Goal: Information Seeking & Learning: Learn about a topic

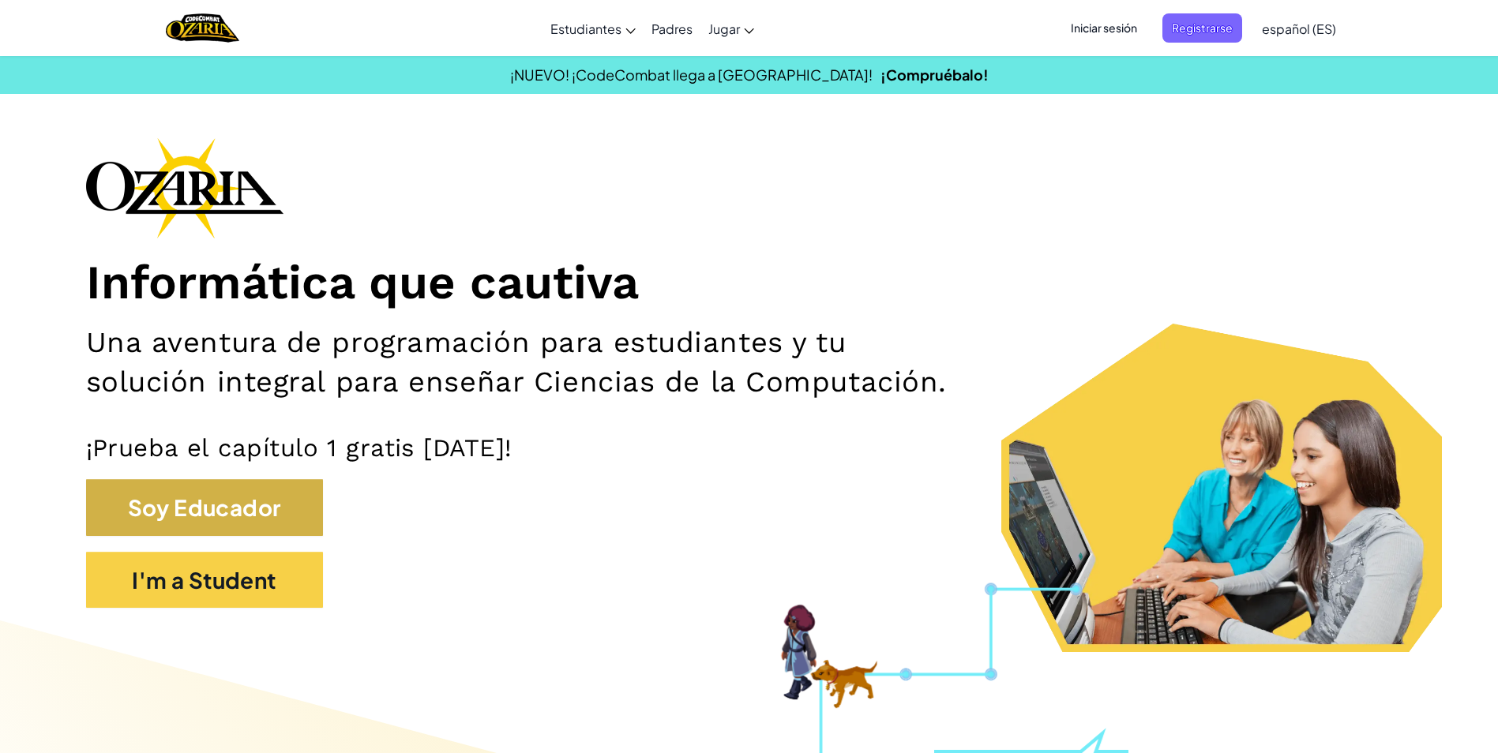
drag, startPoint x: 351, startPoint y: 536, endPoint x: 302, endPoint y: 531, distance: 48.5
drag, startPoint x: 302, startPoint y: 531, endPoint x: 299, endPoint y: 550, distance: 19.2
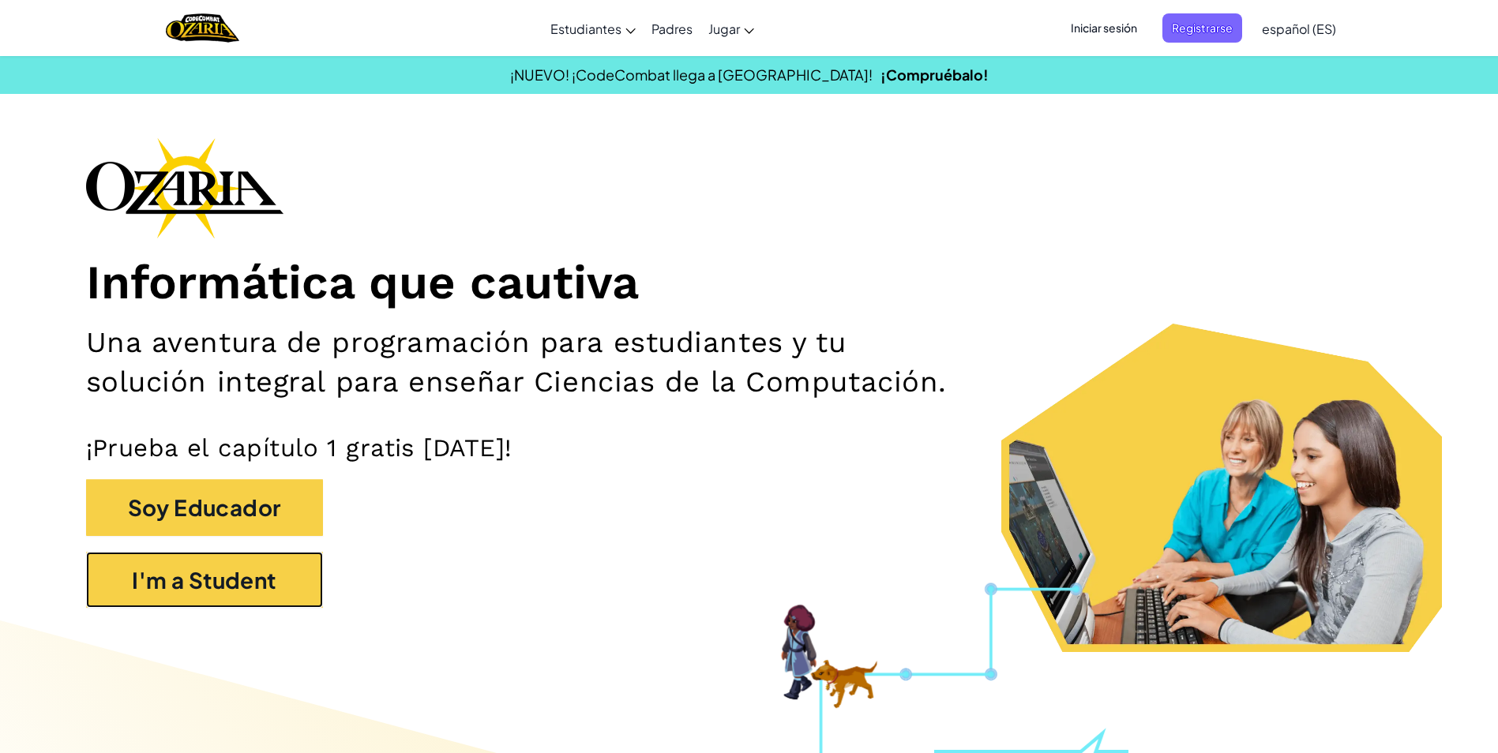
drag, startPoint x: 299, startPoint y: 554, endPoint x: 291, endPoint y: 539, distance: 17.7
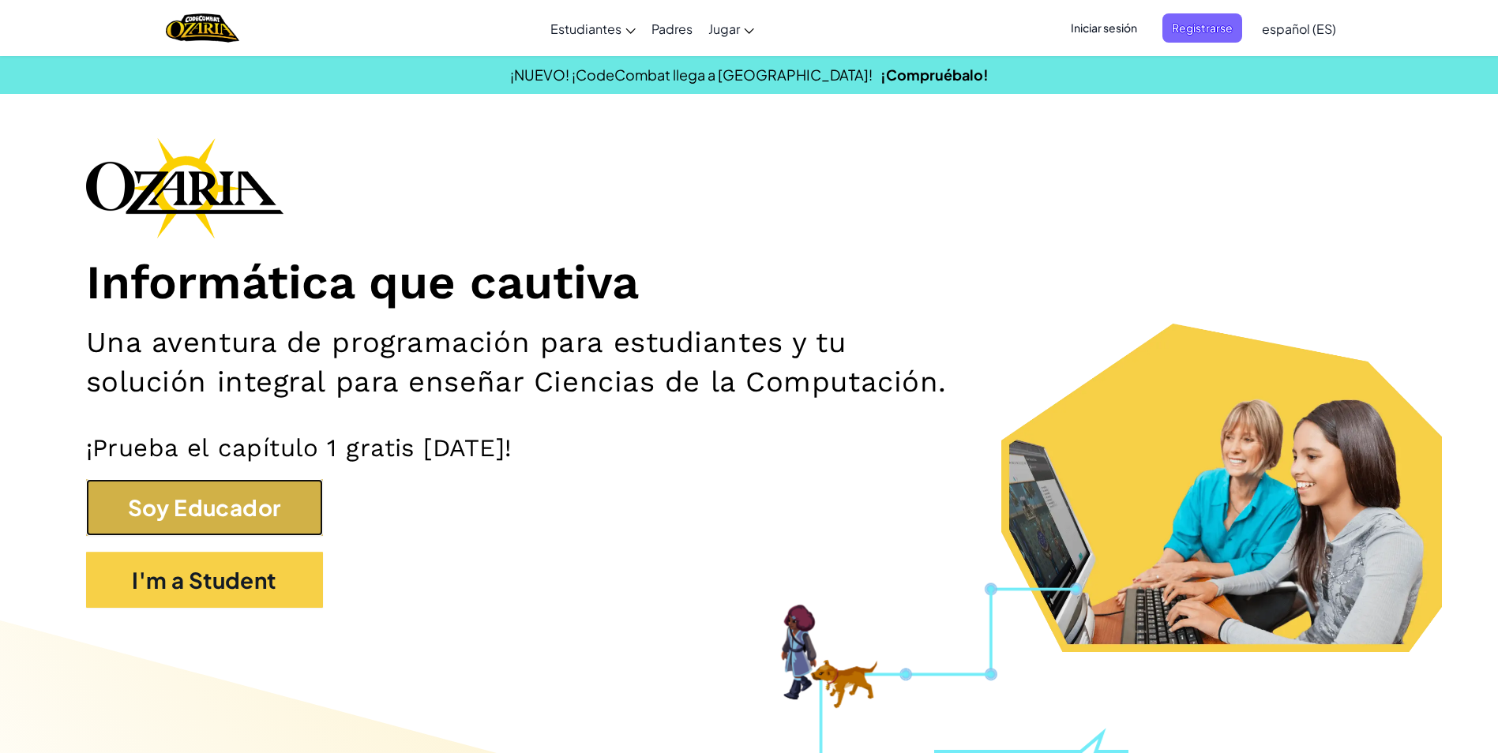
drag, startPoint x: 282, startPoint y: 534, endPoint x: 265, endPoint y: 531, distance: 16.9
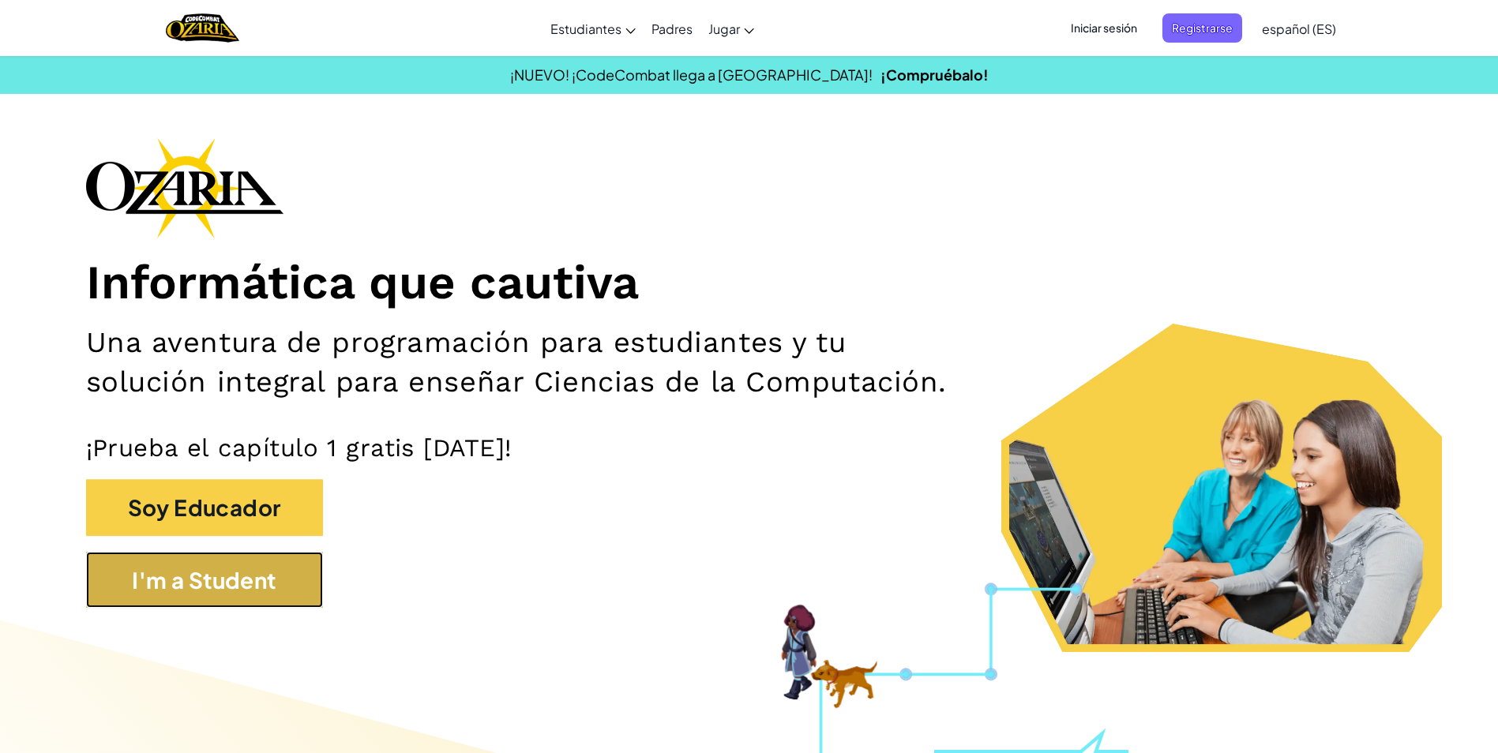
drag, startPoint x: 265, startPoint y: 531, endPoint x: 209, endPoint y: 584, distance: 77.6
click at [209, 584] on section "Informática que cautiva Una aventura de programación para estudiantes y tu solu…" at bounding box center [749, 394] width 1437 height 515
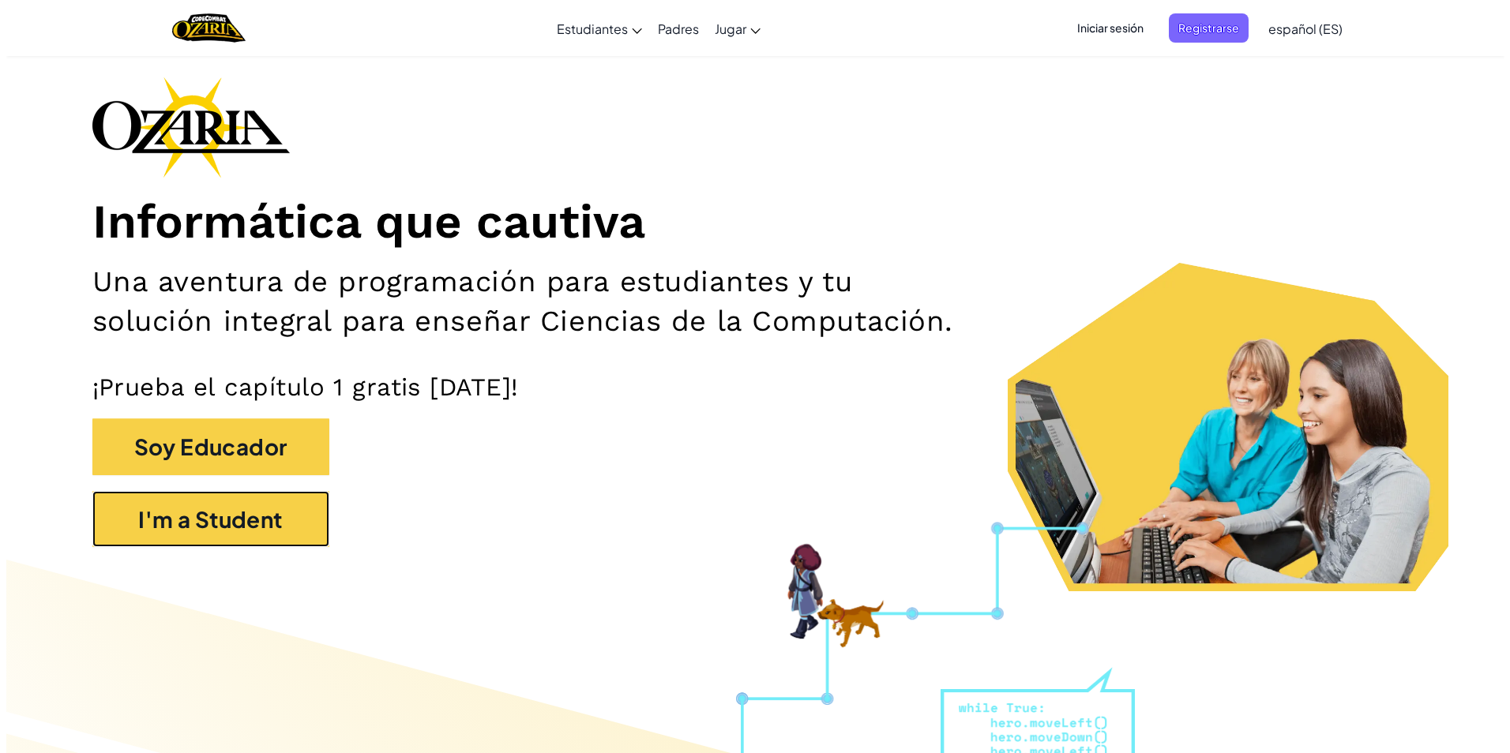
scroll to position [79, 0]
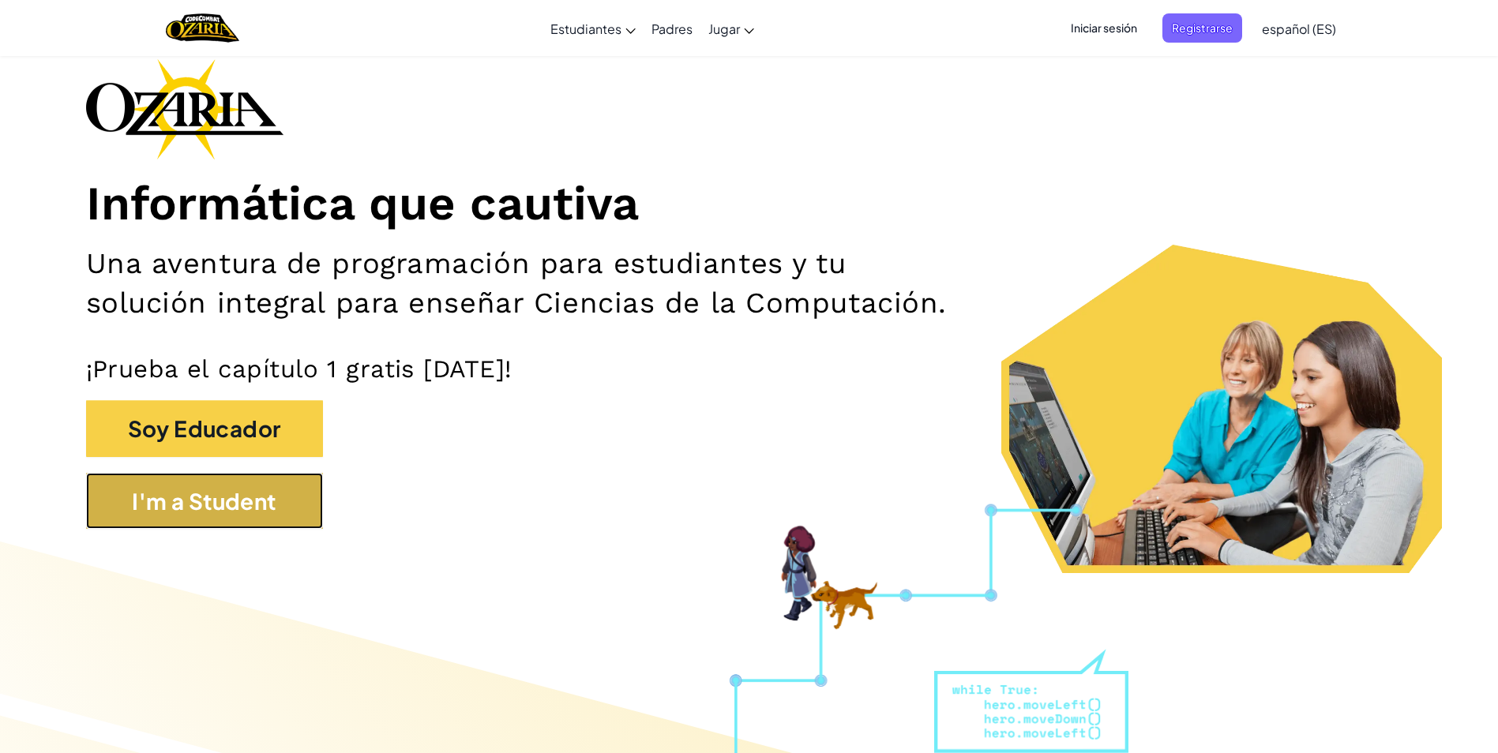
click at [226, 520] on button "I'm a Student" at bounding box center [204, 501] width 237 height 57
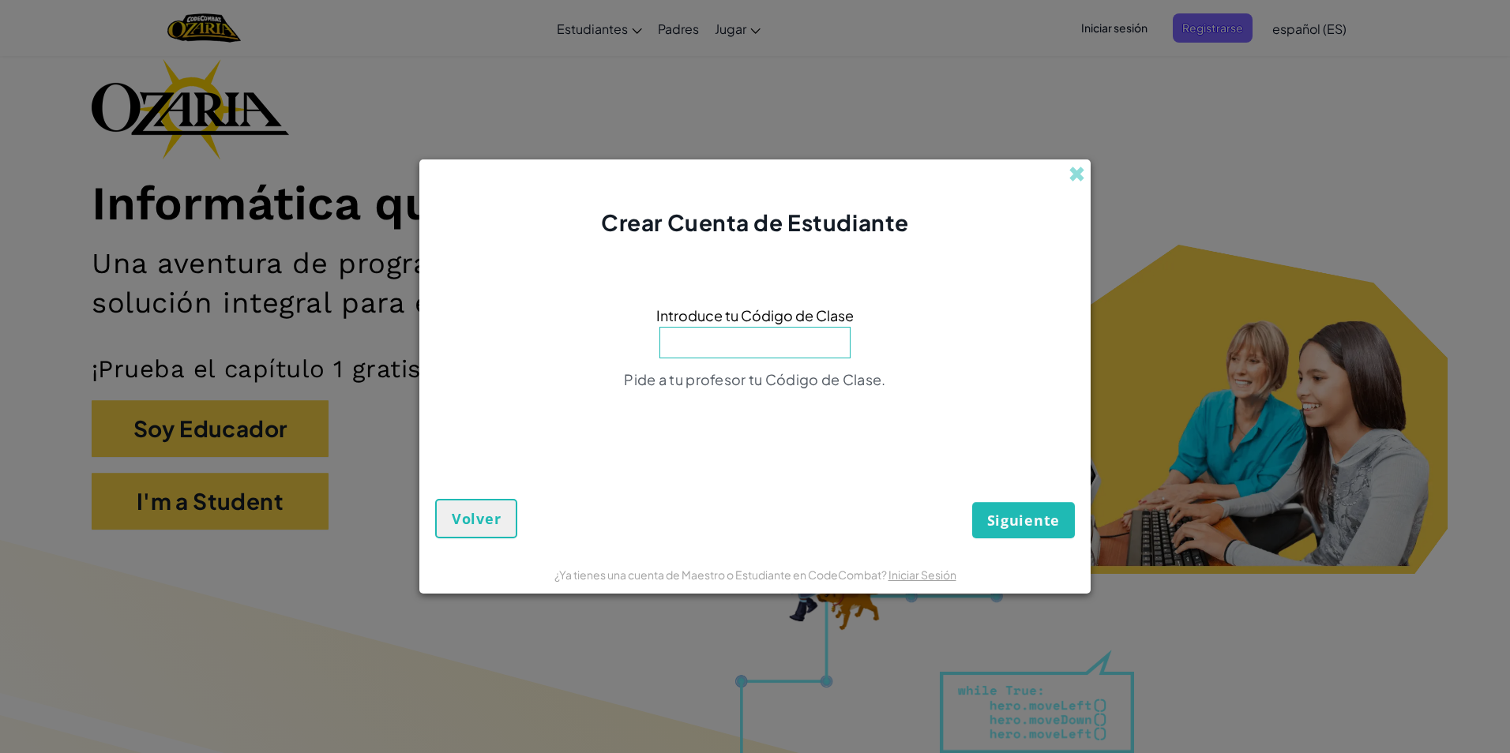
type input "f"
type input "FruitNoseLong"
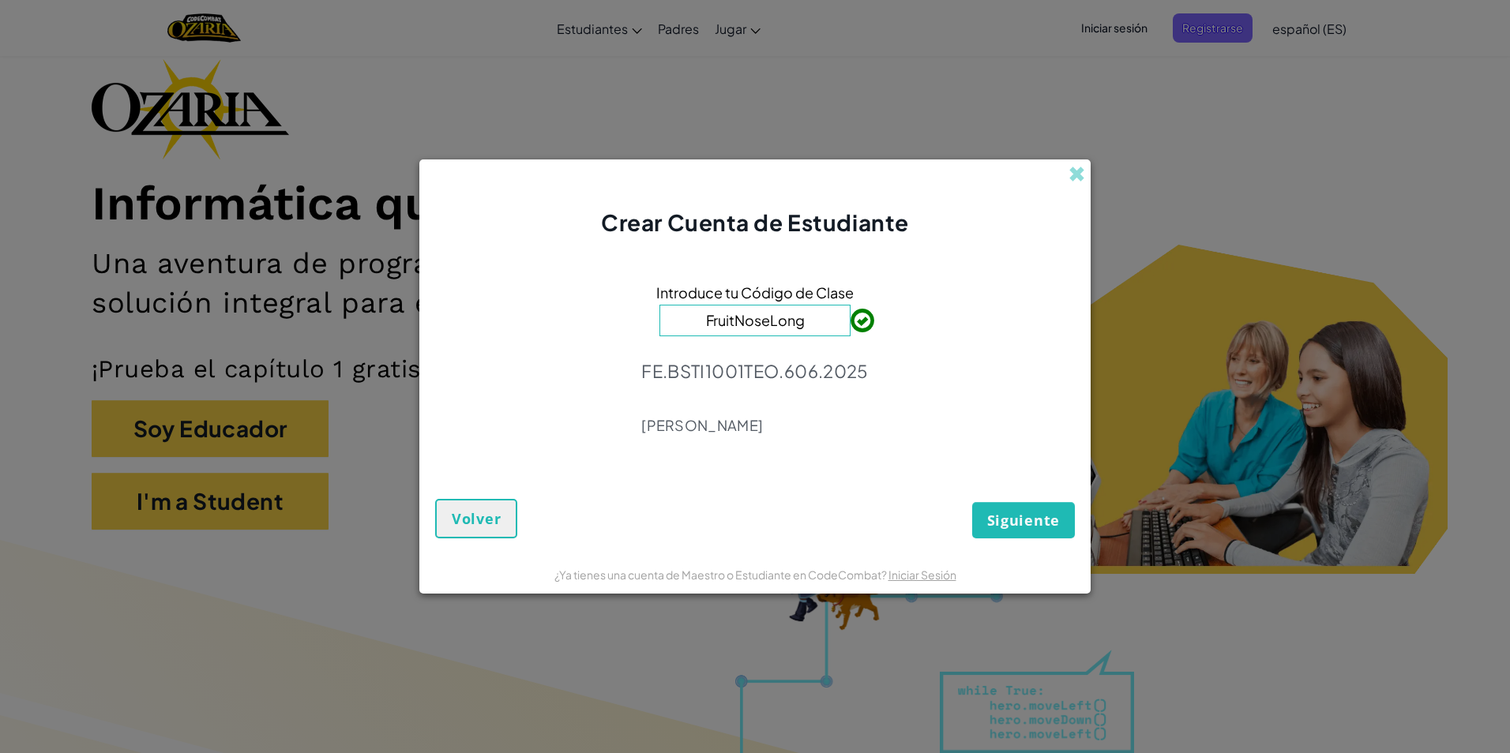
click button "Siguiente" at bounding box center [1023, 520] width 103 height 36
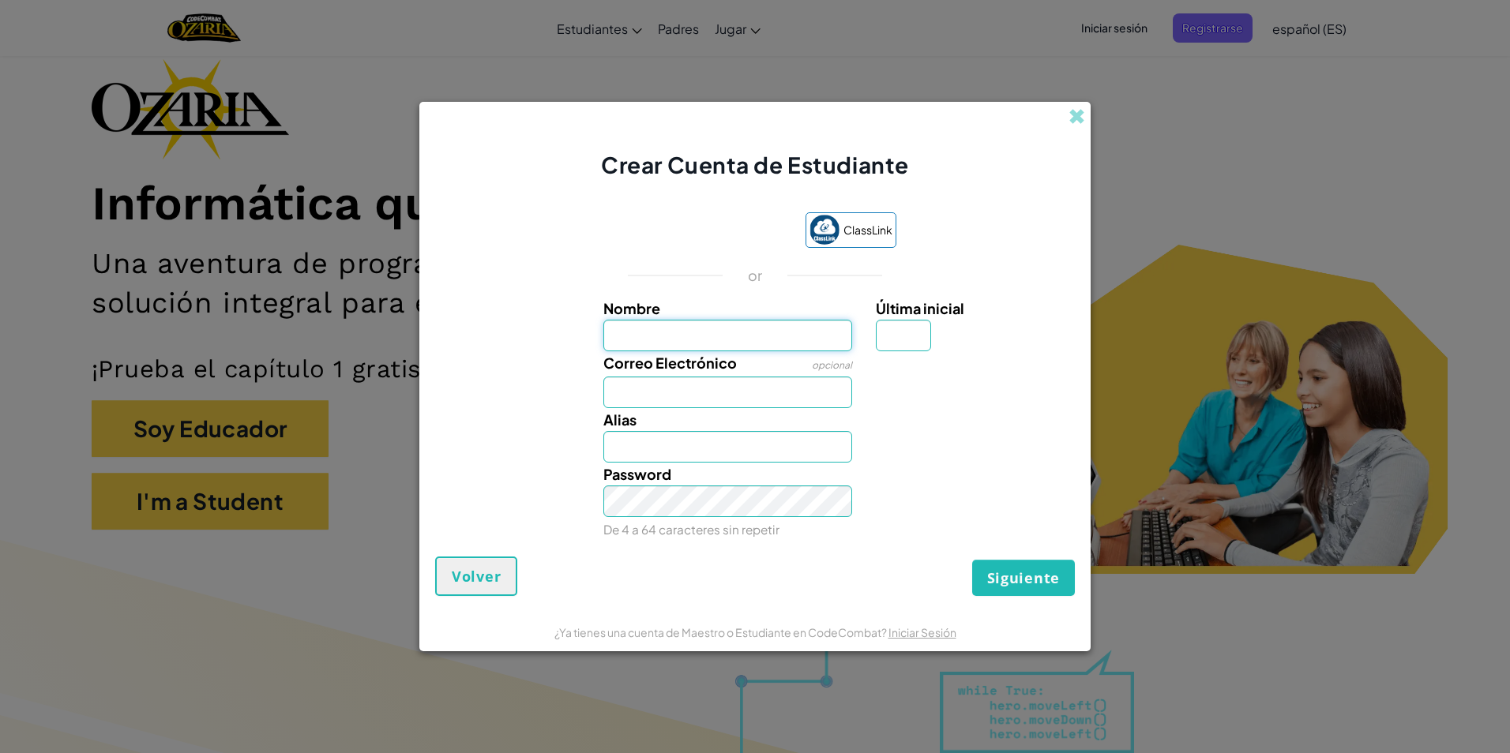
drag, startPoint x: 345, startPoint y: 513, endPoint x: 746, endPoint y: 339, distance: 436.8
click at [746, 339] on input "Nombre" at bounding box center [728, 336] width 250 height 32
type input "frida amaite"
type input "Frida amaite"
click at [812, 398] on input "Correo Electrónico" at bounding box center [728, 393] width 250 height 32
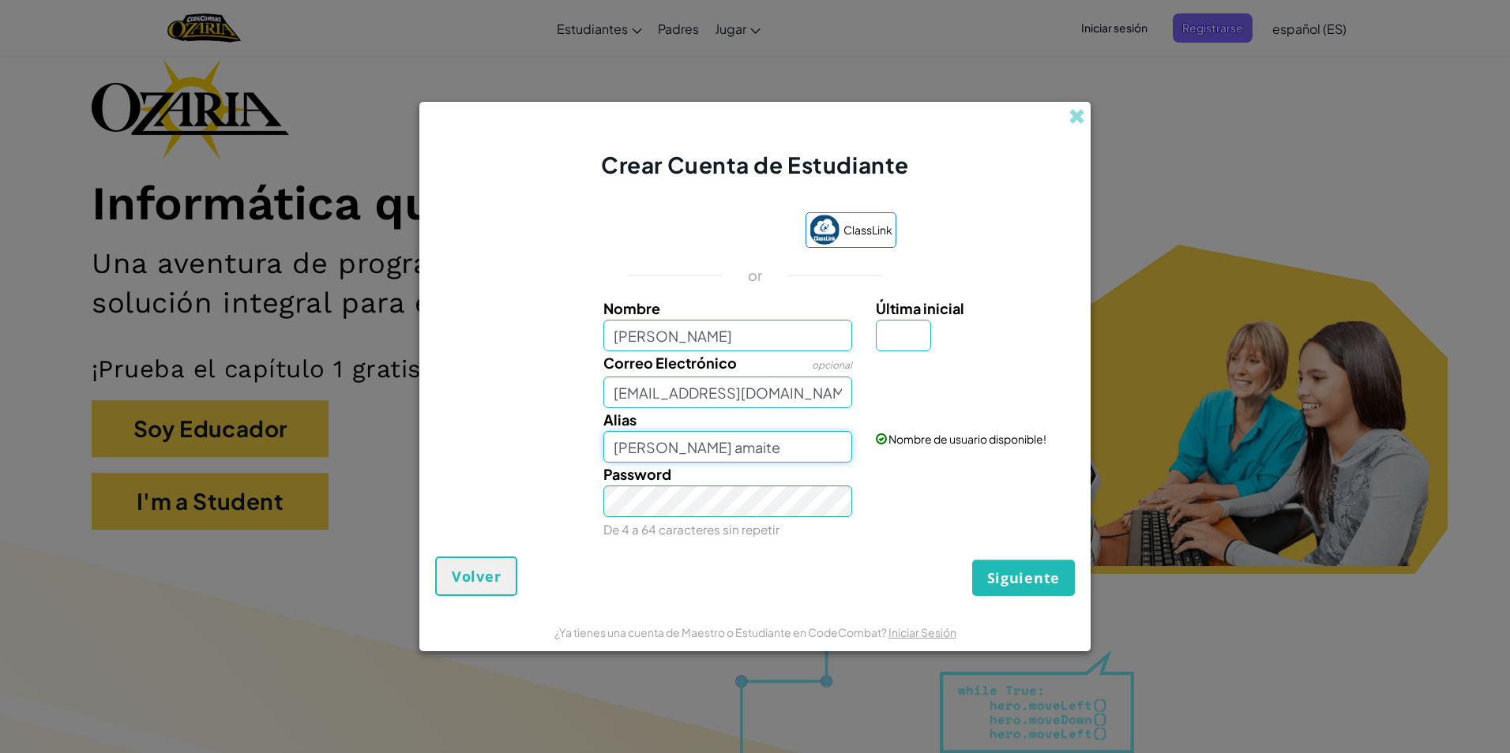
click at [815, 440] on input "Frida amaite" at bounding box center [728, 447] width 250 height 32
click at [824, 389] on input "al07205474@tecmilenio.com" at bounding box center [728, 393] width 250 height 32
type input "al07205474@tecmilenio.mx"
click at [783, 438] on input "Frida amaite" at bounding box center [728, 447] width 250 height 32
click at [1005, 578] on span "Siguiente" at bounding box center [1023, 578] width 73 height 19
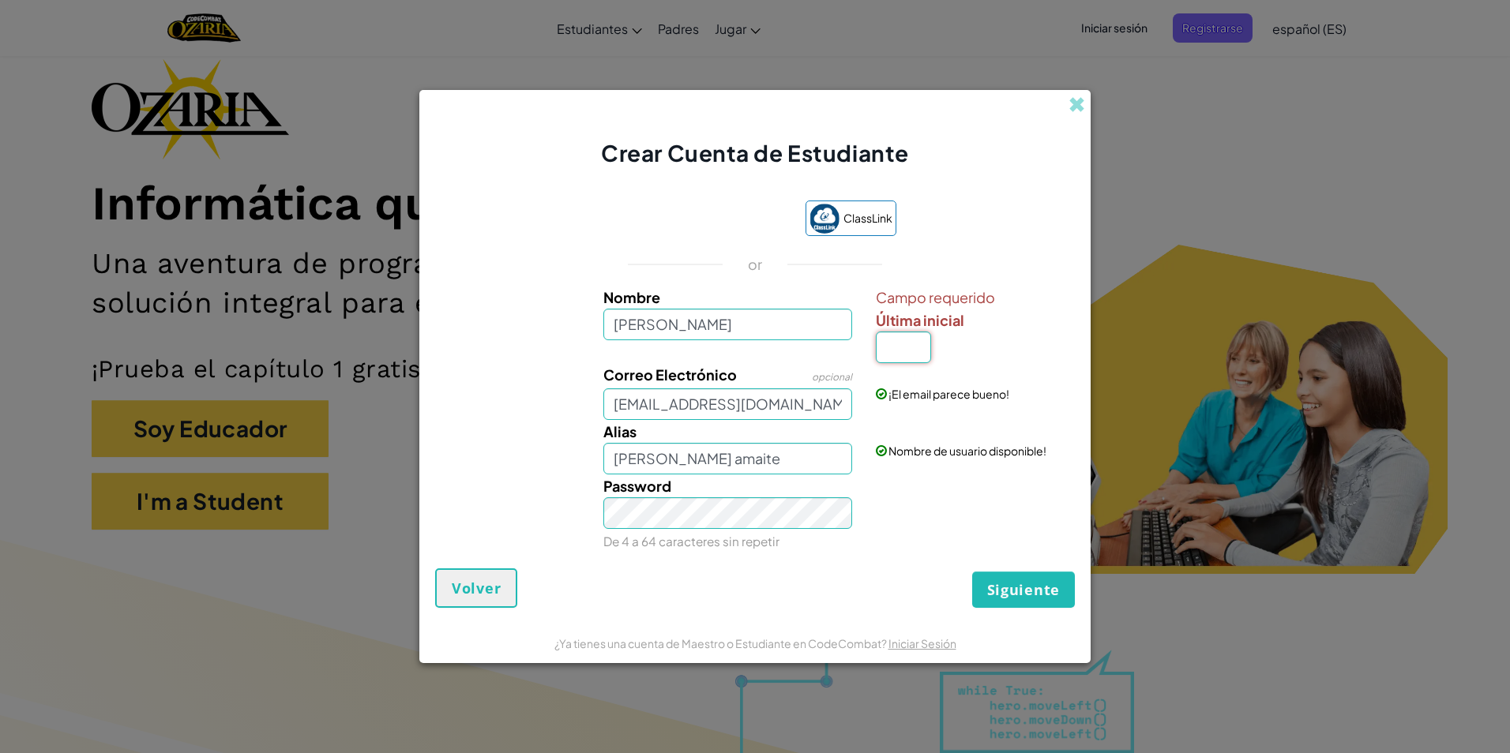
click at [911, 353] on input "Última inicial" at bounding box center [903, 348] width 55 height 32
type input "e"
type input "Frida amaite E"
click at [1032, 584] on span "Siguiente" at bounding box center [1023, 589] width 73 height 19
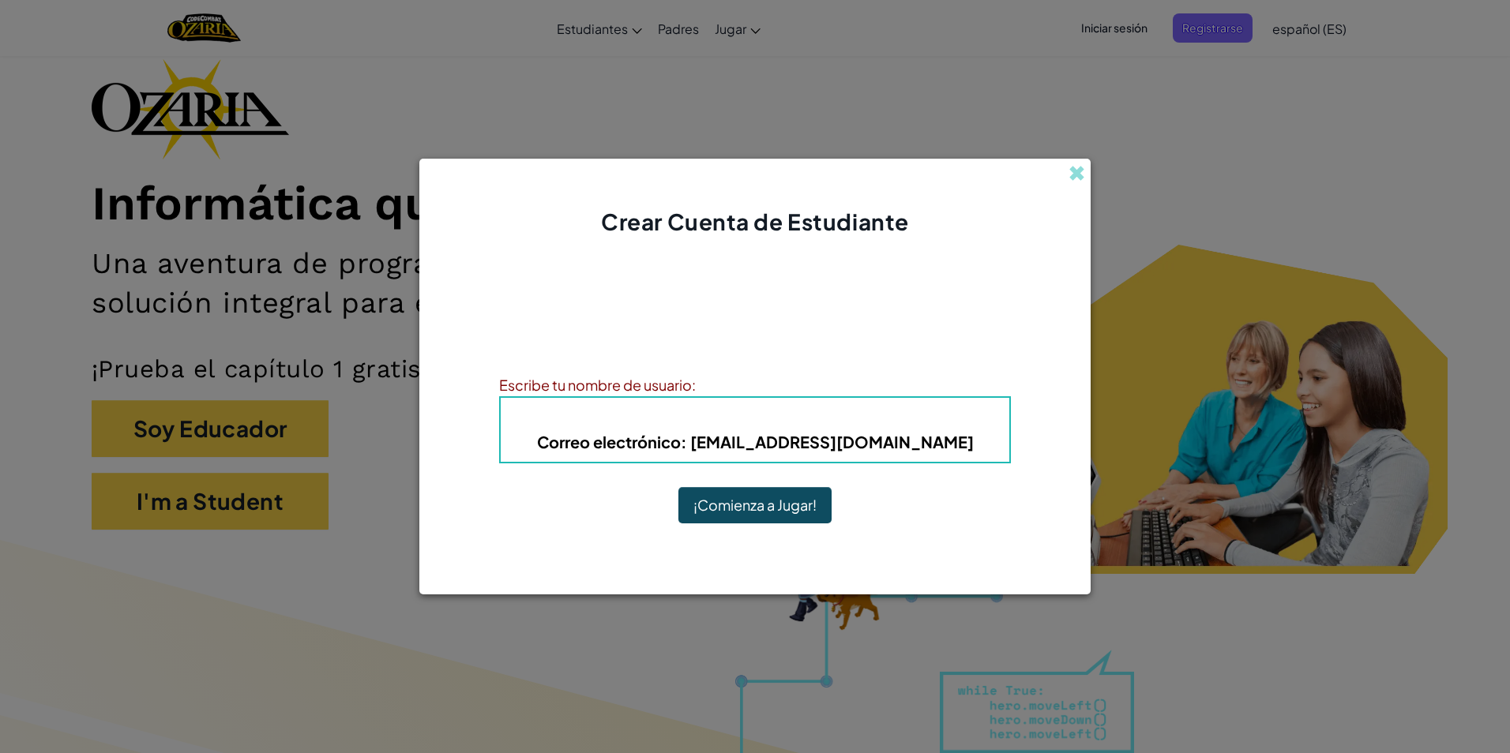
click at [782, 502] on button "¡Comienza a Jugar!" at bounding box center [754, 505] width 153 height 36
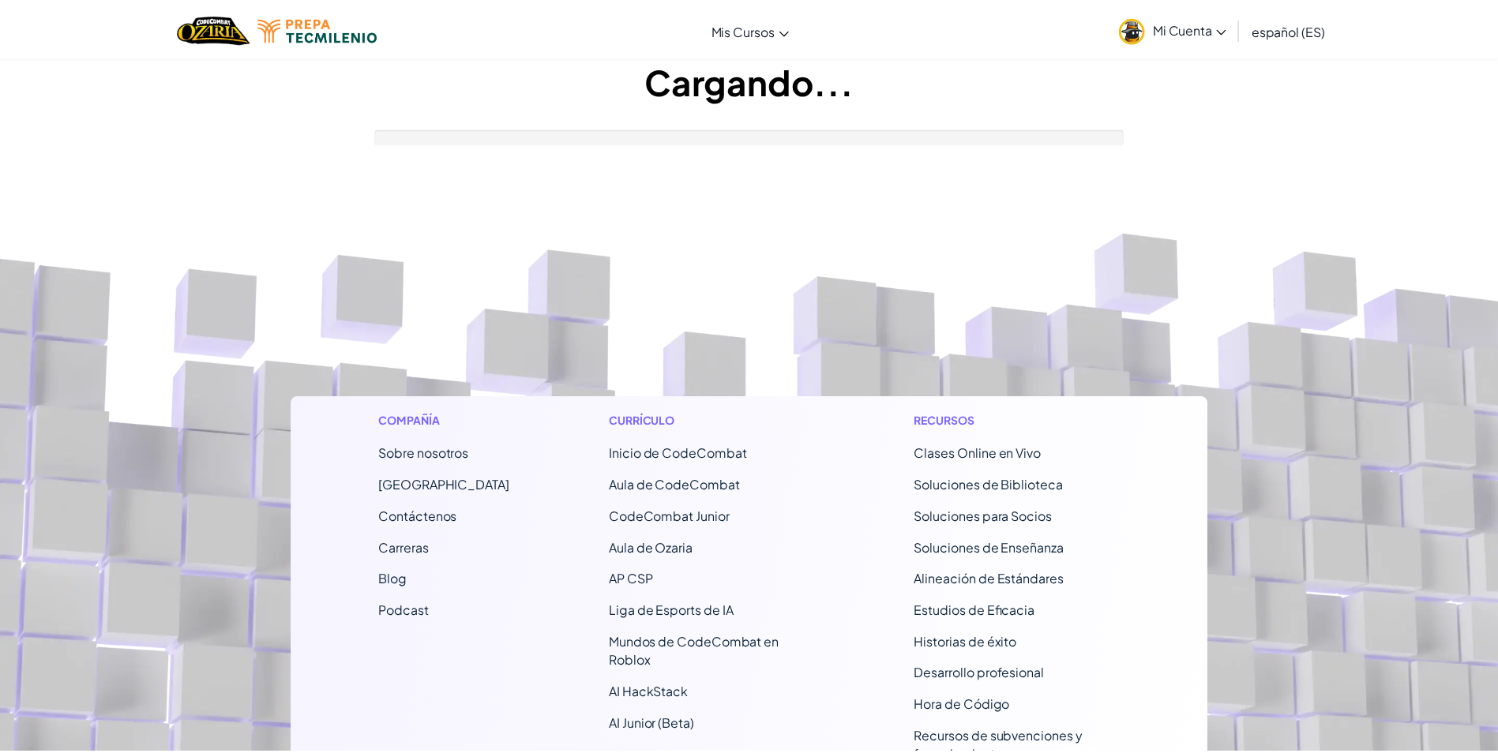
scroll to position [79, 0]
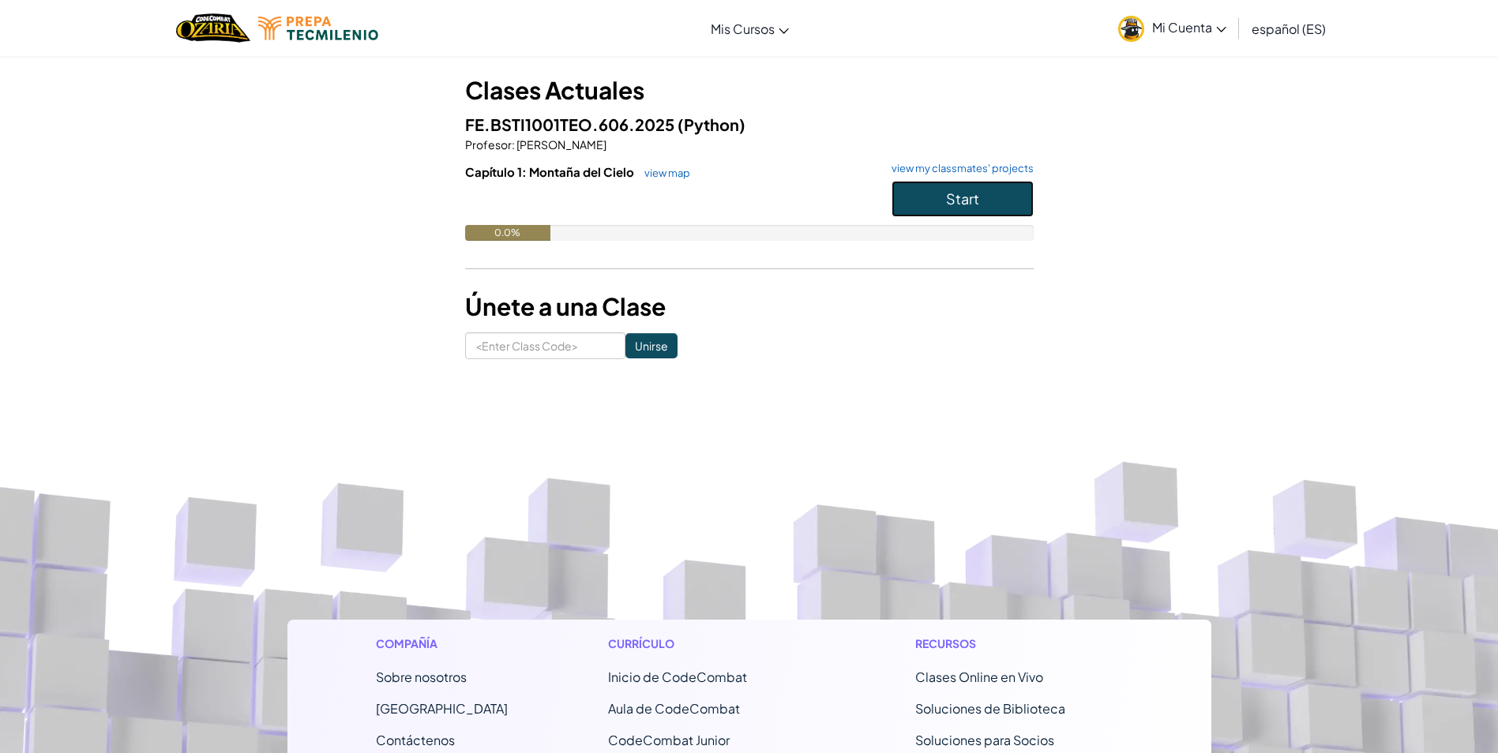
click at [922, 198] on button "Start" at bounding box center [963, 199] width 142 height 36
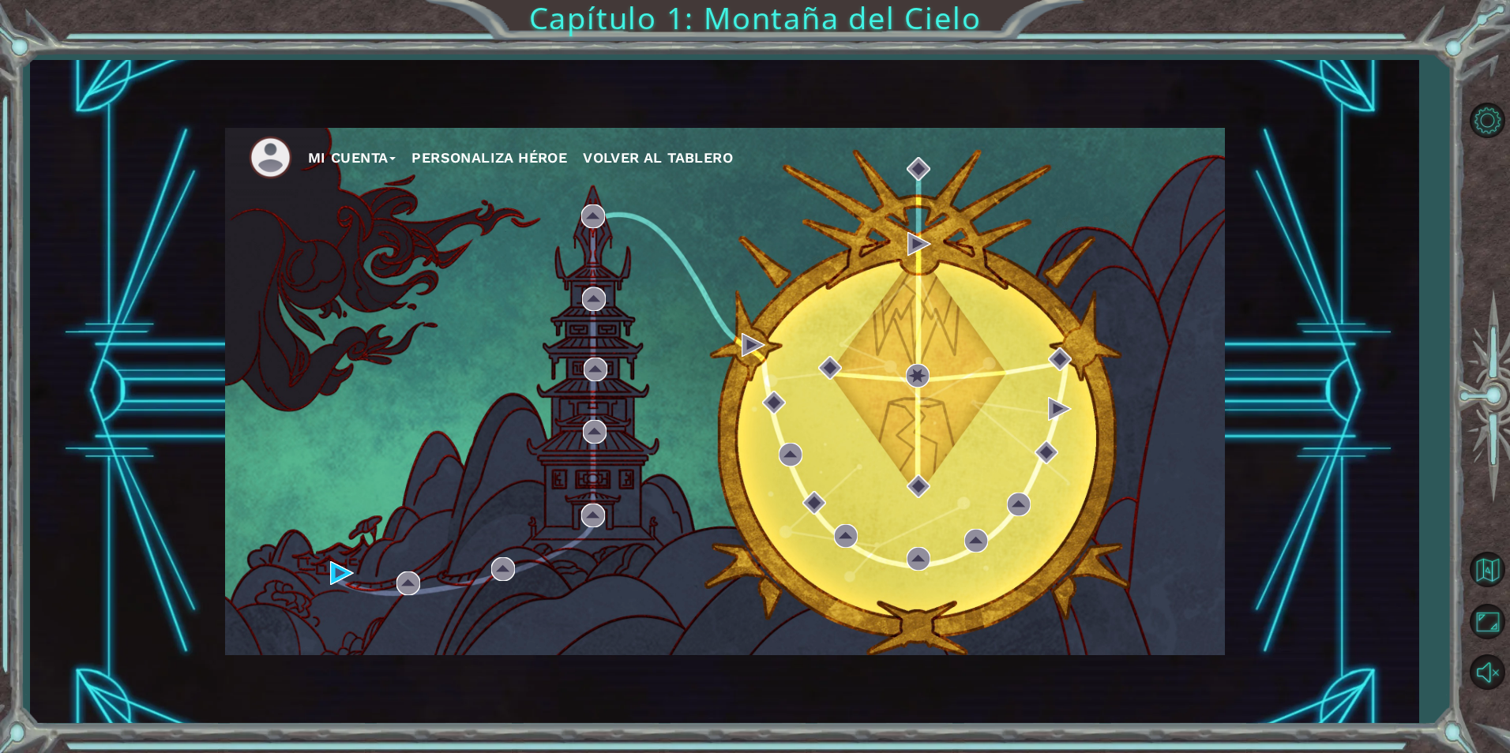
click at [326, 580] on div "Mi Cuenta Personaliza Héroe Volver al Tablero" at bounding box center [725, 392] width 1000 height 528
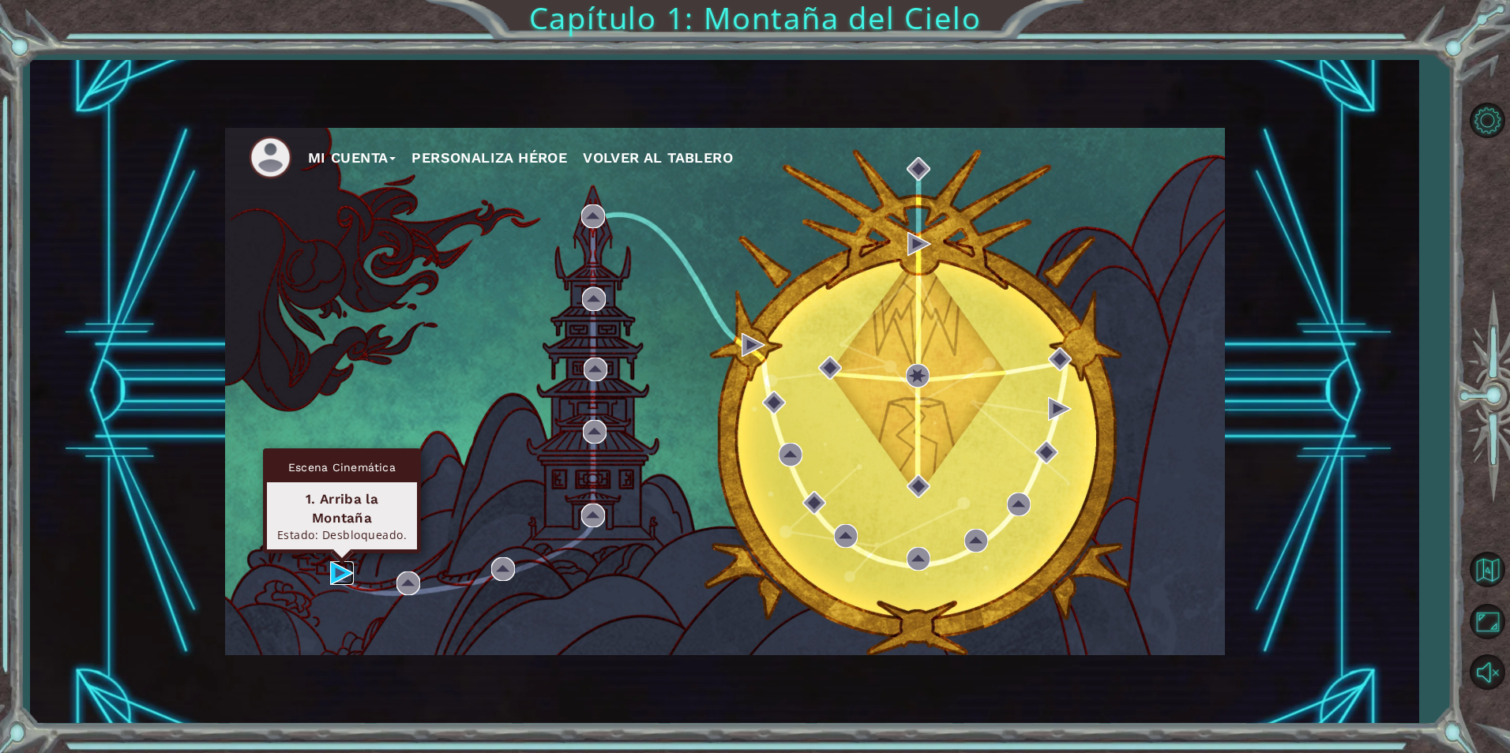
click at [341, 576] on img at bounding box center [342, 574] width 24 height 24
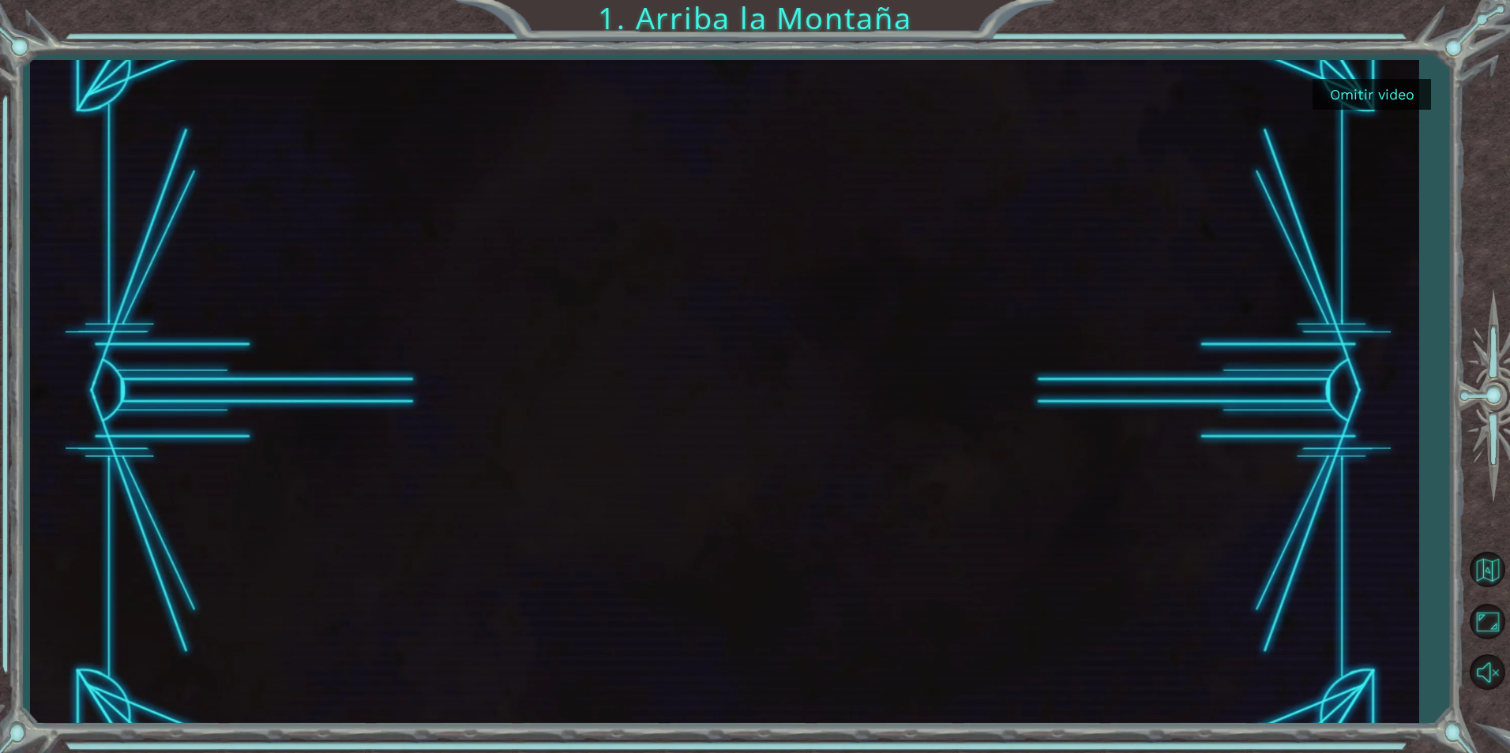
click at [1384, 104] on button "Omitir video" at bounding box center [1372, 94] width 118 height 31
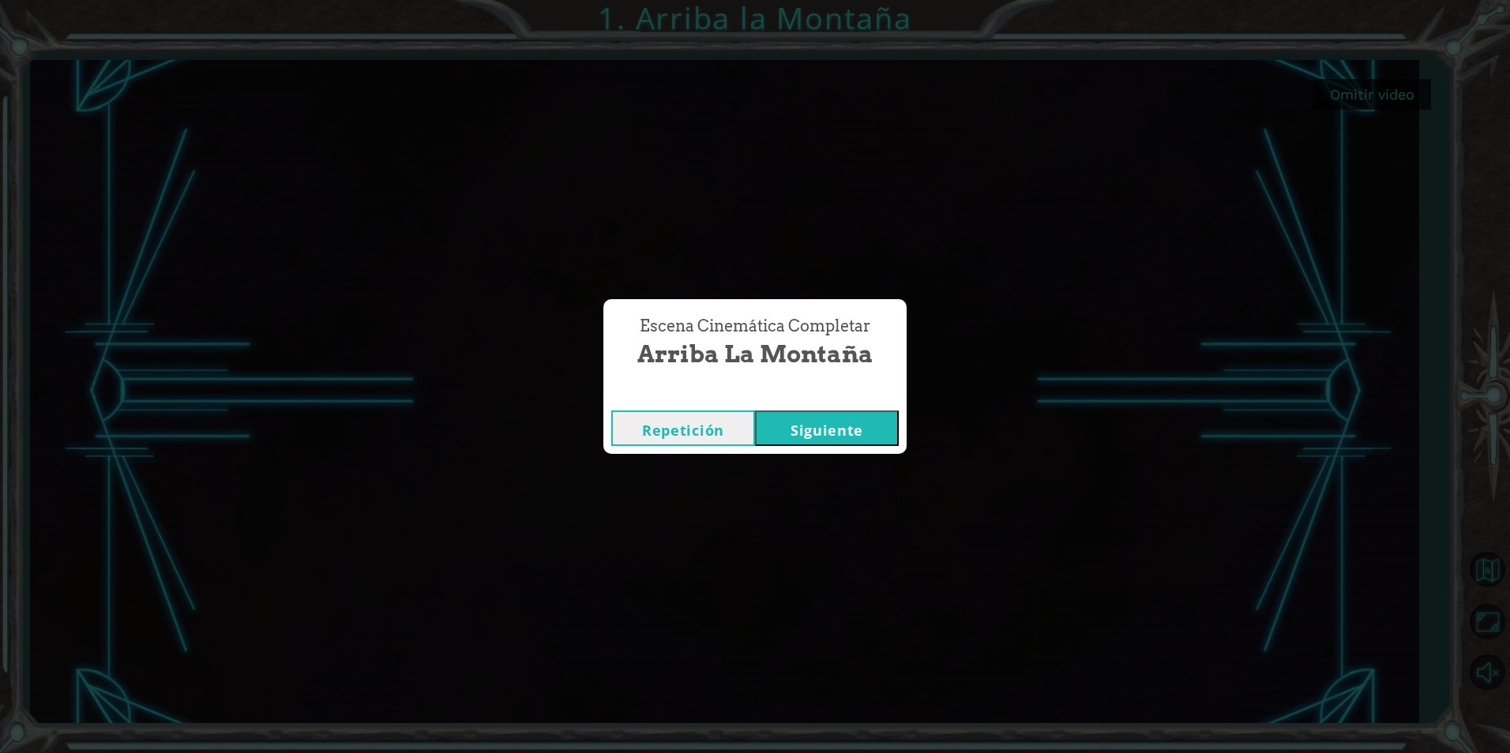
click at [855, 411] on button "Siguiente" at bounding box center [827, 429] width 144 height 36
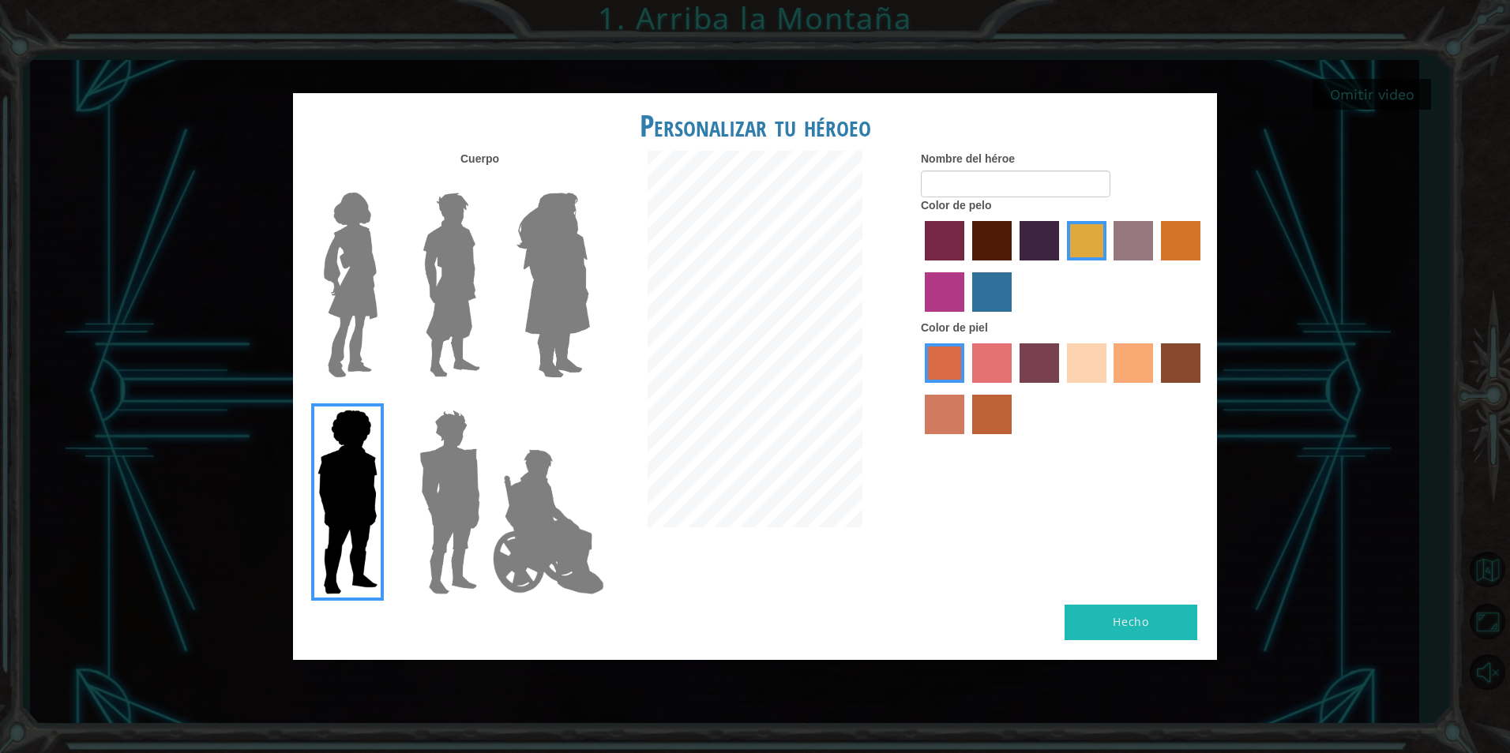
click at [523, 269] on img at bounding box center [553, 284] width 86 height 197
click at [589, 182] on input "Hero Amethyst" at bounding box center [589, 182] width 0 height 0
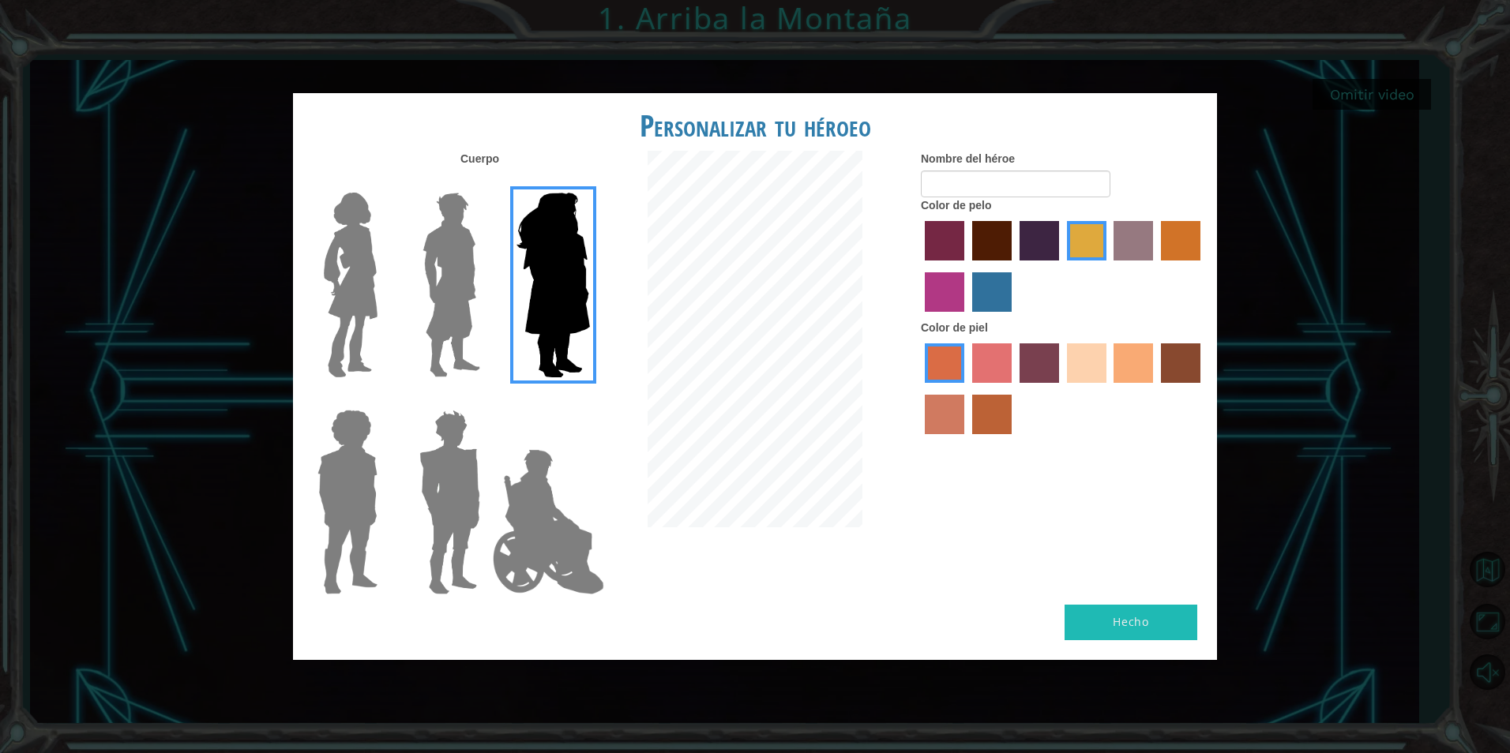
click at [446, 280] on img at bounding box center [451, 284] width 70 height 197
click at [487, 182] on input "Hero Lars" at bounding box center [487, 182] width 0 height 0
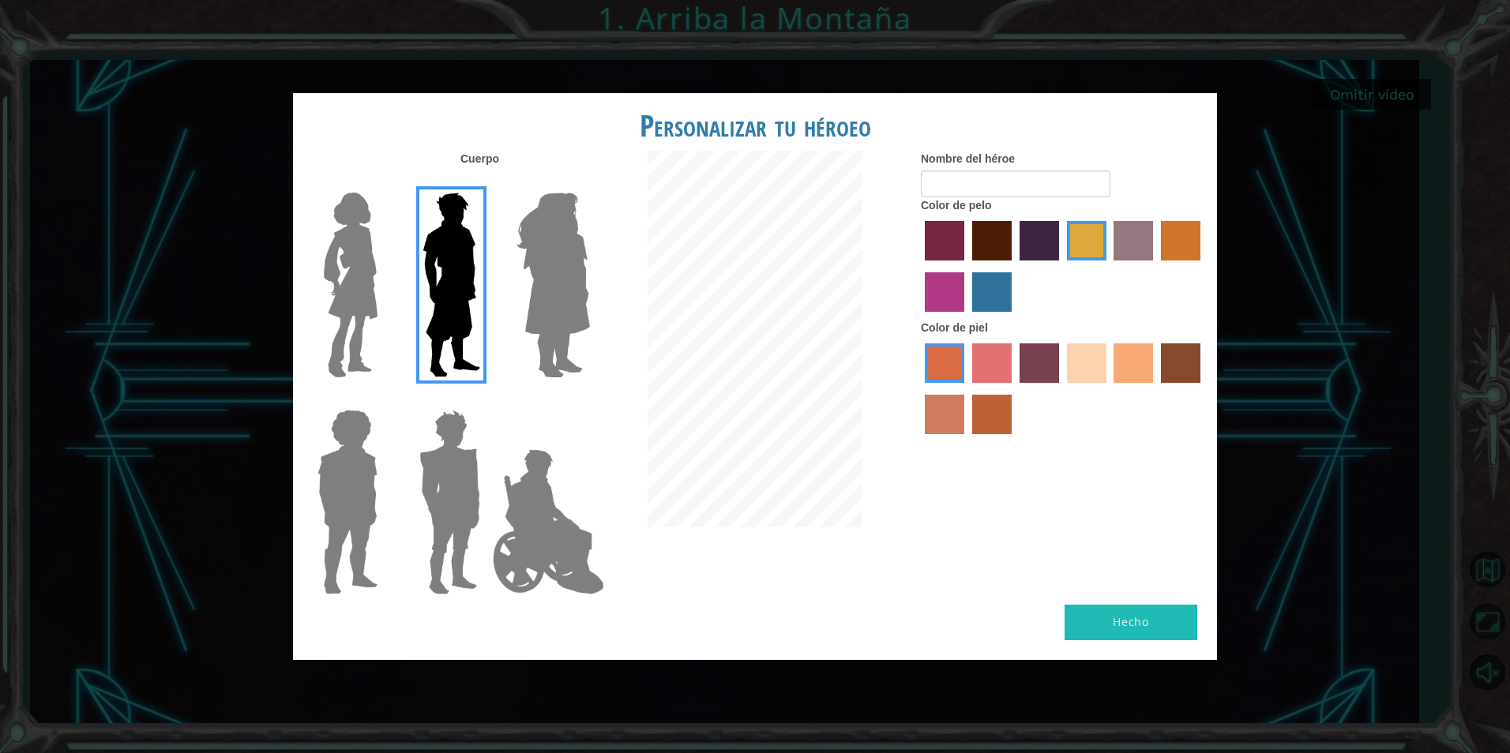
click at [369, 276] on img at bounding box center [350, 284] width 66 height 197
click at [384, 182] on input "Hero Connie" at bounding box center [384, 182] width 0 height 0
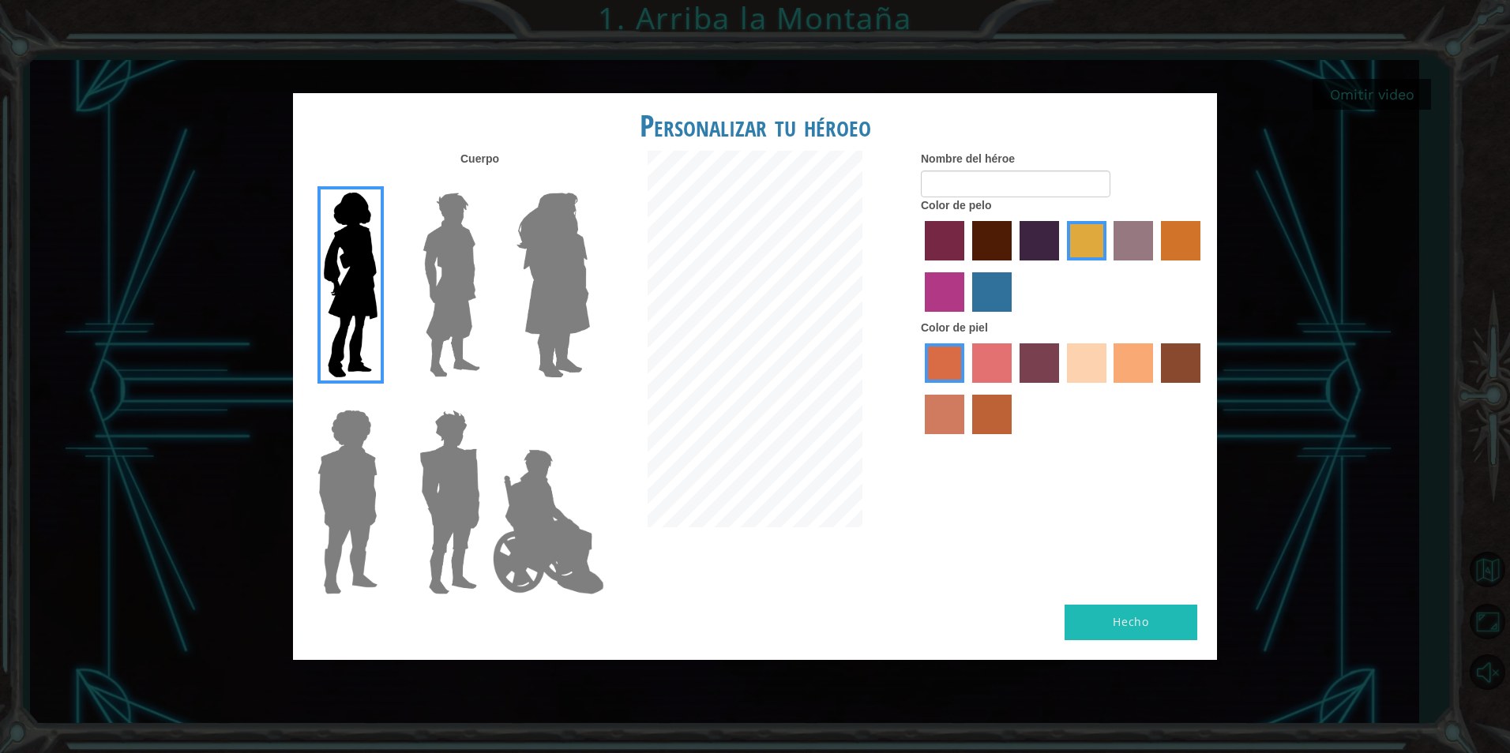
click at [1049, 371] on label "tosca skin color" at bounding box center [1039, 363] width 39 height 39
click at [1014, 389] on input "tosca skin color" at bounding box center [1014, 389] width 0 height 0
click at [1086, 242] on label "tulip tree hair color" at bounding box center [1086, 240] width 39 height 39
click at [1061, 266] on input "tulip tree hair color" at bounding box center [1061, 266] width 0 height 0
click at [978, 285] on label "lachmara hair color" at bounding box center [991, 291] width 39 height 39
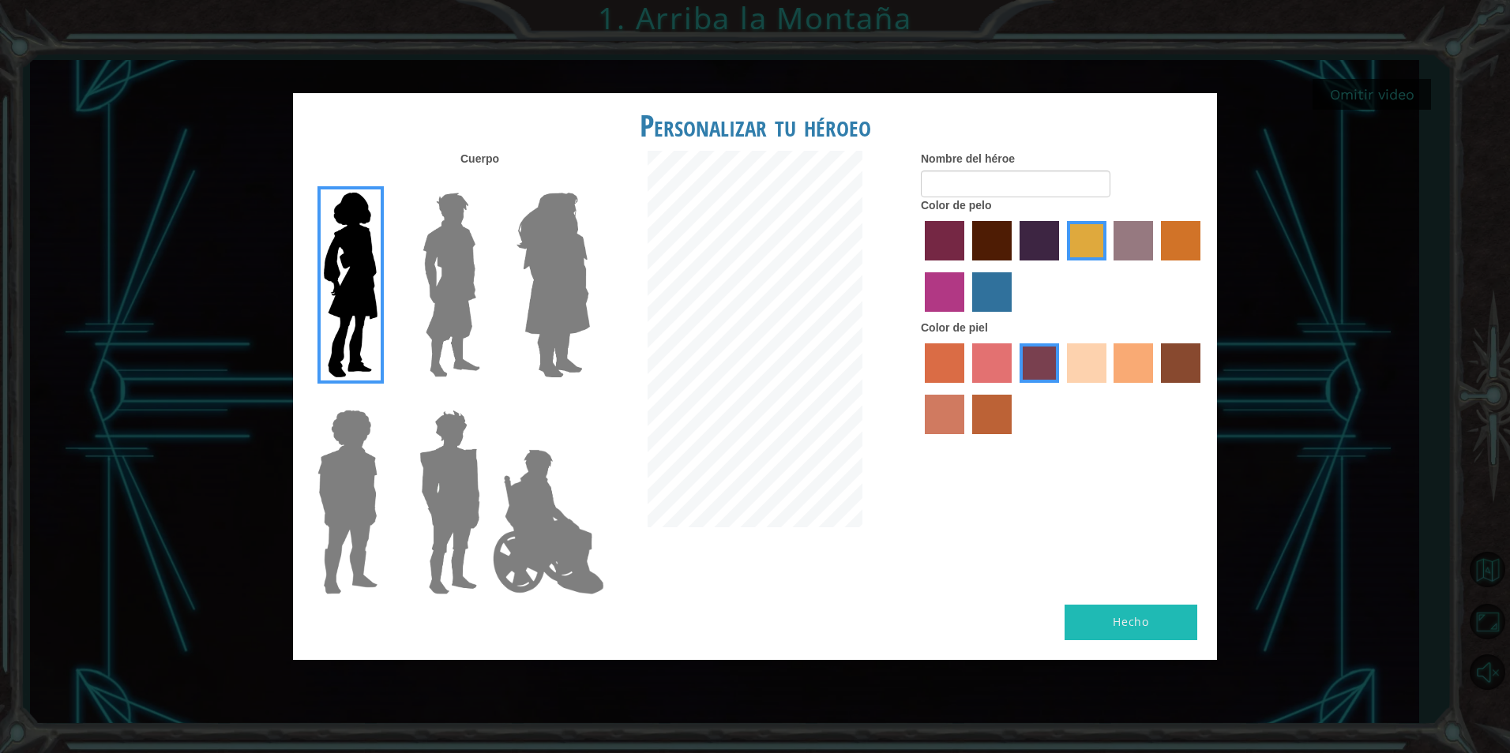
click at [967, 317] on input "lachmara hair color" at bounding box center [967, 317] width 0 height 0
click at [1095, 340] on div at bounding box center [1063, 391] width 284 height 103
click at [1102, 357] on label "sandy beach skin color" at bounding box center [1086, 363] width 39 height 39
click at [1061, 389] on input "sandy beach skin color" at bounding box center [1061, 389] width 0 height 0
click at [951, 302] on label "medium red violet hair color" at bounding box center [944, 291] width 39 height 39
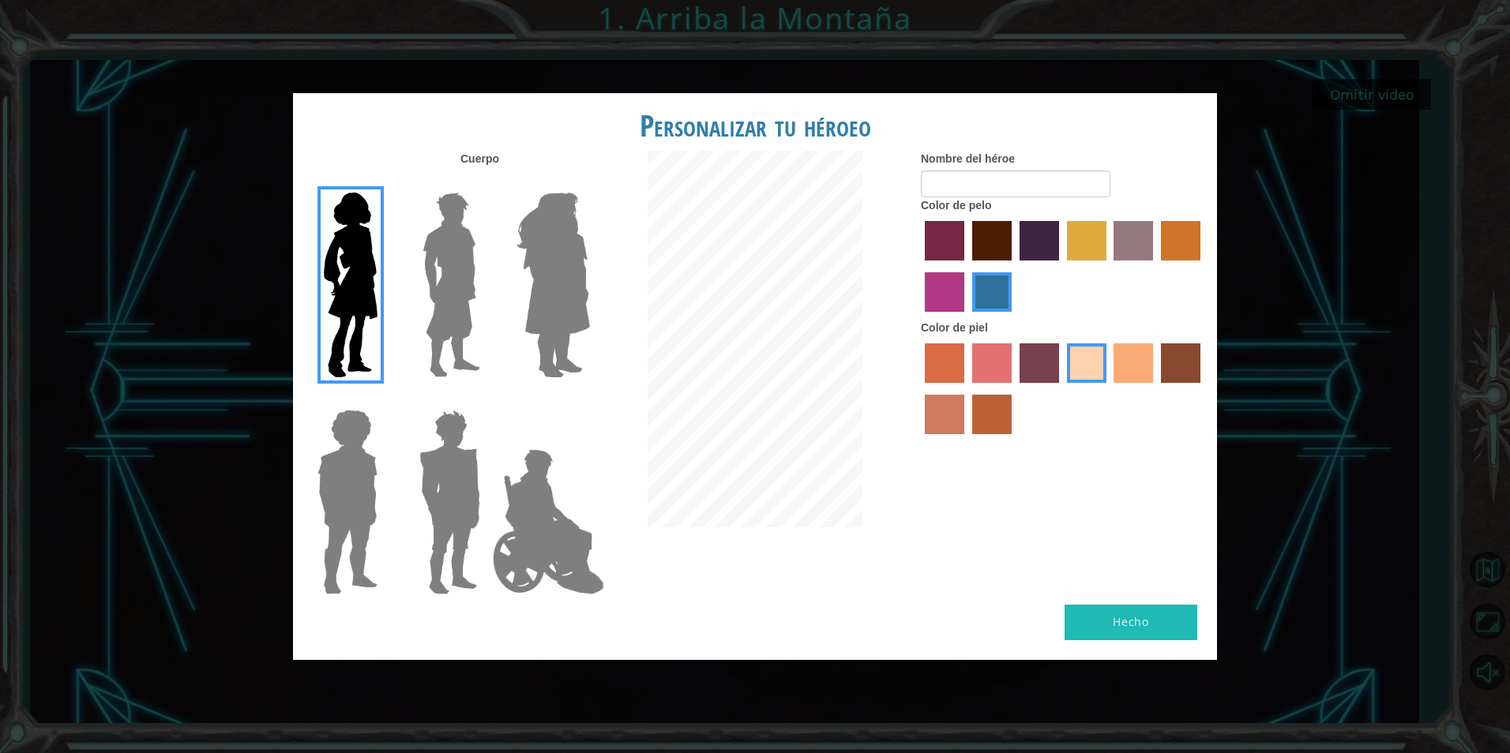
click at [1203, 266] on input "medium red violet hair color" at bounding box center [1203, 266] width 0 height 0
click at [1001, 251] on label "maroon hair color" at bounding box center [991, 240] width 39 height 39
click at [967, 266] on input "maroon hair color" at bounding box center [967, 266] width 0 height 0
click at [1143, 253] on label "bazaar hair color" at bounding box center [1133, 240] width 39 height 39
click at [1109, 266] on input "bazaar hair color" at bounding box center [1109, 266] width 0 height 0
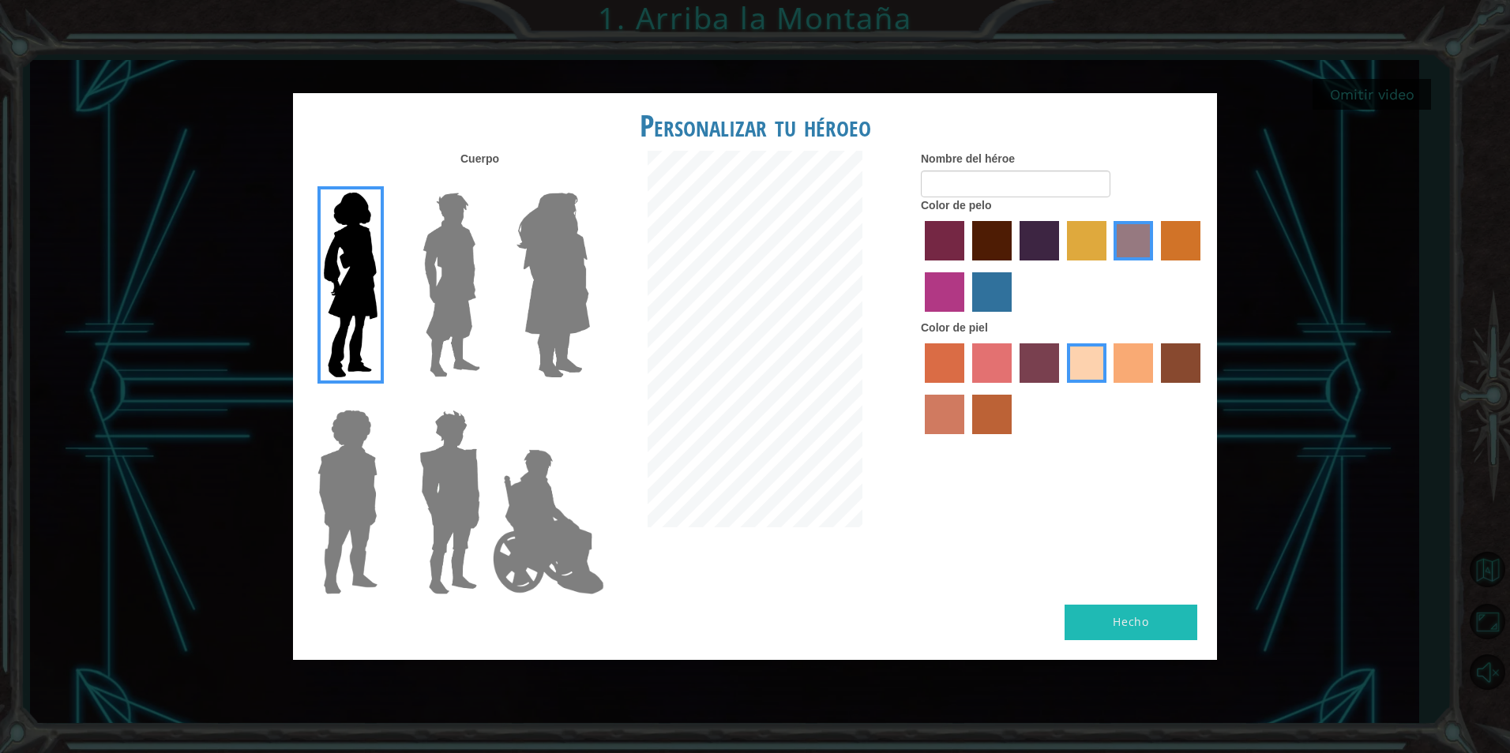
click at [1073, 252] on label "tulip tree hair color" at bounding box center [1086, 240] width 39 height 39
click at [1061, 266] on input "tulip tree hair color" at bounding box center [1061, 266] width 0 height 0
click at [936, 240] on label "paprika hair color" at bounding box center [944, 240] width 39 height 39
click at [919, 266] on input "paprika hair color" at bounding box center [919, 266] width 0 height 0
click at [956, 308] on label "medium red violet hair color" at bounding box center [944, 291] width 39 height 39
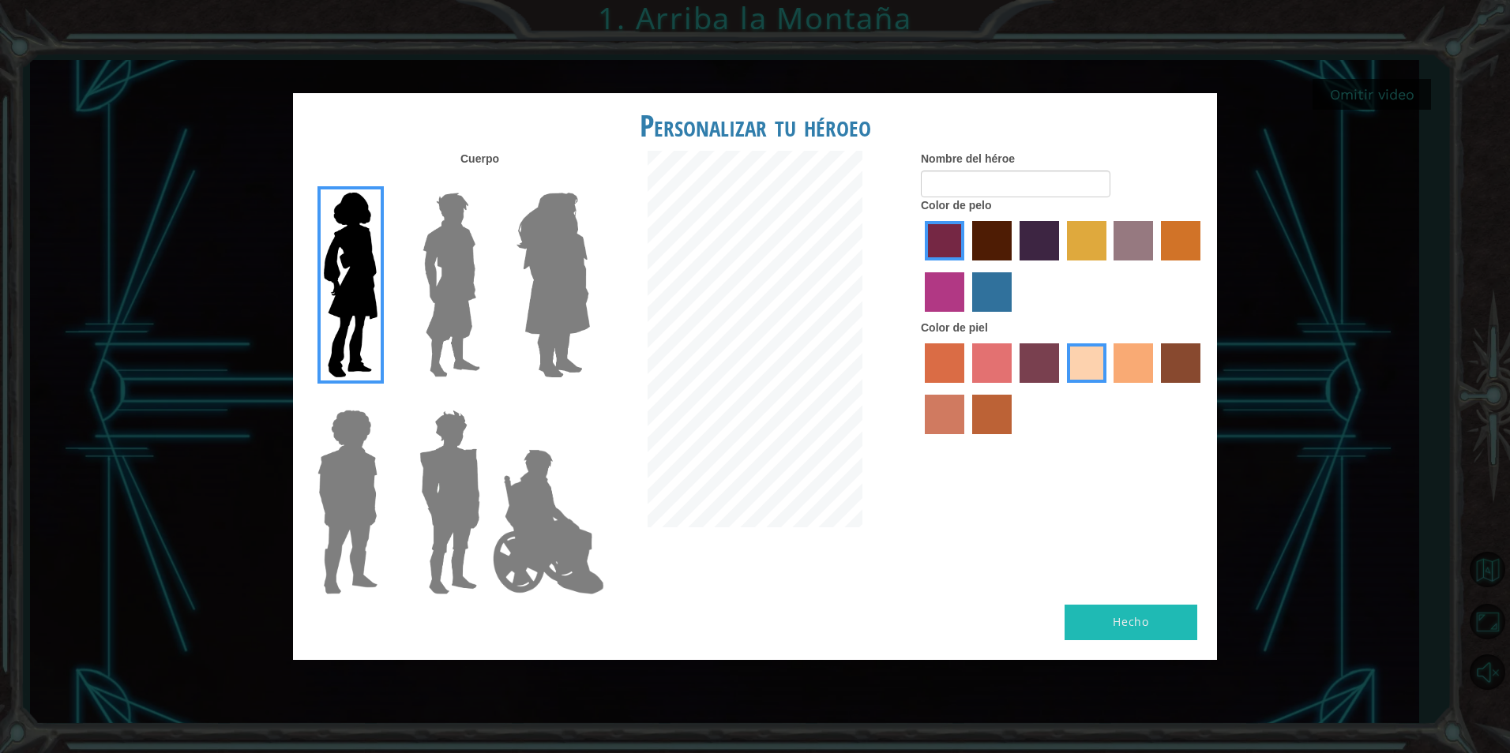
click at [1203, 266] on input "medium red violet hair color" at bounding box center [1203, 266] width 0 height 0
click at [1001, 304] on label "lachmara hair color" at bounding box center [991, 291] width 39 height 39
click at [967, 317] on input "lachmara hair color" at bounding box center [967, 317] width 0 height 0
click at [1076, 190] on input "Nombre del héroe" at bounding box center [1016, 184] width 190 height 27
type input "o"
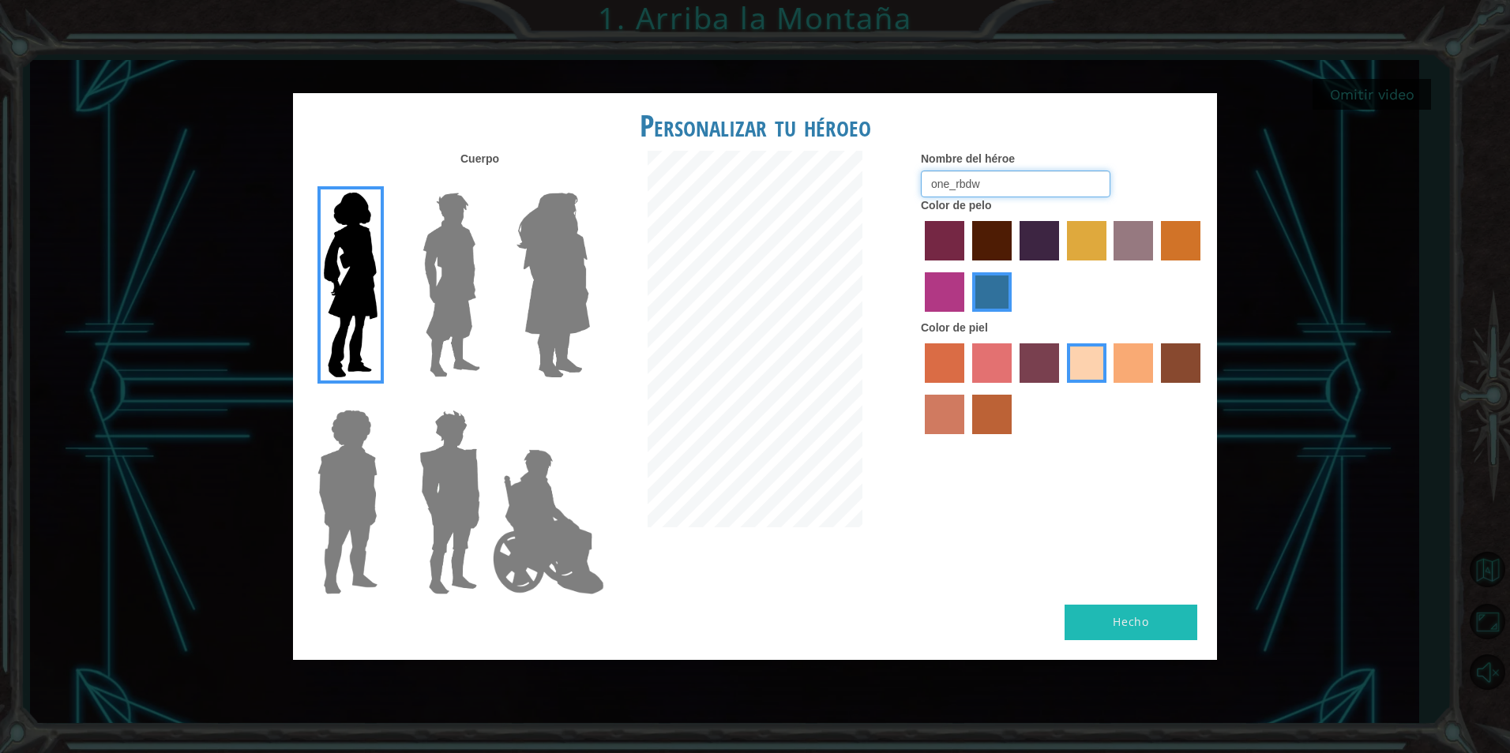
type input "one_rbdw"
click at [1167, 629] on button "Hecho" at bounding box center [1131, 623] width 133 height 36
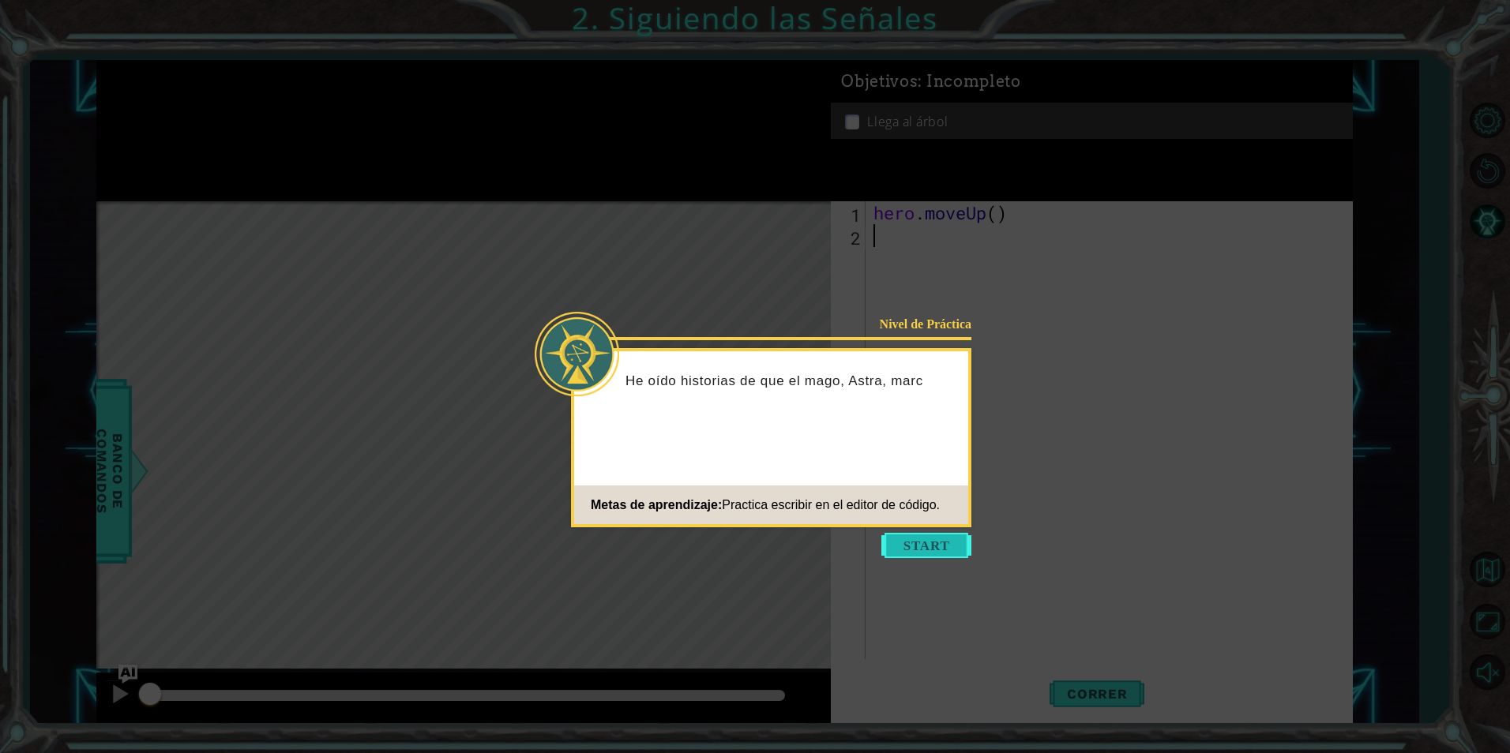
click at [936, 535] on button "Start" at bounding box center [926, 545] width 90 height 25
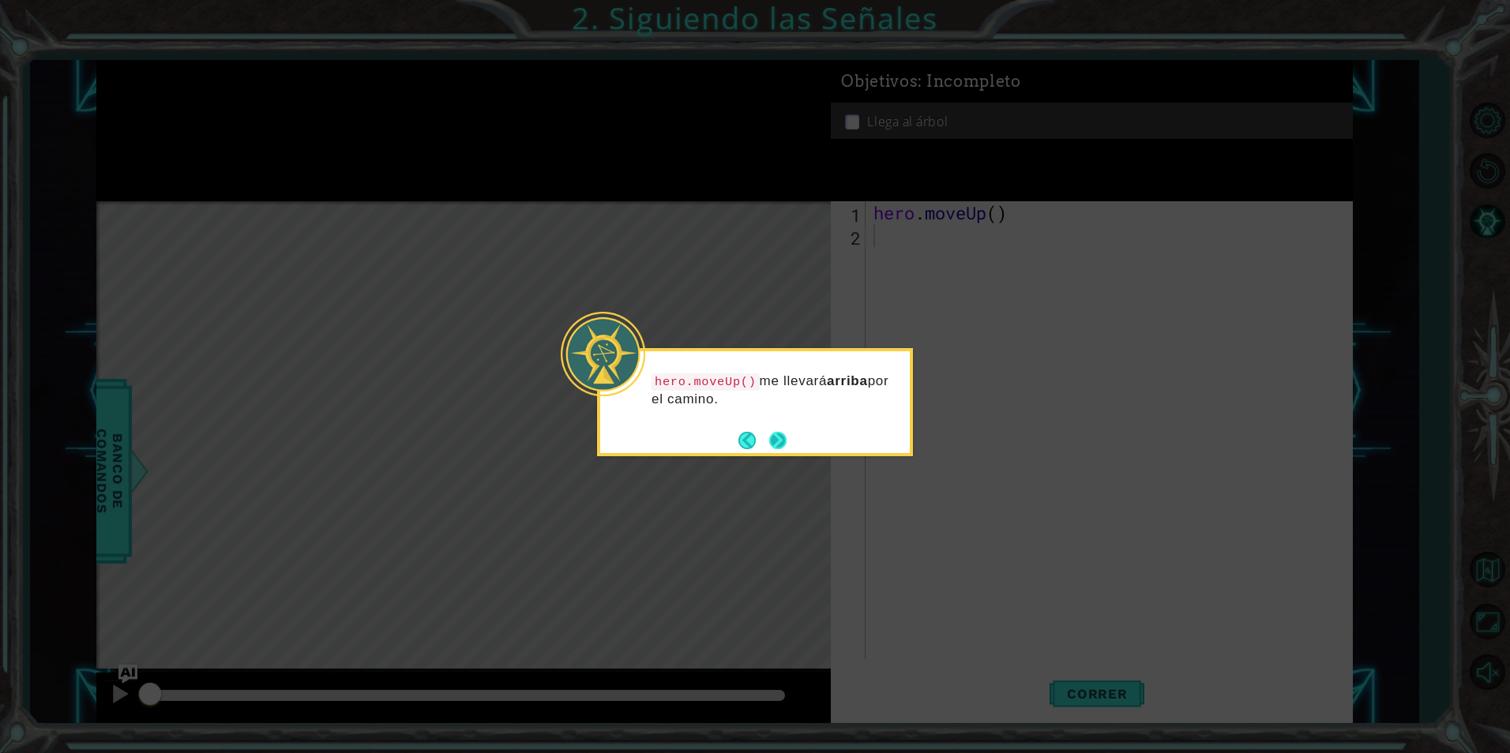
click at [786, 433] on button "Next" at bounding box center [777, 440] width 17 height 17
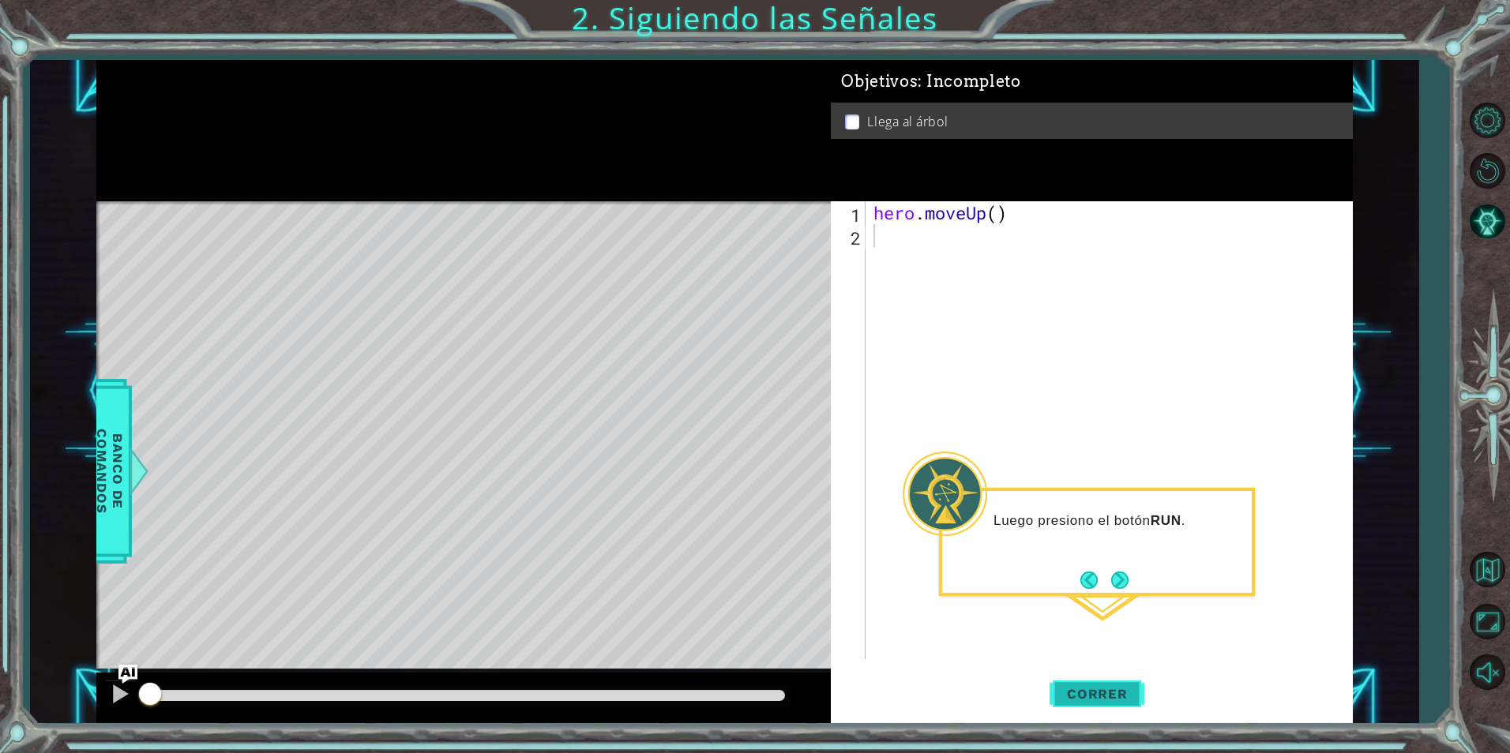
click at [1050, 684] on button "Correr" at bounding box center [1097, 694] width 95 height 52
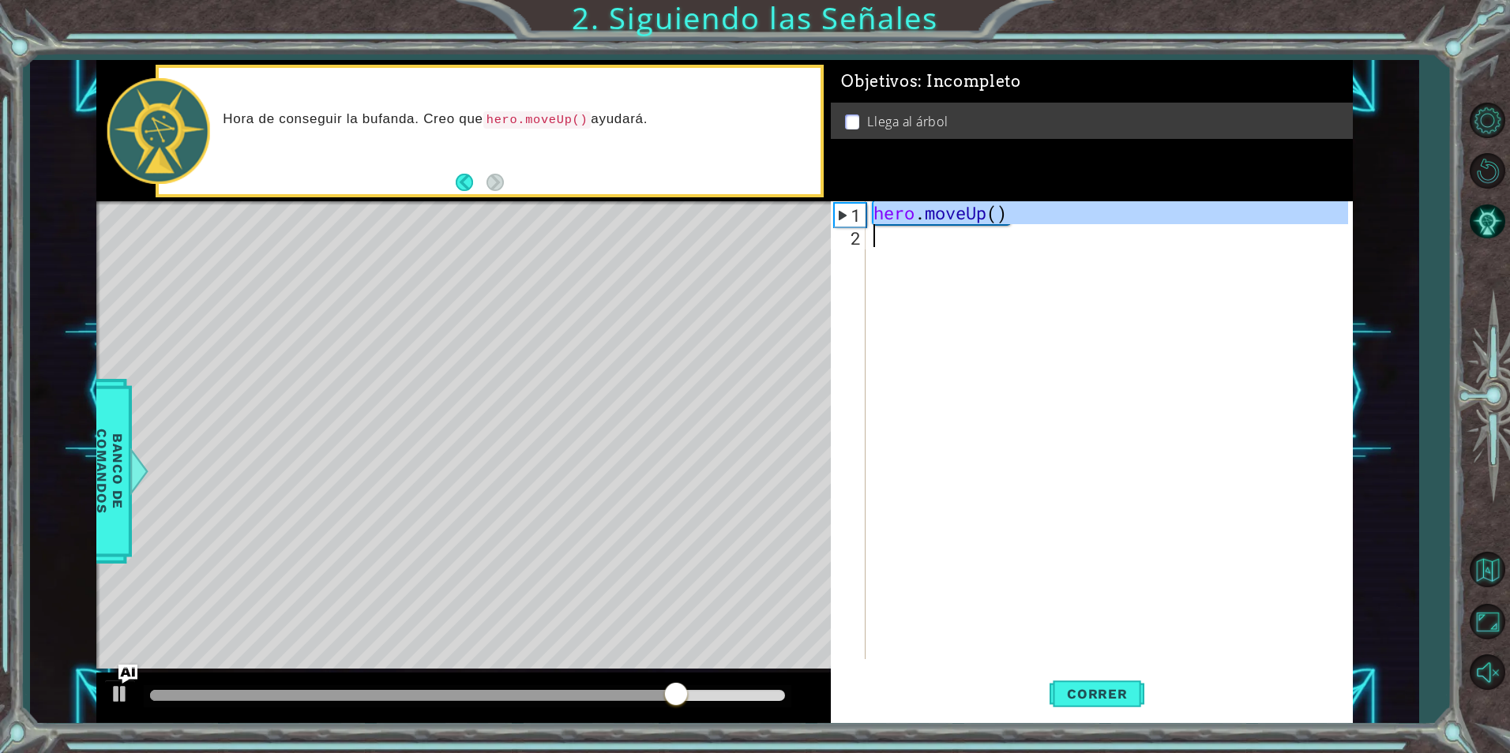
drag, startPoint x: 876, startPoint y: 211, endPoint x: 986, endPoint y: 232, distance: 112.6
click at [986, 232] on div "hero . moveUp ( )" at bounding box center [1112, 453] width 485 height 504
type textarea "hero.moveUp()"
click at [956, 239] on div "hero . moveUp ( )" at bounding box center [1108, 430] width 477 height 458
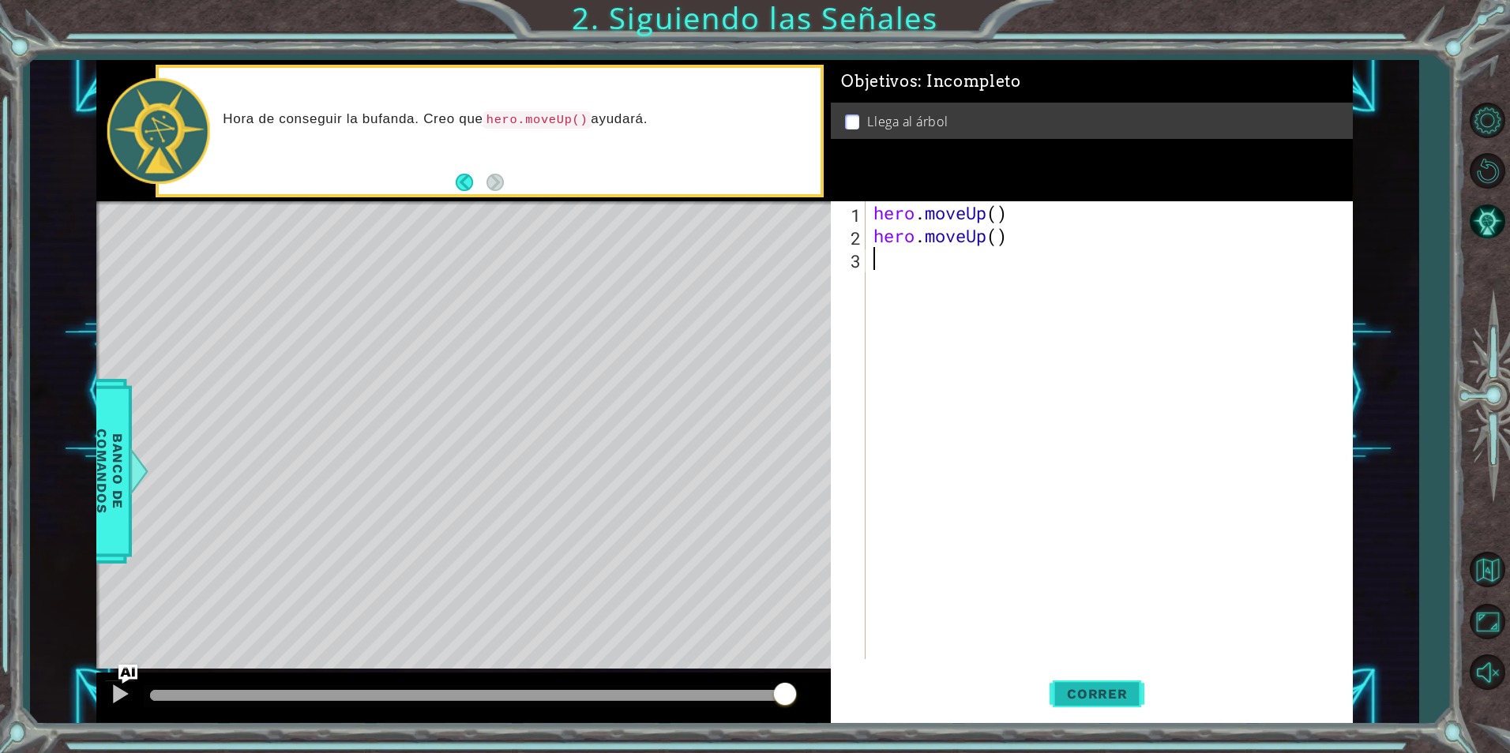
click at [1114, 689] on span "Correr" at bounding box center [1097, 694] width 92 height 16
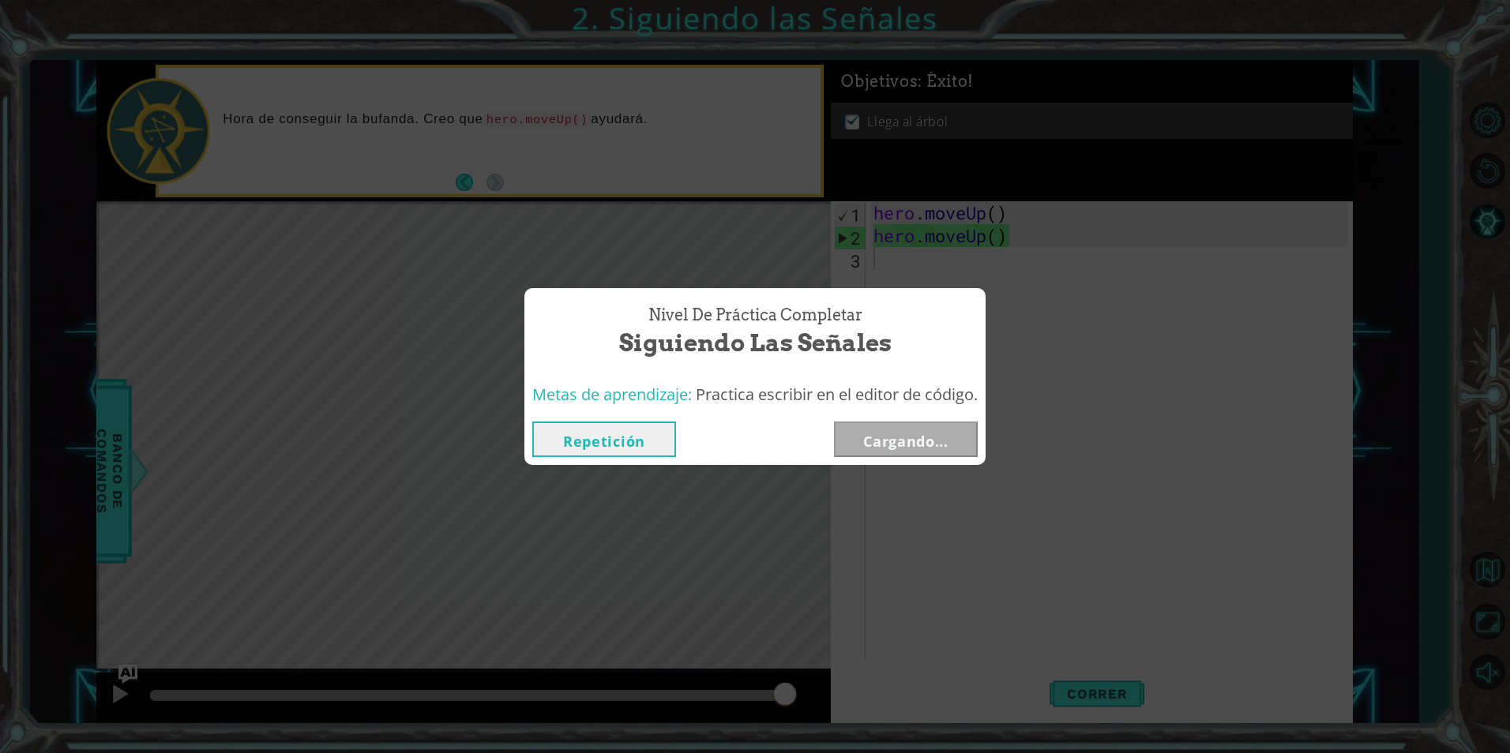
click at [564, 429] on button "Repetición" at bounding box center [604, 440] width 144 height 36
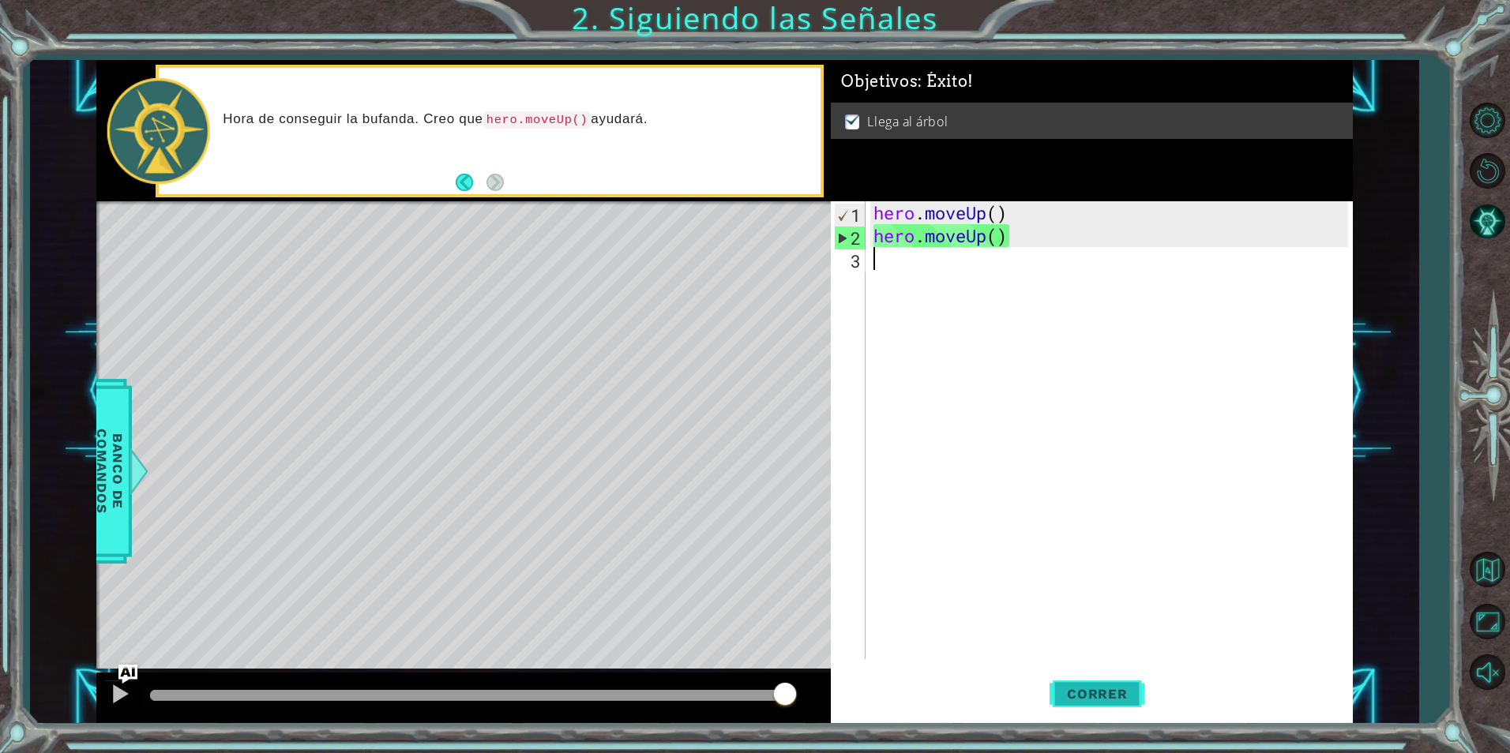
click at [1121, 696] on span "Correr" at bounding box center [1097, 694] width 92 height 16
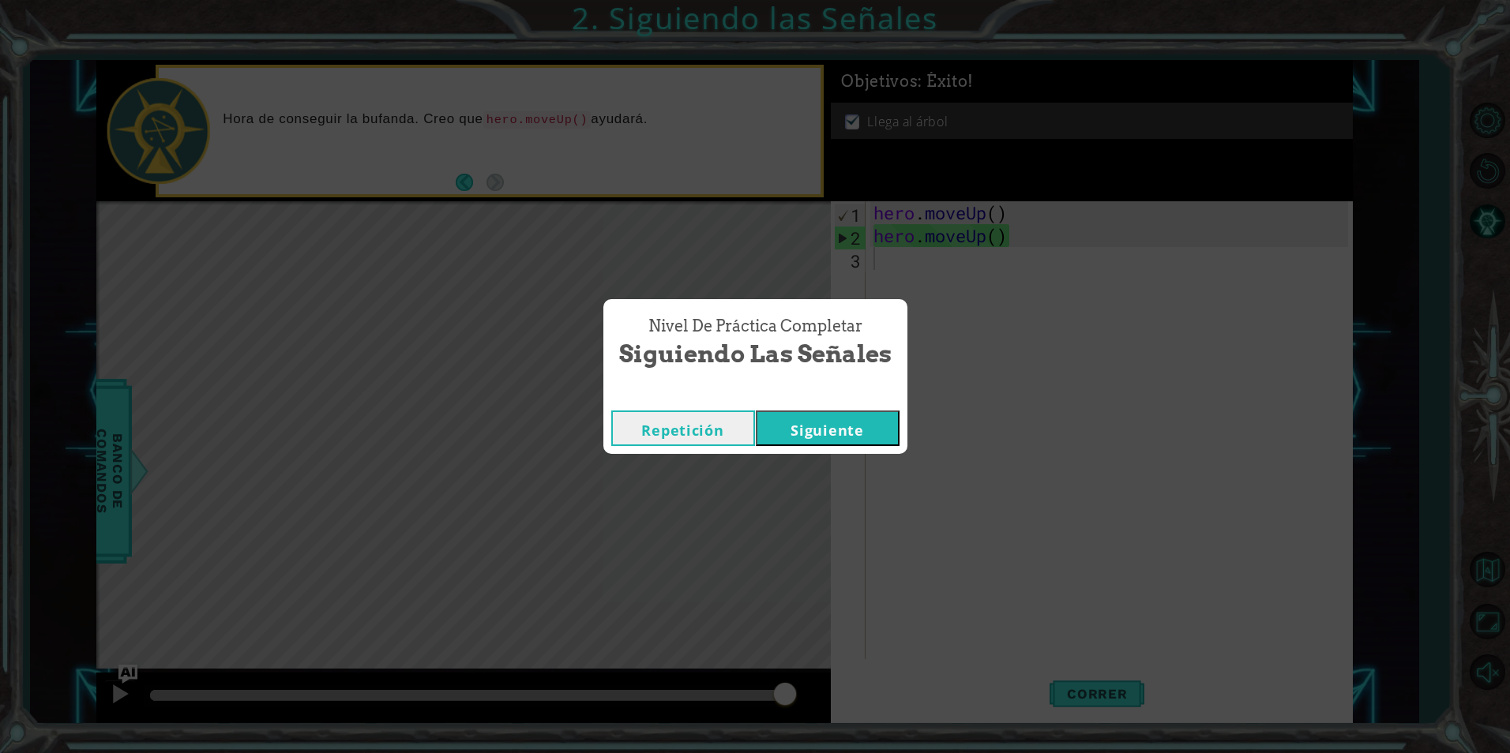
click at [858, 435] on button "Siguiente" at bounding box center [828, 429] width 144 height 36
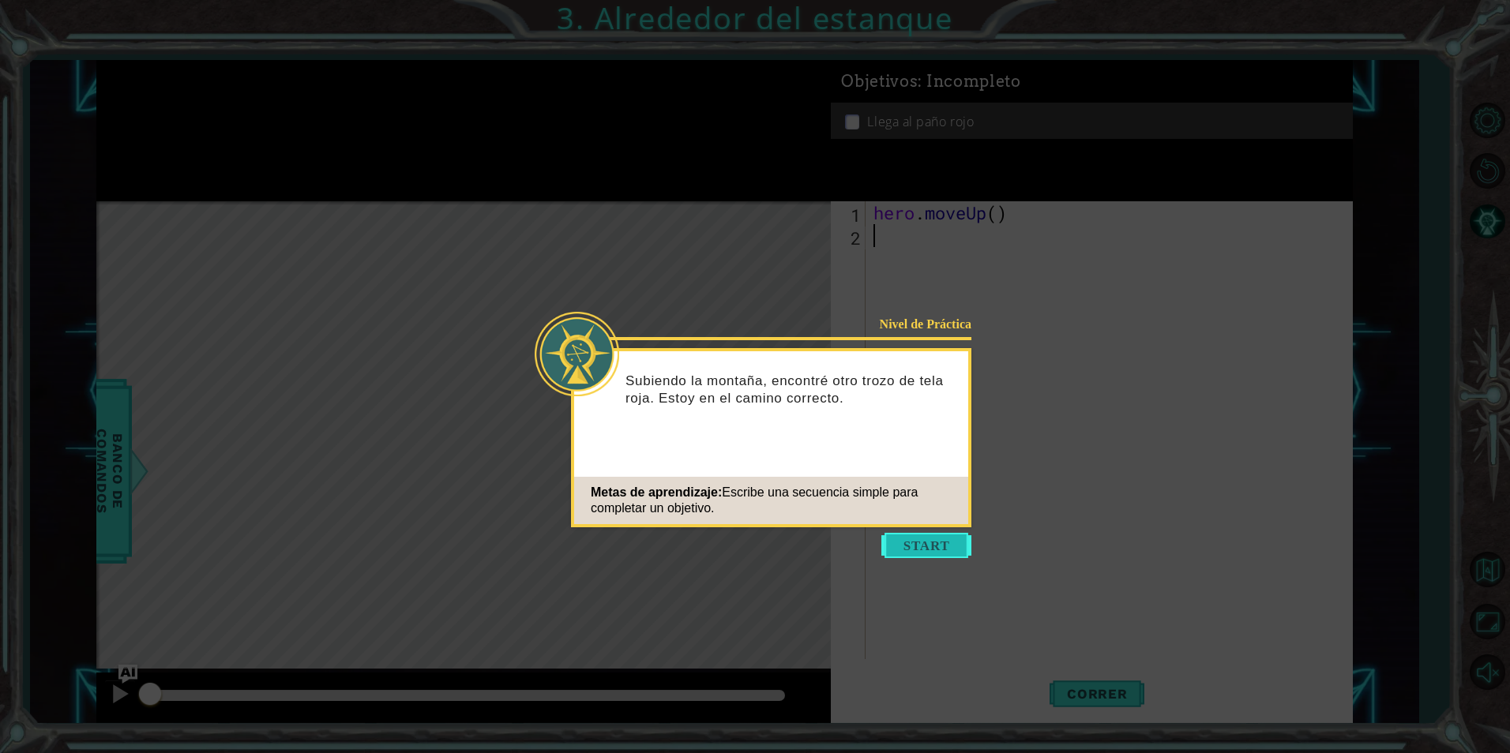
click at [930, 544] on button "Start" at bounding box center [926, 545] width 90 height 25
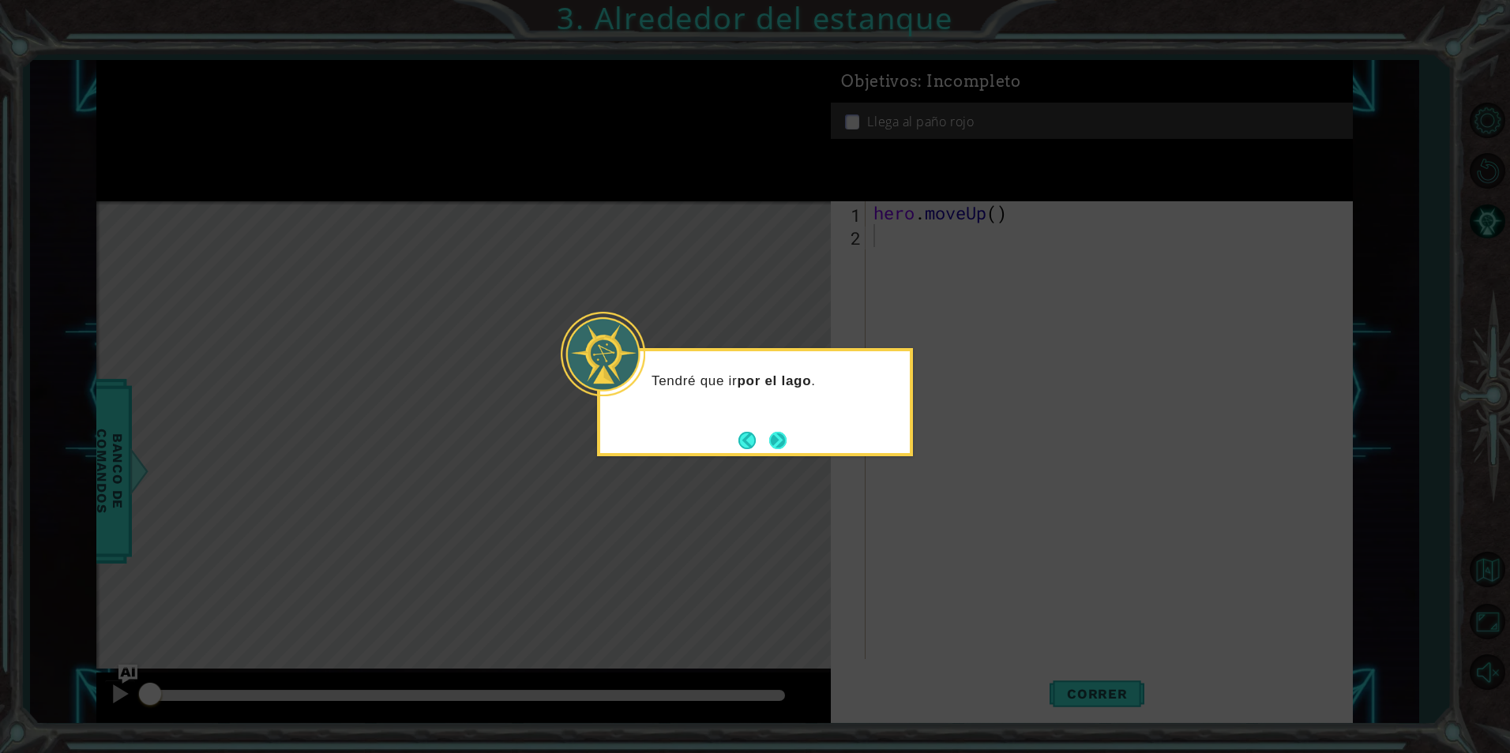
click at [774, 438] on button "Next" at bounding box center [777, 440] width 17 height 17
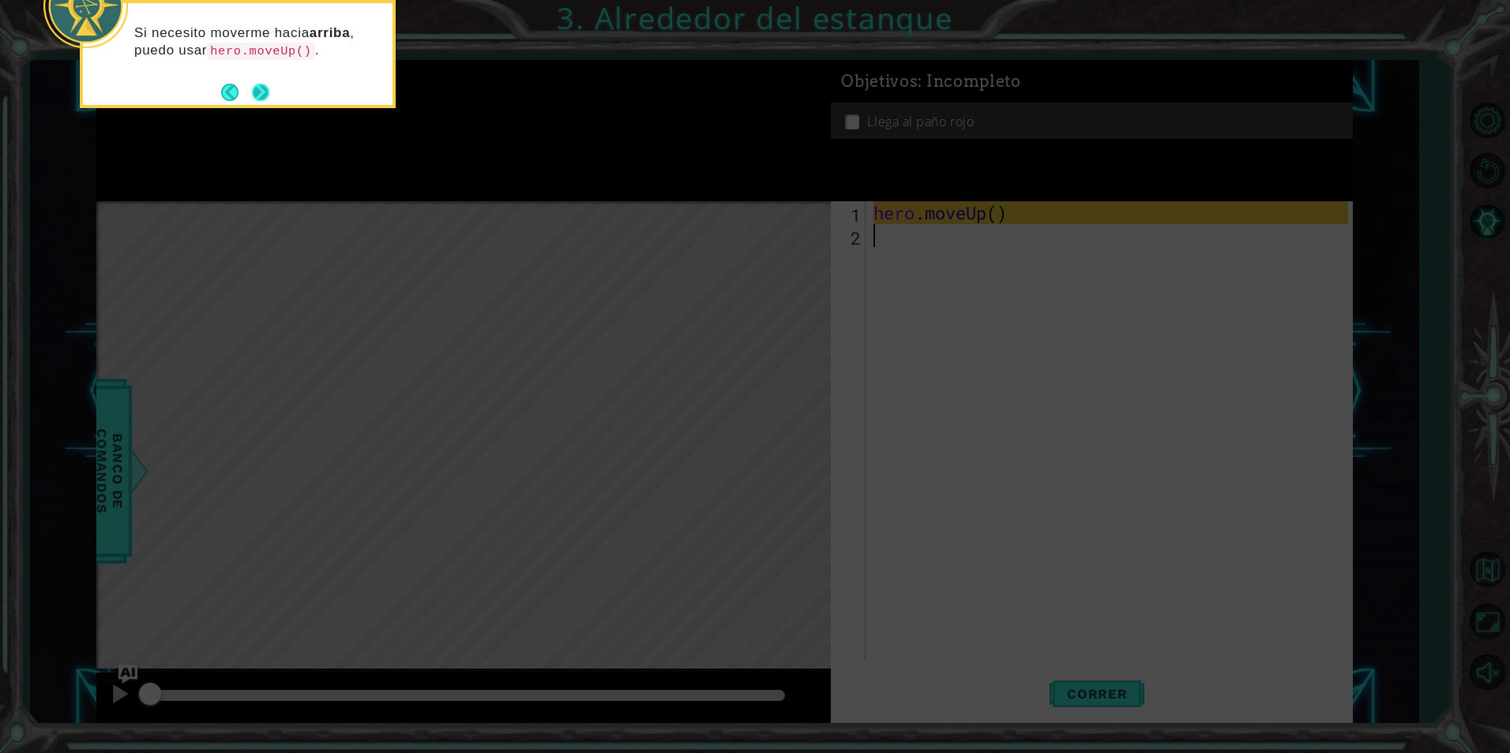
click at [257, 90] on button "Next" at bounding box center [260, 92] width 17 height 17
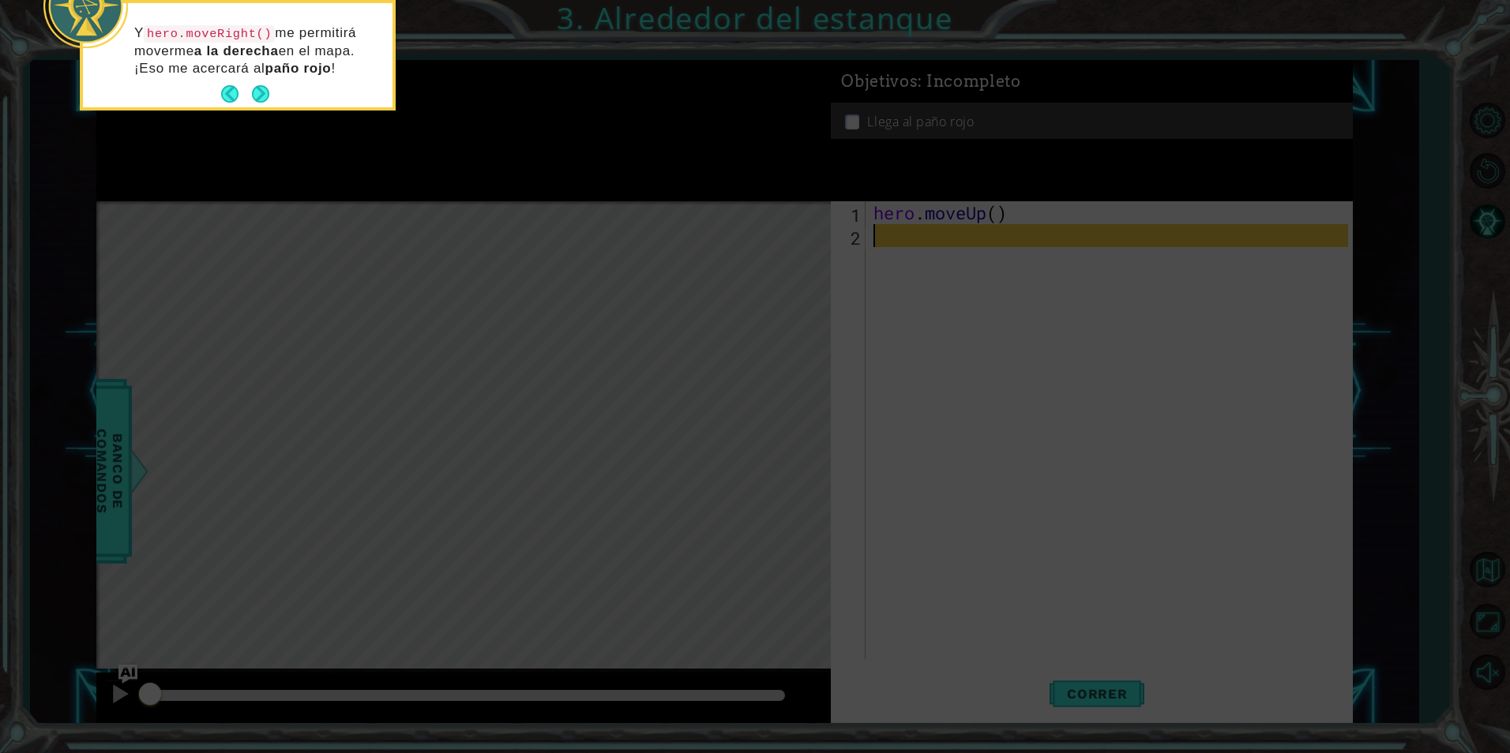
click at [257, 90] on button "Next" at bounding box center [260, 93] width 17 height 17
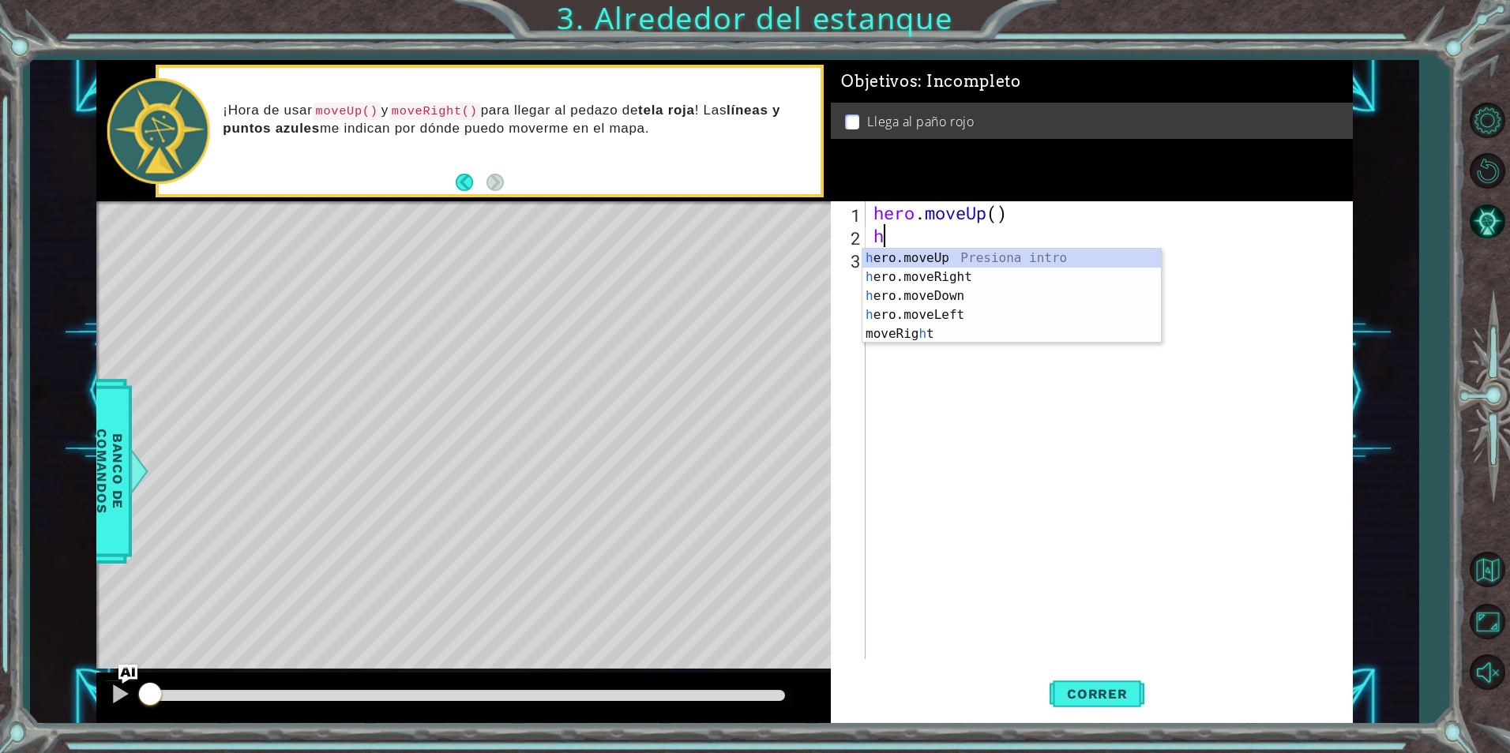
type textarea "her"
click at [1032, 257] on div "her o.moveUp Presiona intro her o.moveRight Presiona intro her o.moveDown Presi…" at bounding box center [1011, 306] width 299 height 114
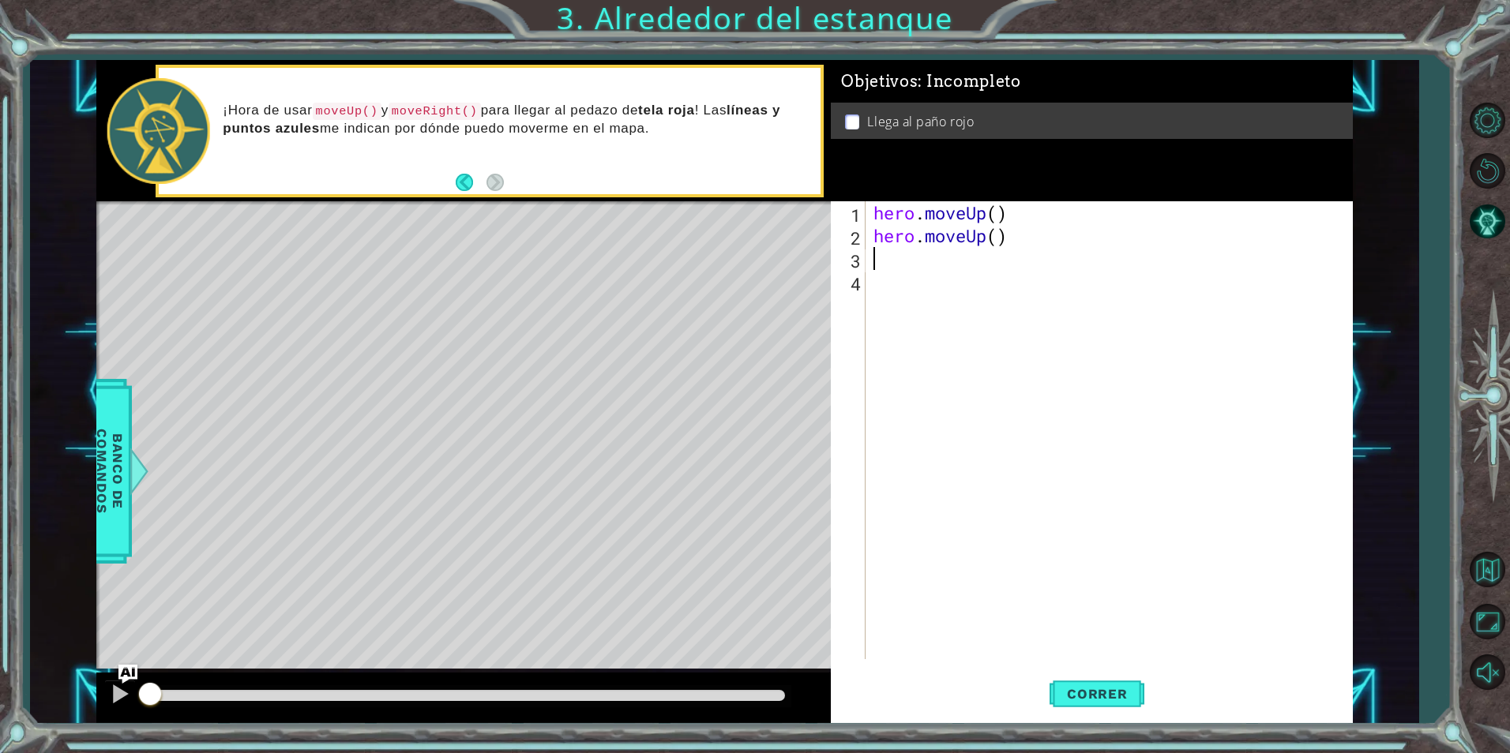
scroll to position [0, 0]
type textarea "her"
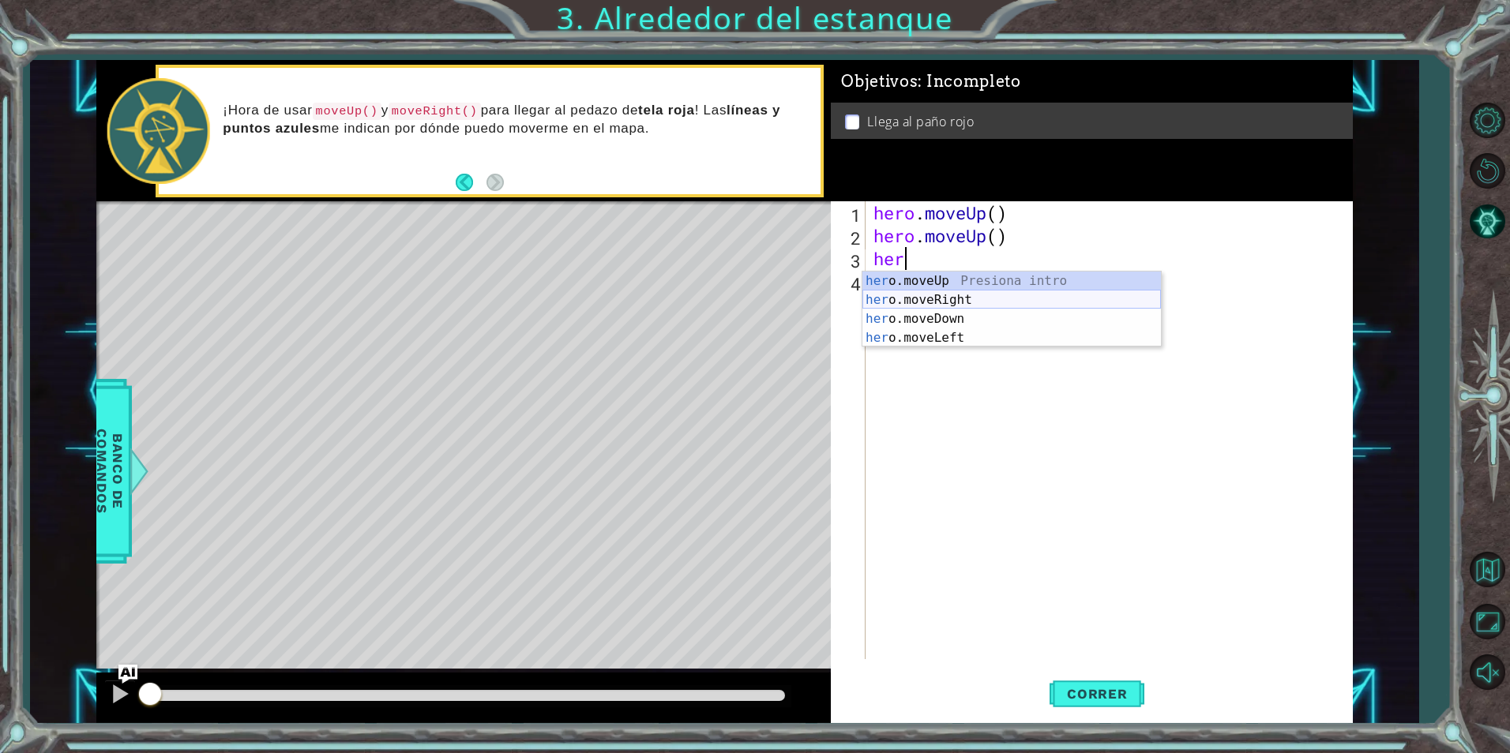
click at [952, 306] on div "her o.moveUp Presiona intro her o.moveRight Presiona intro her o.moveDown Presi…" at bounding box center [1011, 329] width 299 height 114
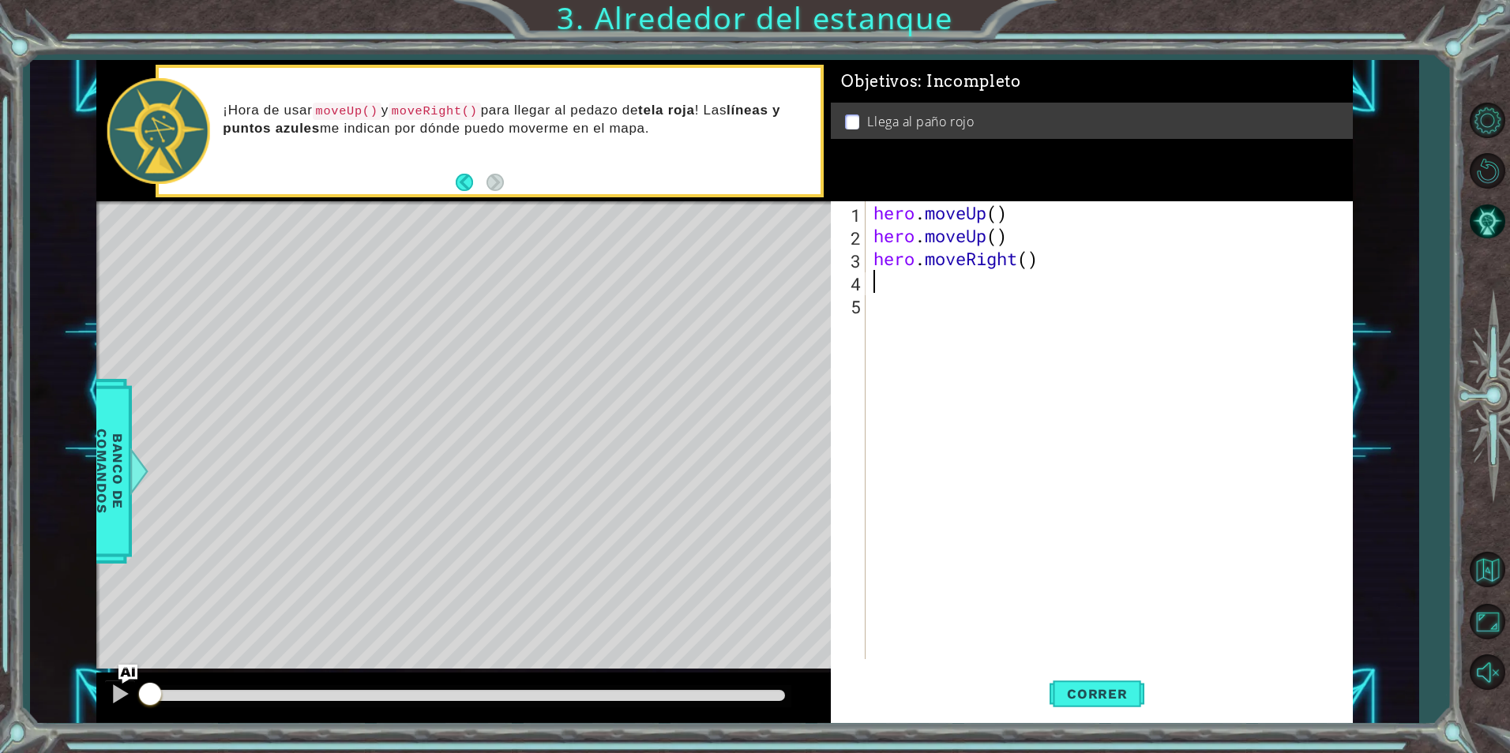
scroll to position [0, 0]
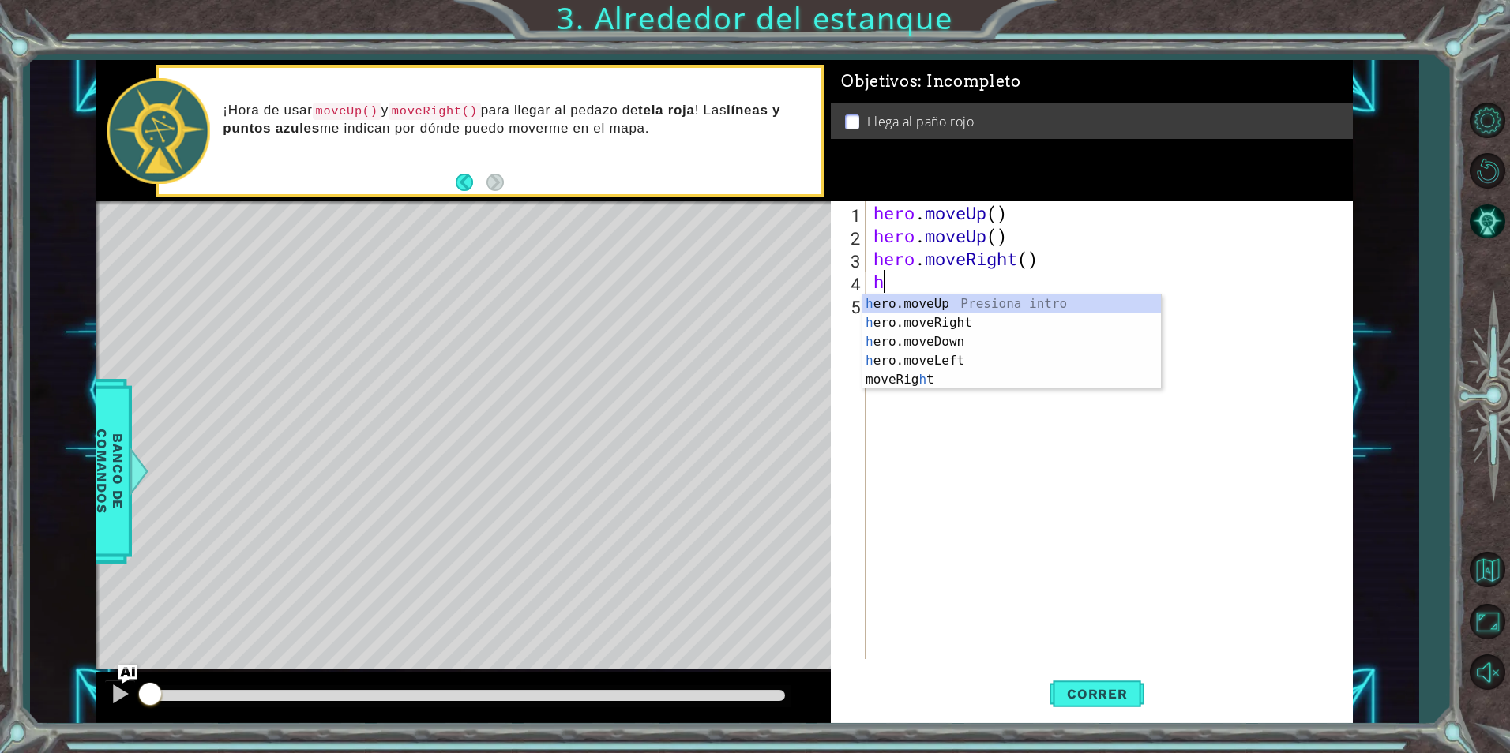
type textarea "he"
click at [939, 295] on div "he ro.moveUp Presiona intro he ro.moveRight Presiona intro he ro.moveDown Presi…" at bounding box center [1011, 352] width 299 height 114
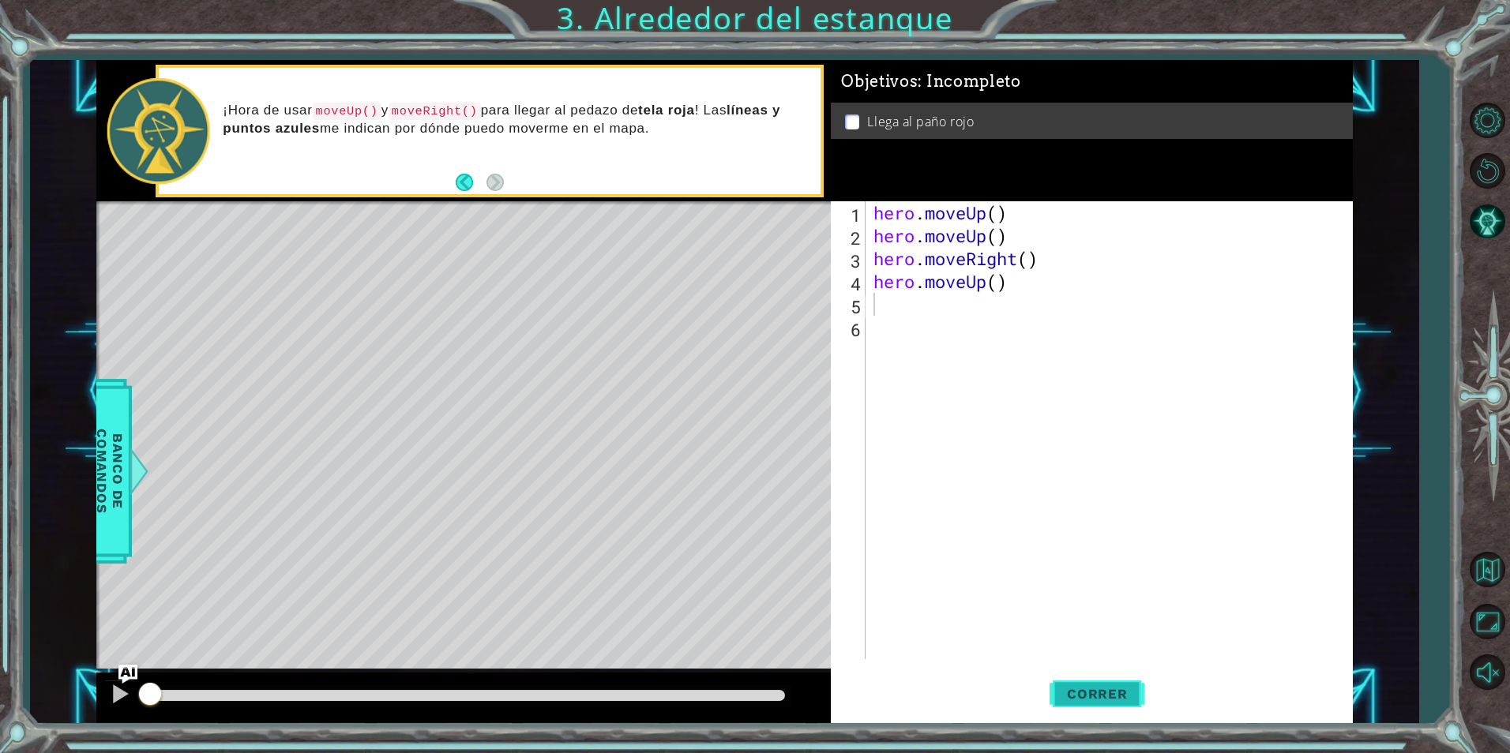
click at [1057, 708] on button "Correr" at bounding box center [1097, 694] width 95 height 52
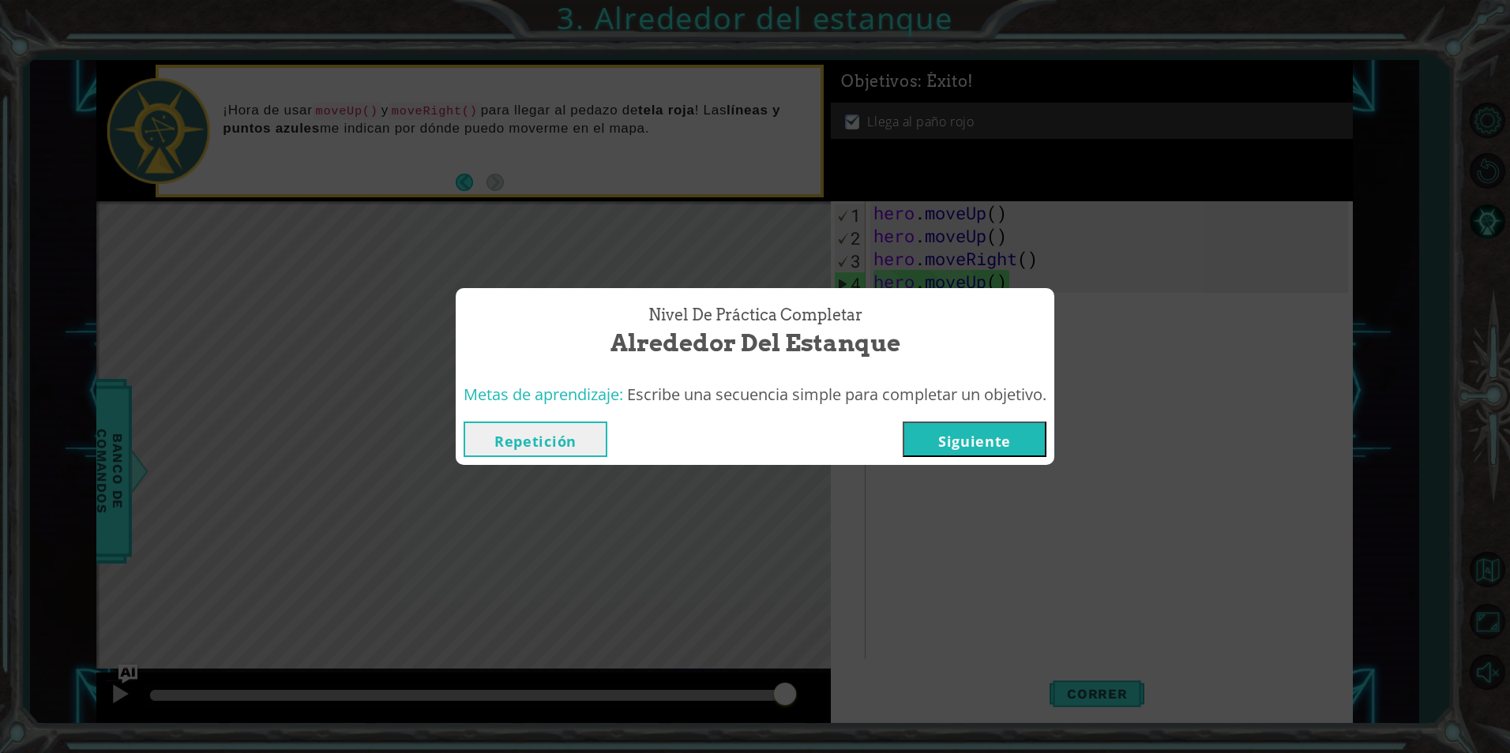
click at [1045, 426] on button "Siguiente" at bounding box center [975, 440] width 144 height 36
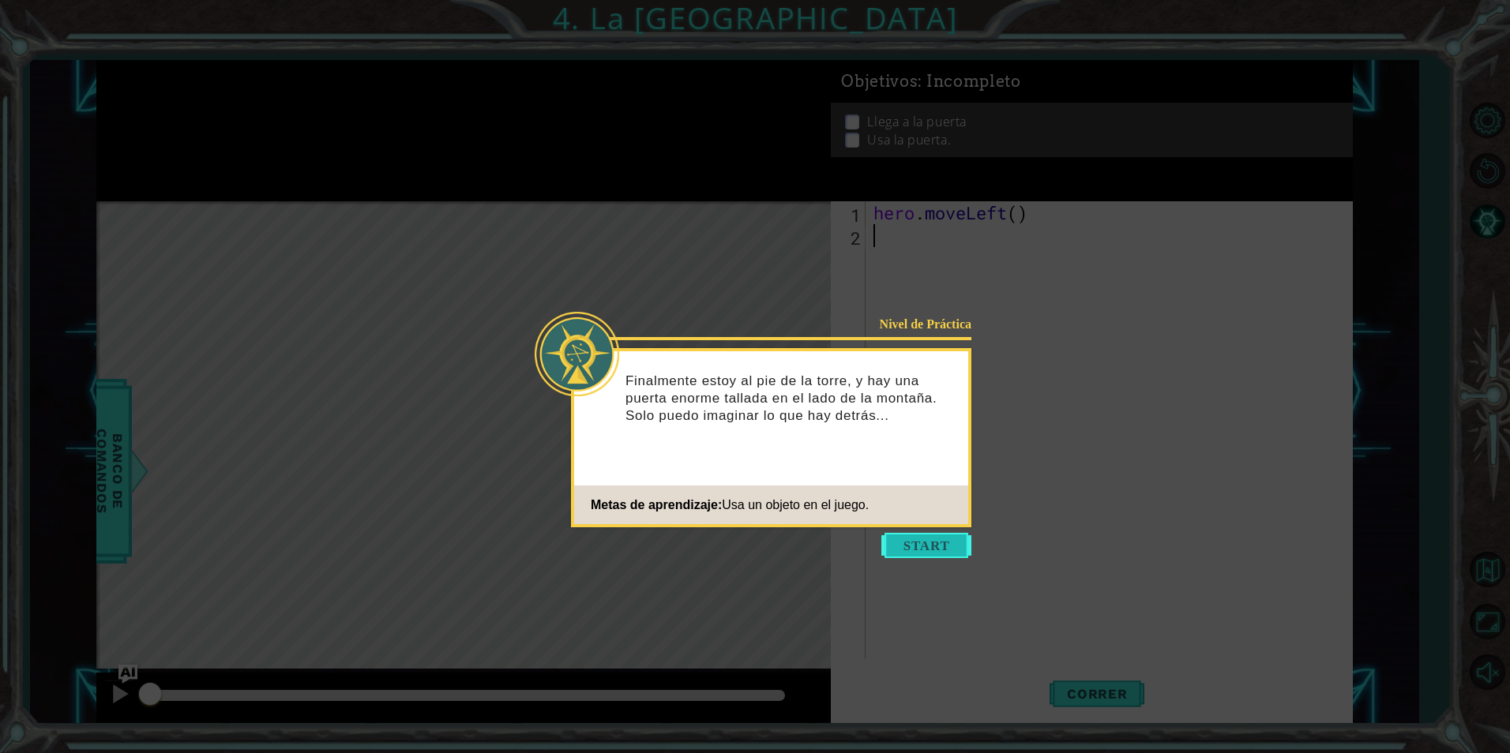
click at [947, 533] on button "Start" at bounding box center [926, 545] width 90 height 25
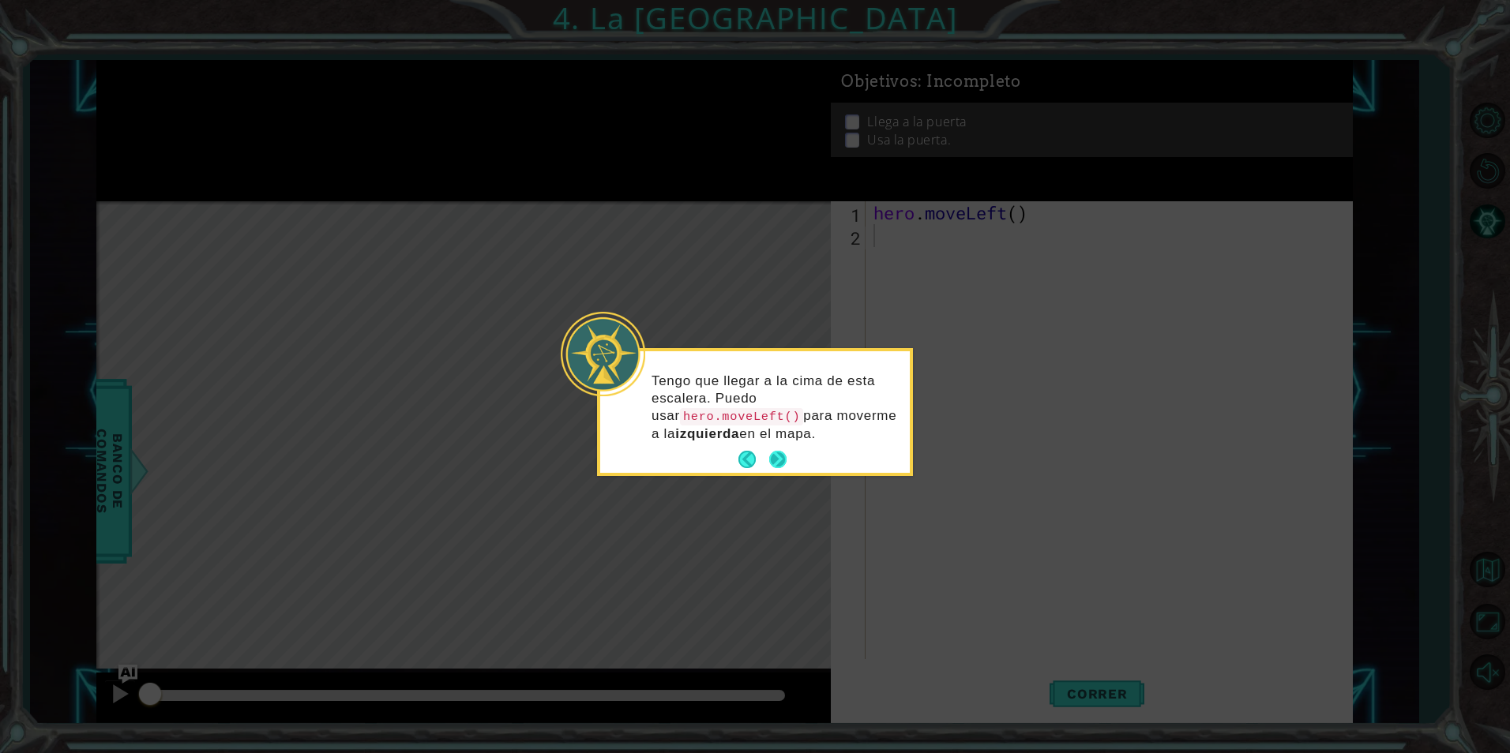
click at [785, 452] on button "Next" at bounding box center [777, 459] width 17 height 17
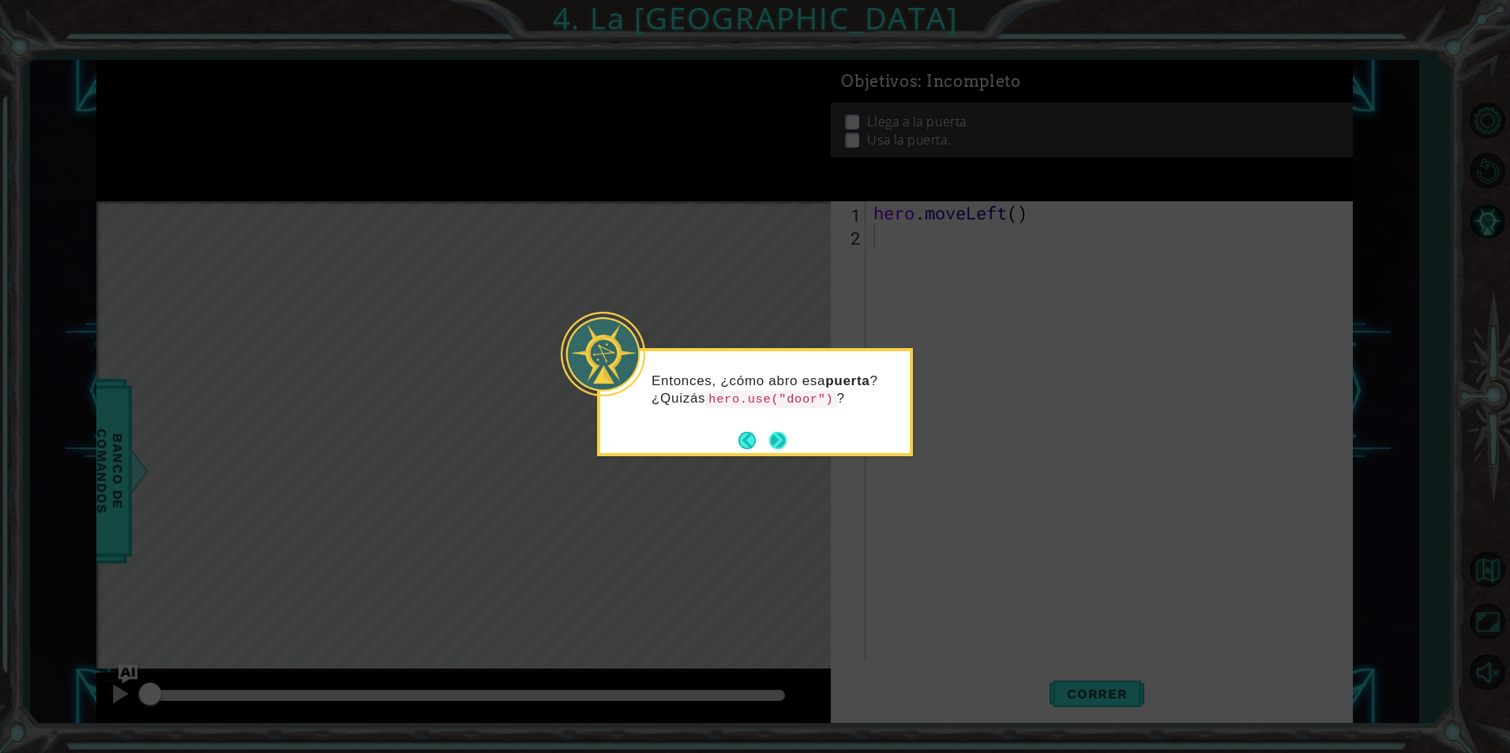
click at [775, 442] on button "Next" at bounding box center [777, 440] width 17 height 17
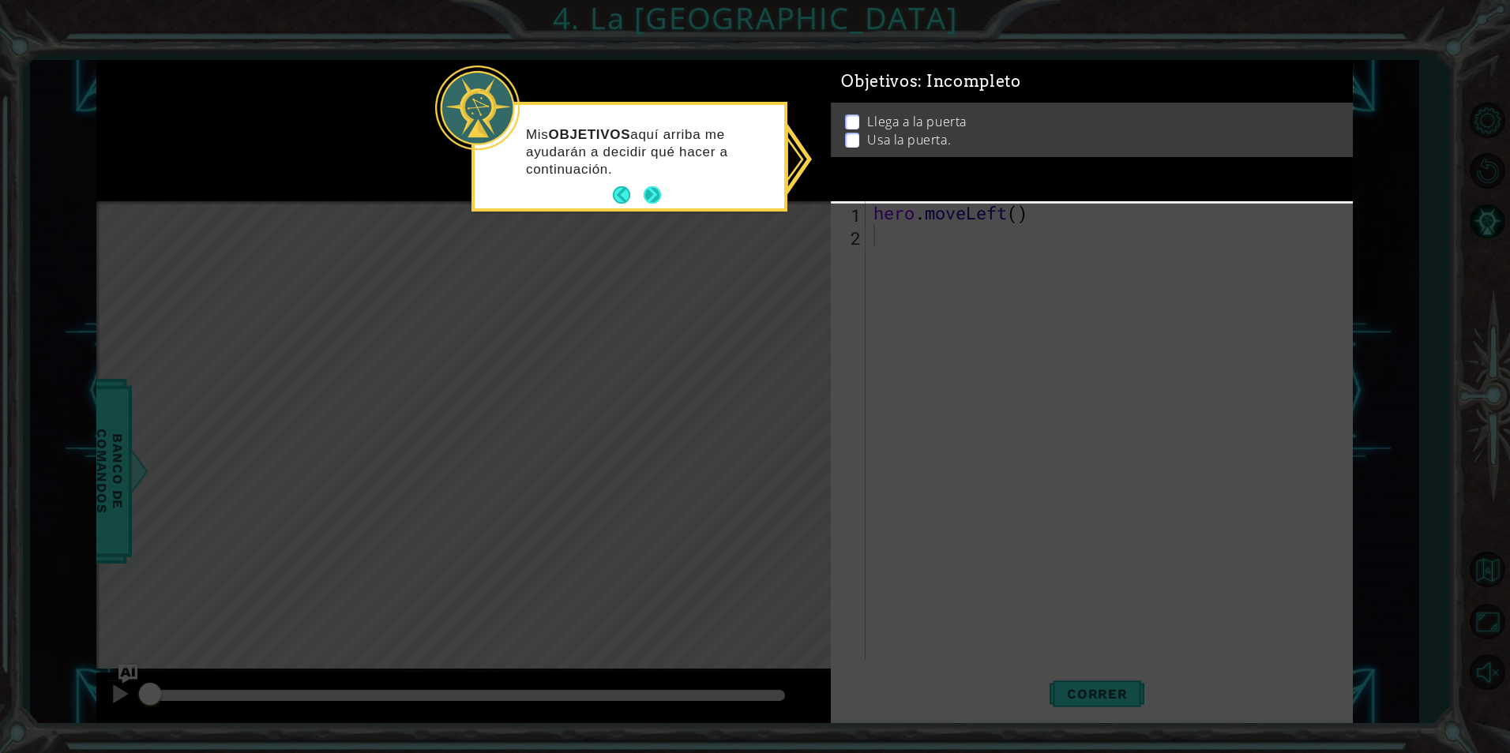
click at [661, 190] on button "Next" at bounding box center [652, 194] width 17 height 17
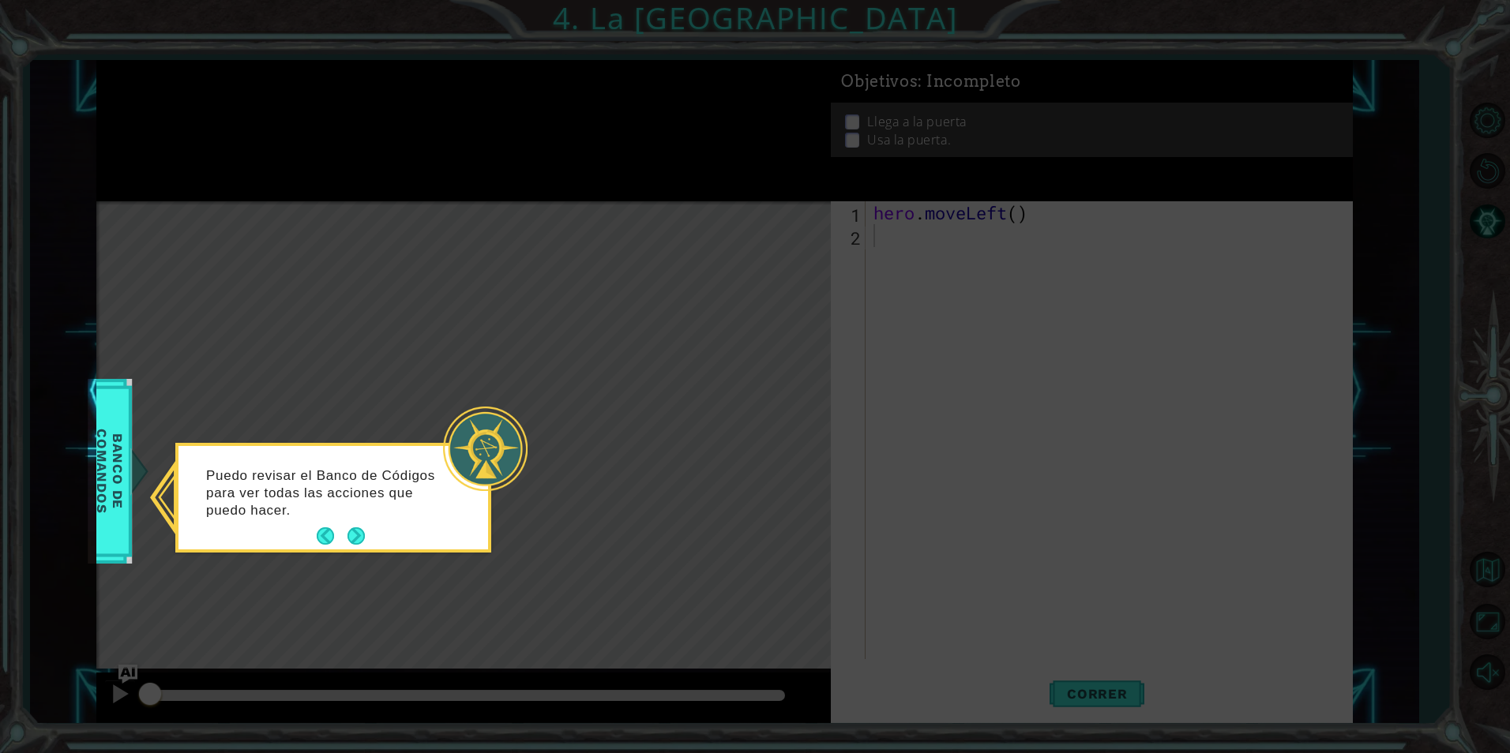
click at [373, 539] on div "Puedo revisar el Banco de Códigos para ver todas las acciones que puedo hacer." at bounding box center [333, 501] width 310 height 97
click at [348, 537] on button "Next" at bounding box center [356, 536] width 17 height 17
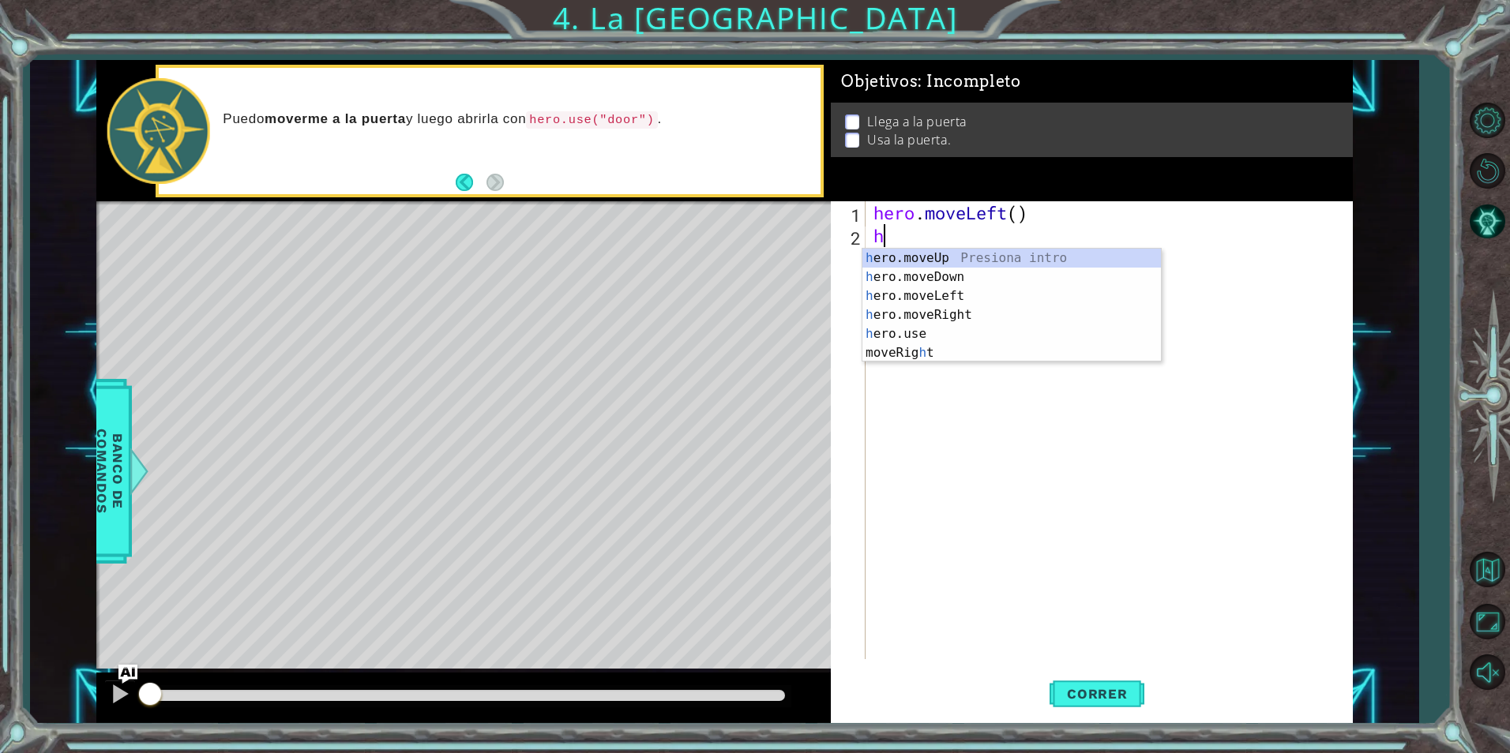
type textarea "he"
click at [928, 295] on div "he ro.moveUp Presiona intro he ro.moveDown Presiona intro he ro.moveLeft Presio…" at bounding box center [1011, 315] width 299 height 133
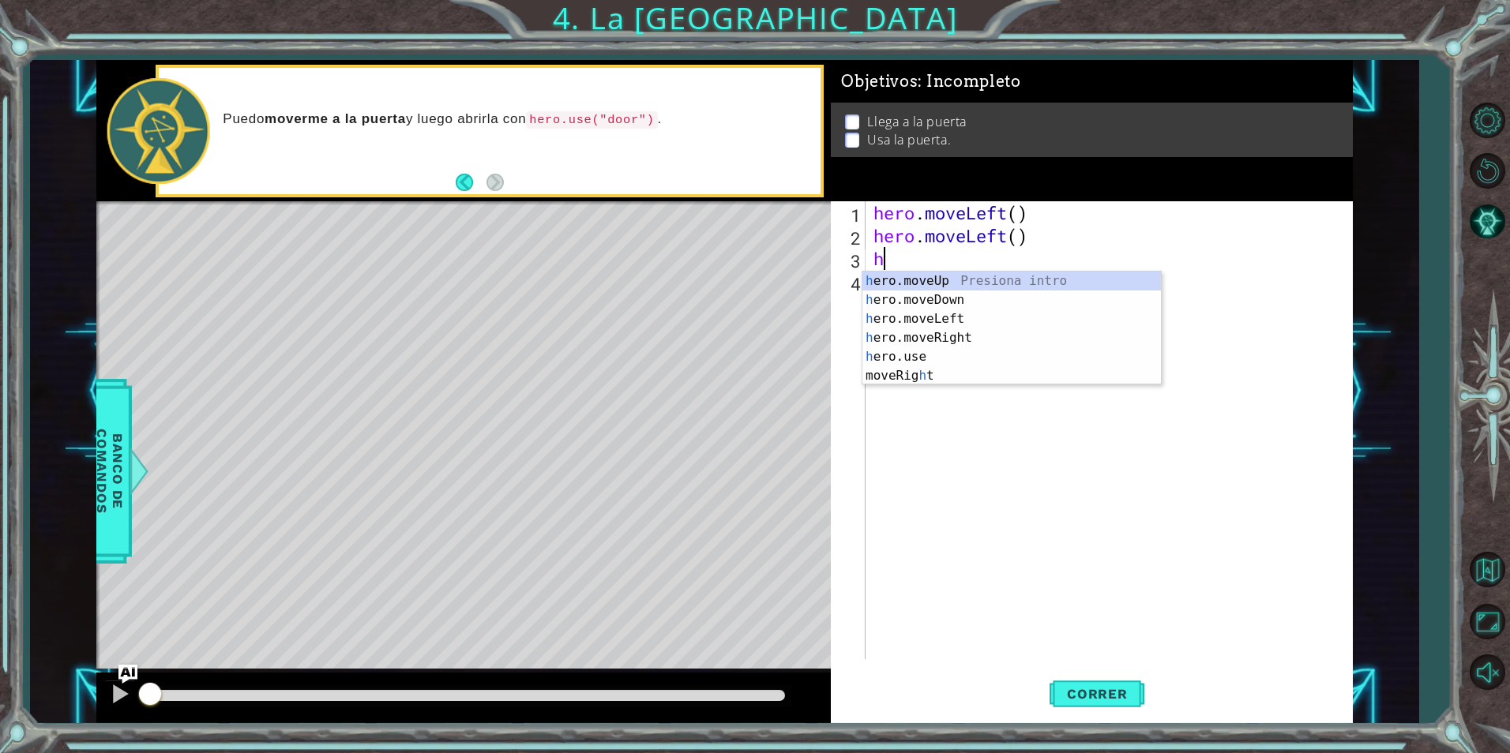
type textarea "he"
click at [927, 286] on div "he ro.moveUp Presiona intro he ro.moveDown Presiona intro he ro.moveLeft Presio…" at bounding box center [1011, 338] width 299 height 133
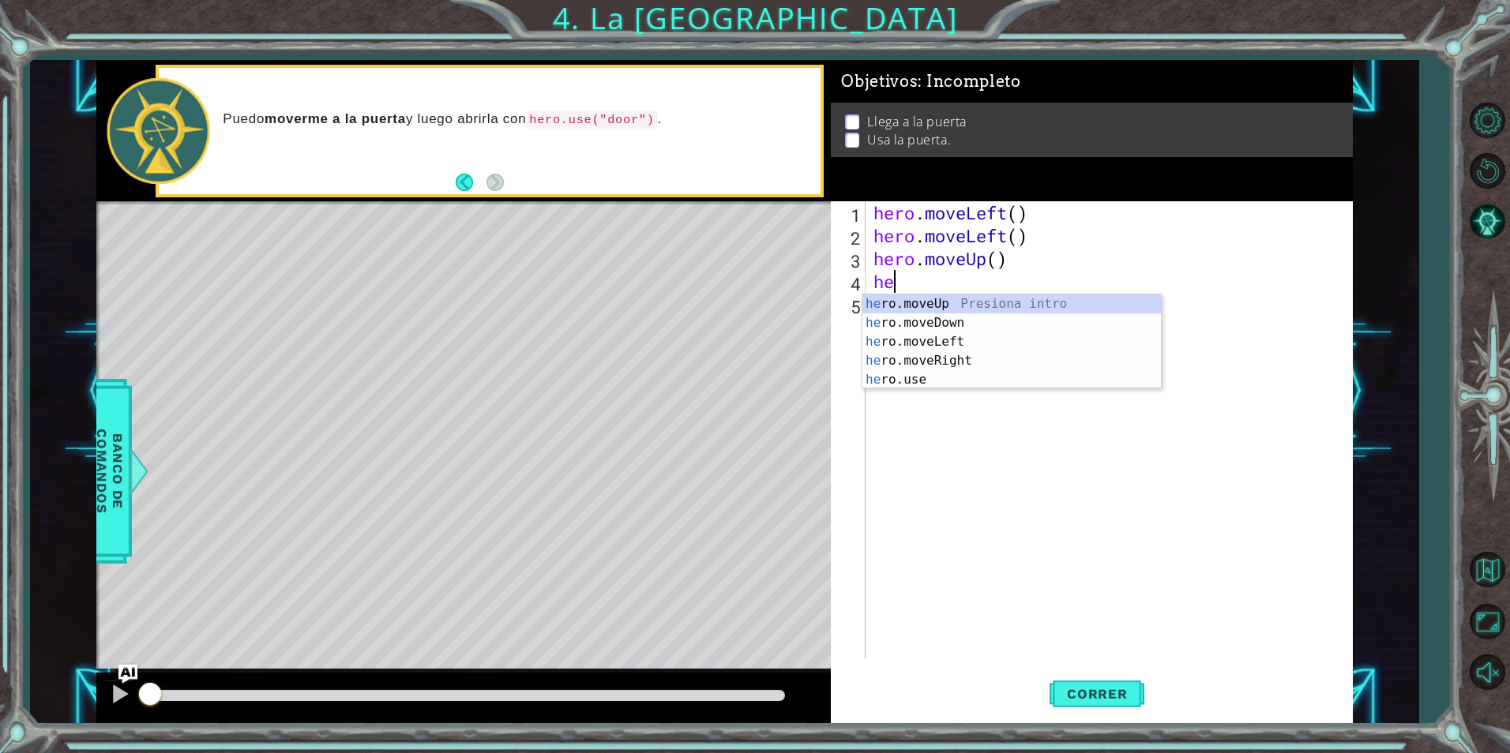
type textarea "her"
click at [904, 295] on div "her o.moveUp Presiona intro her o.moveDown Presiona intro her o.moveLeft Presio…" at bounding box center [1011, 361] width 299 height 133
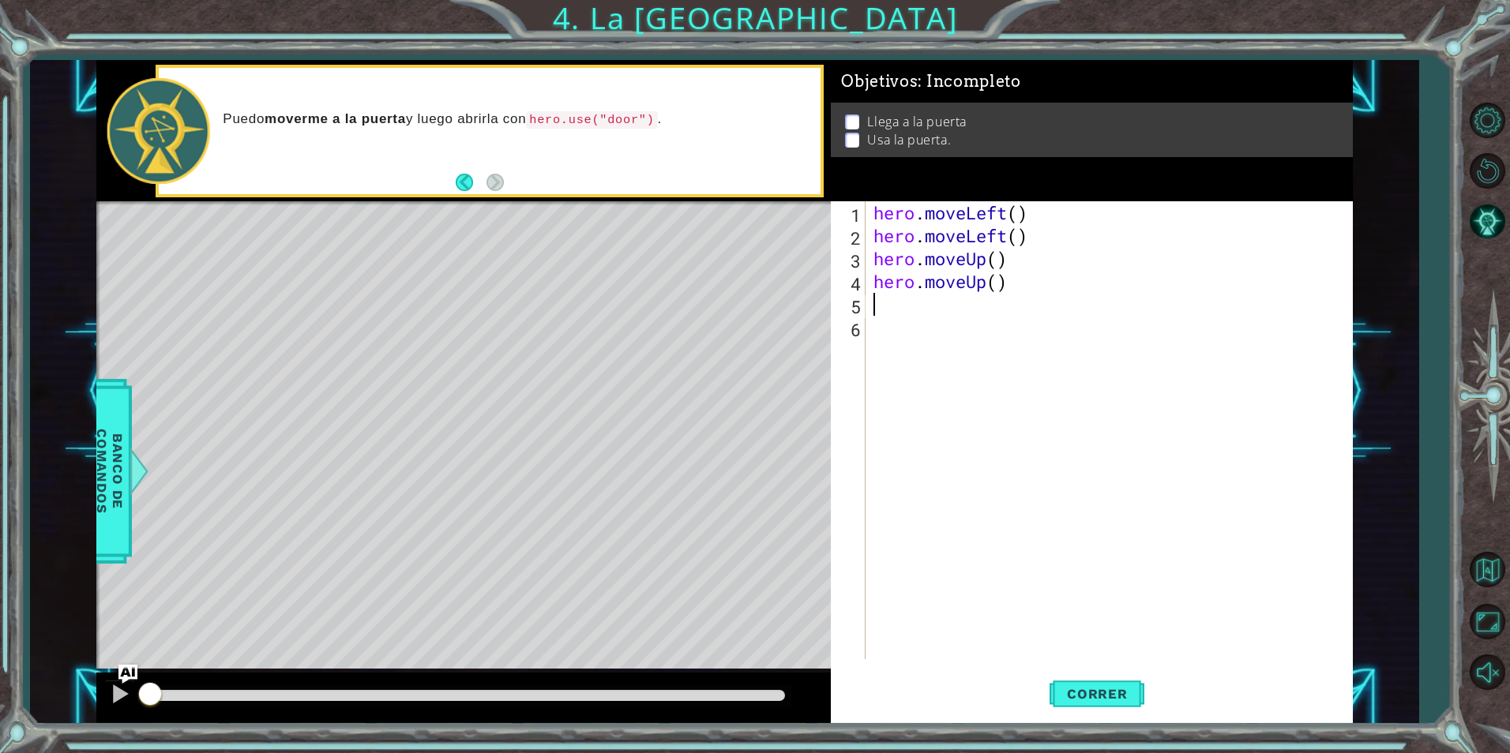
scroll to position [0, 0]
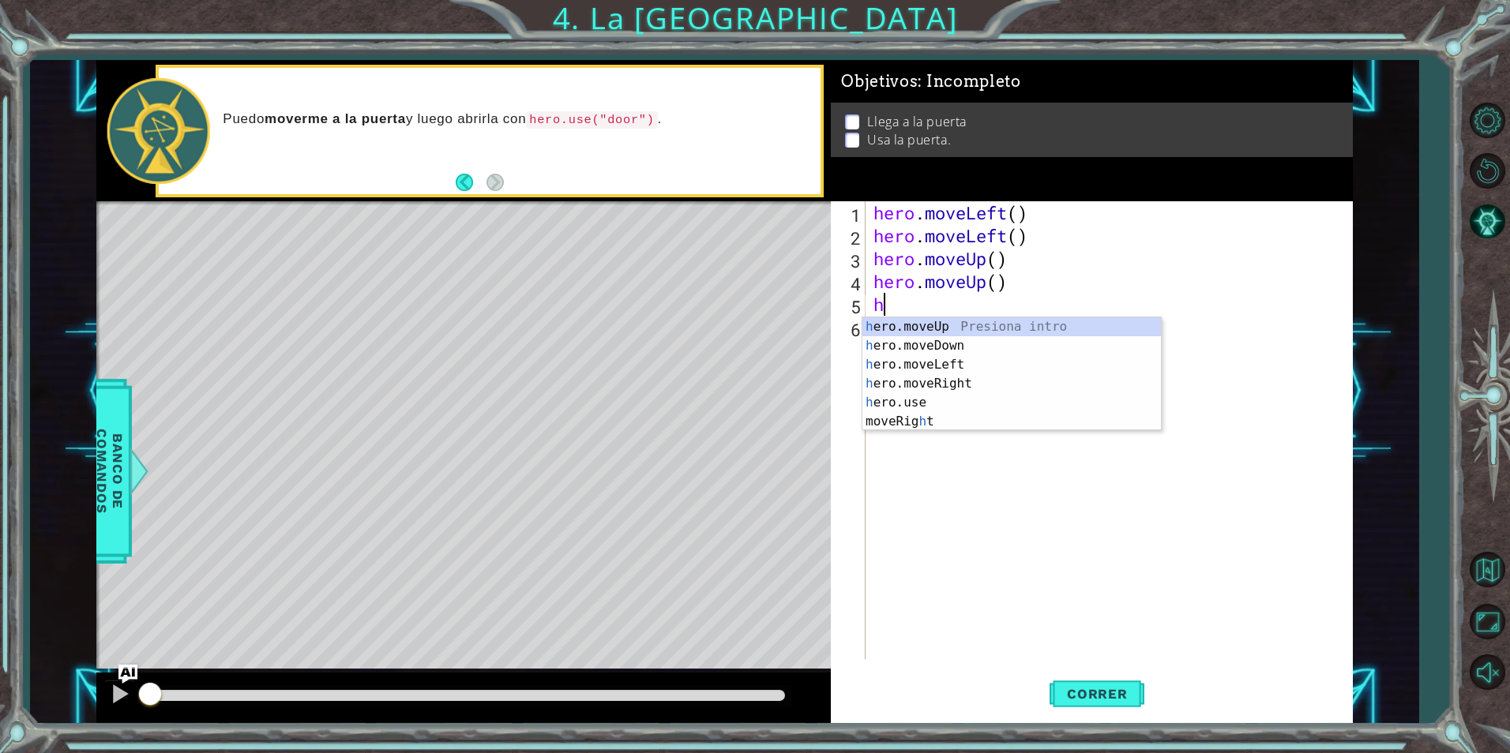
type textarea "he"
click at [911, 377] on div "he ro.moveUp Presiona intro he ro.moveDown Presiona intro he ro.moveLeft Presio…" at bounding box center [1011, 383] width 299 height 133
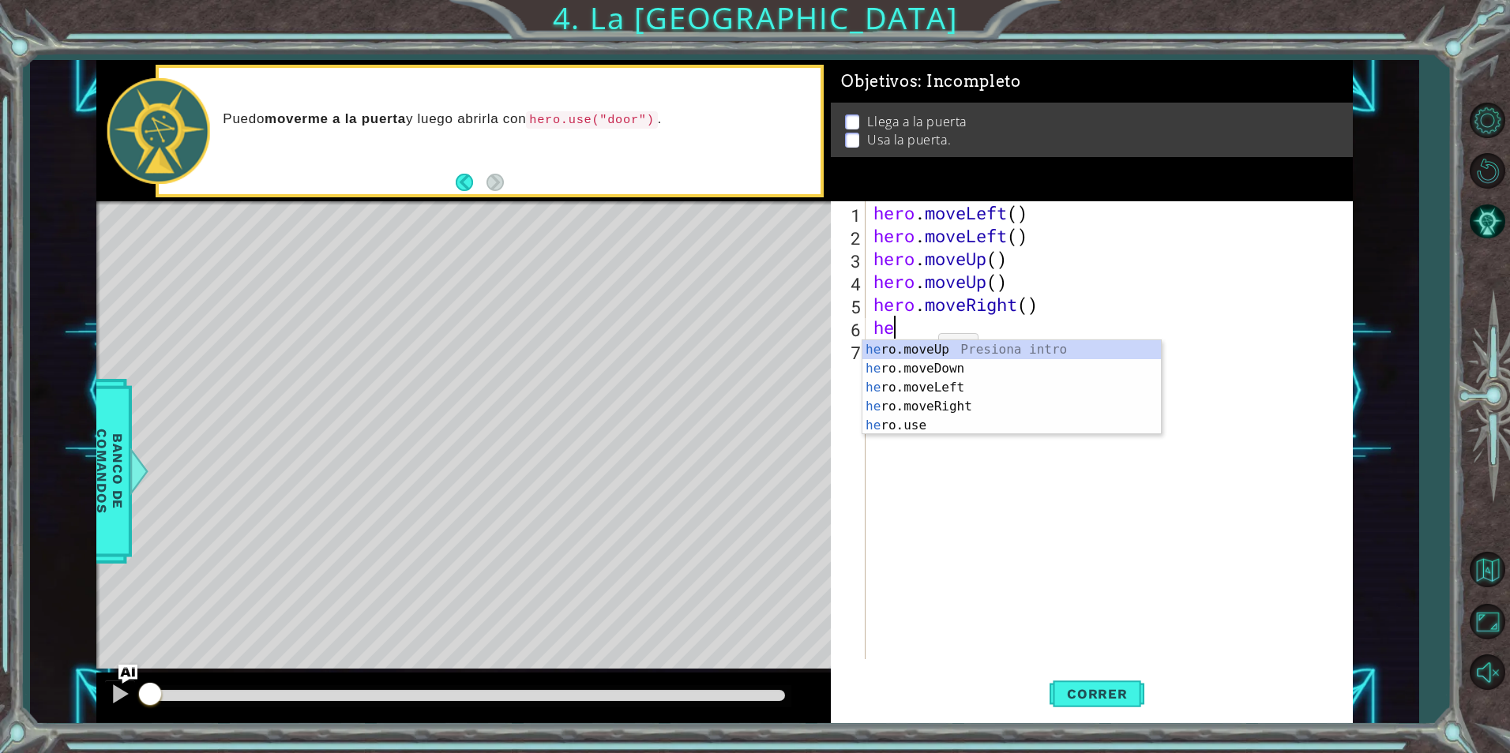
type textarea "her"
click at [907, 401] on div "her o.moveUp Presiona intro her o.moveDown Presiona intro her o.moveLeft Presio…" at bounding box center [1011, 406] width 299 height 133
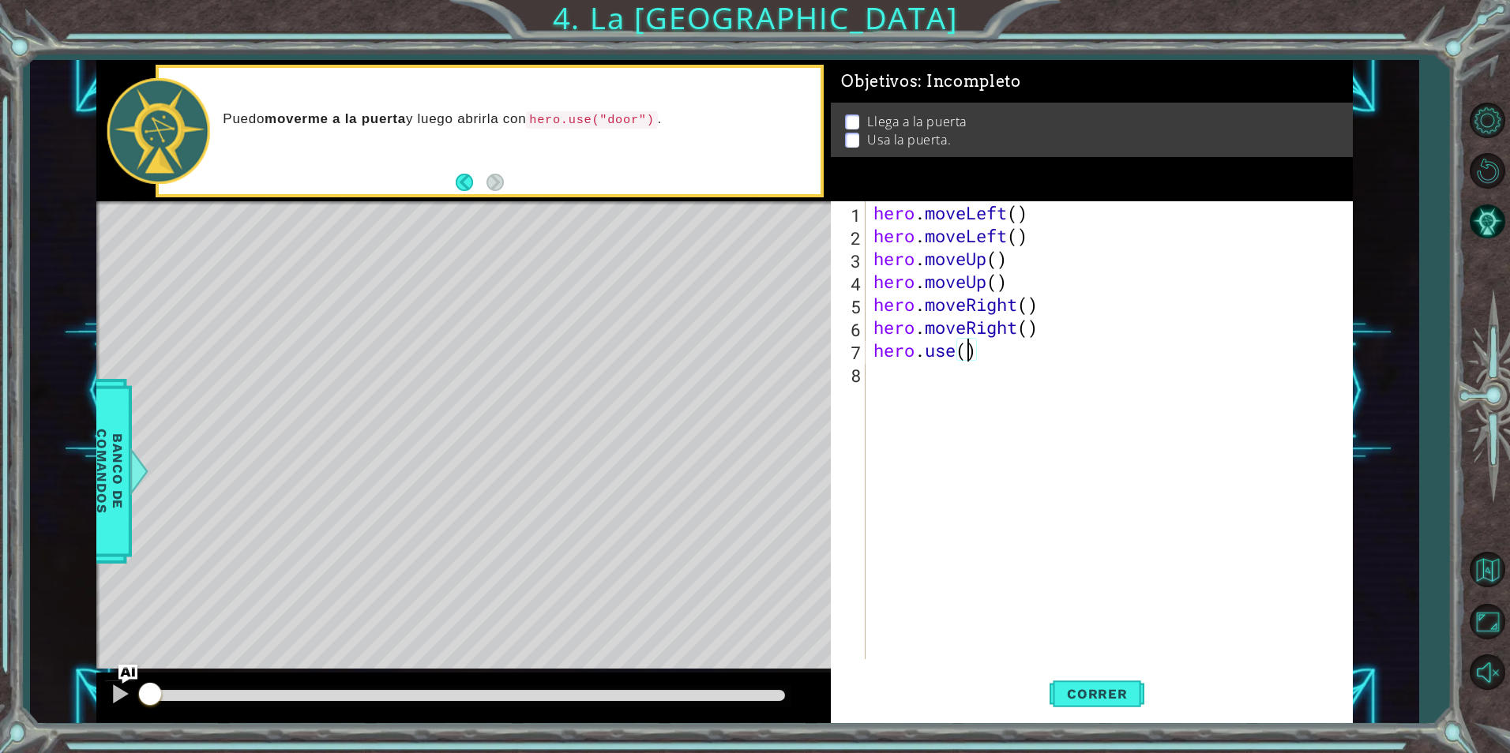
scroll to position [0, 5]
type textarea "hero.use("door")"
click at [916, 372] on div "hero . moveLeft ( ) hero . moveLeft ( ) hero . moveUp ( ) hero . moveUp ( ) her…" at bounding box center [1112, 453] width 485 height 504
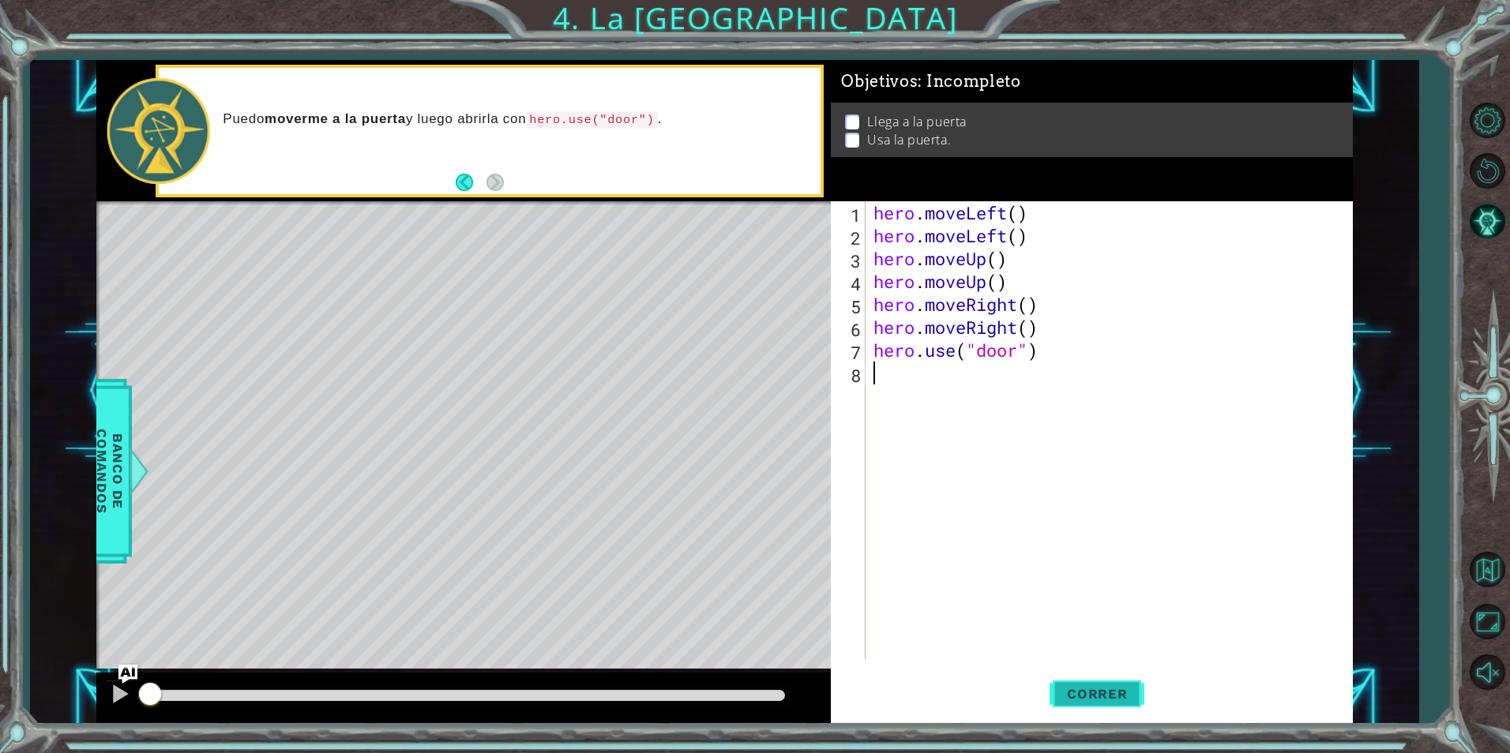
click at [1104, 704] on button "Correr" at bounding box center [1097, 694] width 95 height 52
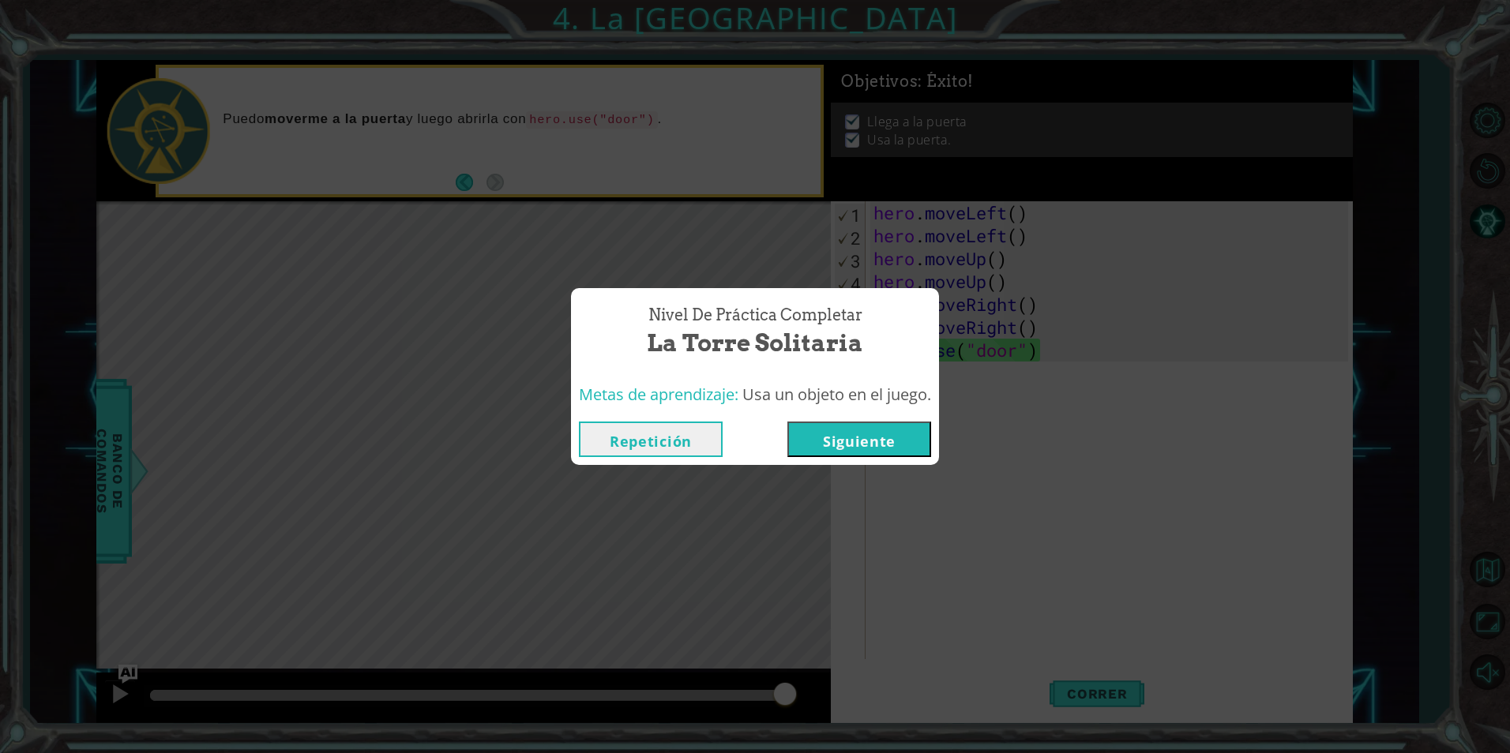
click at [908, 440] on button "Siguiente" at bounding box center [859, 440] width 144 height 36
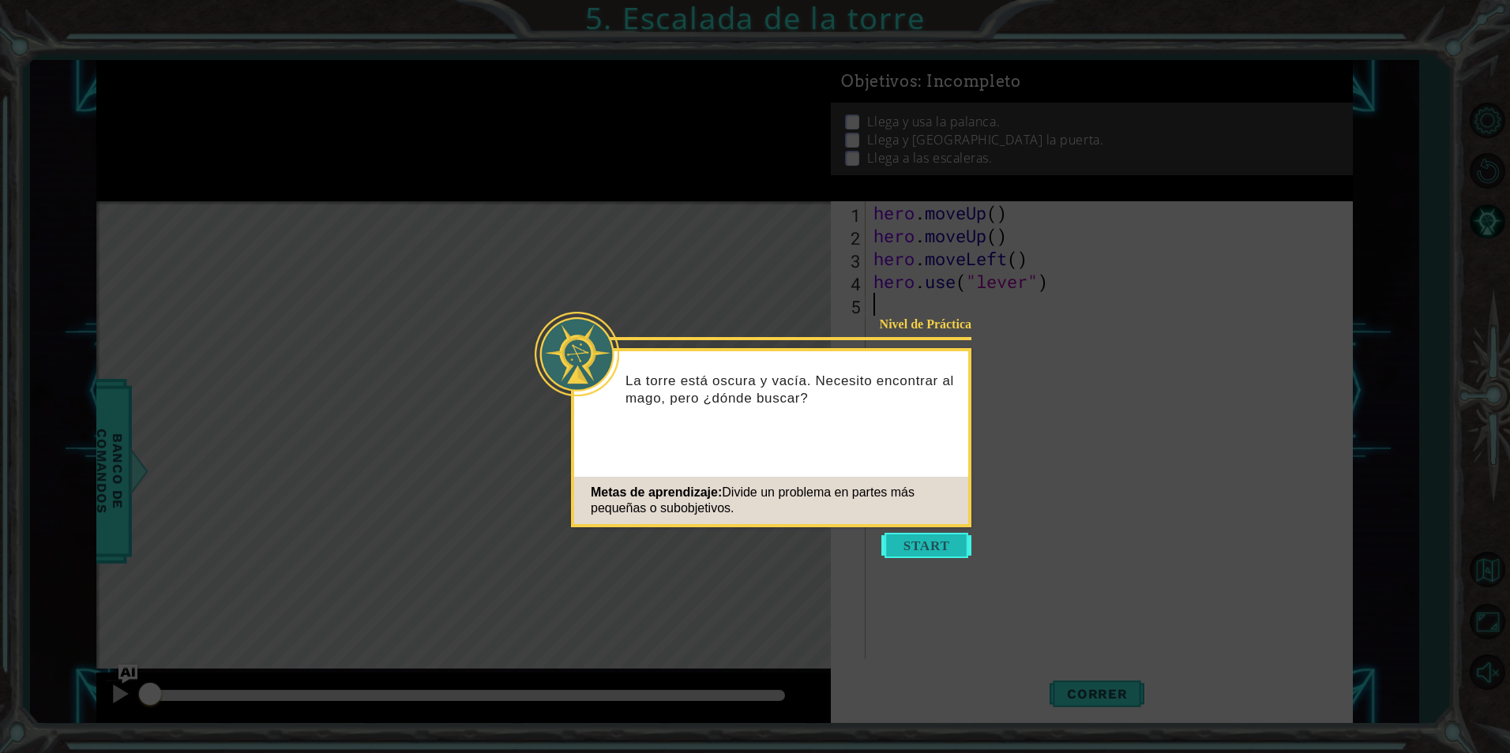
click at [960, 551] on button "Start" at bounding box center [926, 545] width 90 height 25
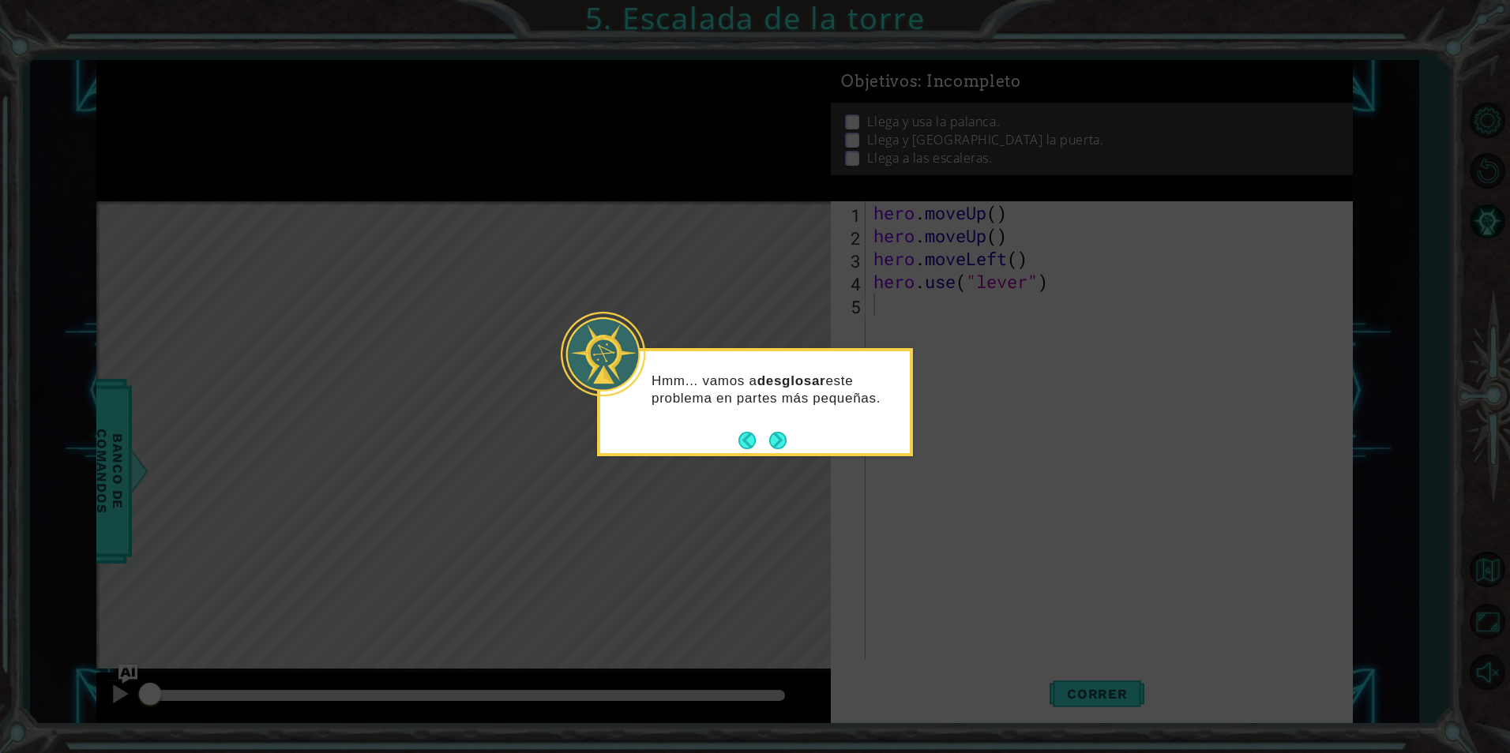
click at [783, 456] on div "Hmm... vamos a desglosar este problema en partes más pequeñas." at bounding box center [755, 402] width 316 height 108
click at [783, 439] on button "Next" at bounding box center [777, 440] width 17 height 17
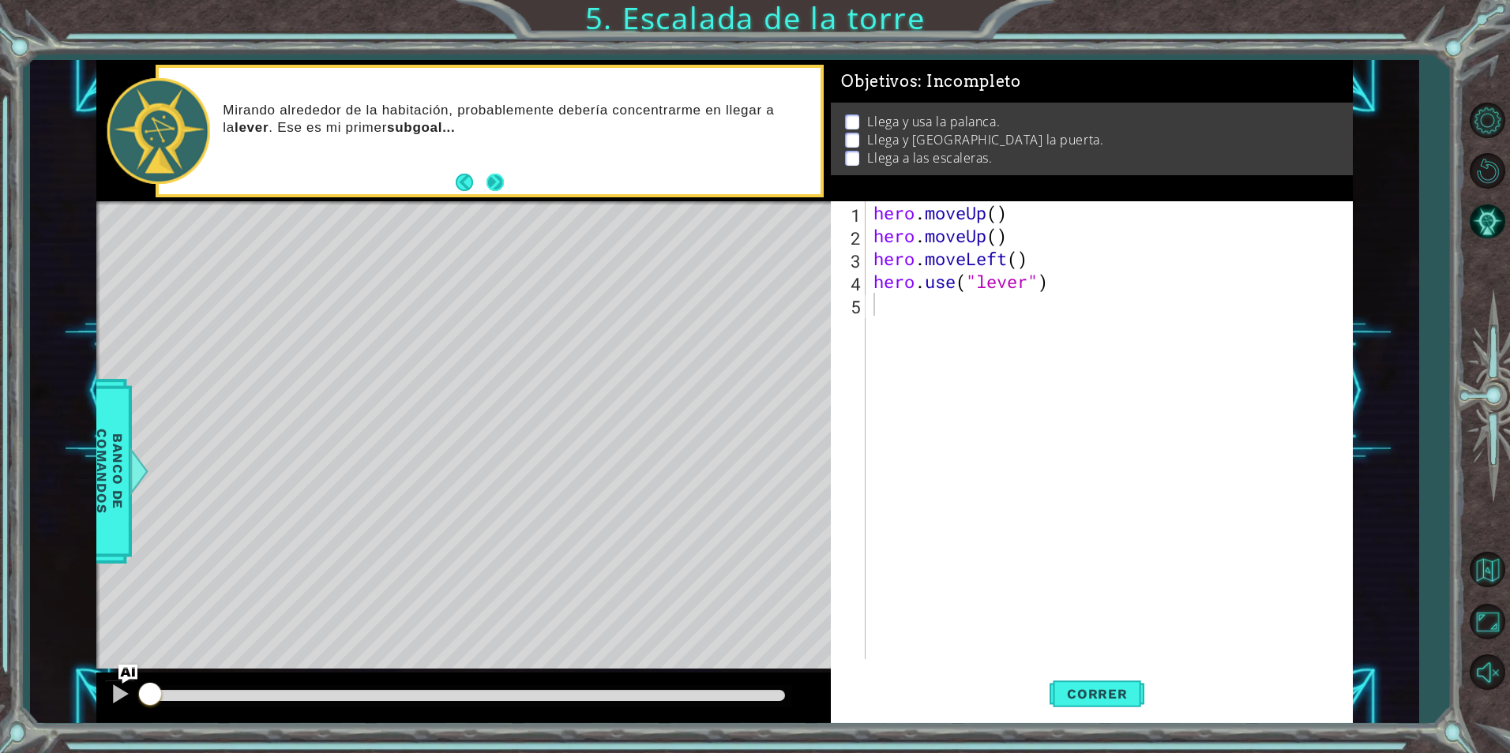
click at [491, 175] on button "Next" at bounding box center [495, 182] width 17 height 17
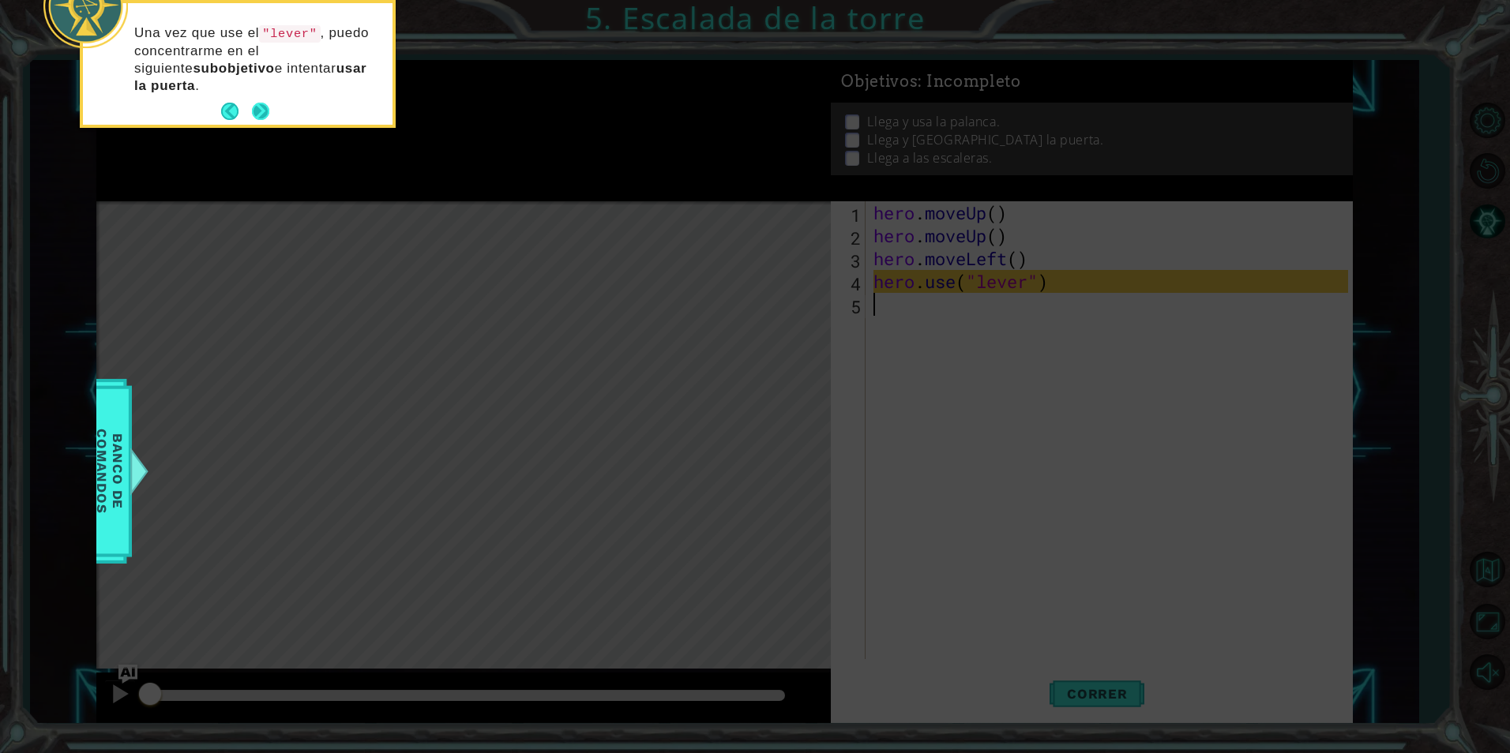
click at [267, 111] on button "Next" at bounding box center [260, 111] width 17 height 17
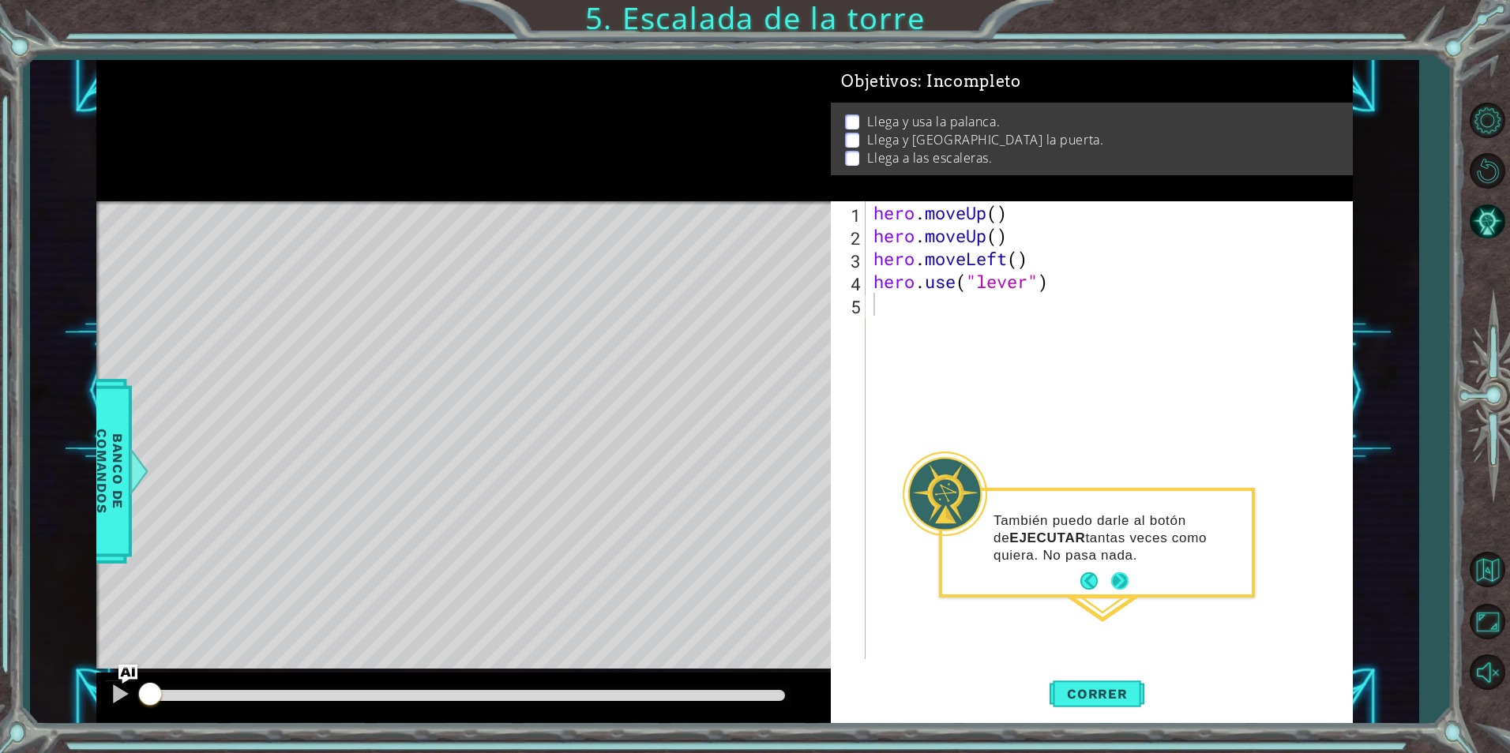
click at [1129, 580] on button "Next" at bounding box center [1119, 581] width 17 height 17
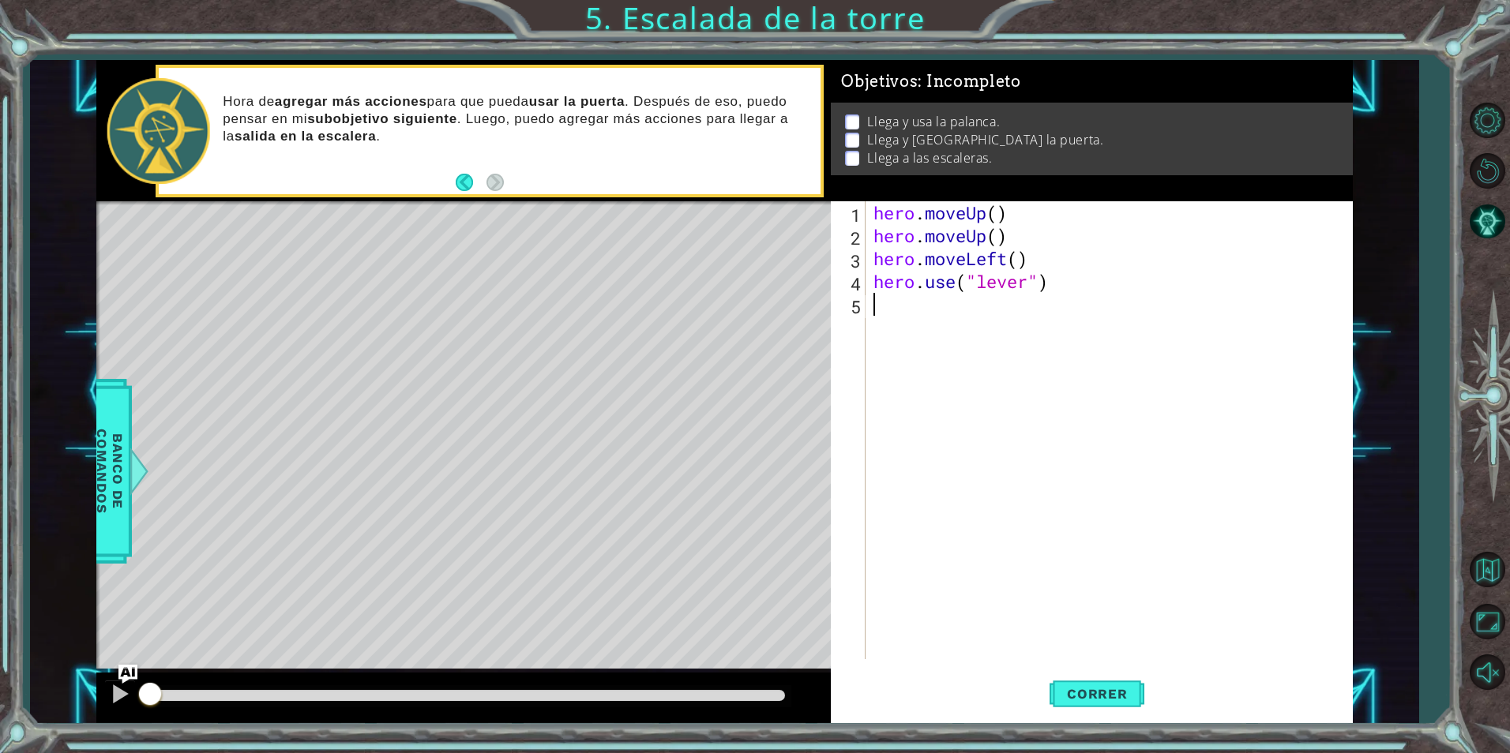
click at [901, 316] on div "hero . moveUp ( ) hero . moveUp ( ) hero . moveLeft ( ) hero . use ( "lever" )" at bounding box center [1112, 453] width 485 height 504
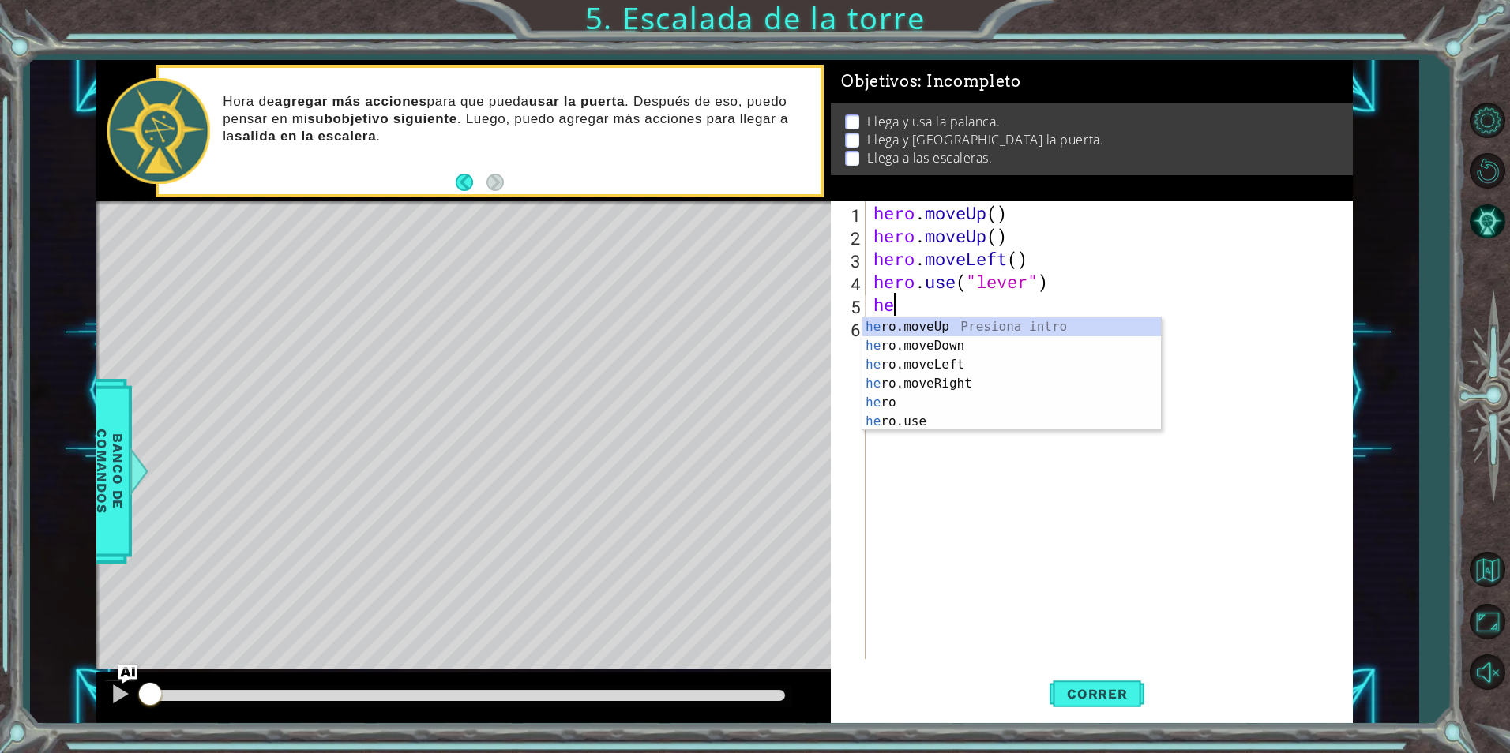
type textarea "her"
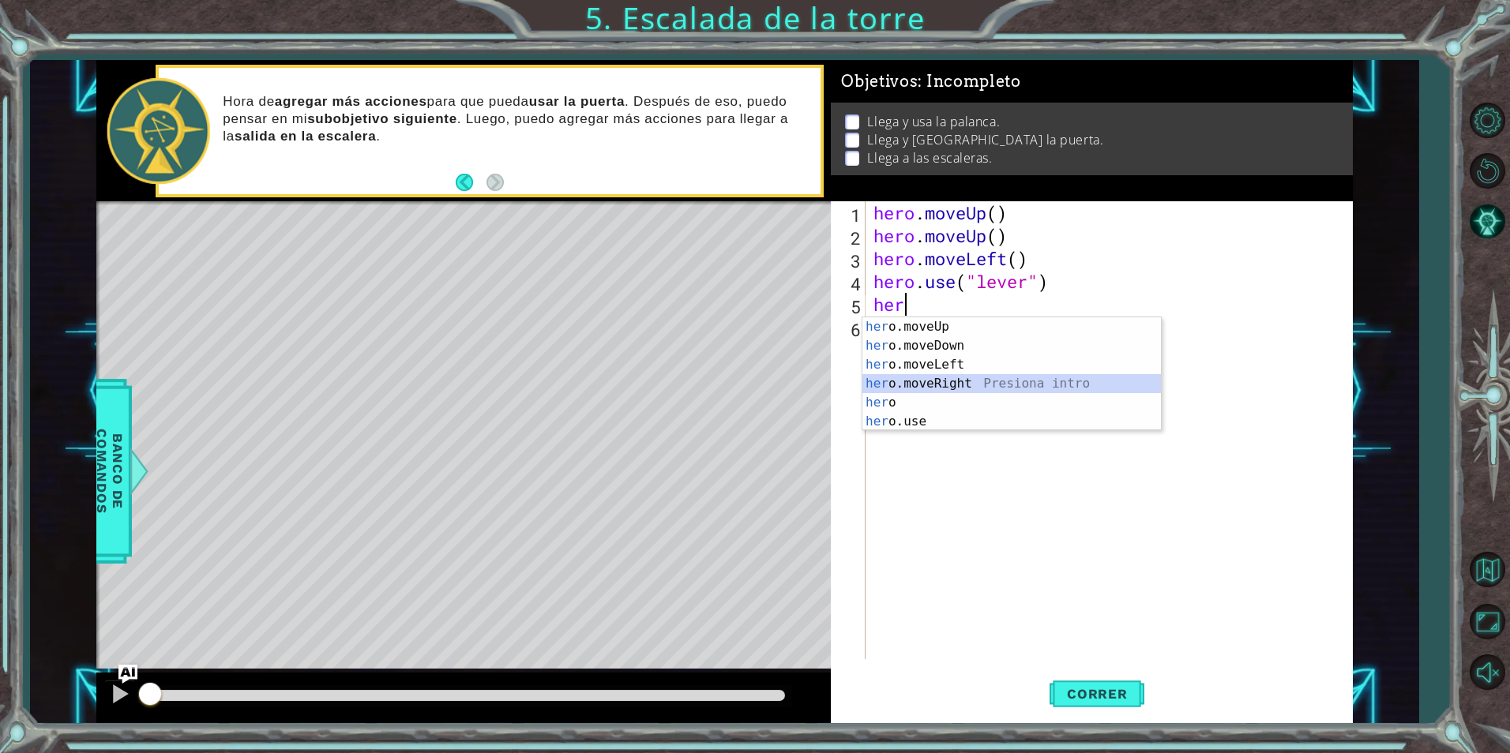
click at [945, 378] on div "her o.moveUp Presiona intro her o.moveDown Presiona intro her o.moveLeft Presio…" at bounding box center [1011, 393] width 299 height 152
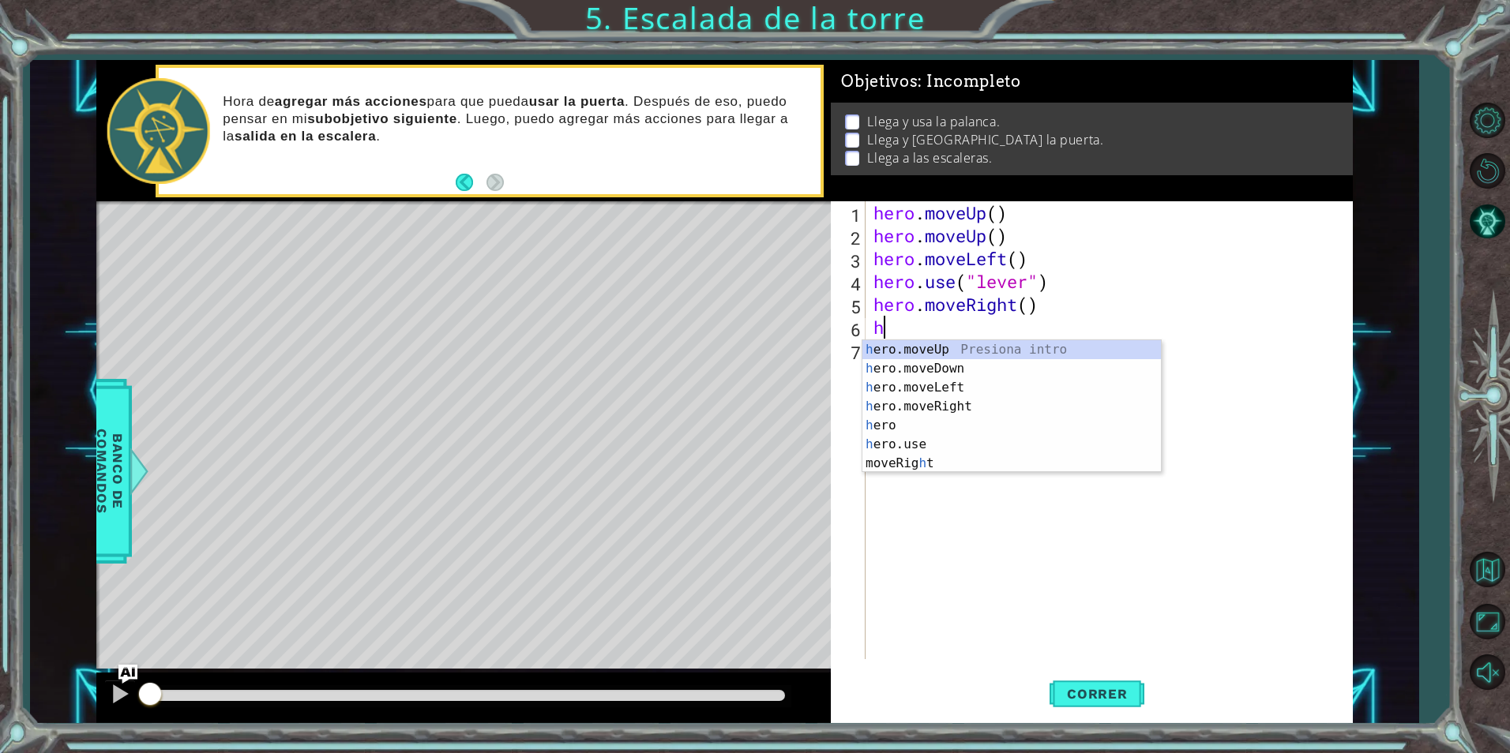
type textarea "hr"
click at [956, 404] on div "h e r o.moveUp Presiona intro h e r o.moveDown Presiona intro h e r o.moveLeft …" at bounding box center [1011, 416] width 299 height 152
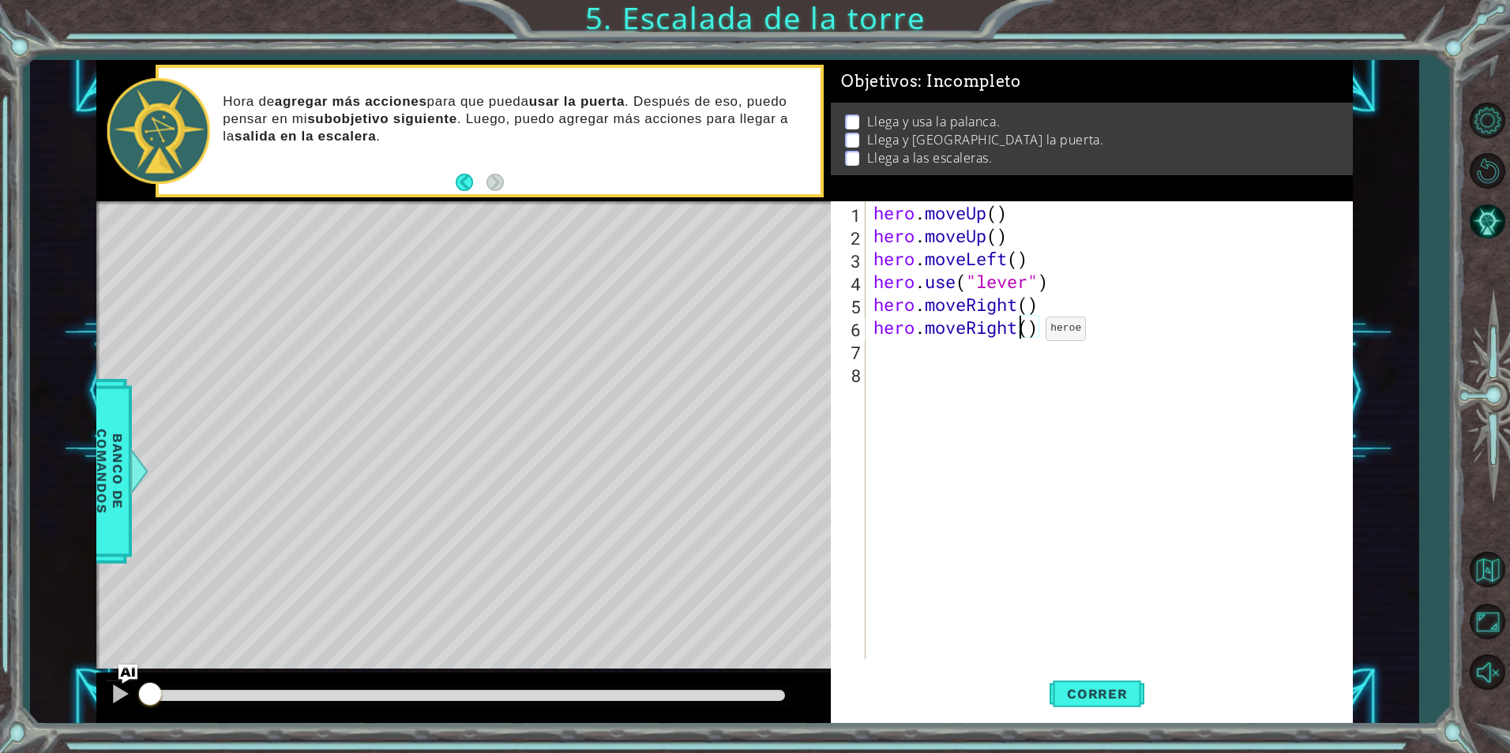
click at [1022, 332] on div "hero . moveUp ( ) hero . moveUp ( ) hero . moveLeft ( ) hero . use ( "lever" ) …" at bounding box center [1112, 453] width 485 height 504
type textarea "hero.moveRight()"
drag, startPoint x: 1022, startPoint y: 332, endPoint x: 944, endPoint y: 340, distance: 78.5
click at [964, 403] on div "hero . moveUp ( ) hero . moveUp ( ) hero . moveLeft ( ) hero . use ( "lever" ) …" at bounding box center [1112, 453] width 485 height 504
drag, startPoint x: 1044, startPoint y: 327, endPoint x: 877, endPoint y: 332, distance: 167.5
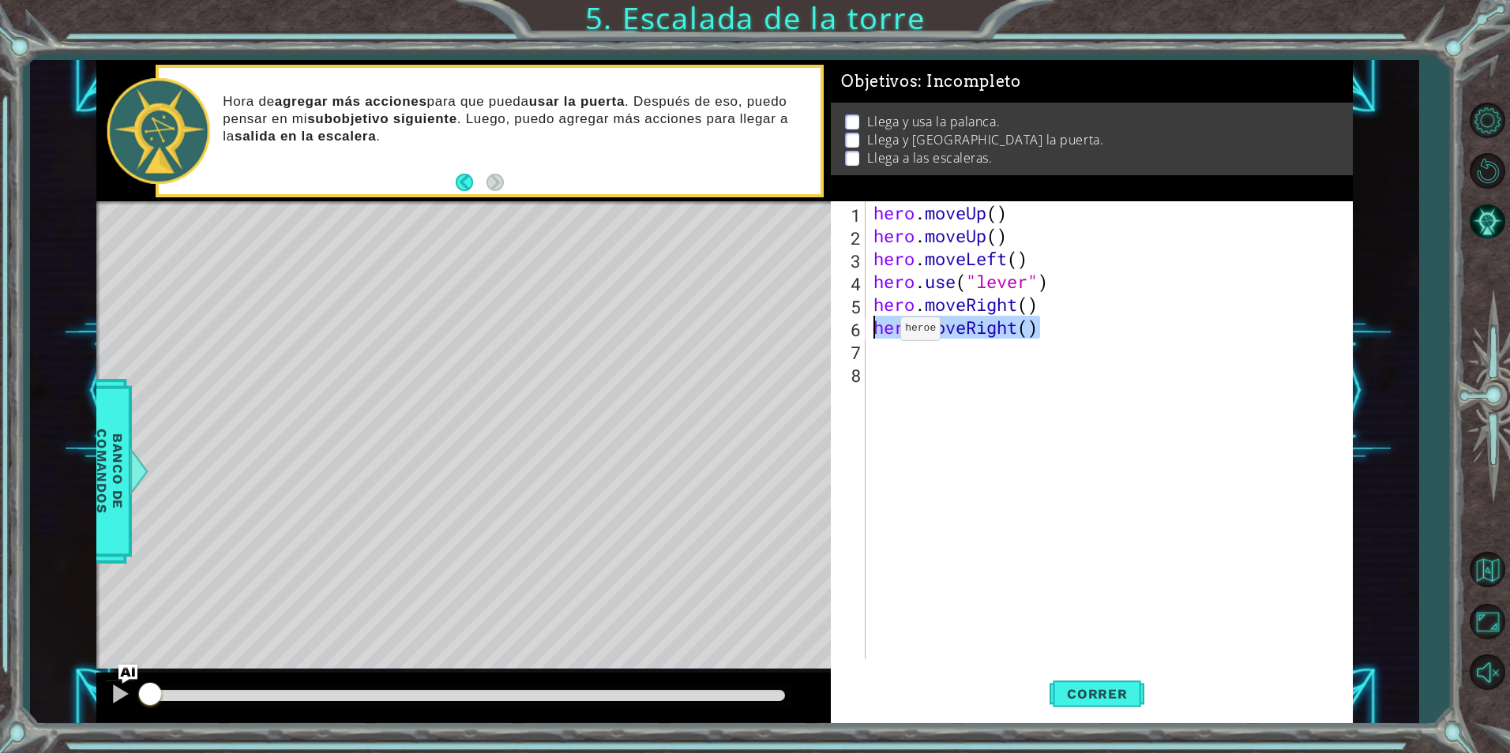
click at [877, 332] on div "hero . moveUp ( ) hero . moveUp ( ) hero . moveLeft ( ) hero . use ( "lever" ) …" at bounding box center [1112, 453] width 485 height 504
type textarea "hero.moveRight()"
click at [1030, 299] on div "hero . moveUp ( ) hero . moveUp ( ) hero . moveLeft ( ) hero . use ( "lever" ) …" at bounding box center [1112, 453] width 485 height 504
type textarea "hero.moveRight(3)"
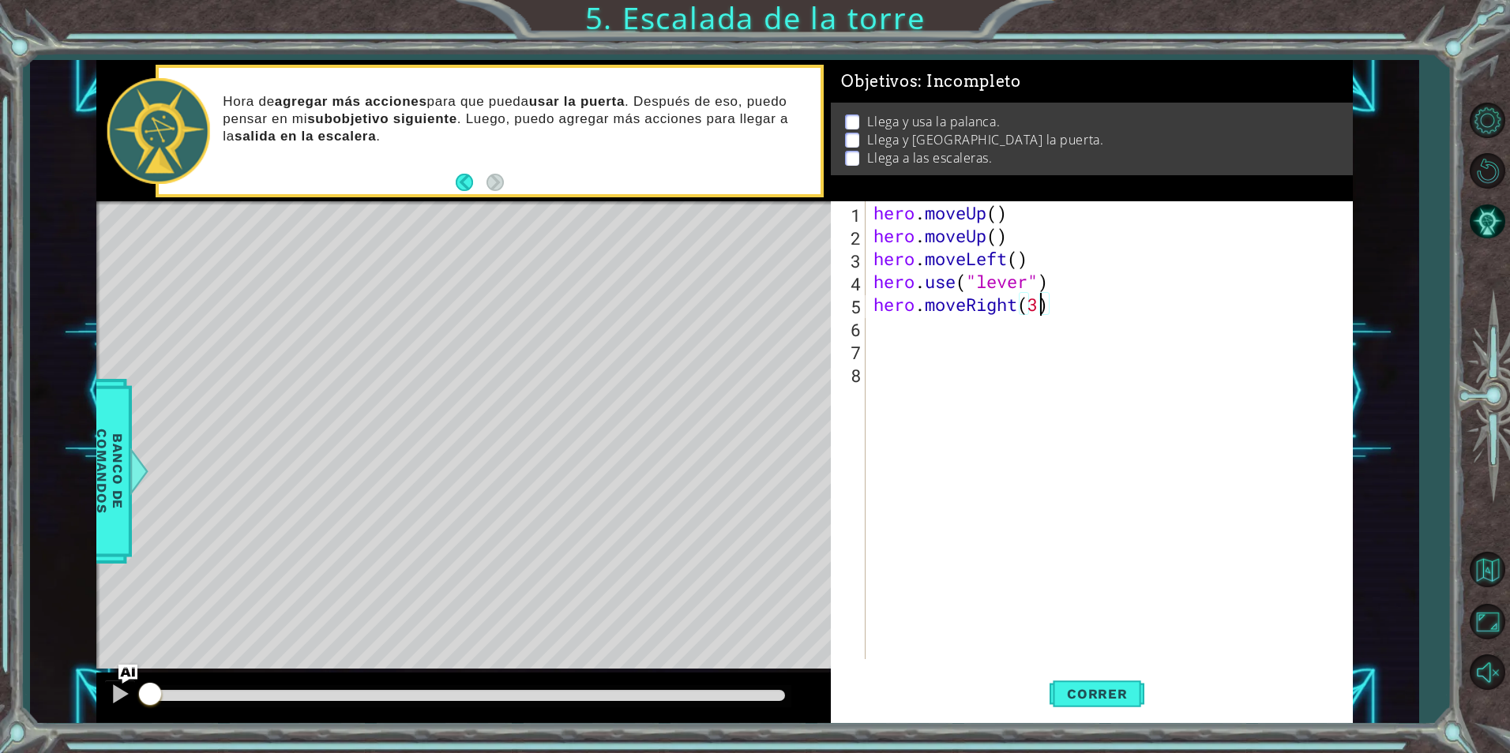
click at [969, 335] on div "hero . moveUp ( ) hero . moveUp ( ) hero . moveLeft ( ) hero . use ( "lever" ) …" at bounding box center [1112, 453] width 485 height 504
type textarea "hero.use("door")"
click at [900, 357] on div "hero . moveUp ( ) hero . moveUp ( ) hero . moveLeft ( ) hero . use ( "lever" ) …" at bounding box center [1112, 453] width 485 height 504
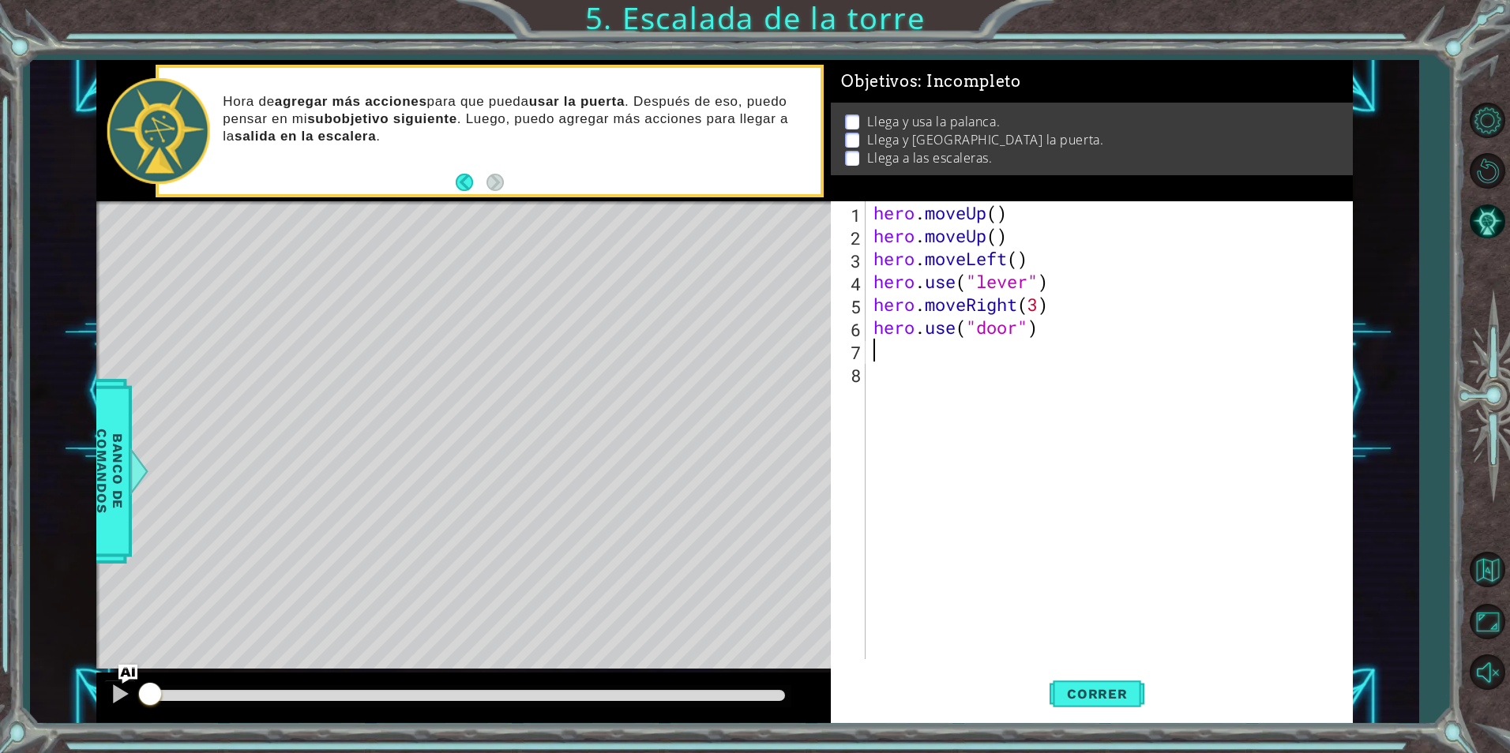
scroll to position [0, 0]
type textarea "h"
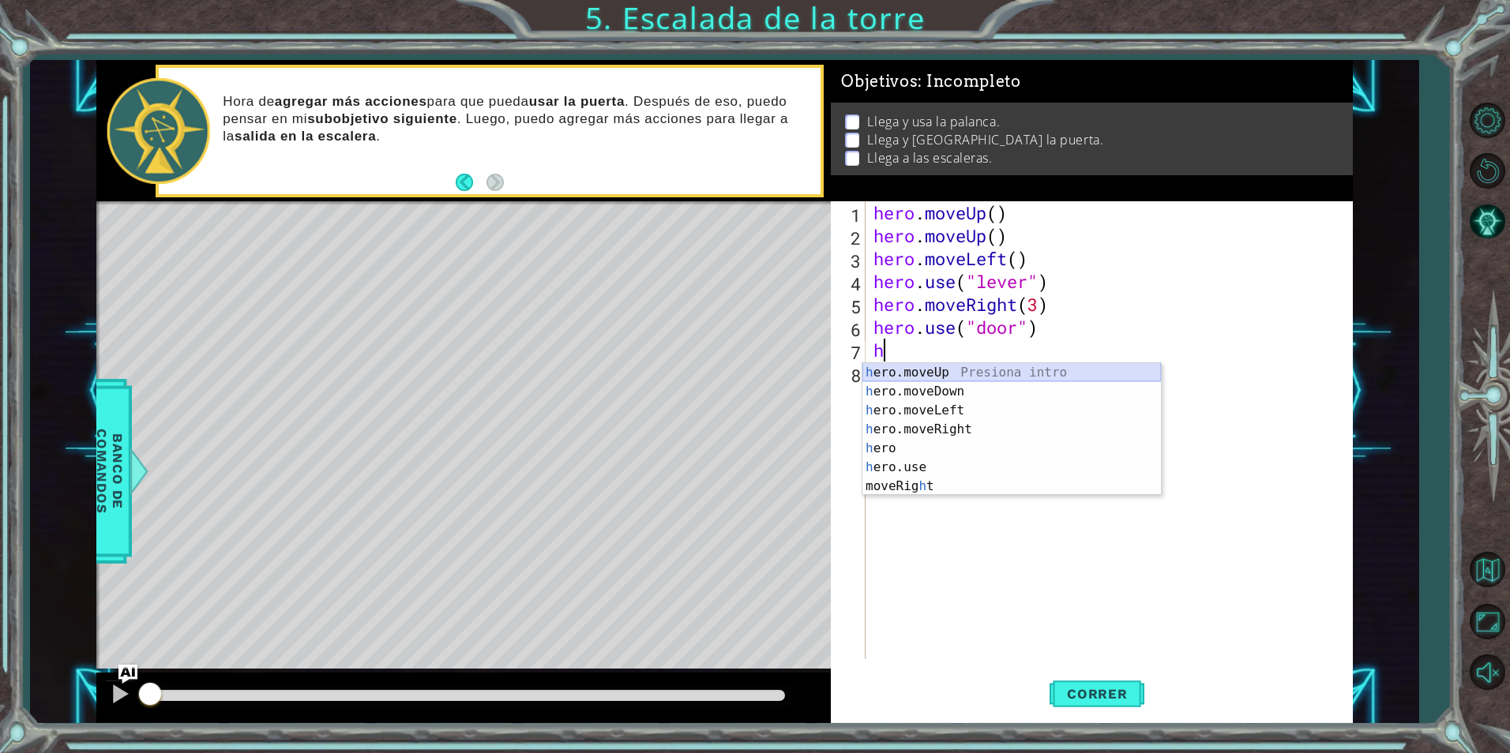
click at [937, 367] on div "h ero.moveUp Presiona intro h ero.moveDown Presiona intro h ero.moveLeft Presio…" at bounding box center [1011, 448] width 299 height 171
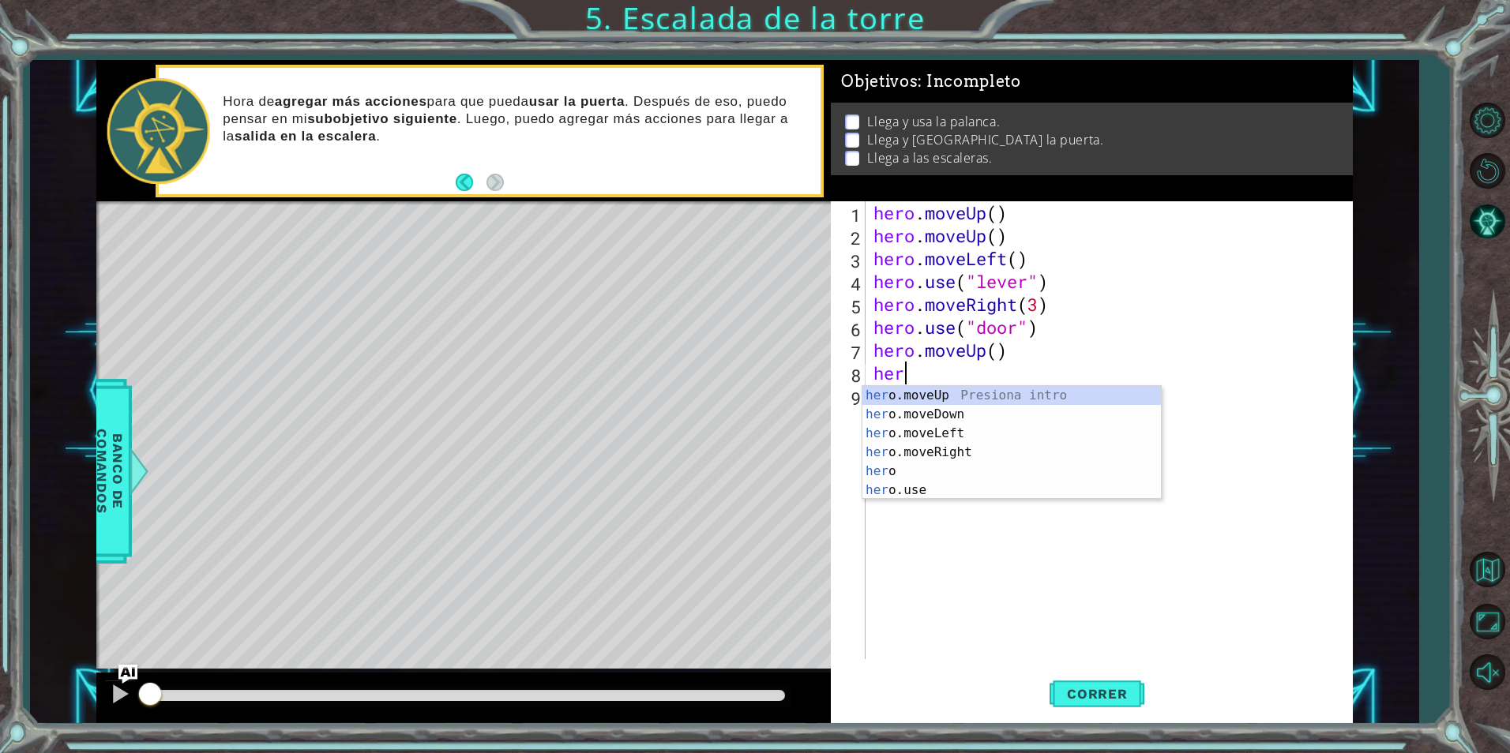
scroll to position [0, 1]
type textarea "hero"
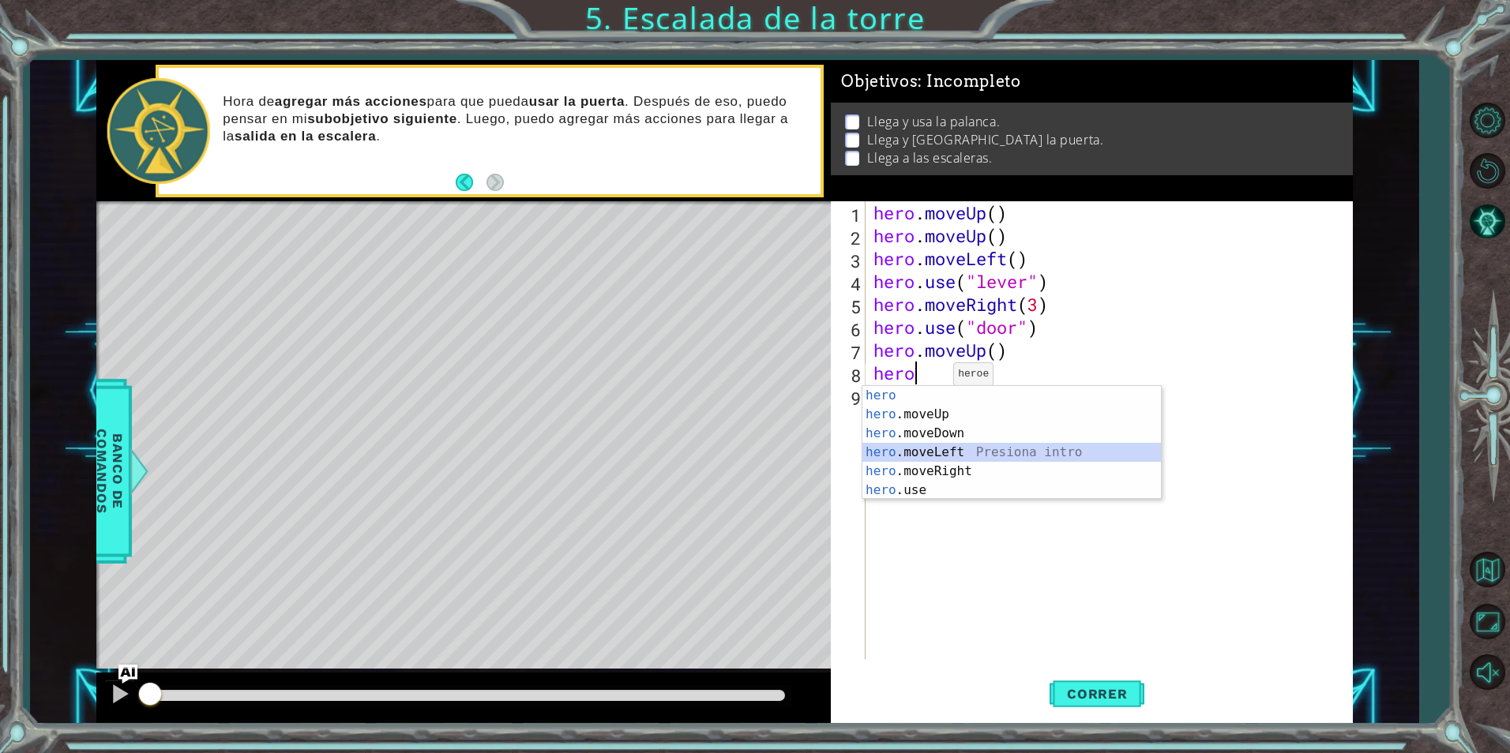
click at [946, 453] on div "hero Presiona intro hero .moveUp Presiona intro hero .moveDown Presiona intro h…" at bounding box center [1011, 462] width 299 height 152
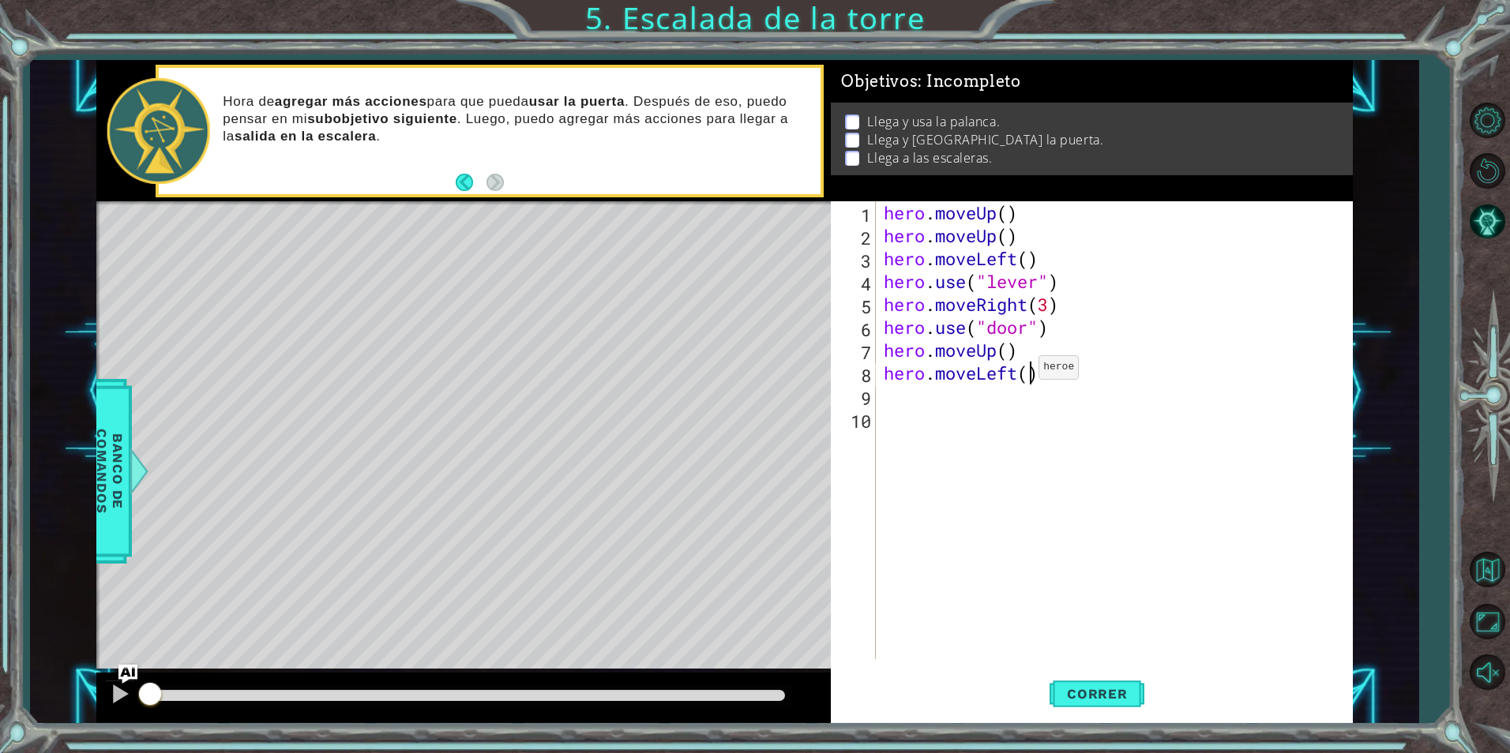
click at [1025, 371] on div "hero . moveUp ( ) hero . moveUp ( ) hero . moveLeft ( ) hero . use ( "lever" ) …" at bounding box center [1118, 453] width 475 height 504
type textarea "hero.moveLeft(3)"
click at [971, 396] on div "hero . moveUp ( ) hero . moveUp ( ) hero . moveLeft ( ) hero . use ( "lever" ) …" at bounding box center [1118, 453] width 475 height 504
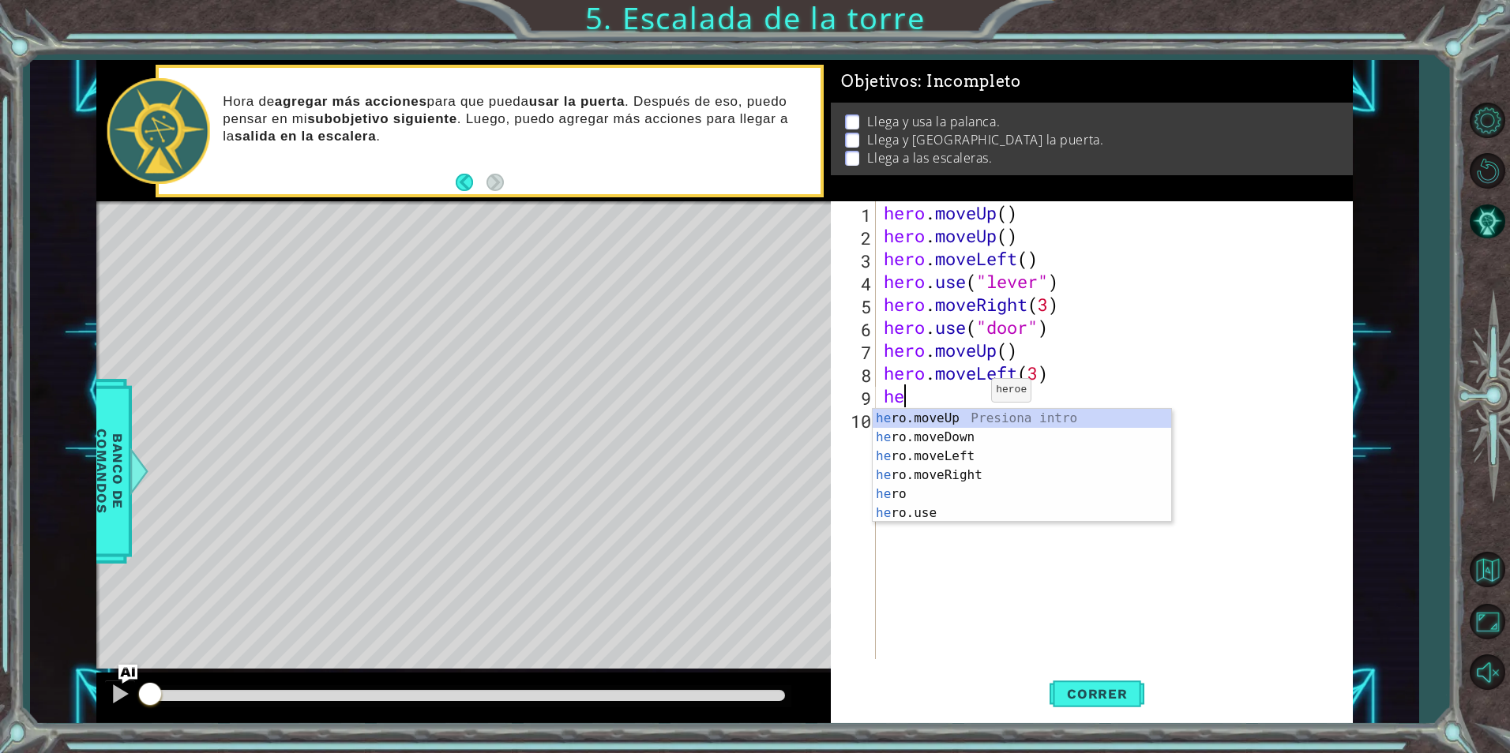
type textarea "her"
click at [981, 415] on div "her o.moveUp Presiona intro her o.moveDown Presiona intro her o.moveLeft Presio…" at bounding box center [1022, 485] width 299 height 152
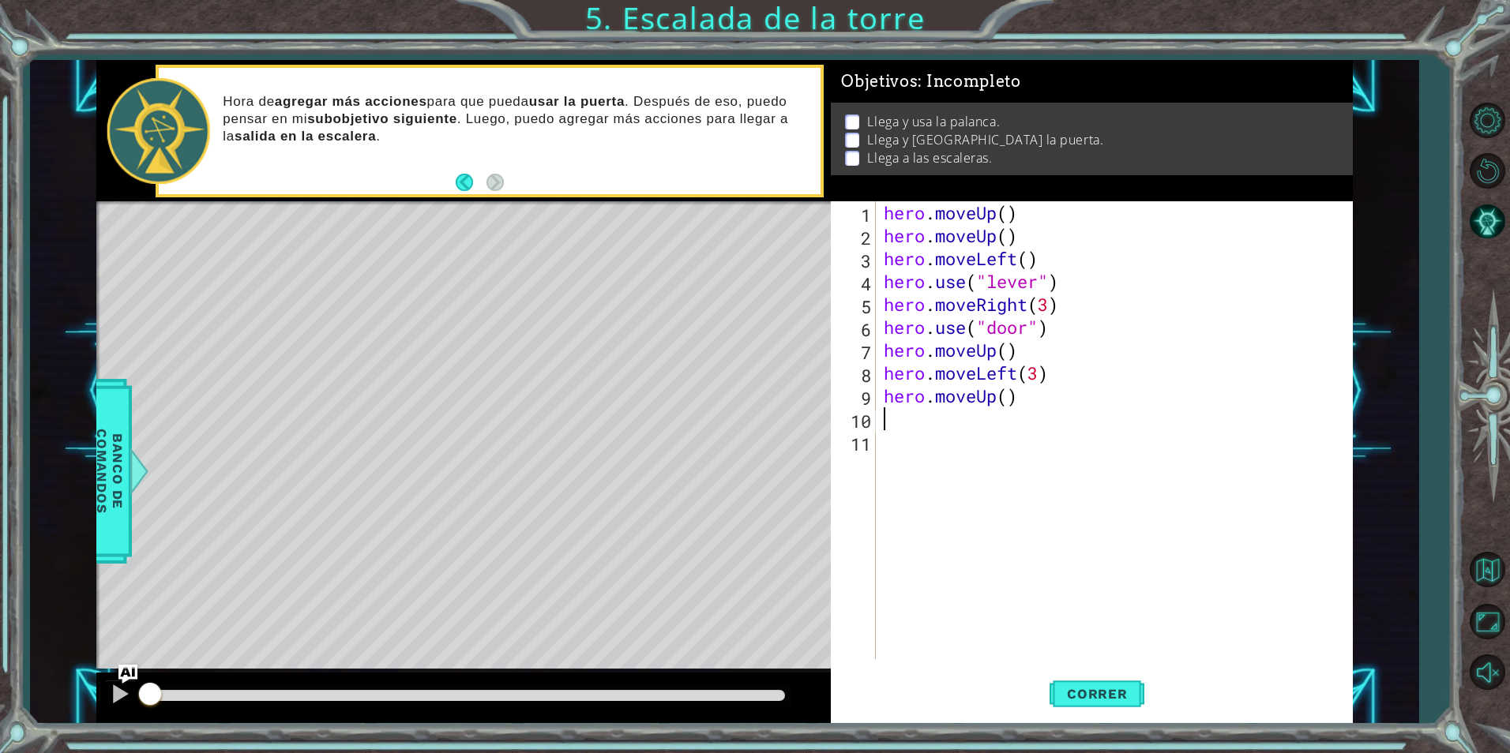
scroll to position [0, 0]
click at [1135, 718] on button "Correr" at bounding box center [1097, 694] width 95 height 52
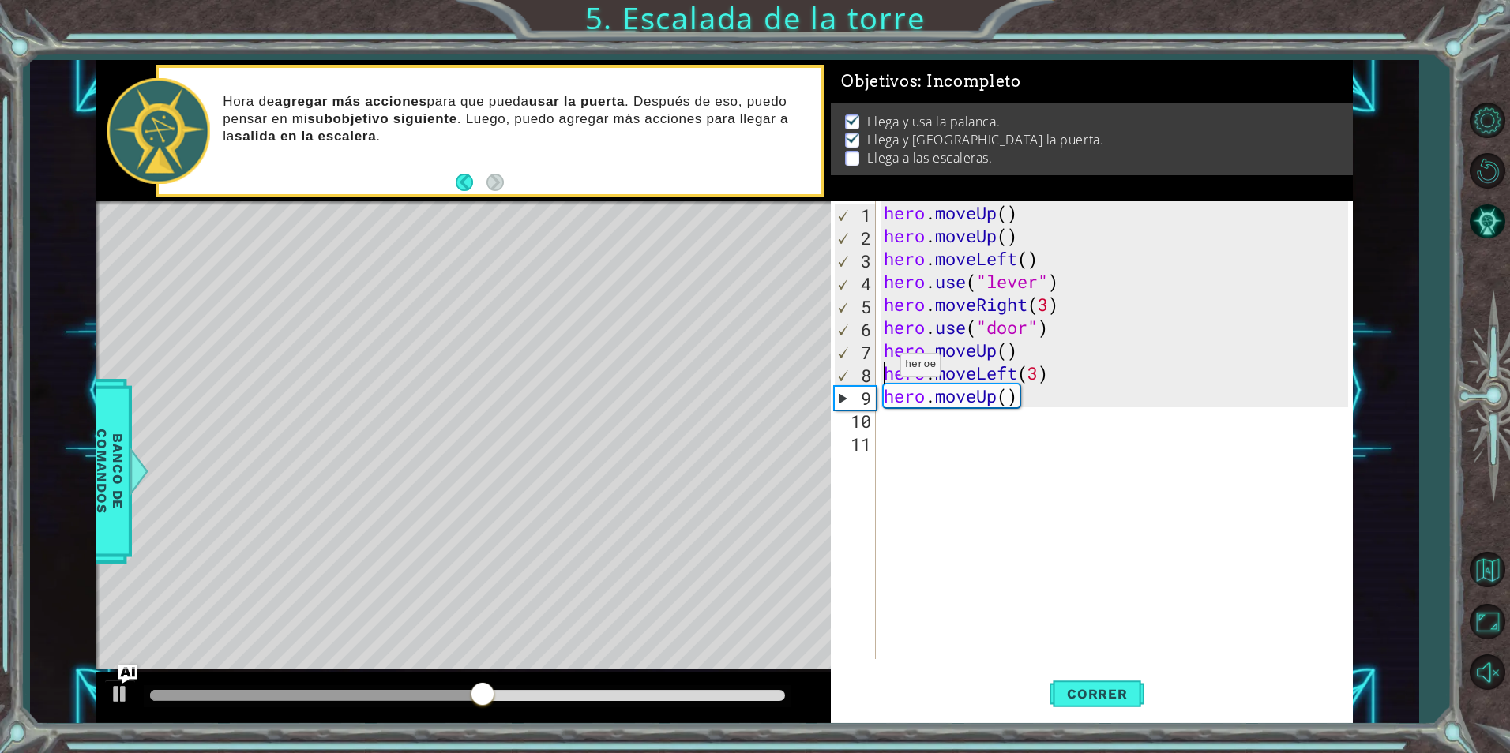
click at [887, 369] on div "hero . moveUp ( ) hero . moveUp ( ) hero . moveLeft ( ) hero . use ( "lever" ) …" at bounding box center [1118, 453] width 475 height 504
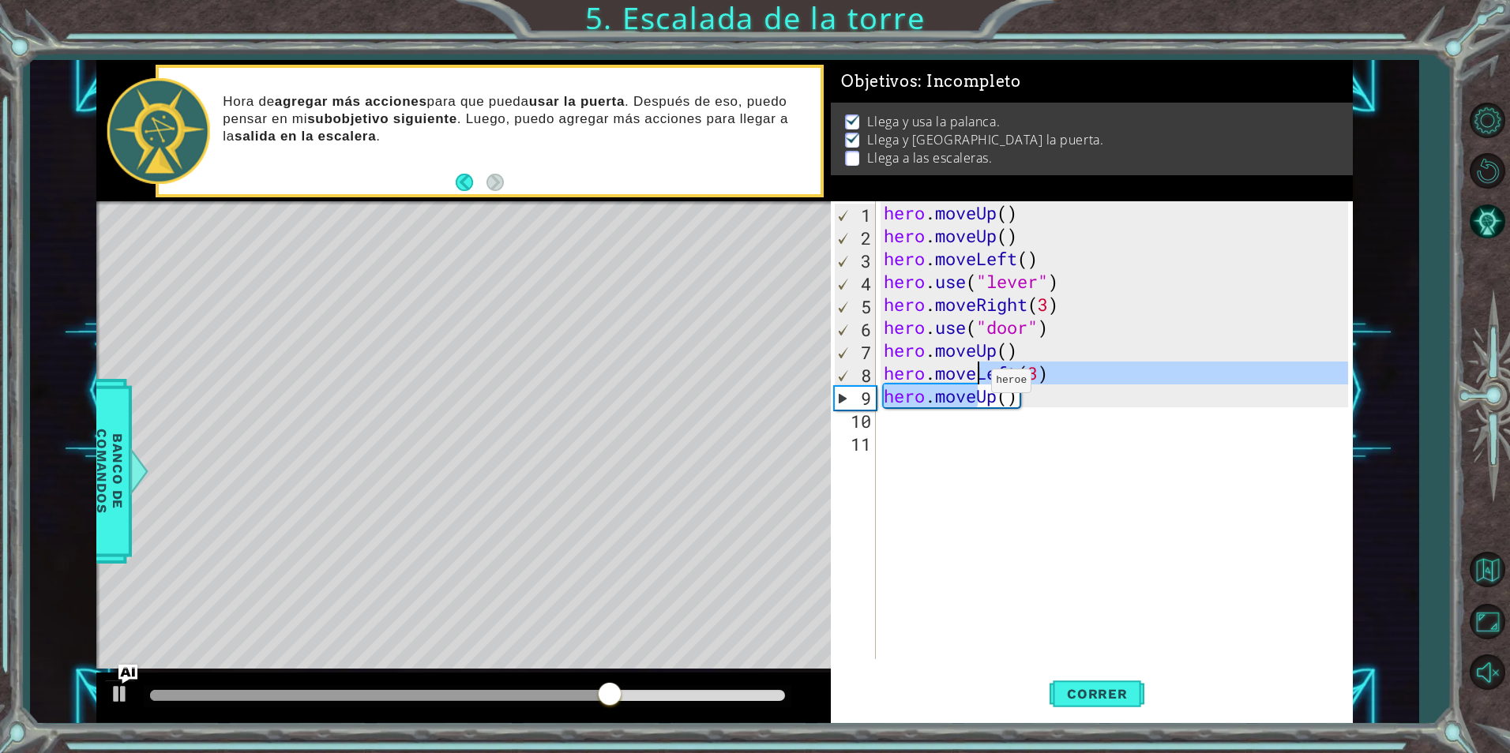
drag, startPoint x: 978, startPoint y: 395, endPoint x: 978, endPoint y: 385, distance: 10.3
click at [978, 385] on div "hero . moveUp ( ) hero . moveUp ( ) hero . moveLeft ( ) hero . use ( "lever" ) …" at bounding box center [1118, 453] width 475 height 504
type textarea "hero.moveLeft(3) hero.moveUp()"
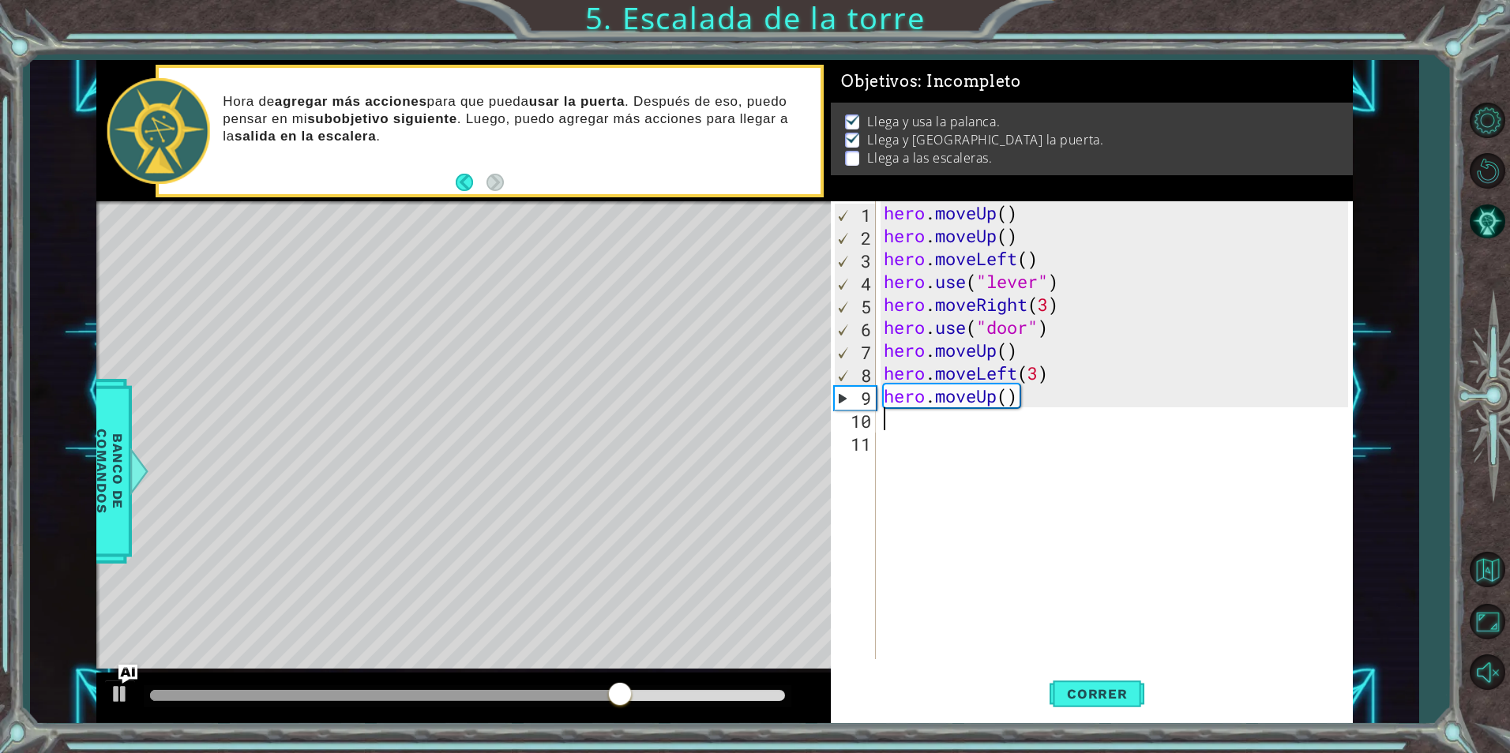
click at [959, 415] on div "hero . moveUp ( ) hero . moveUp ( ) hero . moveLeft ( ) hero . use ( "lever" ) …" at bounding box center [1118, 453] width 475 height 504
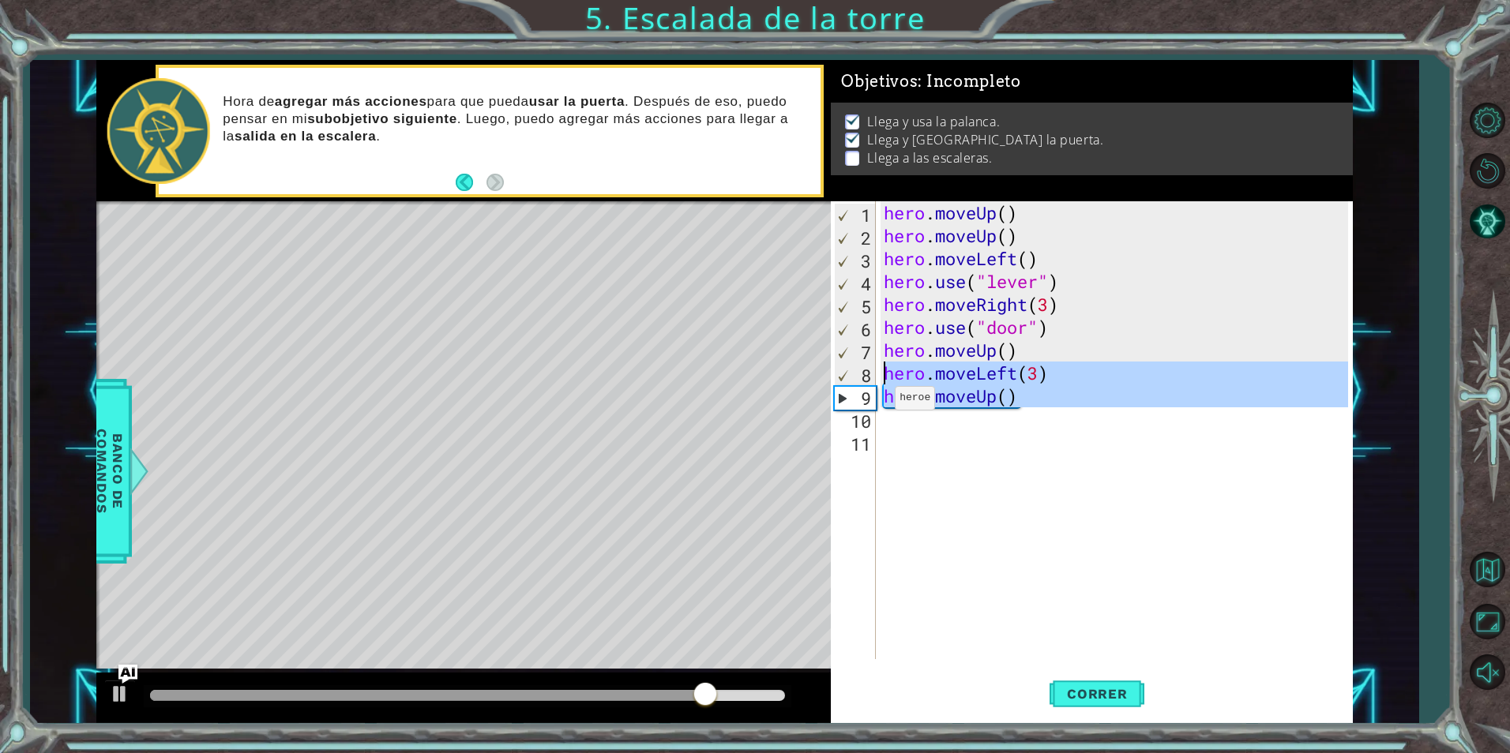
drag, startPoint x: 868, startPoint y: 400, endPoint x: 870, endPoint y: 366, distance: 34.0
click at [843, 393] on div "9" at bounding box center [855, 398] width 41 height 23
type textarea "hero.moveUp()"
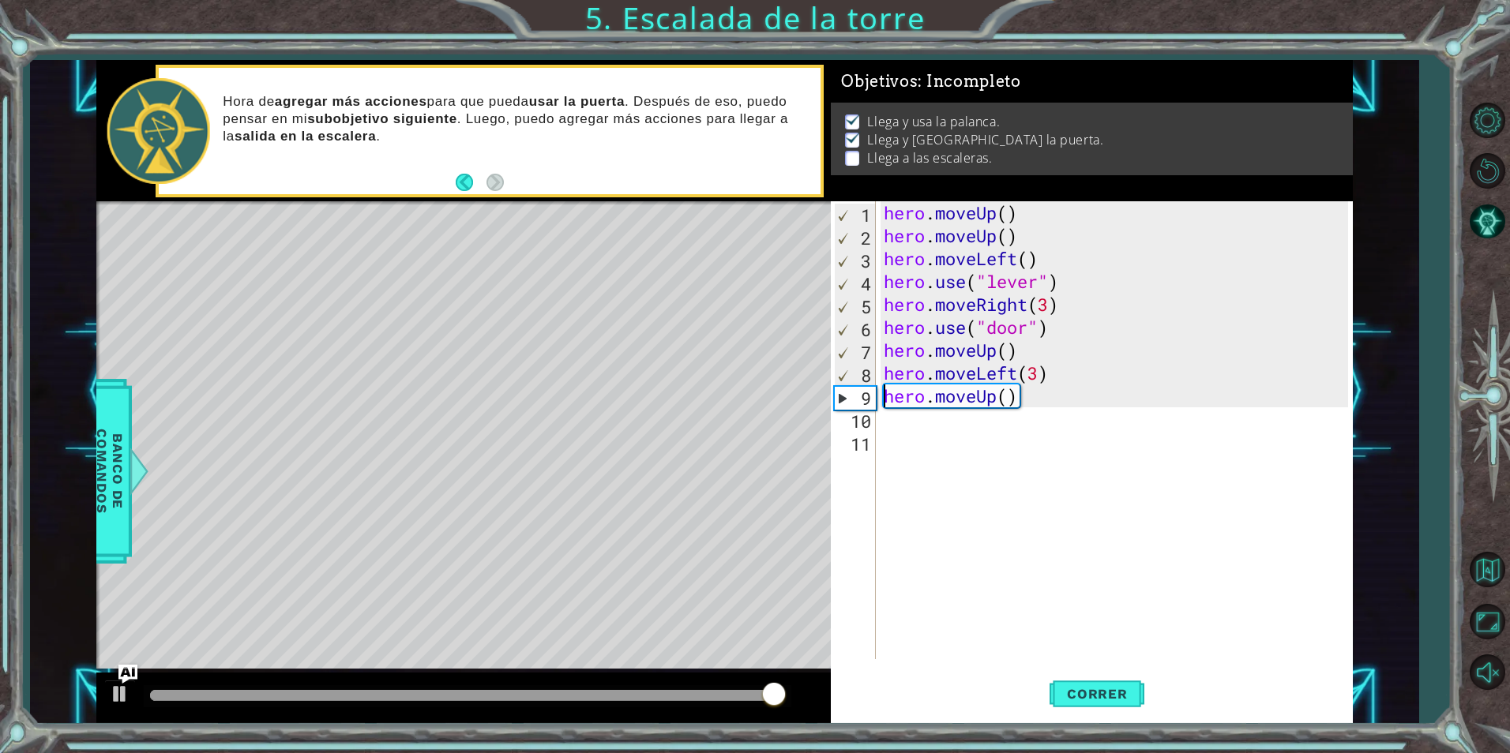
click at [941, 419] on div "hero . moveUp ( ) hero . moveUp ( ) hero . moveLeft ( ) hero . use ( "lever" ) …" at bounding box center [1118, 453] width 475 height 504
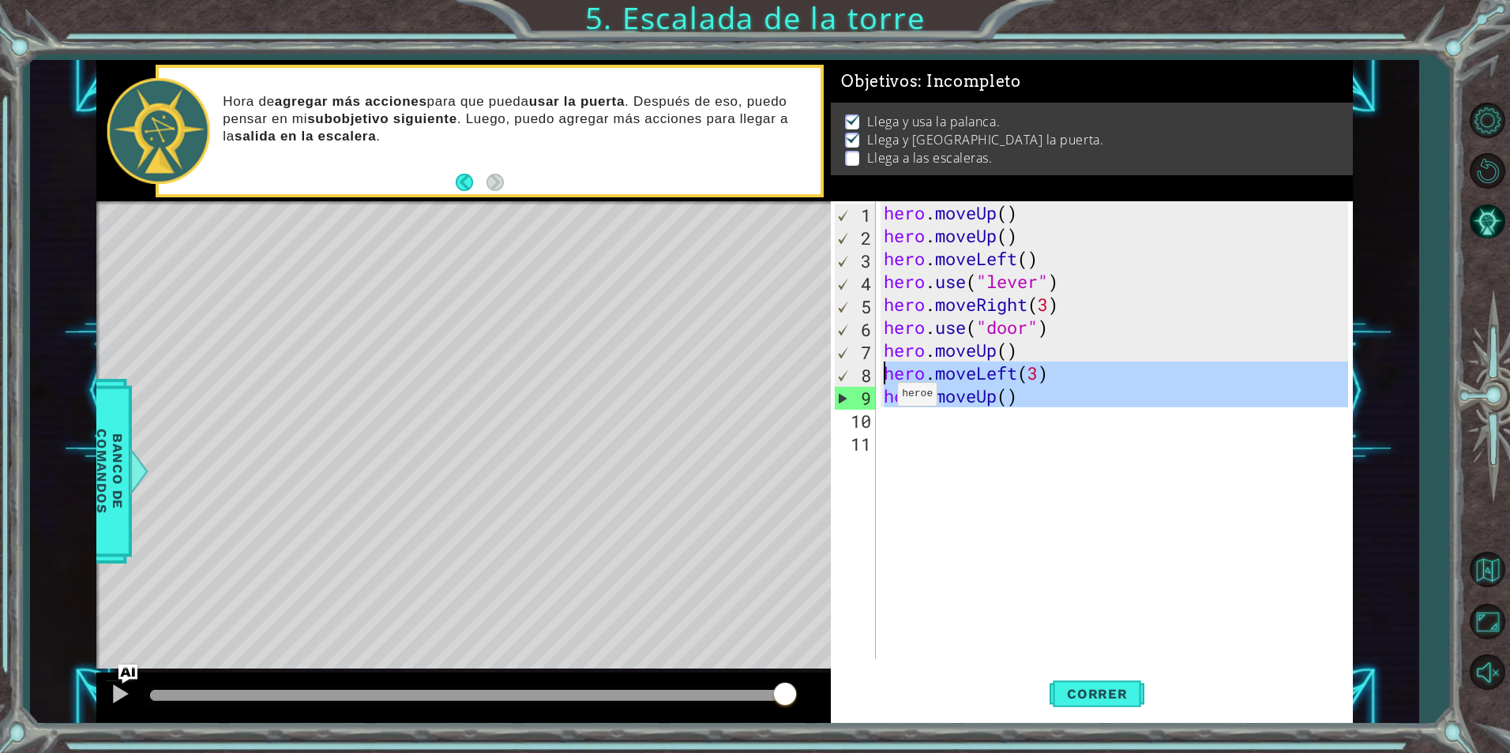
drag, startPoint x: 870, startPoint y: 398, endPoint x: 876, endPoint y: 385, distance: 14.8
click at [876, 385] on div "1 2 3 4 5 6 7 8 9 10 11 hero . moveUp ( ) hero . moveUp ( ) hero . moveLeft ( )…" at bounding box center [1089, 430] width 517 height 458
click at [877, 386] on div "hero.moveLeft(3) hero.moveUp() 1 2 3 4 5 6 7 8 9 10 11 hero . moveUp ( ) hero .…" at bounding box center [1089, 430] width 517 height 458
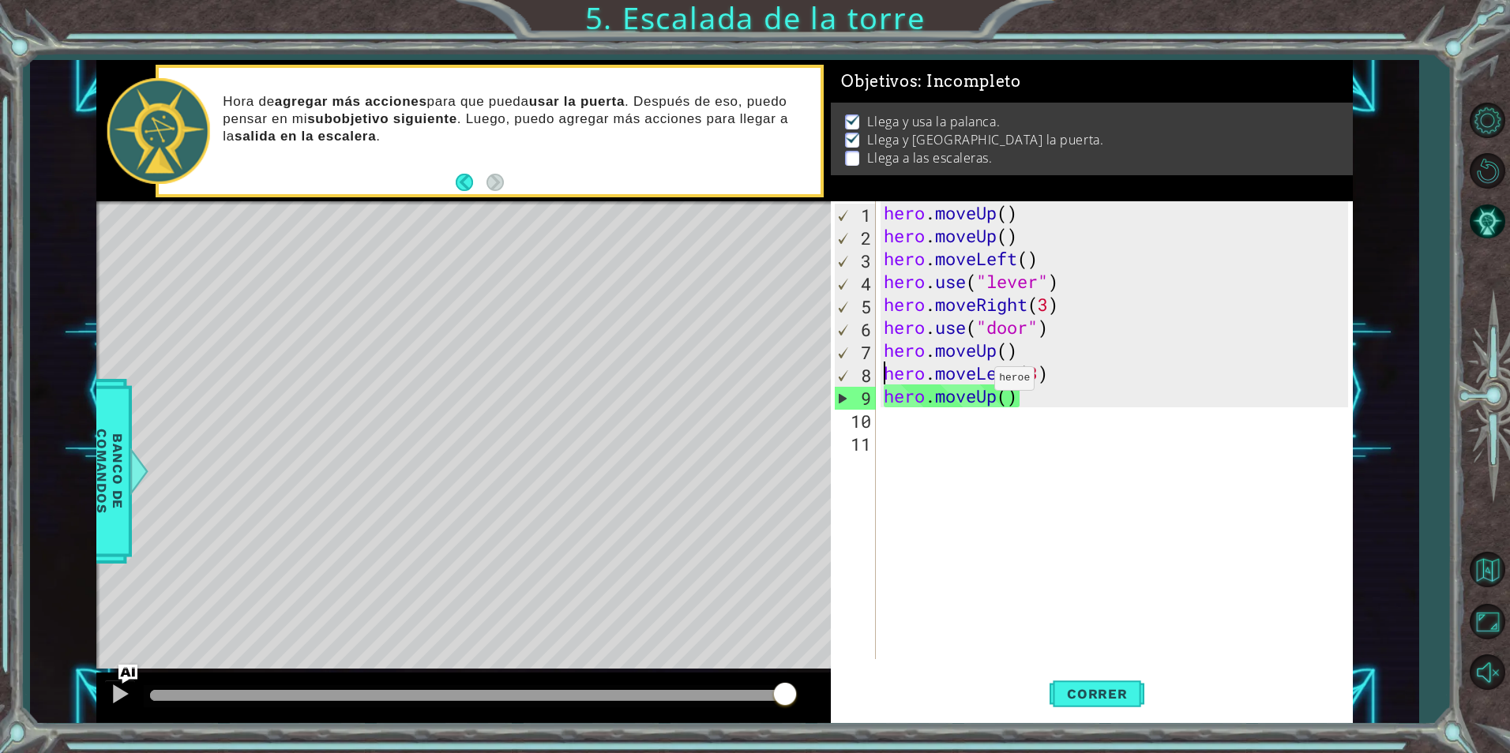
click at [981, 382] on div "hero . moveUp ( ) hero . moveUp ( ) hero . moveLeft ( ) hero . use ( "lever" ) …" at bounding box center [1118, 453] width 475 height 504
click at [1058, 383] on div "hero . moveUp ( ) hero . moveUp ( ) hero . moveLeft ( ) hero . use ( "lever" ) …" at bounding box center [1118, 453] width 475 height 504
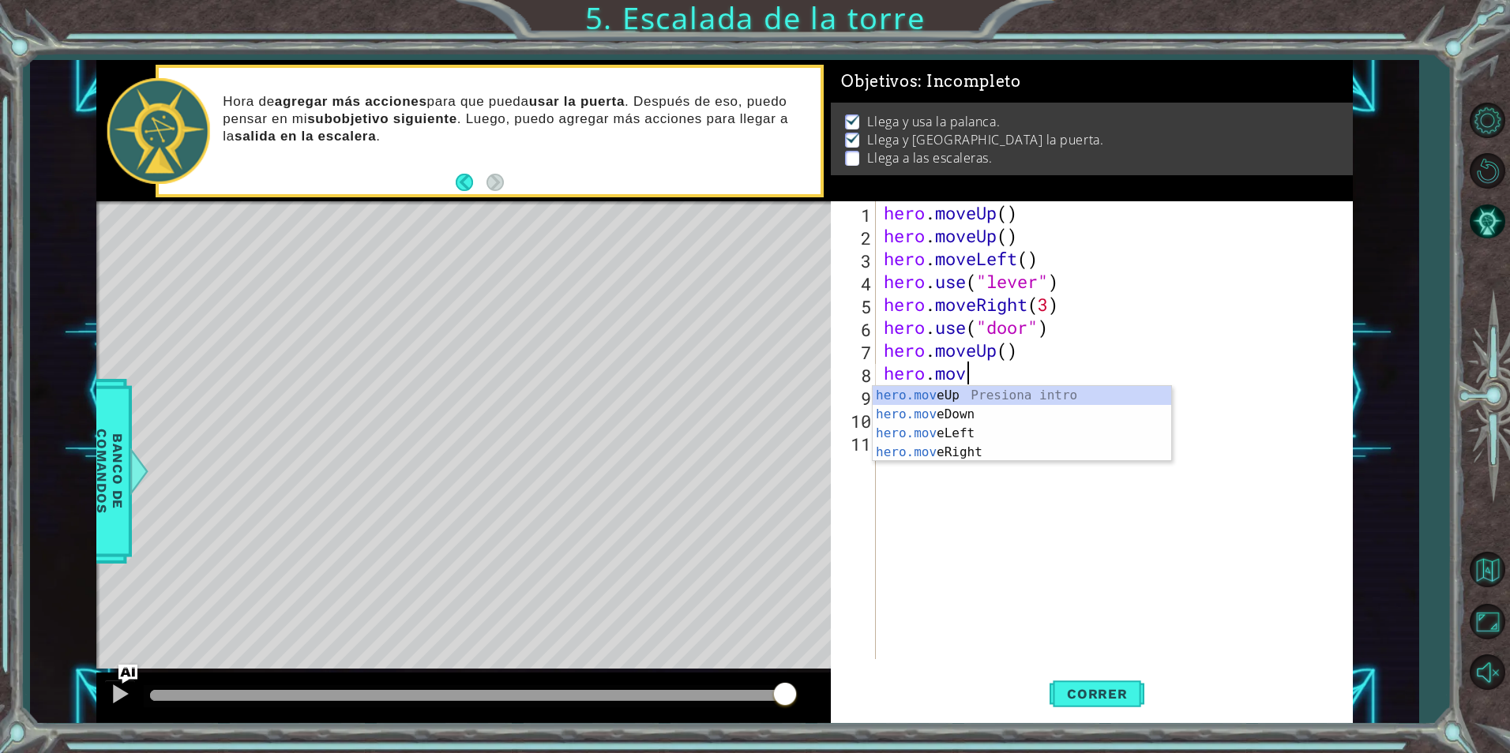
type textarea "[DOMAIN_NAME]"
click at [1057, 392] on div "[DOMAIN_NAME] veUp Presiona intro [DOMAIN_NAME] veDown Presiona intro [DOMAIN_N…" at bounding box center [1022, 443] width 299 height 114
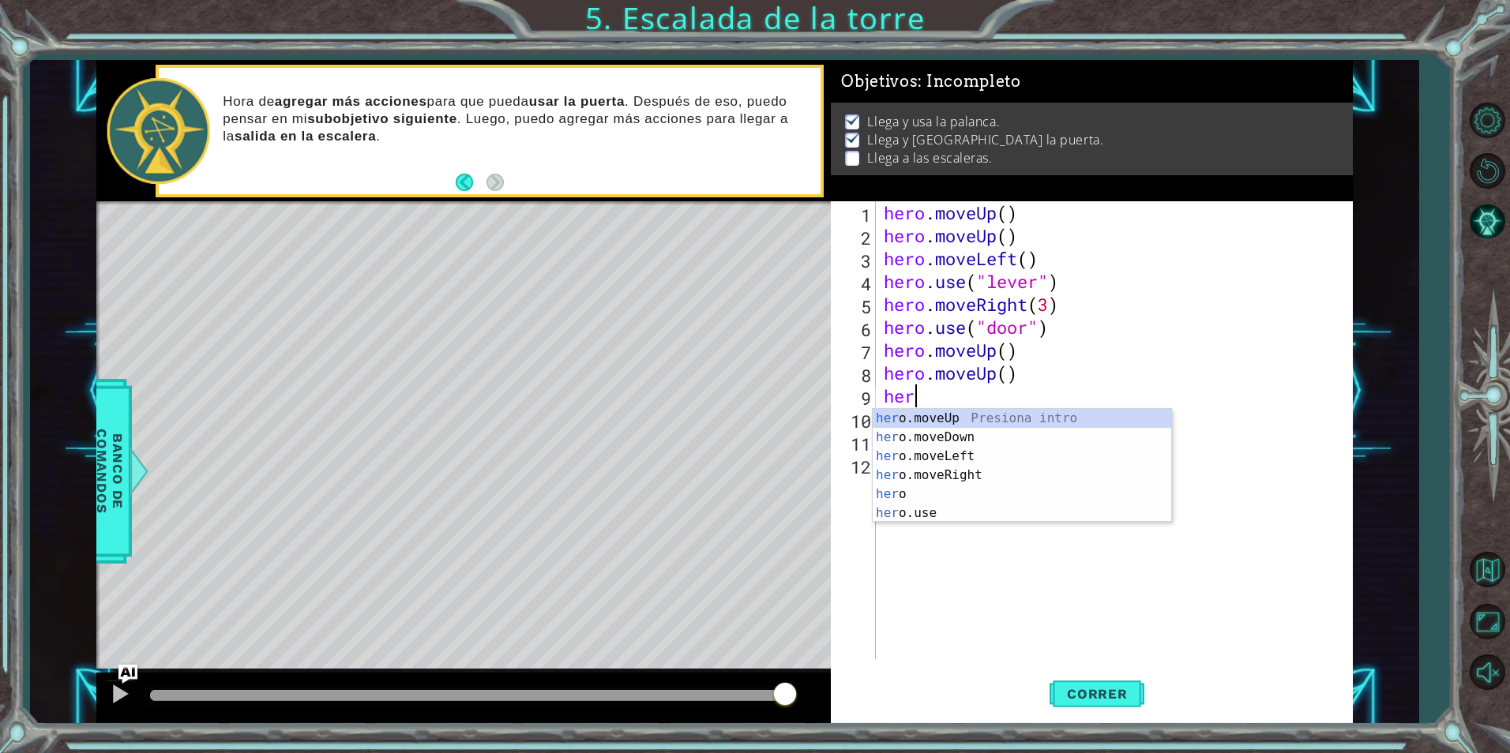
scroll to position [0, 1]
type textarea "hero"
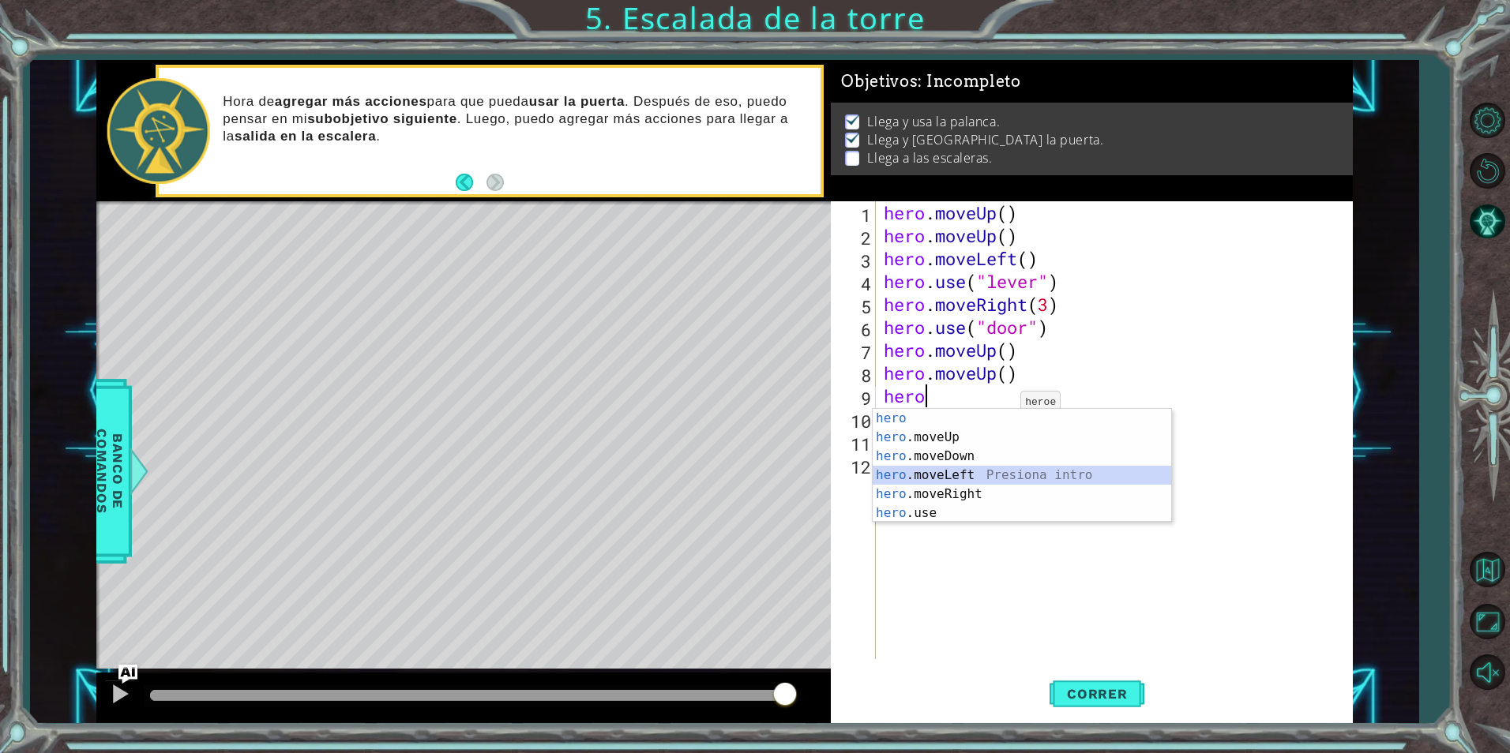
click at [951, 475] on div "hero Presiona intro hero .moveUp Presiona intro hero .moveDown Presiona intro h…" at bounding box center [1022, 485] width 299 height 152
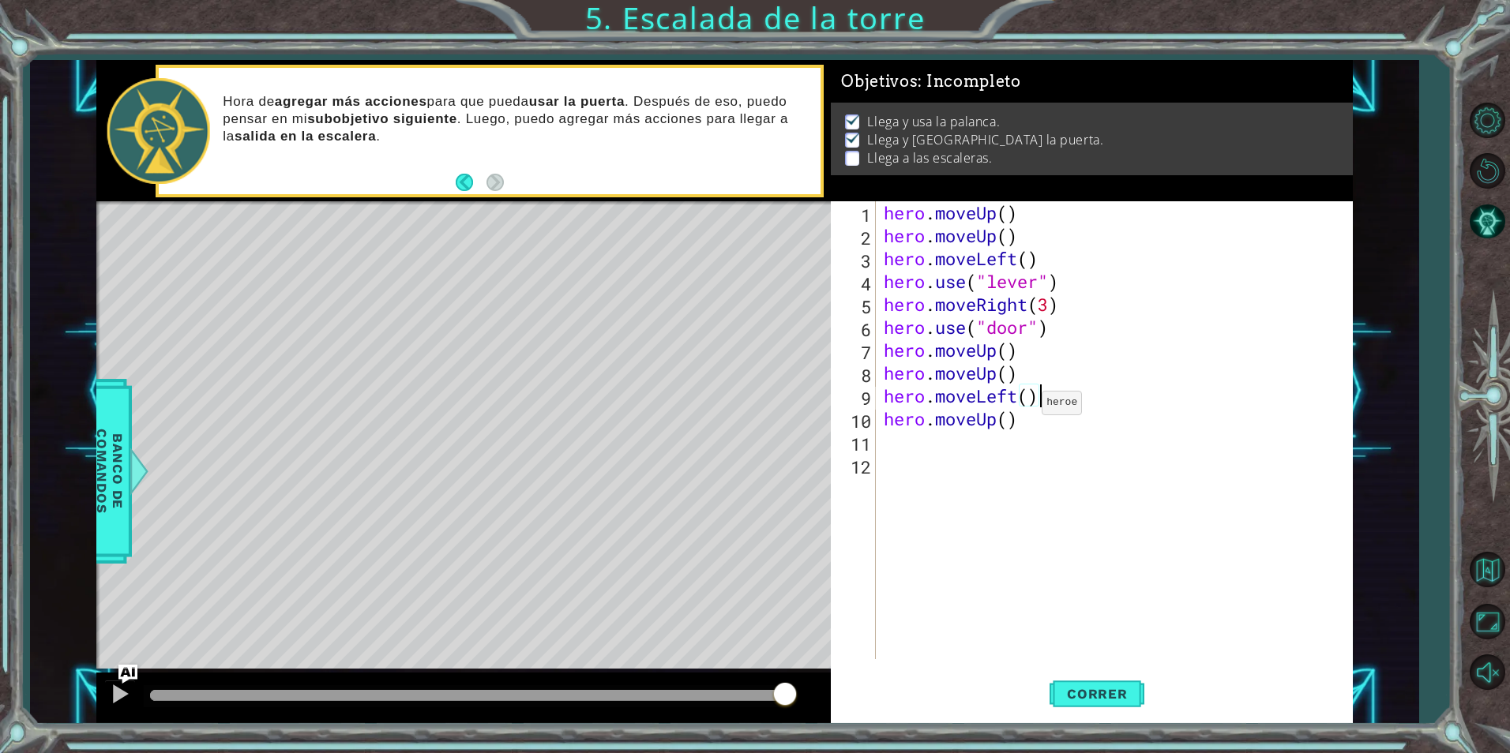
click at [1027, 407] on div "hero . moveUp ( ) hero . moveUp ( ) hero . moveLeft ( ) hero . use ( "lever" ) …" at bounding box center [1118, 453] width 475 height 504
type textarea "hero.moveLeft(3)"
click at [986, 487] on div "hero . moveUp ( ) hero . moveUp ( ) hero . moveLeft ( ) hero . use ( "lever" ) …" at bounding box center [1118, 453] width 475 height 504
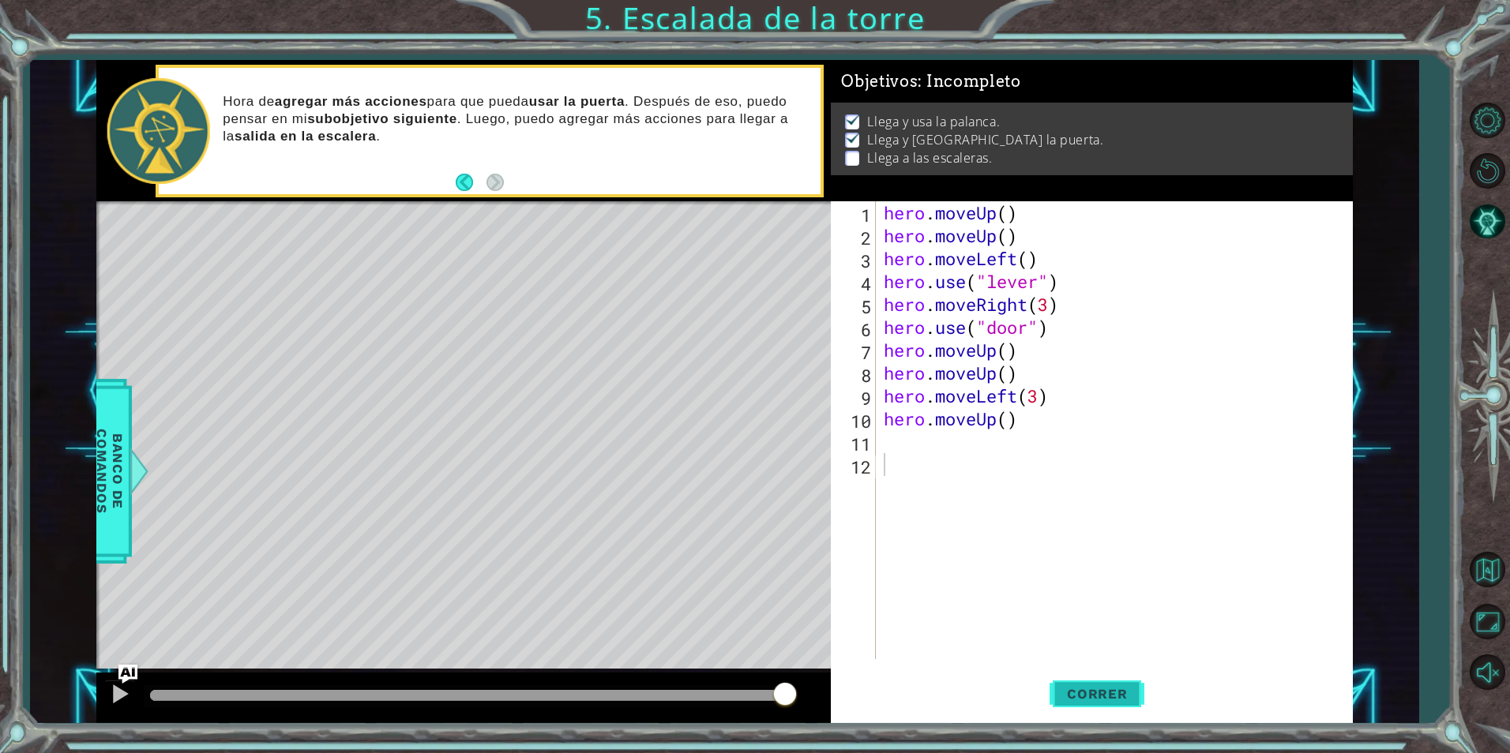
click at [1084, 677] on button "Correr" at bounding box center [1097, 694] width 95 height 52
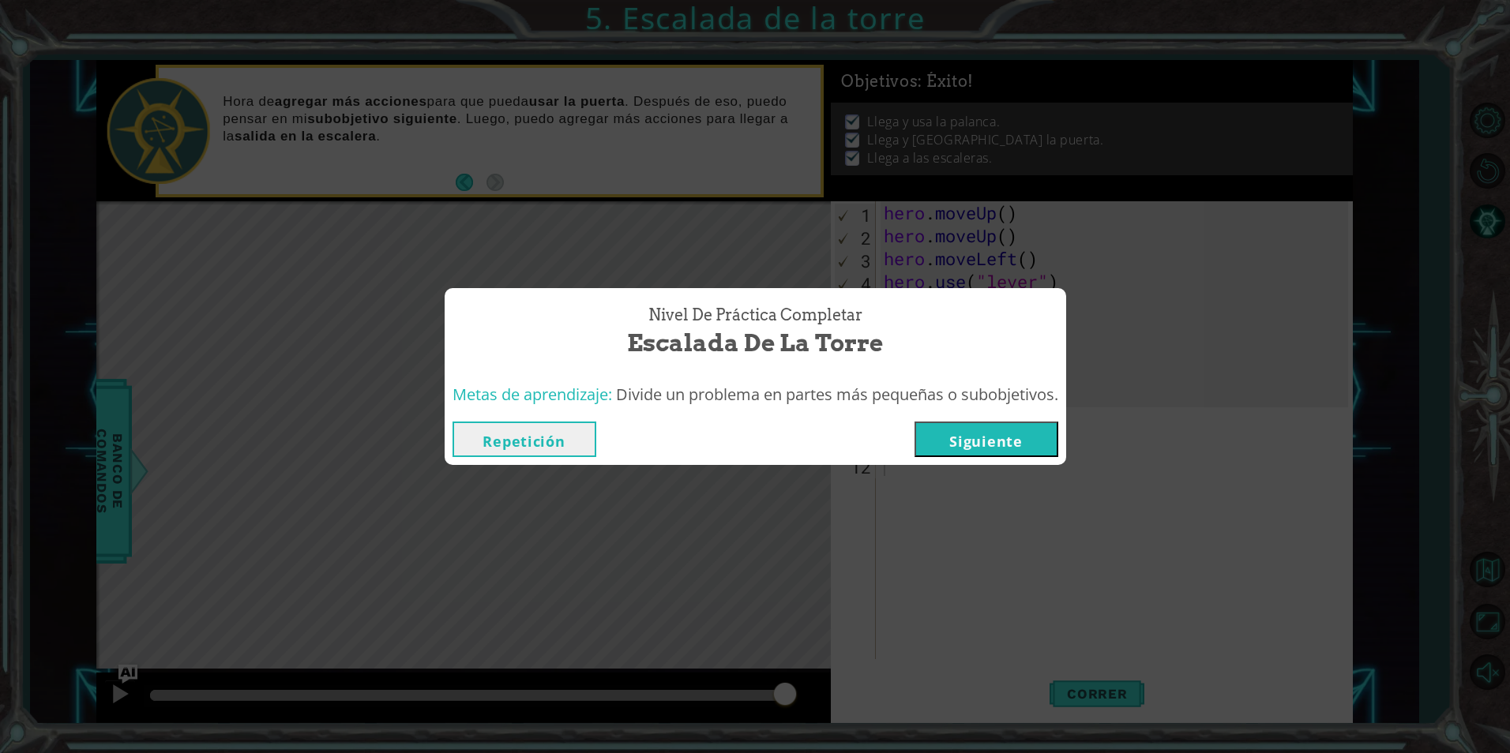
click at [1019, 428] on button "Siguiente" at bounding box center [987, 440] width 144 height 36
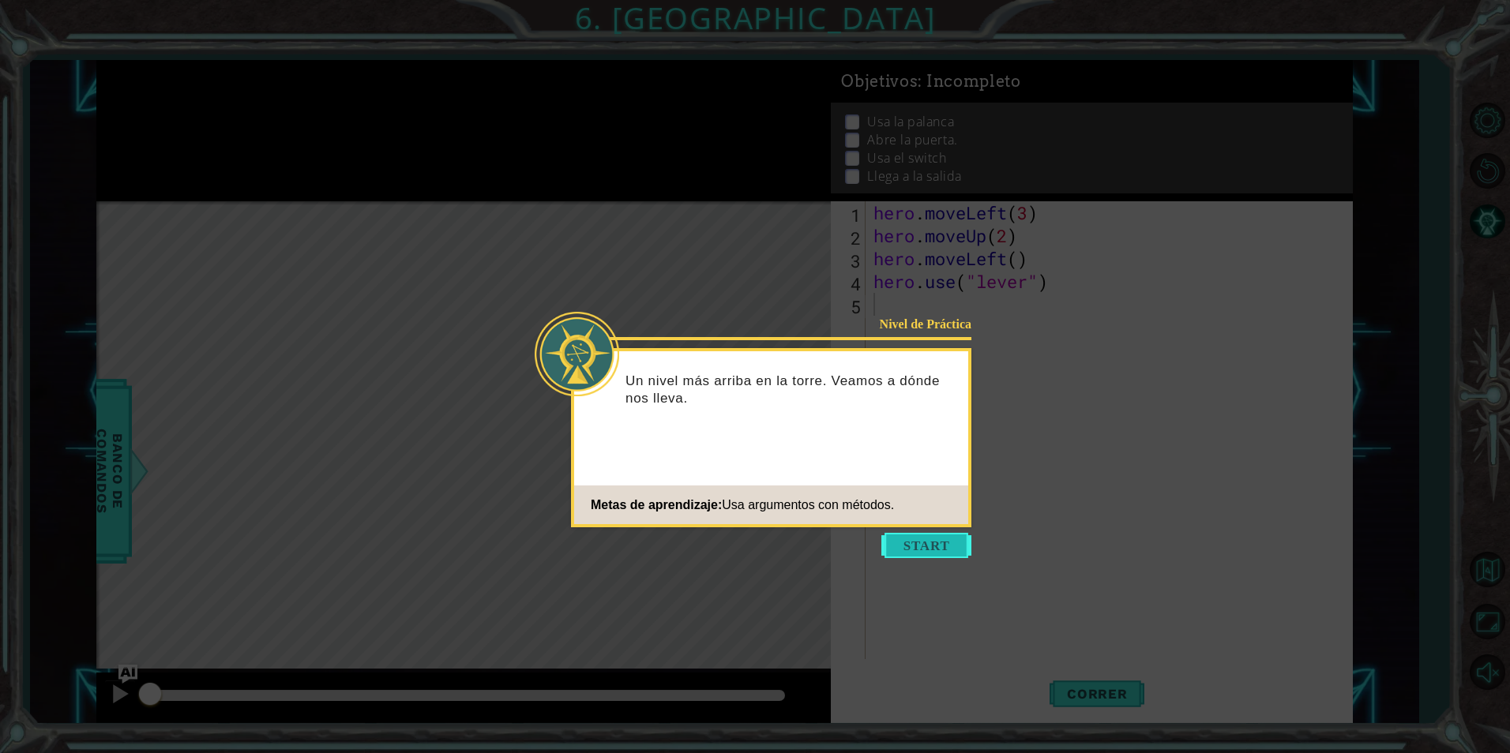
click at [944, 535] on button "Start" at bounding box center [926, 545] width 90 height 25
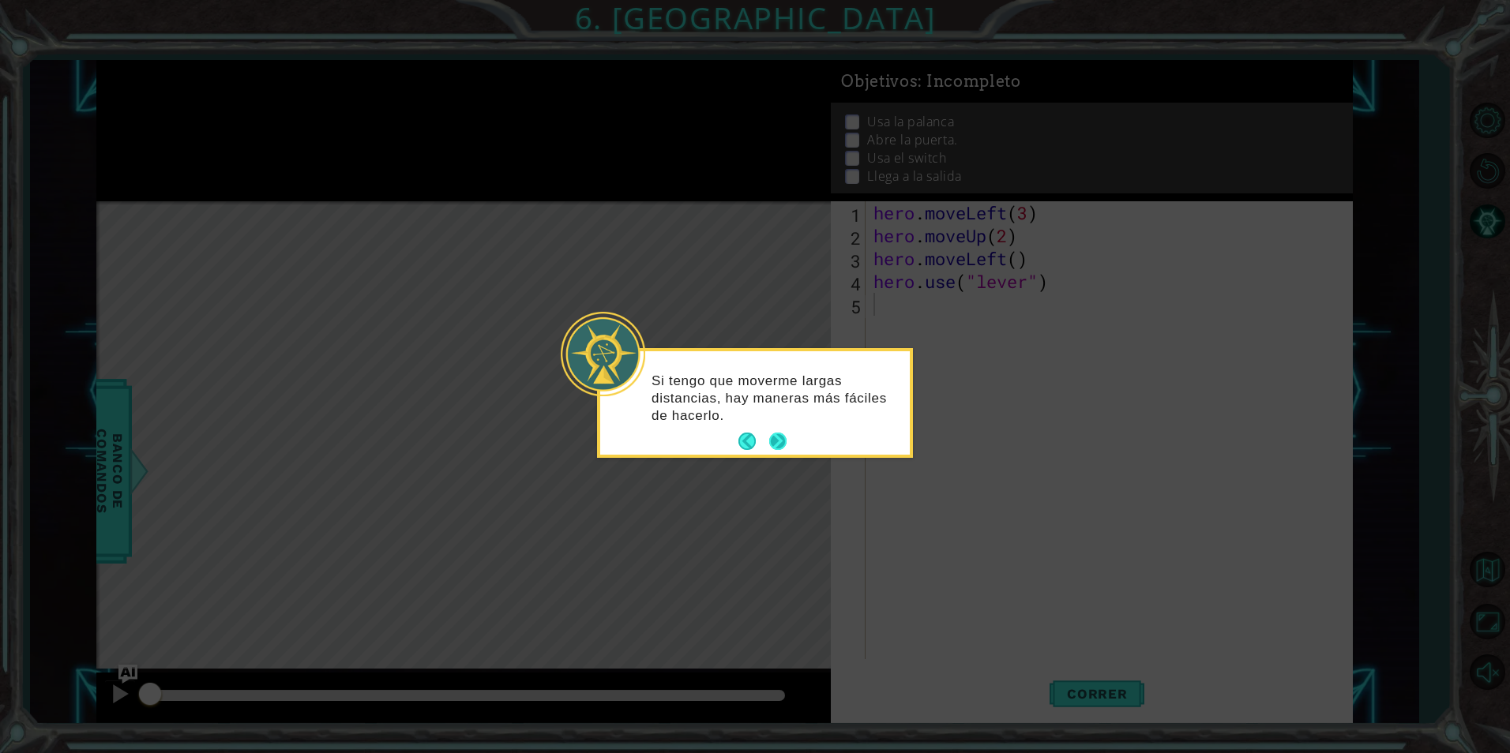
click at [785, 449] on button "Next" at bounding box center [777, 441] width 17 height 17
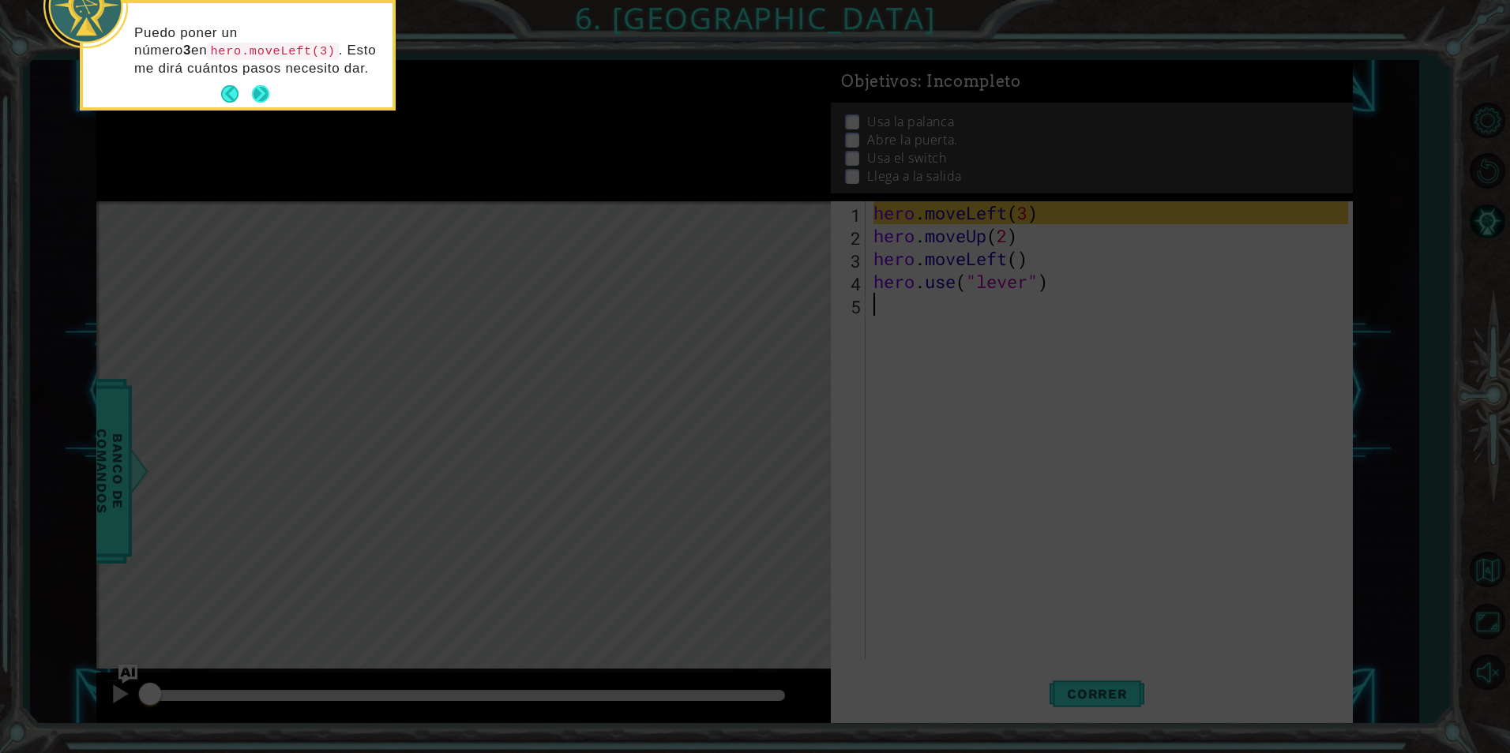
click at [268, 96] on button "Next" at bounding box center [260, 93] width 17 height 17
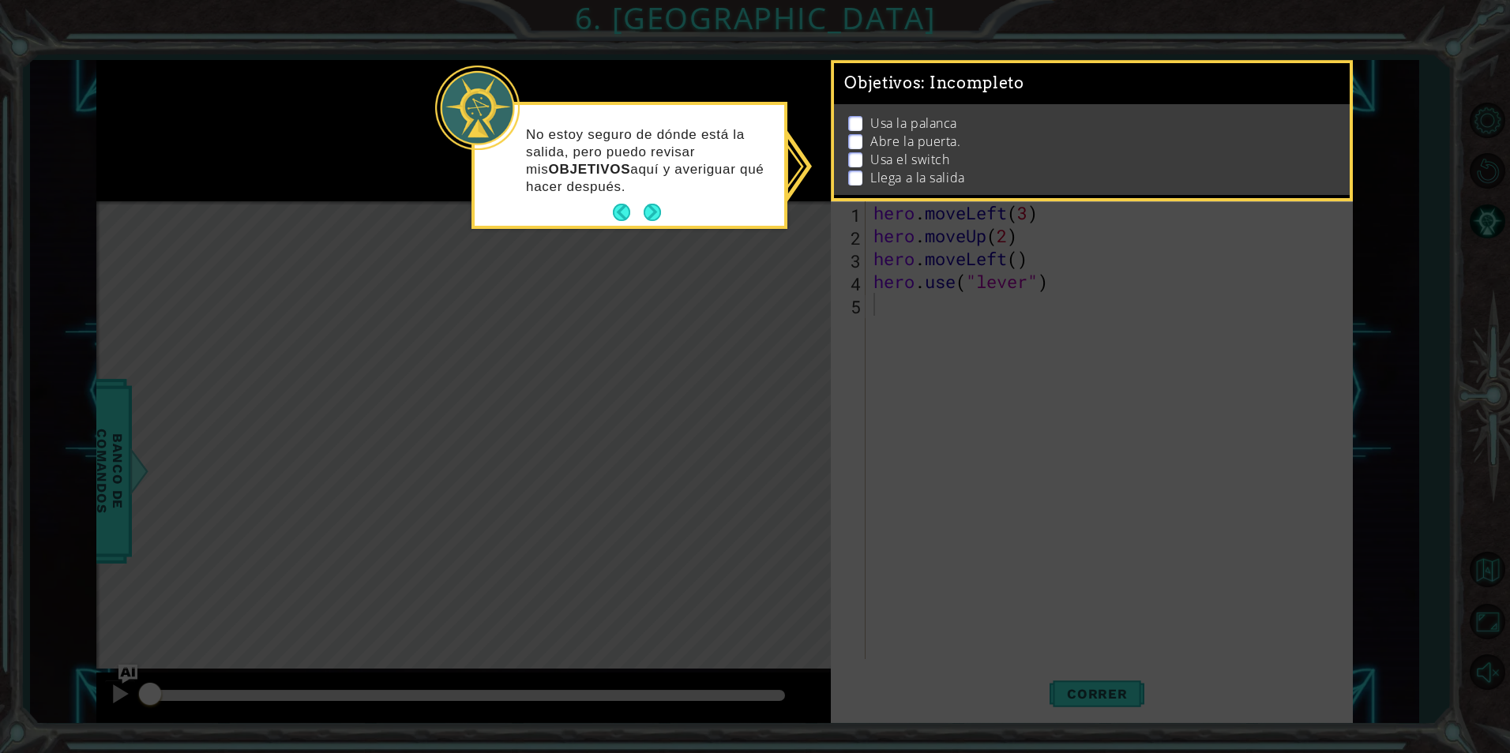
click at [648, 221] on button "Next" at bounding box center [652, 212] width 17 height 17
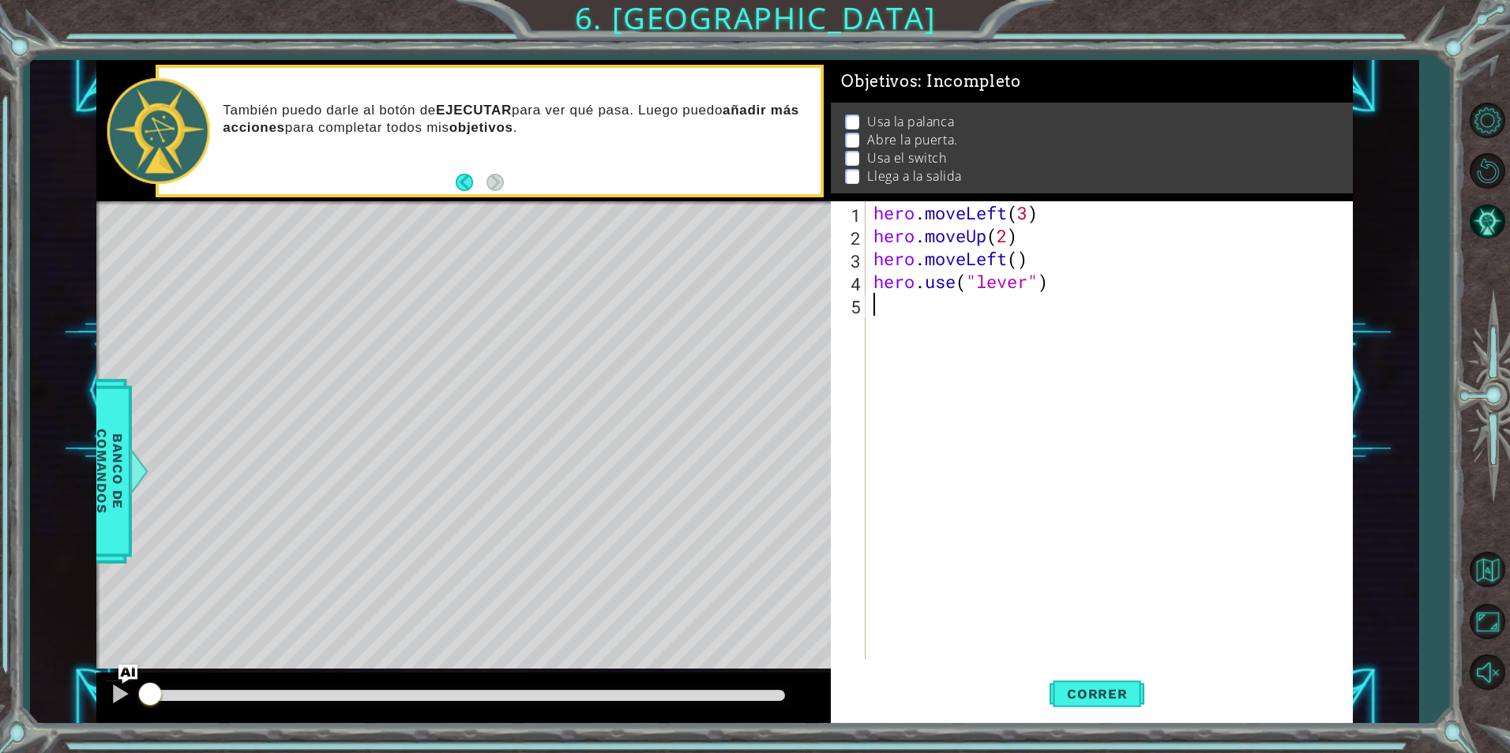
click at [924, 315] on div "hero . moveLeft ( 3 ) hero . moveUp ( 2 ) hero . moveLeft ( ) hero . use ( "lev…" at bounding box center [1112, 453] width 485 height 504
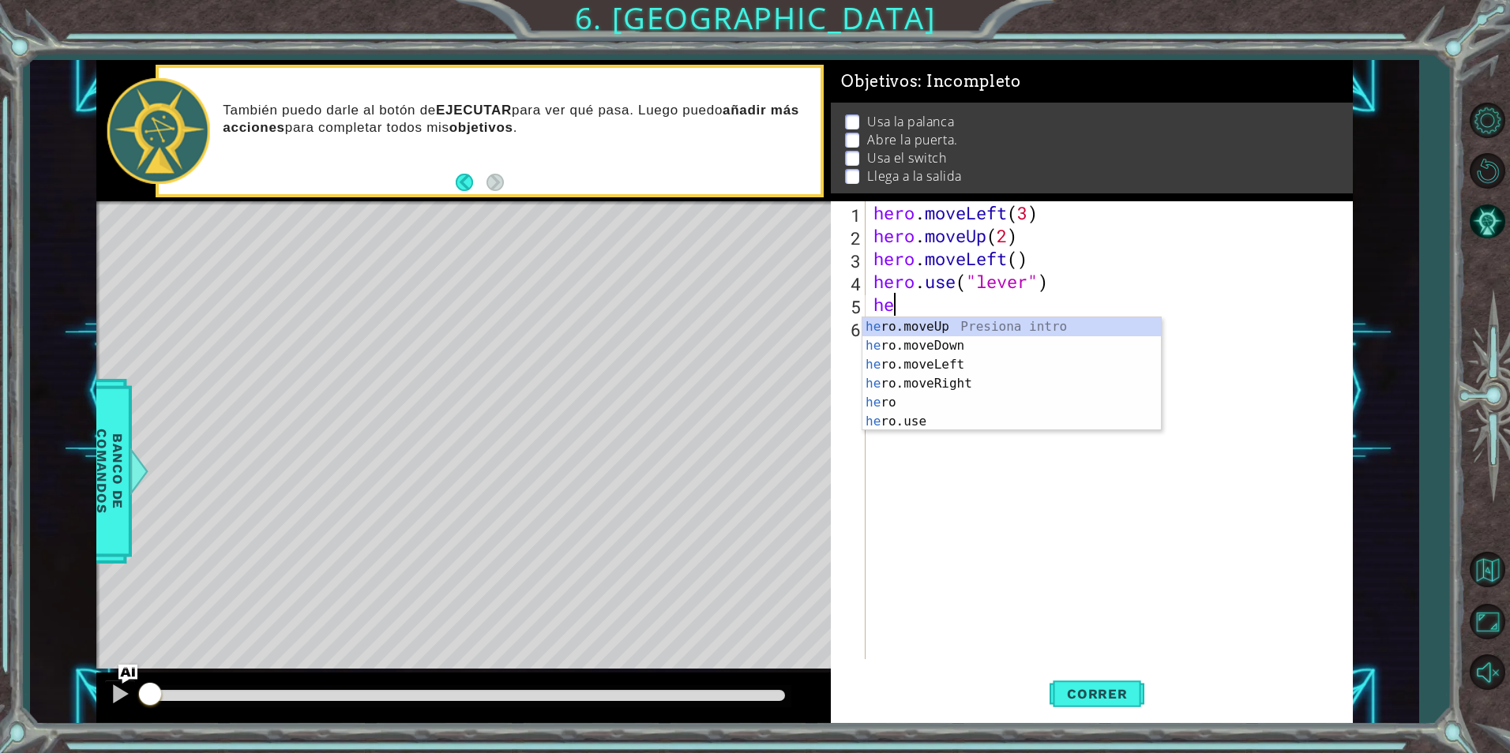
scroll to position [0, 1]
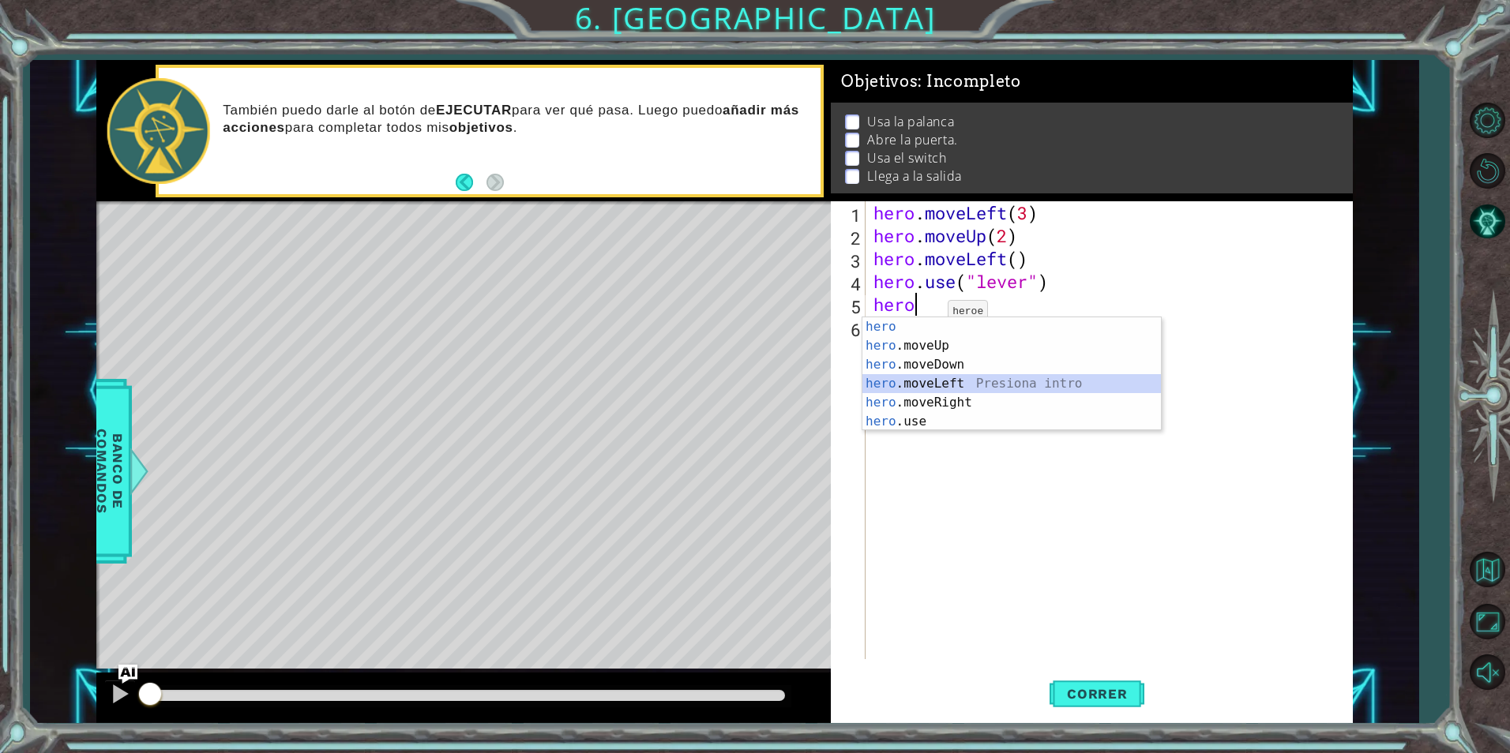
click at [926, 386] on div "hero Presiona intro hero .moveUp Presiona intro hero .moveDown Presiona intro h…" at bounding box center [1011, 393] width 299 height 152
type textarea "hero.moveLeft(1)"
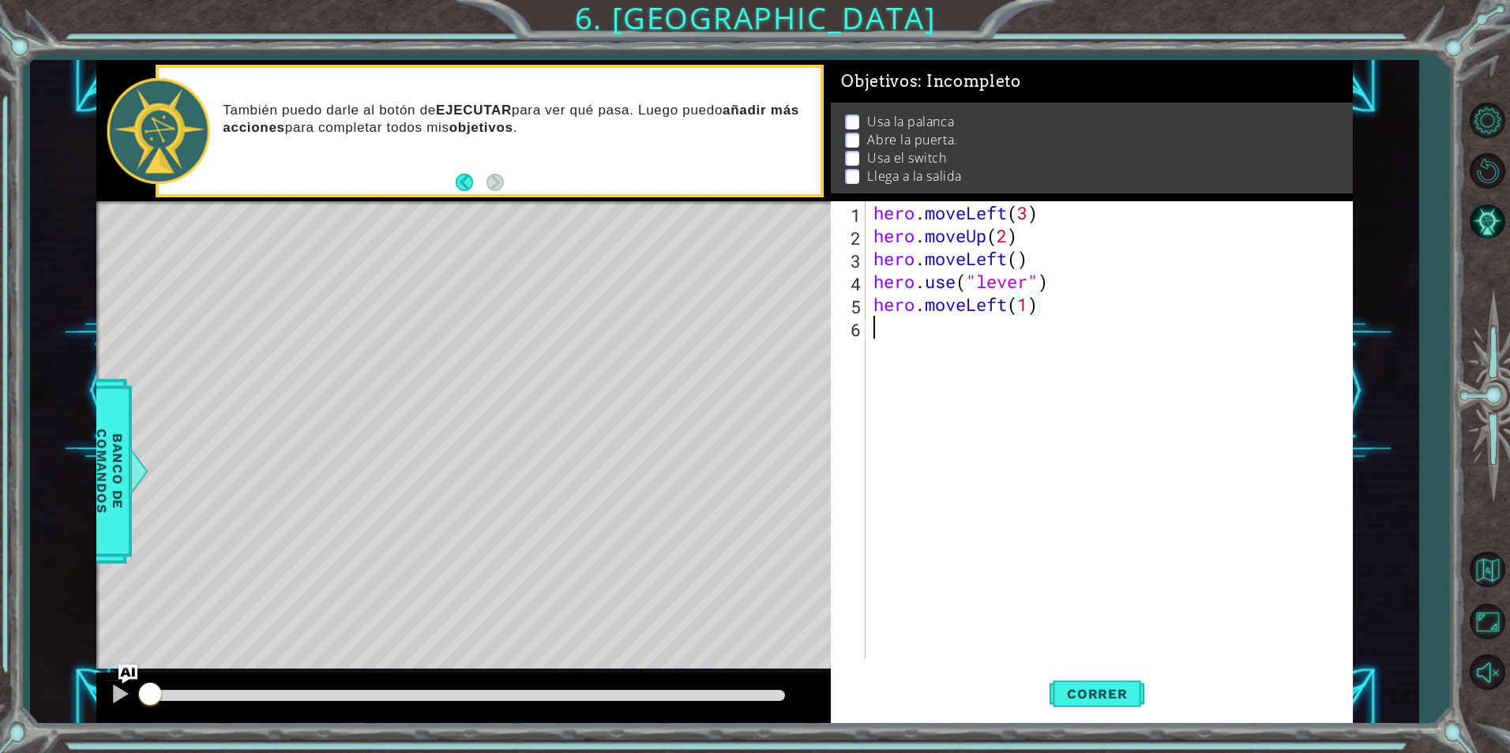
click at [888, 336] on div "hero . moveLeft ( 3 ) hero . moveUp ( 2 ) hero . moveLeft ( ) hero . use ( "lev…" at bounding box center [1112, 453] width 485 height 504
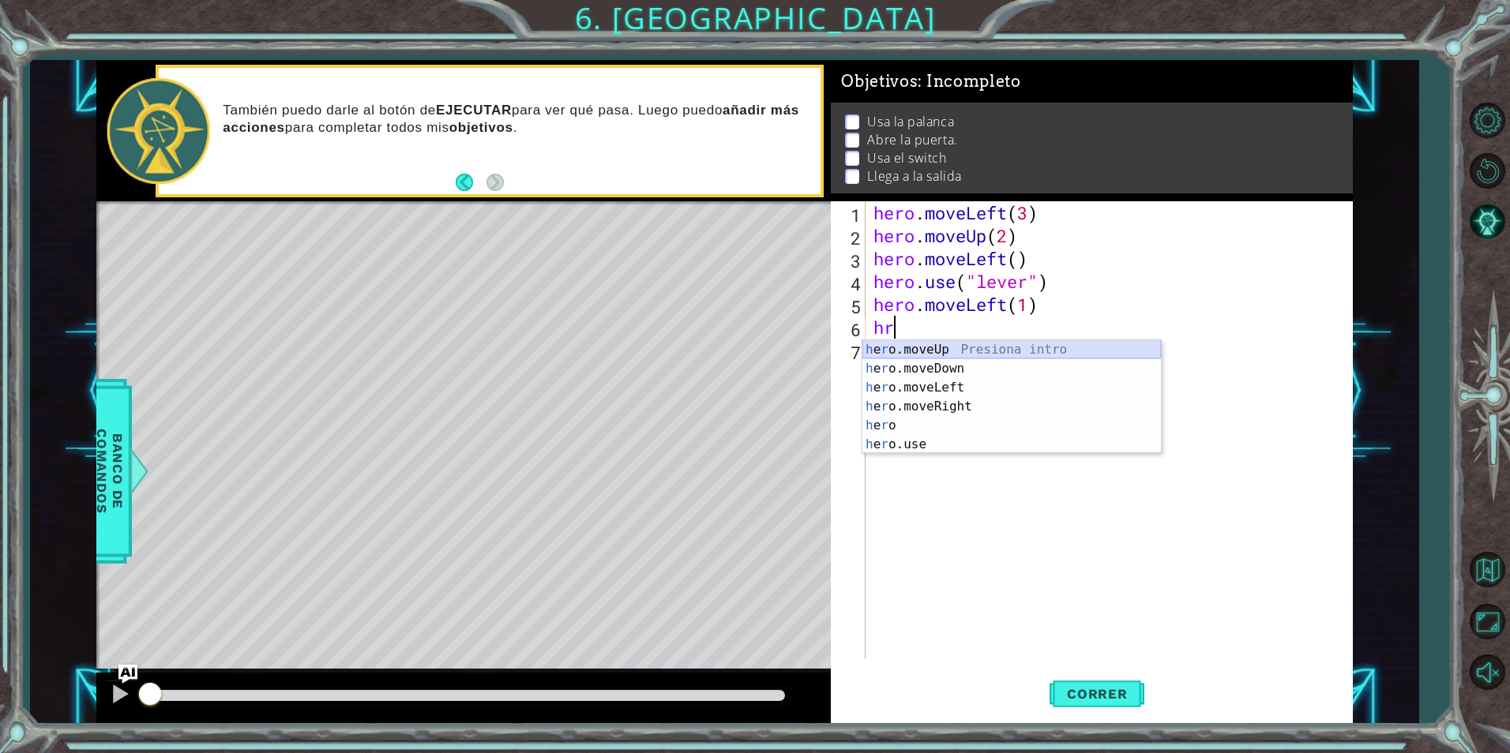
click at [961, 354] on div "h e r o.moveUp Presiona intro h e r o.moveDown Presiona intro h e r o.moveLeft …" at bounding box center [1011, 416] width 299 height 152
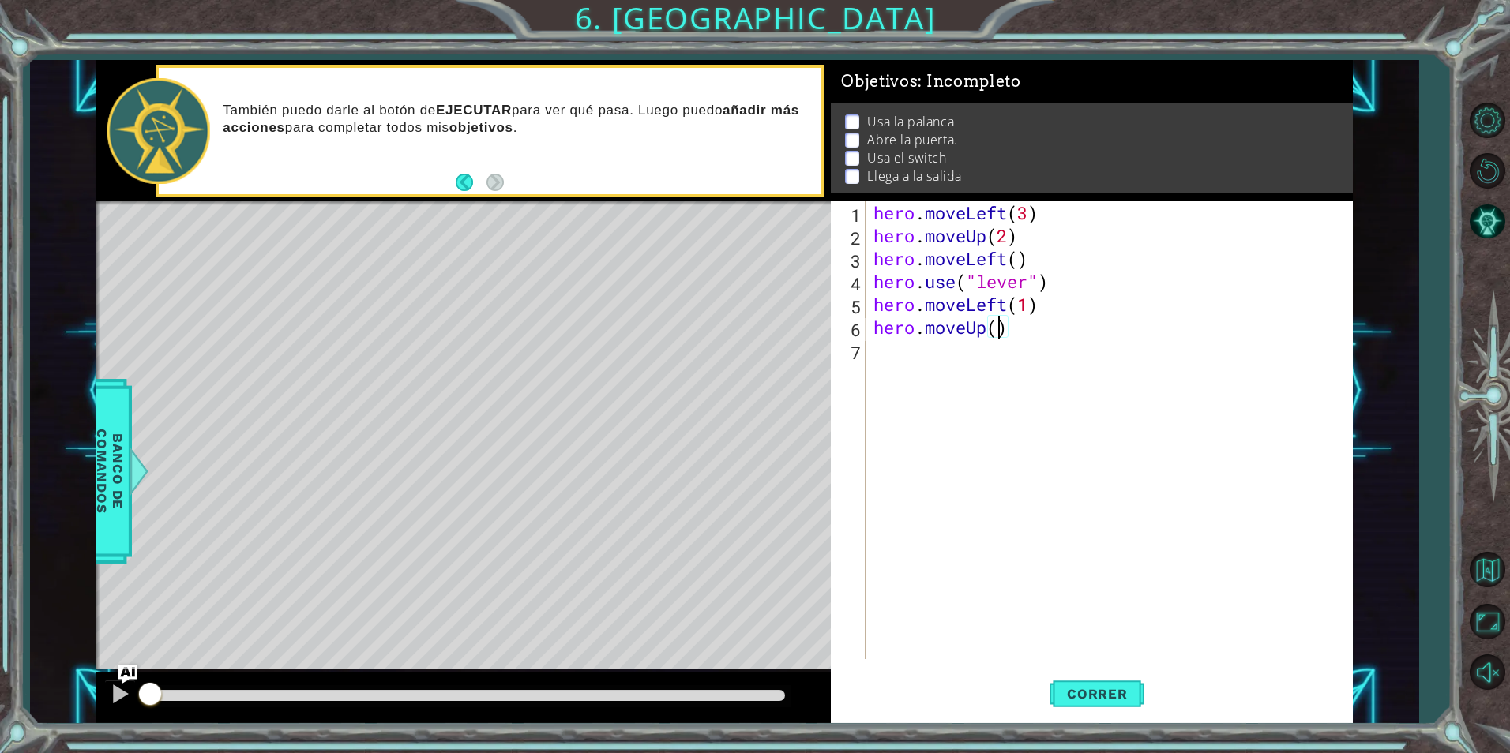
scroll to position [0, 6]
type textarea "hero.moveUp(2)"
click at [990, 359] on div "hero . moveLeft ( 3 ) hero . moveUp ( 2 ) hero . moveLeft ( ) hero . use ( "lev…" at bounding box center [1112, 453] width 485 height 504
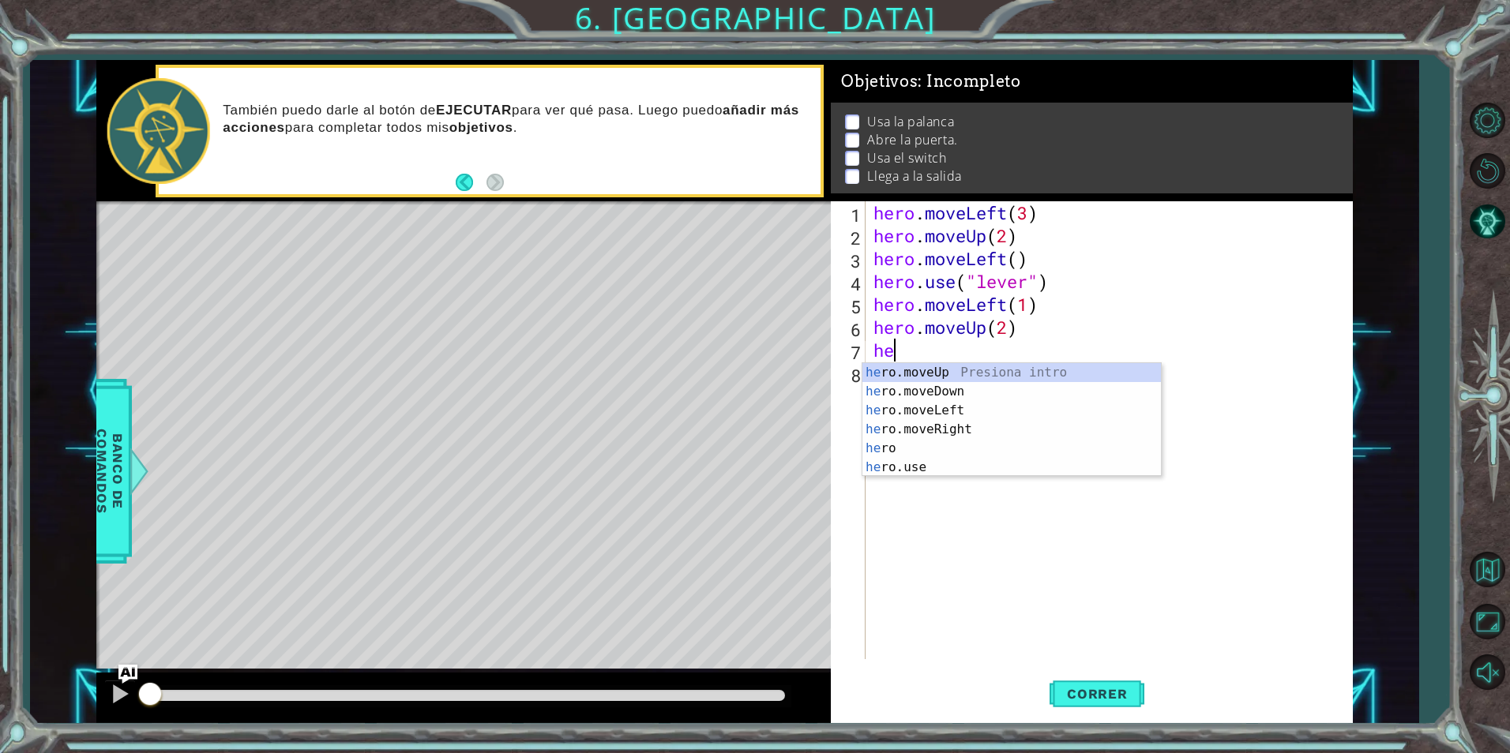
scroll to position [0, 1]
click at [963, 426] on div "her o.moveUp Presiona intro her o.moveDown Presiona intro her o.moveLeft Presio…" at bounding box center [1011, 439] width 299 height 152
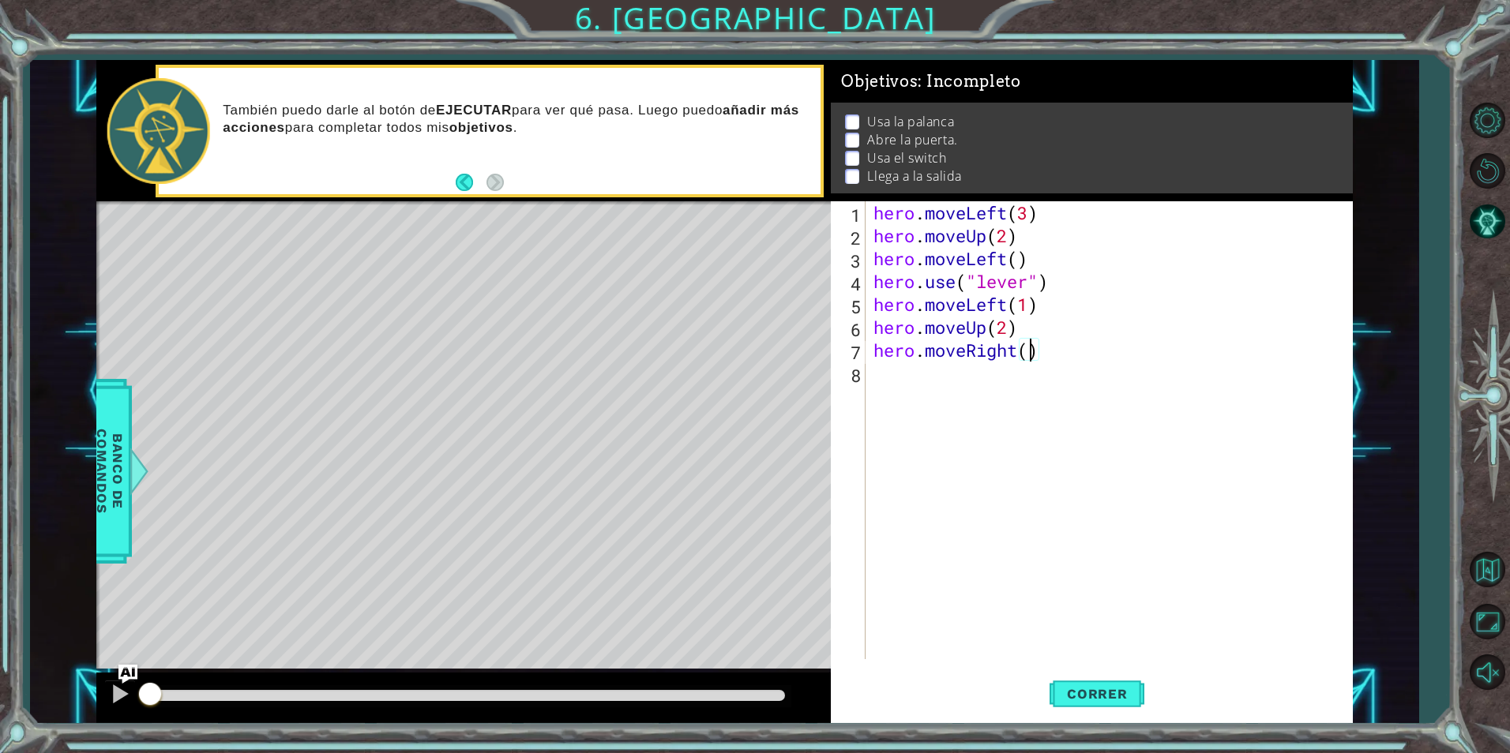
type textarea "hero.moveRight(3)"
click at [936, 366] on div "hero . moveLeft ( 3 ) hero . moveUp ( 2 ) hero . moveLeft ( ) hero . use ( "lev…" at bounding box center [1112, 453] width 485 height 504
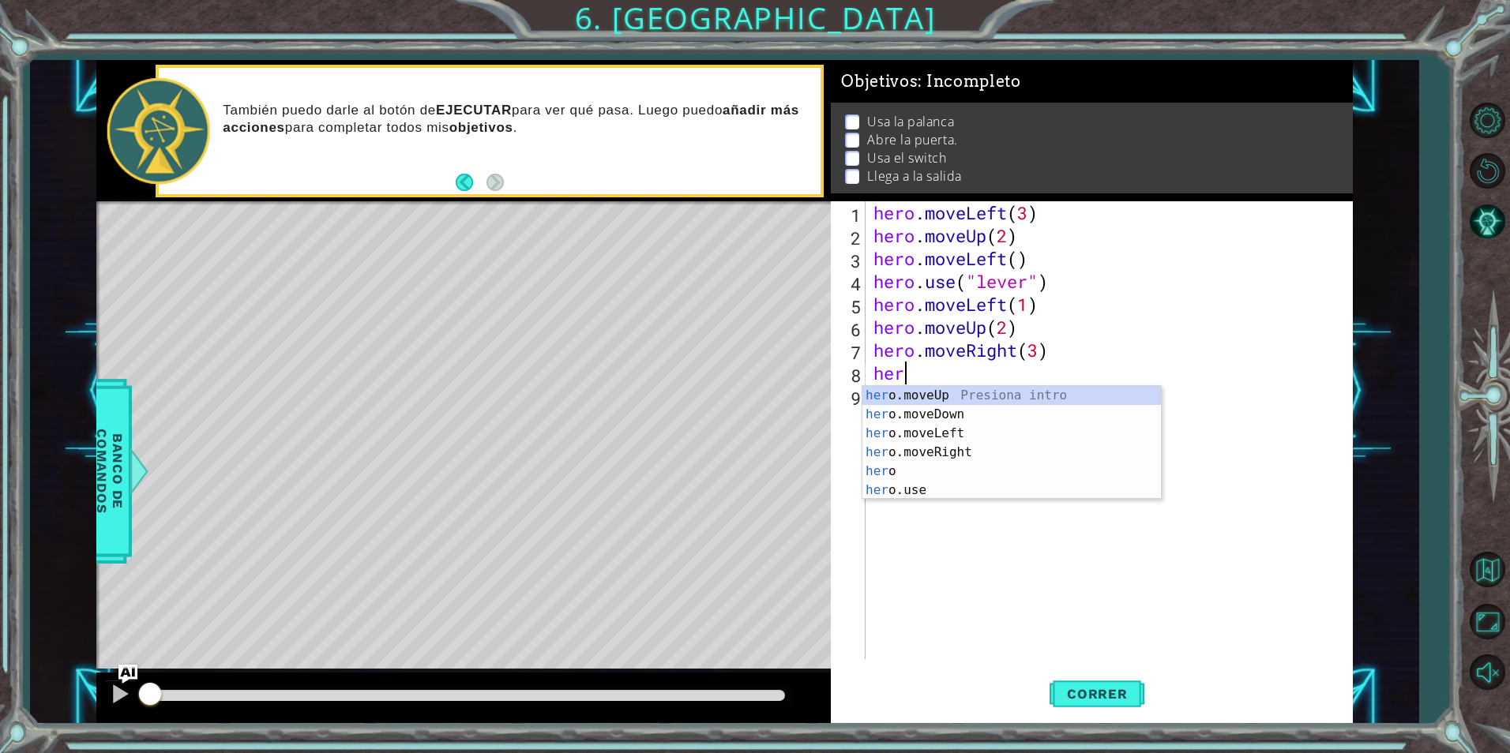
scroll to position [0, 1]
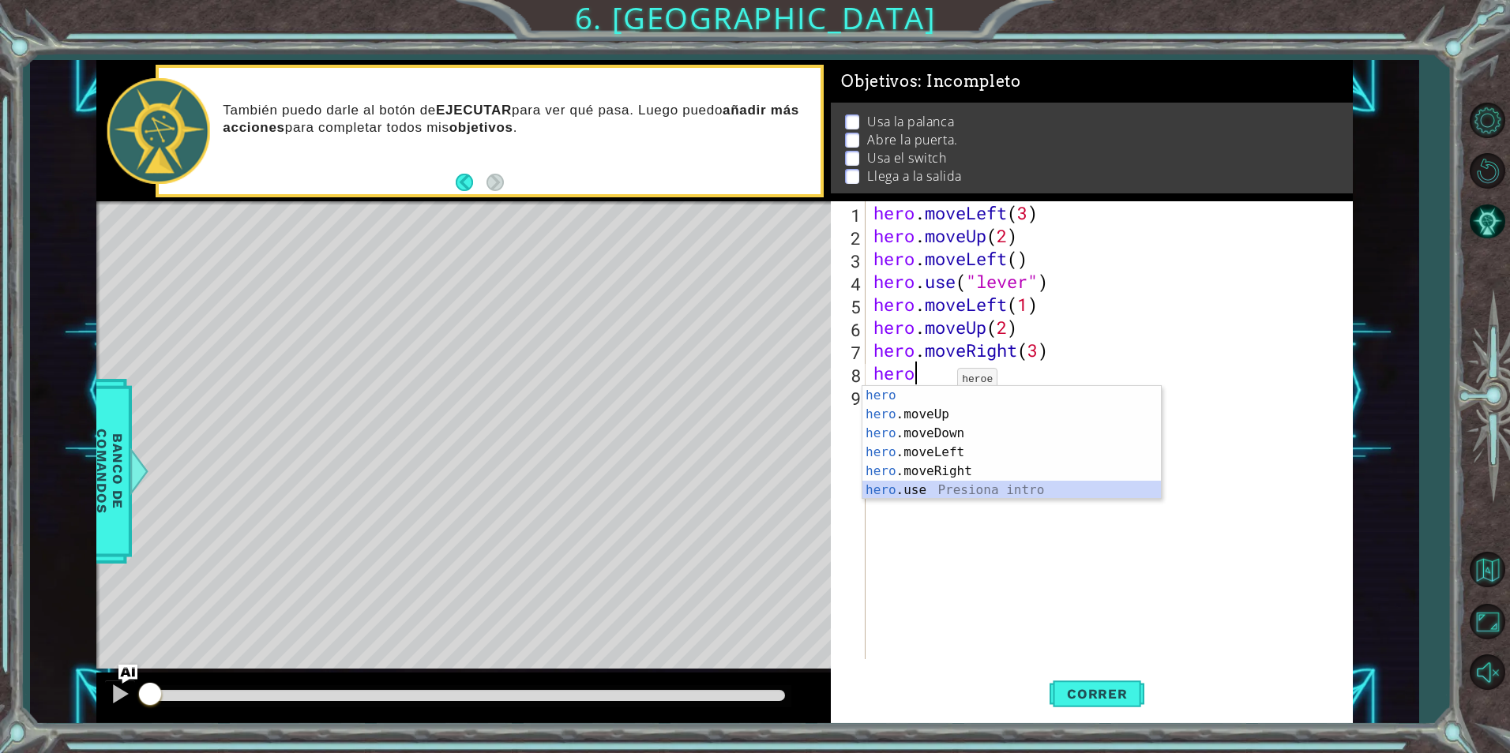
click at [913, 487] on div "hero Presiona intro hero .moveUp Presiona intro hero .moveDown Presiona intro h…" at bounding box center [1011, 462] width 299 height 152
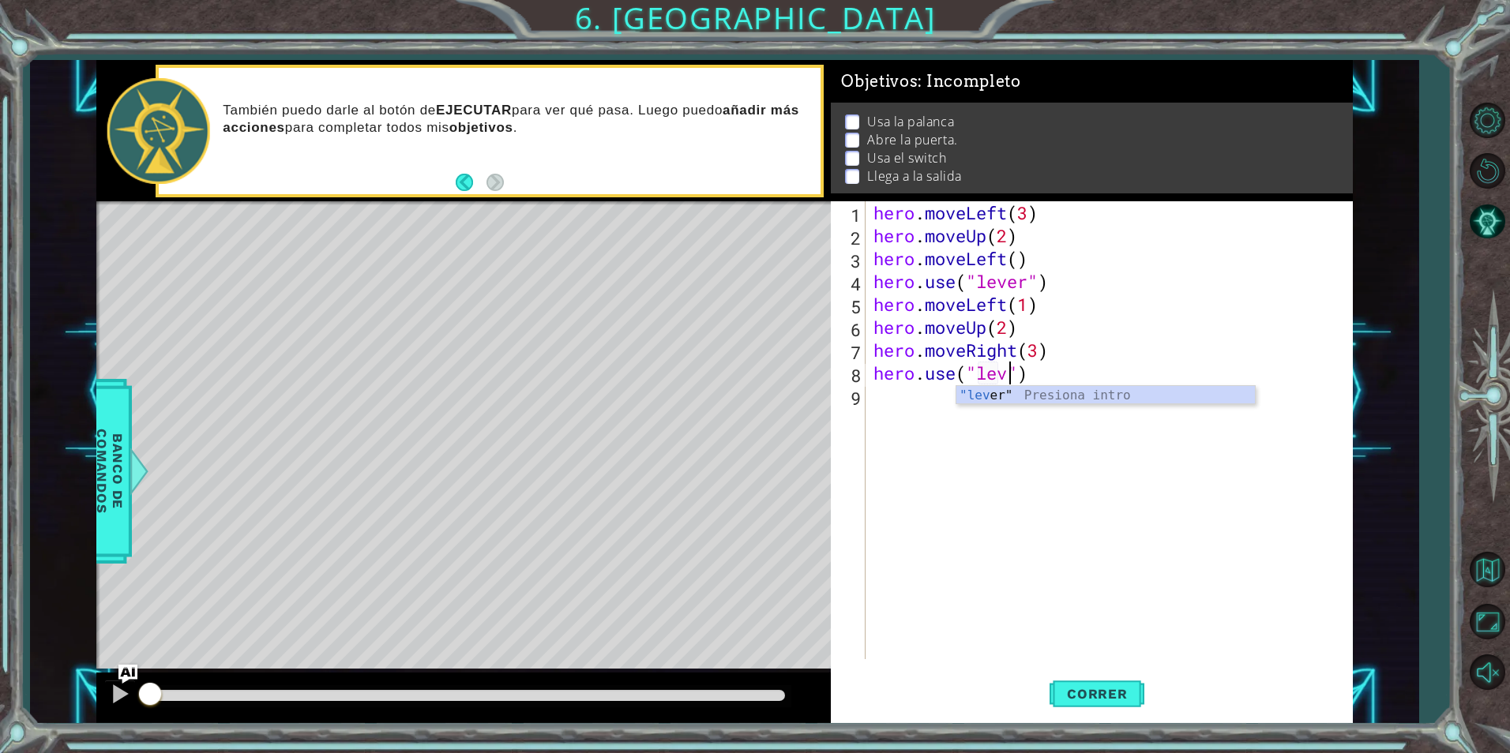
scroll to position [0, 7]
type textarea "hero.use("lever")"
click at [941, 393] on div "hero . moveLeft ( 3 ) hero . moveUp ( 2 ) hero . moveLeft ( ) hero . use ( "lev…" at bounding box center [1112, 453] width 485 height 504
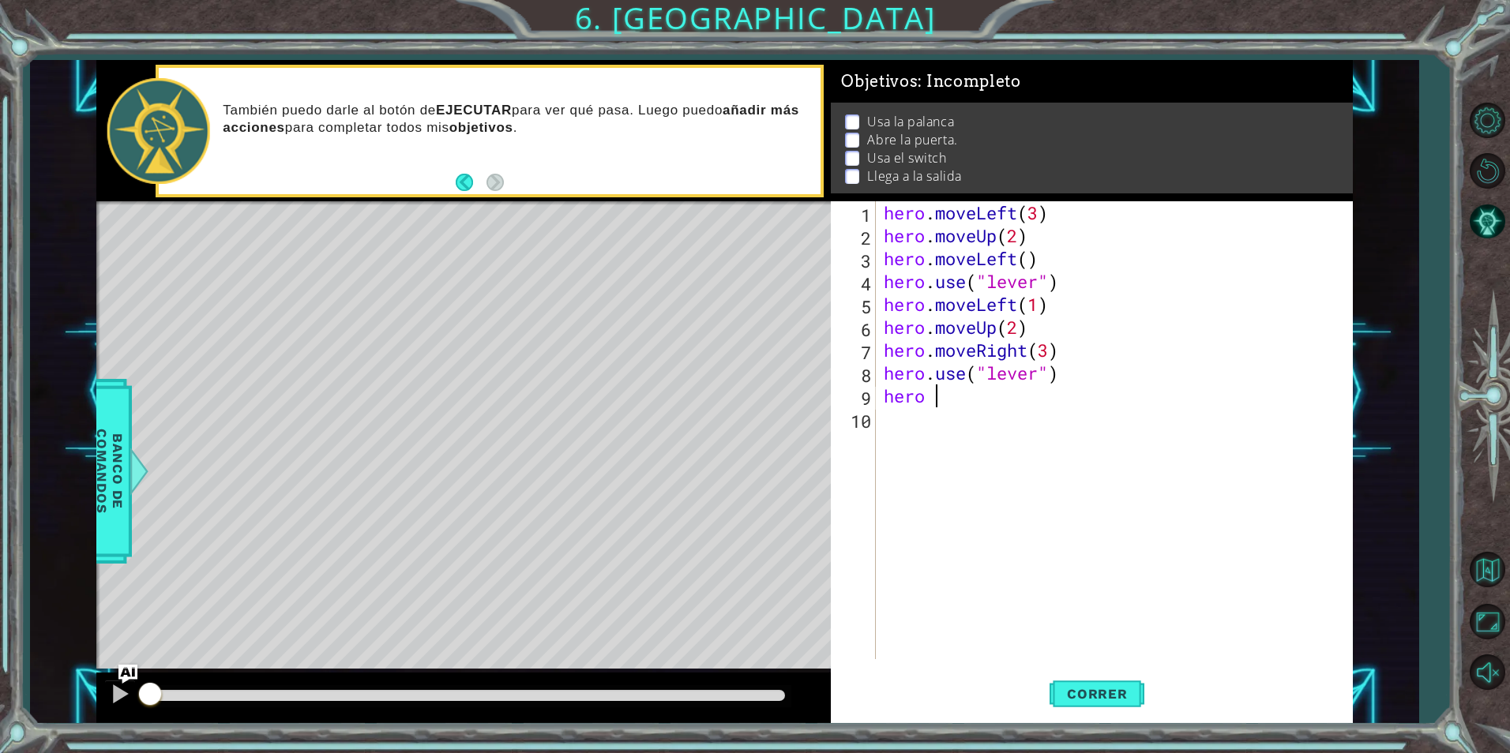
scroll to position [0, 1]
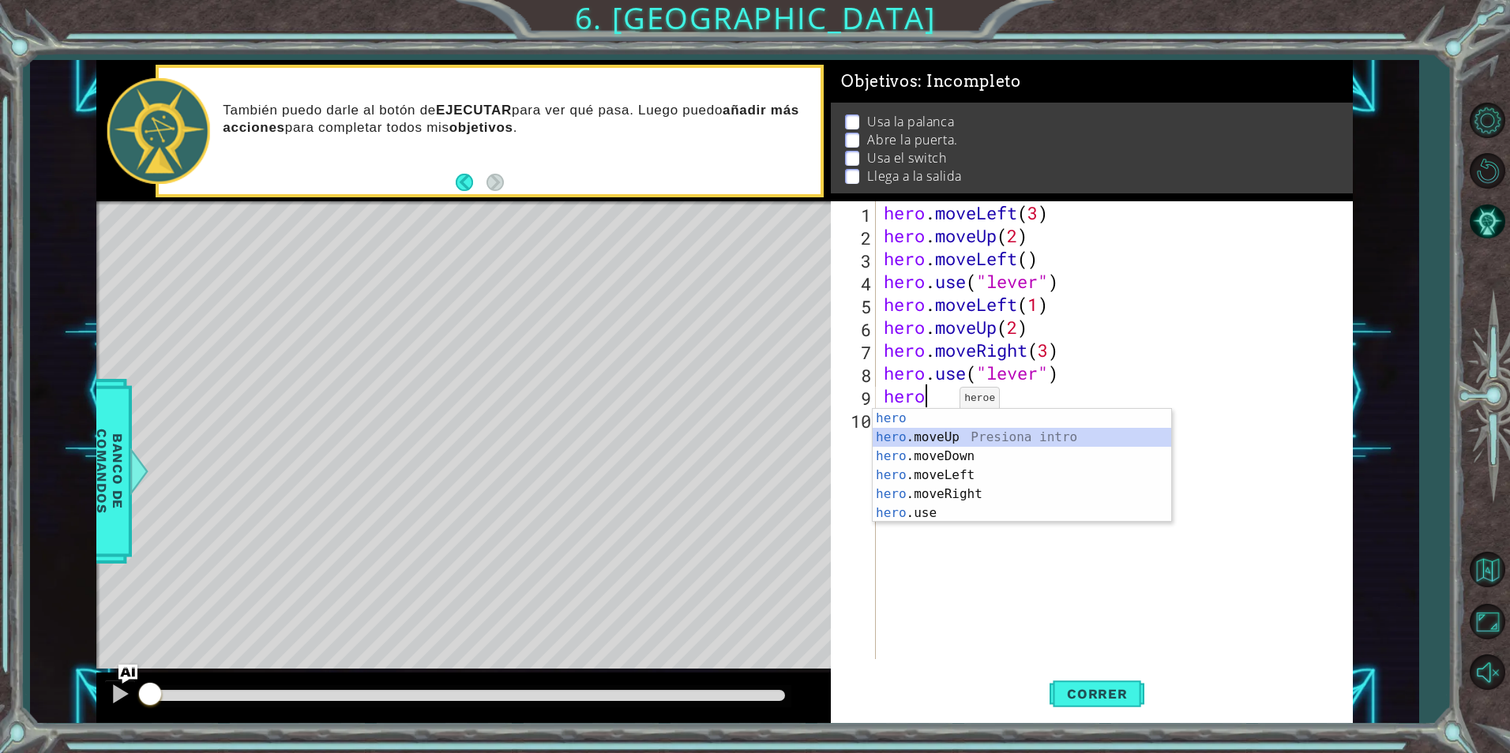
click at [945, 434] on div "hero Presiona intro hero .moveUp Presiona intro hero .moveDown Presiona intro h…" at bounding box center [1022, 485] width 299 height 152
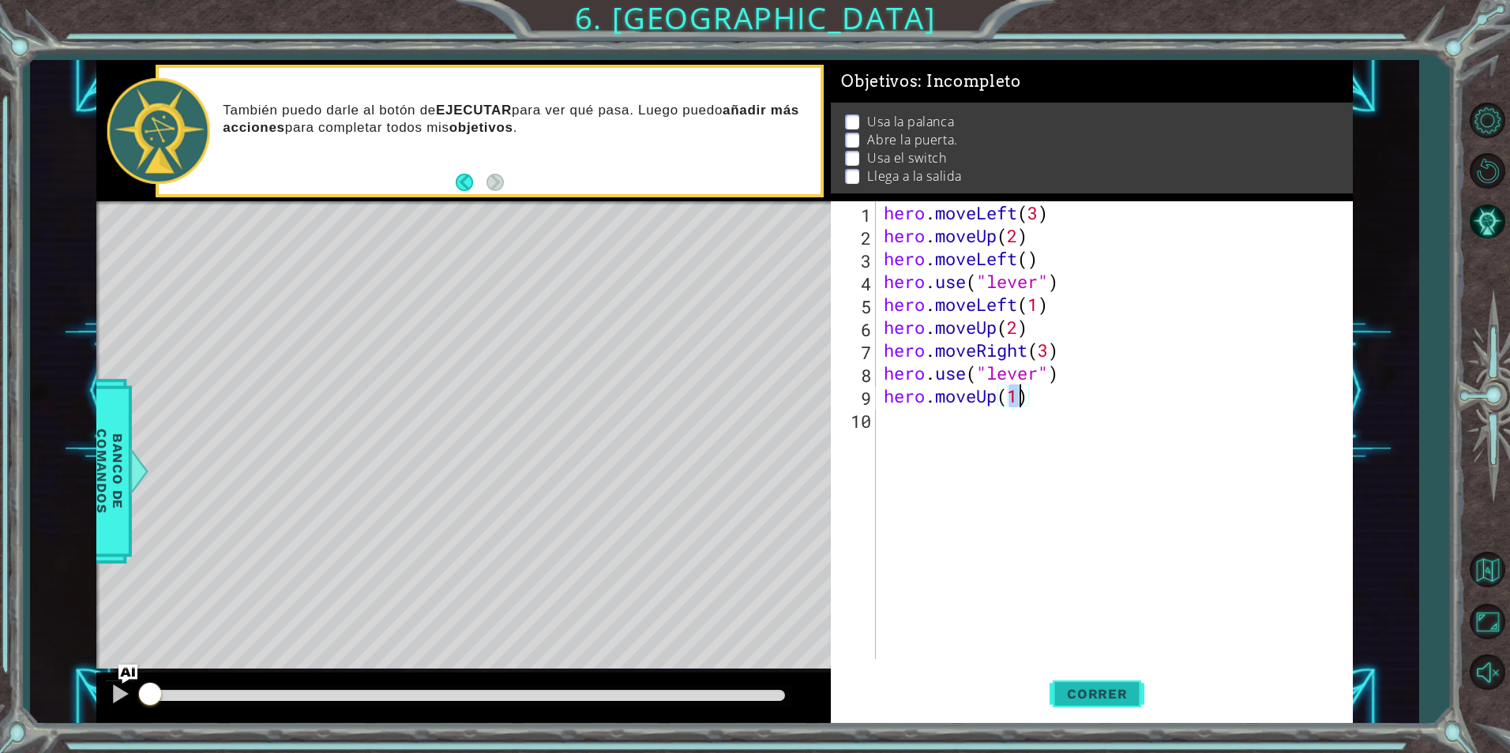
type textarea "hero.moveUp(1)"
click at [1133, 685] on button "Correr" at bounding box center [1097, 694] width 95 height 52
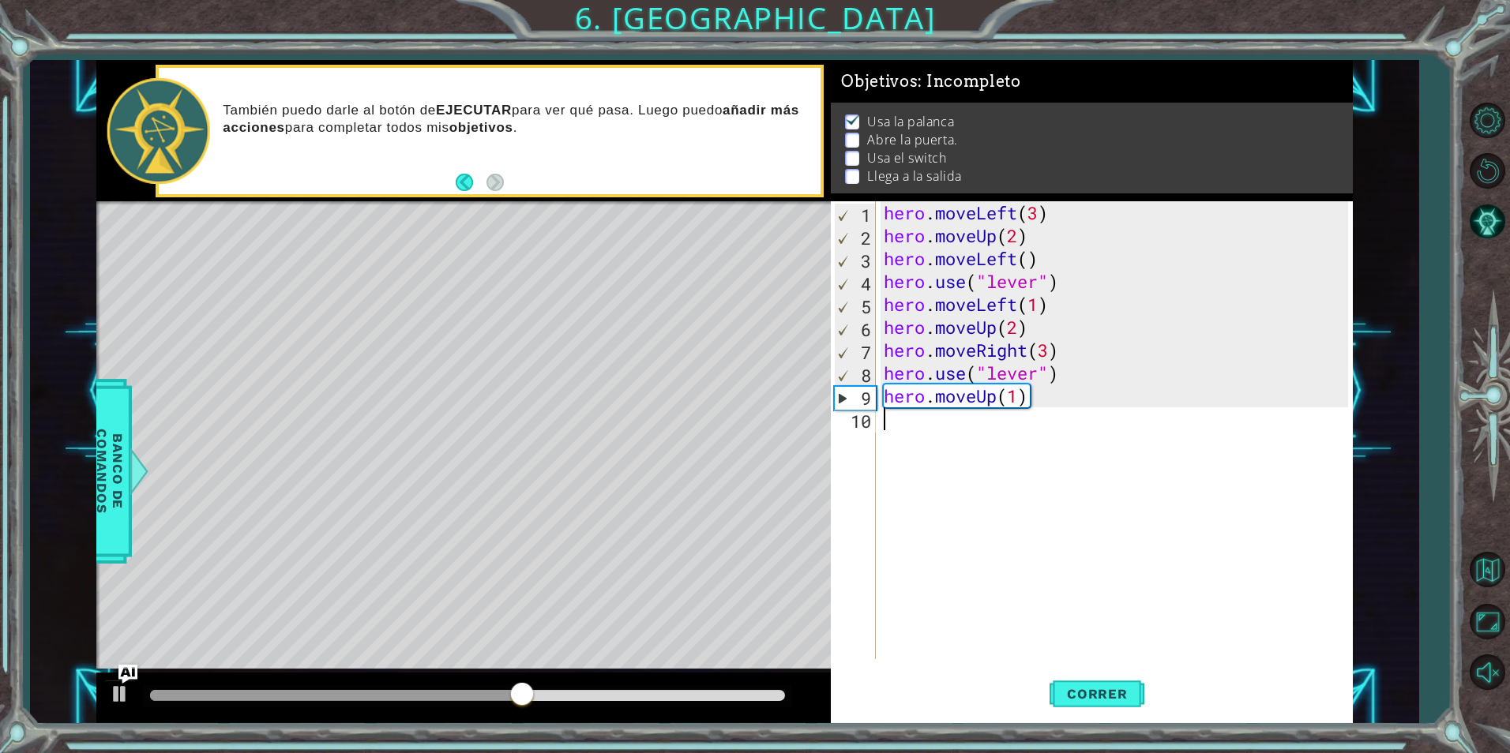
click at [954, 422] on div "hero . moveLeft ( 3 ) hero . moveUp ( 2 ) hero . moveLeft ( ) hero . use ( "lev…" at bounding box center [1118, 453] width 475 height 504
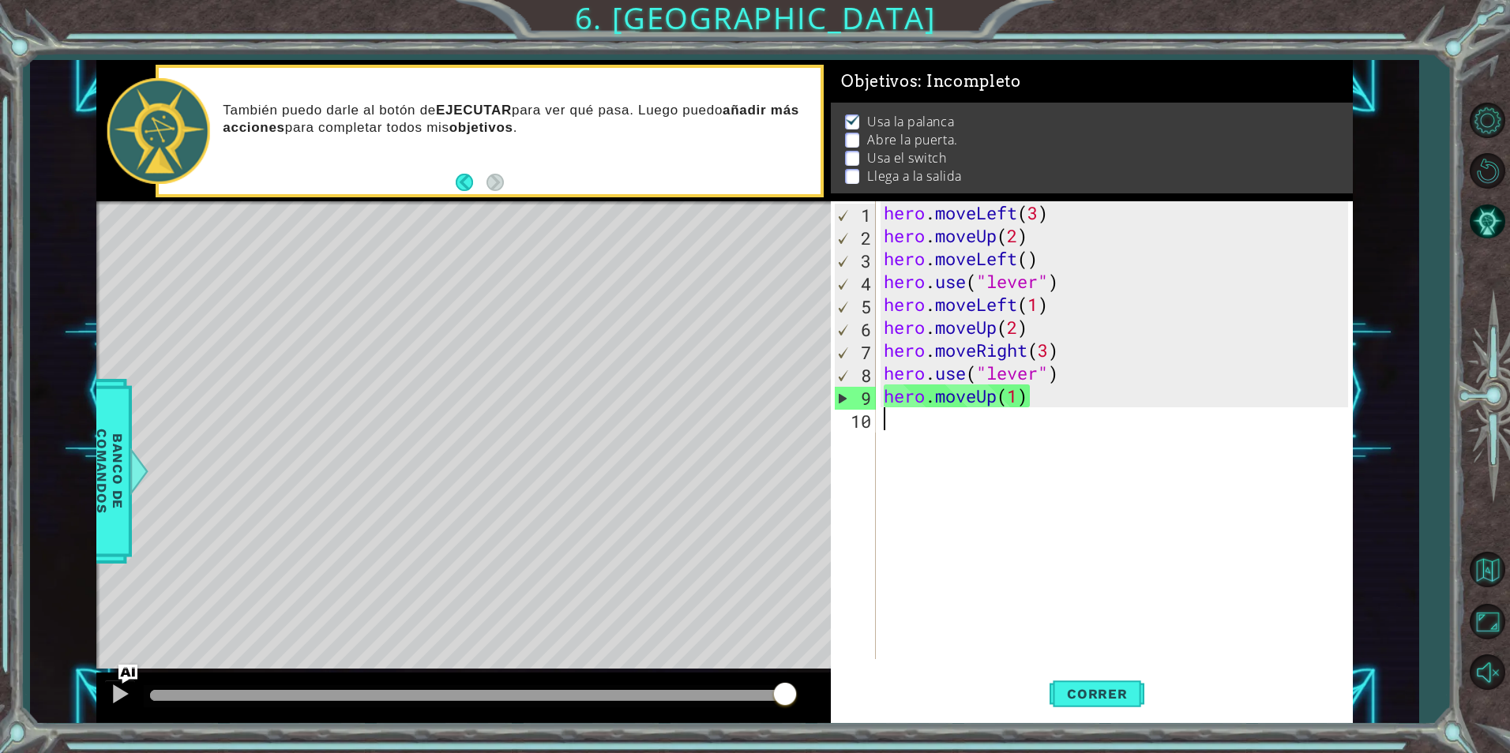
drag, startPoint x: 641, startPoint y: 702, endPoint x: 888, endPoint y: 712, distance: 246.6
click at [888, 712] on div "1 ההההההההההההההההההההההההההההההההההההההההההההההההההההההההההההההההההההההההההההה…" at bounding box center [724, 391] width 1257 height 663
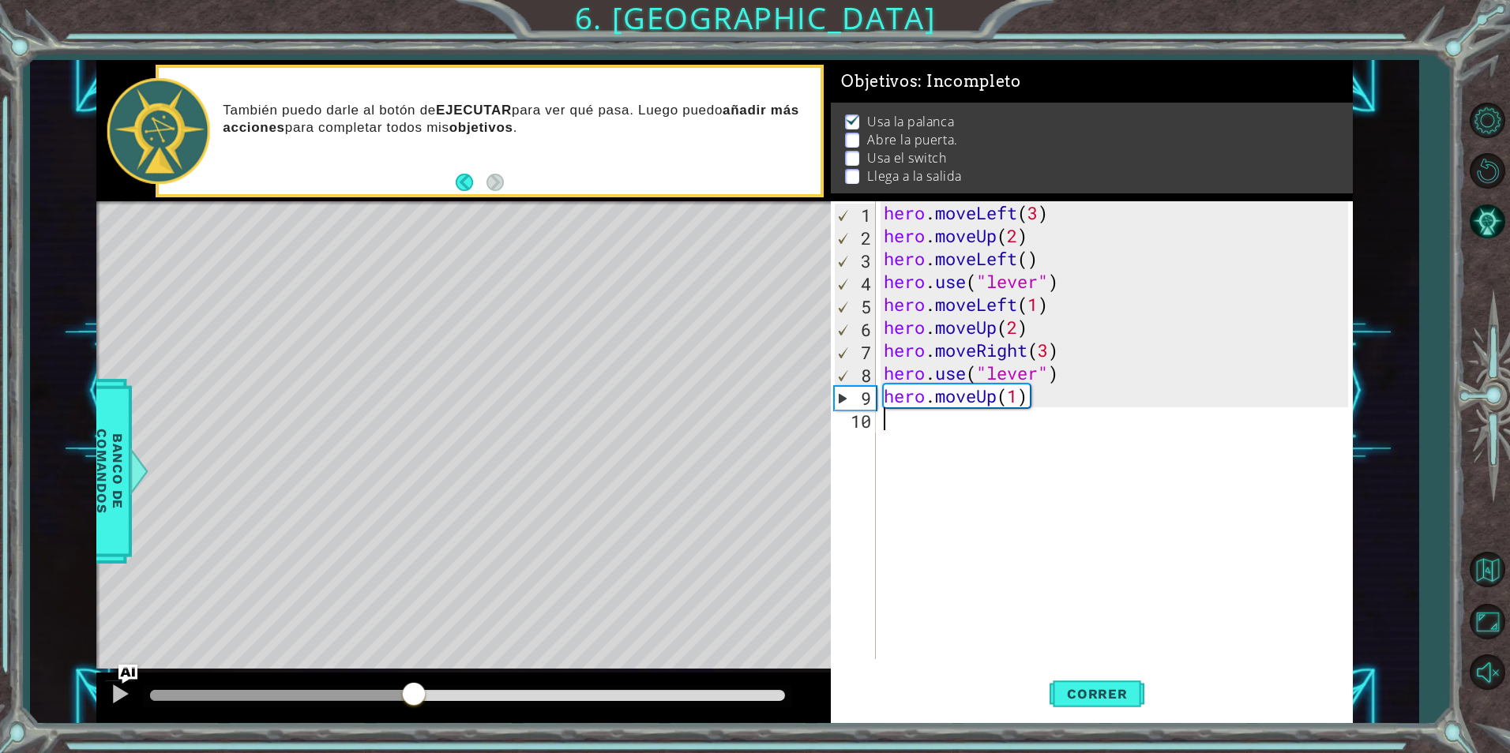
click at [413, 691] on div at bounding box center [281, 695] width 263 height 11
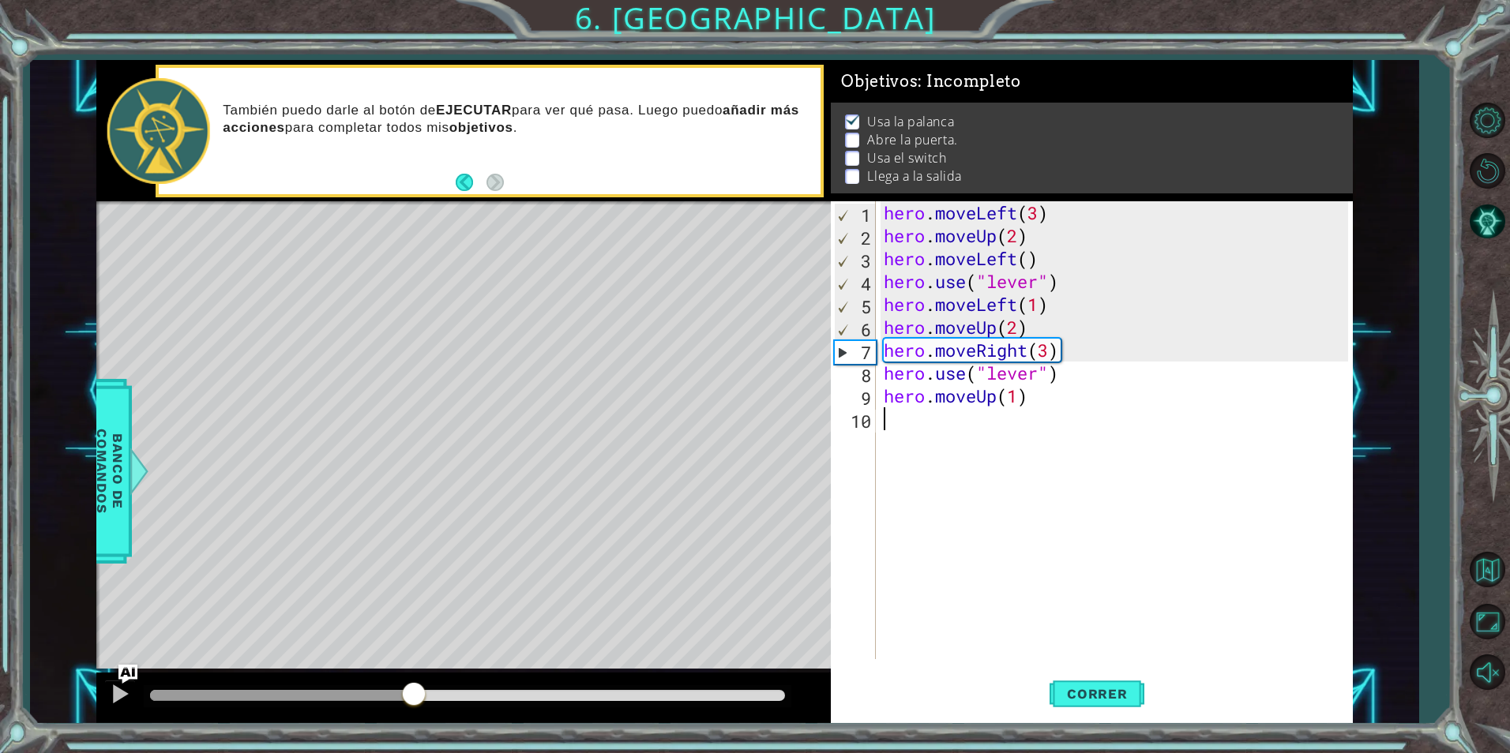
click at [396, 691] on div at bounding box center [281, 695] width 263 height 11
click at [518, 535] on div "Level Map" at bounding box center [461, 433] width 730 height 465
click at [1060, 687] on span "Correr" at bounding box center [1097, 694] width 92 height 16
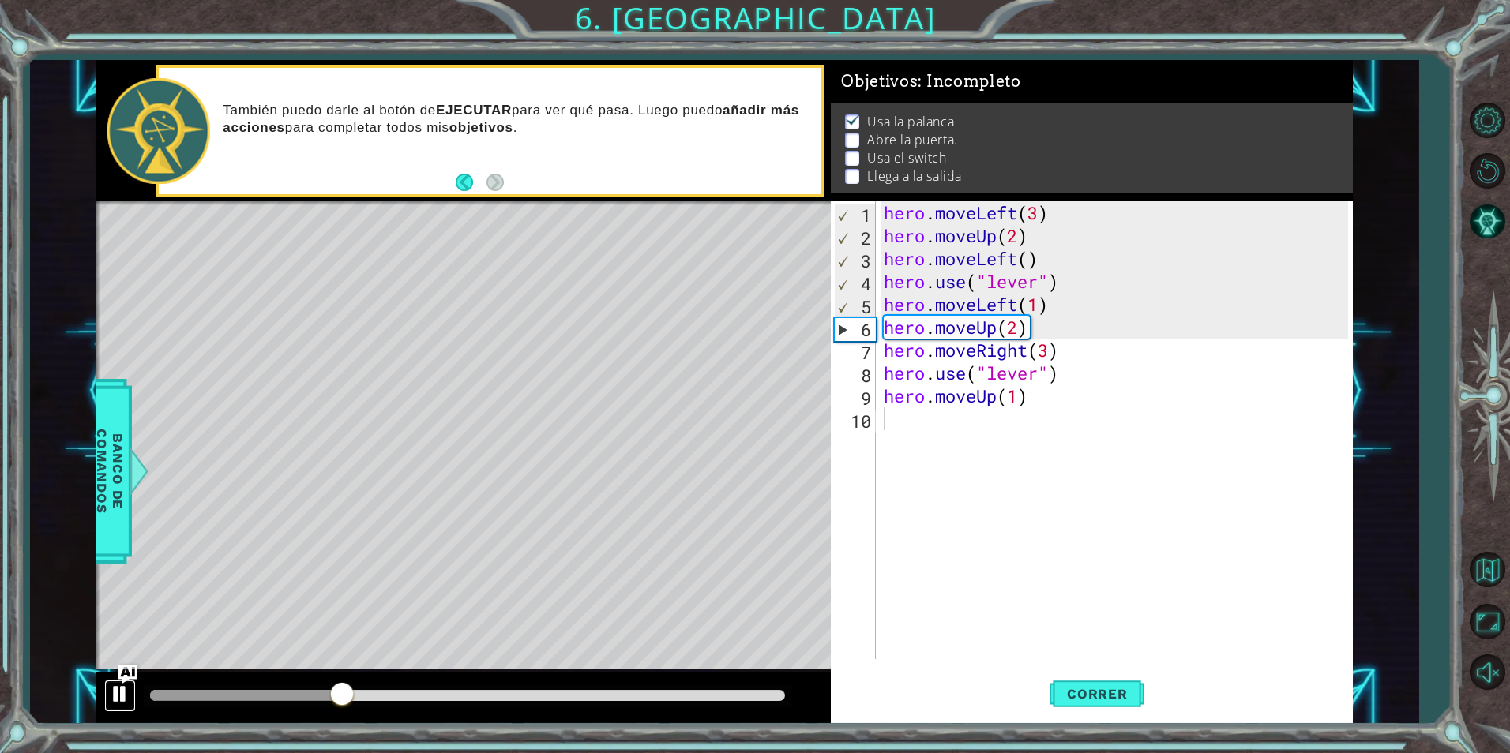
click at [115, 689] on div at bounding box center [120, 694] width 21 height 21
click at [1008, 333] on div "hero . moveLeft ( 3 ) hero . moveUp ( 2 ) hero . moveLeft ( ) hero . use ( "lev…" at bounding box center [1118, 453] width 475 height 504
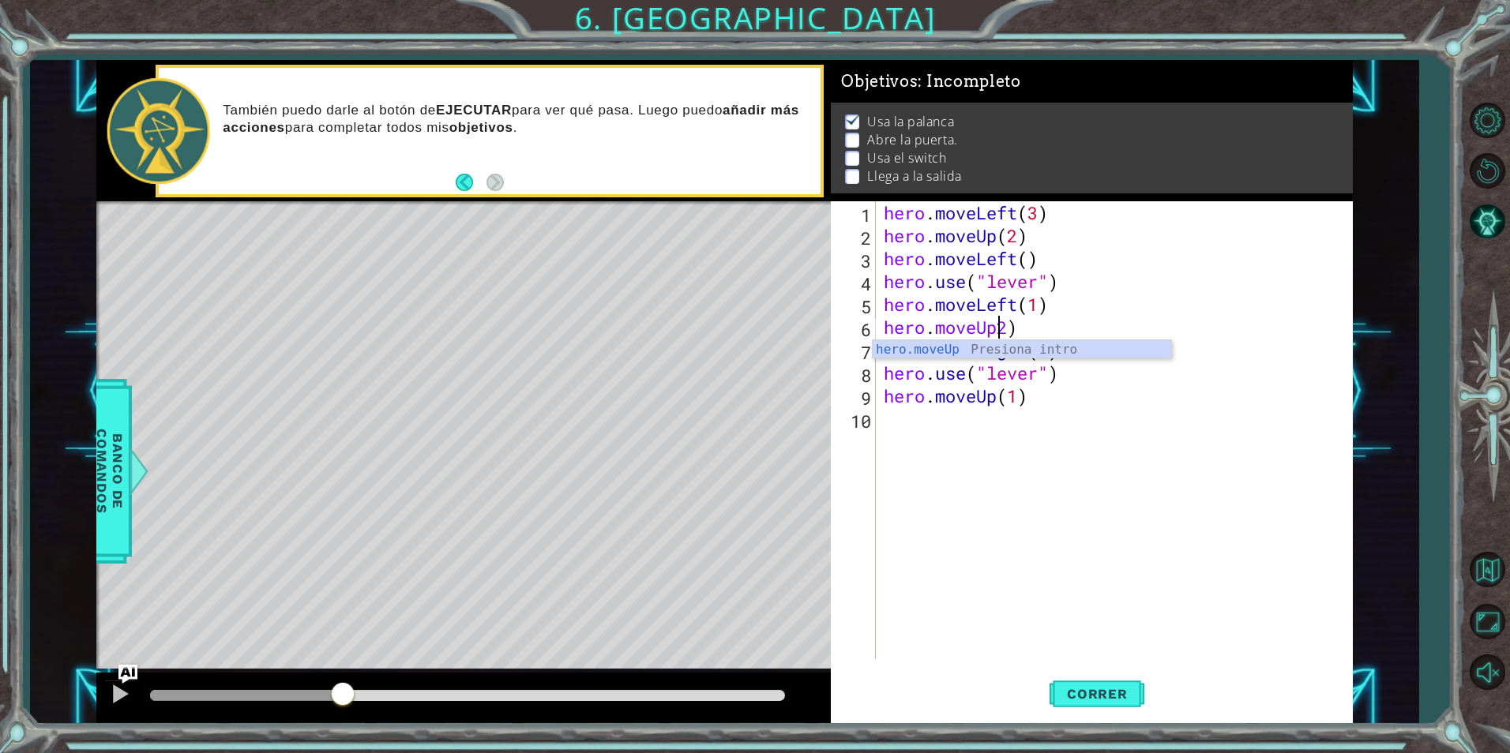
click at [1020, 331] on div "hero . moveLeft ( 3 ) hero . moveUp ( 2 ) hero . moveLeft ( ) hero . use ( "lev…" at bounding box center [1118, 453] width 475 height 504
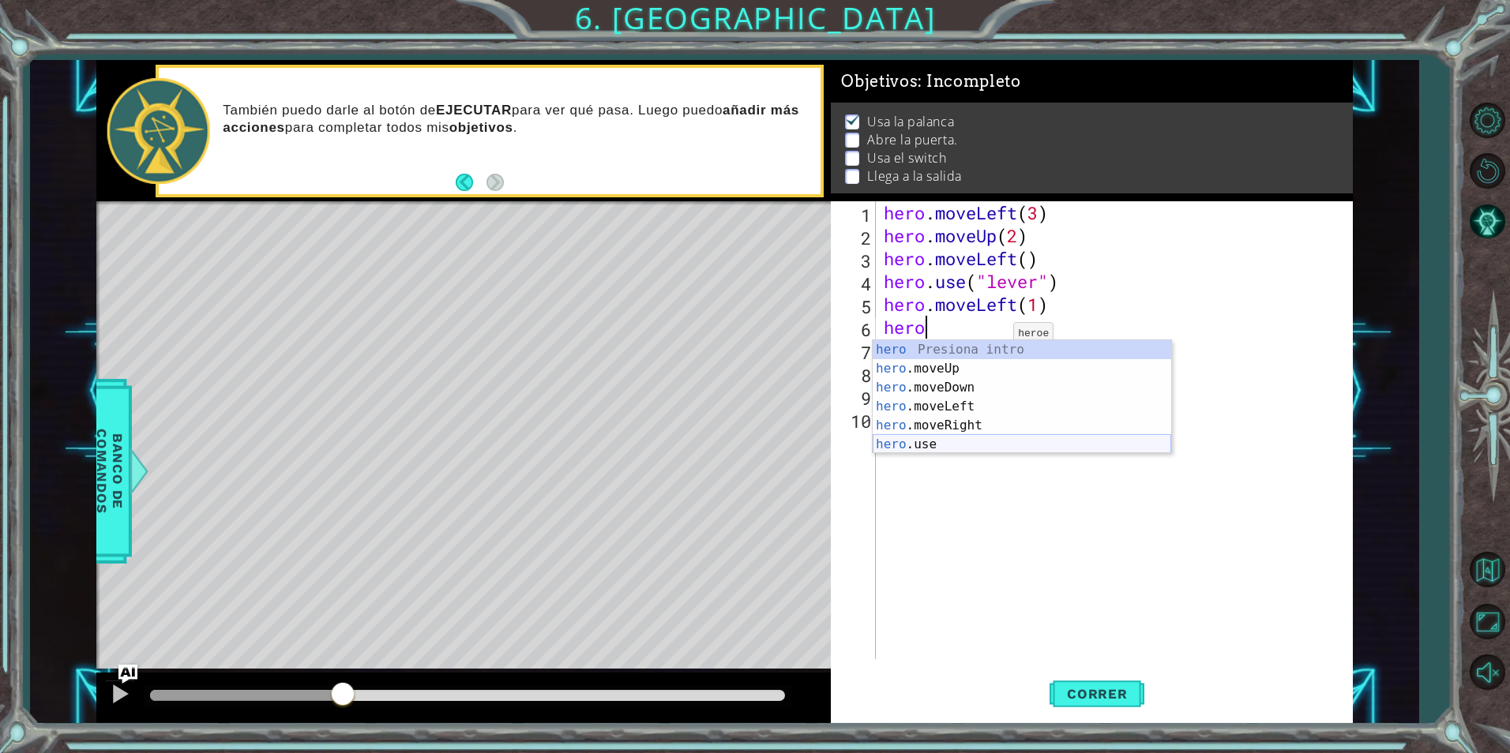
click at [935, 439] on div "hero Presiona intro hero .moveUp Presiona intro hero .moveDown Presiona intro h…" at bounding box center [1022, 416] width 299 height 152
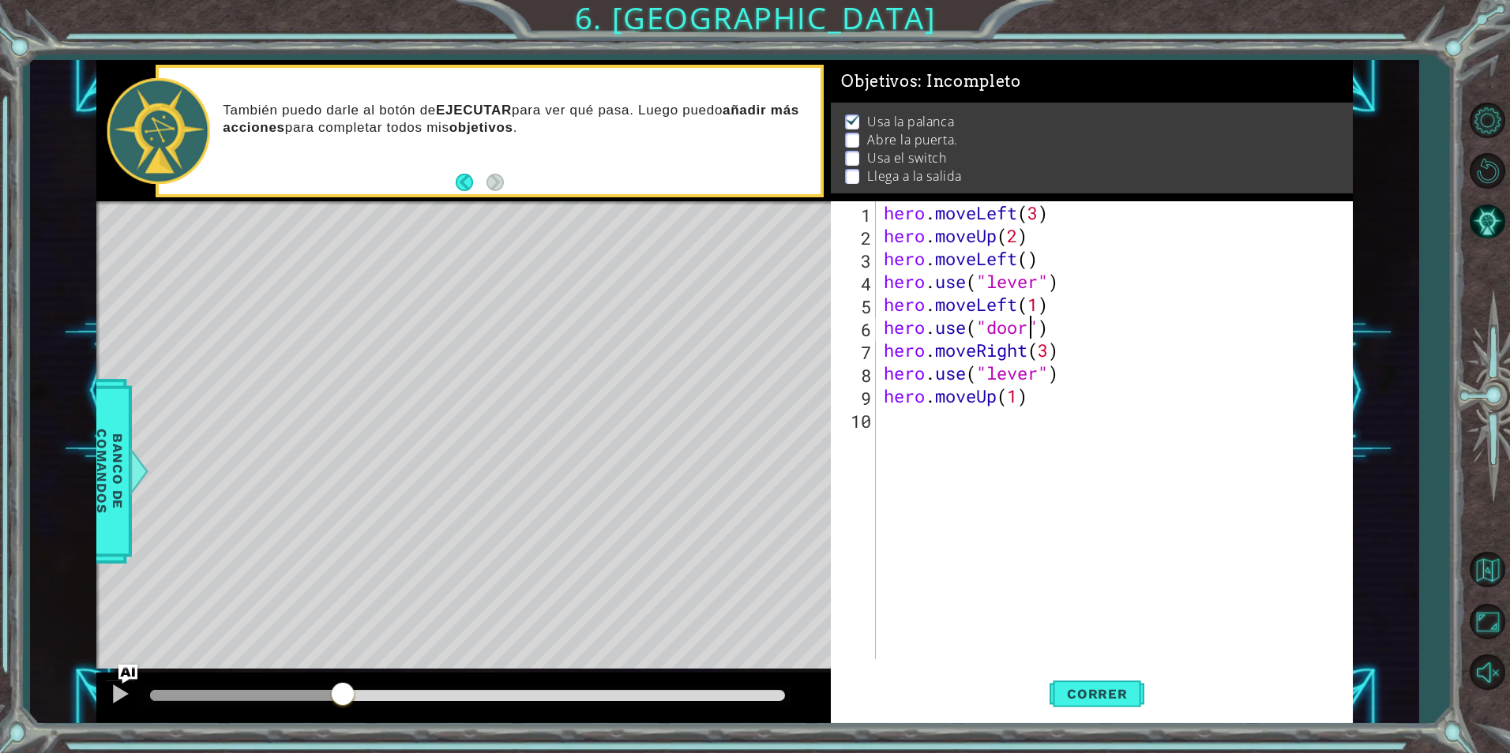
scroll to position [0, 7]
click at [1072, 393] on div "hero . moveLeft ( 3 ) hero . moveUp ( 2 ) hero . moveLeft ( ) hero . use ( "lev…" at bounding box center [1118, 453] width 475 height 504
click at [1065, 687] on span "Correr" at bounding box center [1097, 694] width 92 height 16
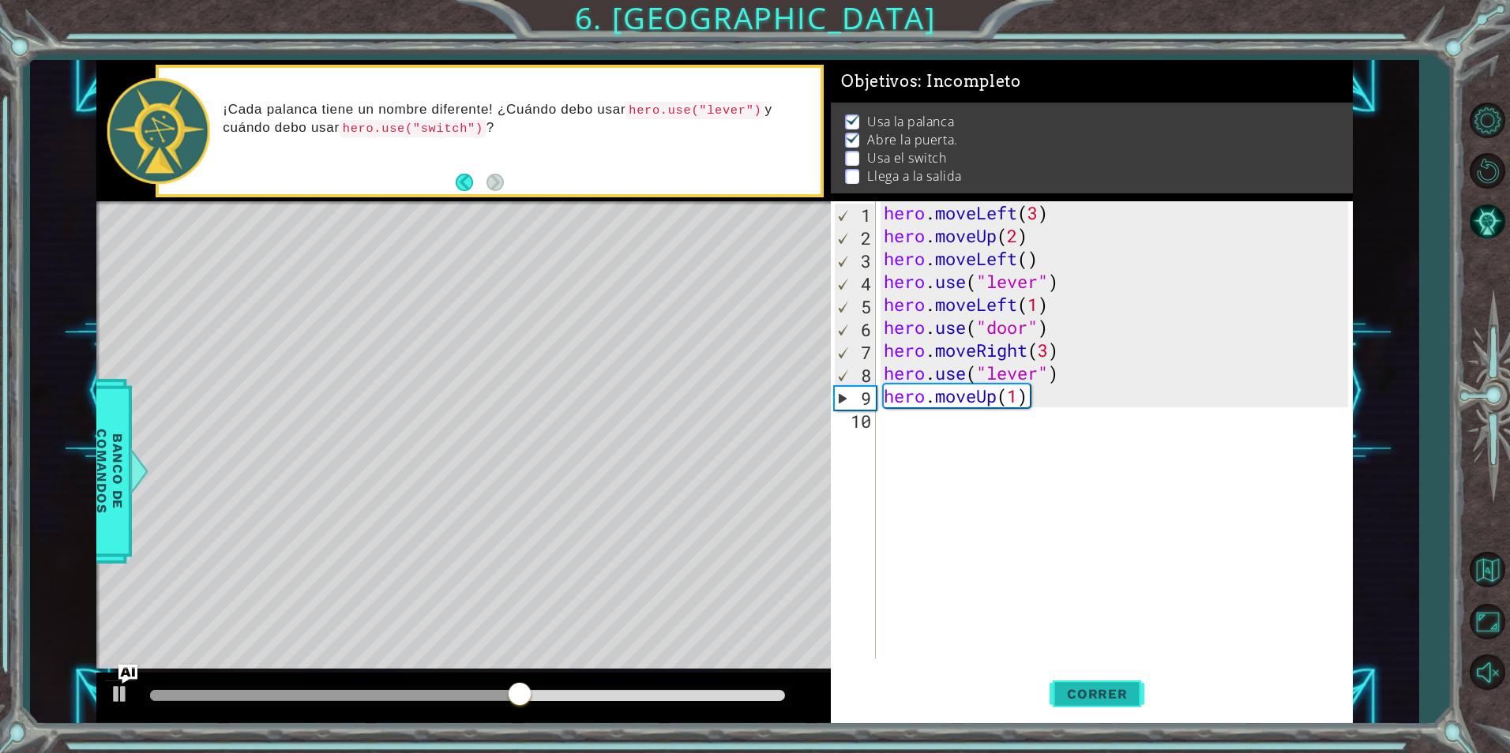
click at [1065, 687] on span "Correr" at bounding box center [1097, 694] width 92 height 16
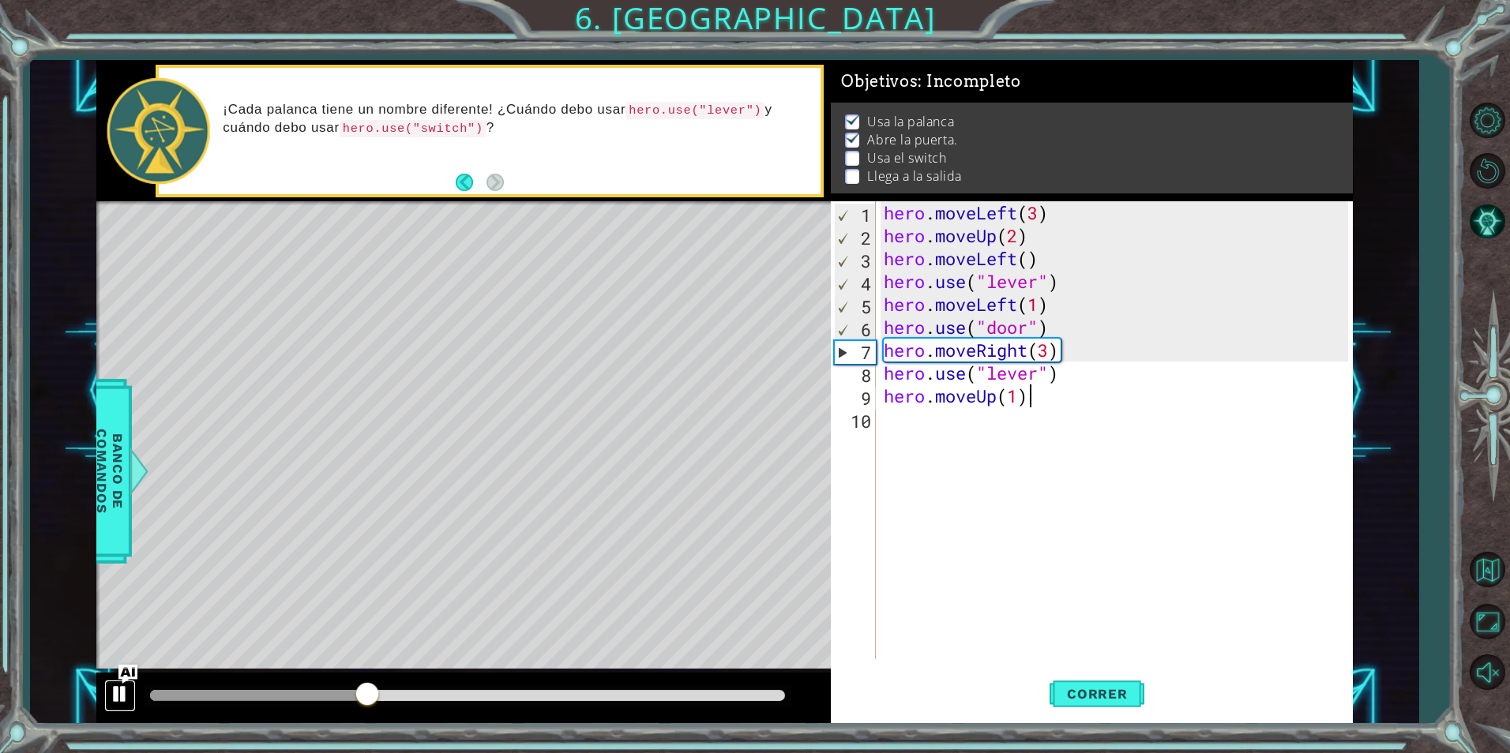
click at [115, 686] on div at bounding box center [120, 694] width 21 height 21
click at [1052, 345] on div "hero . moveLeft ( 3 ) hero . moveUp ( 2 ) hero . moveLeft ( ) hero . use ( "lev…" at bounding box center [1118, 453] width 475 height 504
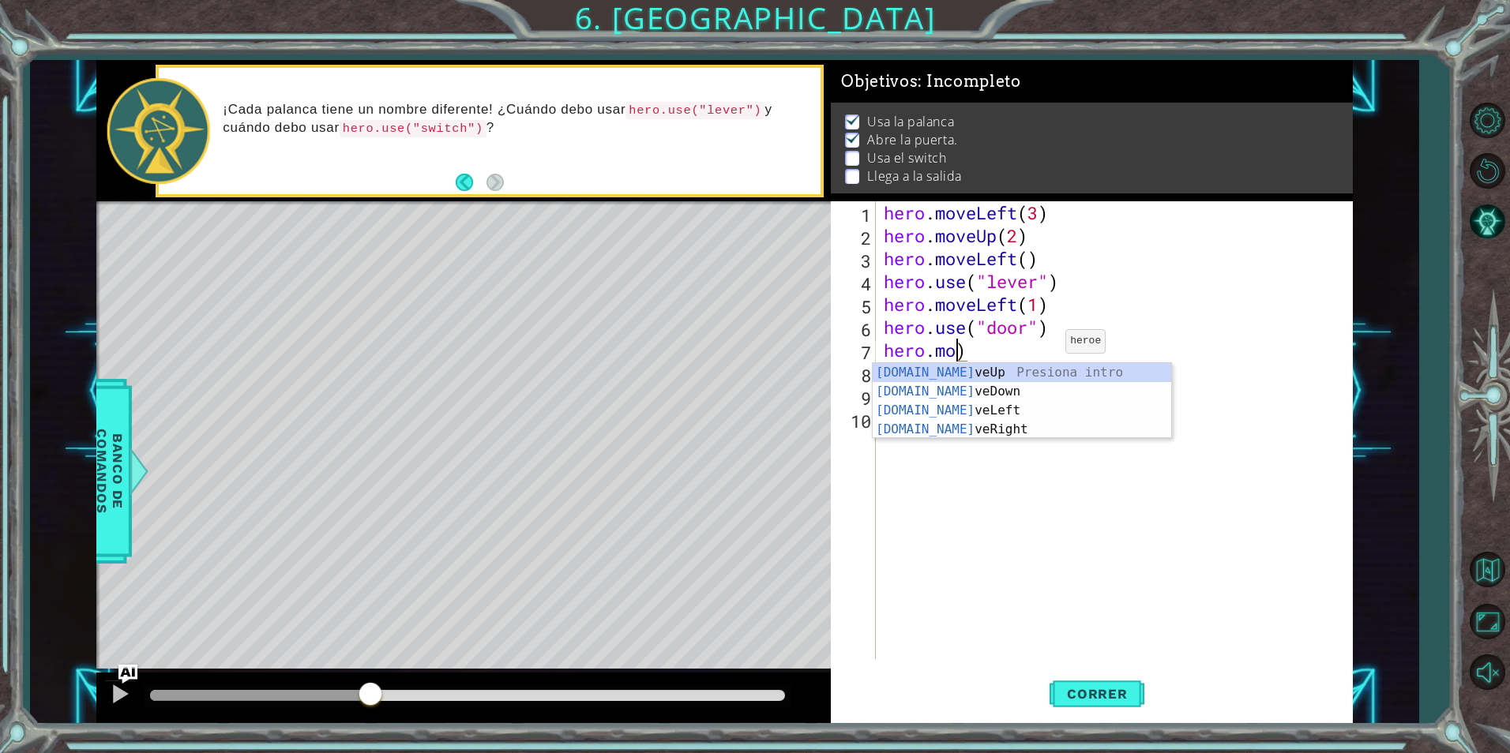
scroll to position [0, 2]
click at [988, 348] on div "hero . moveLeft ( 3 ) hero . moveUp ( 2 ) hero . moveLeft ( ) hero . use ( "lev…" at bounding box center [1118, 453] width 475 height 504
click at [994, 370] on div "hero. moveUp Presiona intro hero. moveDown Presiona intro hero. moveLeft Presio…" at bounding box center [1022, 429] width 299 height 133
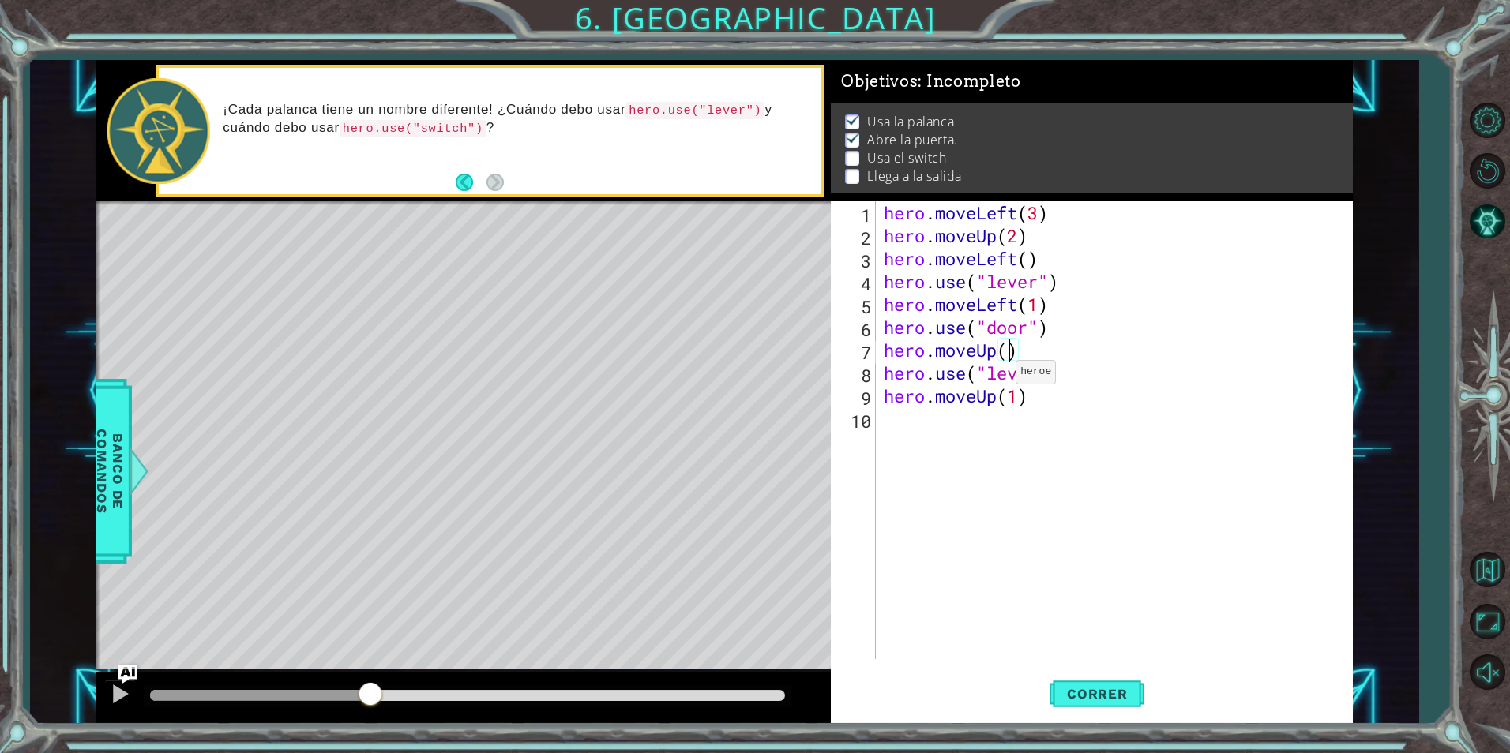
type textarea "hero.moveUp(2)"
click at [1080, 411] on div "hero . moveLeft ( 3 ) hero . moveUp ( 2 ) hero . moveLeft ( ) hero . use ( "lev…" at bounding box center [1118, 453] width 475 height 504
click at [1043, 377] on div "hero . moveLeft ( 3 ) hero . moveUp ( 2 ) hero . moveLeft ( ) hero . use ( "lev…" at bounding box center [1118, 453] width 475 height 504
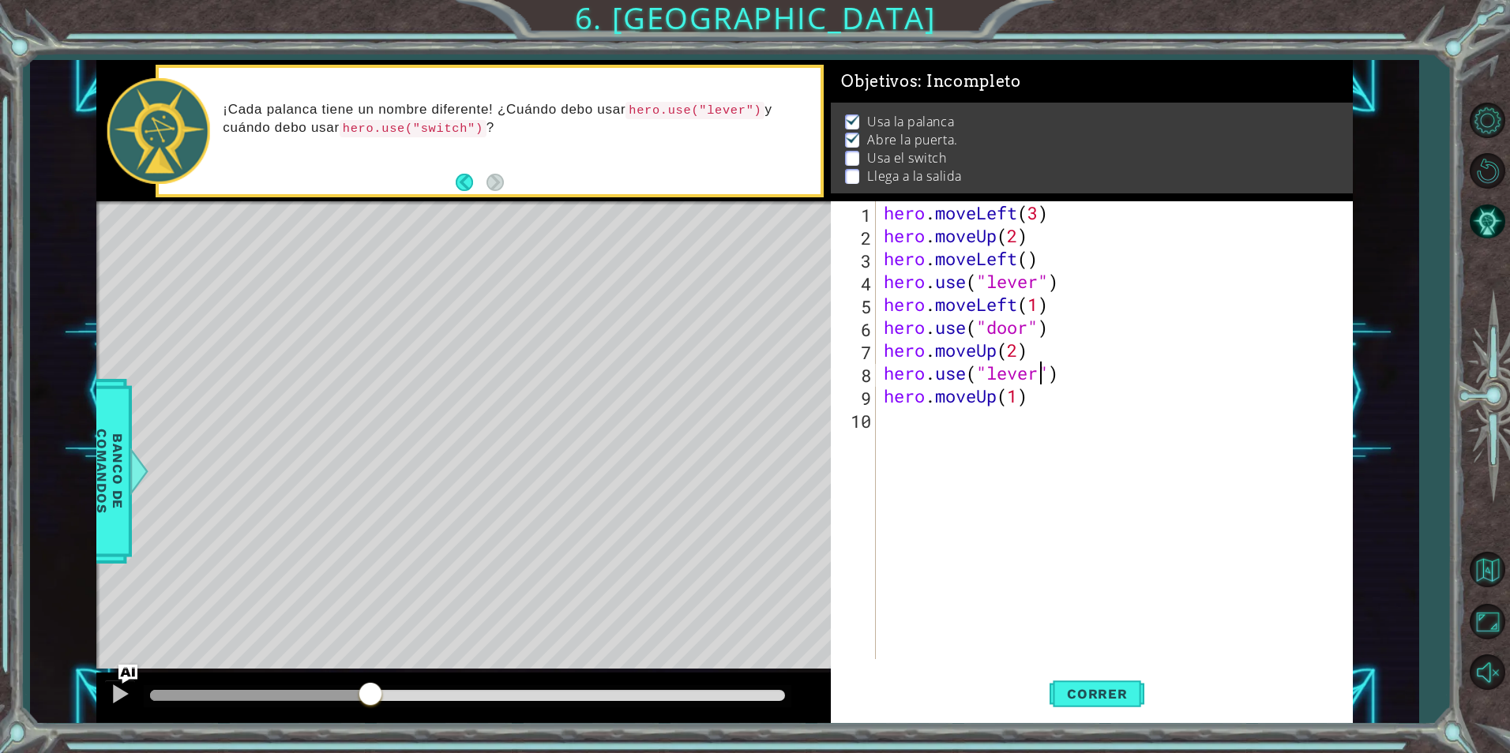
click at [1064, 369] on div "hero . moveLeft ( 3 ) hero . moveUp ( 2 ) hero . moveLeft ( ) hero . use ( "lev…" at bounding box center [1118, 453] width 475 height 504
type textarea "h"
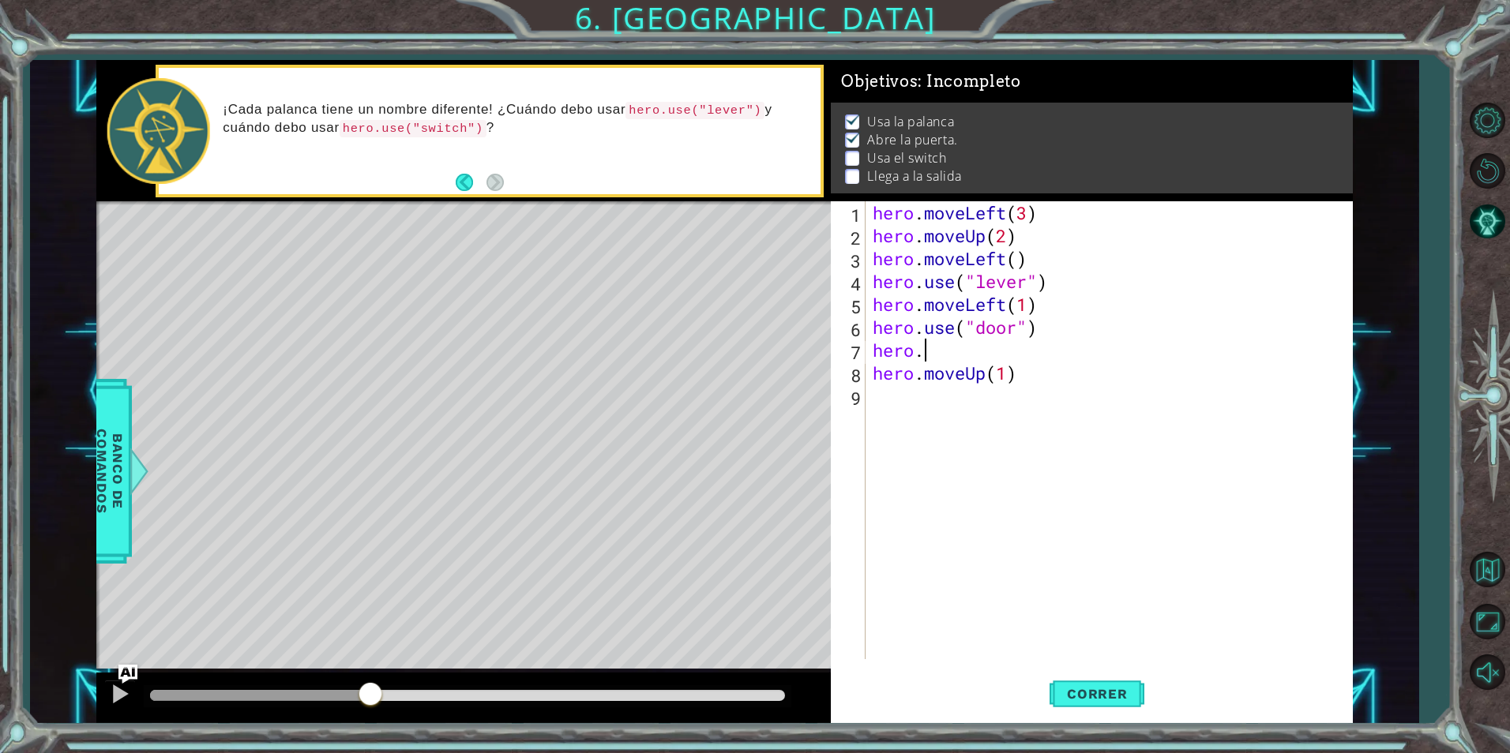
click at [1084, 356] on div "hero . moveLeft ( 3 ) hero . moveUp ( 2 ) hero . moveLeft ( ) hero . use ( "lev…" at bounding box center [1113, 453] width 486 height 504
click at [963, 361] on div "hero . moveLeft ( 3 ) hero . moveUp ( 2 ) hero . moveLeft ( ) hero . use ( "lev…" at bounding box center [1113, 453] width 486 height 504
click at [961, 389] on div "hero.u se Presiona intro hero. move U p Presiona intro" at bounding box center [1011, 401] width 299 height 76
type textarea "hero.moveUp(2)"
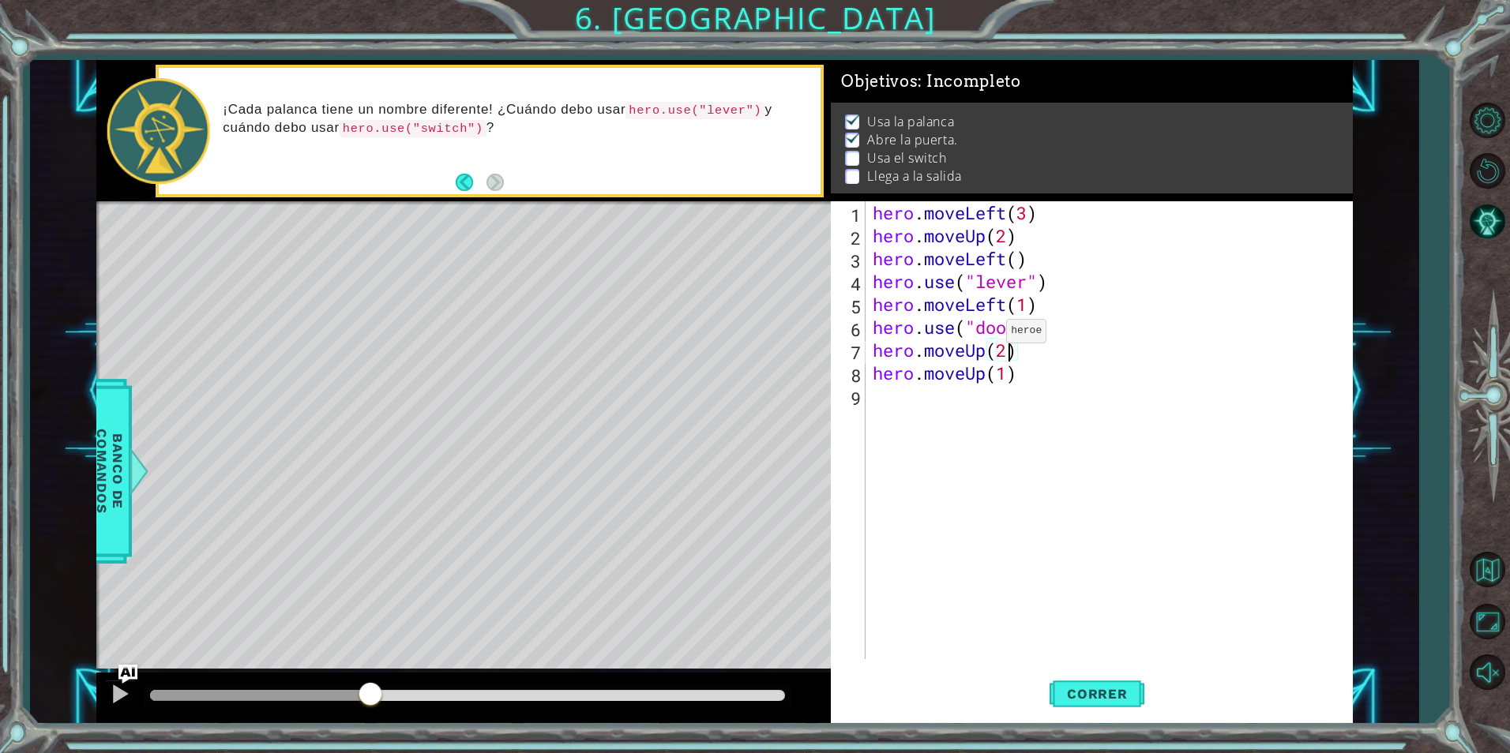
scroll to position [0, 6]
click at [1048, 393] on div "hero . moveLeft ( 3 ) hero . moveUp ( 2 ) hero . moveLeft ( ) hero . use ( "lev…" at bounding box center [1113, 453] width 486 height 504
click at [1040, 381] on div "hero . moveLeft ( 3 ) hero . moveUp ( 2 ) hero . moveLeft ( ) hero . use ( "lev…" at bounding box center [1113, 453] width 486 height 504
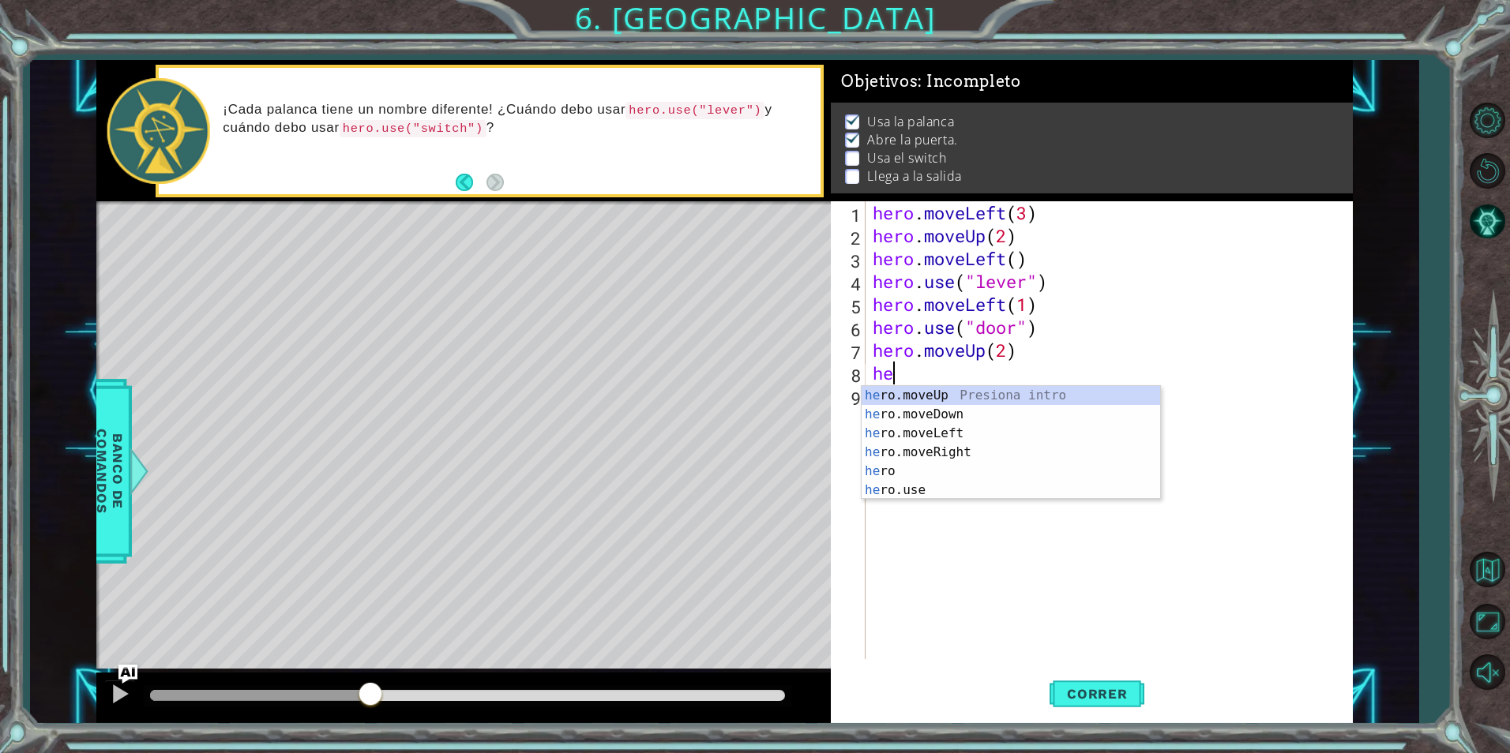
type textarea "h"
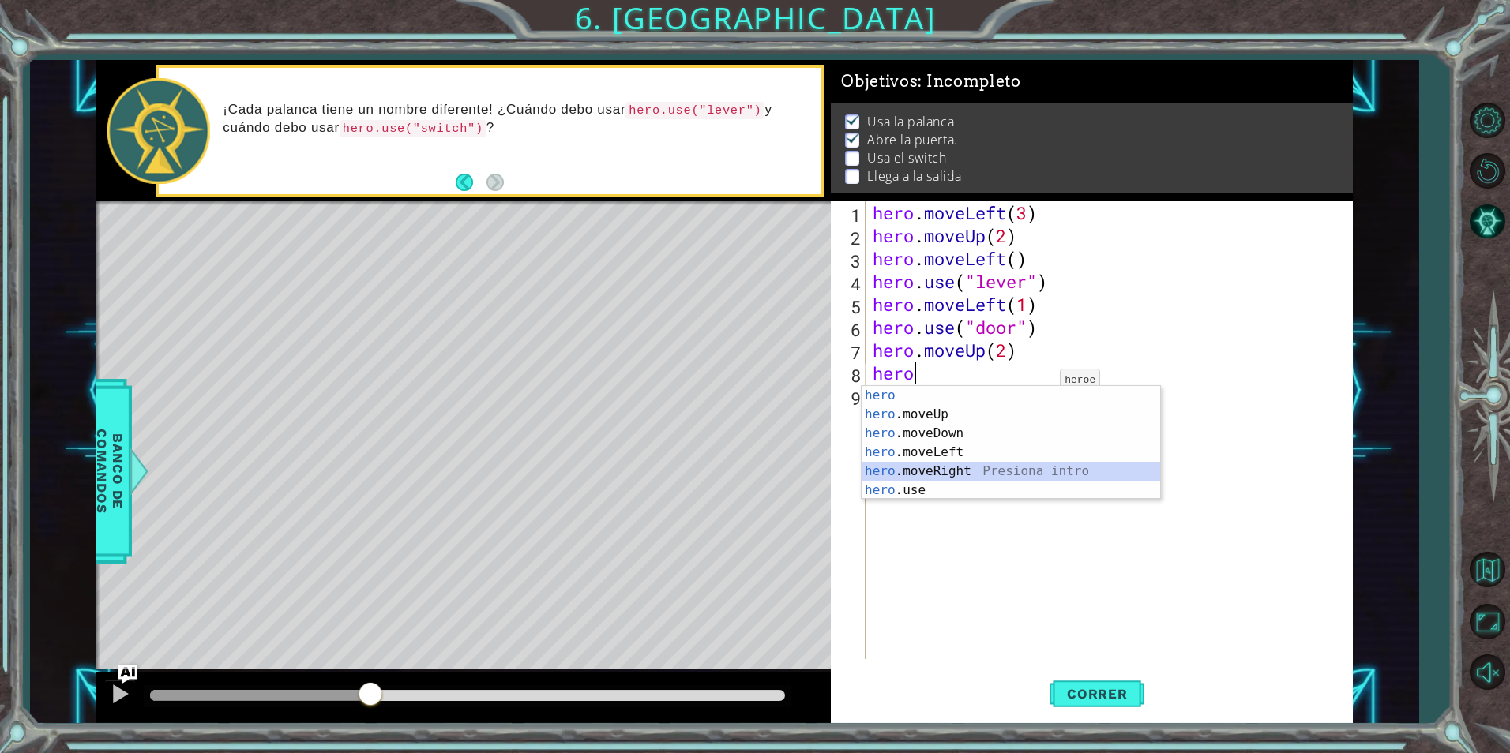
click at [974, 471] on div "hero Presiona intro hero .moveUp Presiona intro hero .moveDown Presiona intro h…" at bounding box center [1011, 462] width 299 height 152
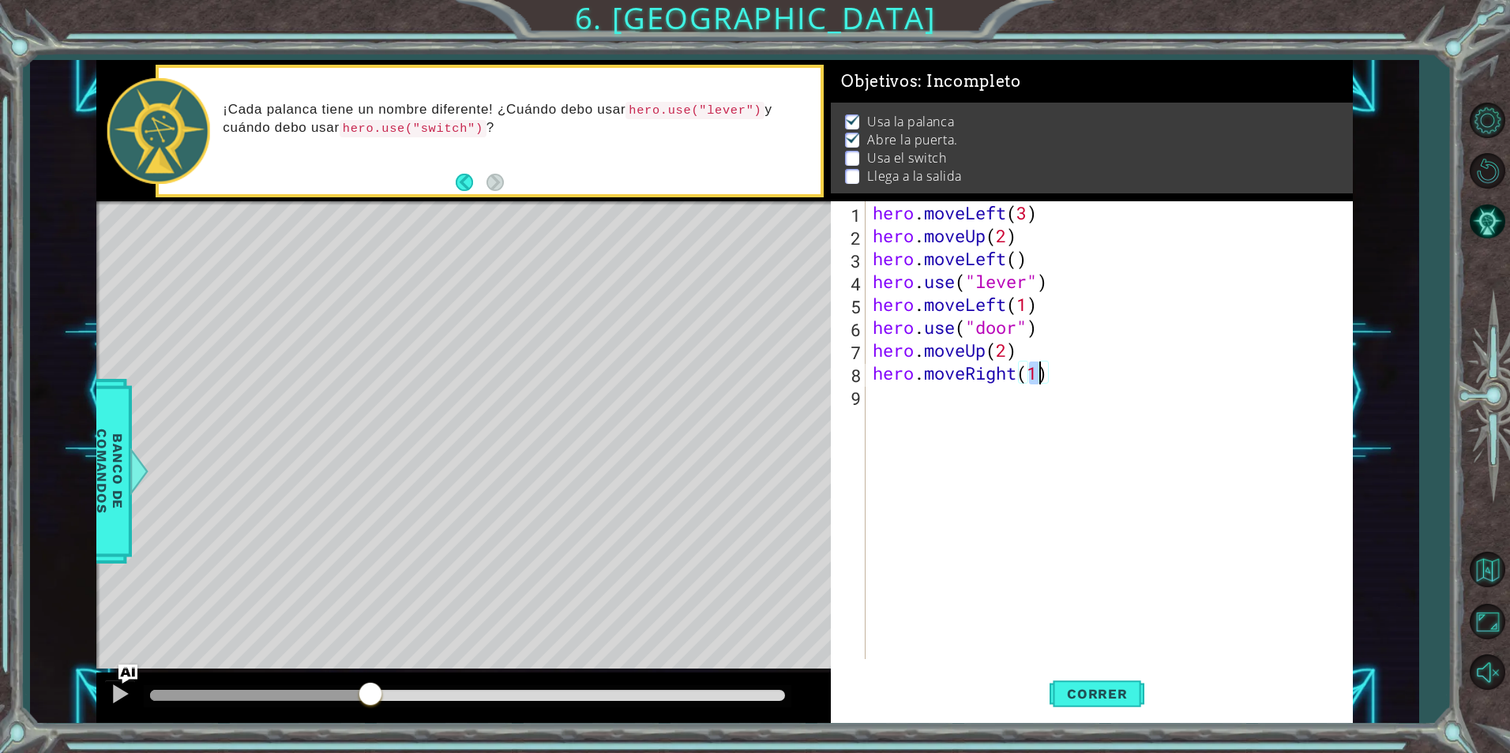
type textarea "hero.moveRight(3)"
click at [994, 399] on div "hero . moveLeft ( 3 ) hero . moveUp ( 2 ) hero . moveLeft ( ) hero . use ( "lev…" at bounding box center [1113, 453] width 486 height 504
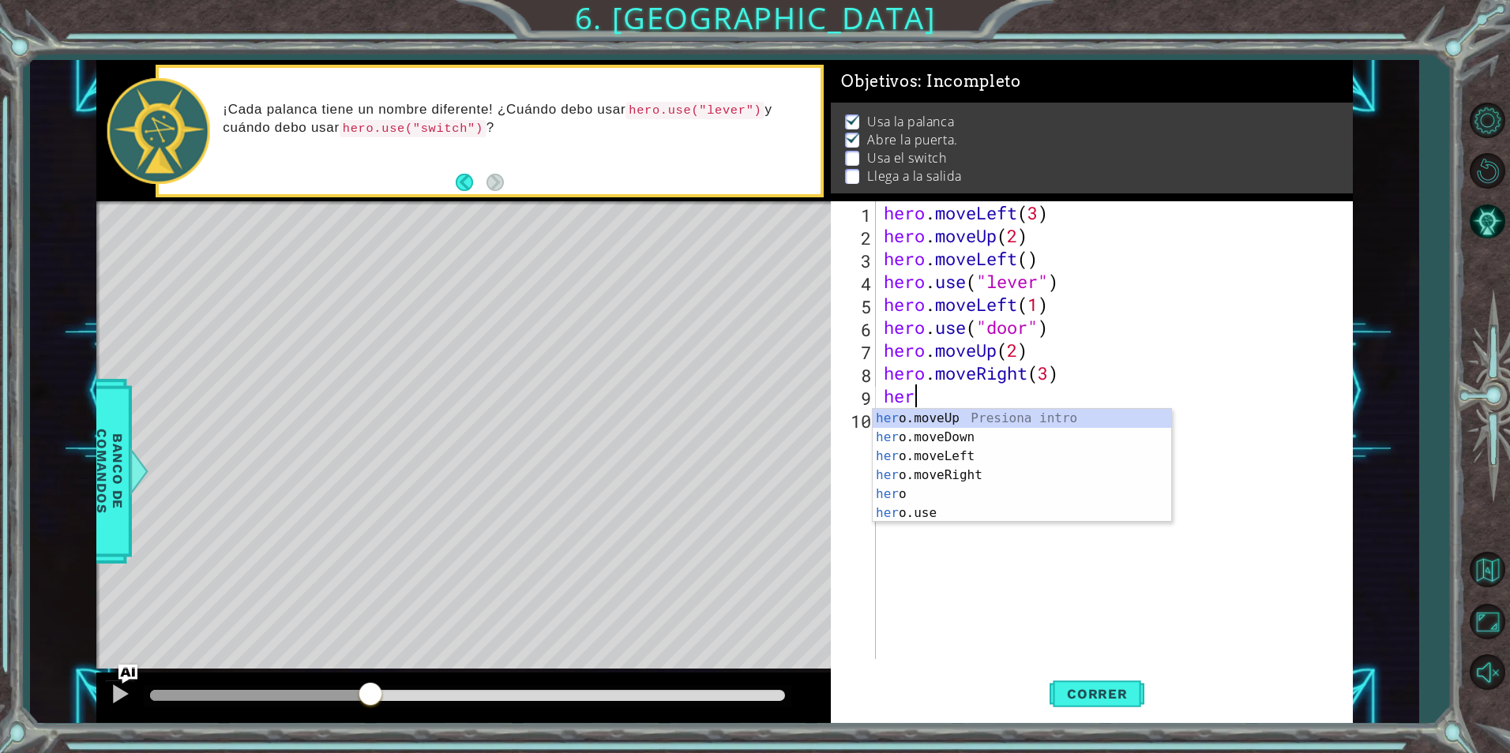
scroll to position [0, 1]
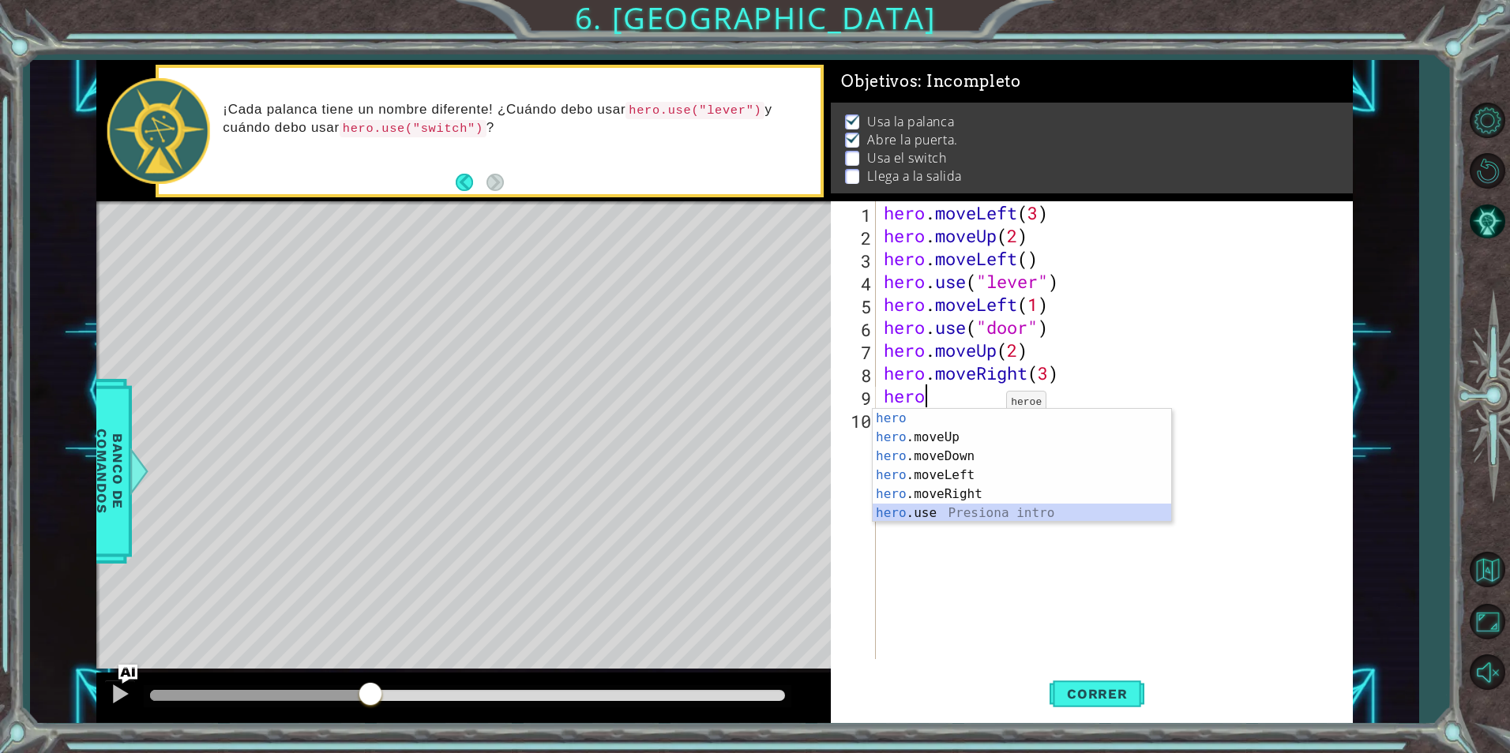
click at [921, 520] on div "hero Presiona intro hero .moveUp Presiona intro hero .moveDown Presiona intro h…" at bounding box center [1022, 485] width 299 height 152
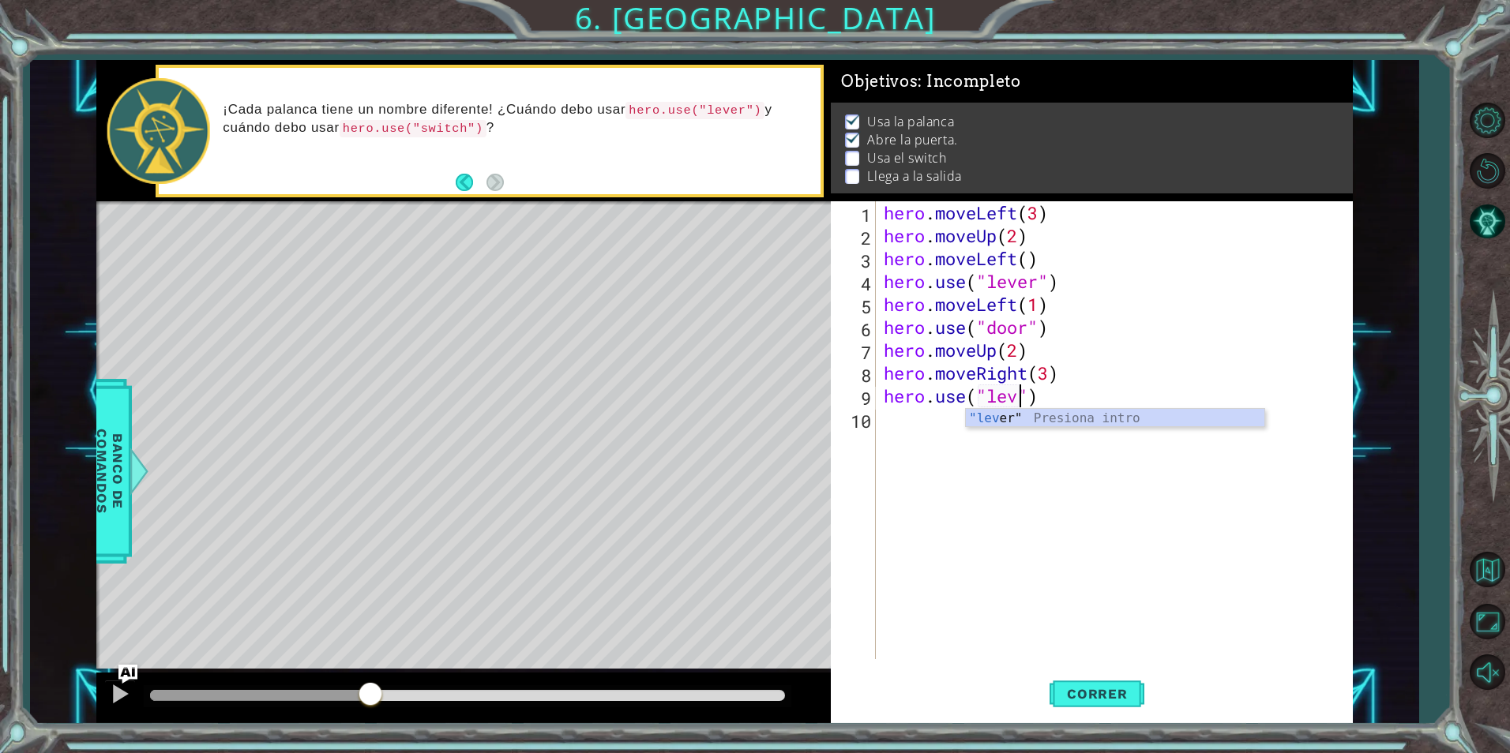
scroll to position [0, 7]
type textarea "hero.use("lever")"
click at [941, 422] on div "hero . moveLeft ( 3 ) hero . moveUp ( 2 ) hero . moveLeft ( ) hero . use ( "lev…" at bounding box center [1118, 453] width 475 height 504
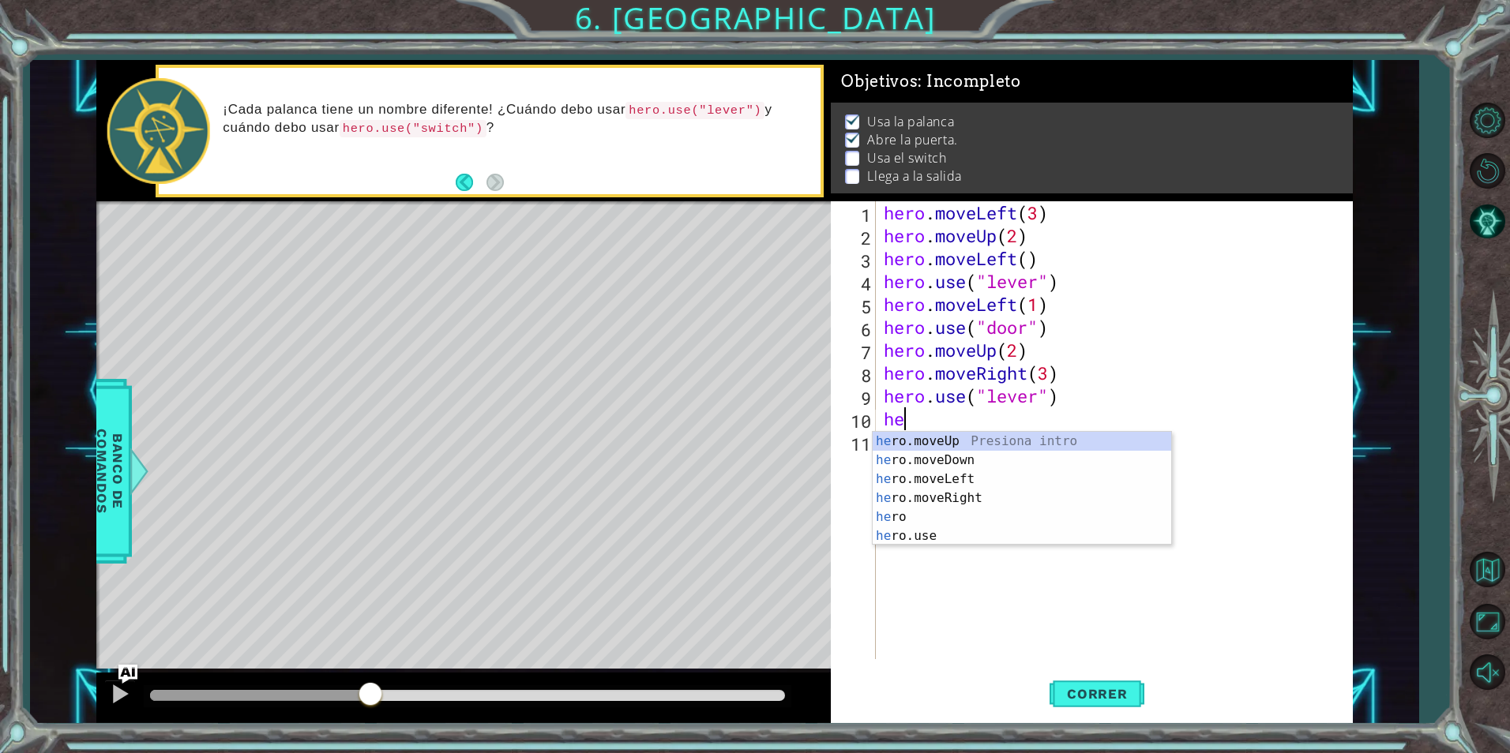
scroll to position [0, 1]
click at [974, 515] on div "hero Presiona intro hero .moveUp Presiona intro hero .moveDown Presiona intro h…" at bounding box center [1022, 508] width 299 height 152
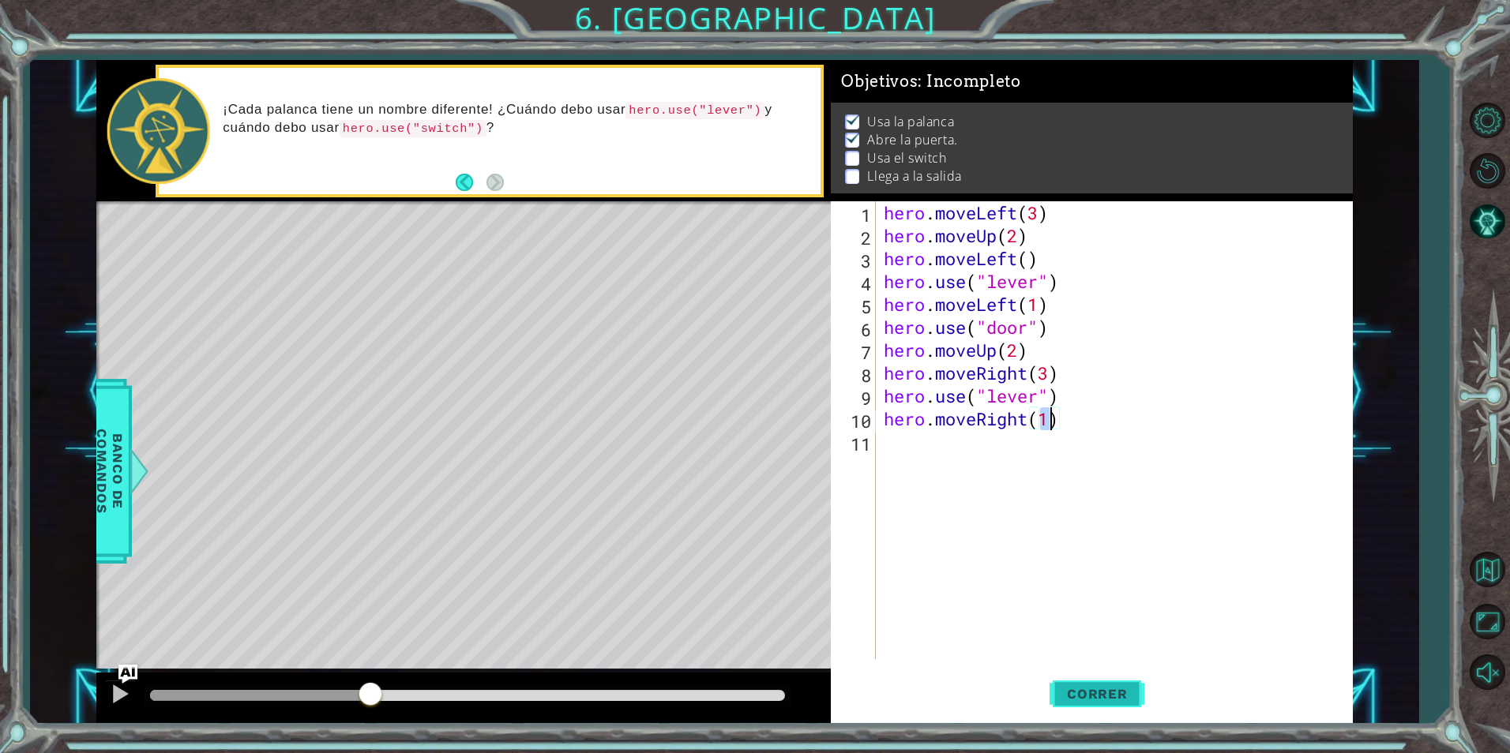
click at [1074, 681] on button "Correr" at bounding box center [1097, 694] width 95 height 52
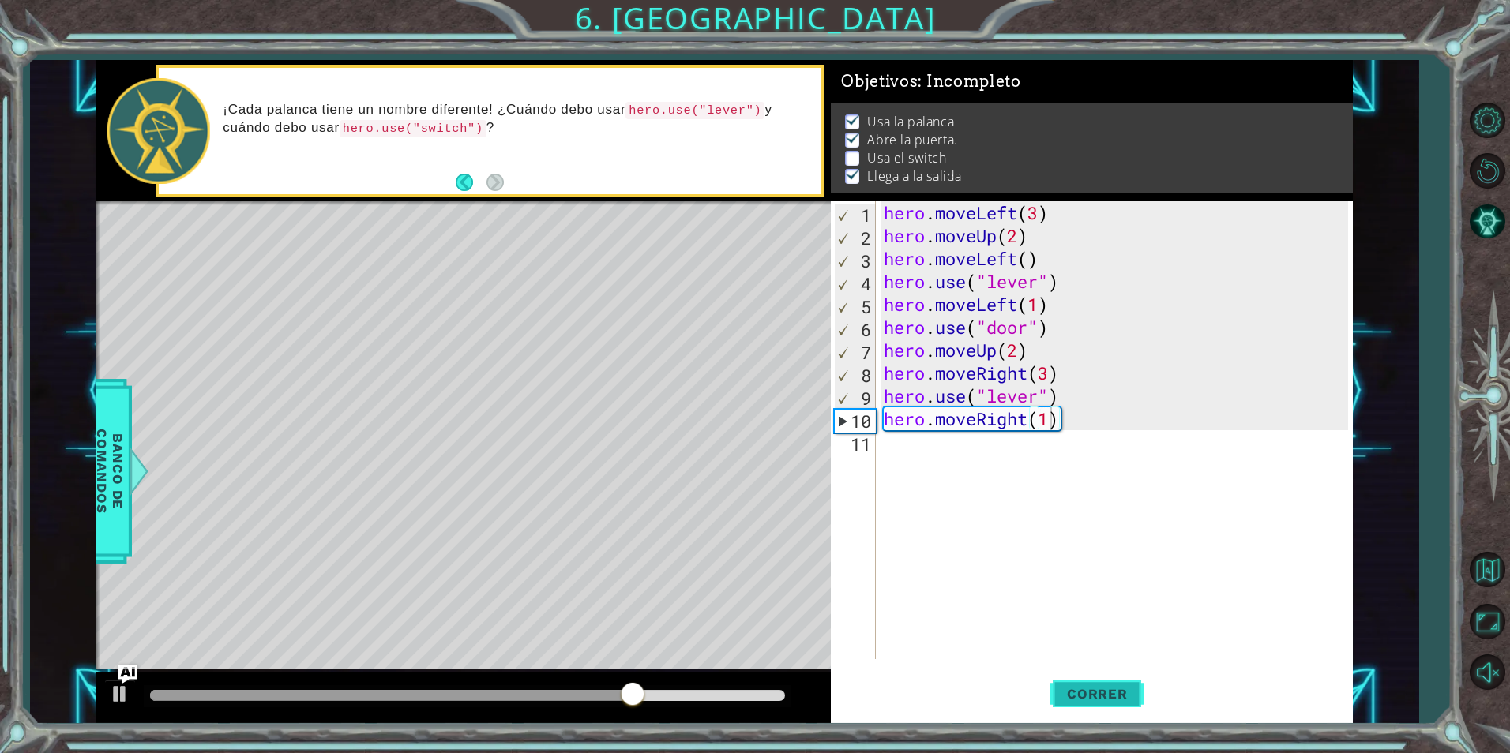
click at [1128, 708] on button "Correr" at bounding box center [1097, 694] width 95 height 52
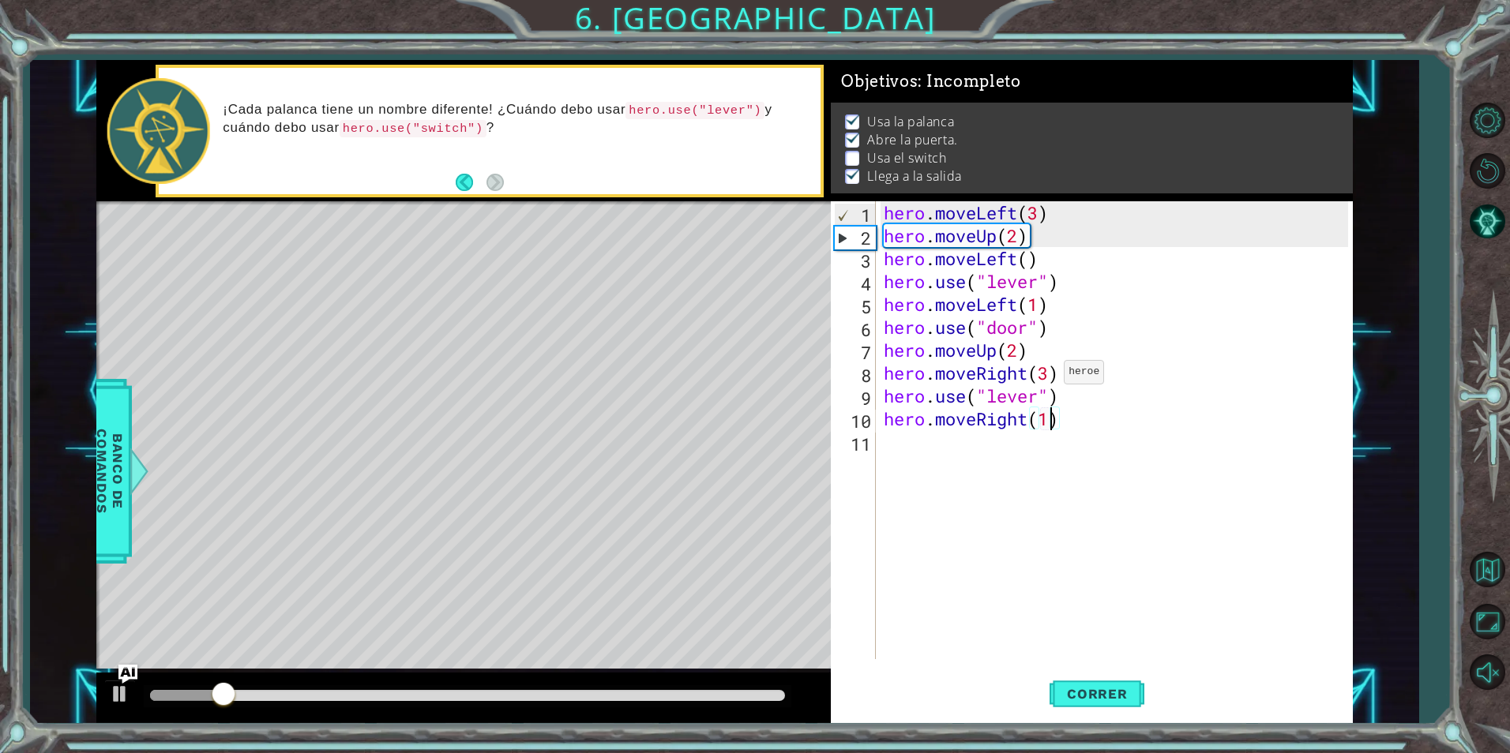
click at [1050, 376] on div "hero . moveLeft ( 3 ) hero . moveUp ( 2 ) hero . moveLeft ( ) hero . use ( "lev…" at bounding box center [1118, 453] width 475 height 504
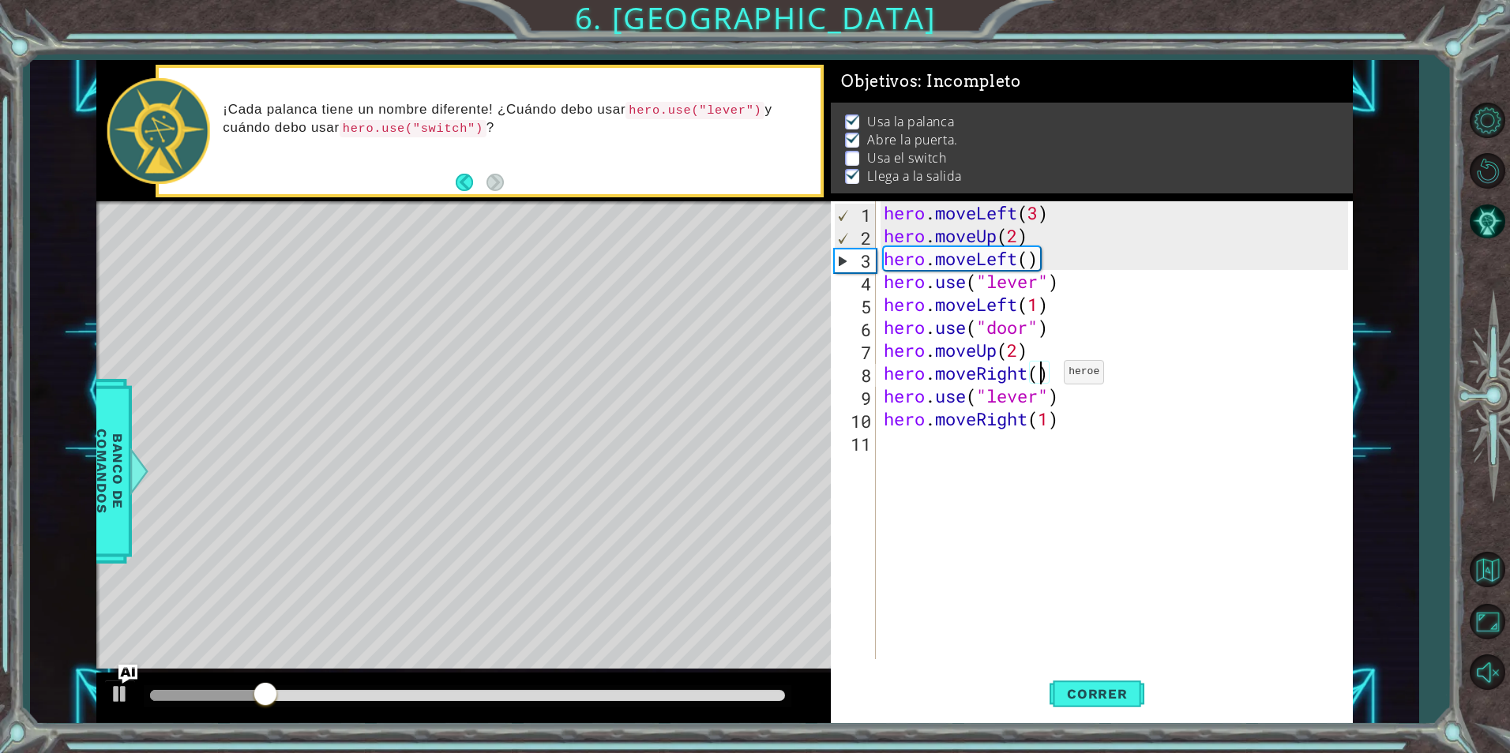
type textarea "hero.moveRight(2)"
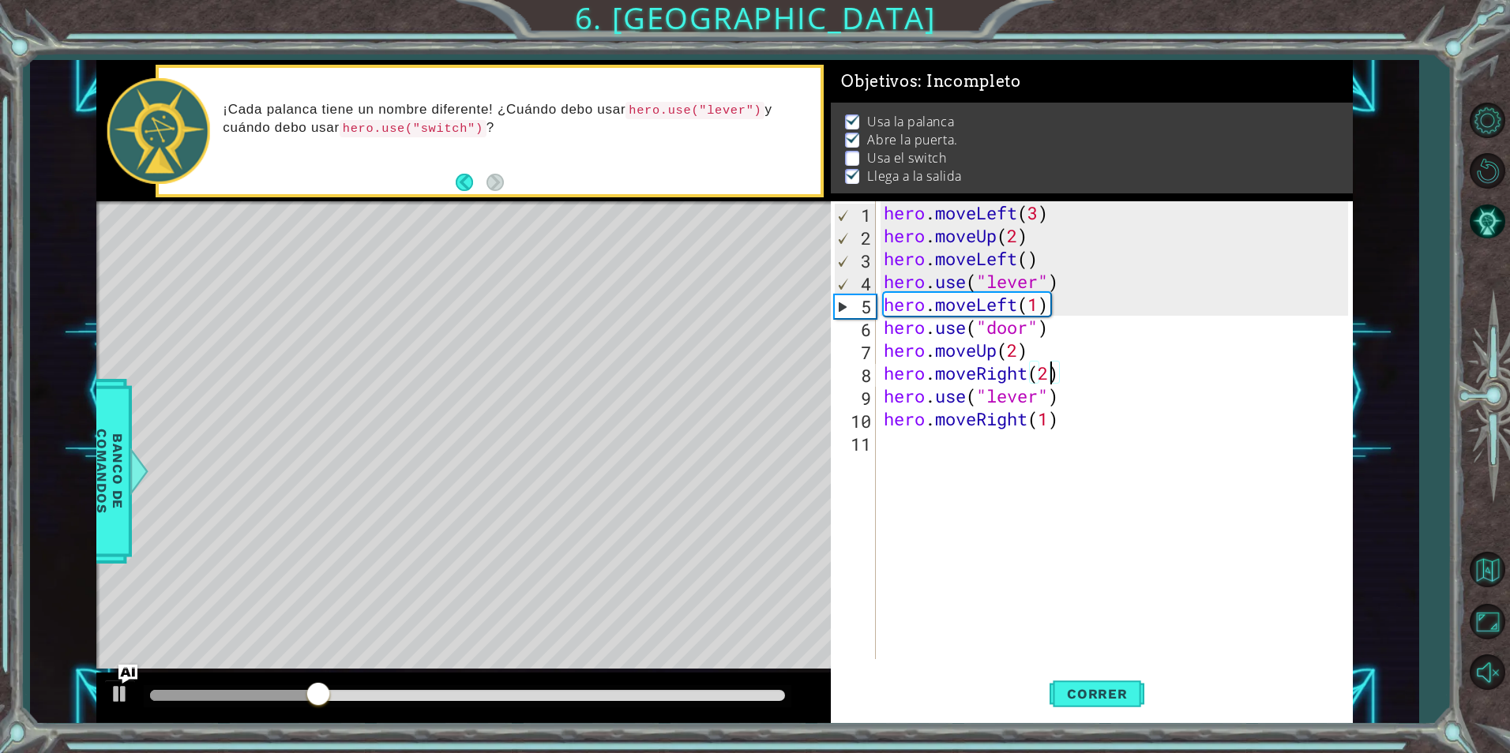
click at [934, 449] on div "hero . moveLeft ( 3 ) hero . moveUp ( 2 ) hero . moveLeft ( ) hero . use ( "lev…" at bounding box center [1118, 453] width 475 height 504
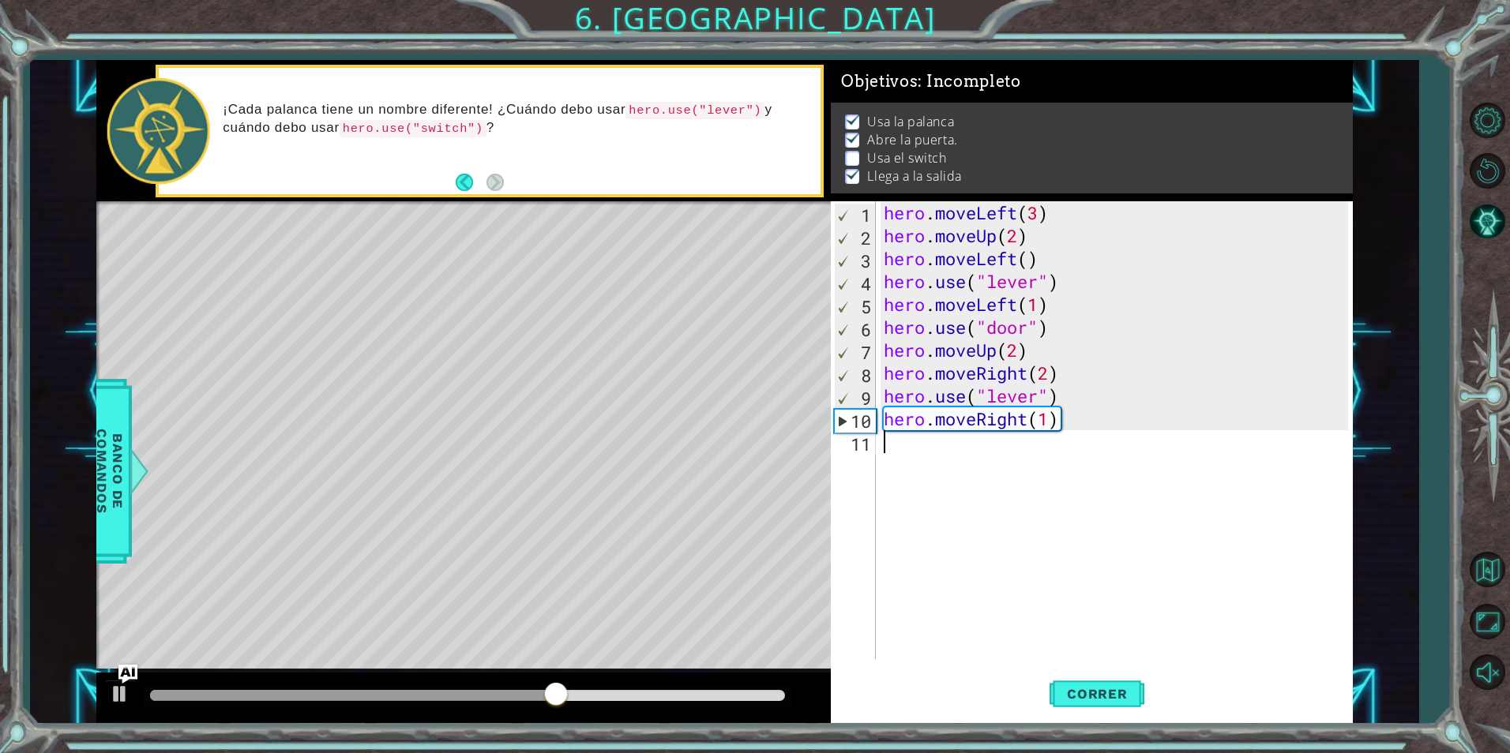
click at [925, 438] on div "hero . moveLeft ( 3 ) hero . moveUp ( 2 ) hero . moveLeft ( ) hero . use ( "lev…" at bounding box center [1118, 453] width 475 height 504
click at [1048, 373] on div "hero . moveLeft ( 3 ) hero . moveUp ( 2 ) hero . moveLeft ( ) hero . use ( "lev…" at bounding box center [1118, 453] width 475 height 504
click at [1061, 369] on div "hero . moveLeft ( 3 ) hero . moveUp ( 2 ) hero . moveLeft ( ) hero . use ( "lev…" at bounding box center [1118, 453] width 475 height 504
click at [1054, 370] on div "hero . moveLeft ( 3 ) hero . moveUp ( 2 ) hero . moveLeft ( ) hero . use ( "lev…" at bounding box center [1118, 453] width 475 height 504
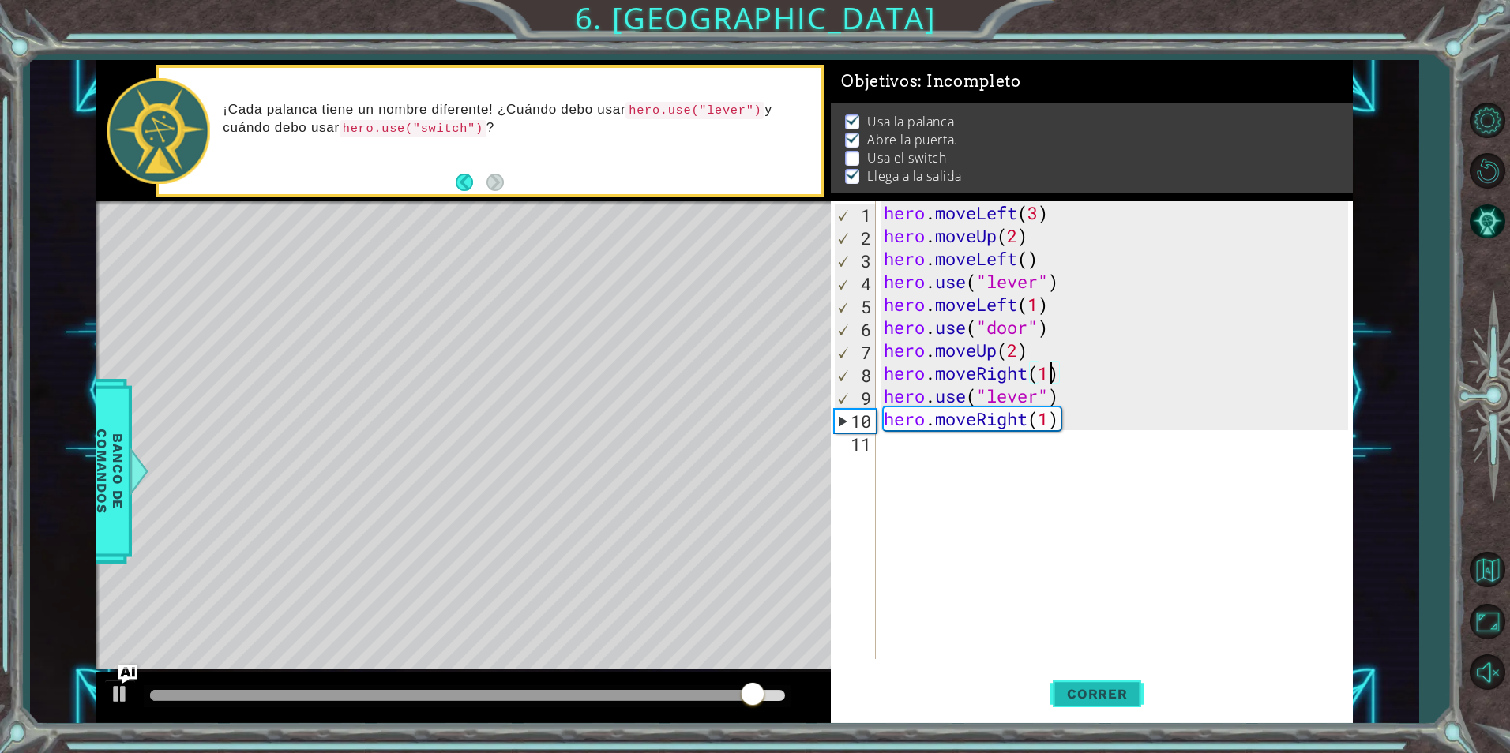
click at [1087, 683] on button "Correr" at bounding box center [1097, 694] width 95 height 52
click at [1043, 395] on div "hero . moveLeft ( 3 ) hero . moveUp ( 2 ) hero . moveLeft ( ) hero . use ( "lev…" at bounding box center [1118, 453] width 475 height 504
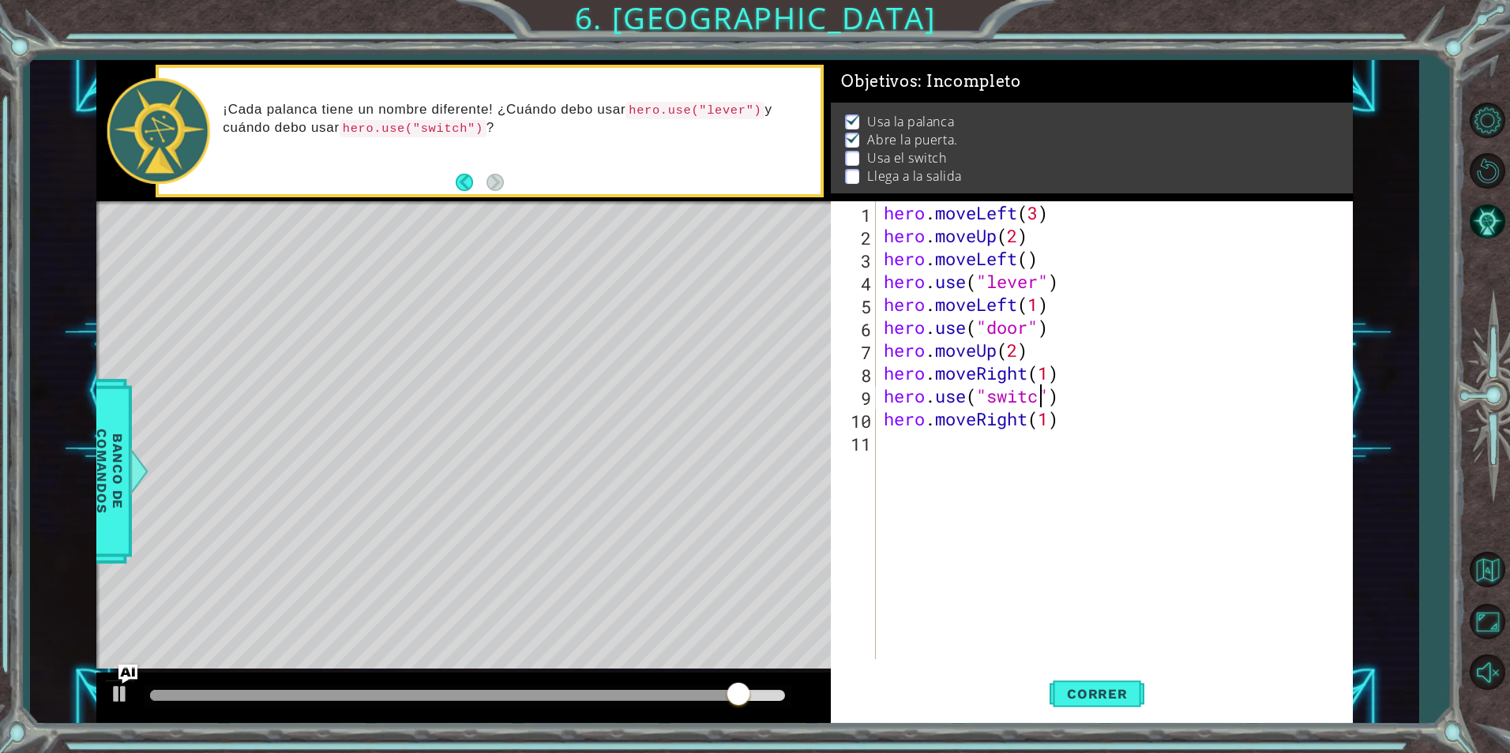
type textarea "hero.use("switch")"
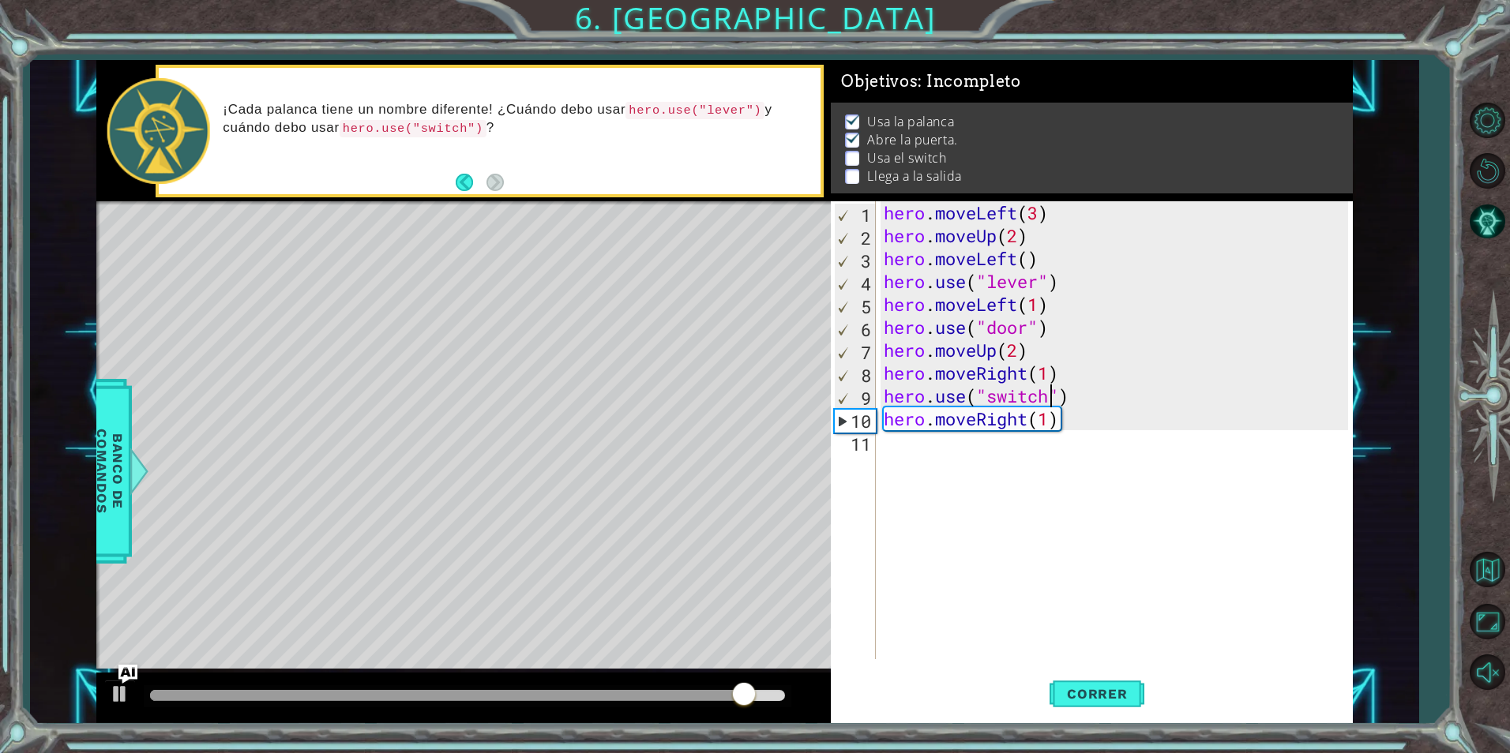
scroll to position [0, 8]
click at [936, 444] on div "hero . moveLeft ( 3 ) hero . moveUp ( 2 ) hero . moveLeft ( ) hero . use ( "lev…" at bounding box center [1118, 453] width 475 height 504
click at [1117, 701] on span "Correr" at bounding box center [1097, 694] width 92 height 16
click at [1046, 381] on div "hero . moveLeft ( 3 ) hero . moveUp ( 2 ) hero . moveLeft ( ) hero . use ( "lev…" at bounding box center [1118, 453] width 475 height 504
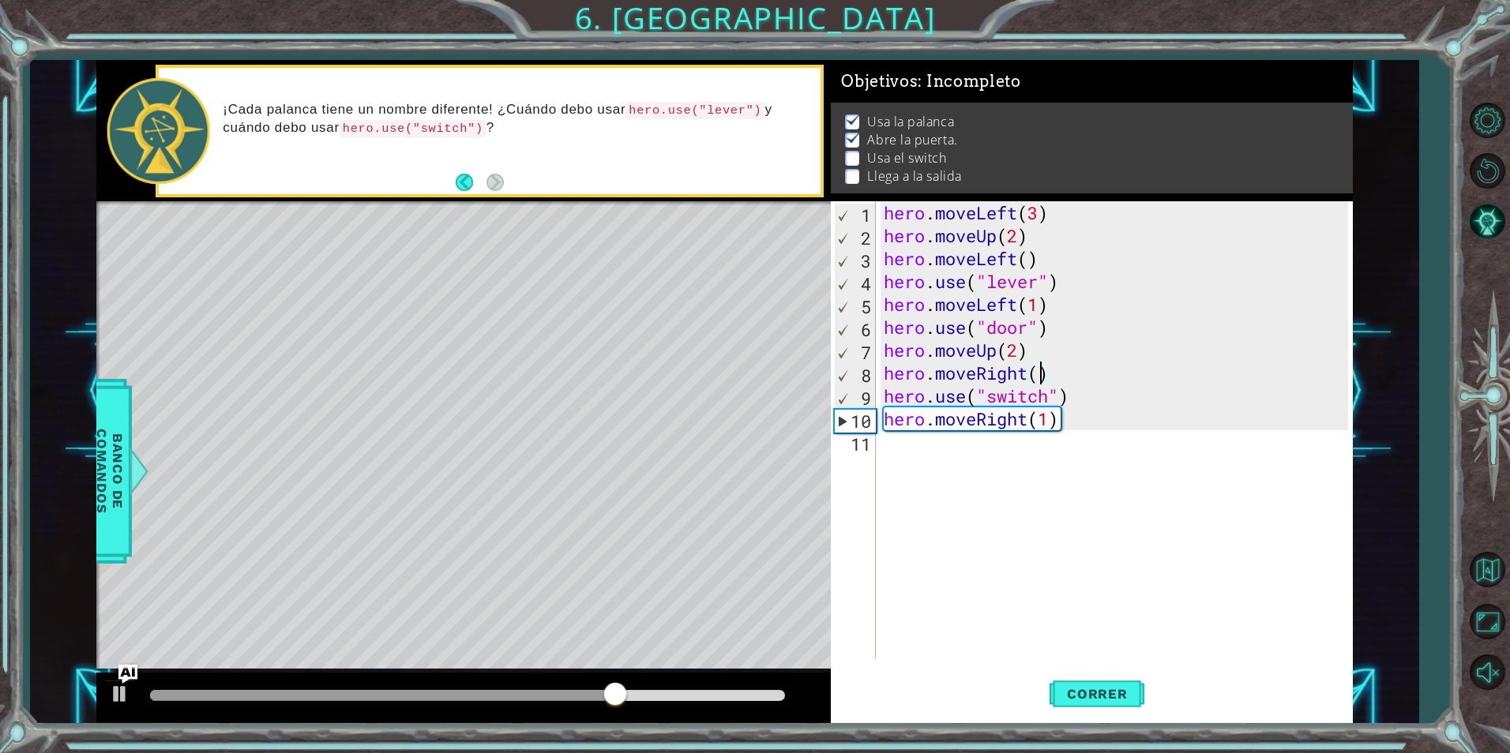
type textarea "hero.moveRight(2)"
click at [949, 451] on div "hero . moveLeft ( 3 ) hero . moveUp ( 2 ) hero . moveLeft ( ) hero . use ( "lev…" at bounding box center [1118, 453] width 475 height 504
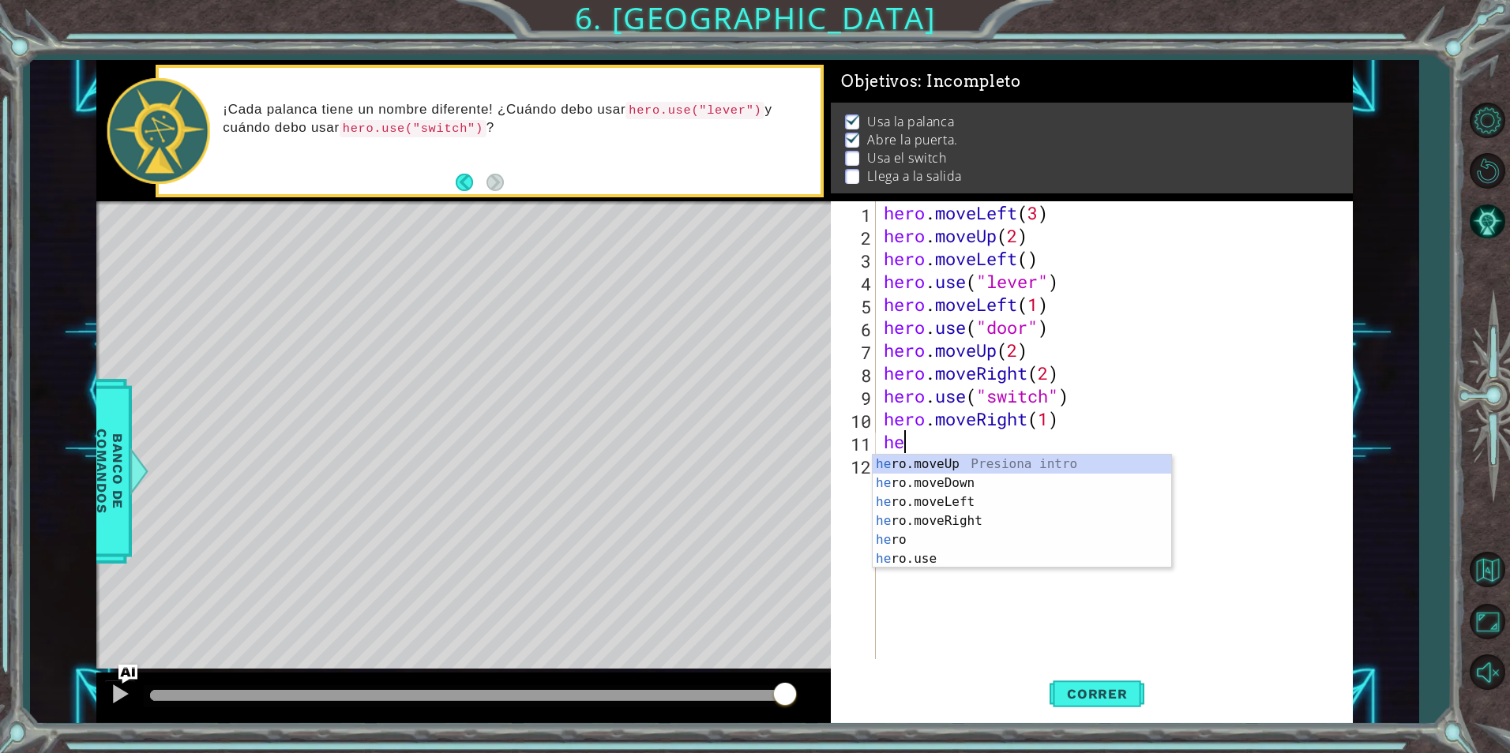
scroll to position [0, 1]
click at [935, 487] on div "hero Presiona intro hero .moveUp Presiona intro hero .moveDown Presiona intro h…" at bounding box center [1022, 531] width 299 height 152
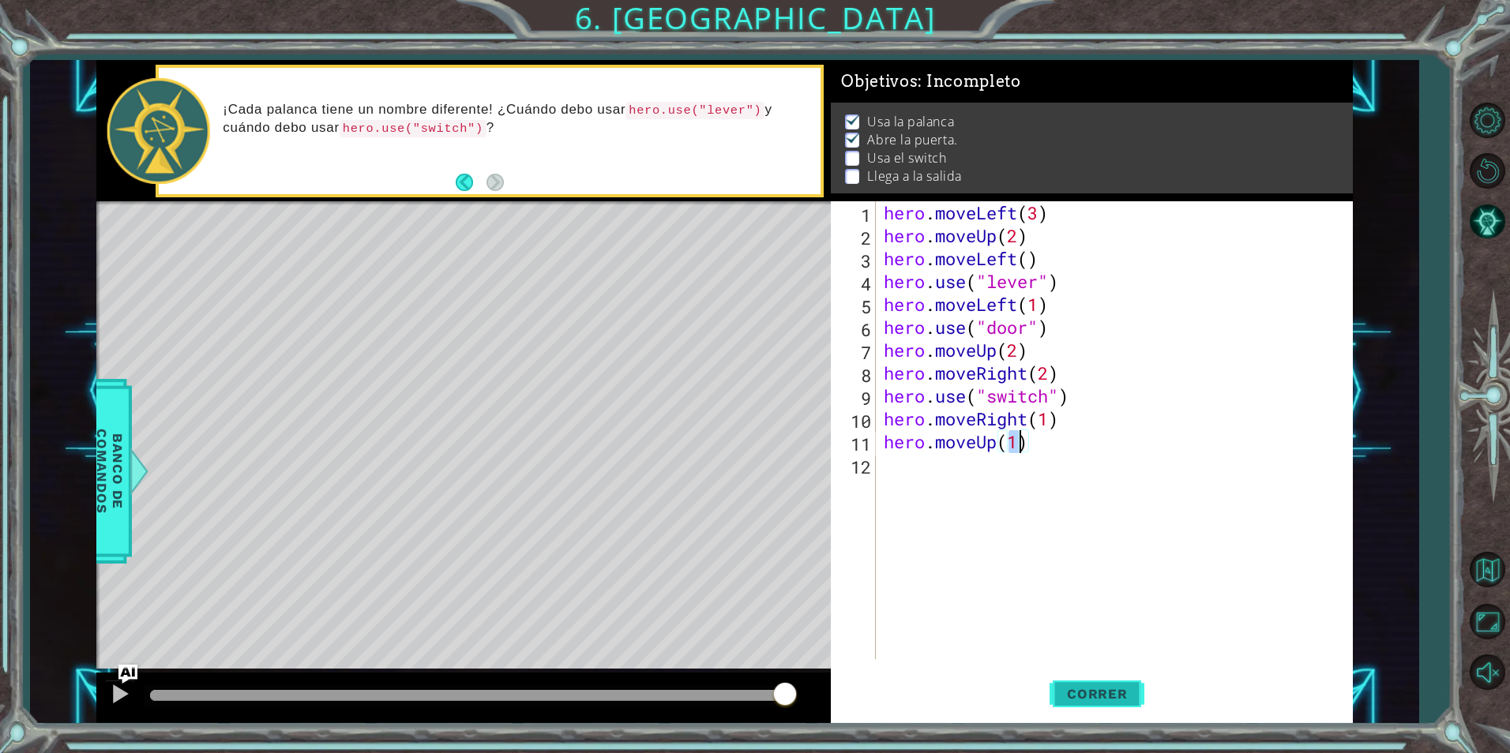
type textarea "hero.moveUp(1)"
click at [1130, 687] on span "Correr" at bounding box center [1097, 694] width 92 height 16
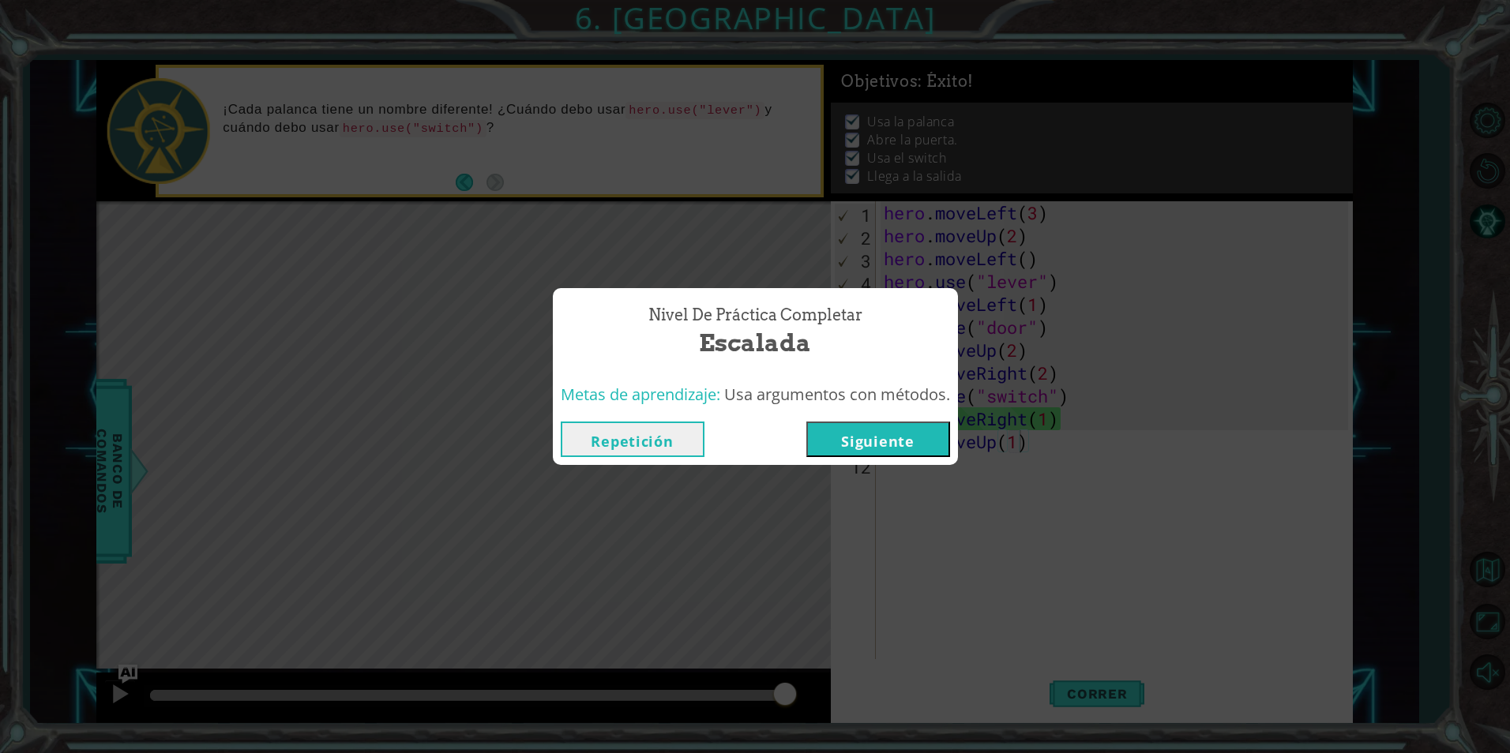
click at [920, 439] on button "Siguiente" at bounding box center [878, 440] width 144 height 36
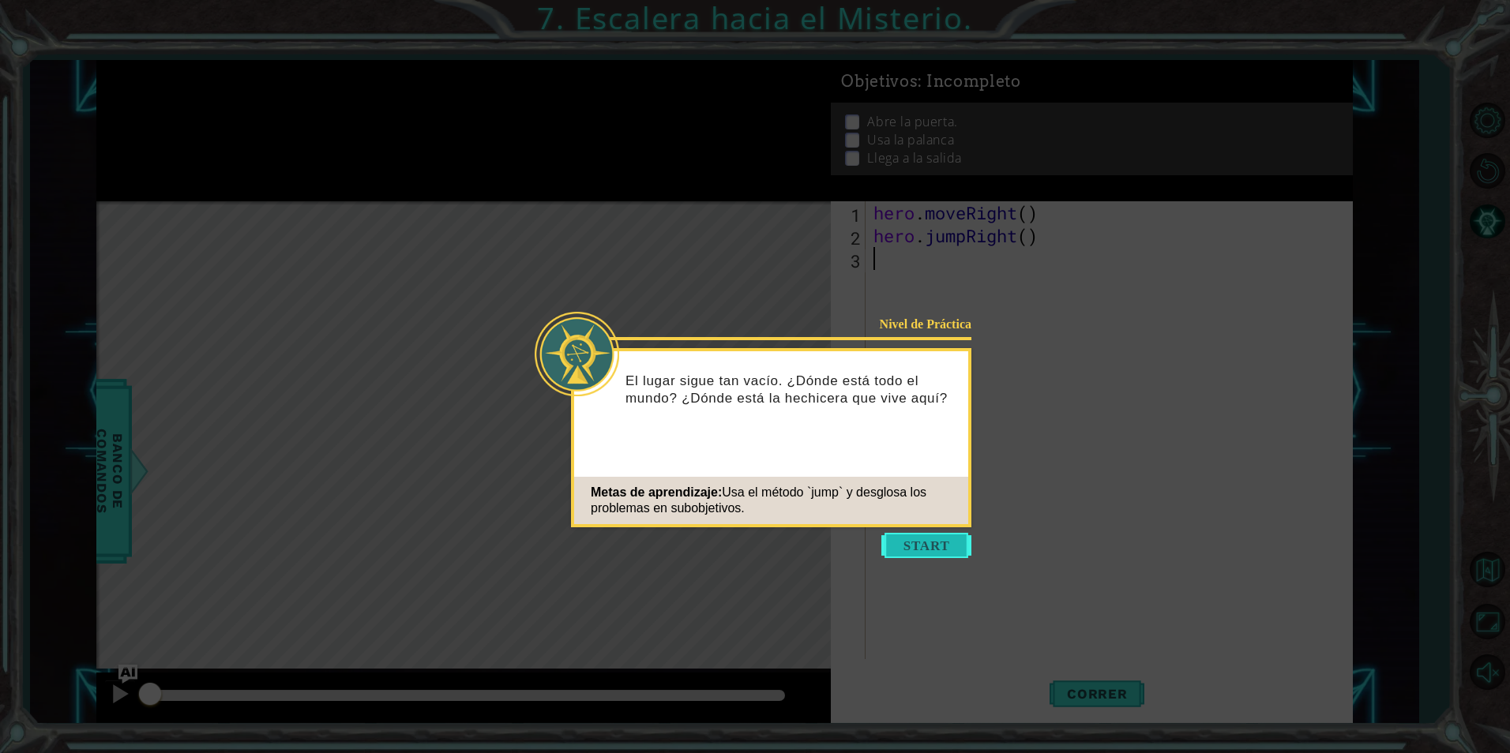
click at [926, 544] on button "Start" at bounding box center [926, 545] width 90 height 25
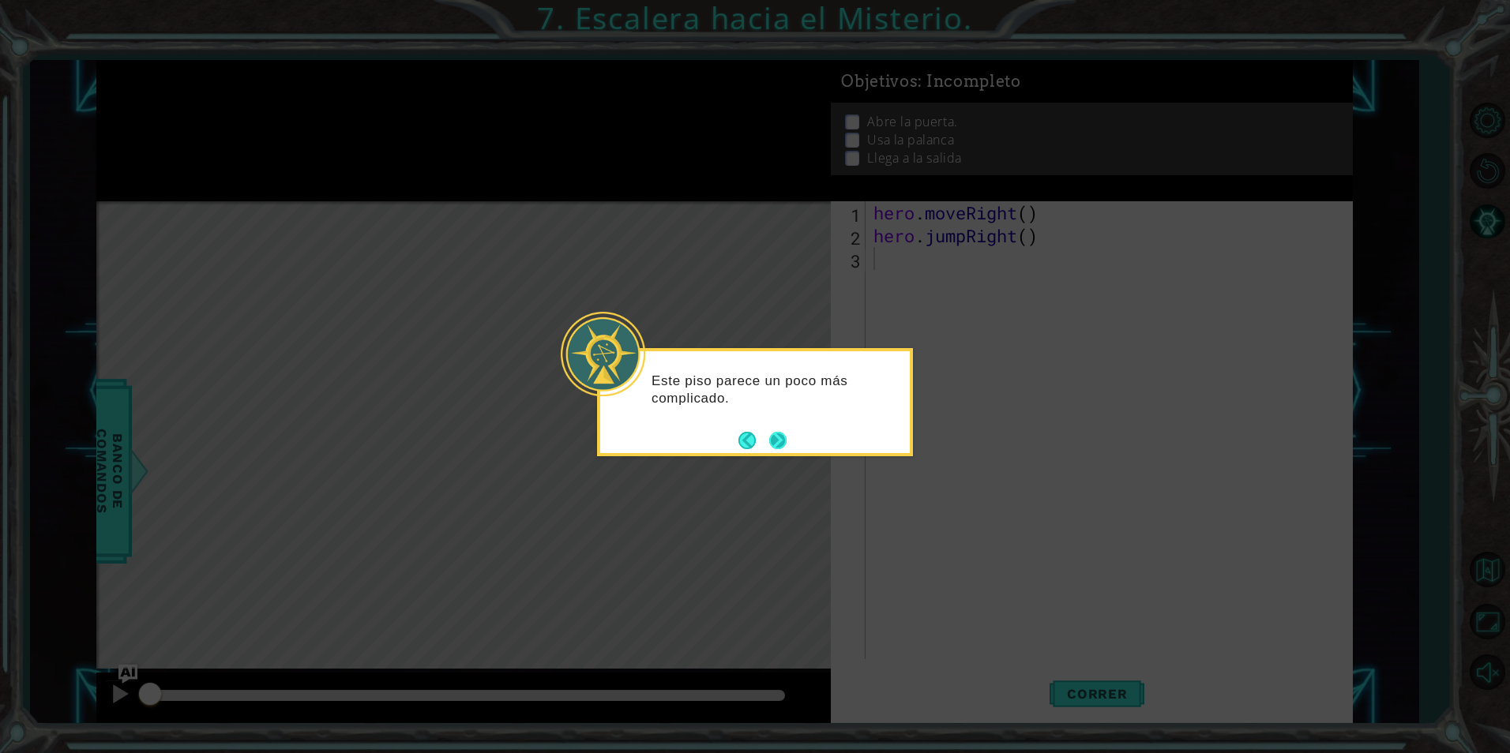
click at [783, 433] on button "Next" at bounding box center [777, 440] width 17 height 17
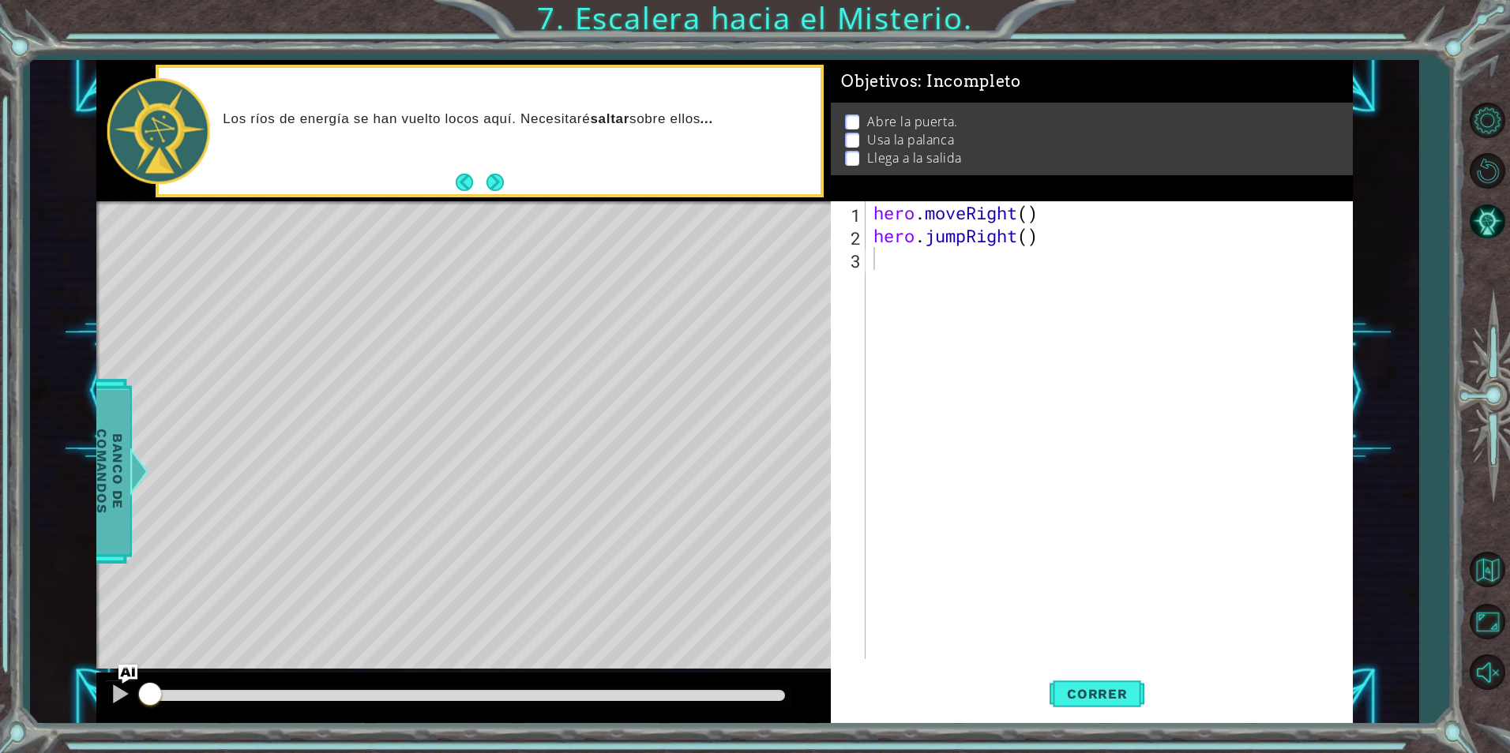
click at [130, 477] on div at bounding box center [140, 471] width 20 height 47
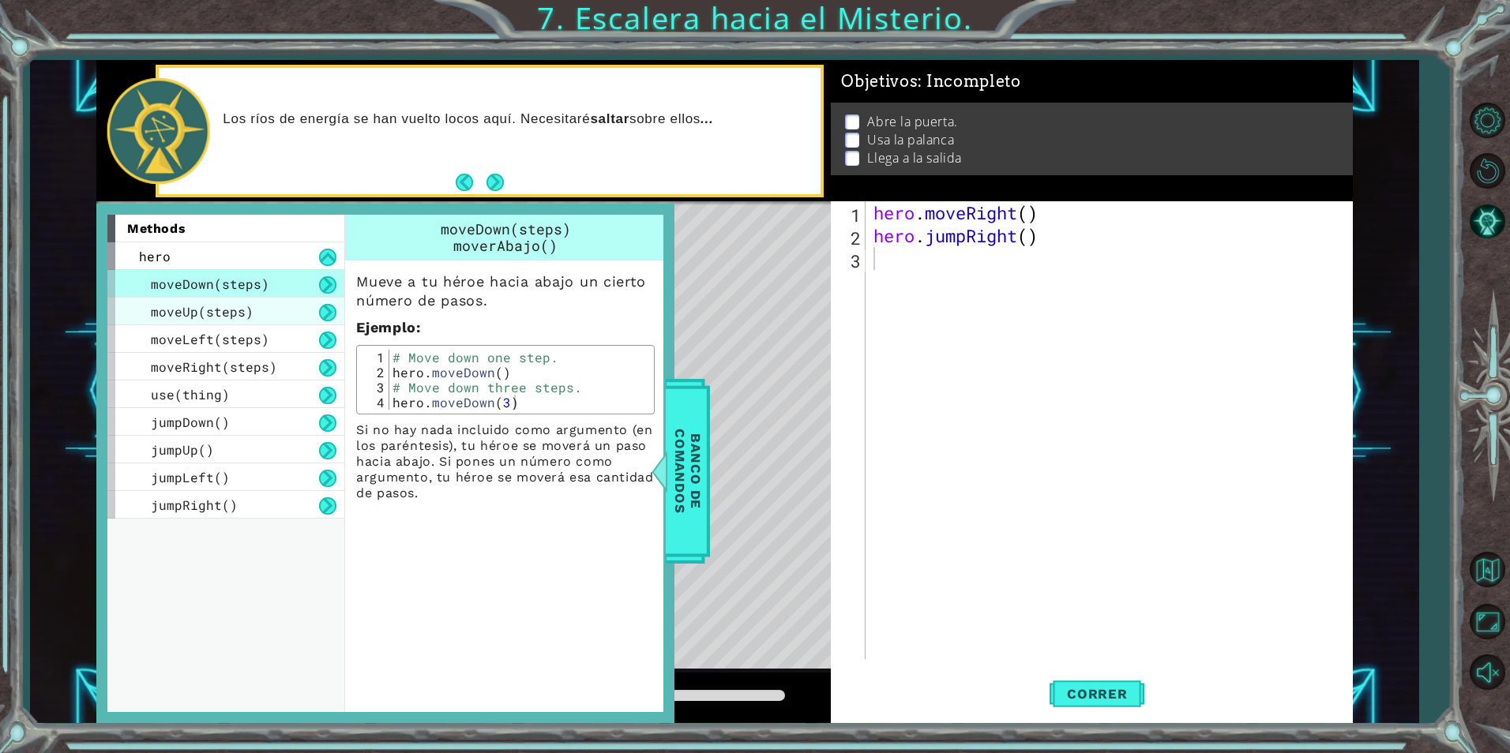
click at [276, 319] on div "moveUp(steps)" at bounding box center [225, 312] width 237 height 28
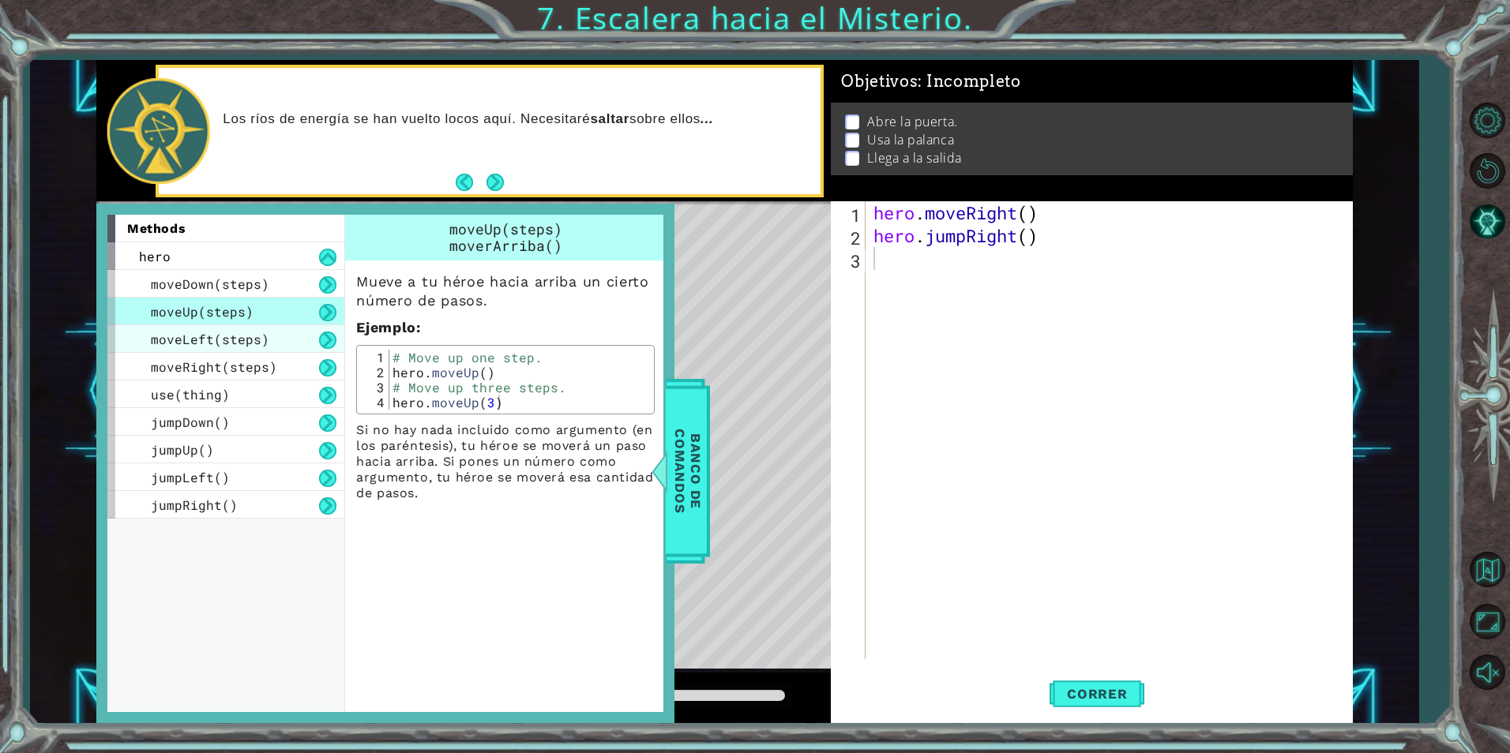
click at [275, 329] on div "moveLeft(steps)" at bounding box center [225, 339] width 237 height 28
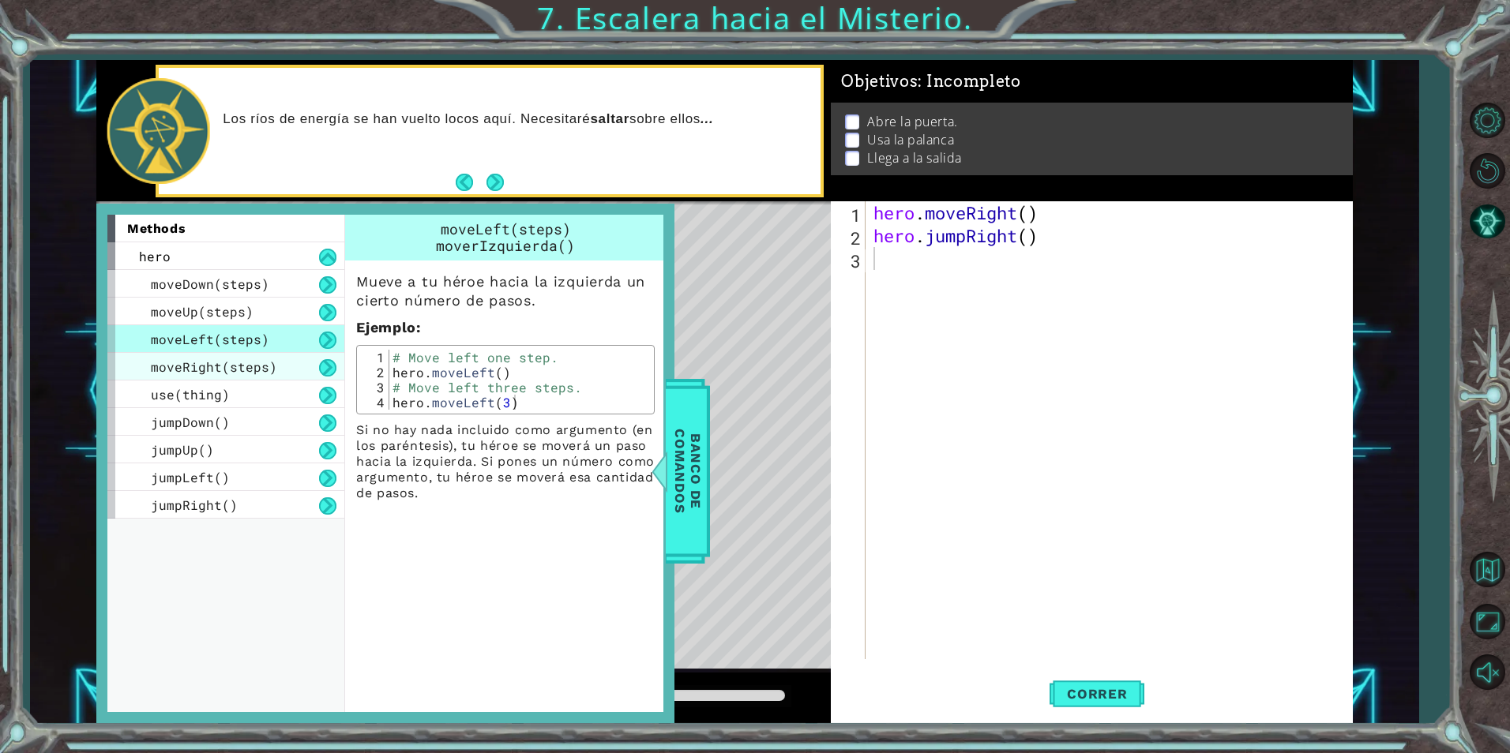
click at [270, 370] on span "moveRight(steps)" at bounding box center [214, 367] width 126 height 17
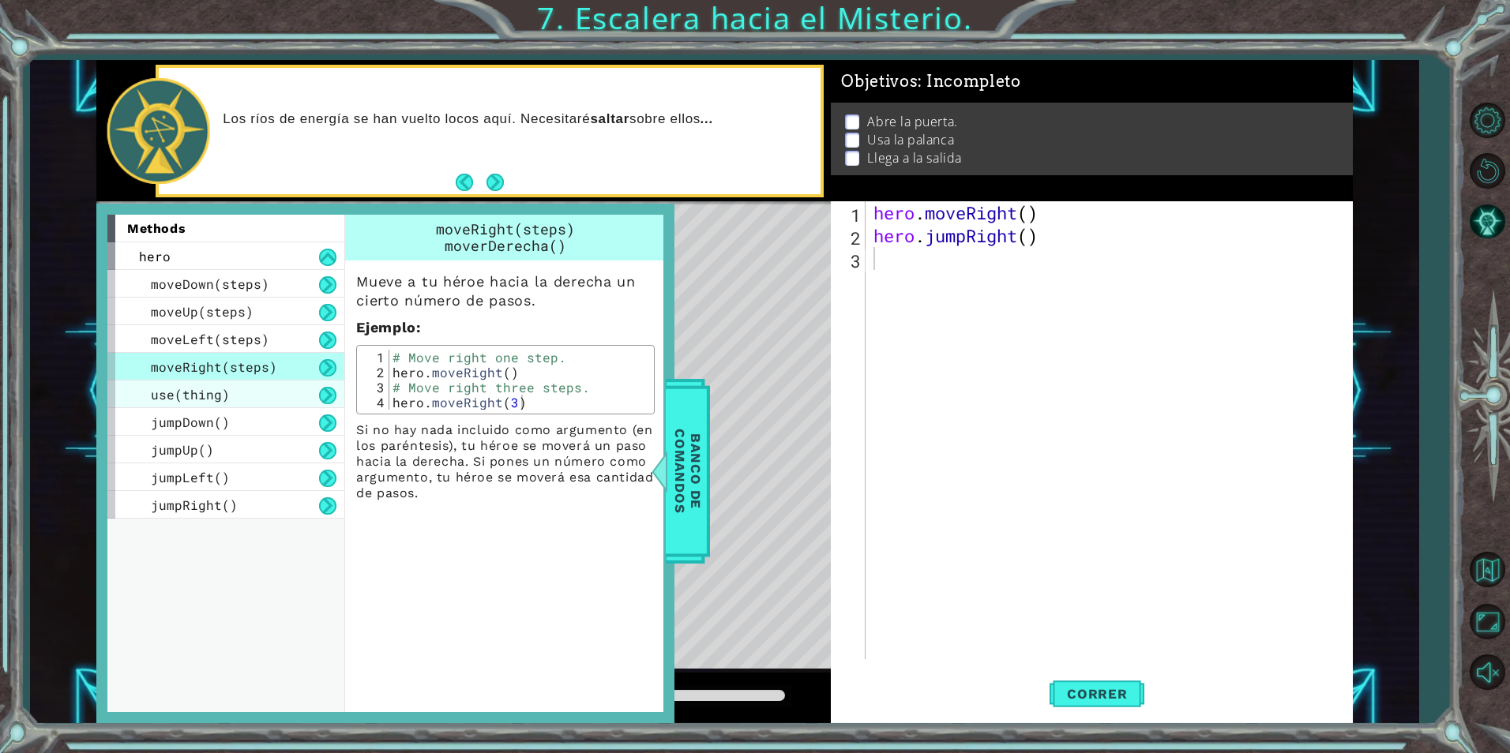
click at [257, 402] on div "use(thing)" at bounding box center [225, 395] width 237 height 28
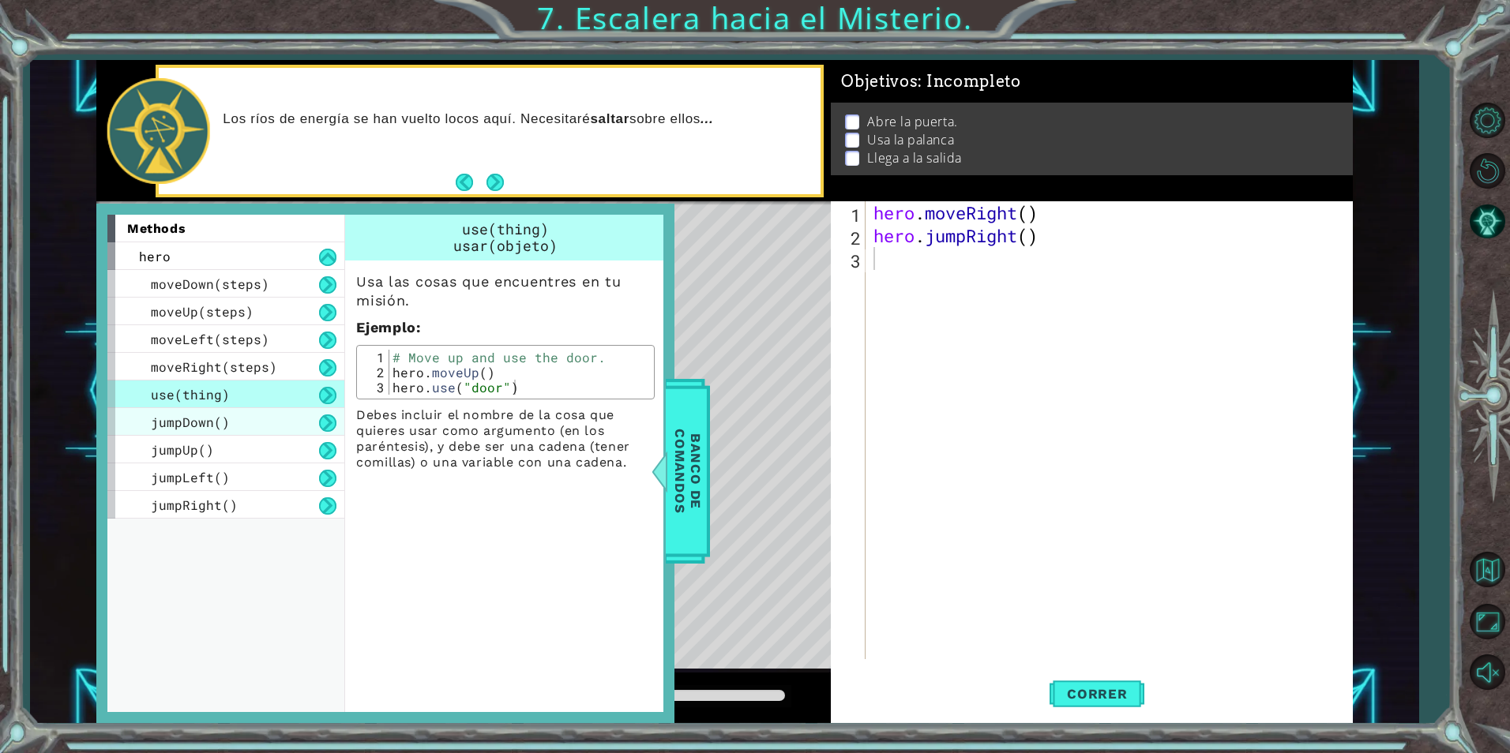
click at [256, 418] on div "jumpDown()" at bounding box center [225, 422] width 237 height 28
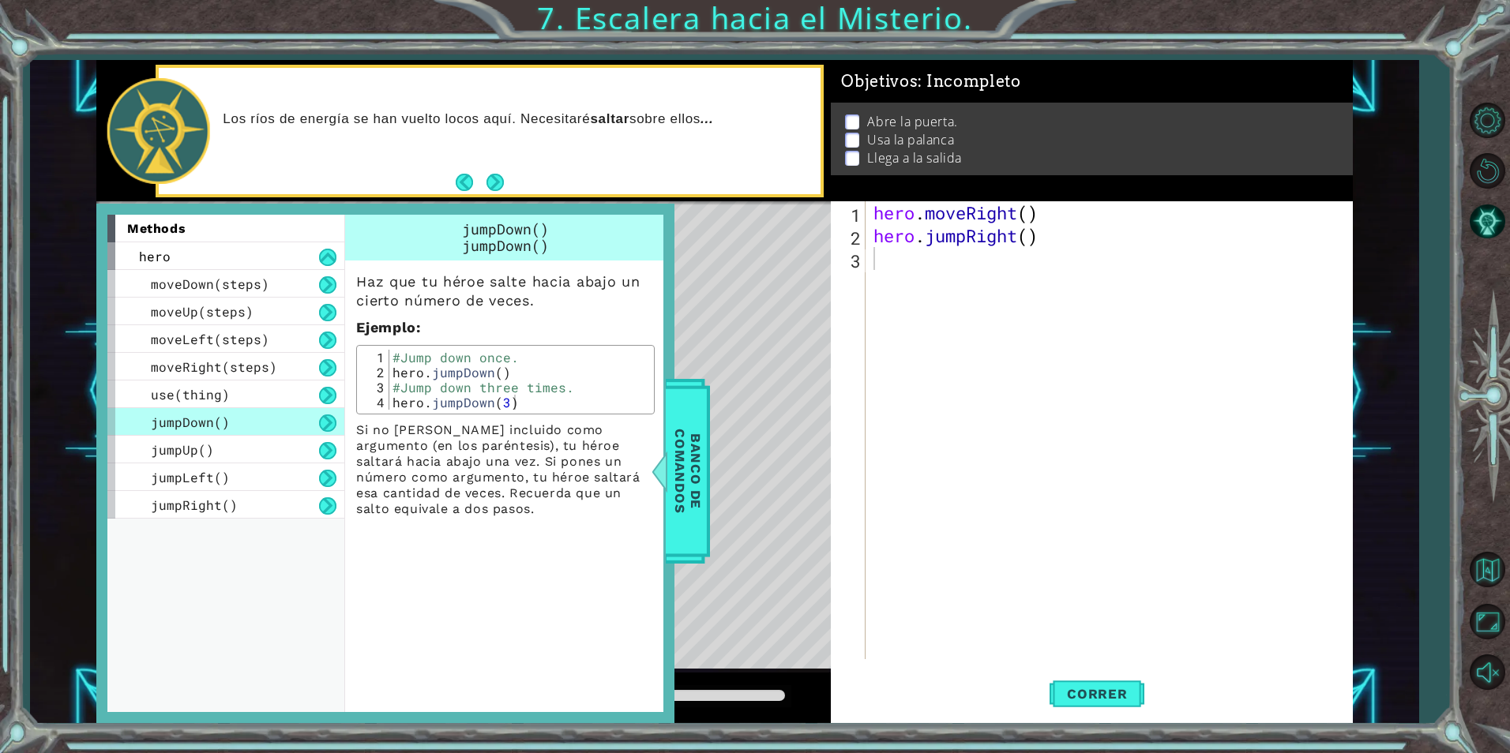
click at [256, 424] on div "jumpDown()" at bounding box center [225, 422] width 237 height 28
click at [248, 448] on div "jumpUp()" at bounding box center [225, 450] width 237 height 28
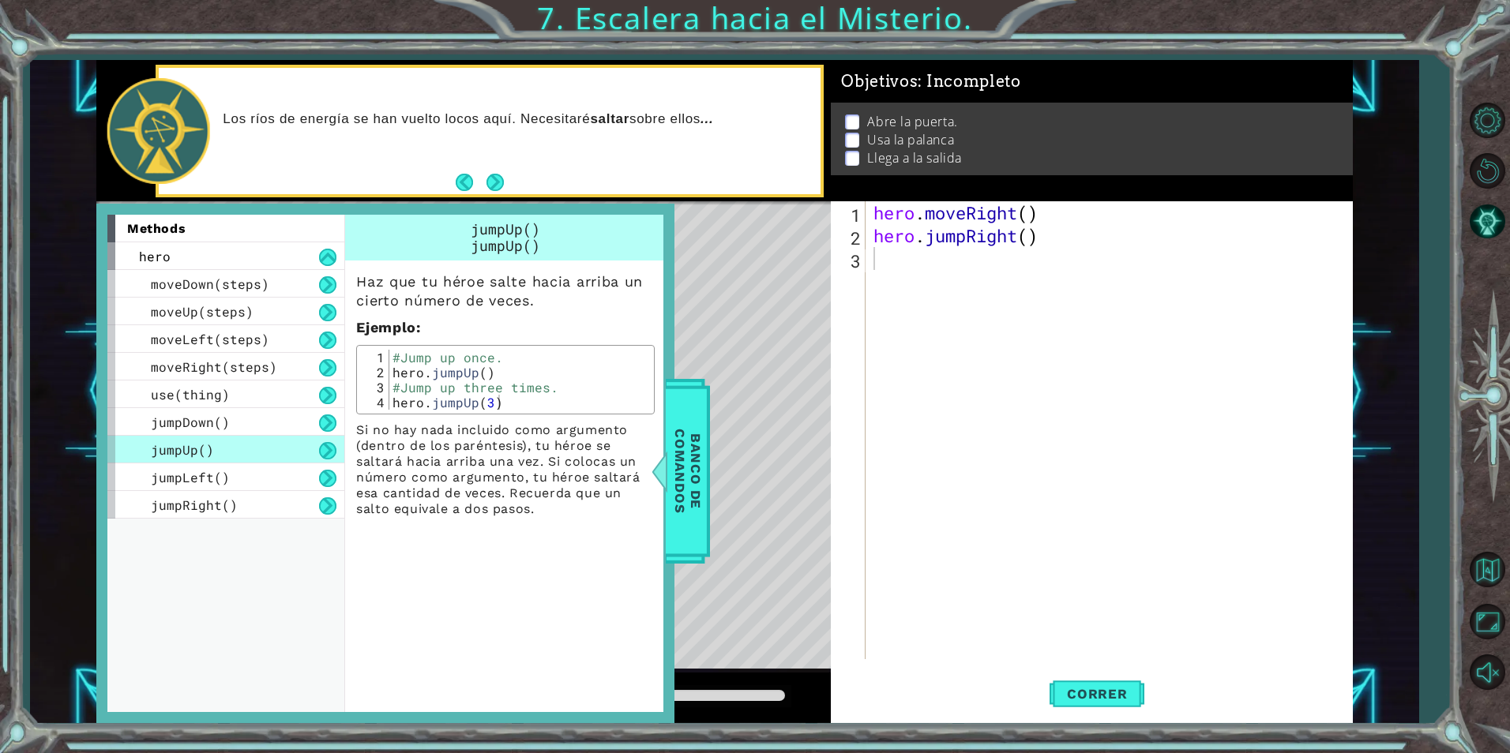
click at [892, 274] on div "hero . moveRight ( ) hero . jumpRight ( )" at bounding box center [1112, 453] width 485 height 504
click at [893, 265] on div "hero . moveRight ( ) hero . jumpRight ( )" at bounding box center [1112, 453] width 485 height 504
click at [708, 453] on div "Banco de comandos" at bounding box center [688, 471] width 44 height 185
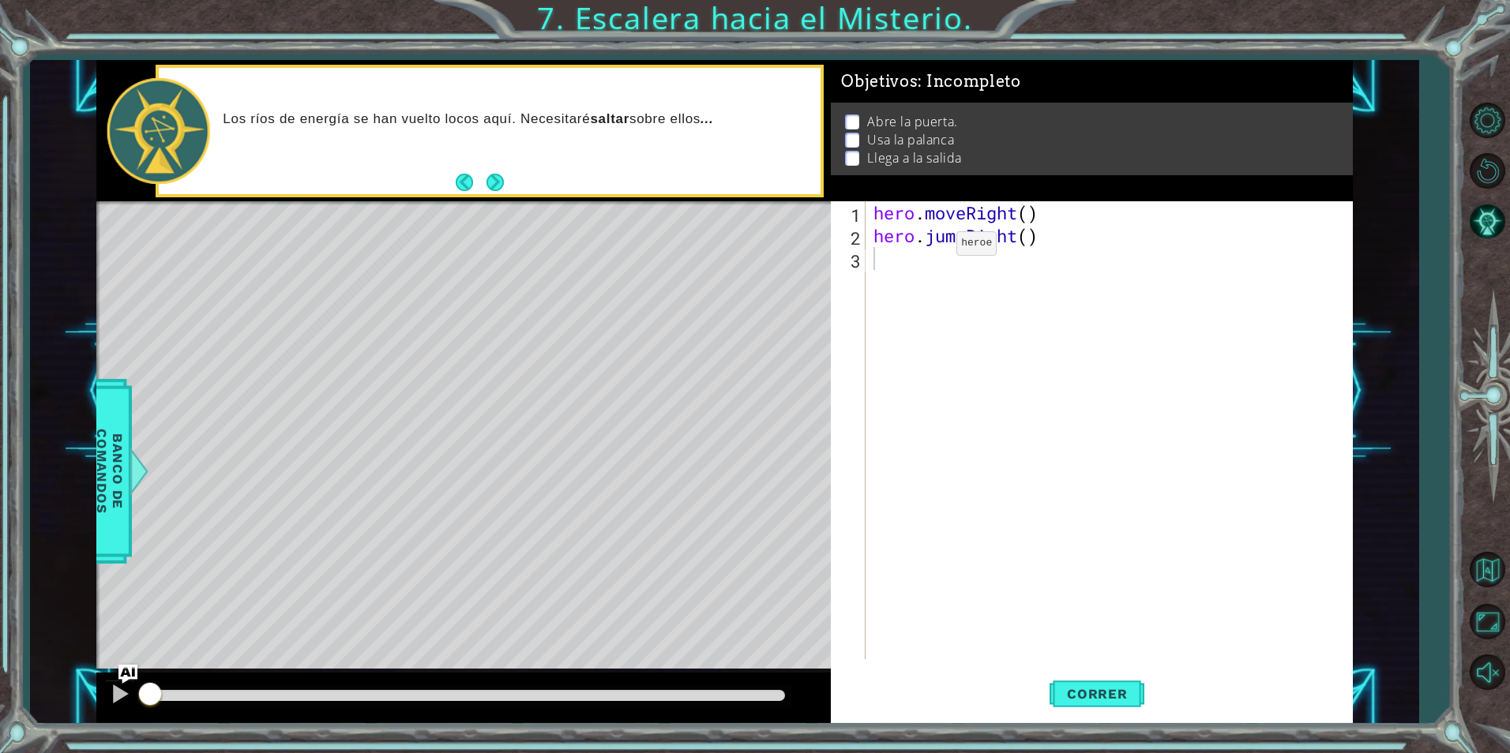
type textarea "hero.jumpRight()"
click at [933, 247] on div "hero . moveRight ( ) hero . jumpRight ( )" at bounding box center [1112, 453] width 485 height 504
click at [890, 259] on div "hero . moveRight ( ) hero . jumpRight ( )" at bounding box center [1112, 453] width 485 height 504
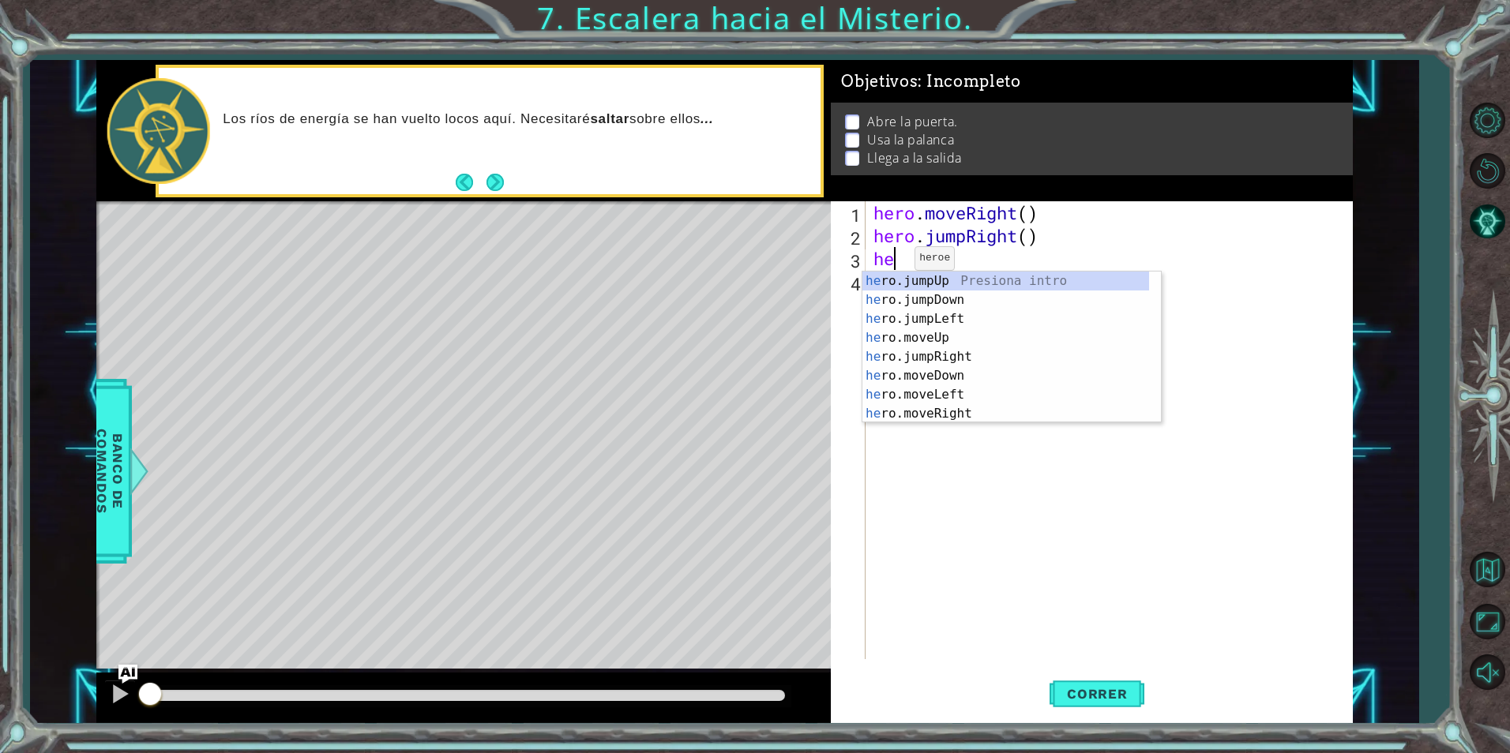
scroll to position [0, 1]
click at [936, 357] on div "hero .jumpUp Presiona intro hero .jumpDown Presiona intro hero .jumpLeft Presio…" at bounding box center [1005, 367] width 287 height 190
type textarea "hero.moveUp(1)"
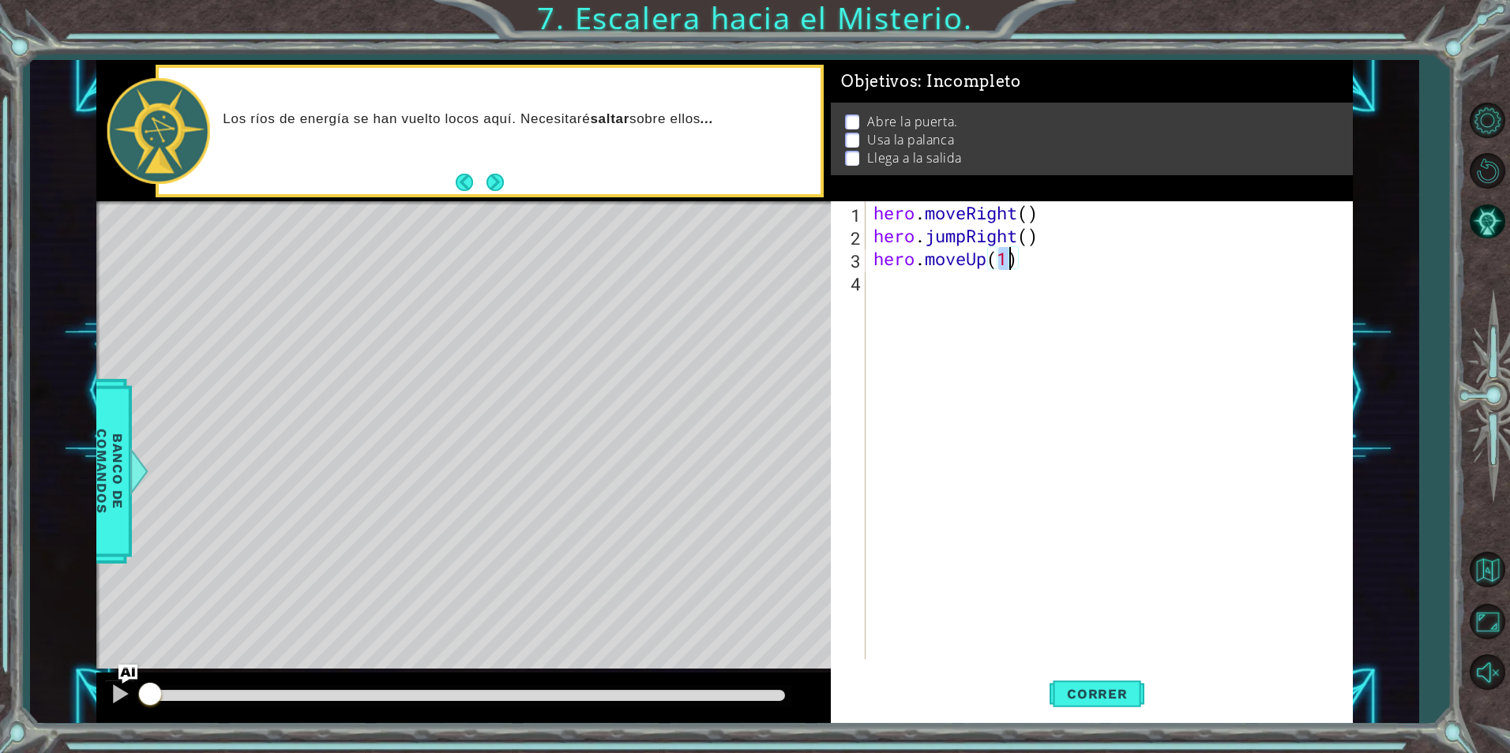
click at [915, 282] on div "hero . moveRight ( ) hero . jumpRight ( ) hero . moveUp ( 1 )" at bounding box center [1112, 453] width 485 height 504
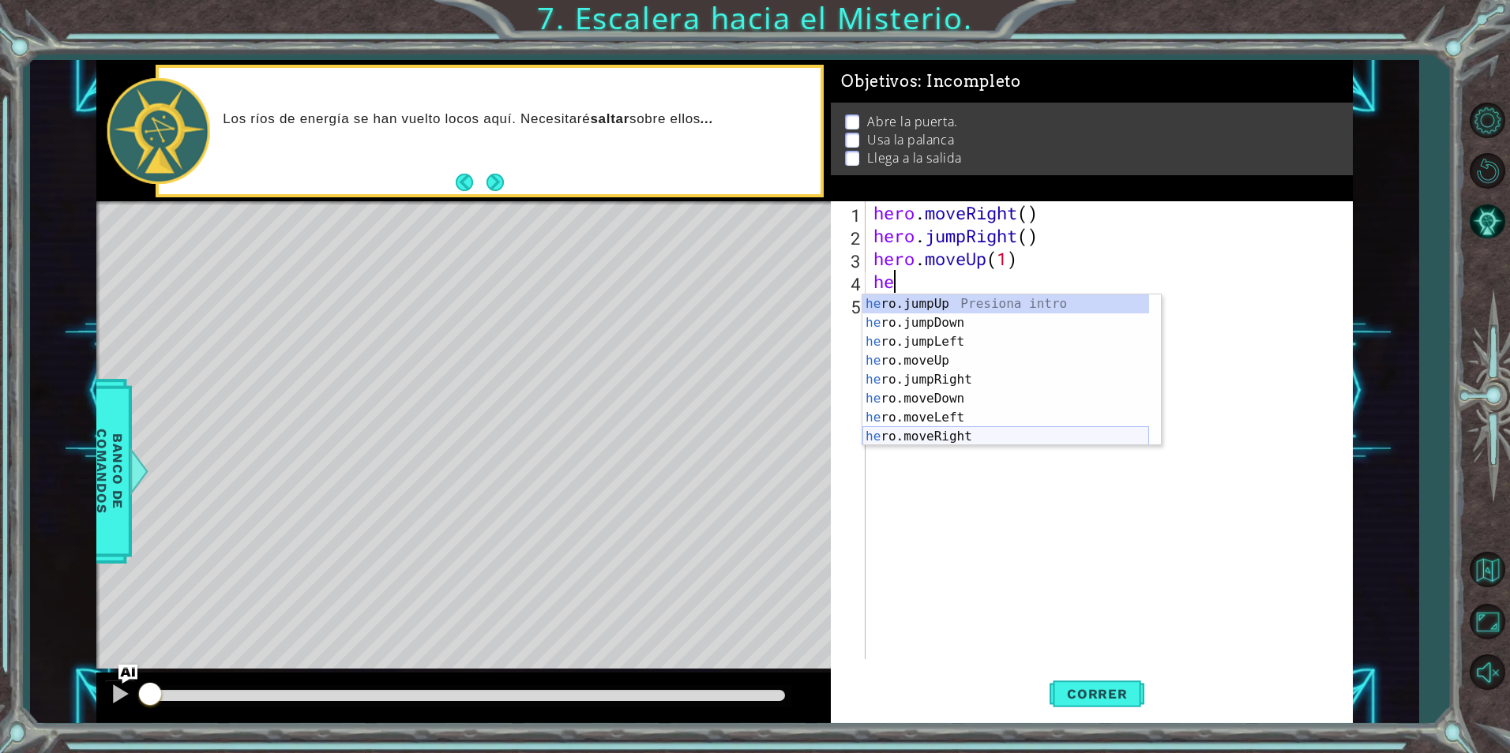
click at [938, 441] on div "he ro.jumpUp Presiona intro he ro.jumpDown Presiona intro he ro.jumpLeft Presio…" at bounding box center [1005, 390] width 287 height 190
type textarea "hero.moveRight(1)"
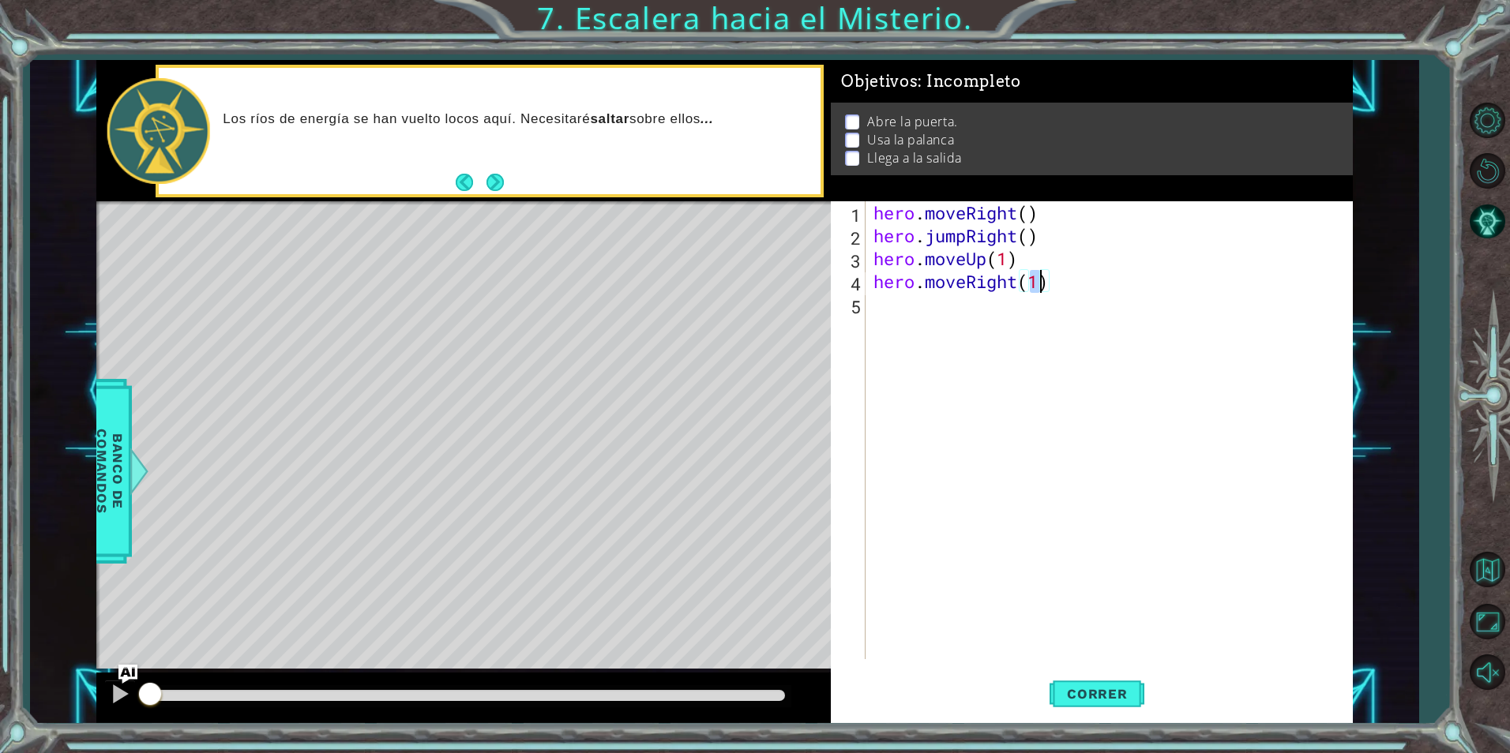
click at [925, 311] on div "hero . moveRight ( ) hero . jumpRight ( ) hero . moveUp ( 1 ) hero . moveRight …" at bounding box center [1112, 453] width 485 height 504
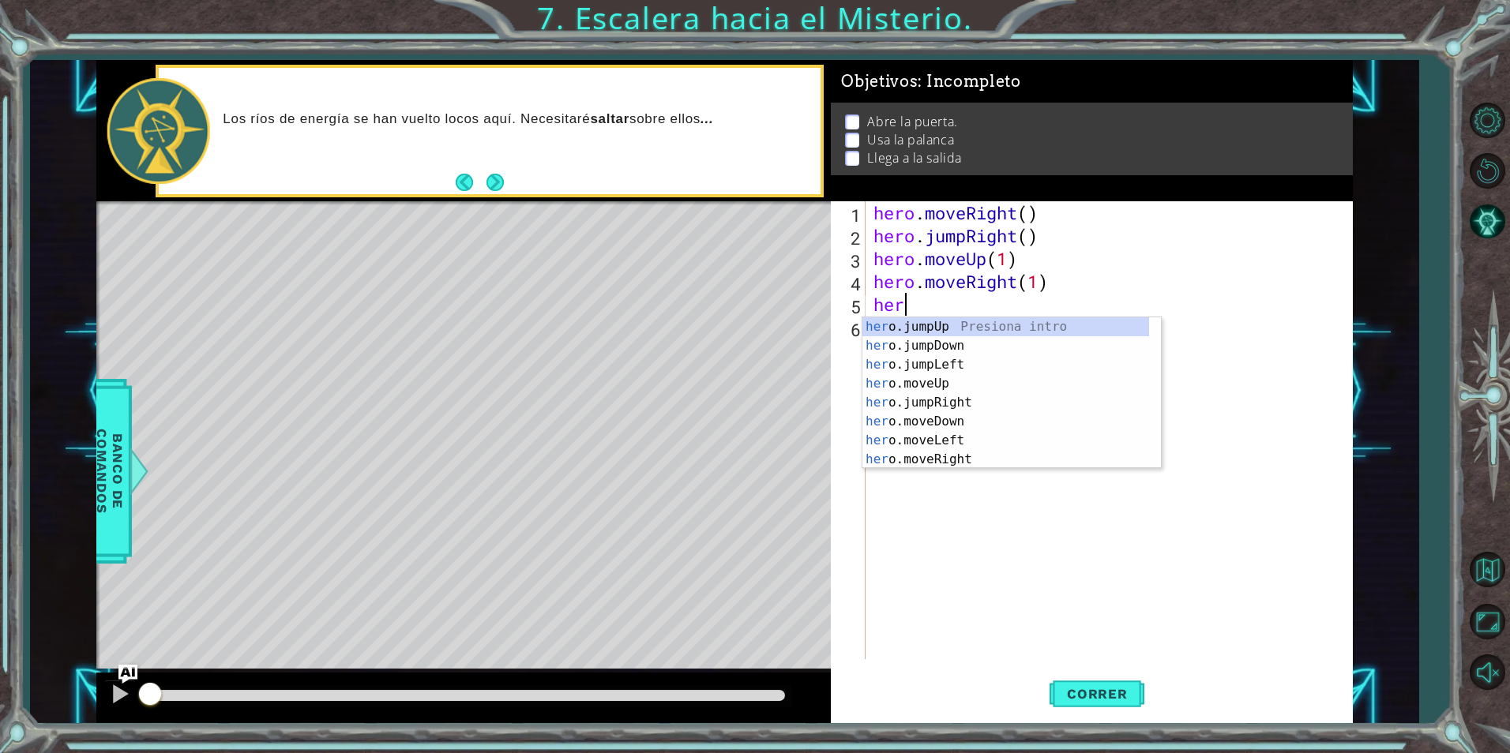
scroll to position [0, 1]
click at [931, 407] on div "hero .jumpUp Presiona intro hero .jumpDown Presiona intro hero .jumpLeft Presio…" at bounding box center [1005, 412] width 287 height 190
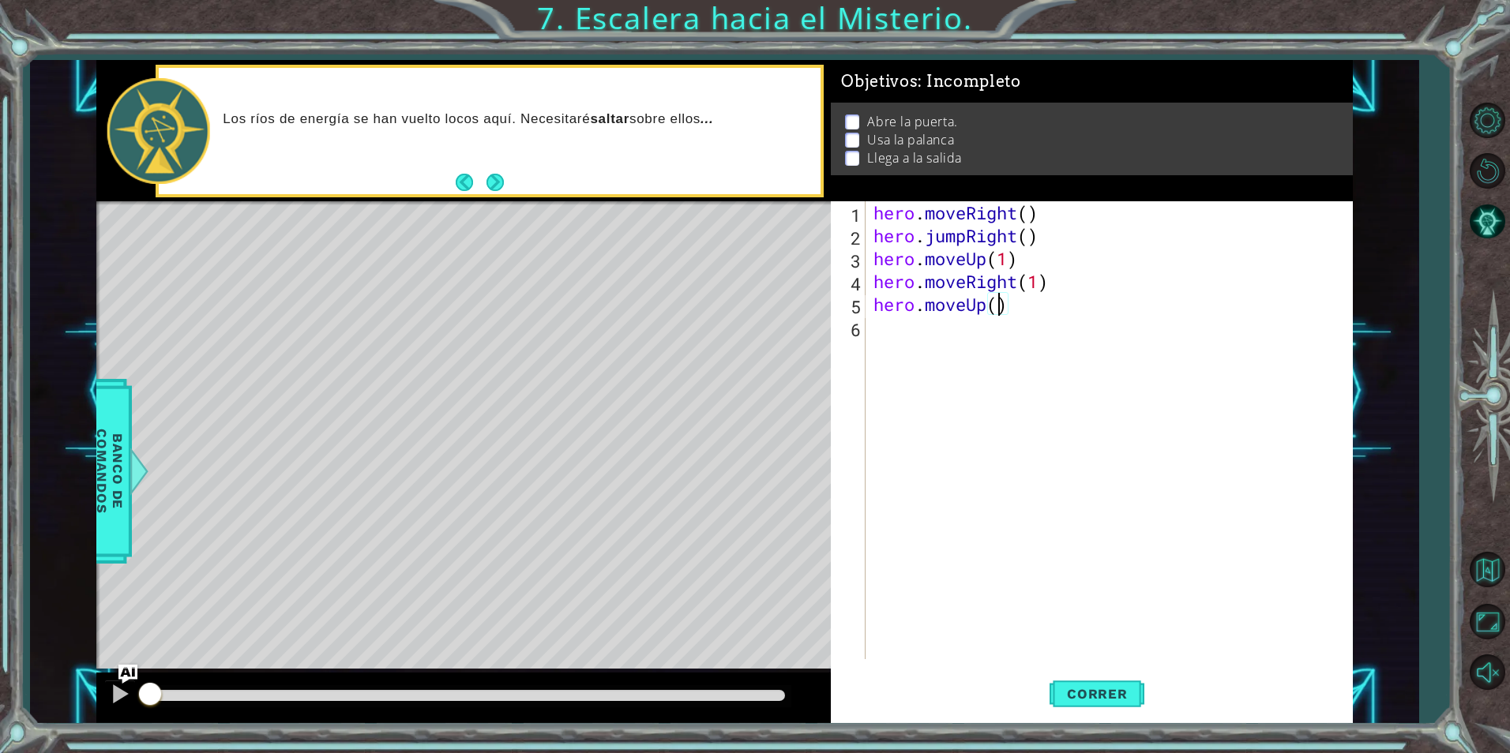
type textarea "hero.moveUp(2)"
click at [986, 348] on div "hero . moveRight ( ) hero . jumpRight ( ) hero . moveUp ( 1 ) hero . moveRight …" at bounding box center [1112, 453] width 485 height 504
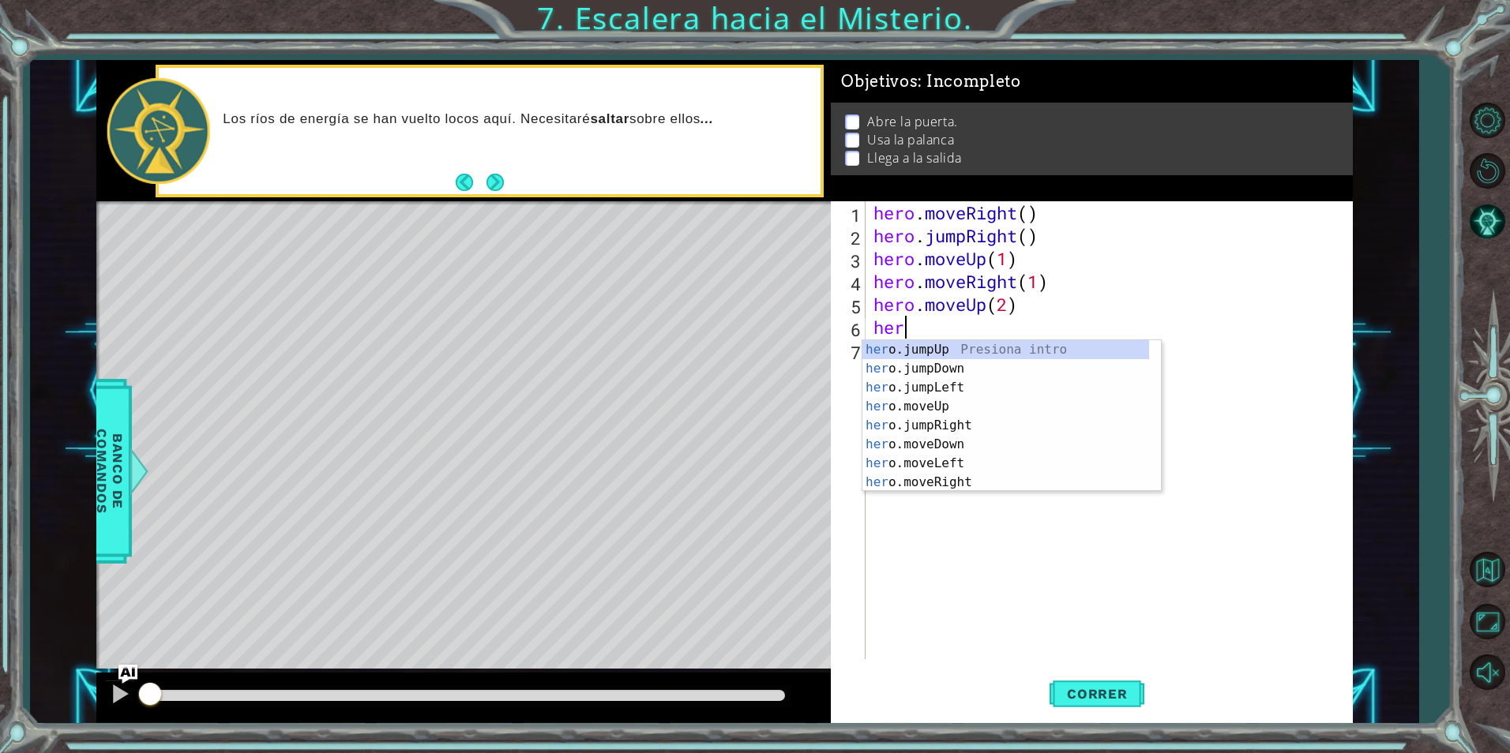
scroll to position [0, 1]
click at [958, 458] on div "her o.jumpUp Presiona intro her o.jumpDown Presiona intro her o.jumpLeft Presio…" at bounding box center [1005, 435] width 287 height 190
type textarea "hero.moveLeft(1)"
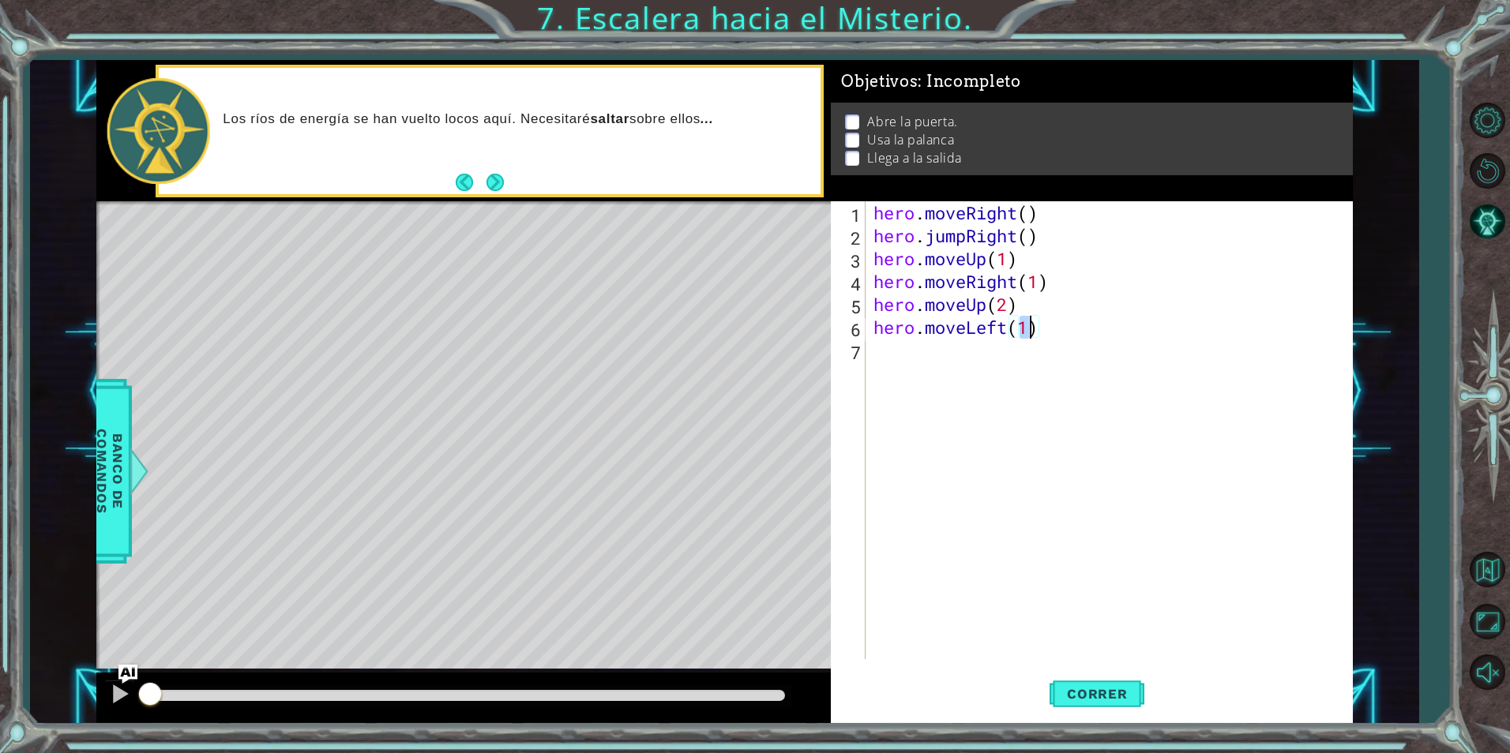
click at [926, 352] on div "hero . moveRight ( ) hero . jumpRight ( ) hero . moveUp ( 1 ) hero . moveRight …" at bounding box center [1112, 453] width 485 height 504
type textarea "hero.use("s")"
click at [129, 546] on span "Banco de comandos" at bounding box center [109, 471] width 41 height 163
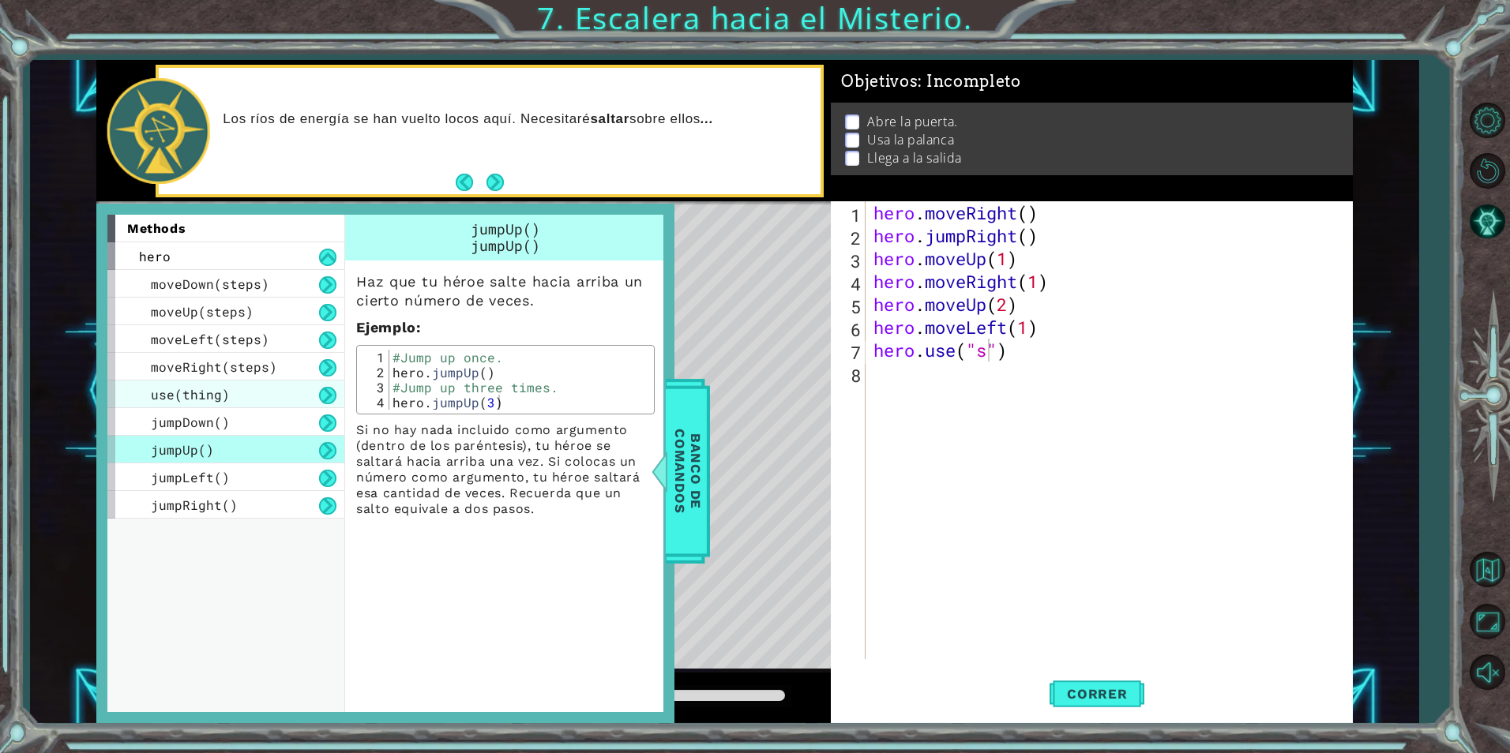
click at [190, 387] on span "use(thing)" at bounding box center [190, 394] width 79 height 17
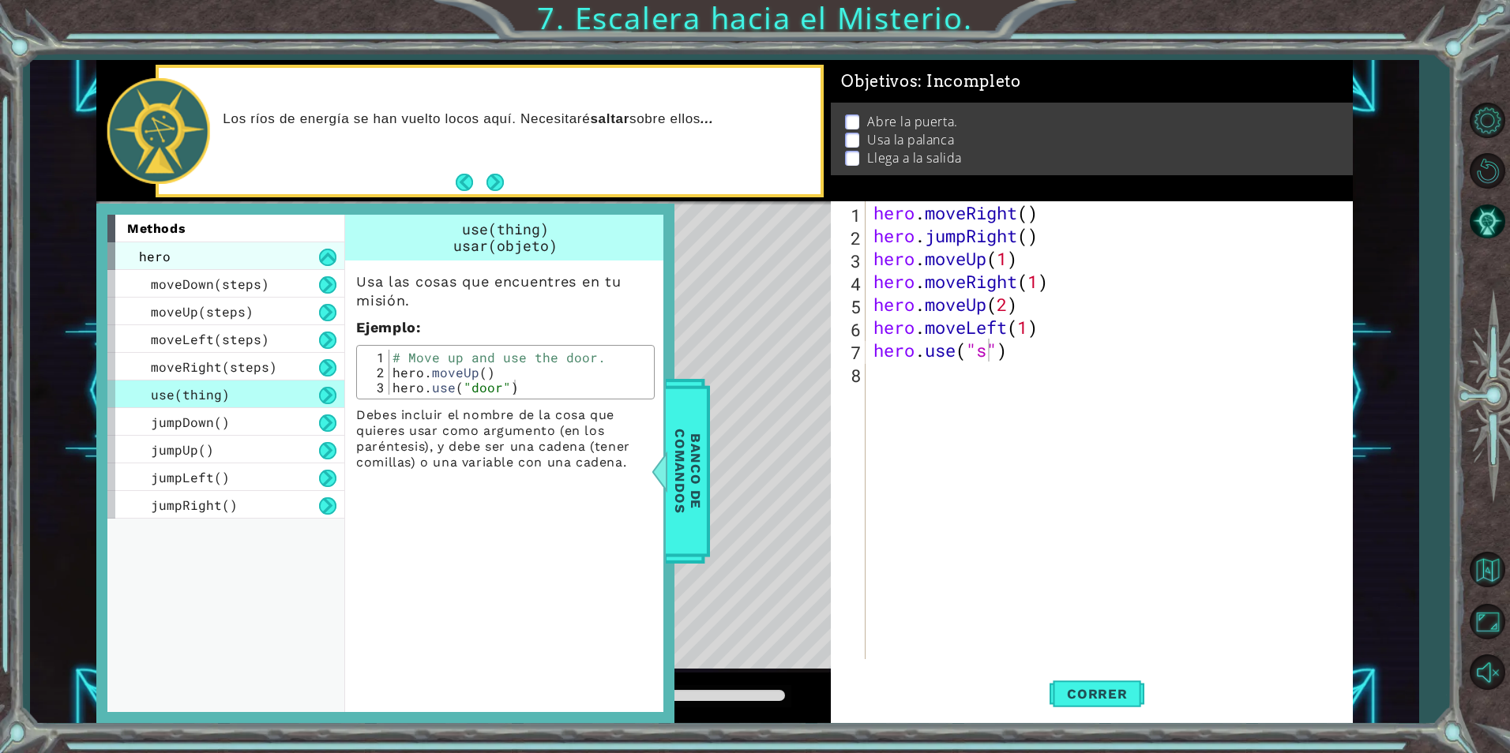
click at [279, 253] on div "hero" at bounding box center [225, 256] width 237 height 28
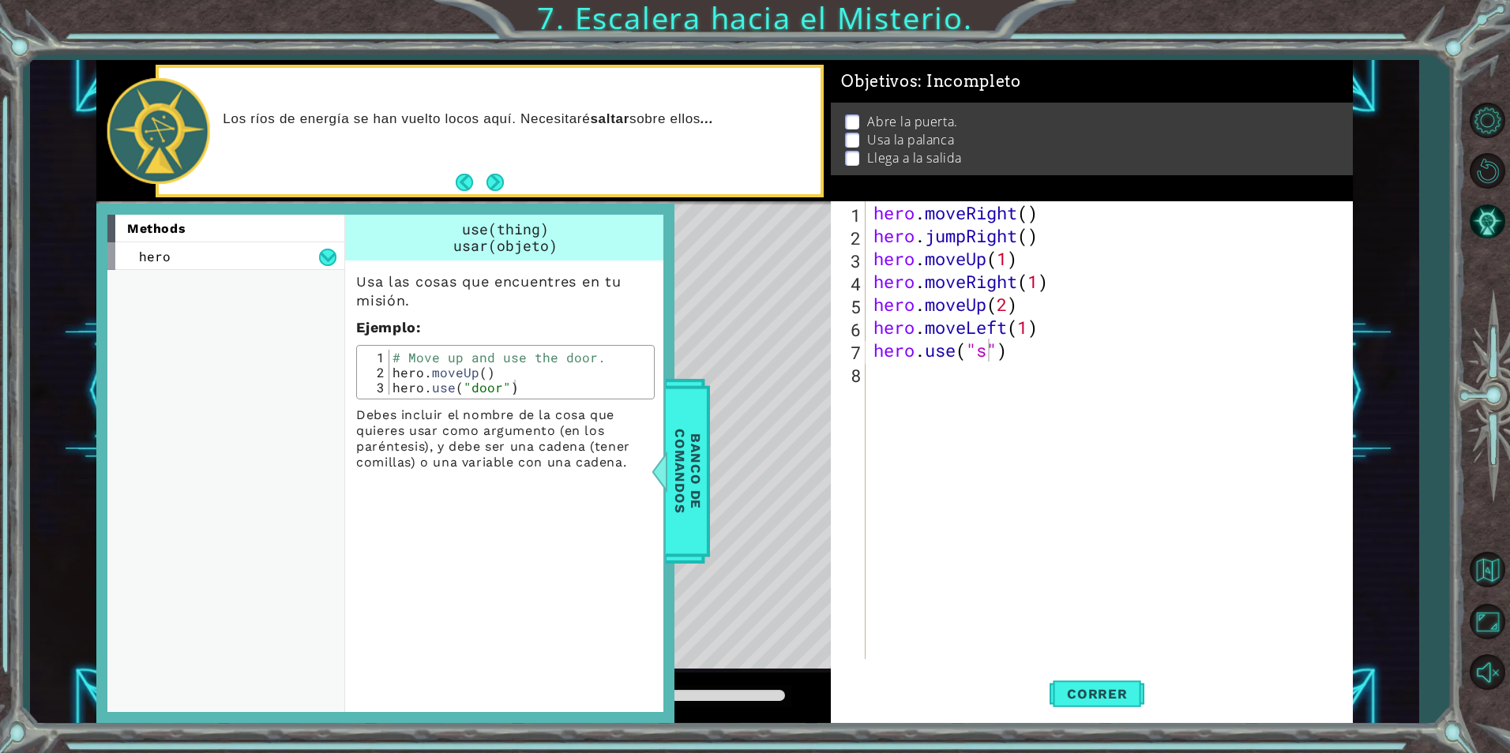
click at [314, 242] on div "methods" at bounding box center [225, 229] width 237 height 28
click at [313, 251] on div "hero" at bounding box center [225, 256] width 237 height 28
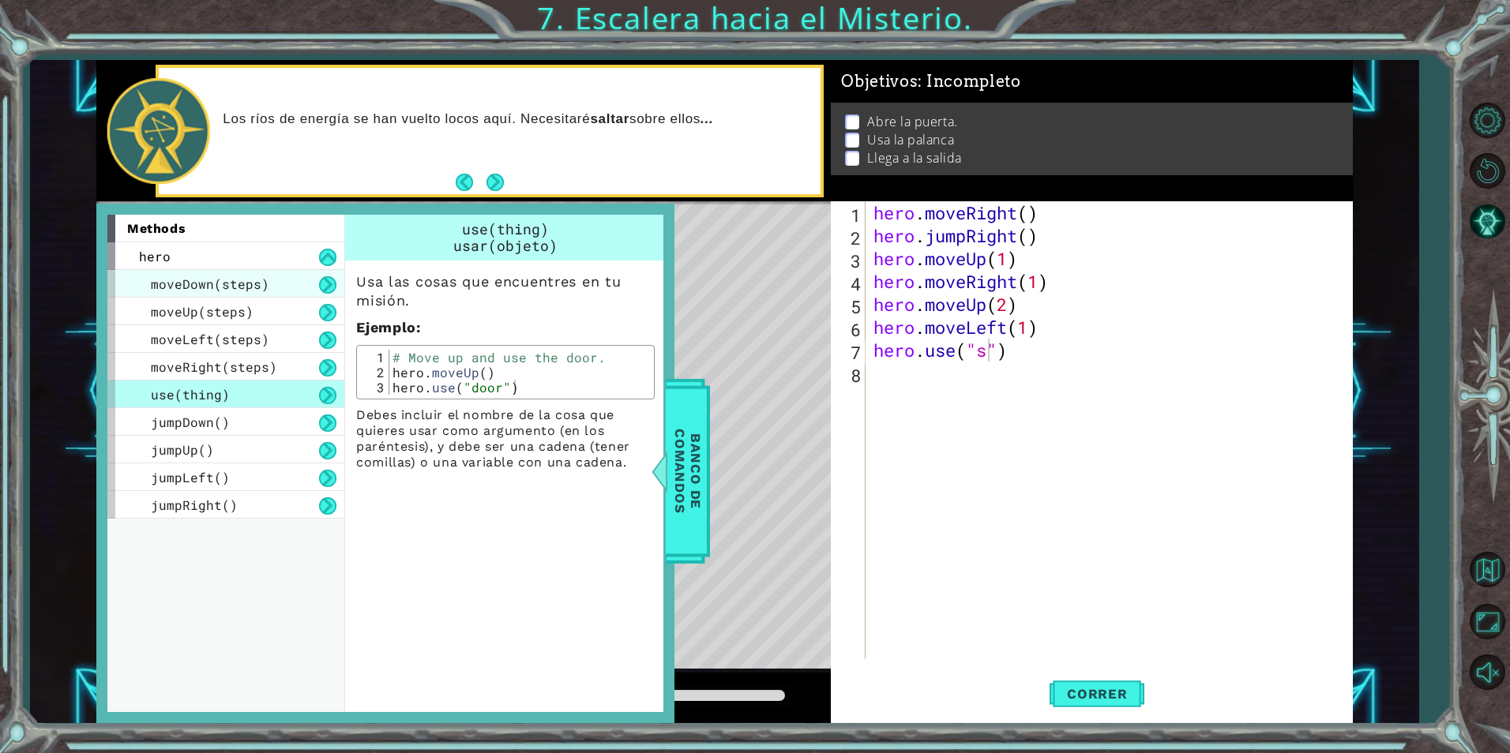
click at [277, 279] on div "moveDown(steps)" at bounding box center [225, 284] width 237 height 28
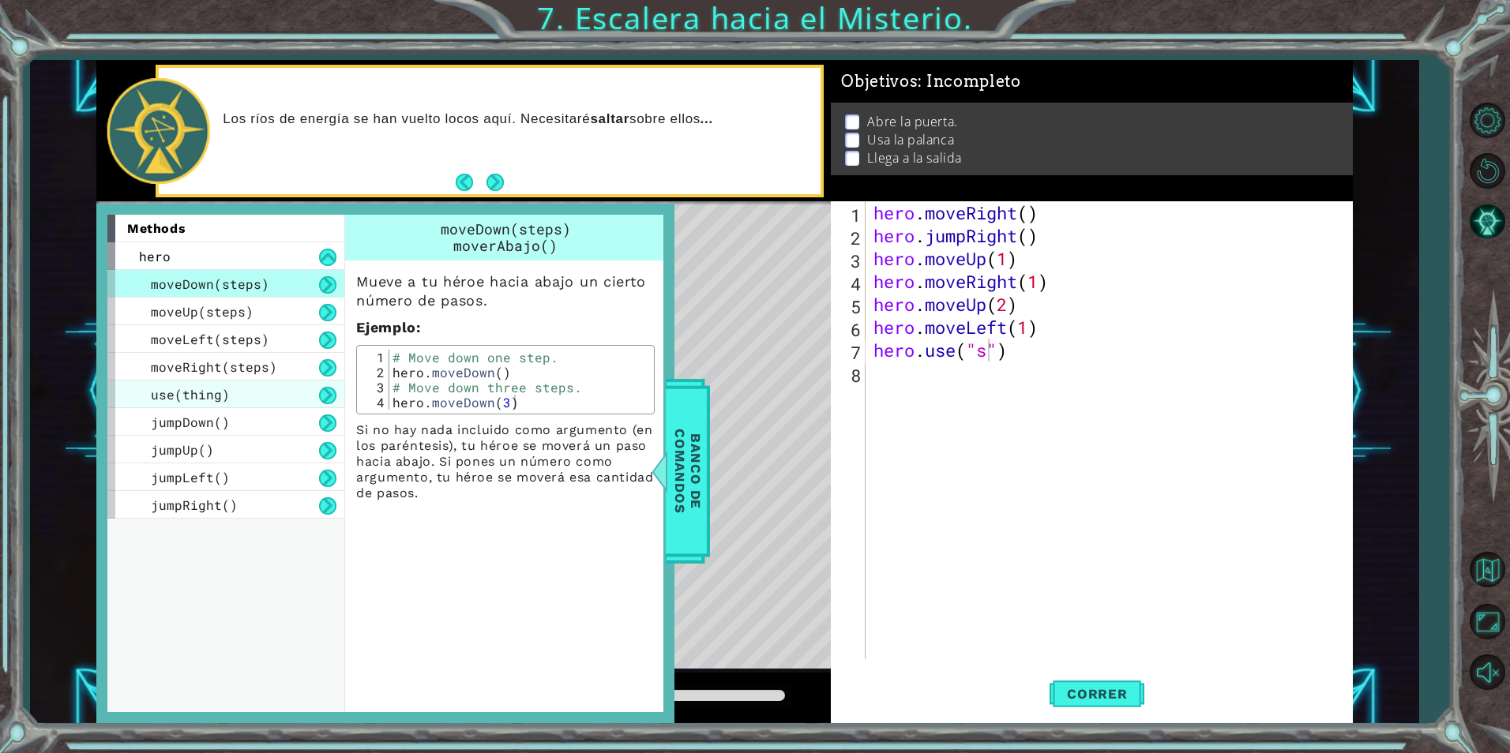
click at [220, 388] on span "use(thing)" at bounding box center [190, 394] width 79 height 17
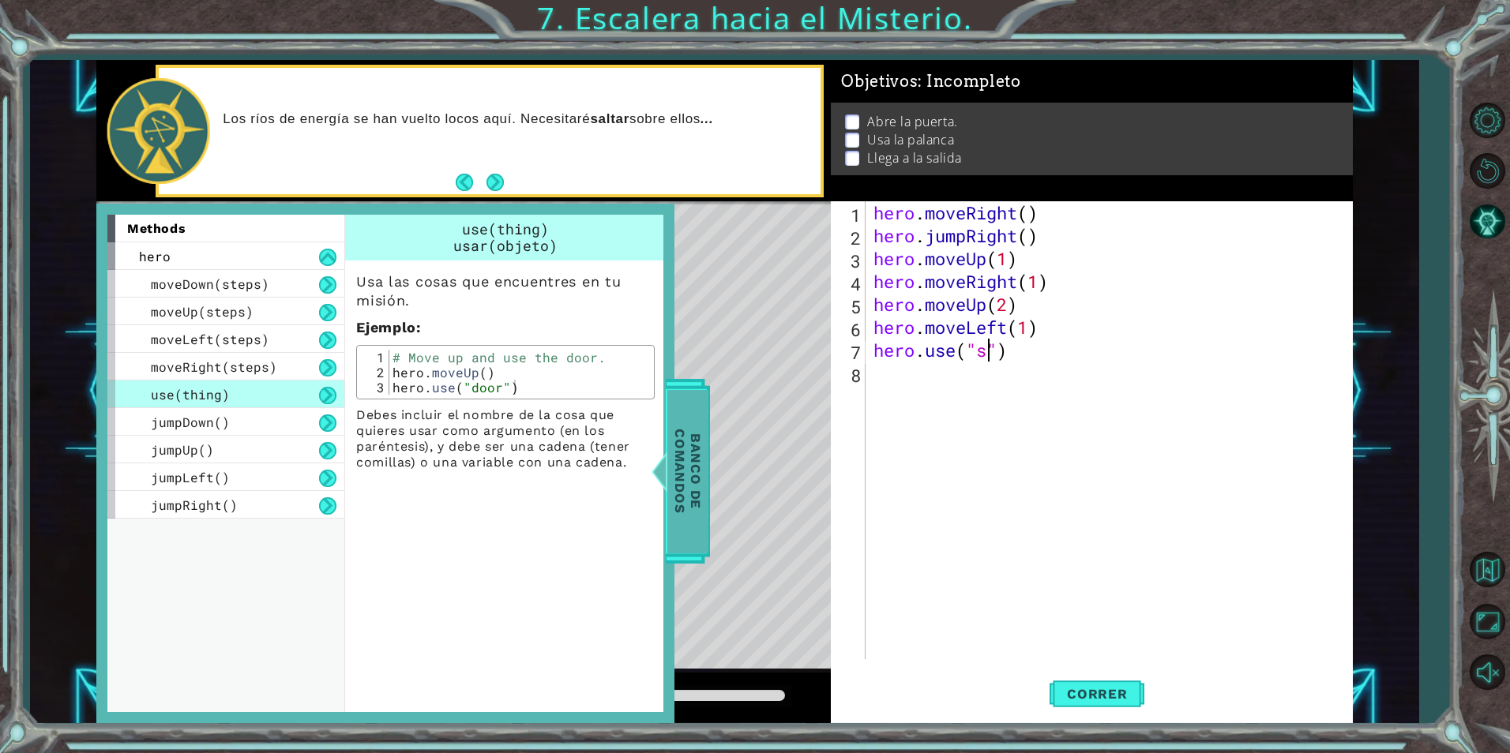
click at [668, 428] on span "Banco de comandos" at bounding box center [687, 471] width 41 height 163
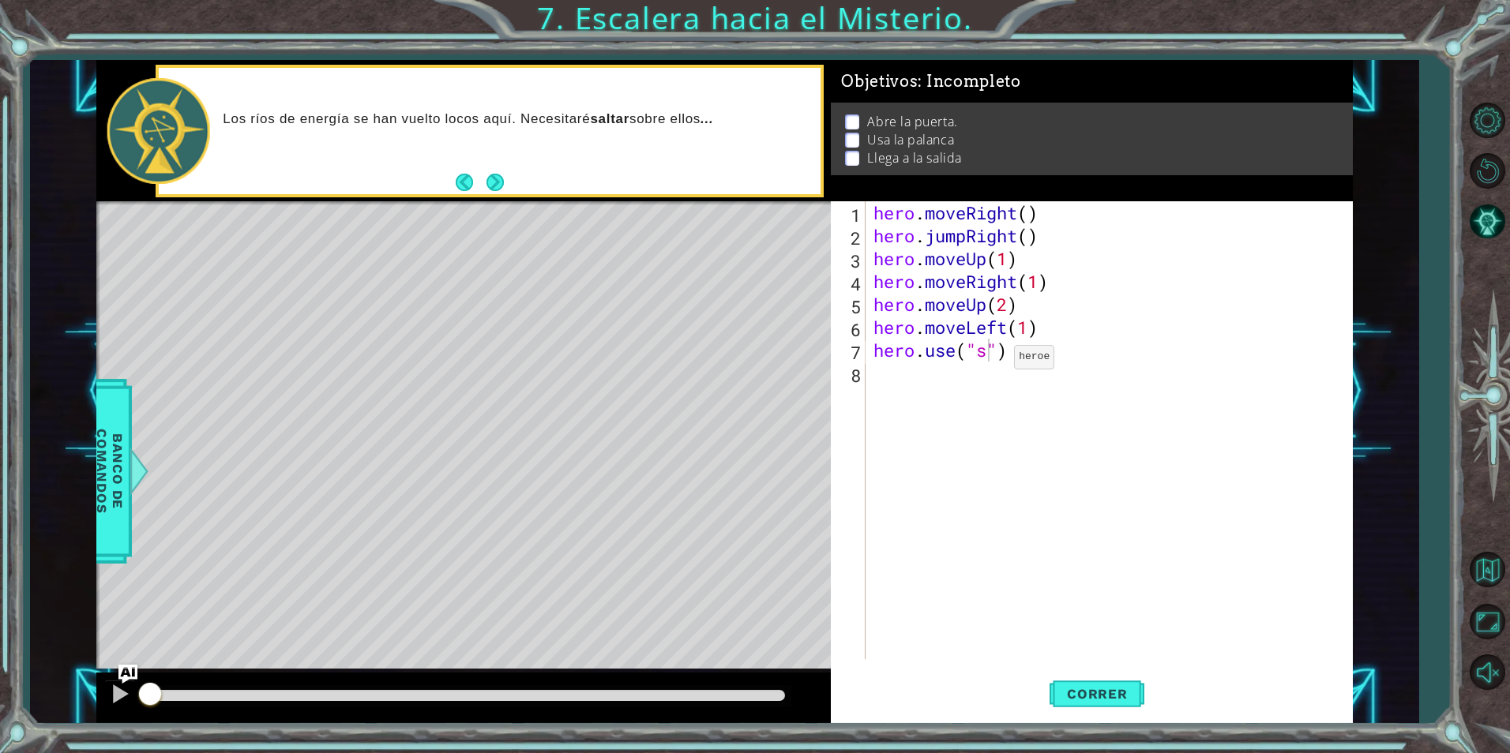
click at [994, 363] on div "hero . moveRight ( ) hero . jumpRight ( ) hero . moveUp ( 1 ) hero . moveRight …" at bounding box center [1112, 453] width 485 height 504
click at [985, 362] on div "hero . moveRight ( ) hero . jumpRight ( ) hero . moveUp ( 1 ) hero . moveRight …" at bounding box center [1112, 453] width 485 height 504
type textarea "hero.use("switch")"
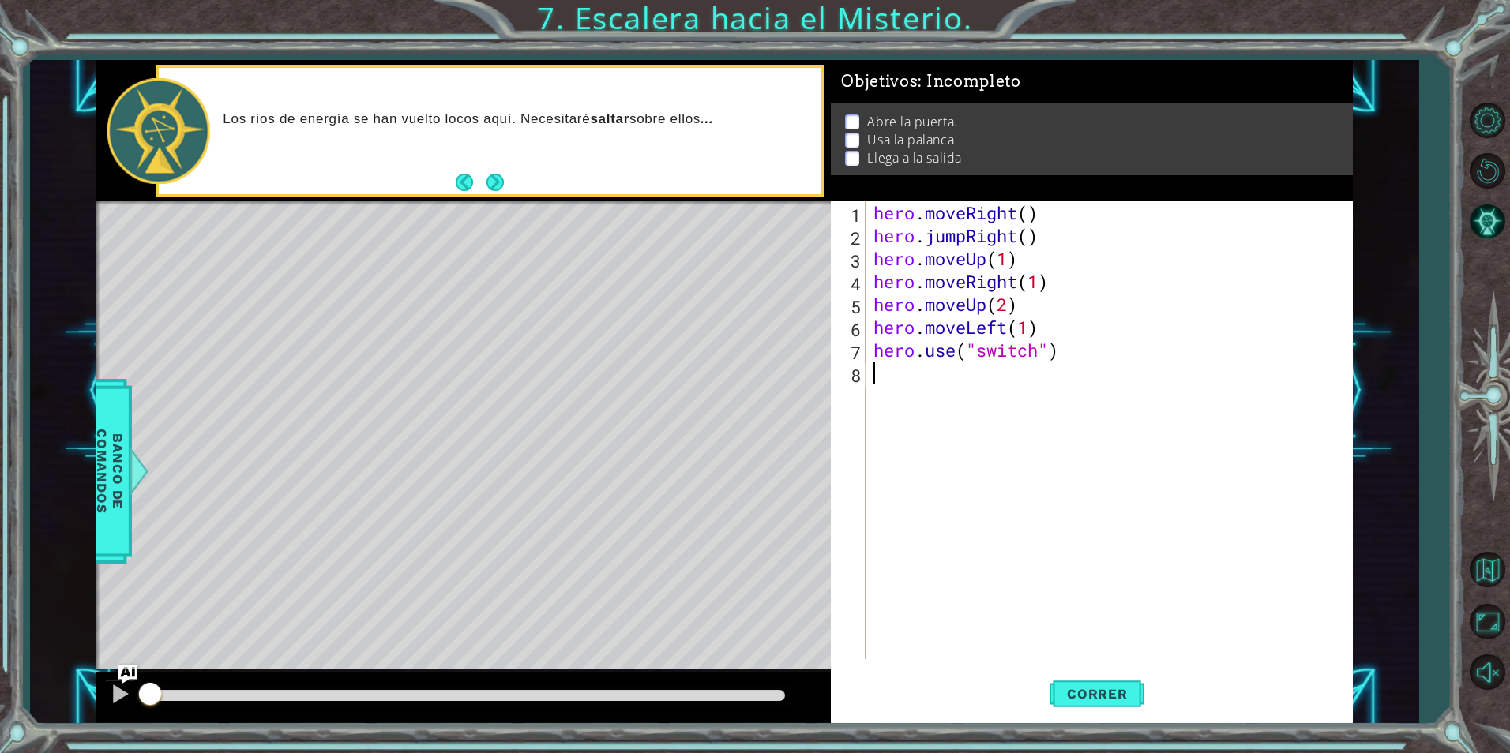
click at [931, 371] on div "hero . moveRight ( ) hero . jumpRight ( ) hero . moveUp ( 1 ) hero . moveRight …" at bounding box center [1112, 453] width 485 height 504
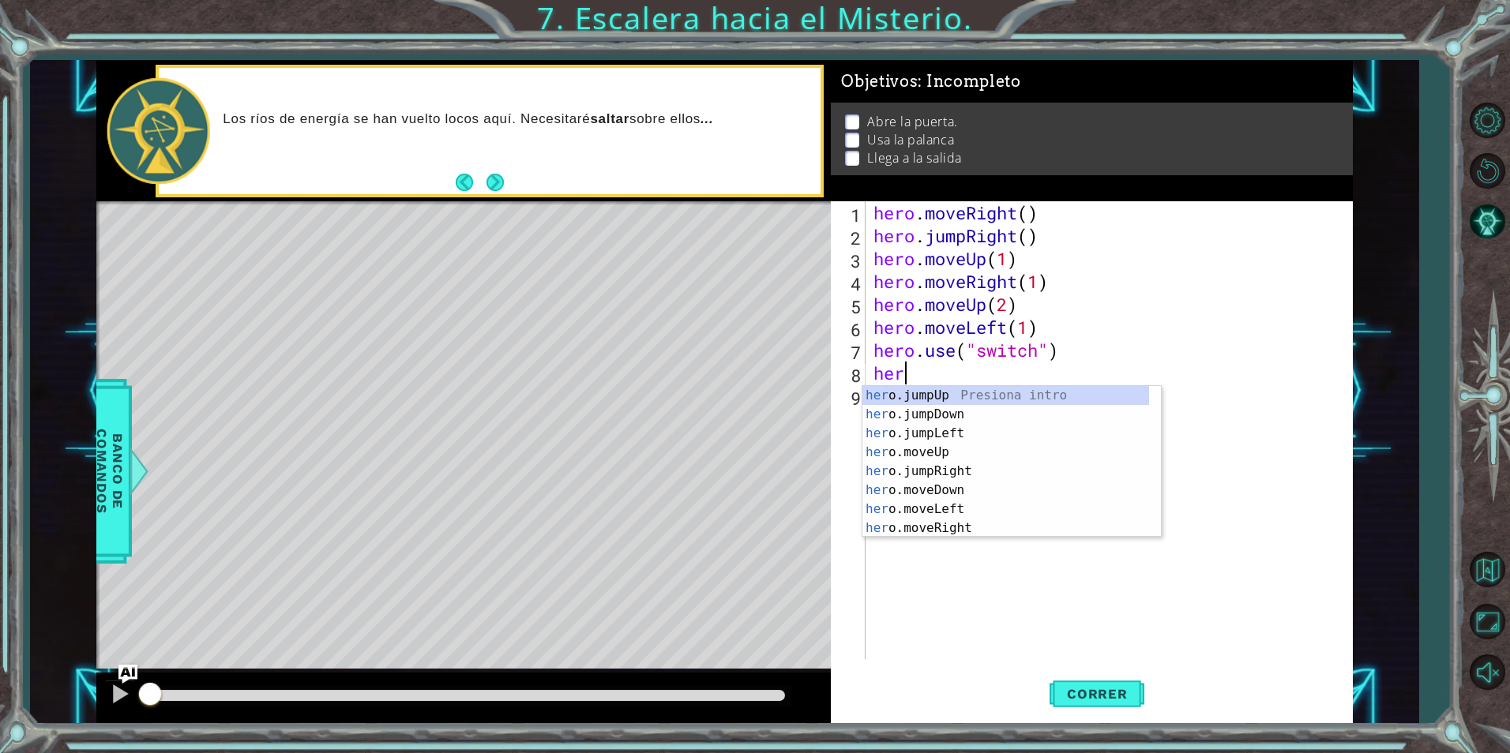
scroll to position [0, 1]
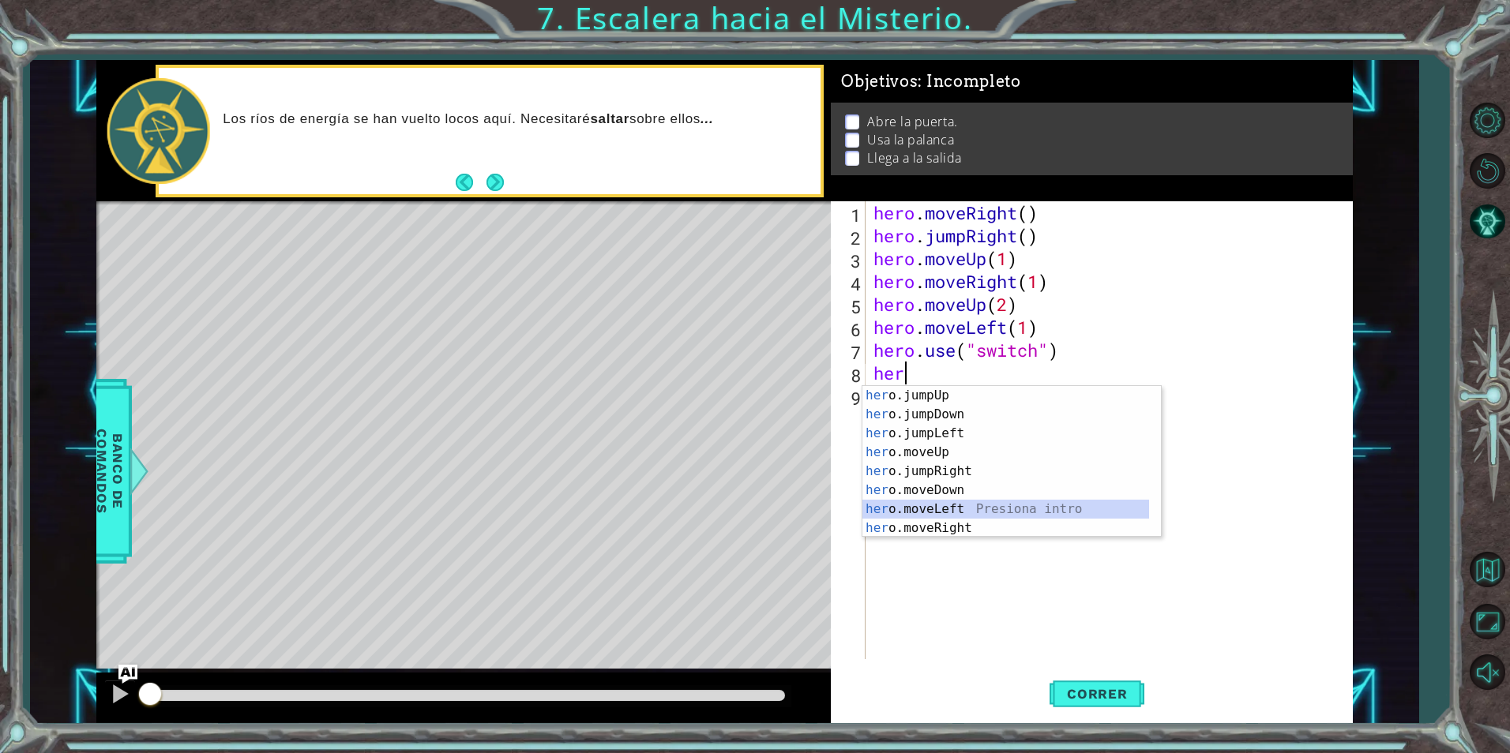
click at [960, 509] on div "her o.jumpUp Presiona intro her o.jumpDown Presiona intro her o.jumpLeft Presio…" at bounding box center [1005, 481] width 287 height 190
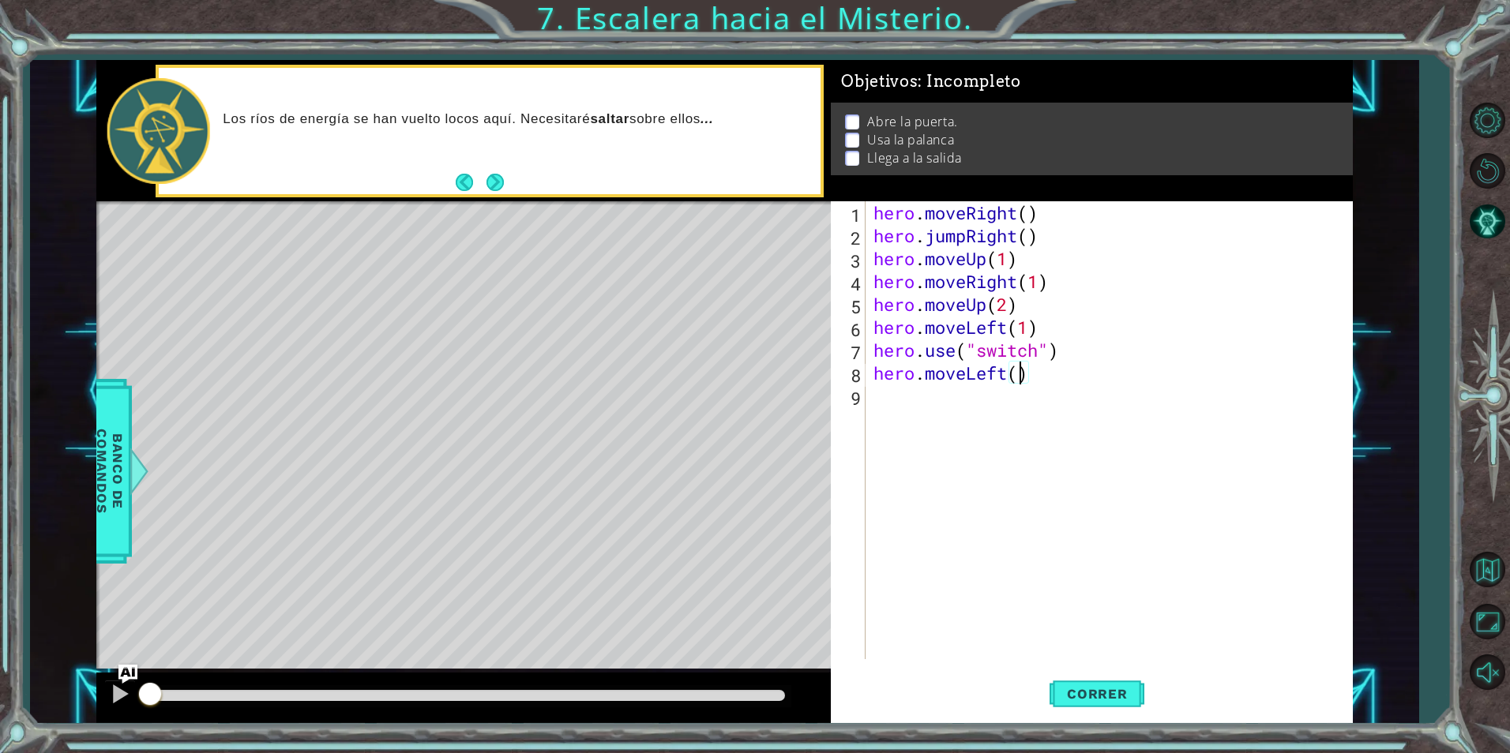
type textarea "hero.moveLeft(2)"
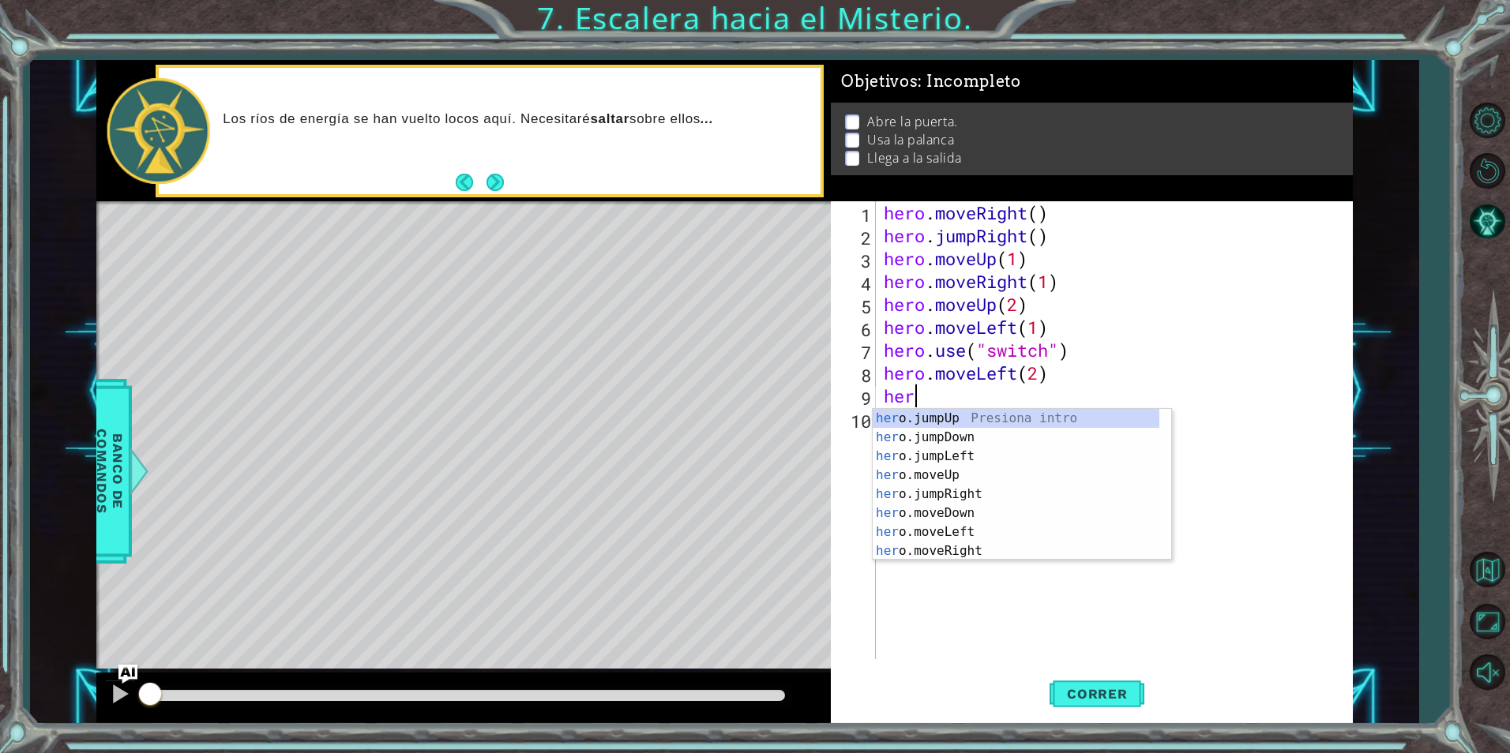
type textarea "hero"
click at [967, 411] on div "hero .jumpUp Presiona intro hero .jumpDown Presiona intro hero .jumpLeft Presio…" at bounding box center [1016, 504] width 287 height 190
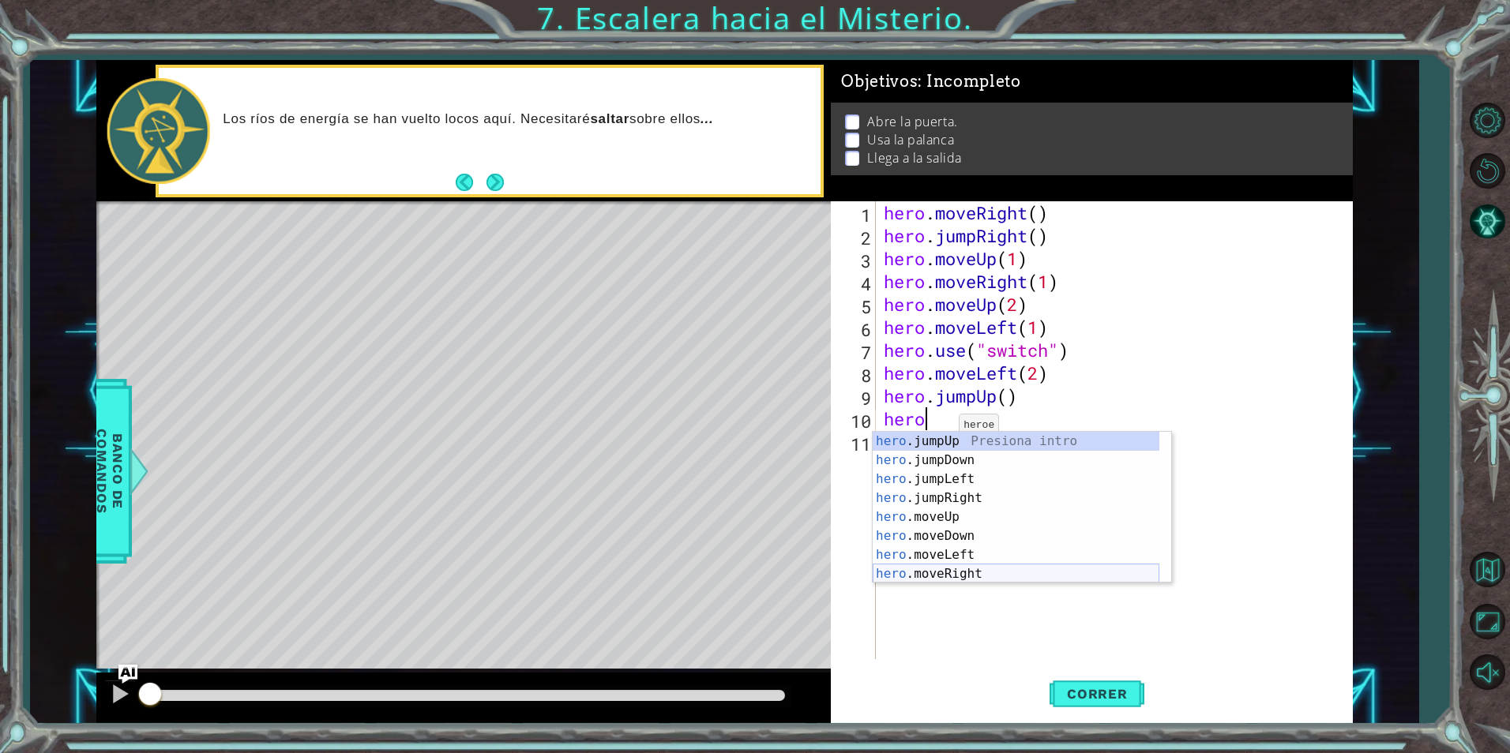
click at [946, 566] on div "hero .jumpUp Presiona intro hero .jumpDown Presiona intro hero .jumpLeft Presio…" at bounding box center [1016, 527] width 287 height 190
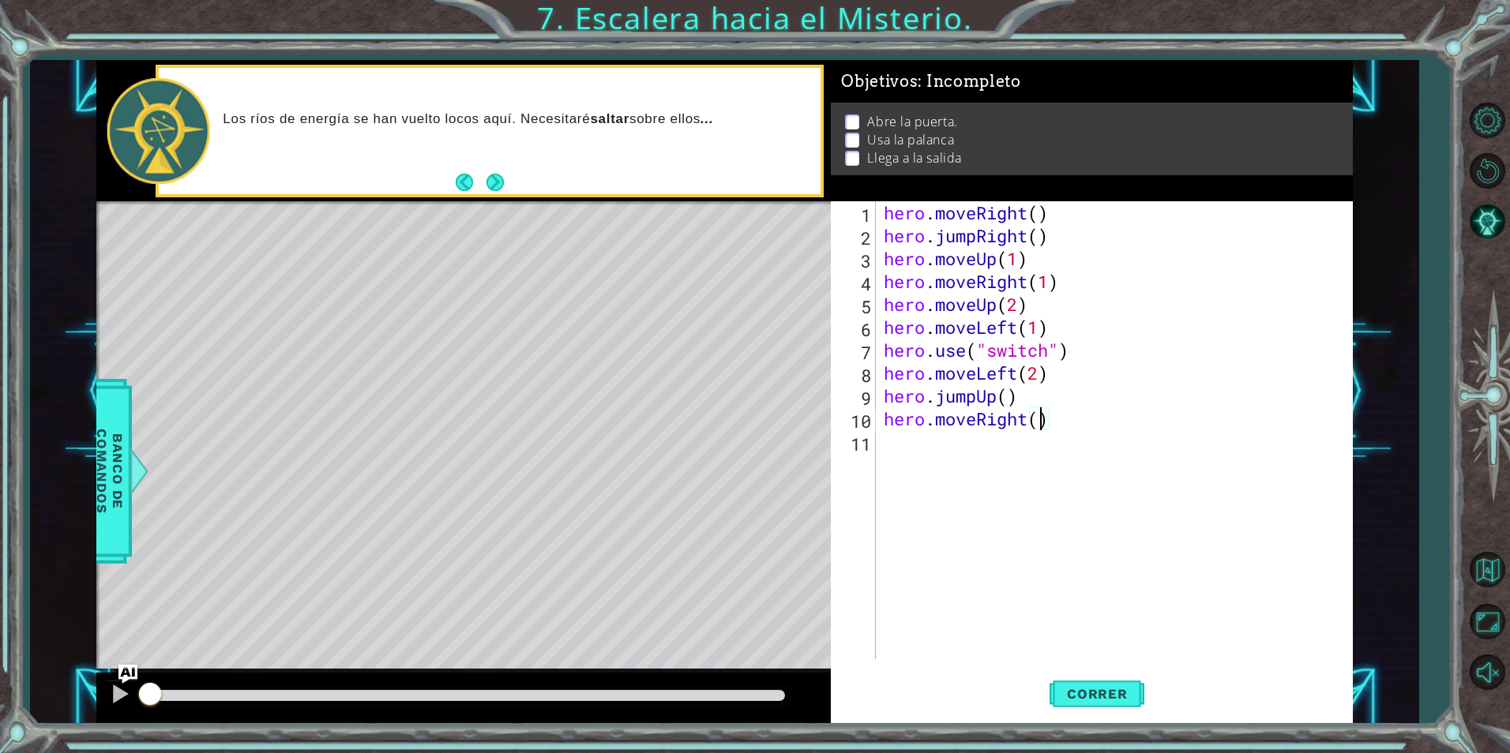
scroll to position [0, 7]
click at [1114, 688] on span "Correr" at bounding box center [1097, 694] width 92 height 16
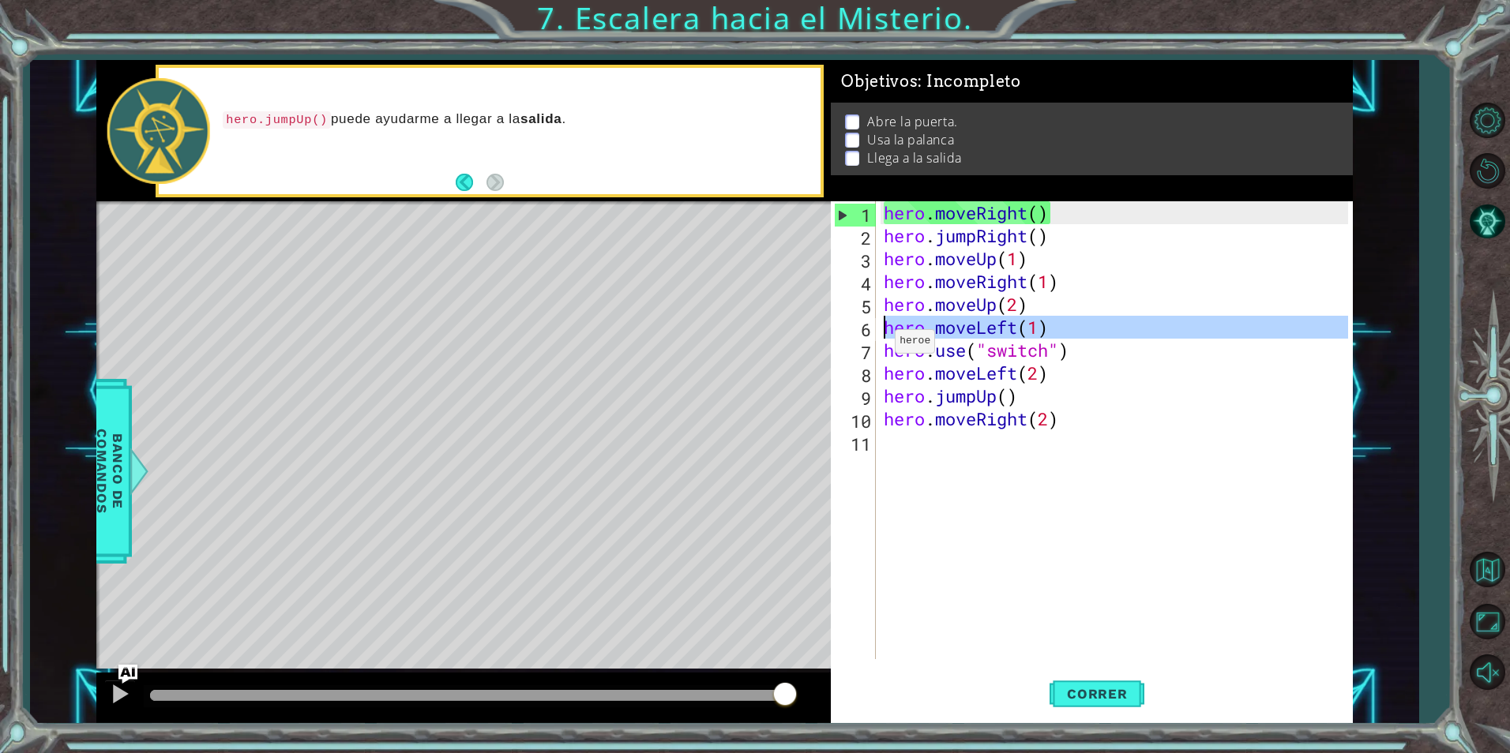
click at [853, 336] on div "6" at bounding box center [855, 329] width 42 height 23
click at [854, 340] on div "6" at bounding box center [855, 329] width 42 height 23
click at [879, 324] on div "hero.use("switch") 1 2 3 4 5 6 7 8 9 10 11 hero . moveRight ( ) hero . jumpRigh…" at bounding box center [1089, 430] width 517 height 458
click at [881, 324] on div "hero . moveRight ( ) hero . jumpRight ( ) hero . moveUp ( 1 ) hero . moveRight …" at bounding box center [1118, 453] width 475 height 504
type textarea "hero.moveLeft(1)"
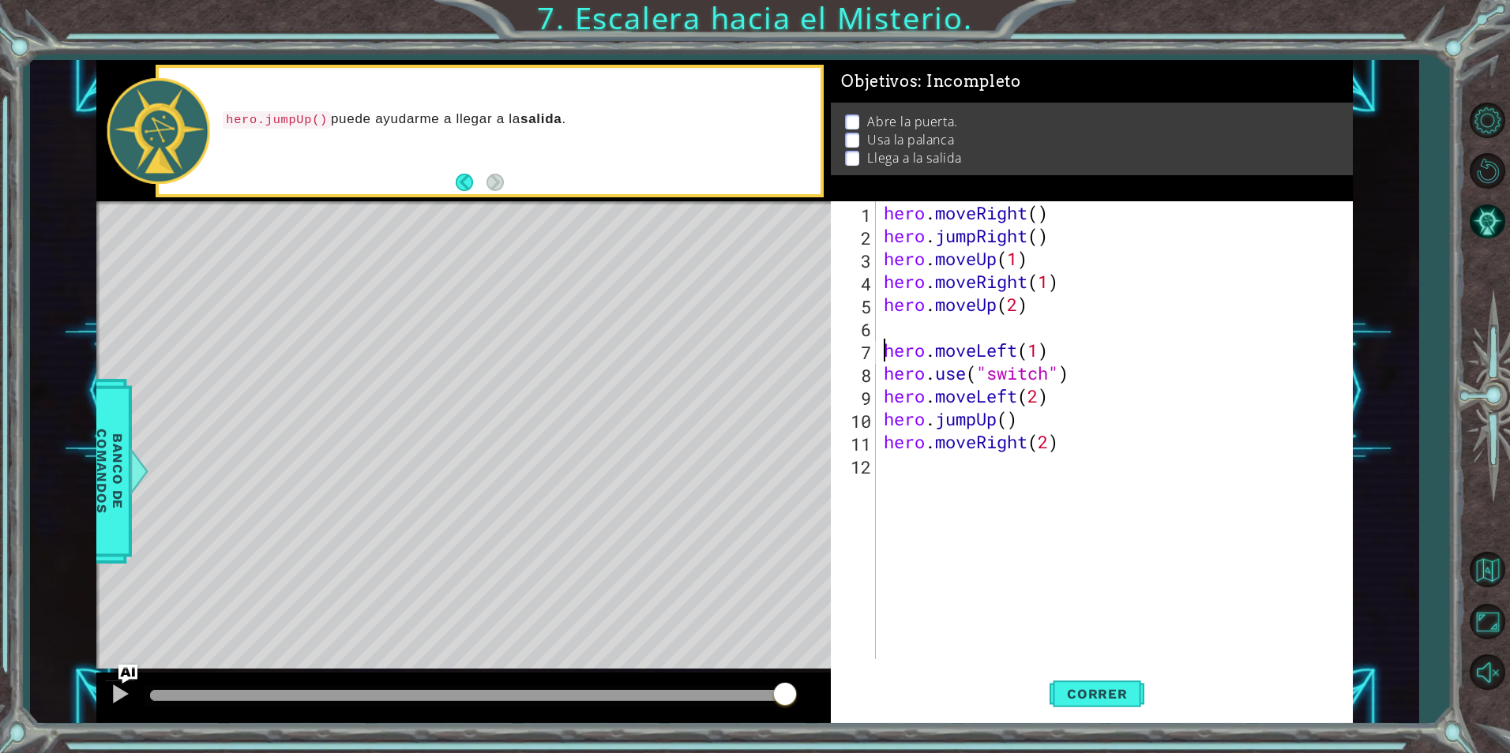
click at [926, 329] on div "hero . moveRight ( ) hero . jumpRight ( ) hero . moveUp ( 1 ) hero . moveRight …" at bounding box center [1118, 453] width 475 height 504
type textarea "hero.use("door")"
click at [1058, 493] on div "hero . moveRight ( ) hero . jumpRight ( ) hero . moveUp ( 1 ) hero . moveRight …" at bounding box center [1118, 453] width 475 height 504
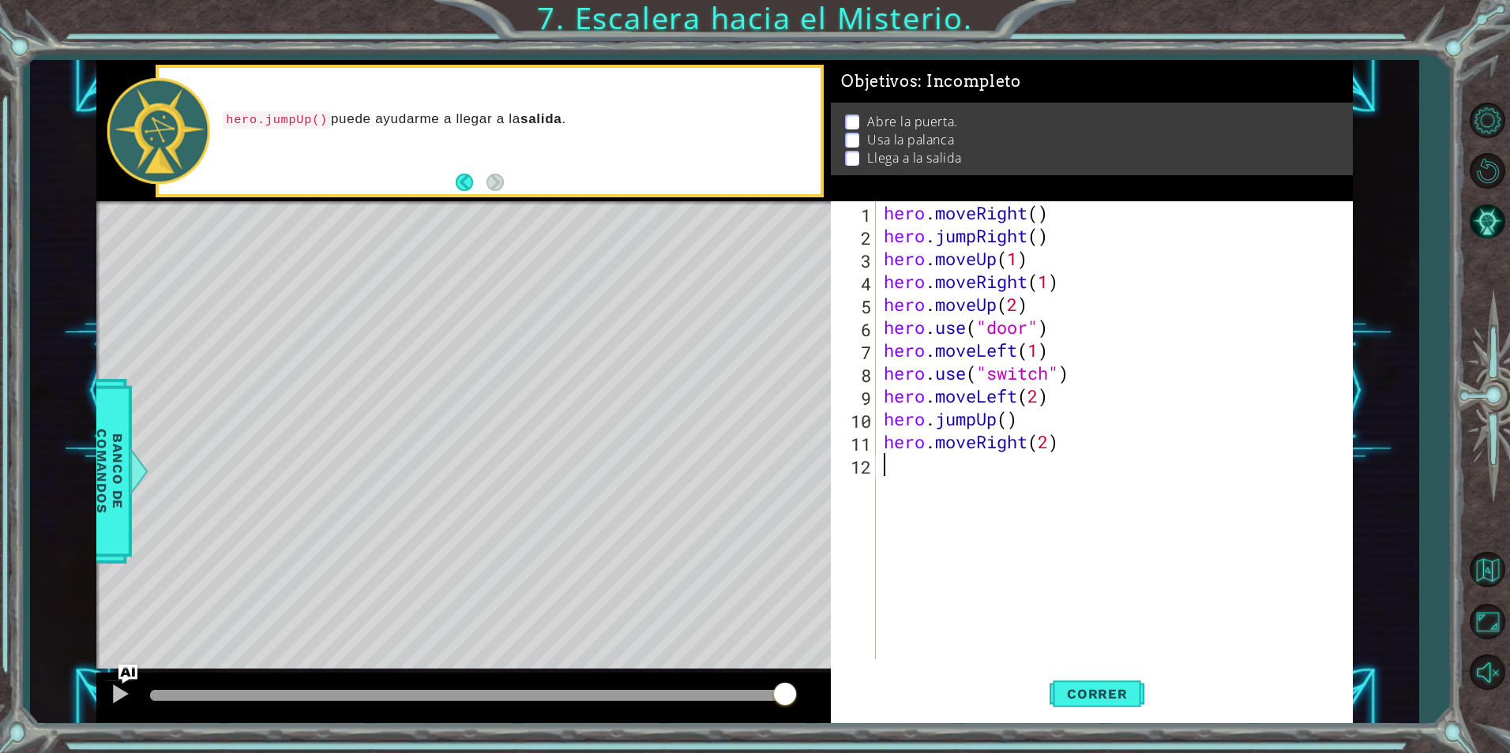
scroll to position [0, 0]
click at [1069, 685] on button "Correr" at bounding box center [1097, 694] width 95 height 52
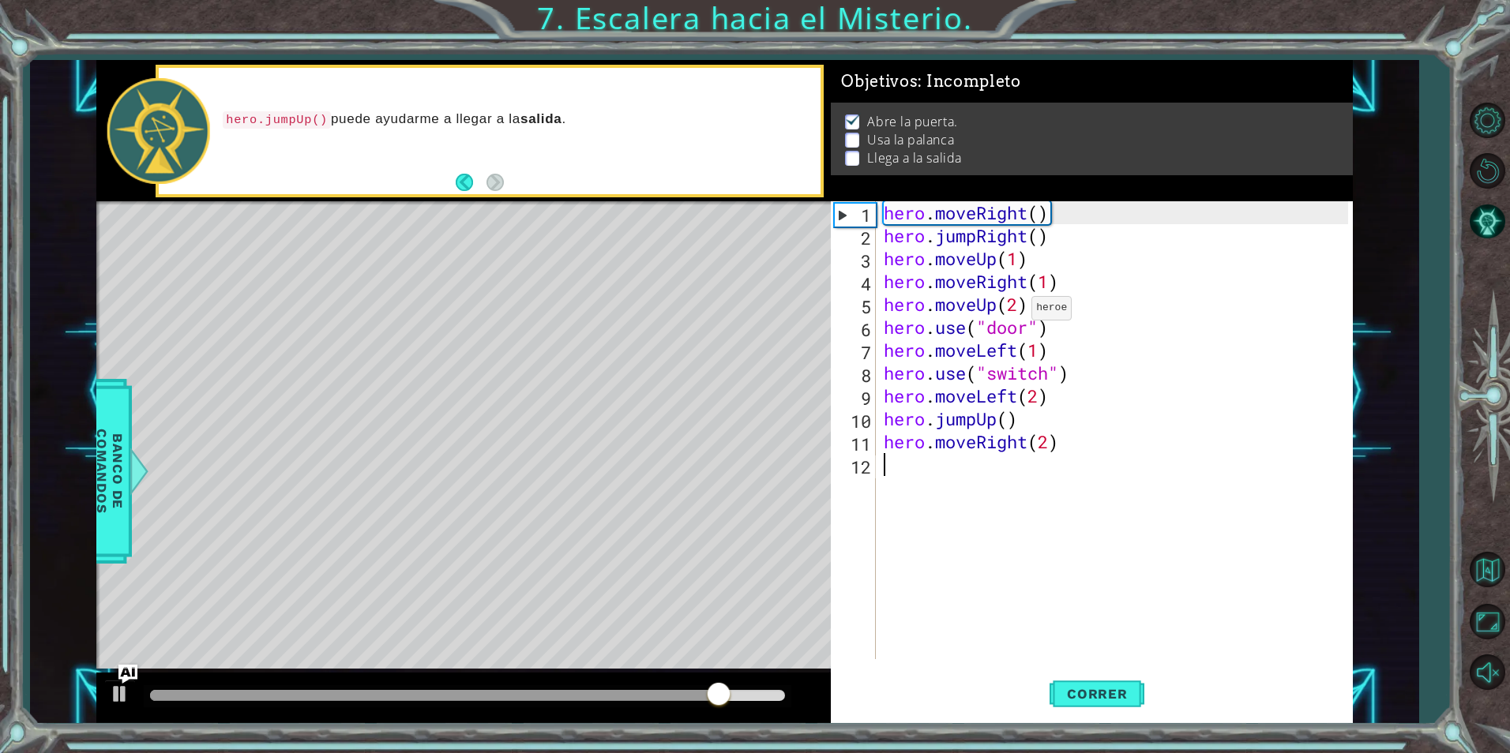
click at [1018, 312] on div "hero . moveRight ( ) hero . jumpRight ( ) hero . moveUp ( 1 ) hero . moveRight …" at bounding box center [1118, 453] width 475 height 504
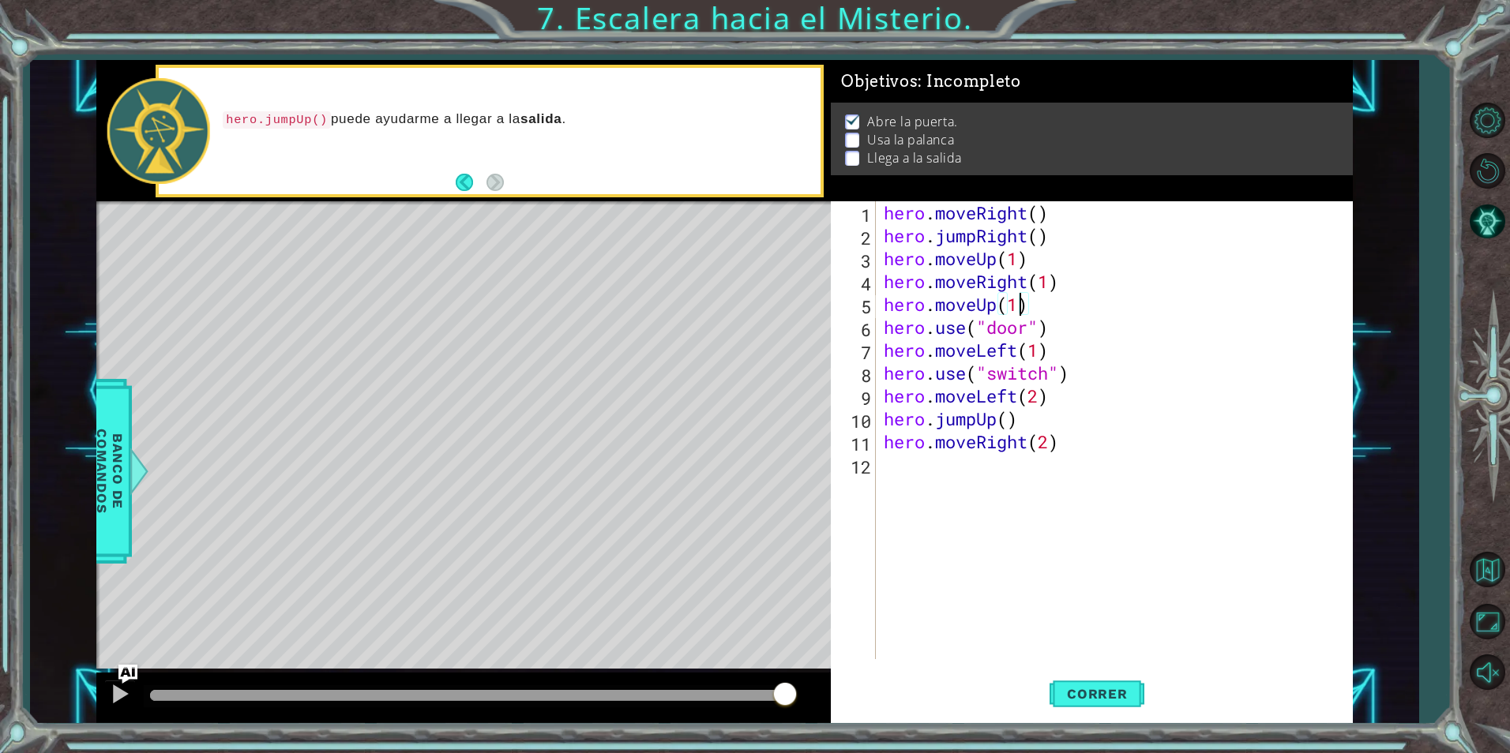
scroll to position [0, 6]
click at [1088, 676] on button "Correr" at bounding box center [1097, 694] width 95 height 52
click at [1036, 306] on div "hero . moveRight ( ) hero . jumpRight ( ) hero . moveUp ( 1 ) hero . moveRight …" at bounding box center [1118, 453] width 475 height 504
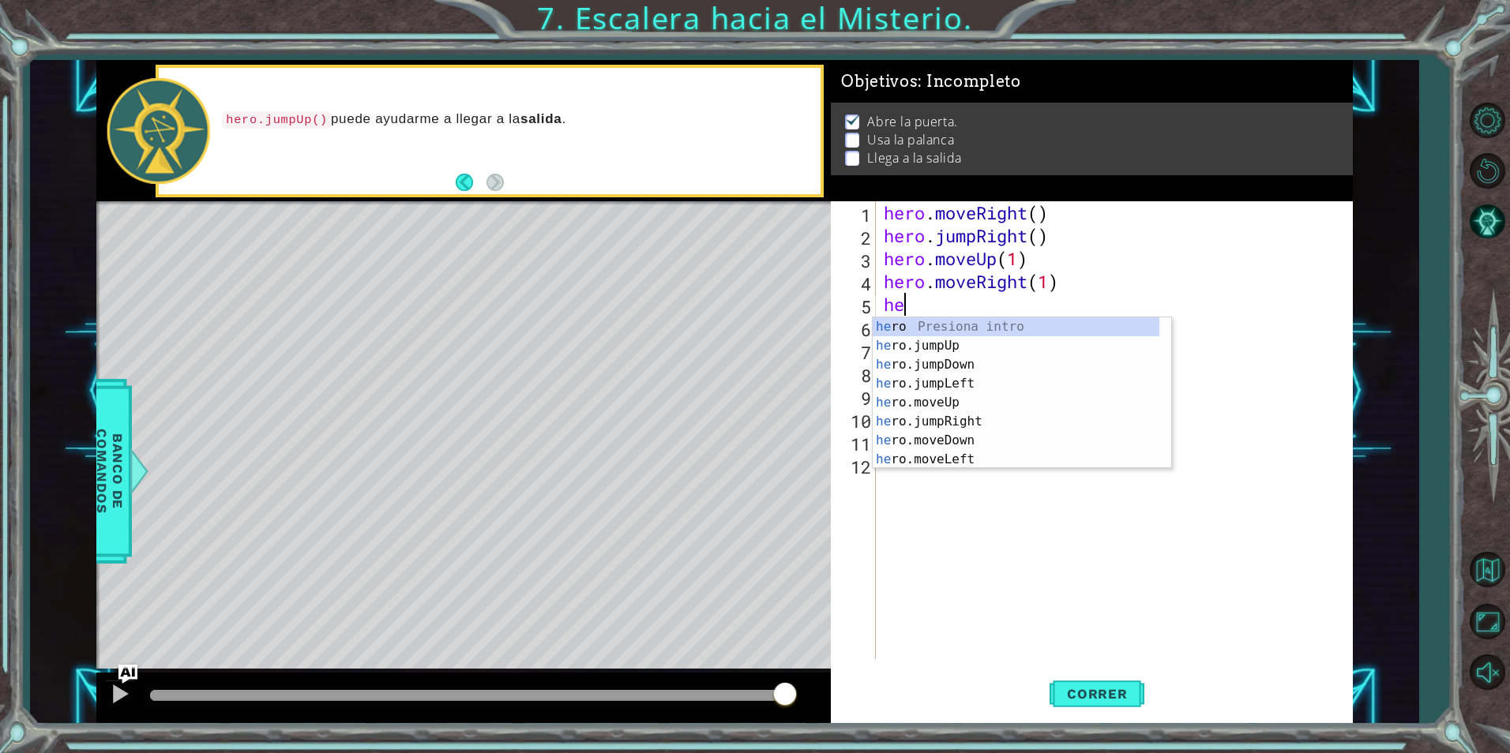
scroll to position [0, 0]
type textarea "h"
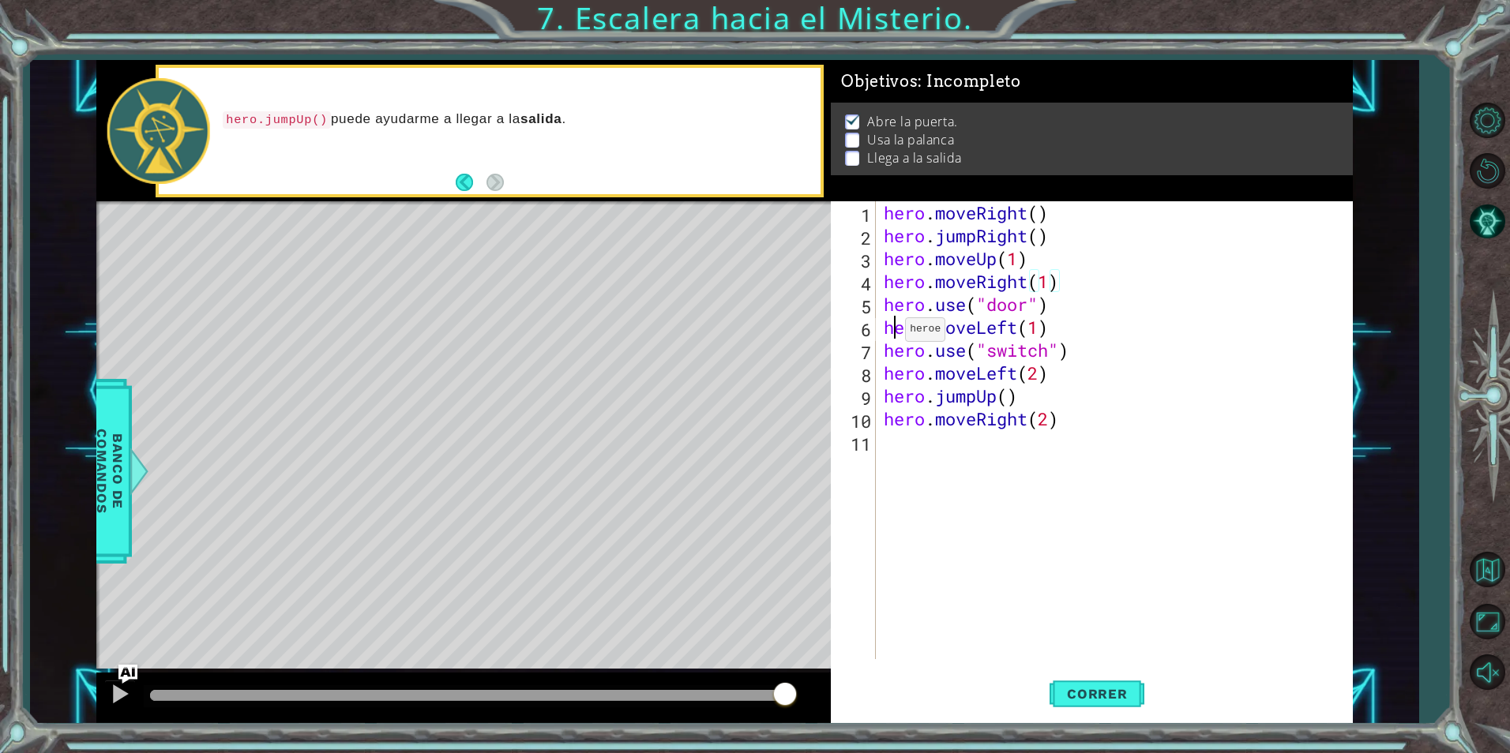
click at [892, 333] on div "hero . moveRight ( ) hero . jumpRight ( ) hero . moveUp ( 1 ) hero . moveRight …" at bounding box center [1118, 453] width 475 height 504
type textarea "hero.moveLeft(1)"
click at [888, 330] on div "hero . moveRight ( ) hero . jumpRight ( ) hero . moveUp ( 1 ) hero . moveRight …" at bounding box center [1118, 453] width 475 height 504
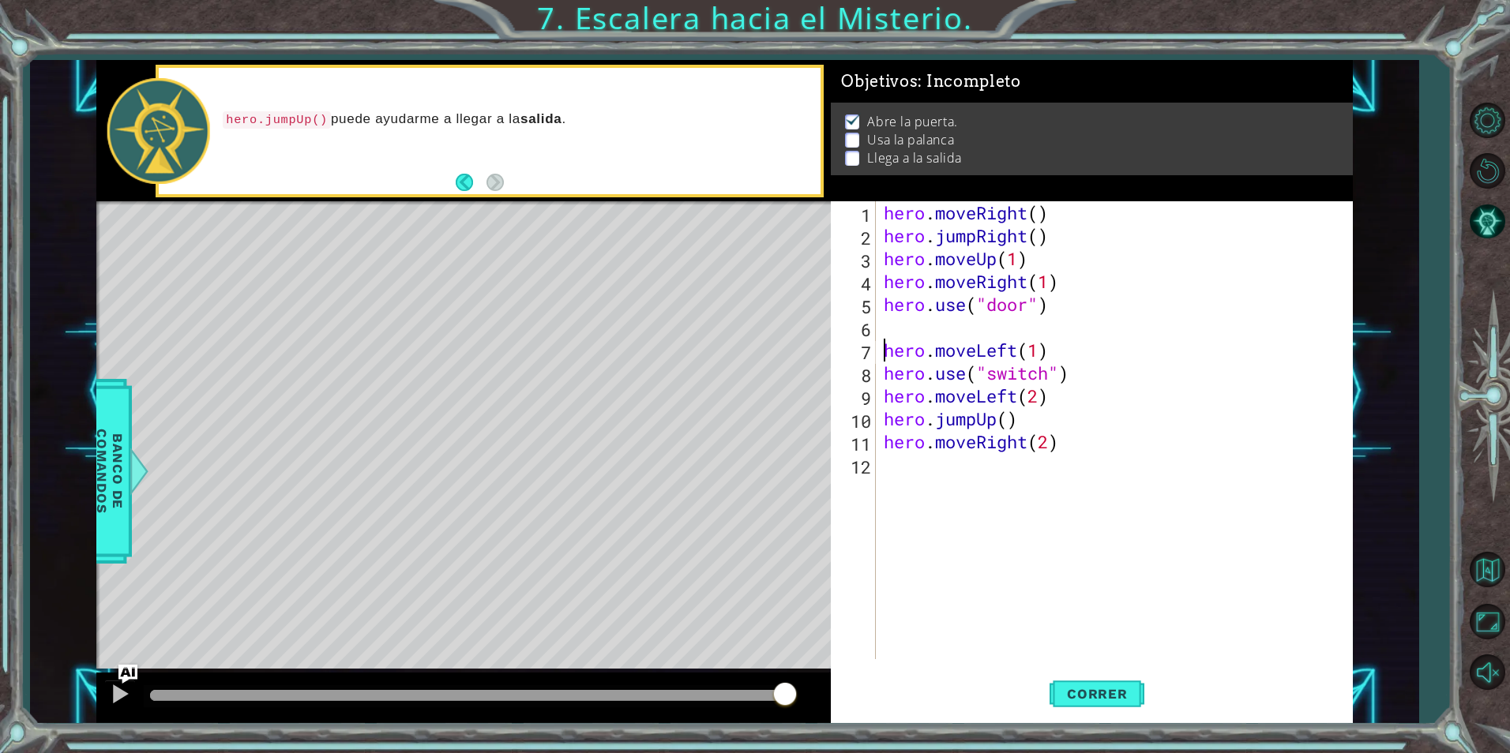
click at [891, 327] on div "hero . moveRight ( ) hero . jumpRight ( ) hero . moveUp ( 1 ) hero . moveRight …" at bounding box center [1118, 453] width 475 height 504
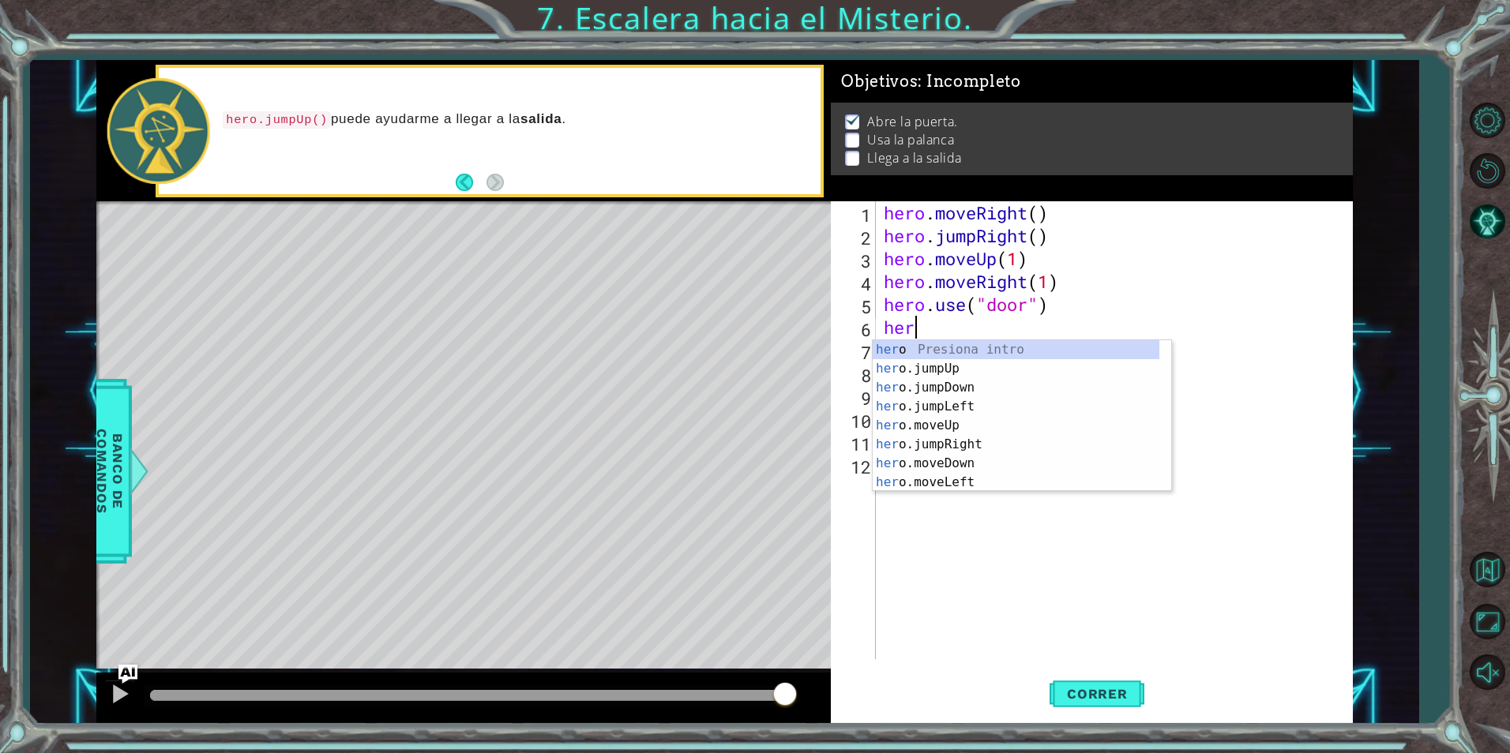
scroll to position [0, 1]
click at [942, 446] on div "hero Presiona intro hero .jumpUp Presiona intro hero .jumpDown Presiona intro h…" at bounding box center [1016, 435] width 287 height 190
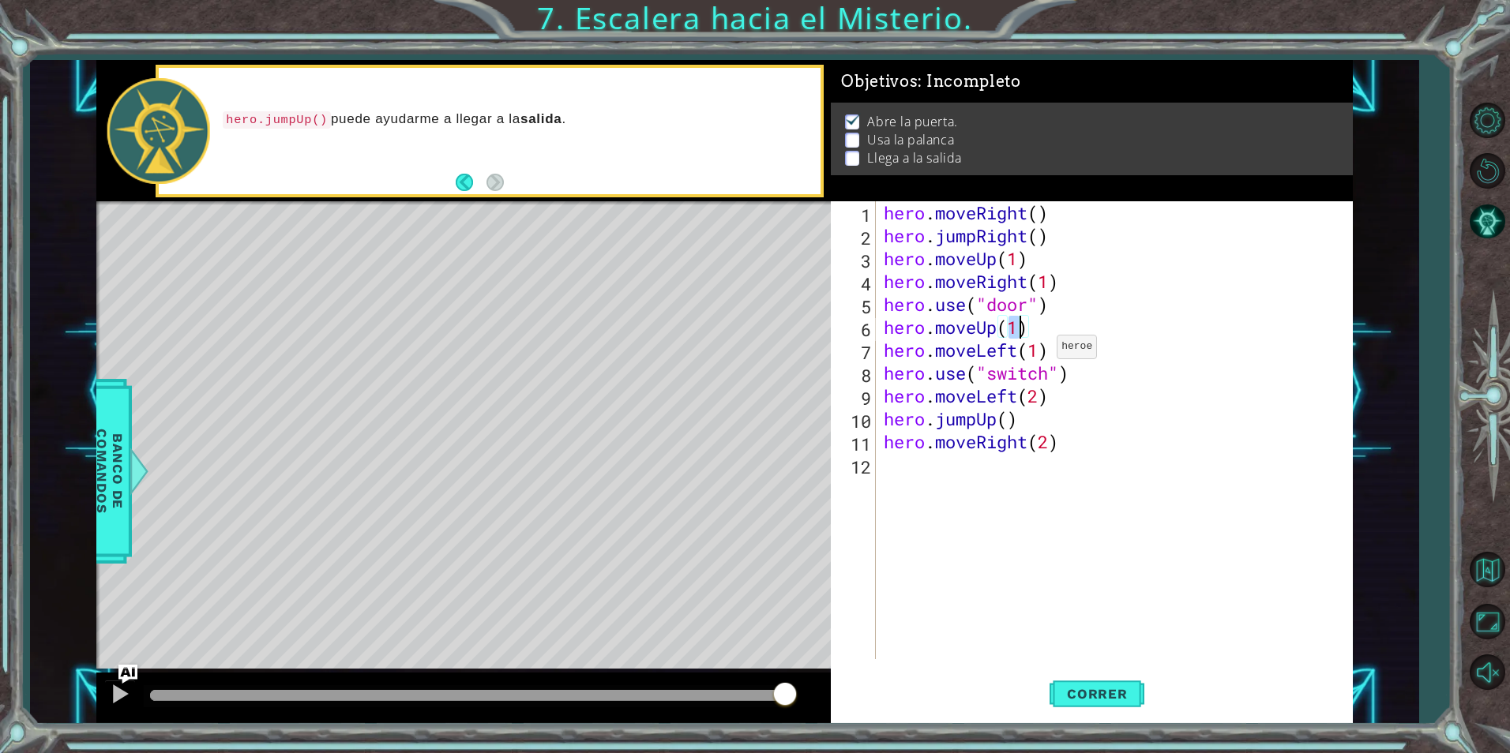
scroll to position [0, 6]
click at [1115, 692] on span "Correr" at bounding box center [1097, 694] width 92 height 16
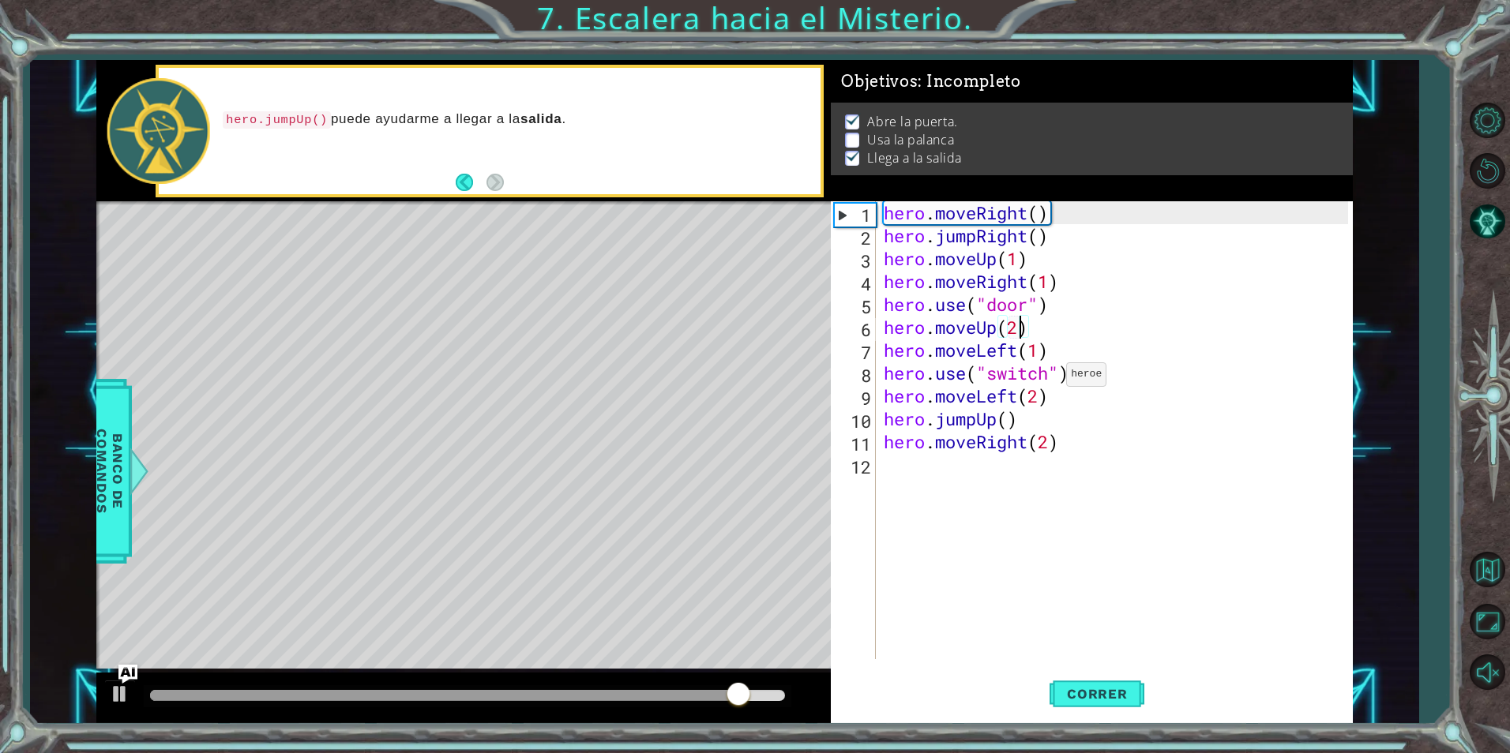
click at [1061, 377] on div "hero . moveRight ( ) hero . jumpRight ( ) hero . moveUp ( 1 ) hero . moveRight …" at bounding box center [1118, 453] width 475 height 504
click at [1050, 377] on div "hero . moveRight ( ) hero . jumpRight ( ) hero . moveUp ( 1 ) hero . moveRight …" at bounding box center [1118, 453] width 475 height 504
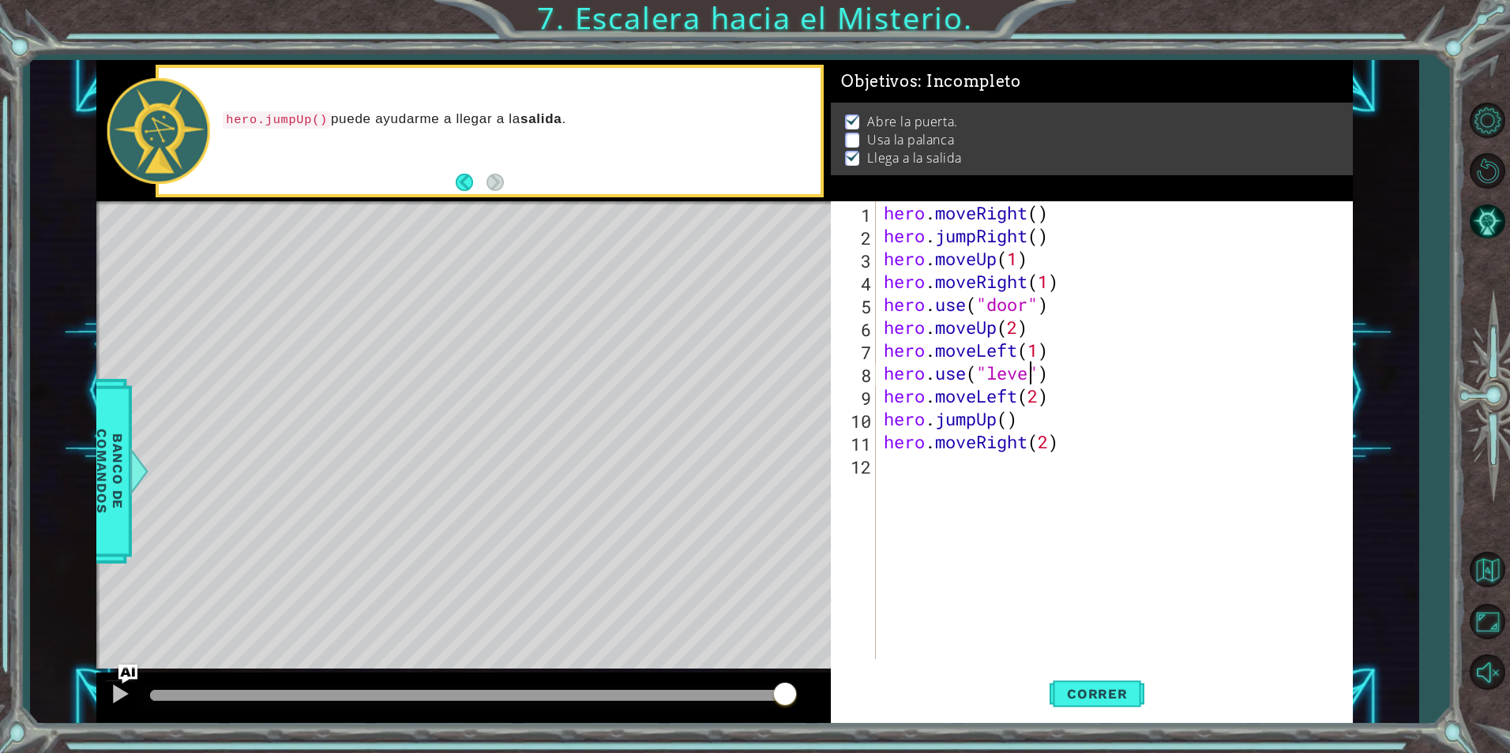
scroll to position [0, 7]
click at [1090, 453] on div "hero . moveRight ( ) hero . jumpRight ( ) hero . moveUp ( 1 ) hero . moveRight …" at bounding box center [1118, 453] width 475 height 504
type textarea "hero.moveRight(2)"
click at [1091, 684] on button "Correr" at bounding box center [1097, 694] width 95 height 52
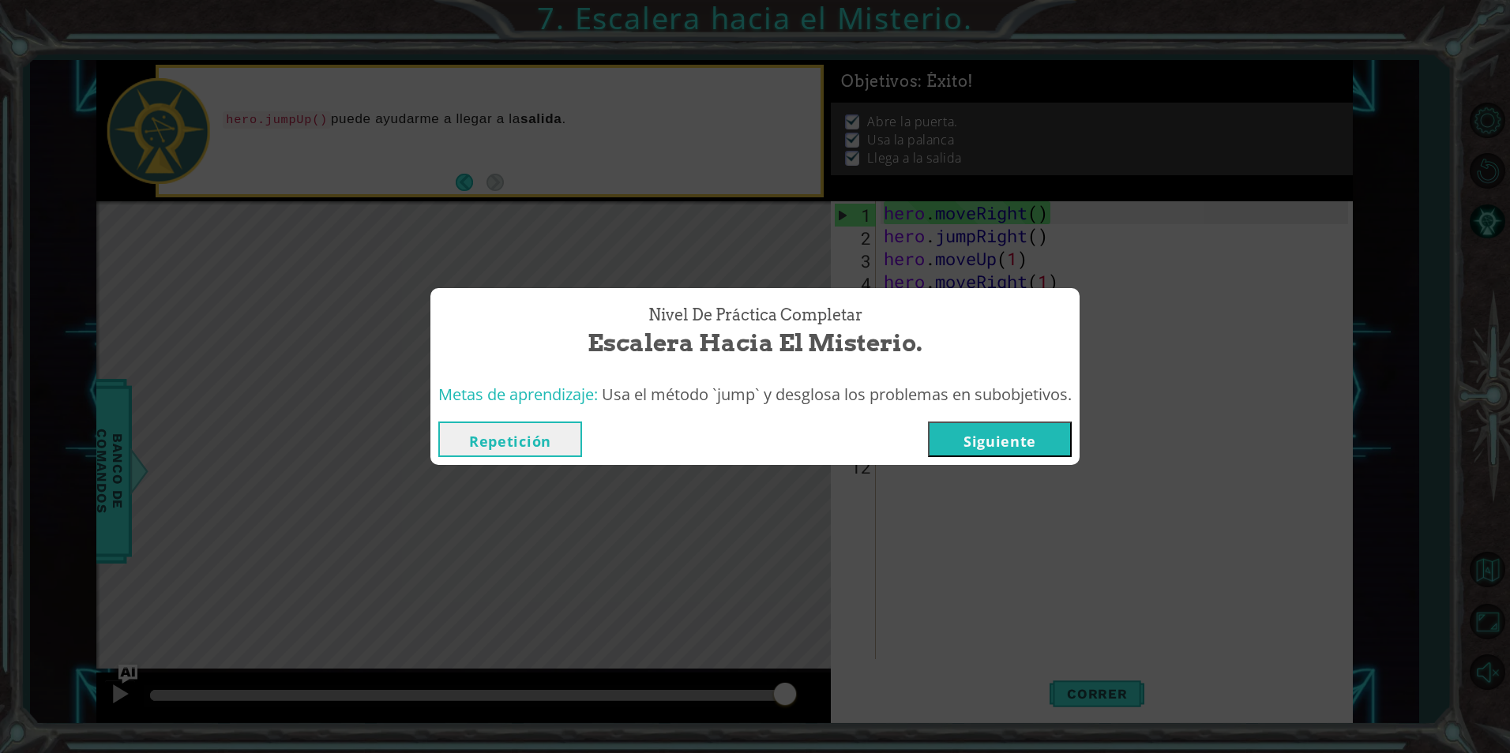
click at [1025, 438] on button "Siguiente" at bounding box center [1000, 440] width 144 height 36
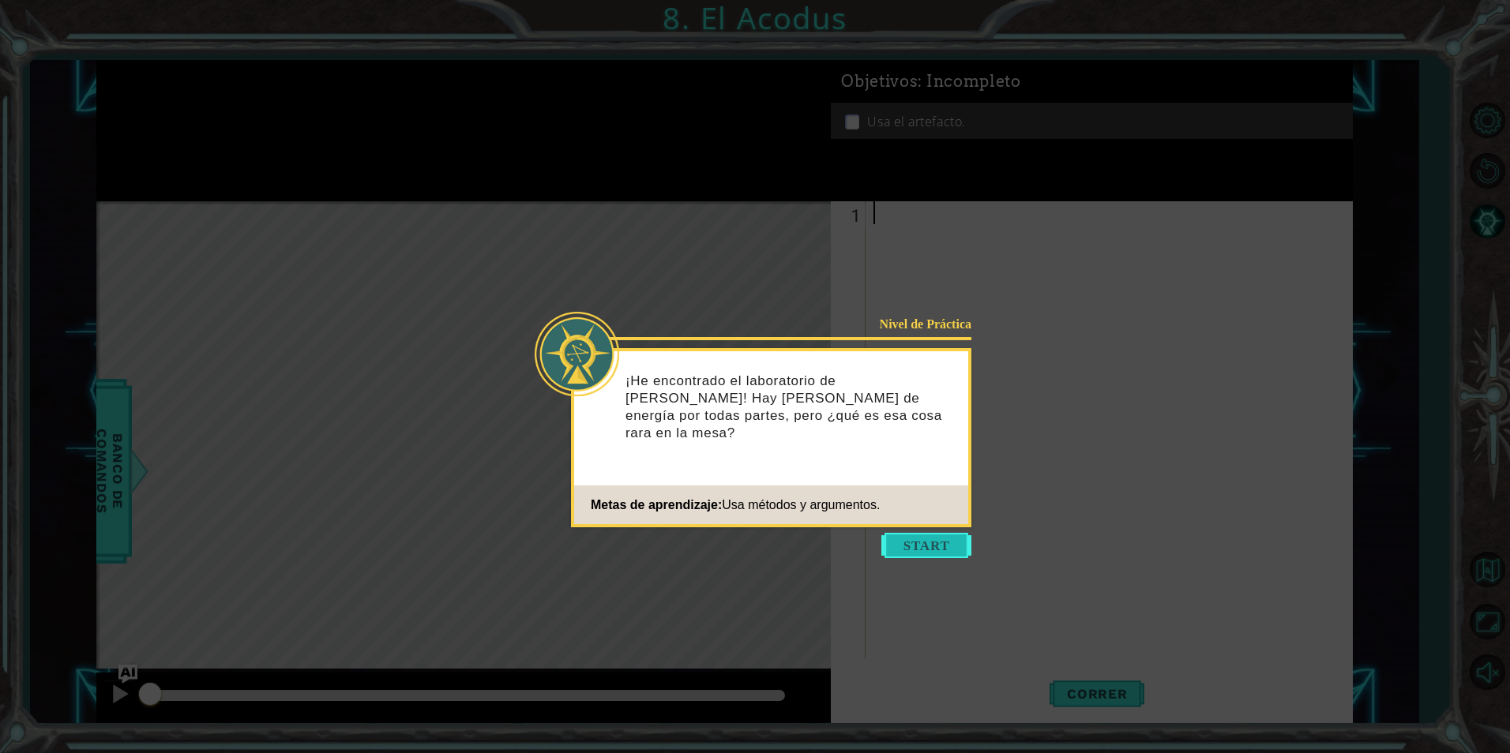
click at [937, 541] on button "Start" at bounding box center [926, 545] width 90 height 25
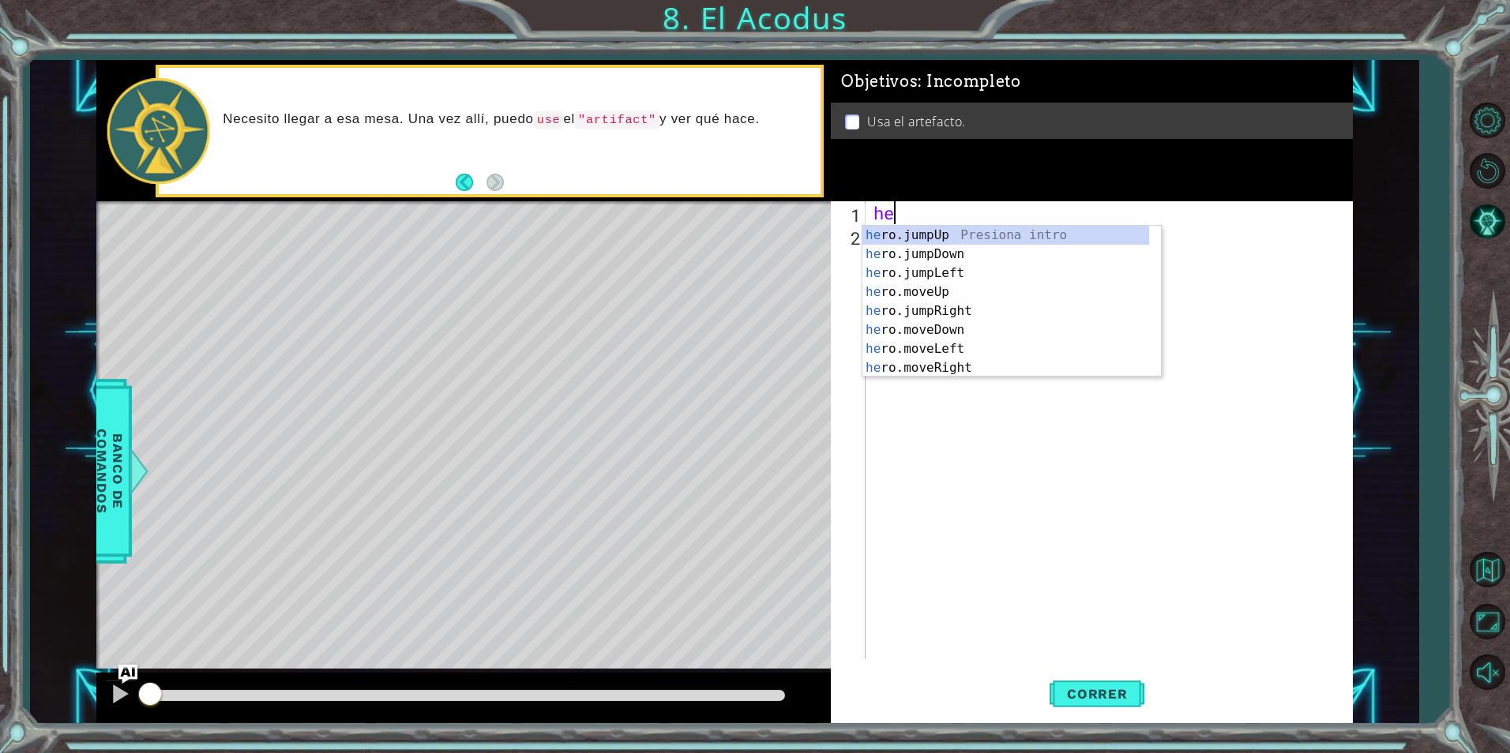
scroll to position [0, 1]
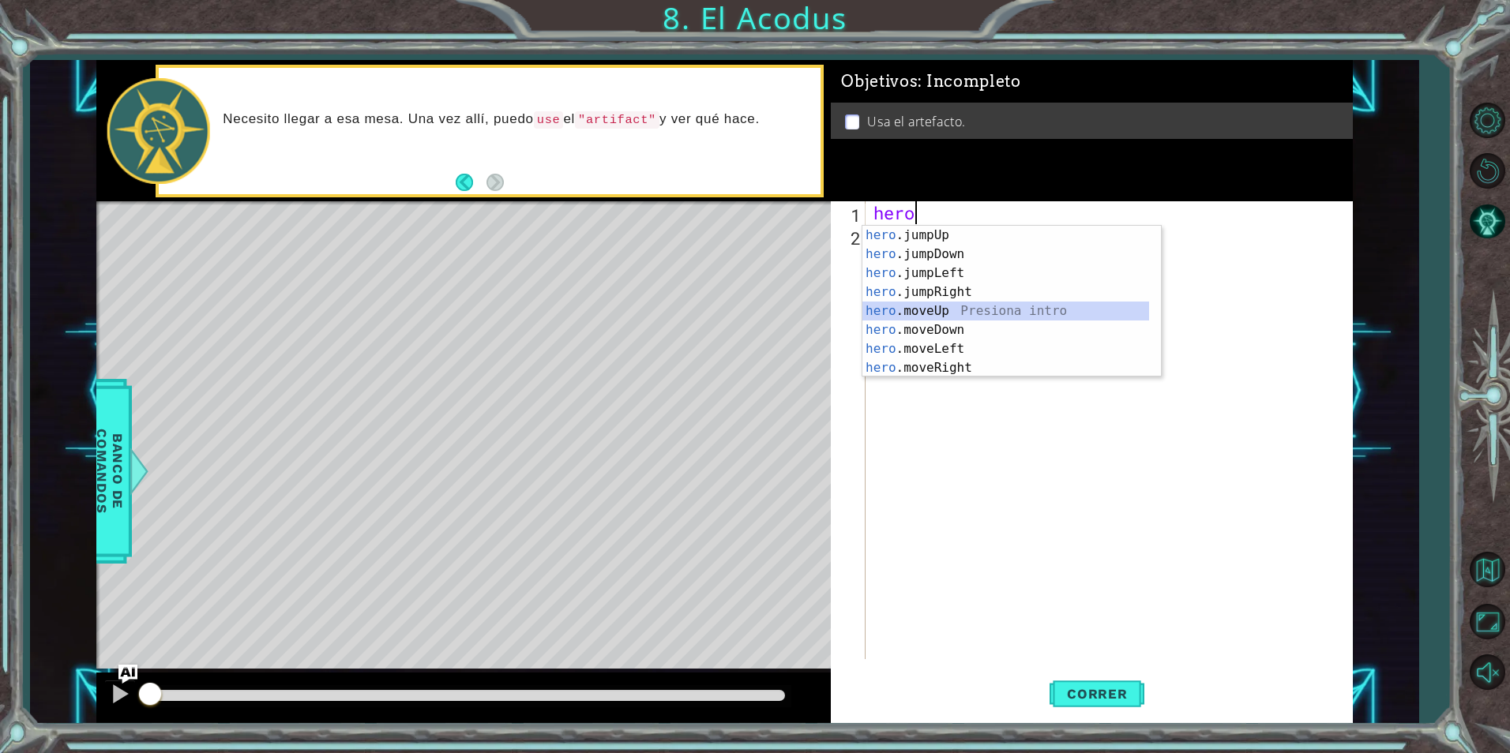
click at [971, 310] on div "hero .jumpUp Presiona intro hero .jumpDown Presiona intro hero .jumpLeft Presio…" at bounding box center [1005, 321] width 287 height 190
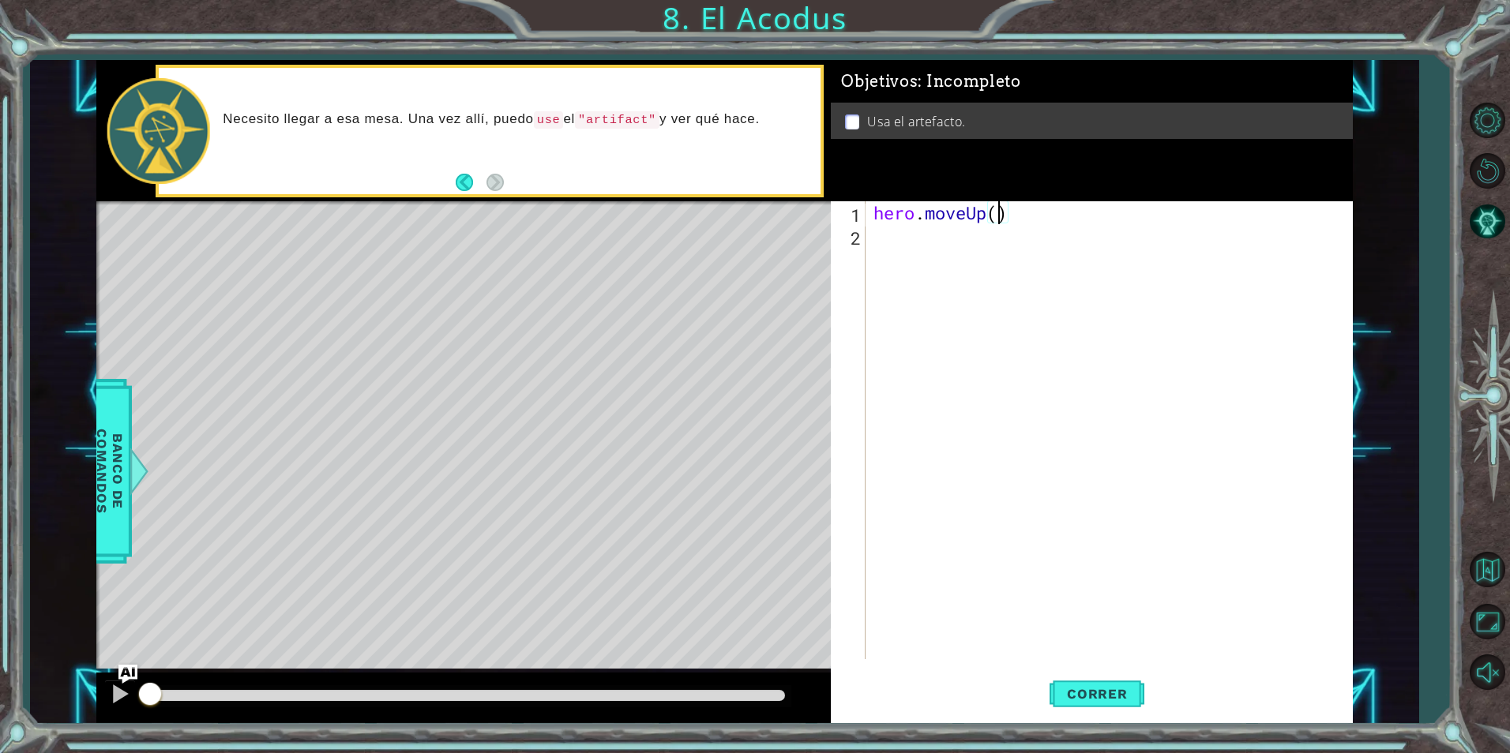
type textarea "hero.moveUp(2)"
click at [1031, 257] on div "hero . moveUp ( 2 )" at bounding box center [1112, 453] width 485 height 504
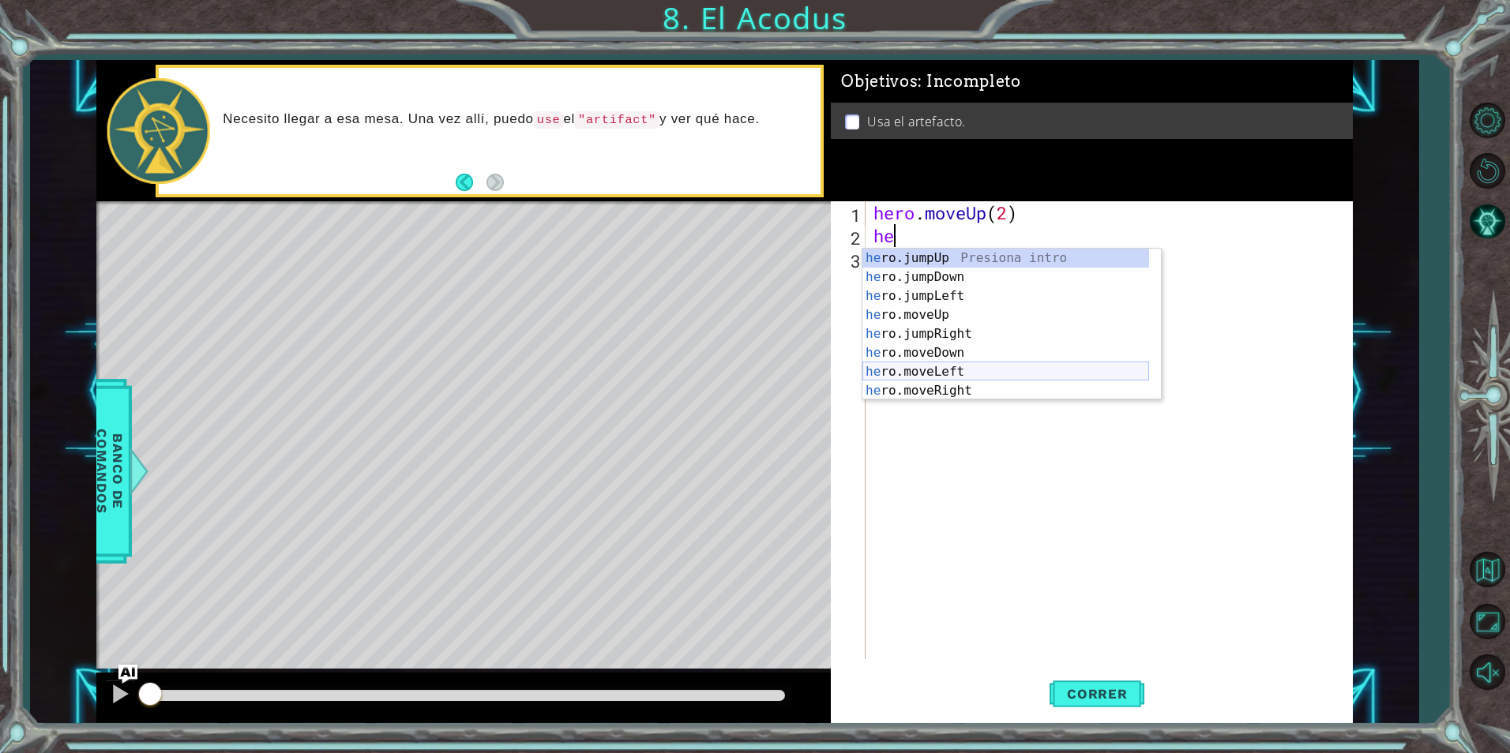
click at [946, 366] on div "he ro.jumpUp Presiona intro he ro.jumpDown Presiona intro he ro.jumpLeft Presio…" at bounding box center [1005, 344] width 287 height 190
type textarea "hero.moveLeft(1)"
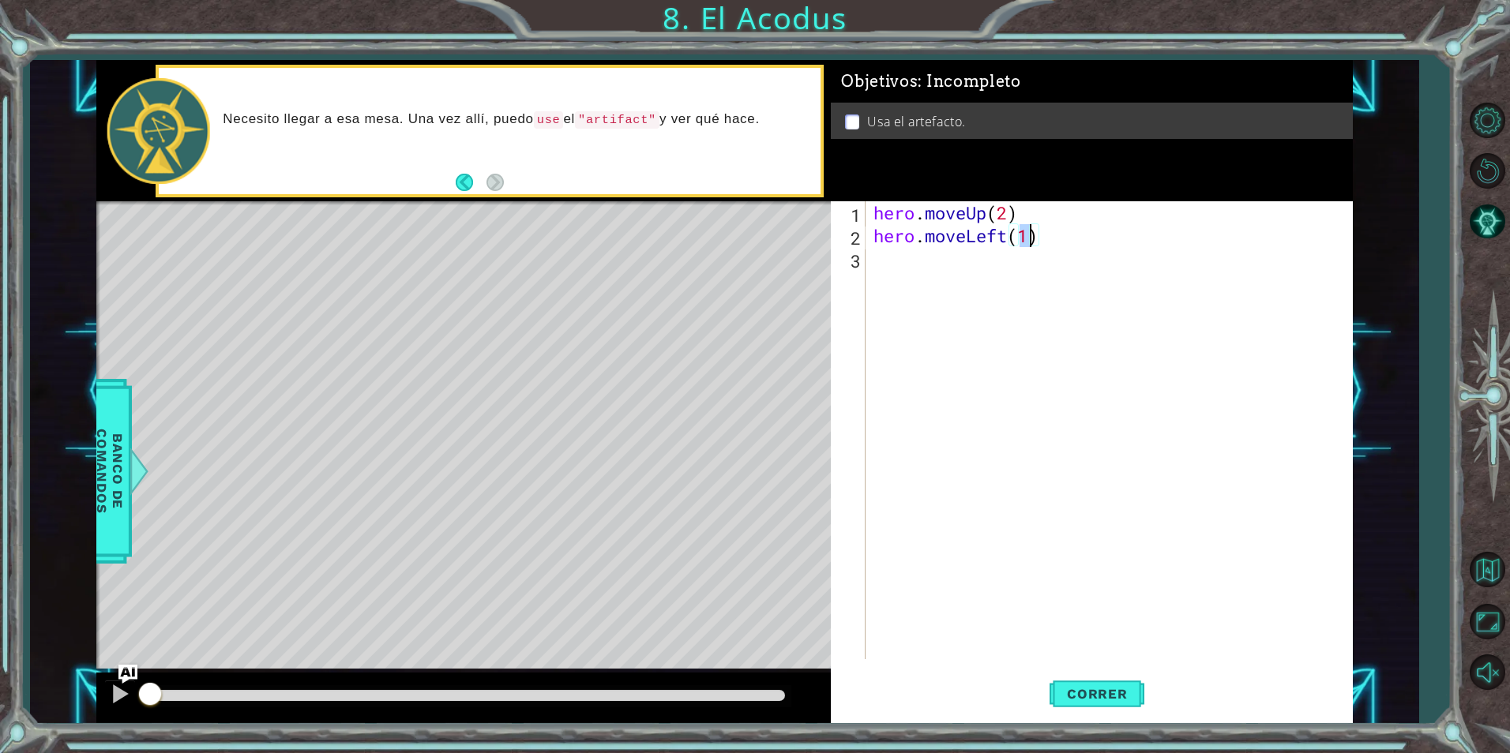
click at [970, 255] on div "hero . moveUp ( 2 ) hero . moveLeft ( 1 )" at bounding box center [1112, 453] width 485 height 504
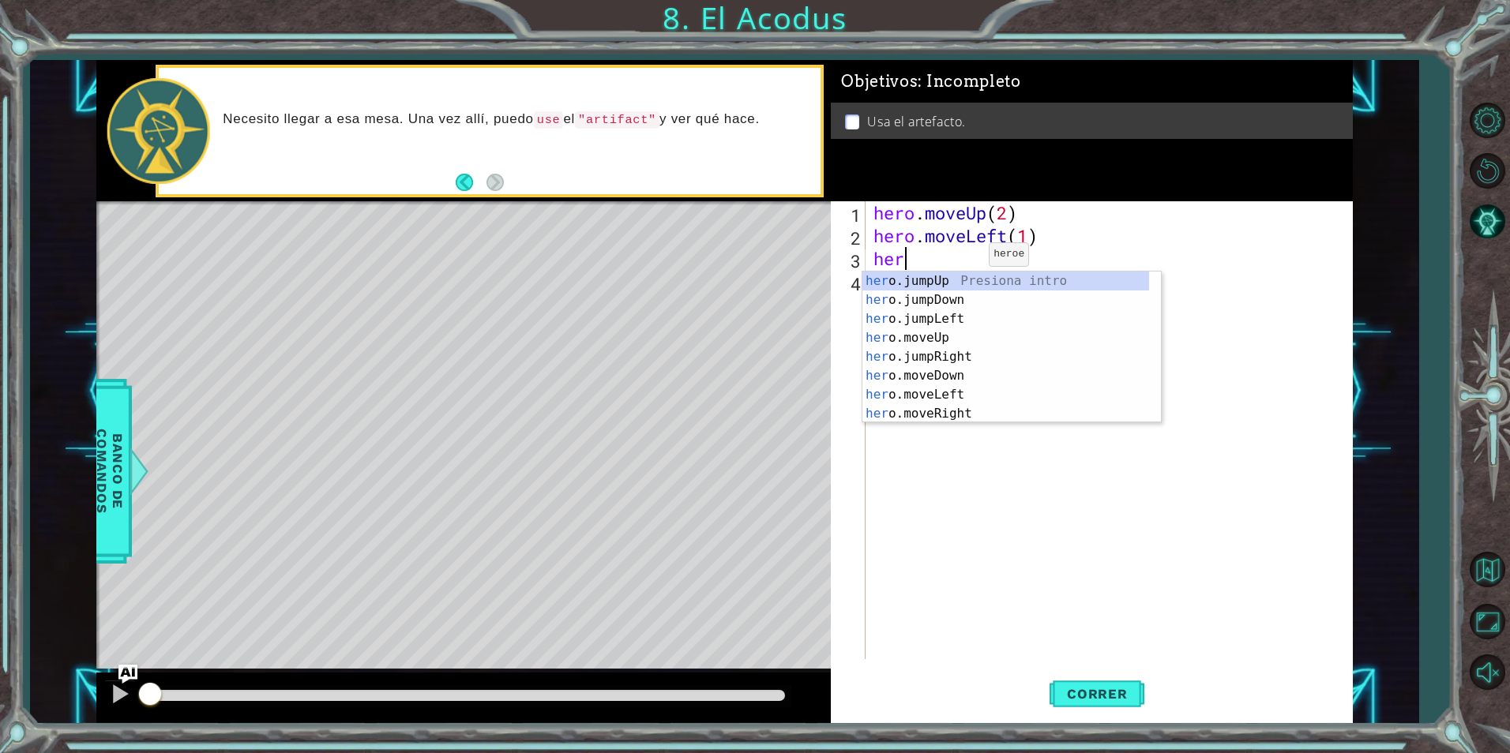
scroll to position [0, 1]
click at [976, 375] on div "her o.jumpUp Presiona intro her o.jumpDown Presiona intro her o.jumpLeft Presio…" at bounding box center [1005, 367] width 287 height 190
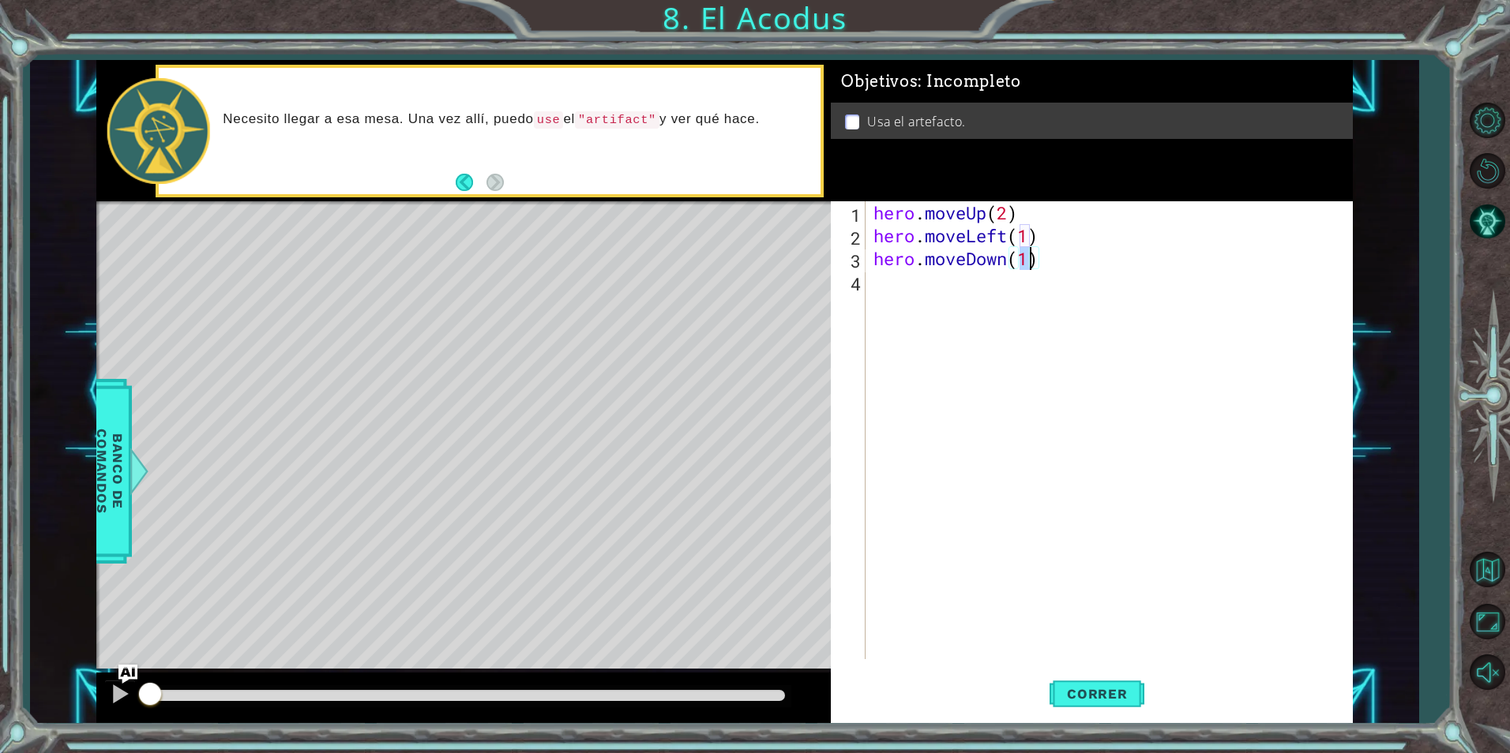
type textarea "hero.moveDown(2)"
click at [1013, 299] on div "hero . moveUp ( 2 ) hero . moveLeft ( 1 ) hero . moveDown ( 2 )" at bounding box center [1112, 453] width 485 height 504
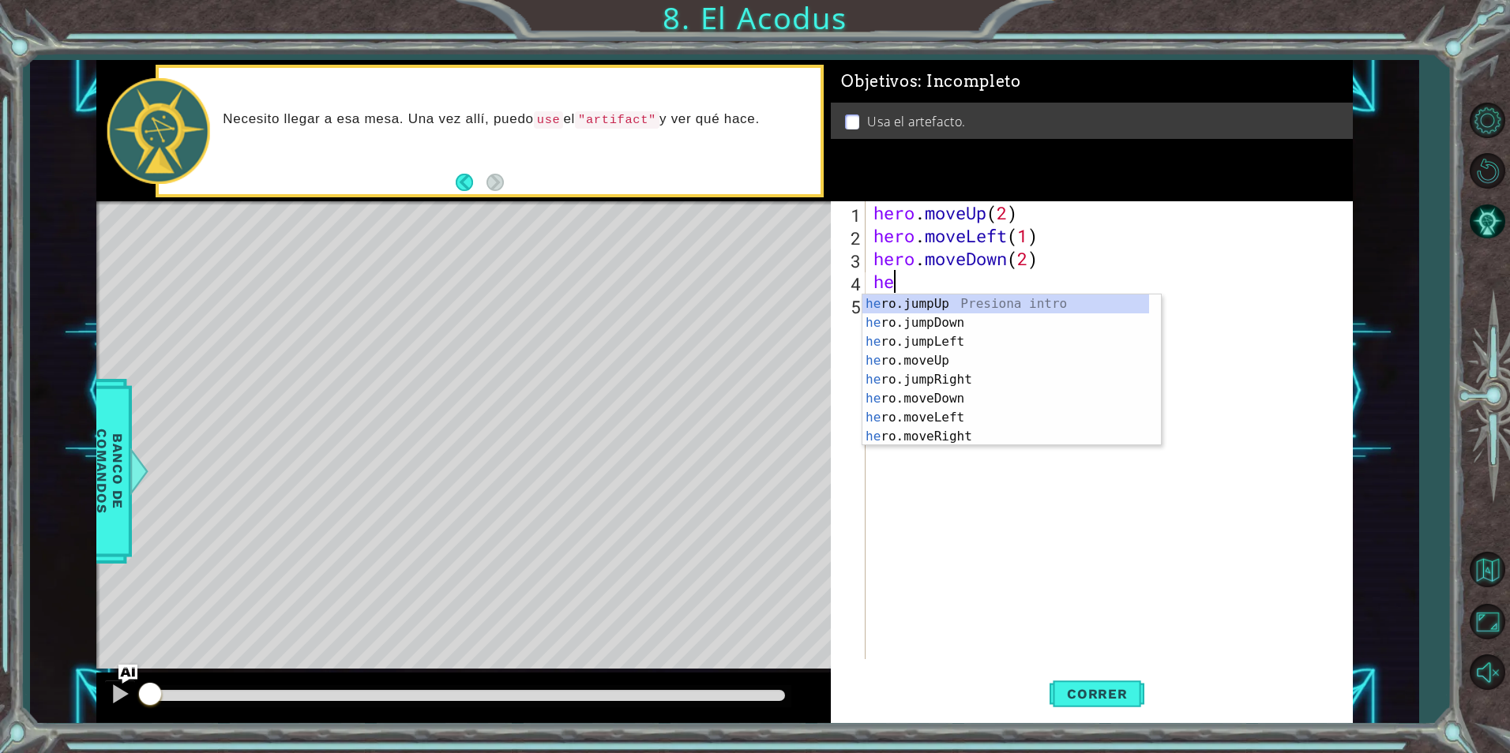
type textarea "her"
click at [956, 335] on div "her o.jumpUp Presiona intro her o.jumpDown Presiona intro her o.jumpLeft Presio…" at bounding box center [1005, 390] width 287 height 190
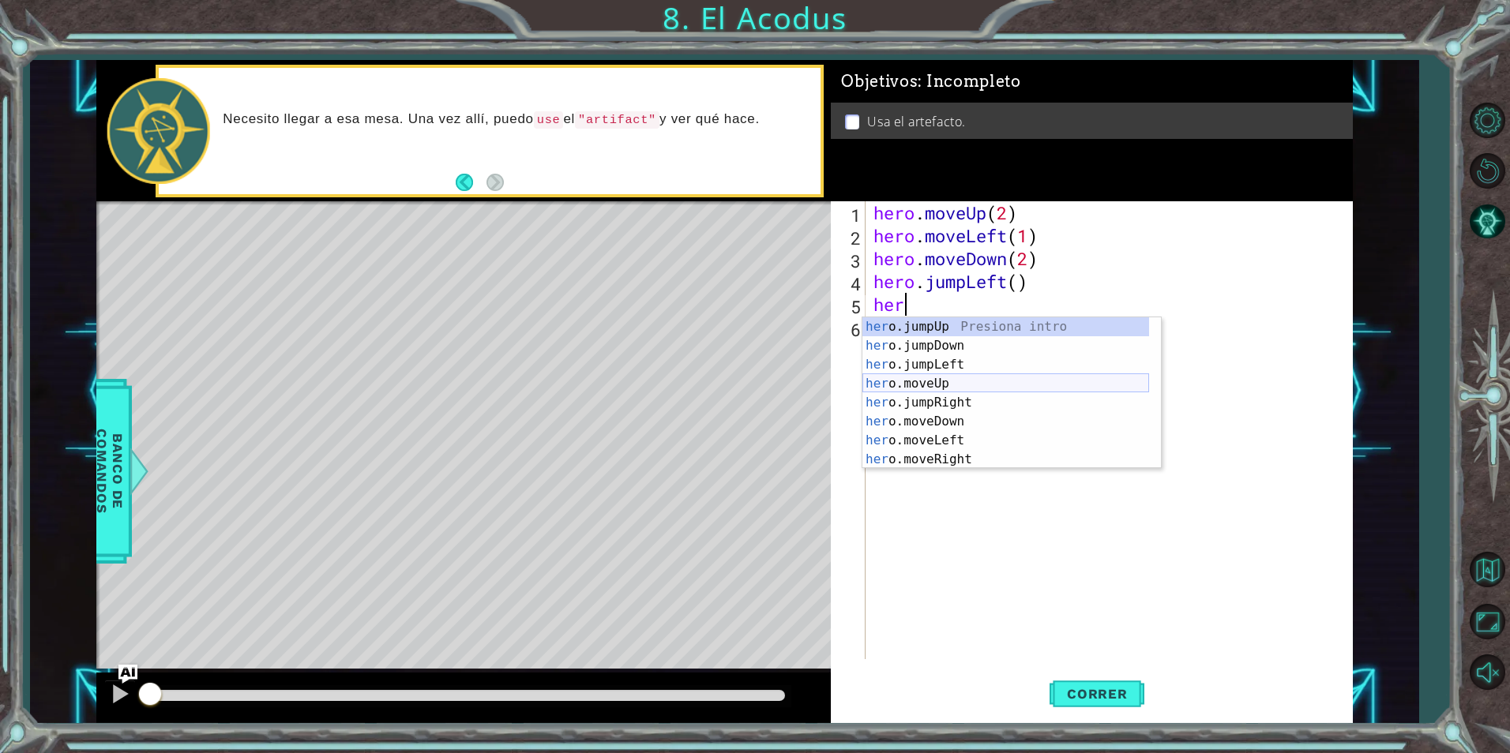
click at [962, 382] on div "her o.jumpUp Presiona intro her o.jumpDown Presiona intro her o.jumpLeft Presio…" at bounding box center [1005, 412] width 287 height 190
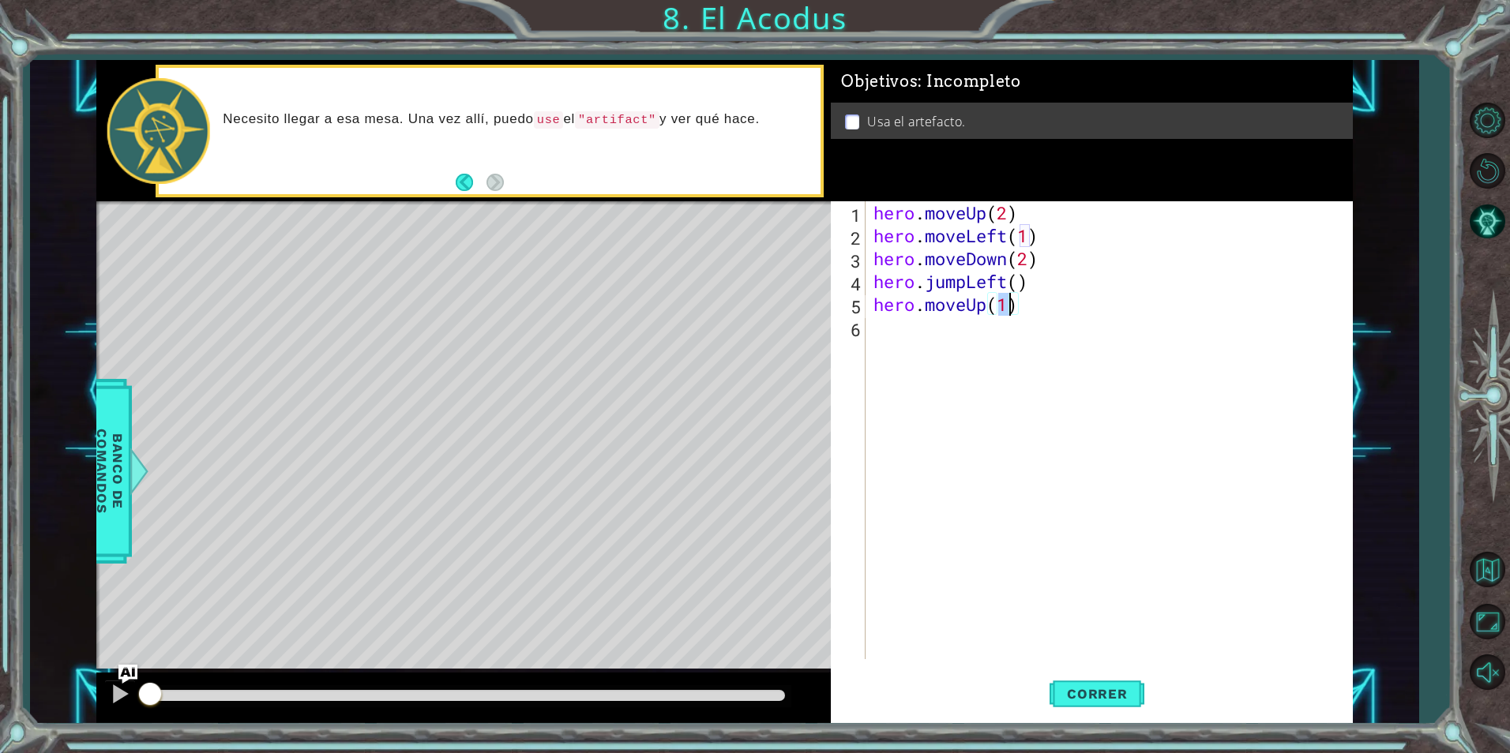
type textarea "hero.moveUp(2)"
click at [954, 355] on div "hero . moveUp ( 2 ) hero . moveLeft ( 1 ) hero . moveDown ( 2 ) hero . jumpLeft…" at bounding box center [1112, 453] width 485 height 504
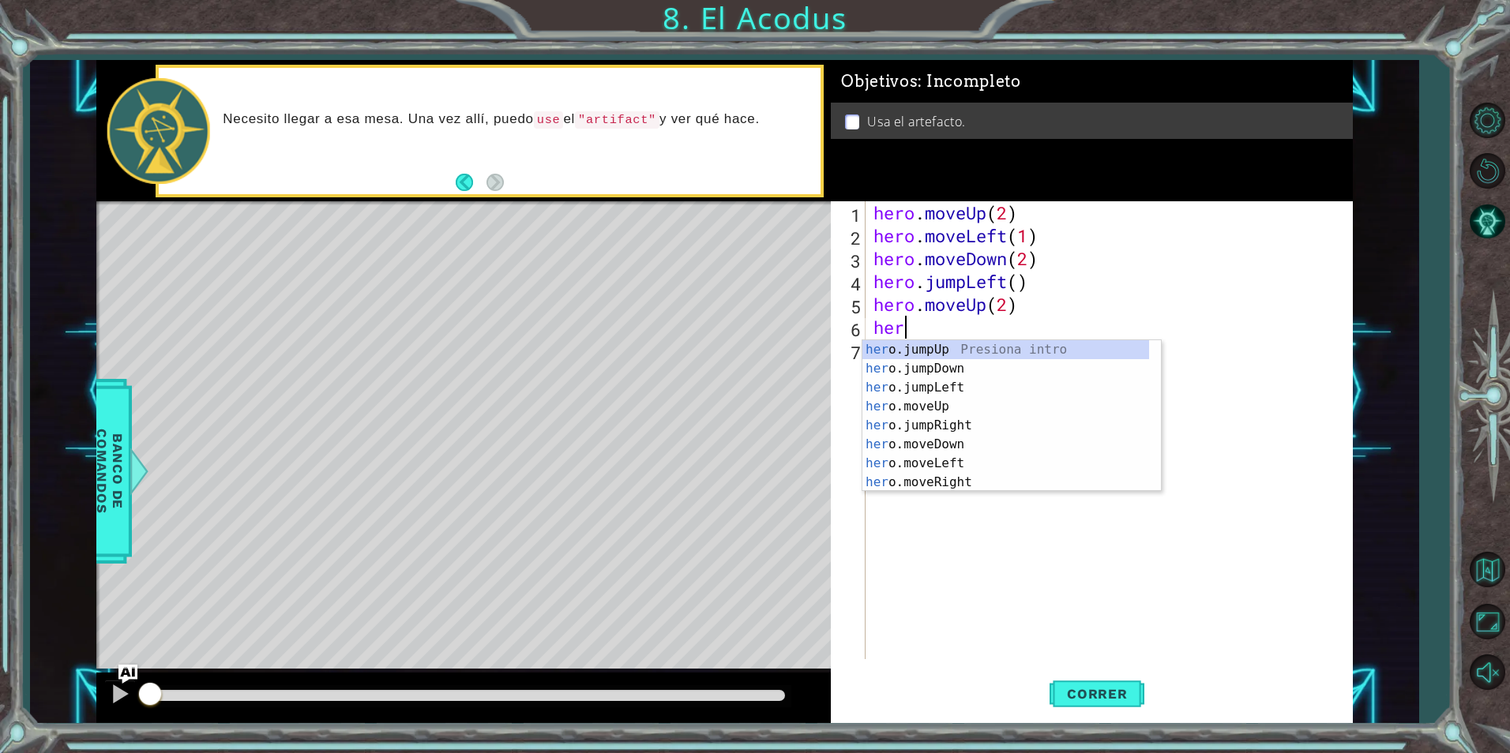
scroll to position [0, 1]
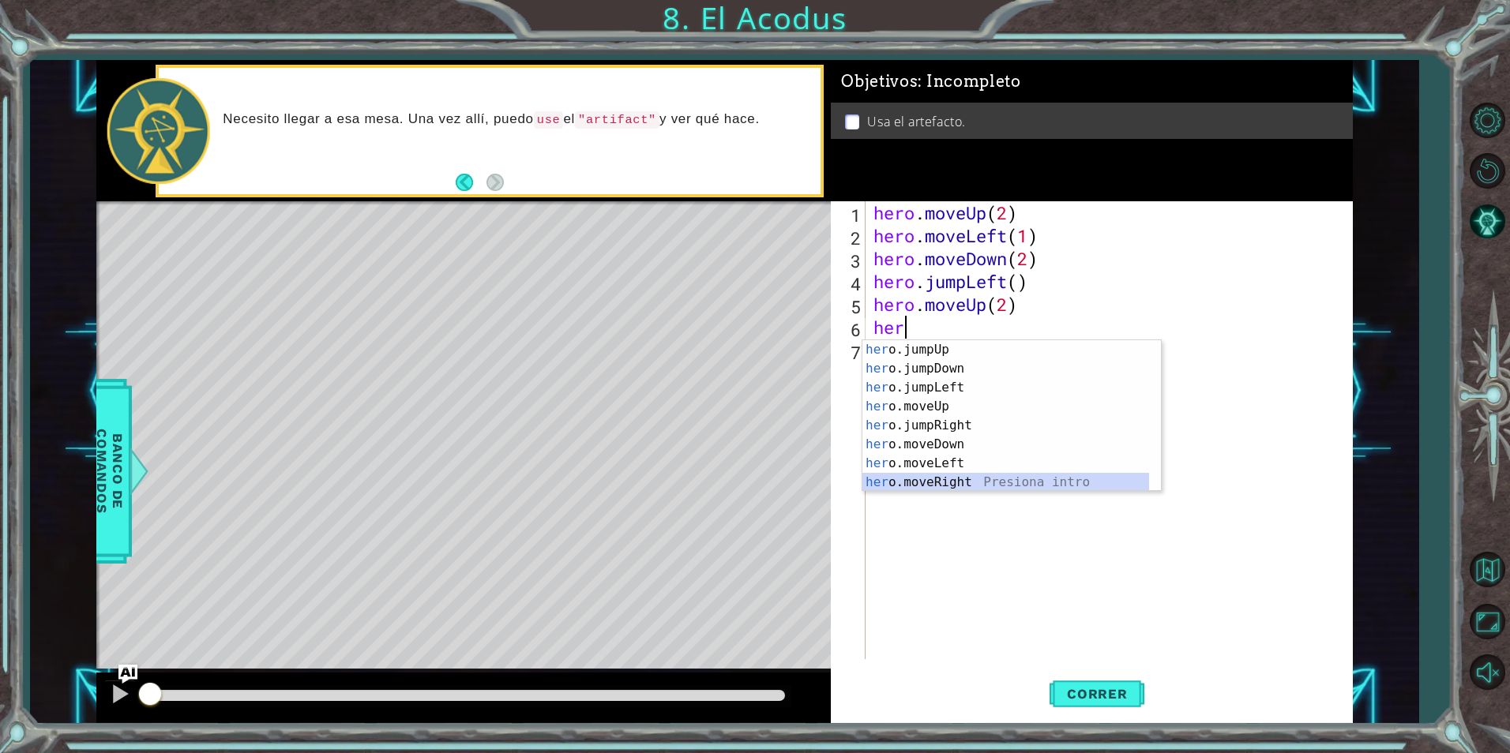
click at [949, 475] on div "her o.jumpUp Presiona intro her o.jumpDown Presiona intro her o.jumpLeft Presio…" at bounding box center [1005, 435] width 287 height 190
type textarea "hero.moveRight(1)"
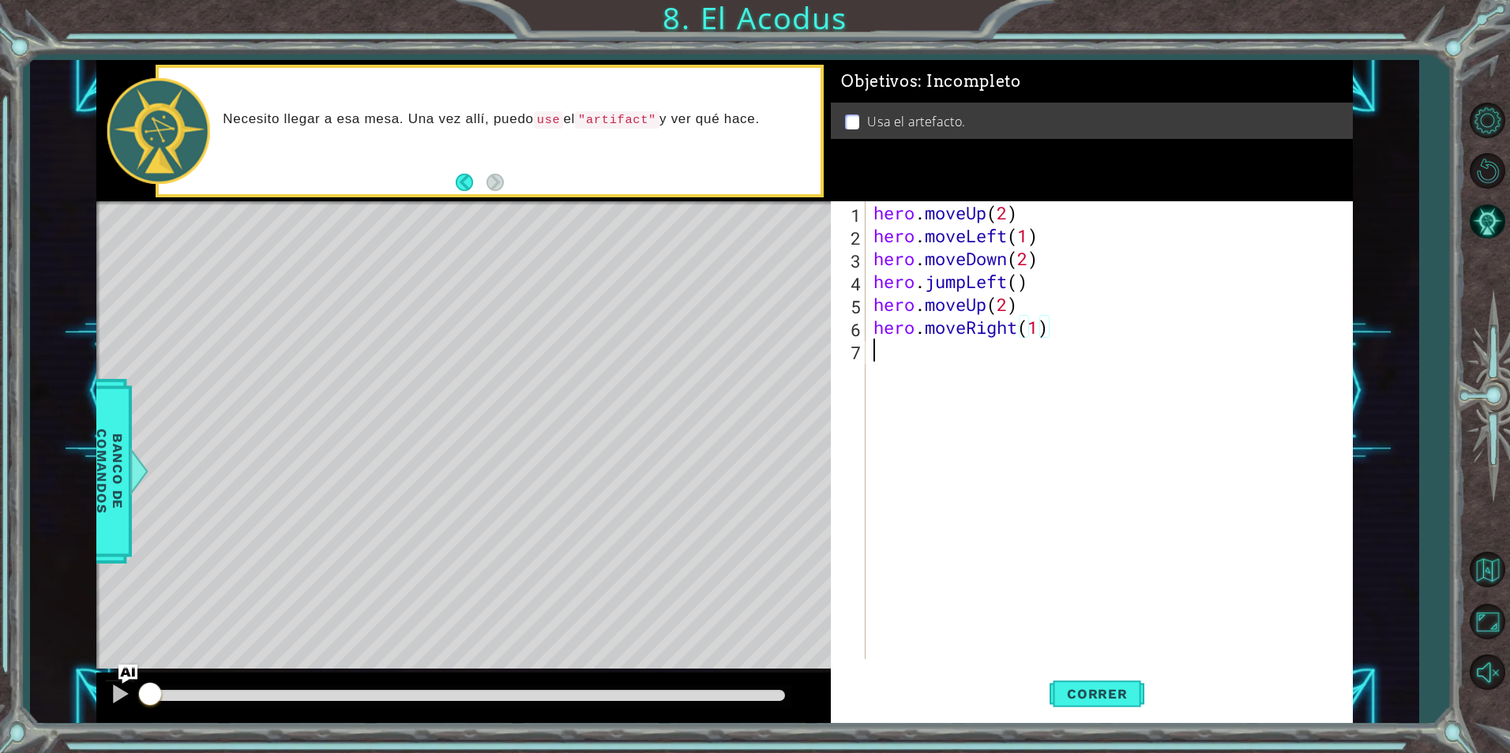
click at [1009, 381] on div "hero . moveUp ( 2 ) hero . moveLeft ( 1 ) hero . moveDown ( 2 ) hero . jumpLeft…" at bounding box center [1112, 453] width 485 height 504
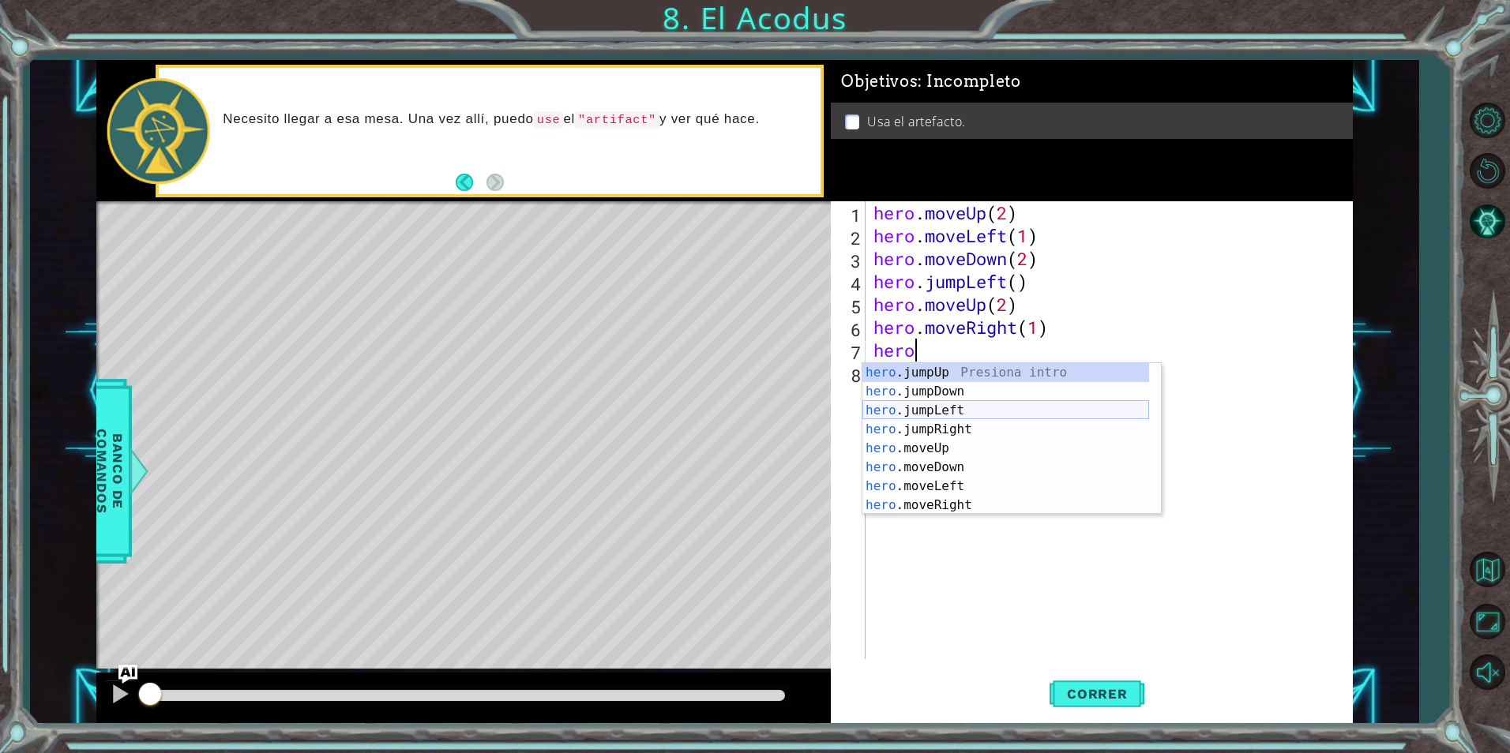
scroll to position [19, 0]
click at [987, 502] on div "hero .jumpDown Presiona intro hero .jumpLeft Presiona intro hero .jumpRight Pre…" at bounding box center [1005, 458] width 287 height 190
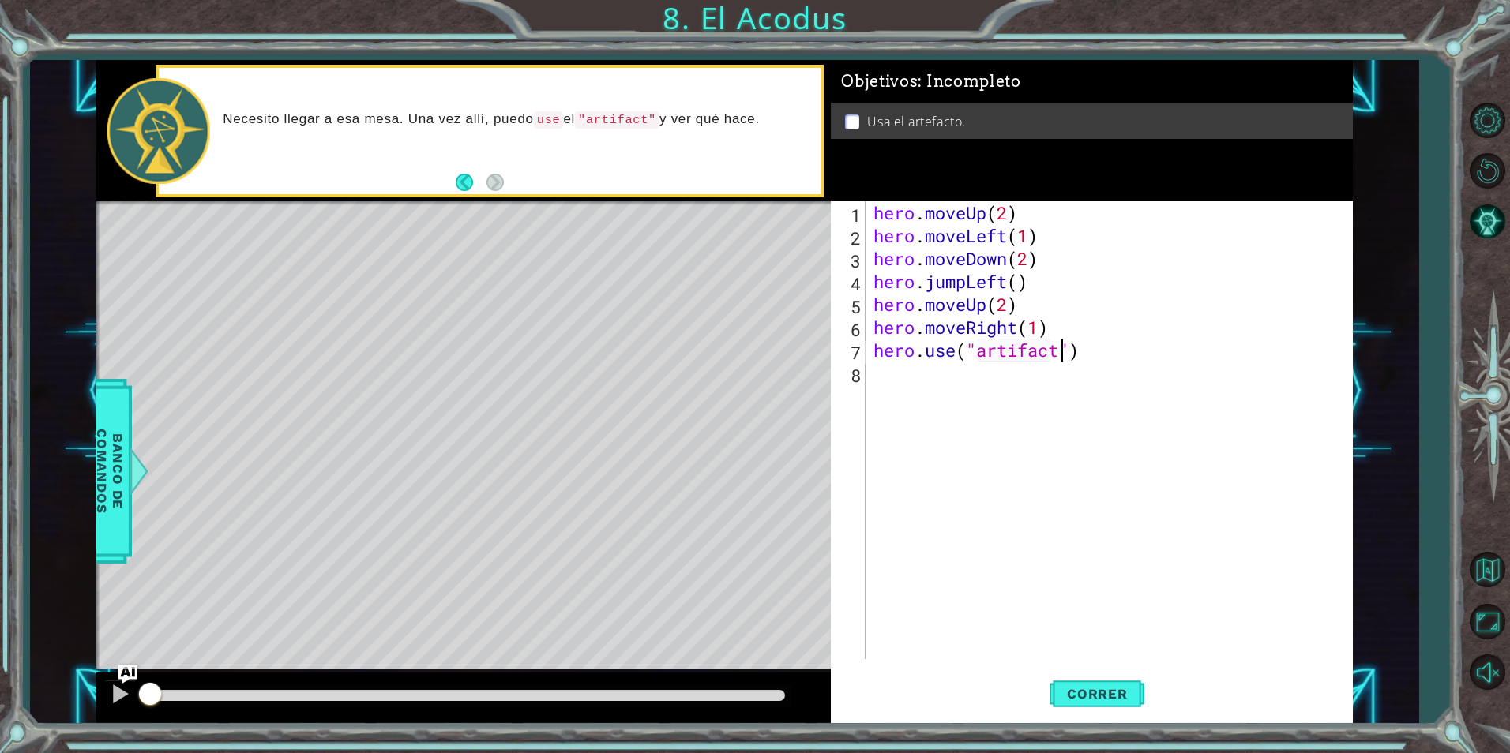
scroll to position [0, 9]
type textarea "hero.use("artifact")"
click at [1060, 701] on span "Correr" at bounding box center [1097, 694] width 92 height 16
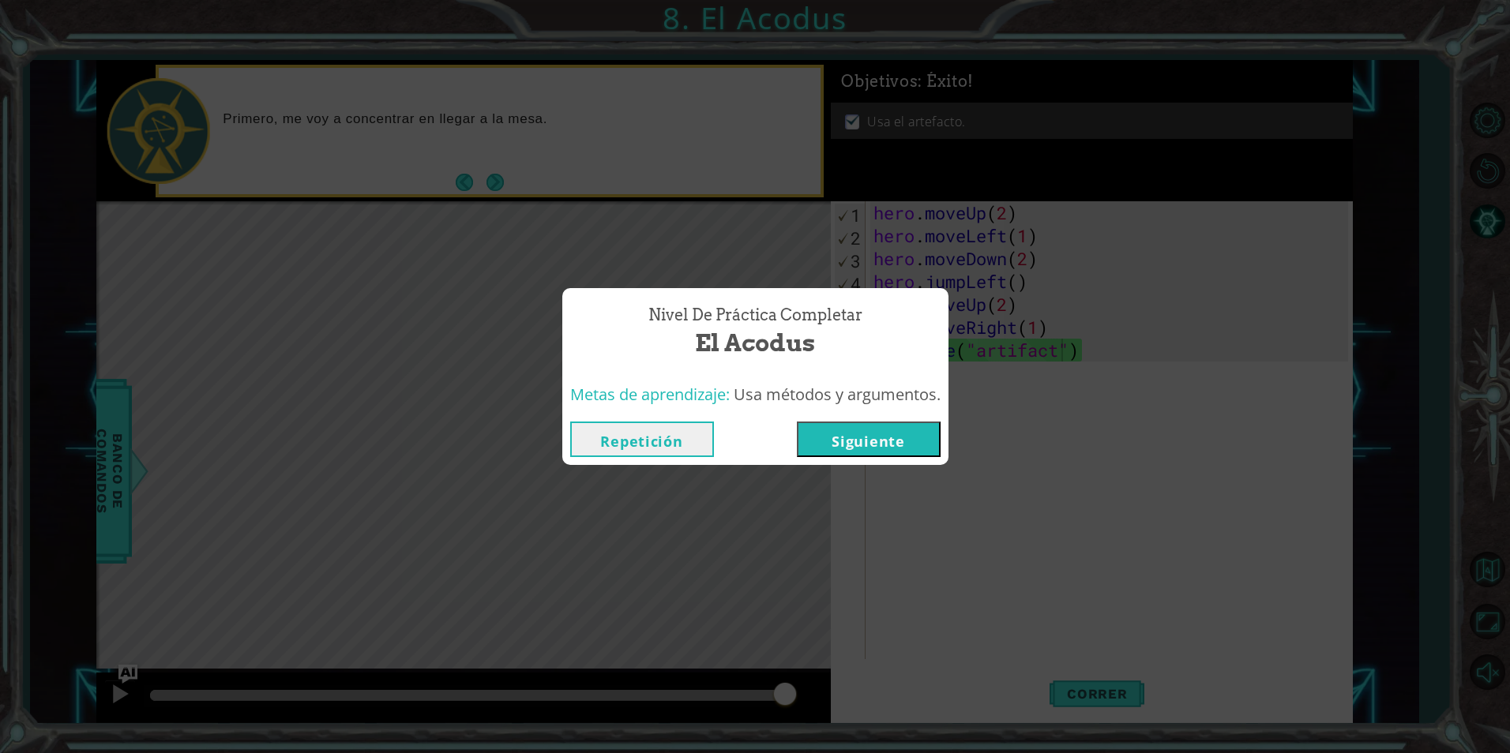
click at [836, 423] on button "Siguiente" at bounding box center [869, 440] width 144 height 36
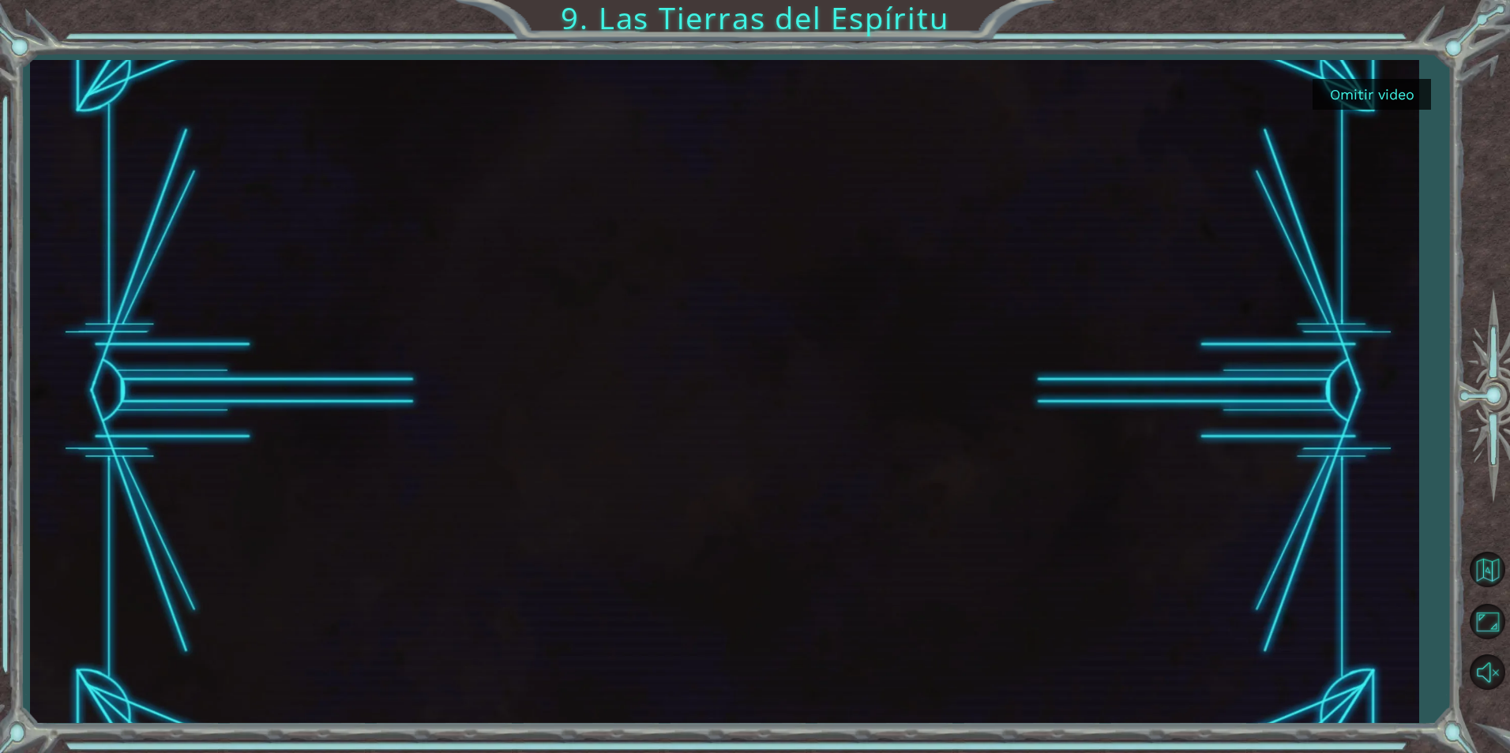
drag, startPoint x: 608, startPoint y: 363, endPoint x: 1403, endPoint y: 103, distance: 836.4
click at [1403, 103] on button "Omitir video" at bounding box center [1372, 94] width 118 height 31
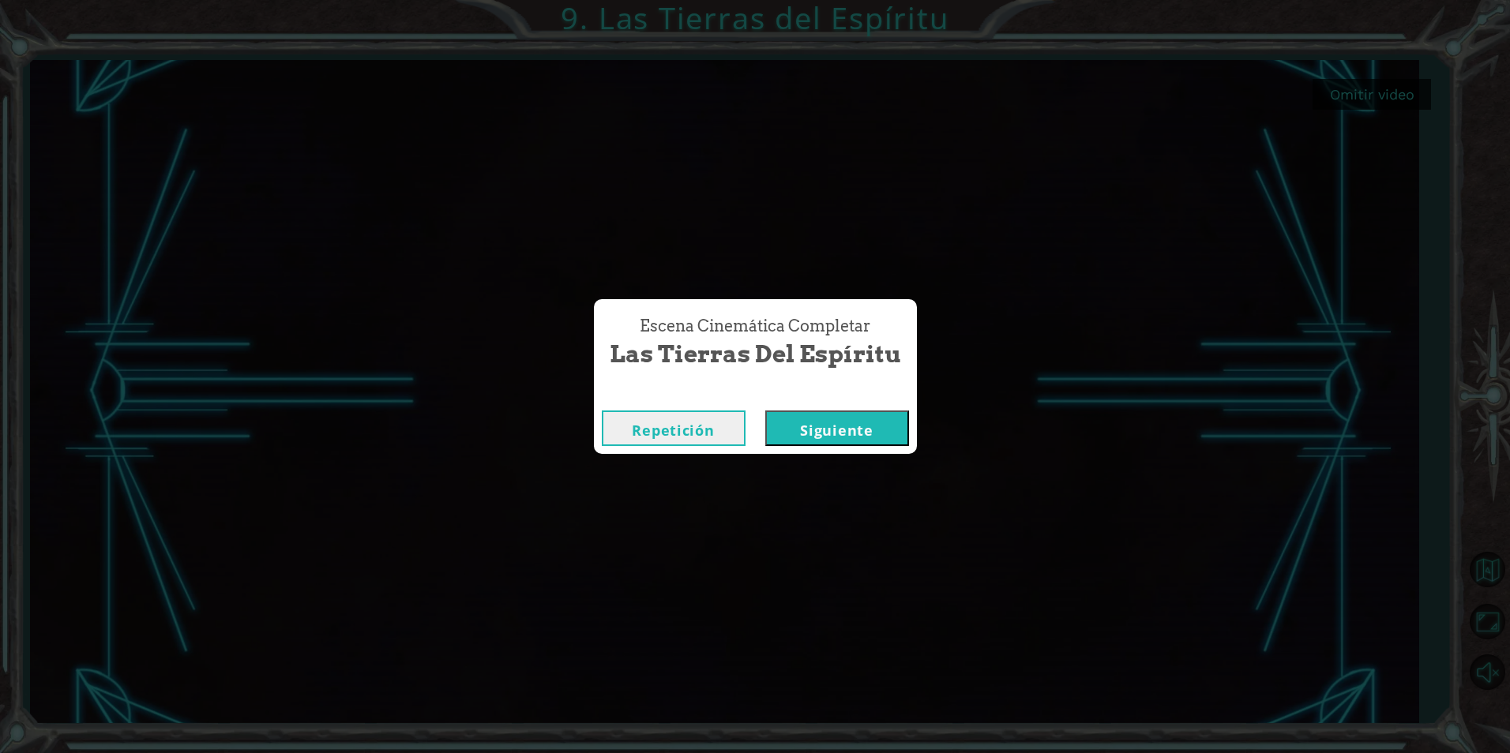
click at [843, 430] on button "Siguiente" at bounding box center [837, 429] width 144 height 36
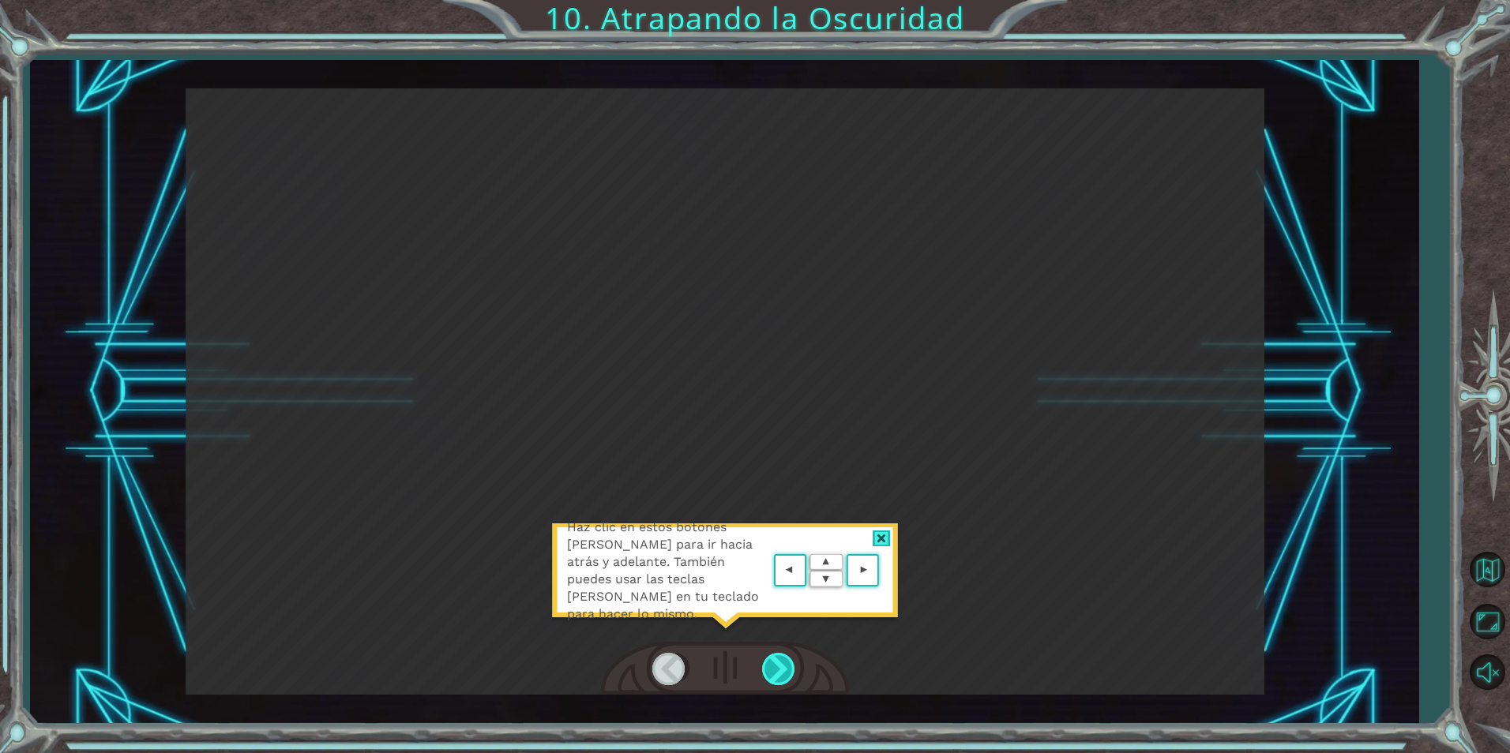
click at [775, 673] on div at bounding box center [780, 669] width 36 height 32
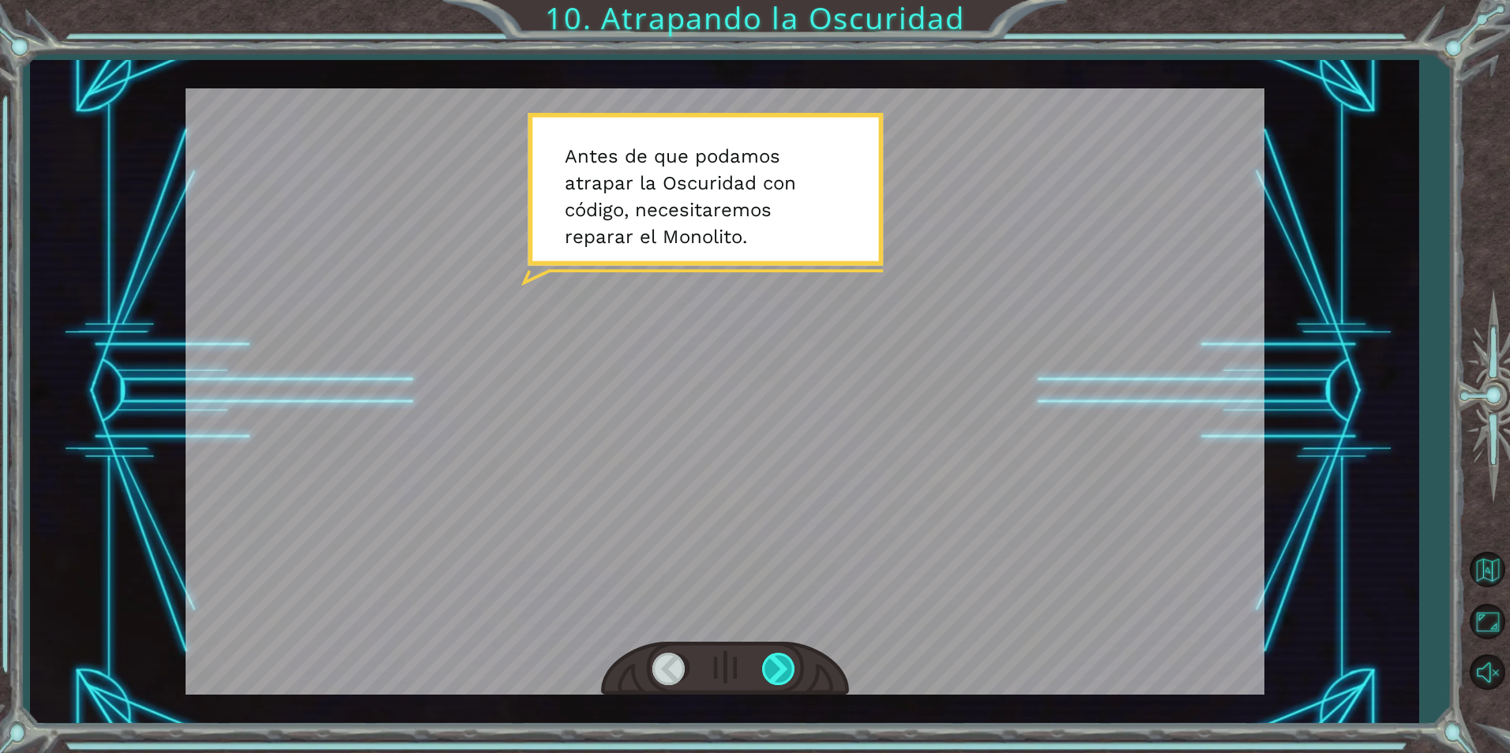
click at [775, 672] on div at bounding box center [780, 669] width 36 height 32
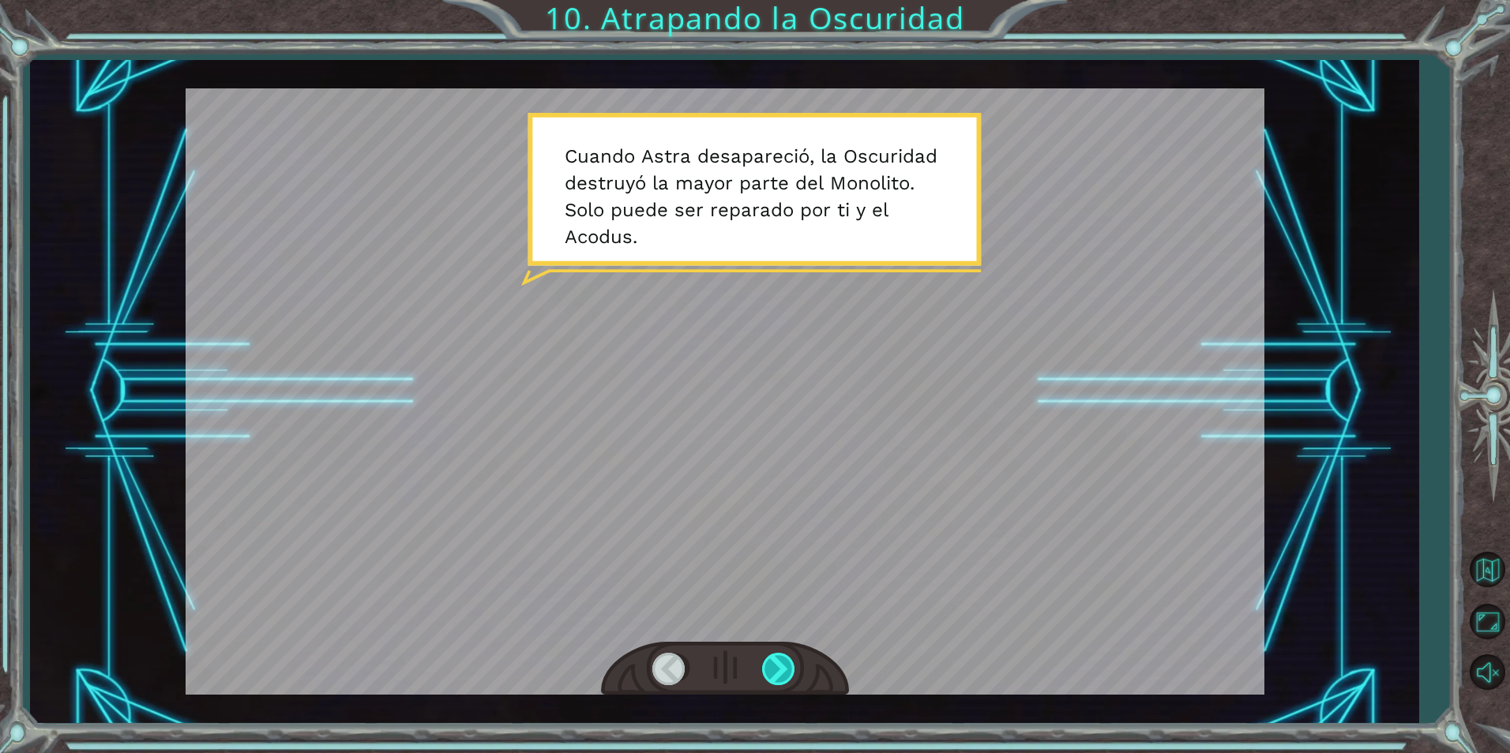
click at [775, 672] on div at bounding box center [780, 669] width 36 height 32
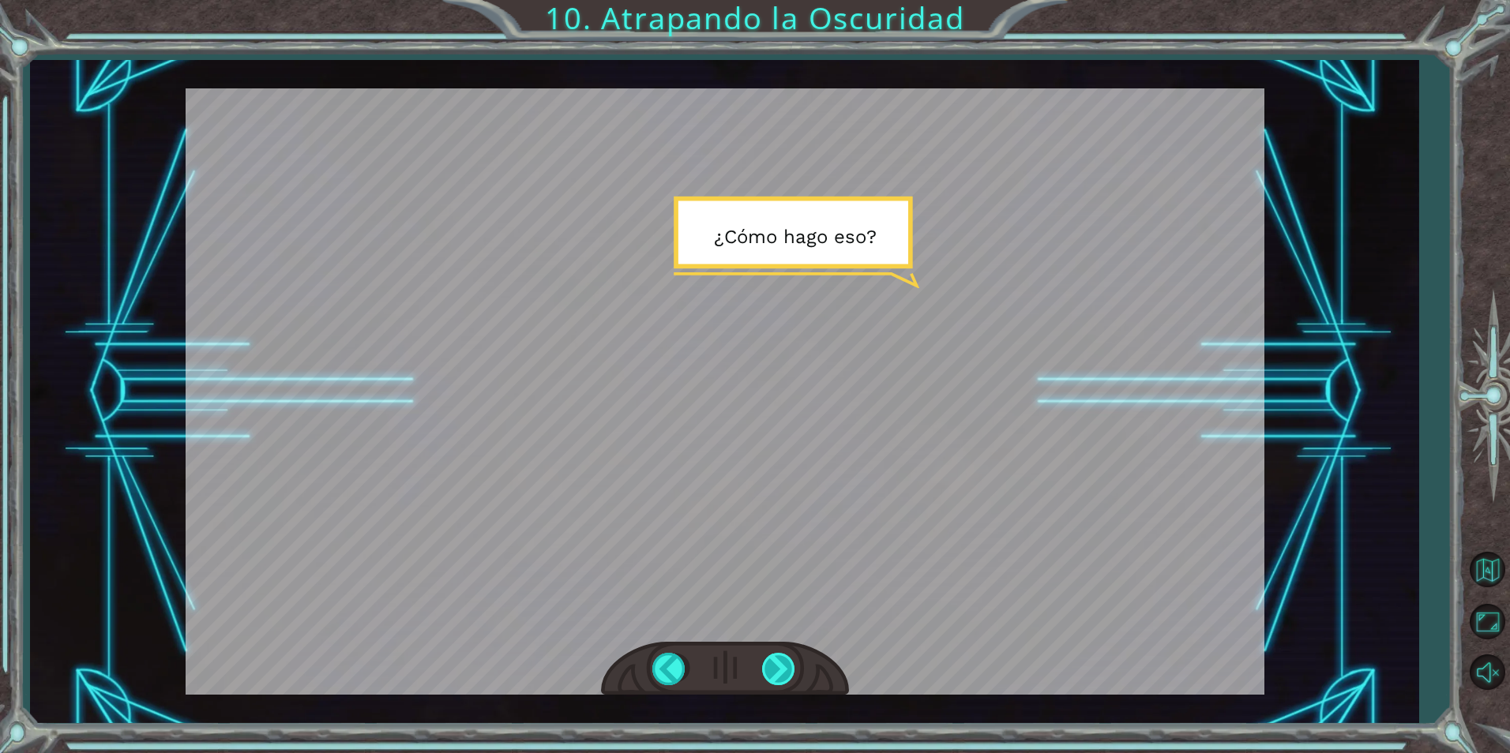
click at [780, 672] on div at bounding box center [780, 669] width 36 height 32
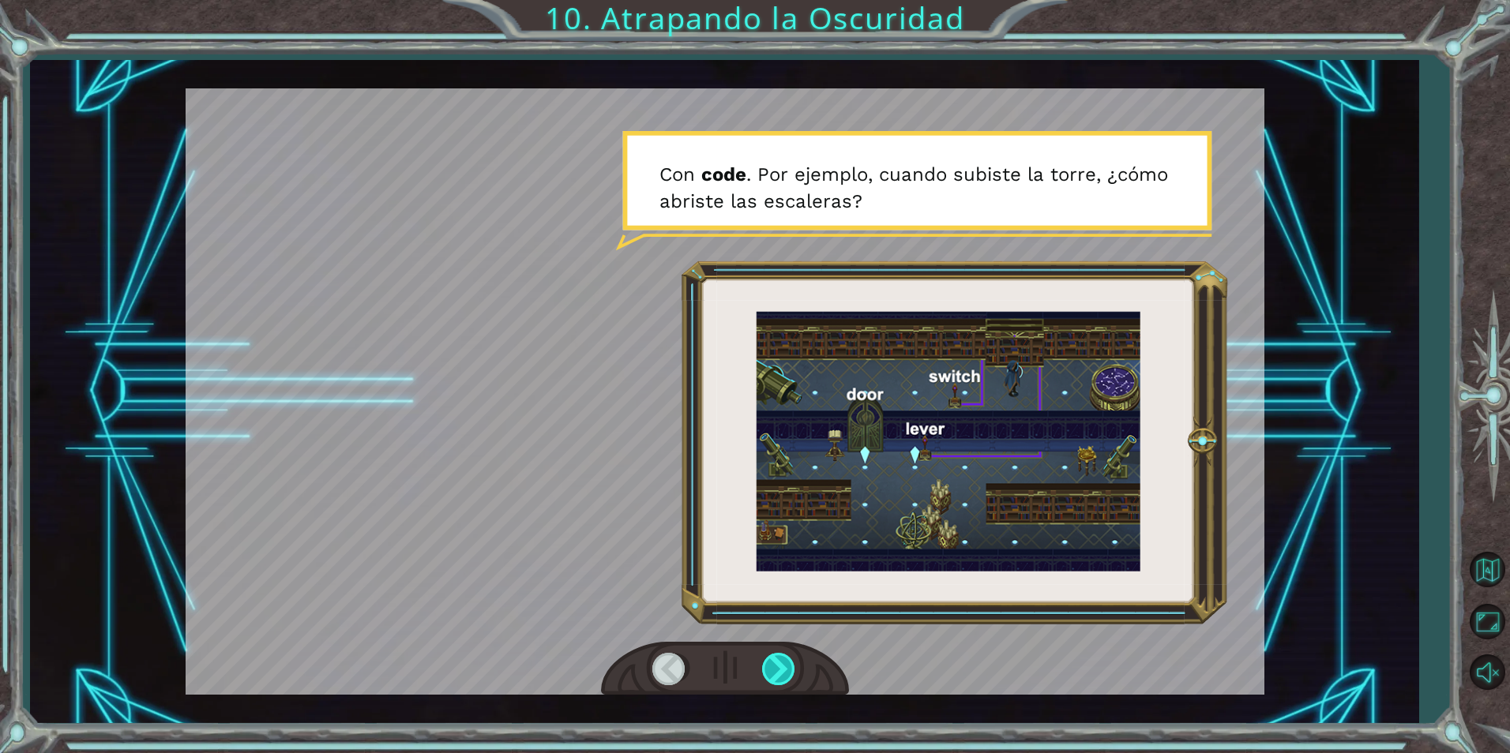
click at [774, 678] on div at bounding box center [780, 669] width 36 height 32
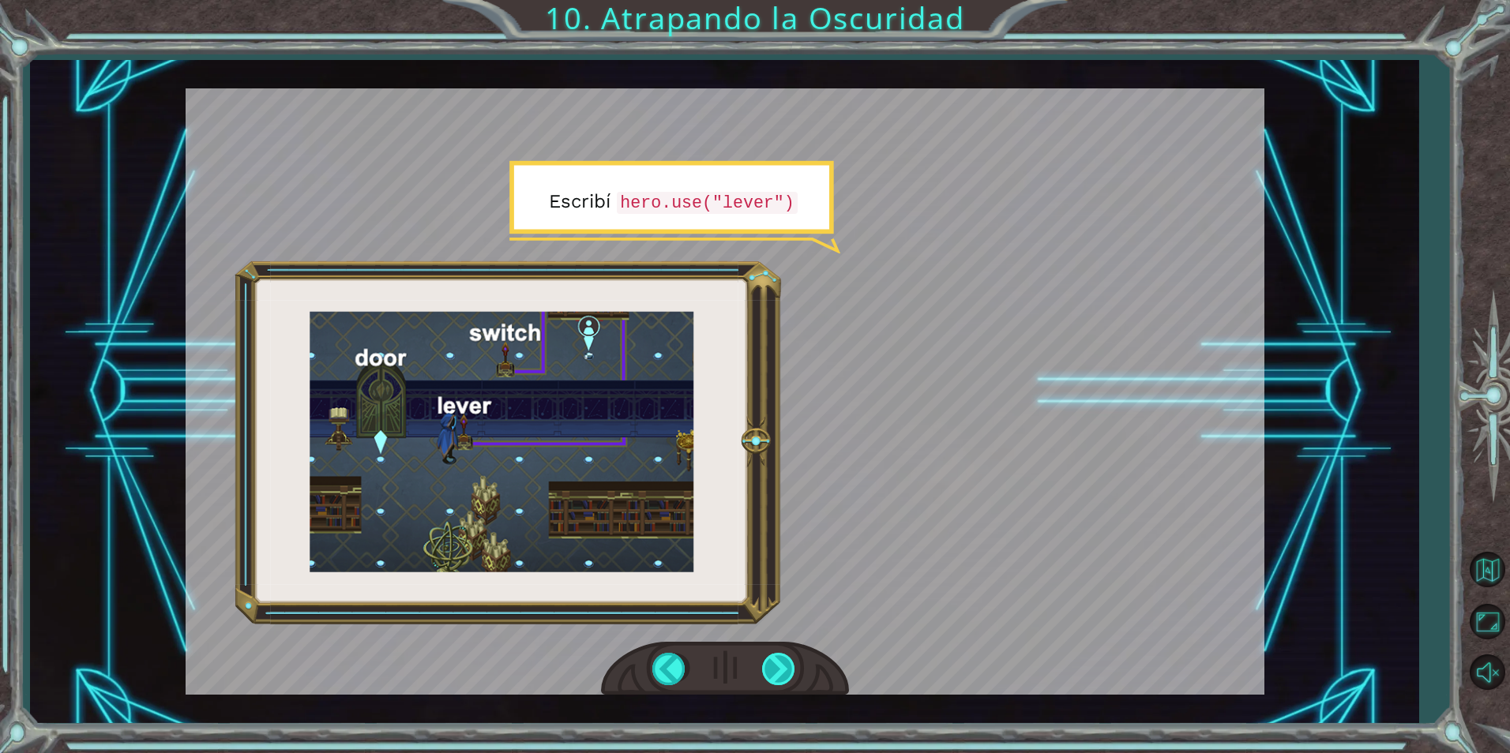
click at [776, 674] on div at bounding box center [780, 669] width 36 height 32
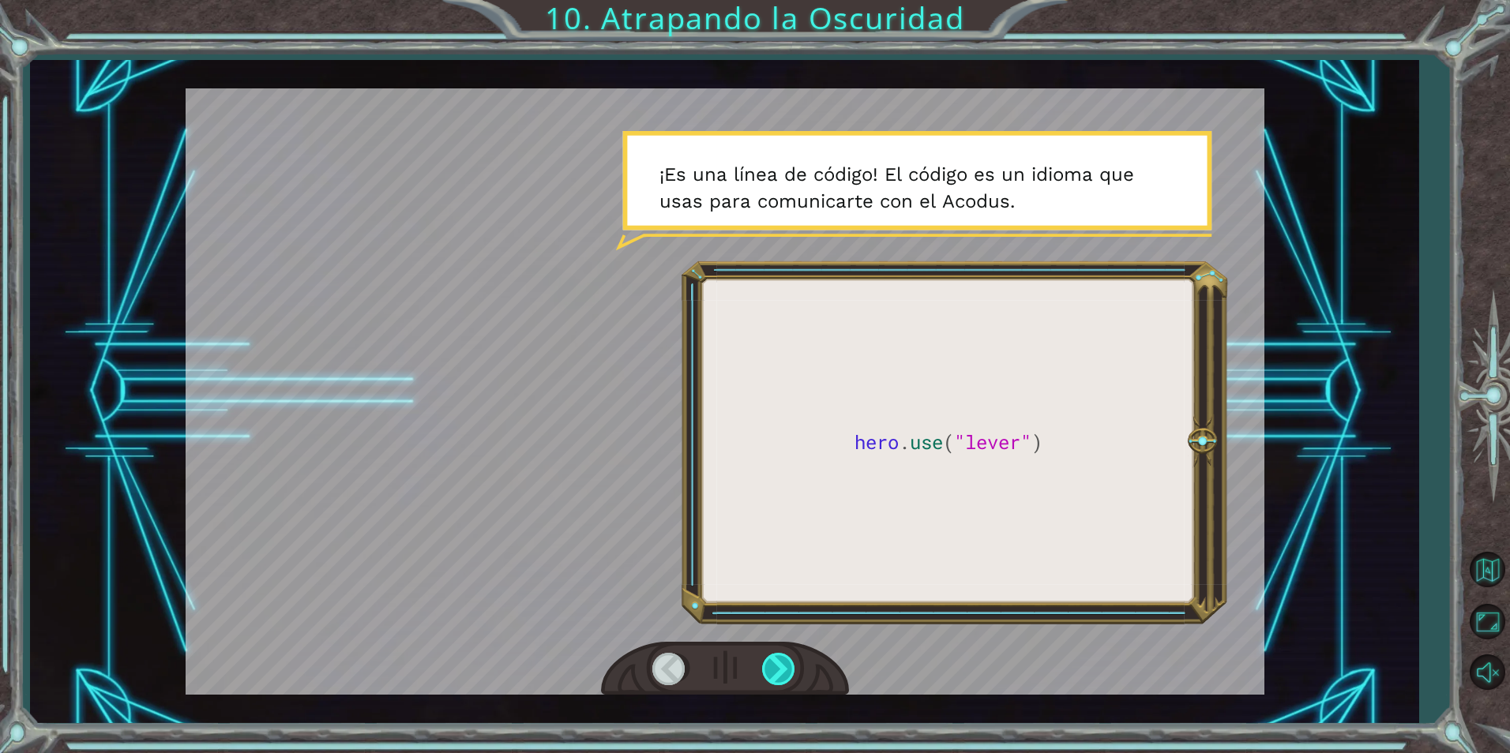
click at [776, 674] on div at bounding box center [780, 669] width 36 height 32
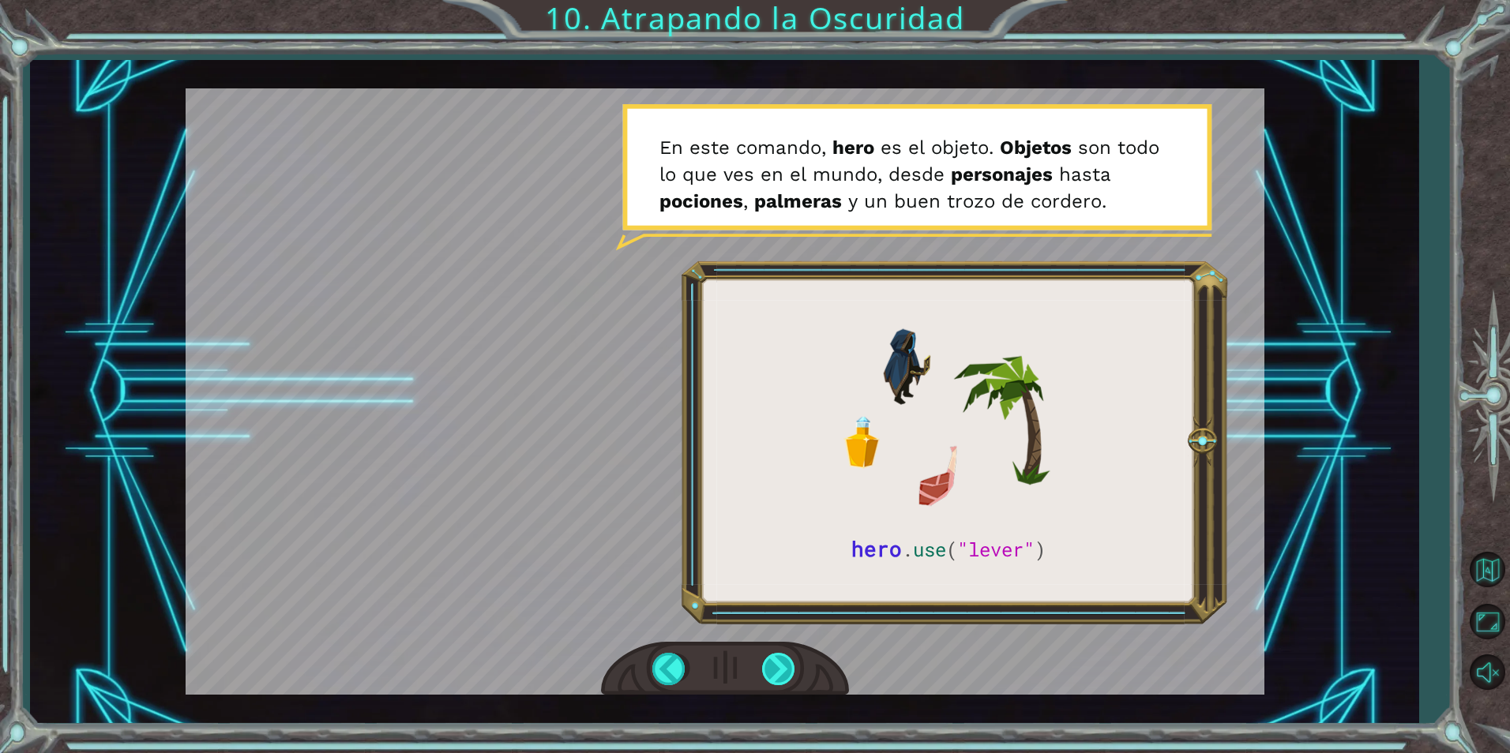
click at [776, 674] on div at bounding box center [780, 669] width 36 height 32
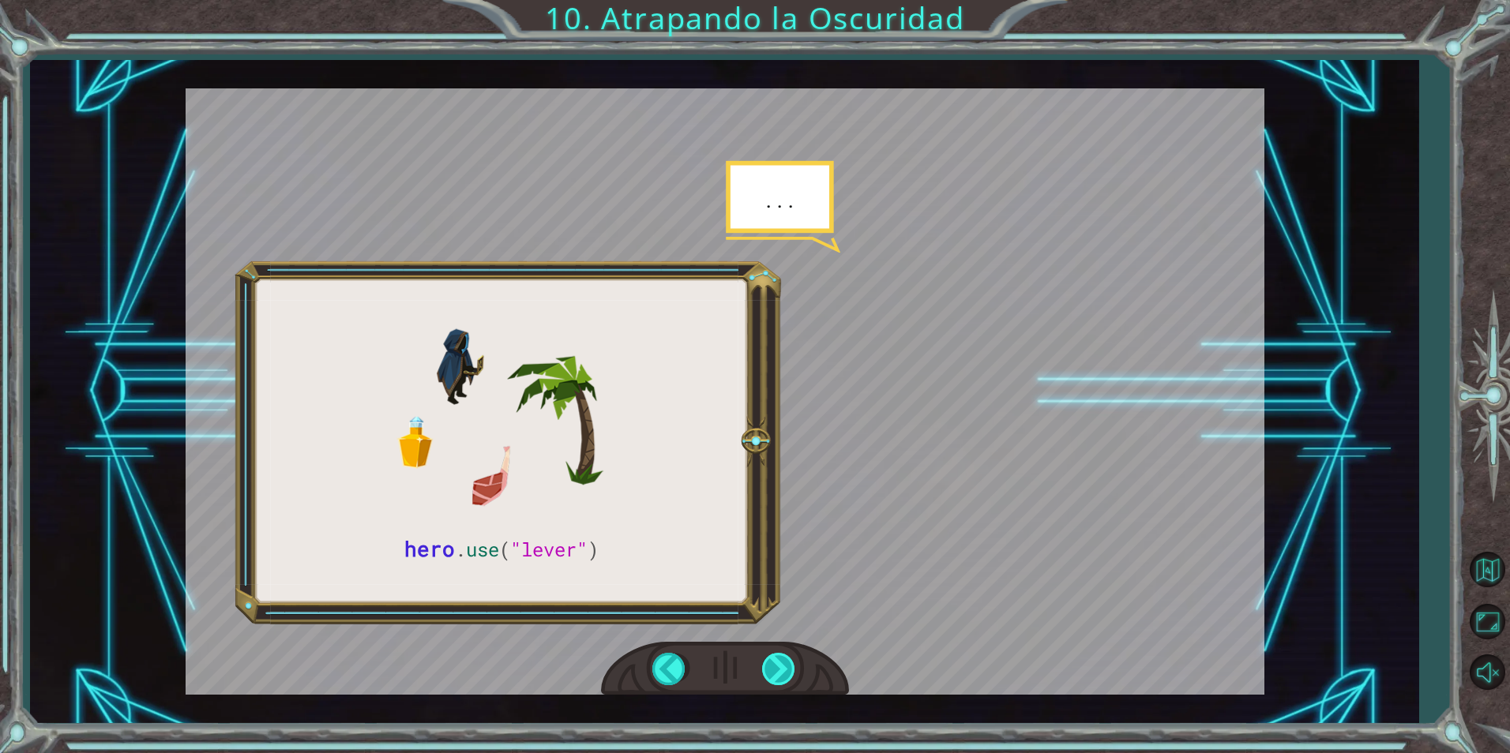
click at [776, 674] on div at bounding box center [780, 669] width 36 height 32
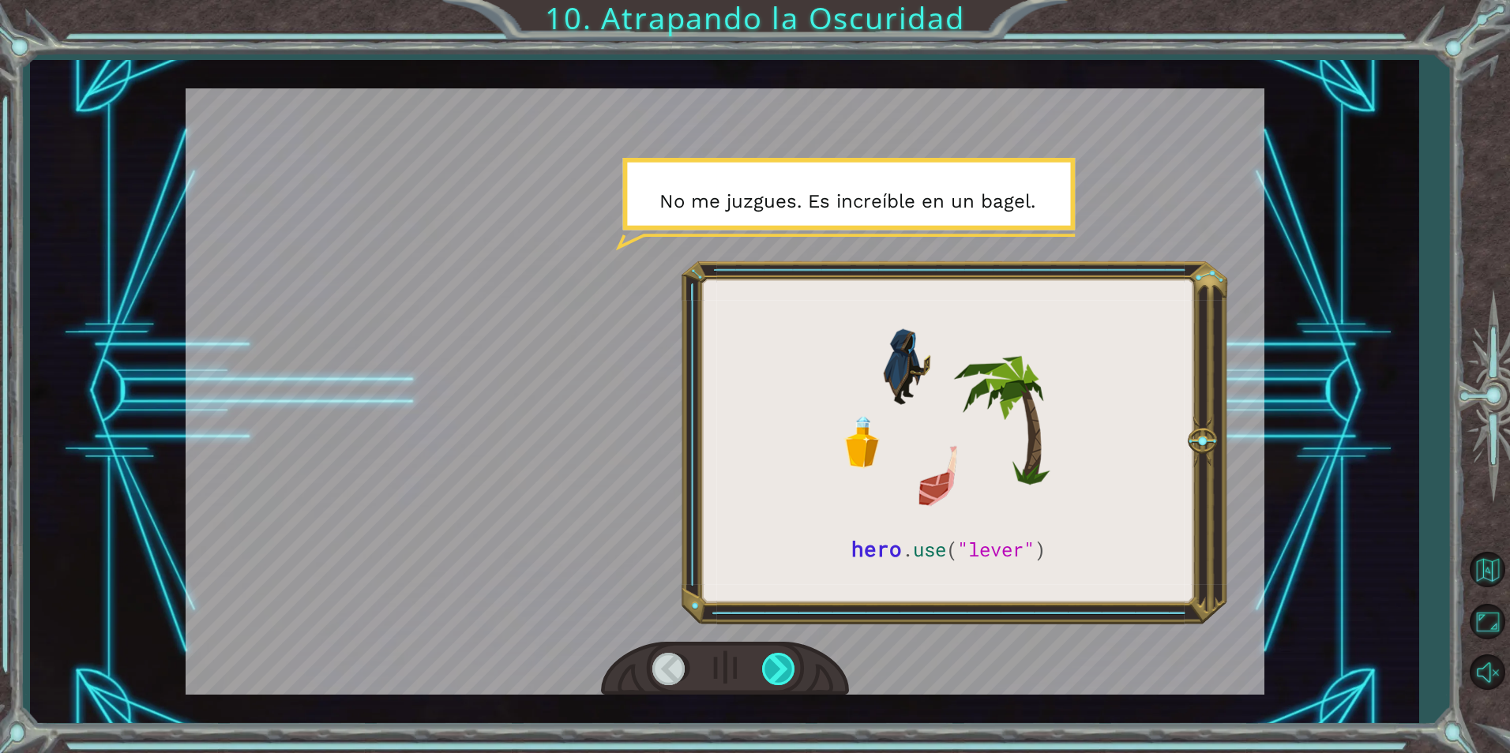
click at [776, 674] on div at bounding box center [780, 669] width 36 height 32
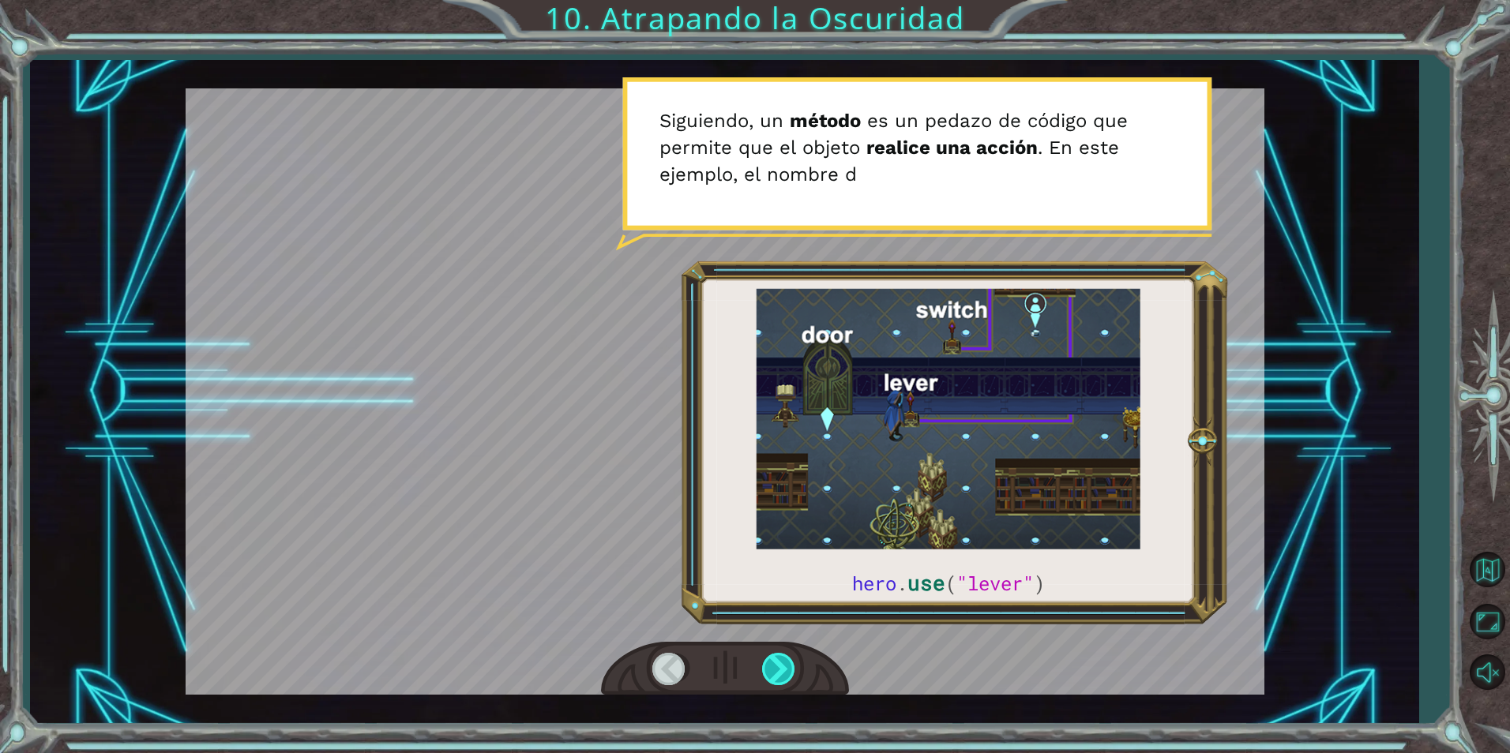
click at [776, 674] on div at bounding box center [780, 669] width 36 height 32
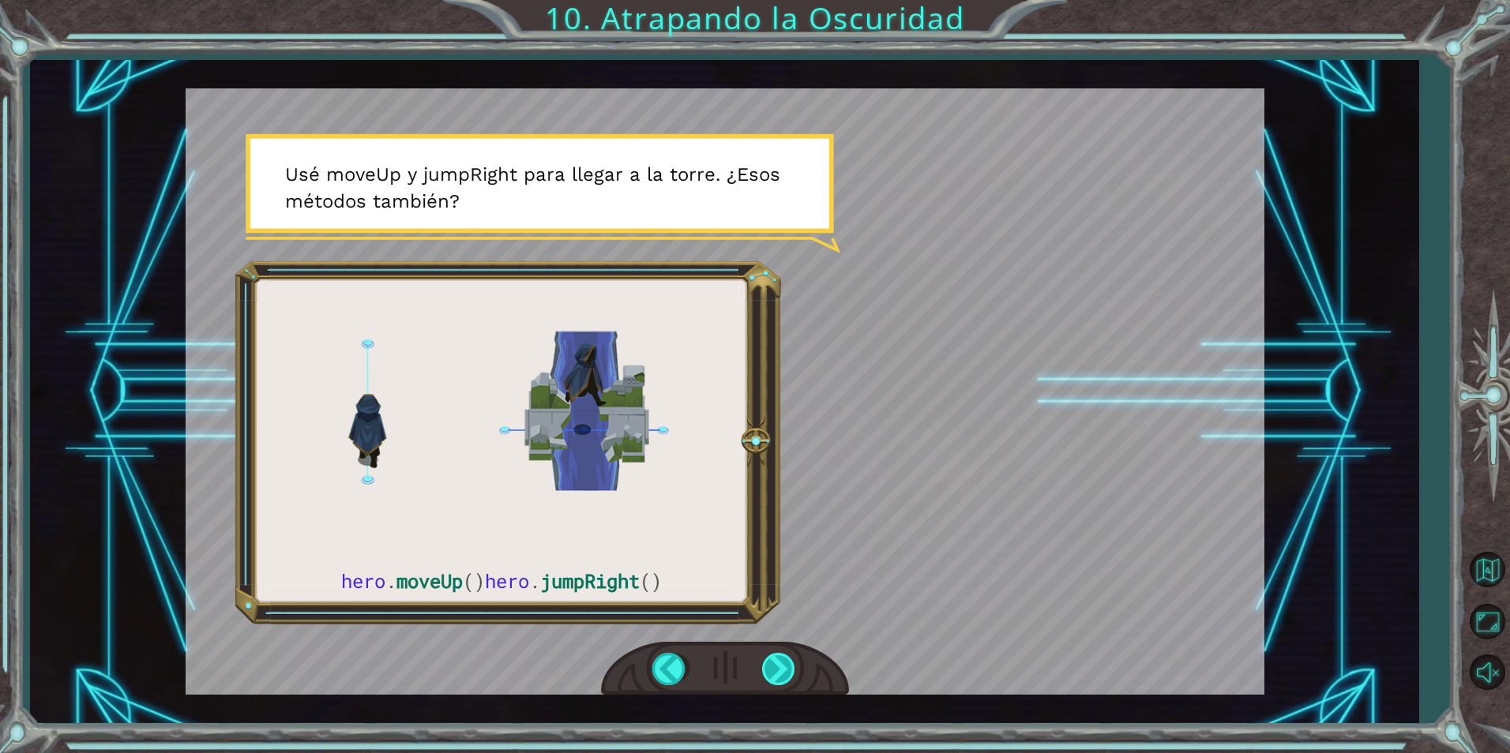
click at [776, 676] on div at bounding box center [780, 669] width 36 height 32
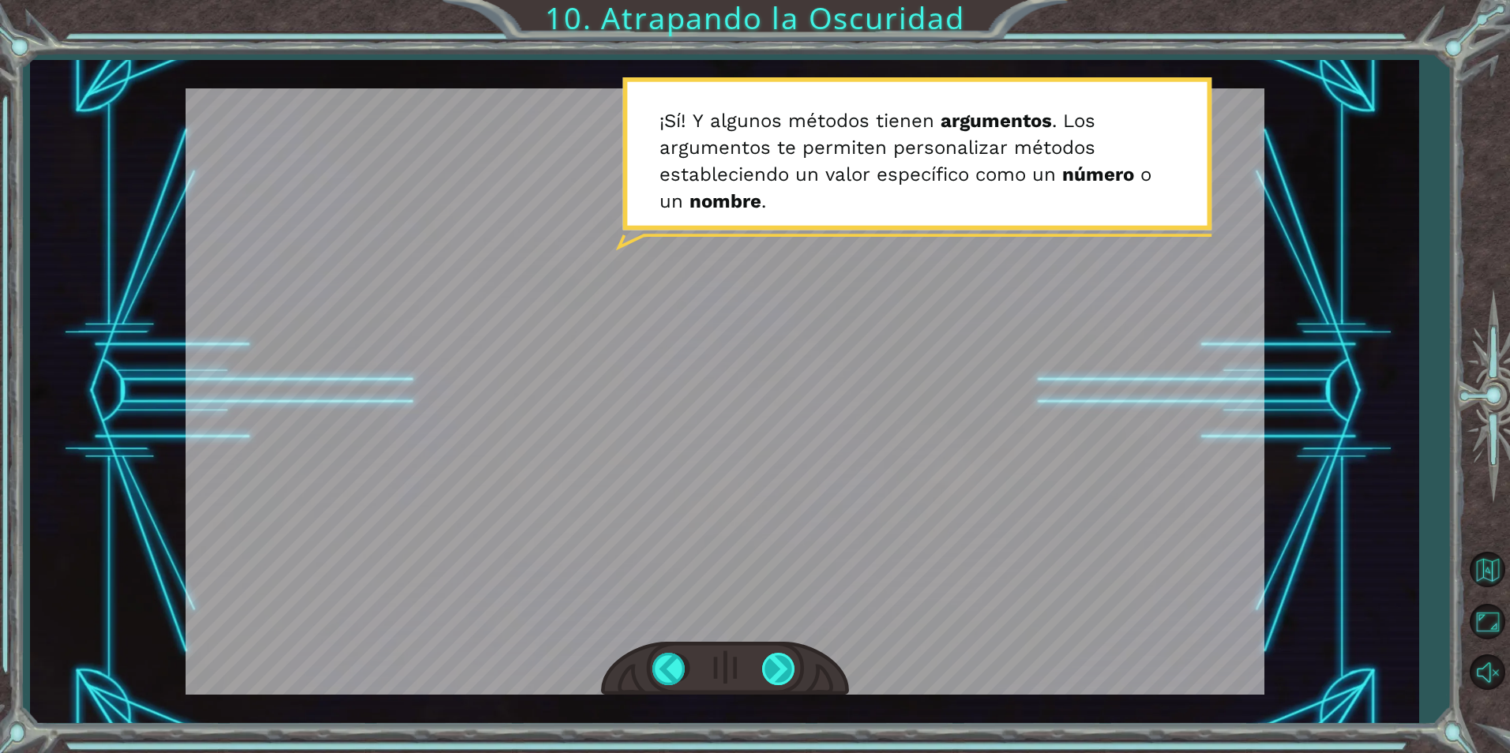
click at [776, 676] on div at bounding box center [780, 669] width 36 height 32
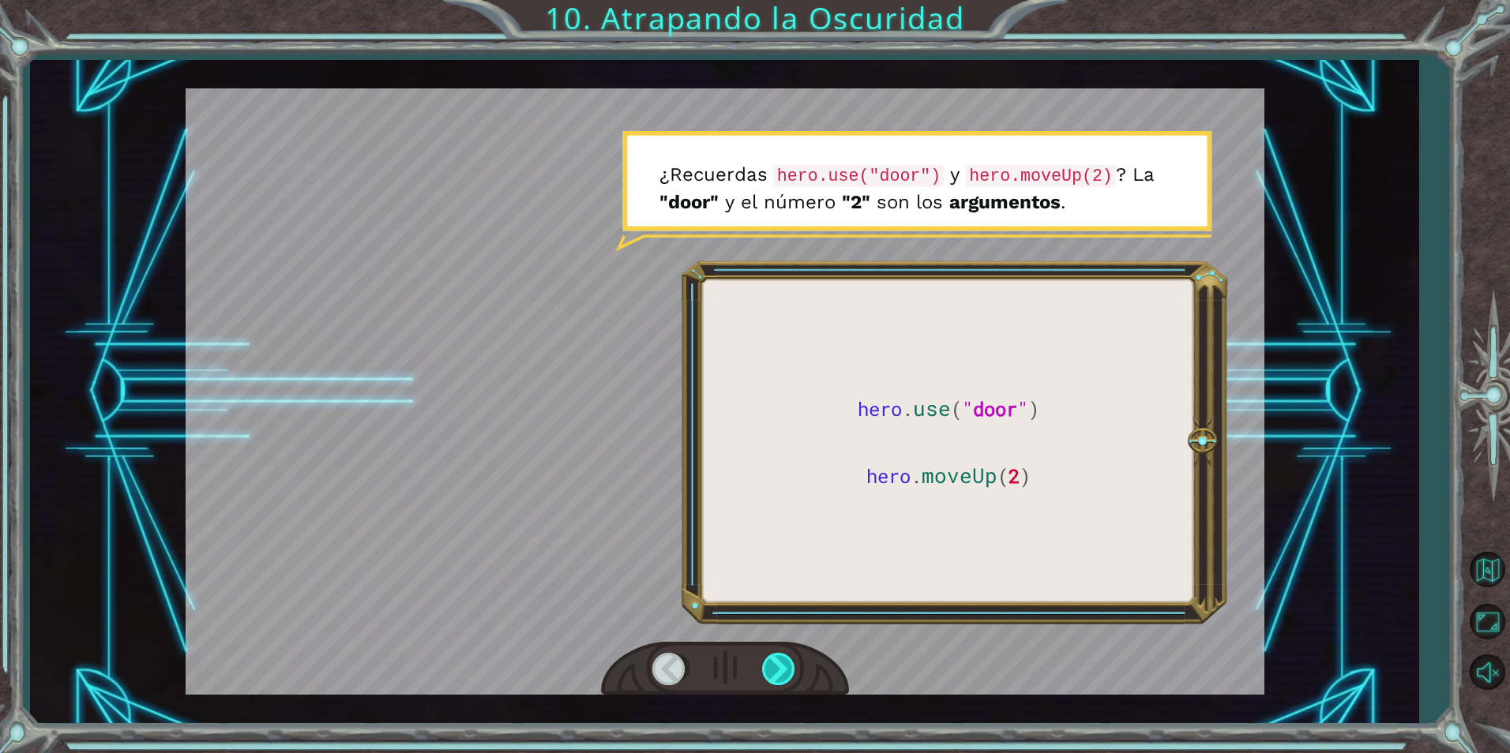
click at [776, 676] on div at bounding box center [780, 669] width 36 height 32
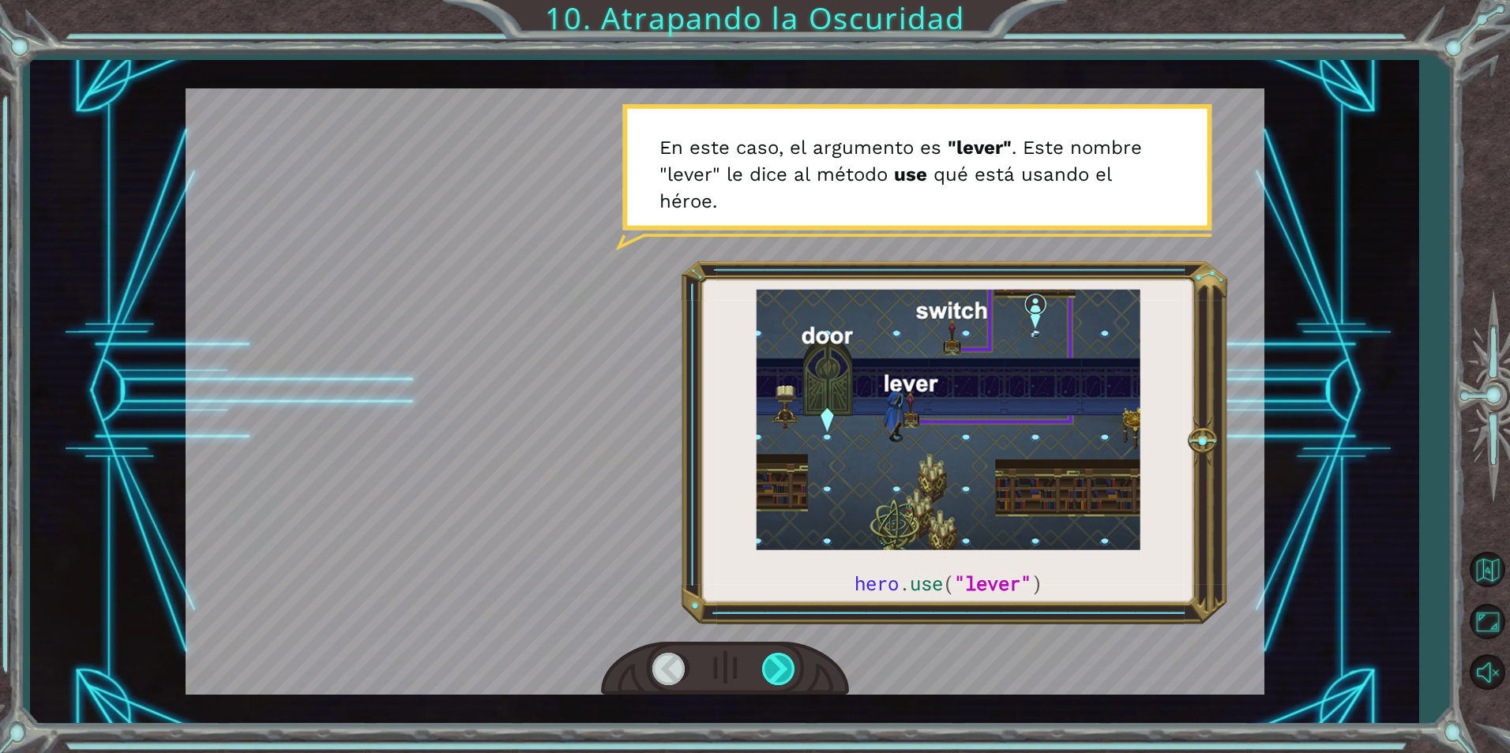
click at [776, 676] on div at bounding box center [780, 669] width 36 height 32
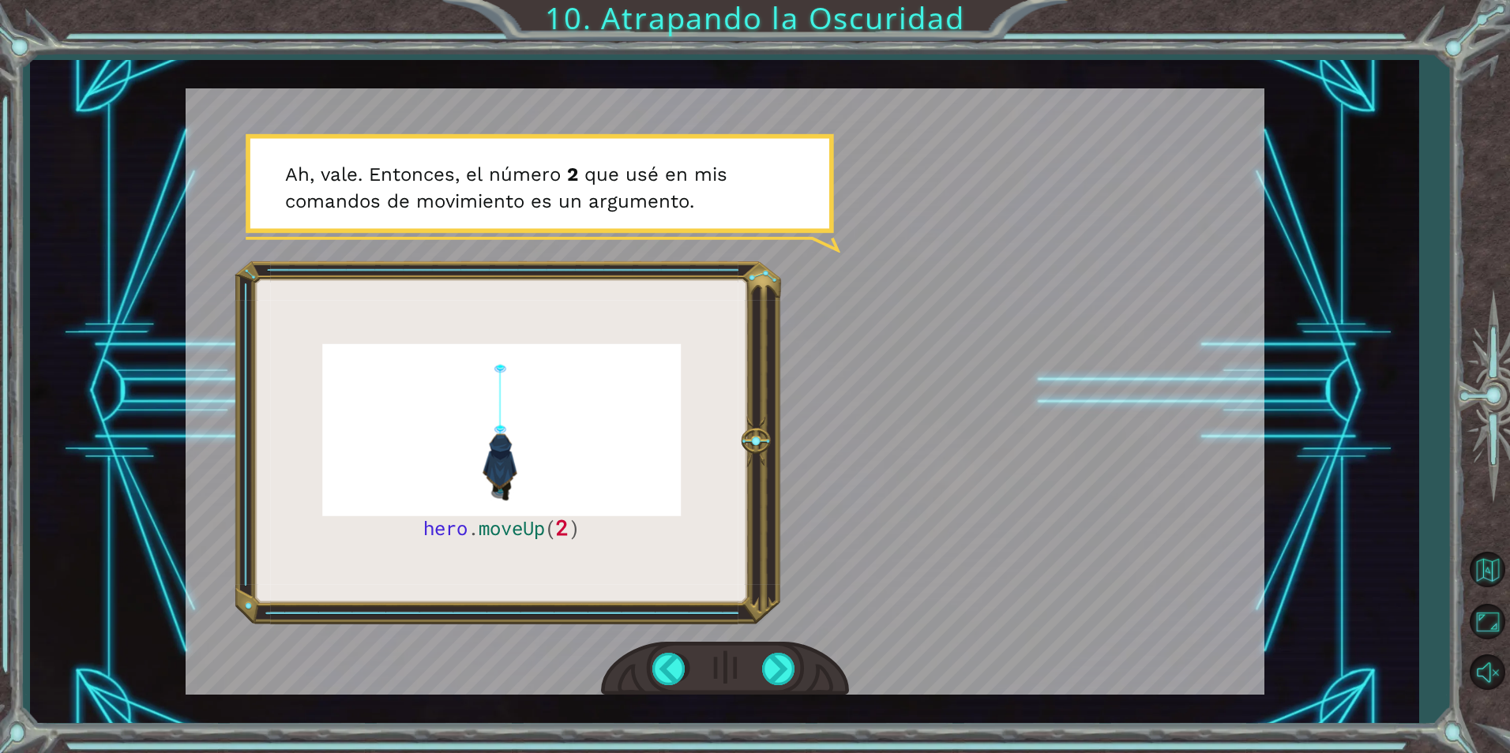
click at [806, 662] on div at bounding box center [725, 669] width 248 height 54
click at [786, 660] on div at bounding box center [780, 669] width 36 height 32
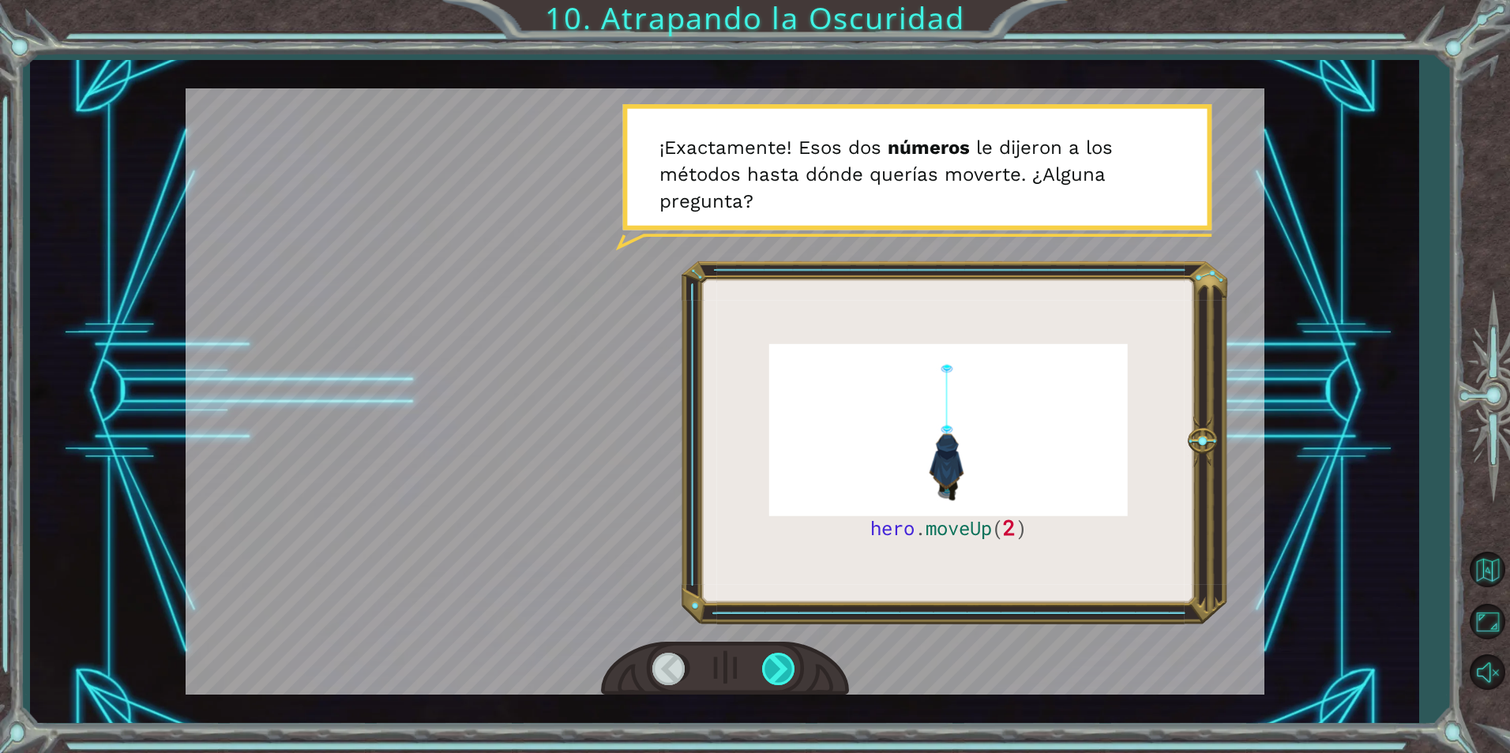
click at [784, 657] on div at bounding box center [780, 669] width 36 height 32
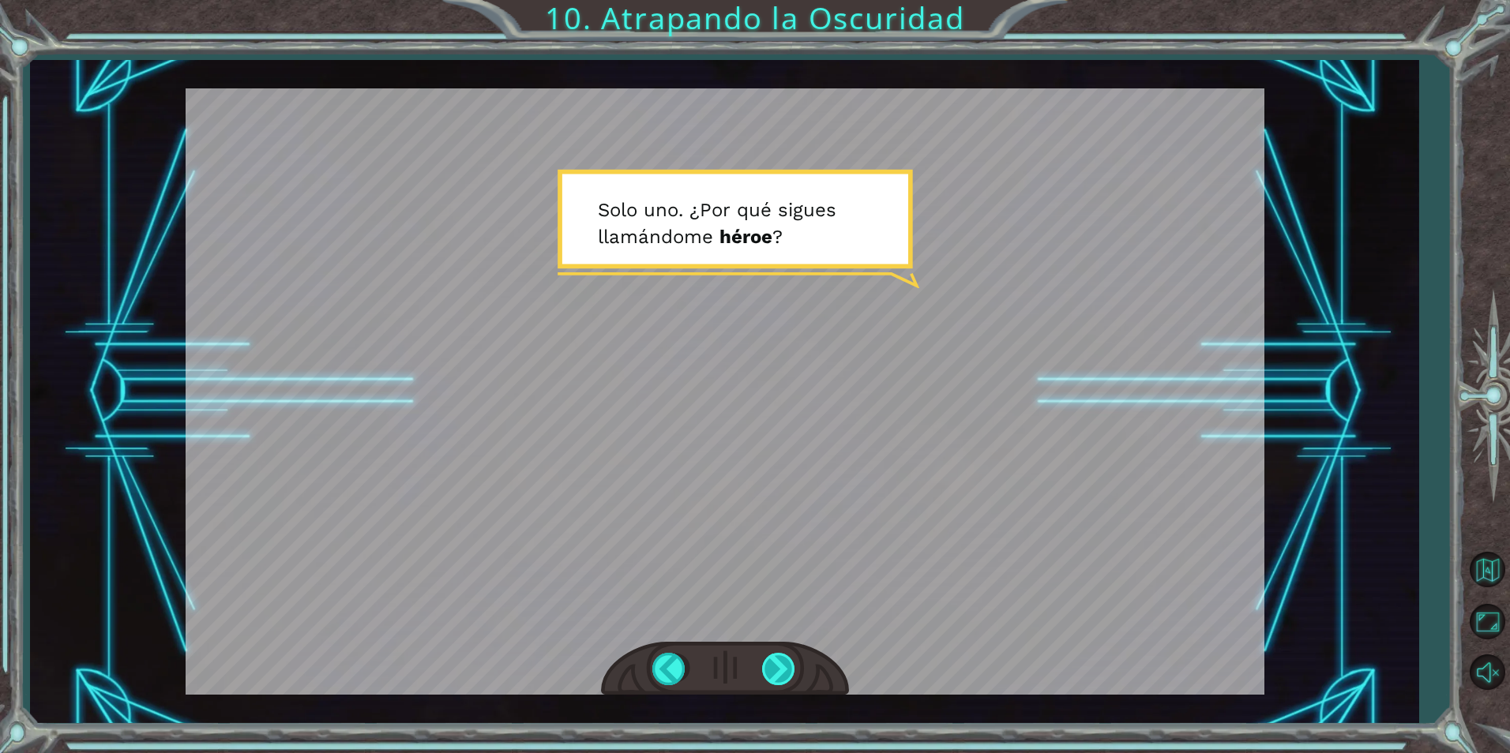
click at [784, 657] on div at bounding box center [780, 669] width 36 height 32
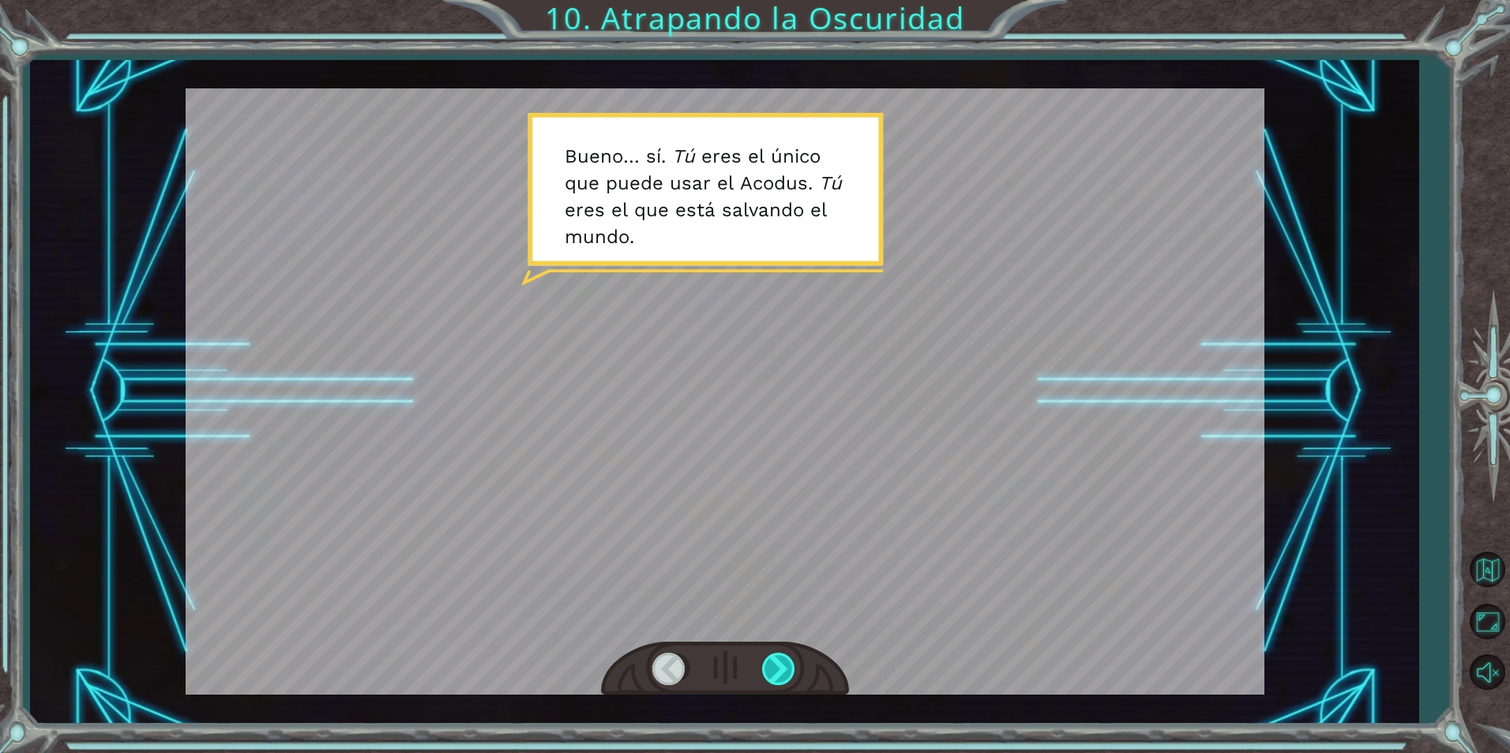
click at [776, 653] on div at bounding box center [780, 669] width 36 height 32
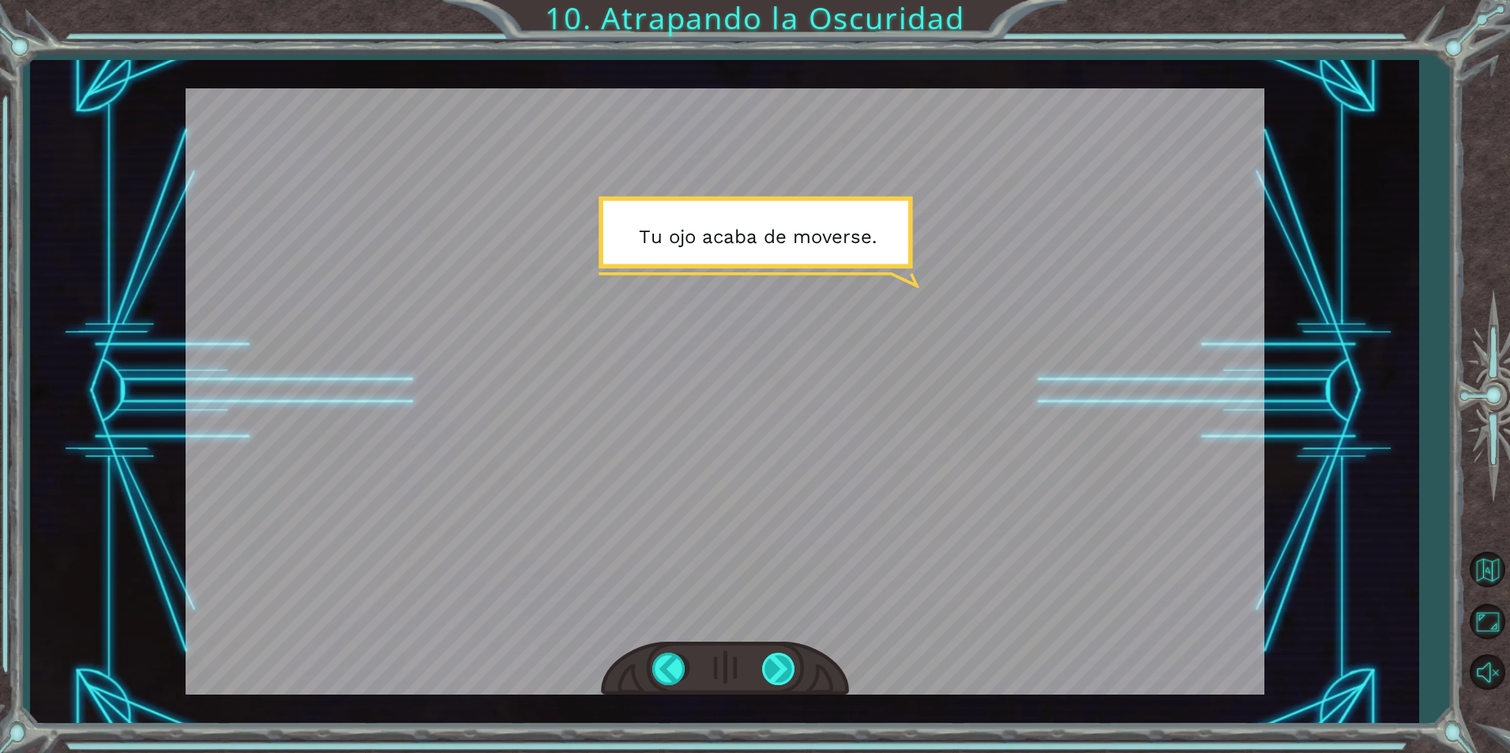
click at [776, 653] on div at bounding box center [780, 669] width 36 height 32
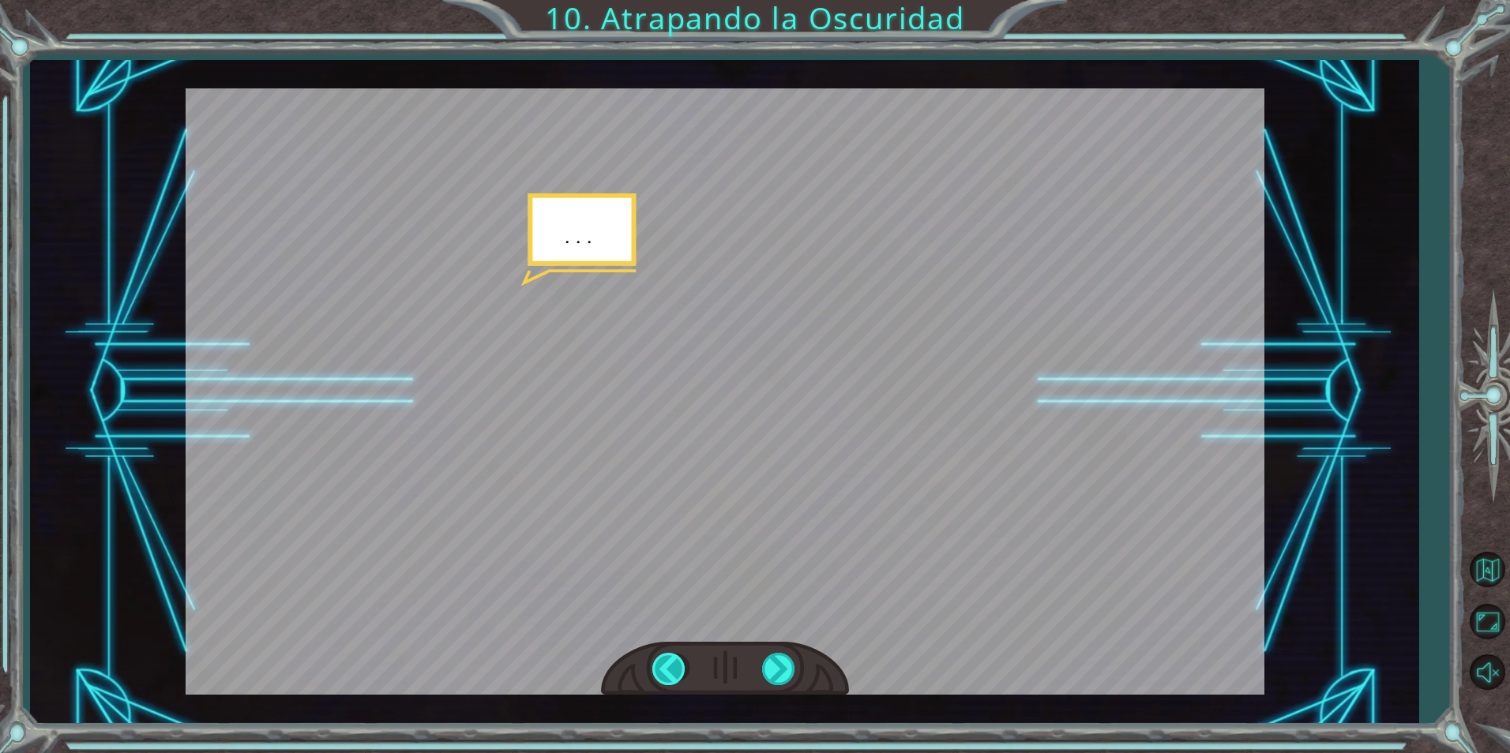
click at [678, 676] on div at bounding box center [670, 669] width 36 height 32
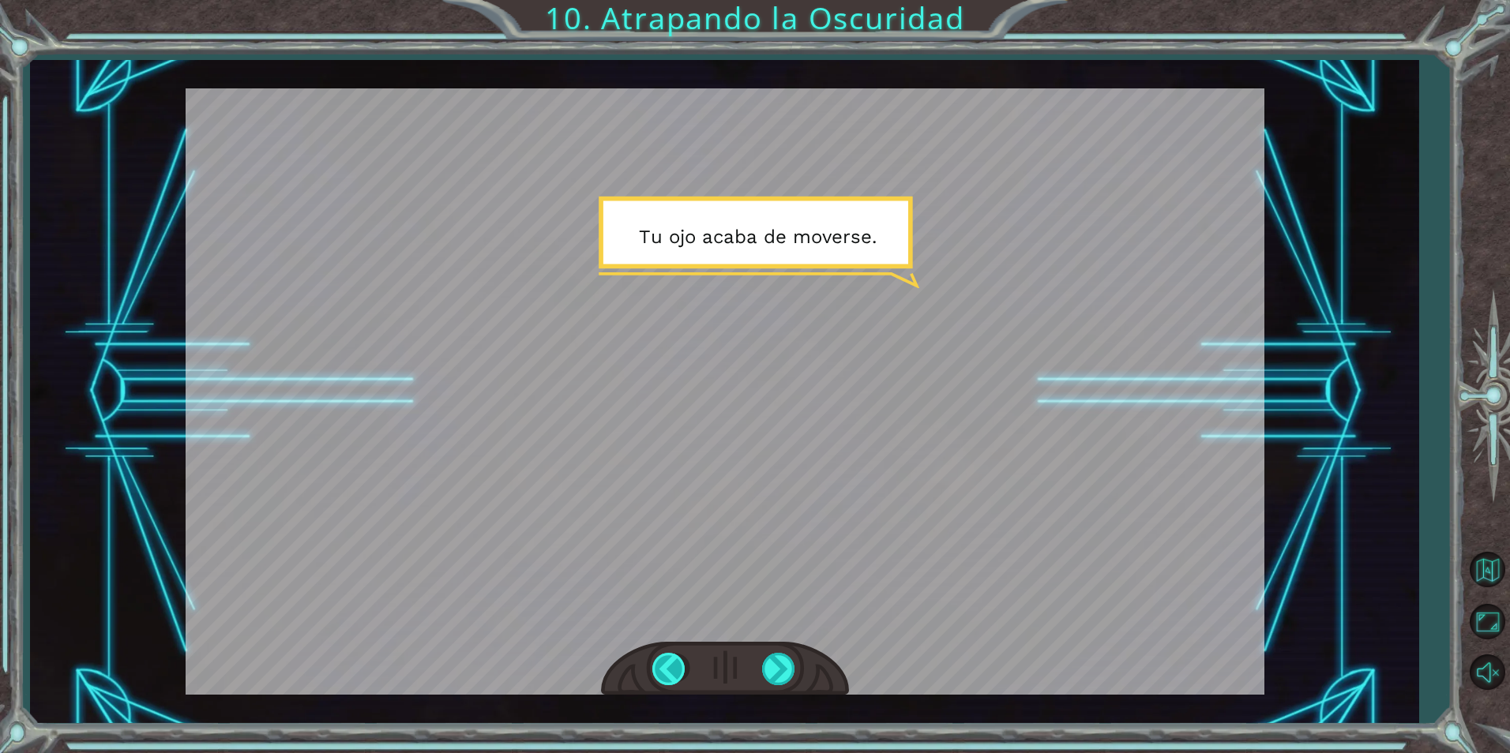
click at [678, 676] on div at bounding box center [670, 669] width 36 height 32
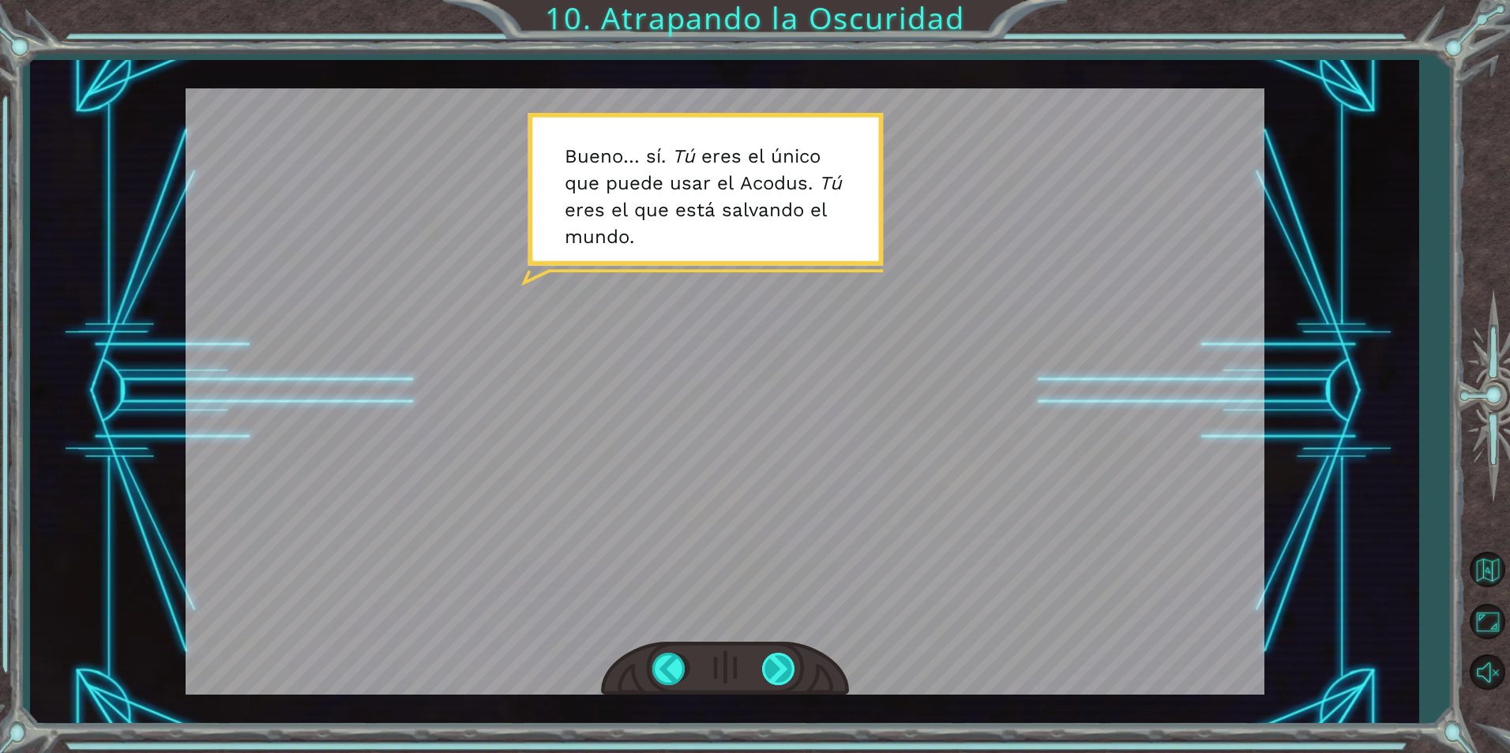
click at [768, 659] on div at bounding box center [780, 669] width 36 height 32
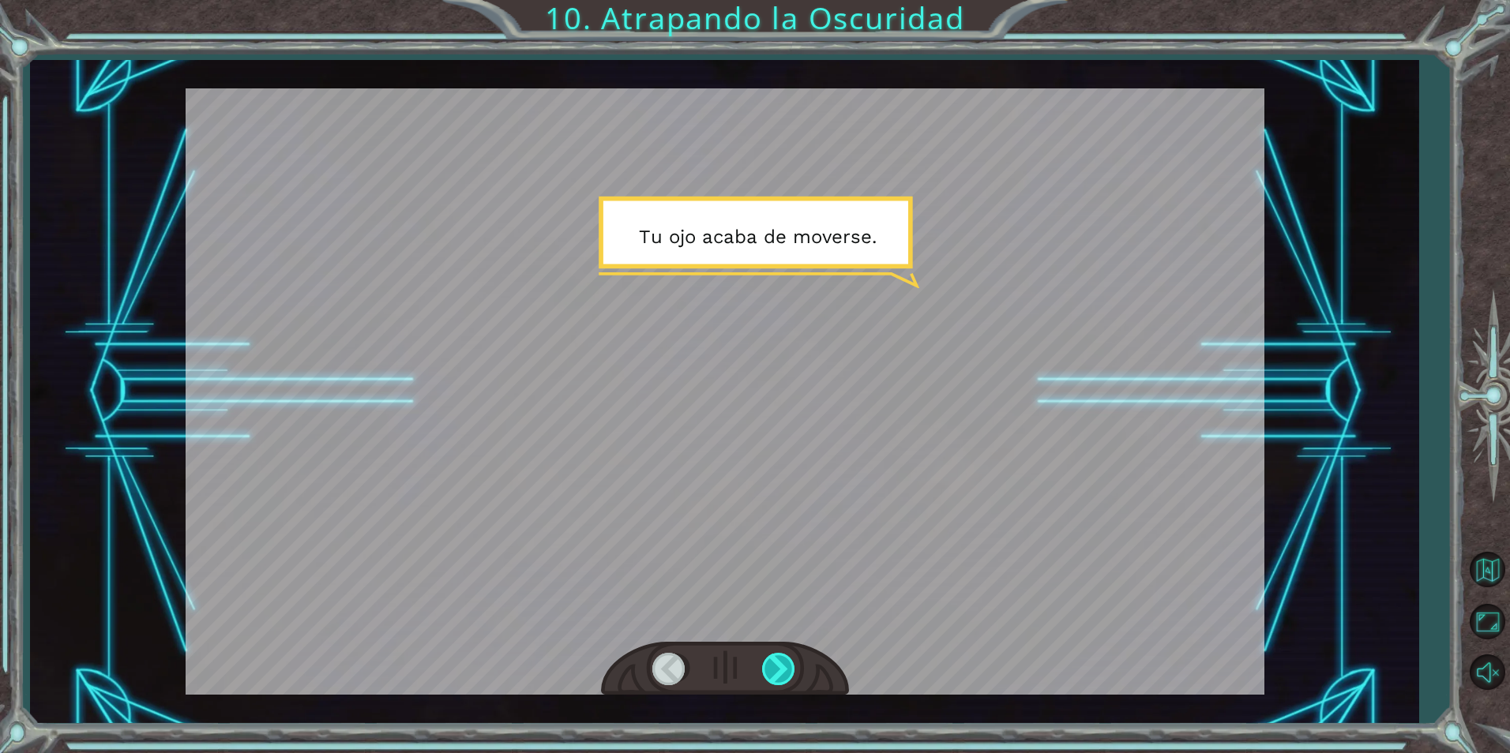
click at [768, 659] on div at bounding box center [780, 669] width 36 height 32
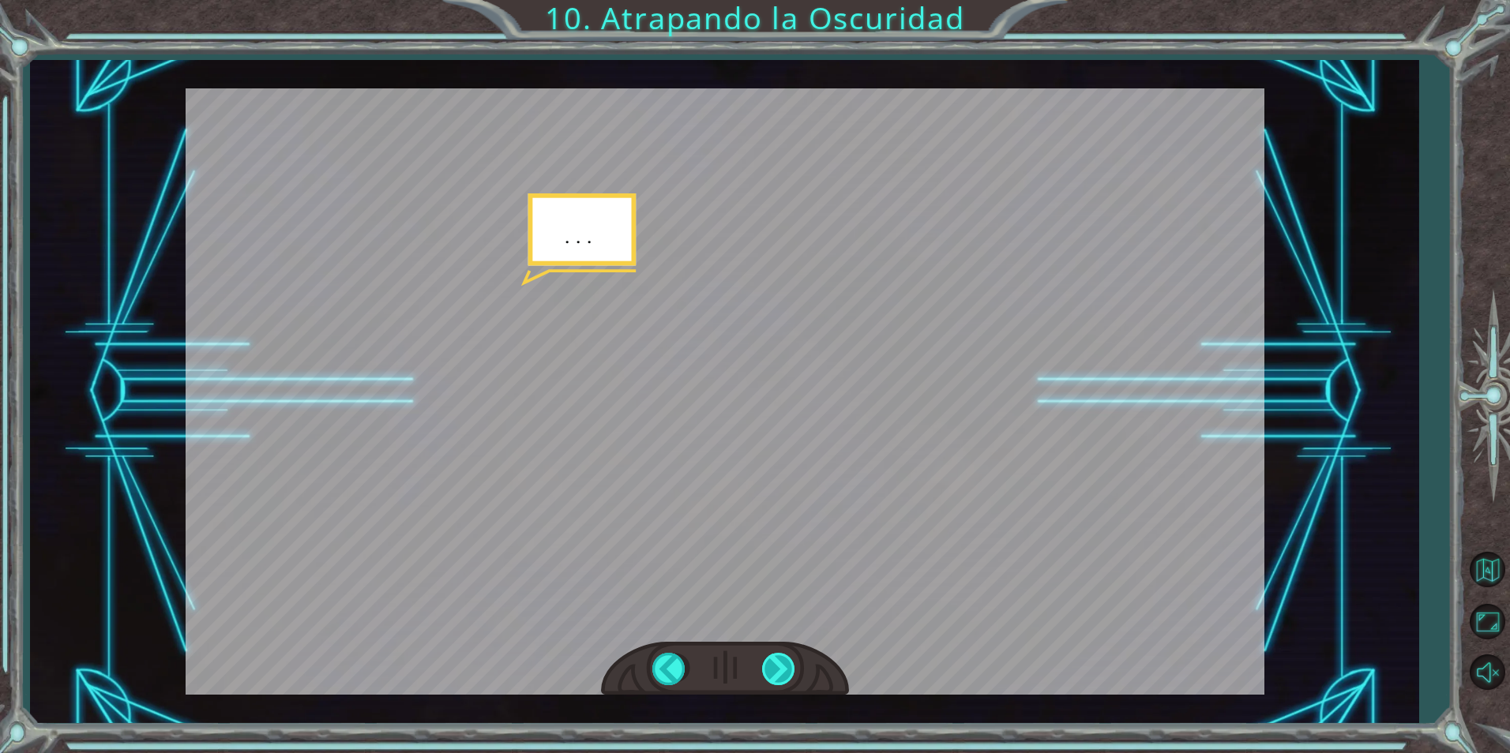
click at [768, 659] on div at bounding box center [780, 669] width 36 height 32
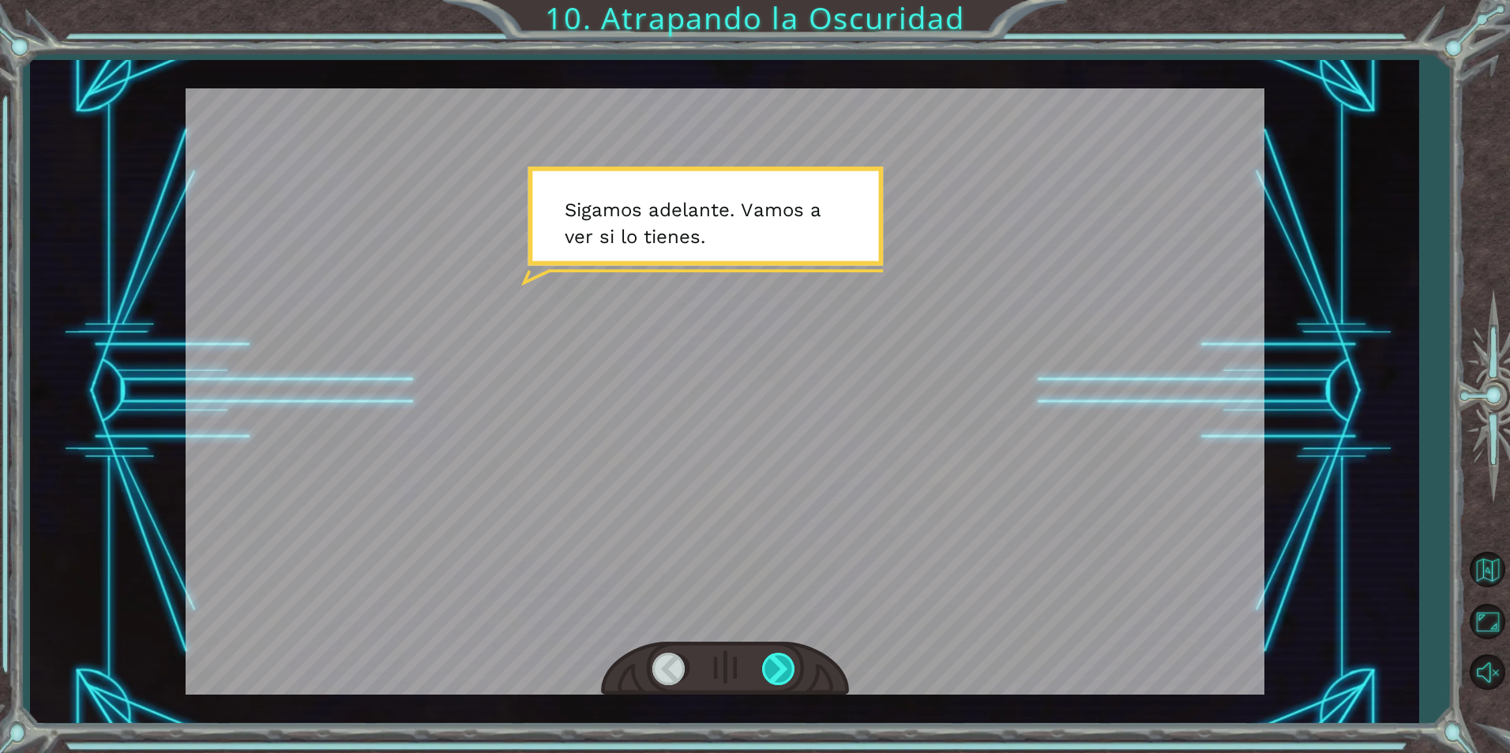
click at [768, 659] on div at bounding box center [780, 669] width 36 height 32
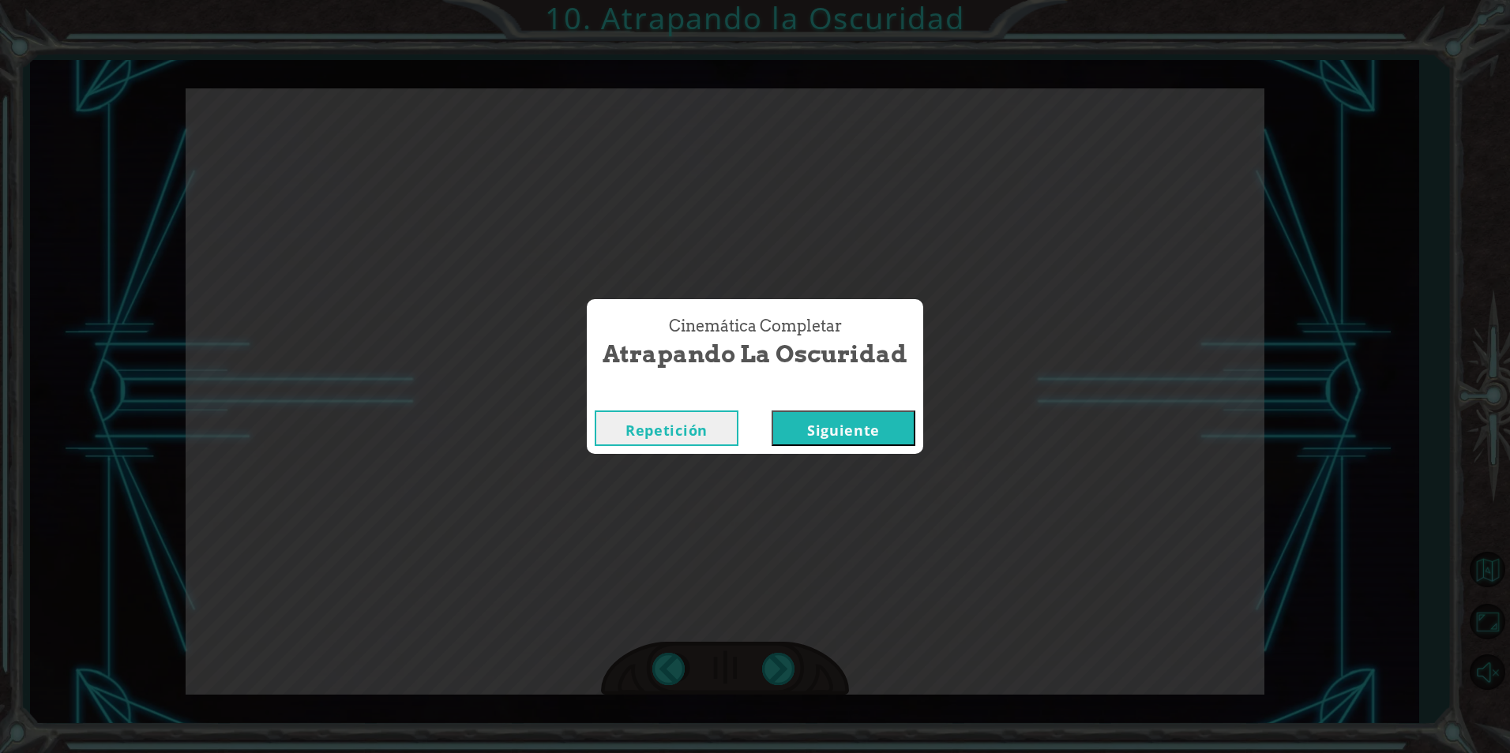
click at [812, 424] on button "Siguiente" at bounding box center [844, 429] width 144 height 36
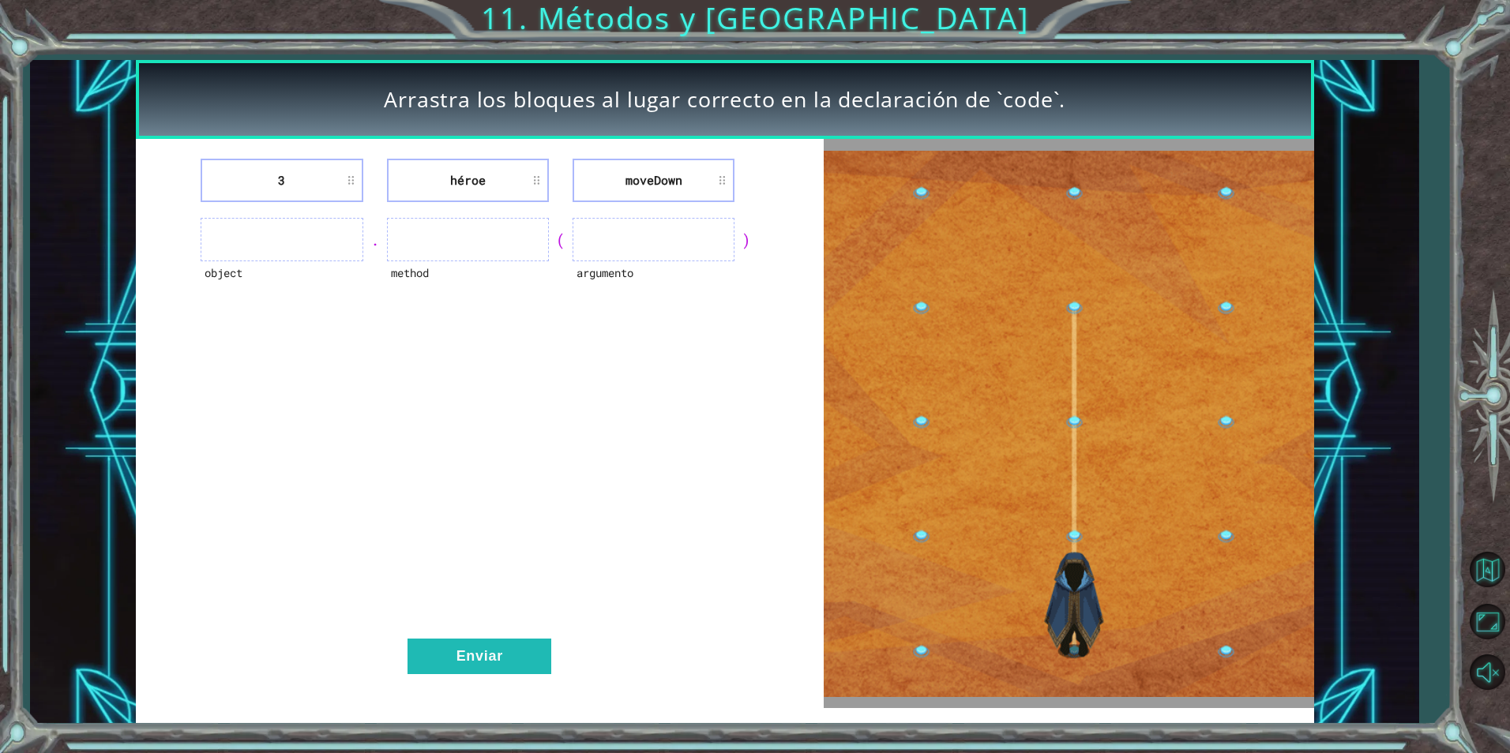
click at [340, 234] on ul at bounding box center [282, 239] width 162 height 43
click at [302, 269] on div "object" at bounding box center [282, 282] width 162 height 43
click at [495, 659] on button "Enviar" at bounding box center [480, 657] width 144 height 36
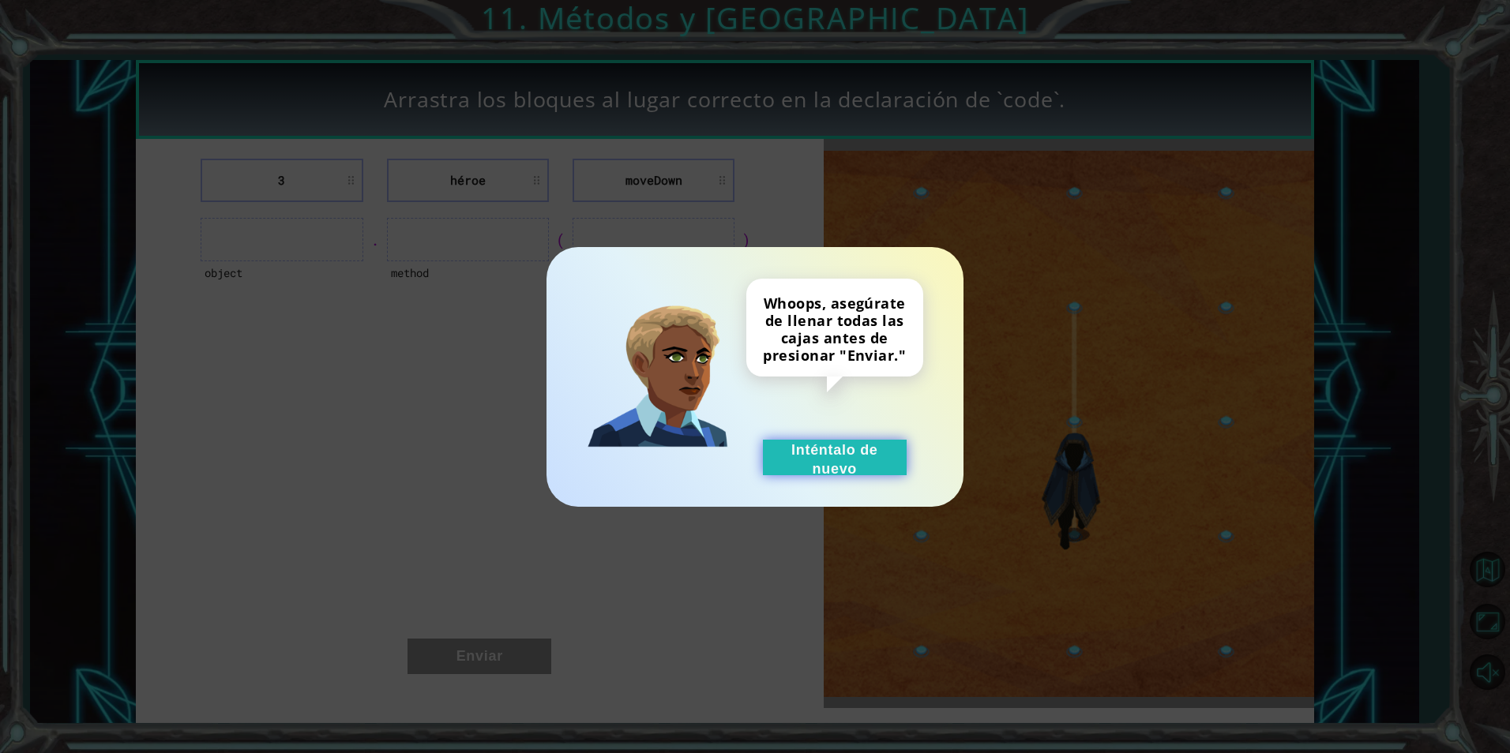
click at [770, 460] on button "Inténtalo de nuevo" at bounding box center [835, 458] width 144 height 36
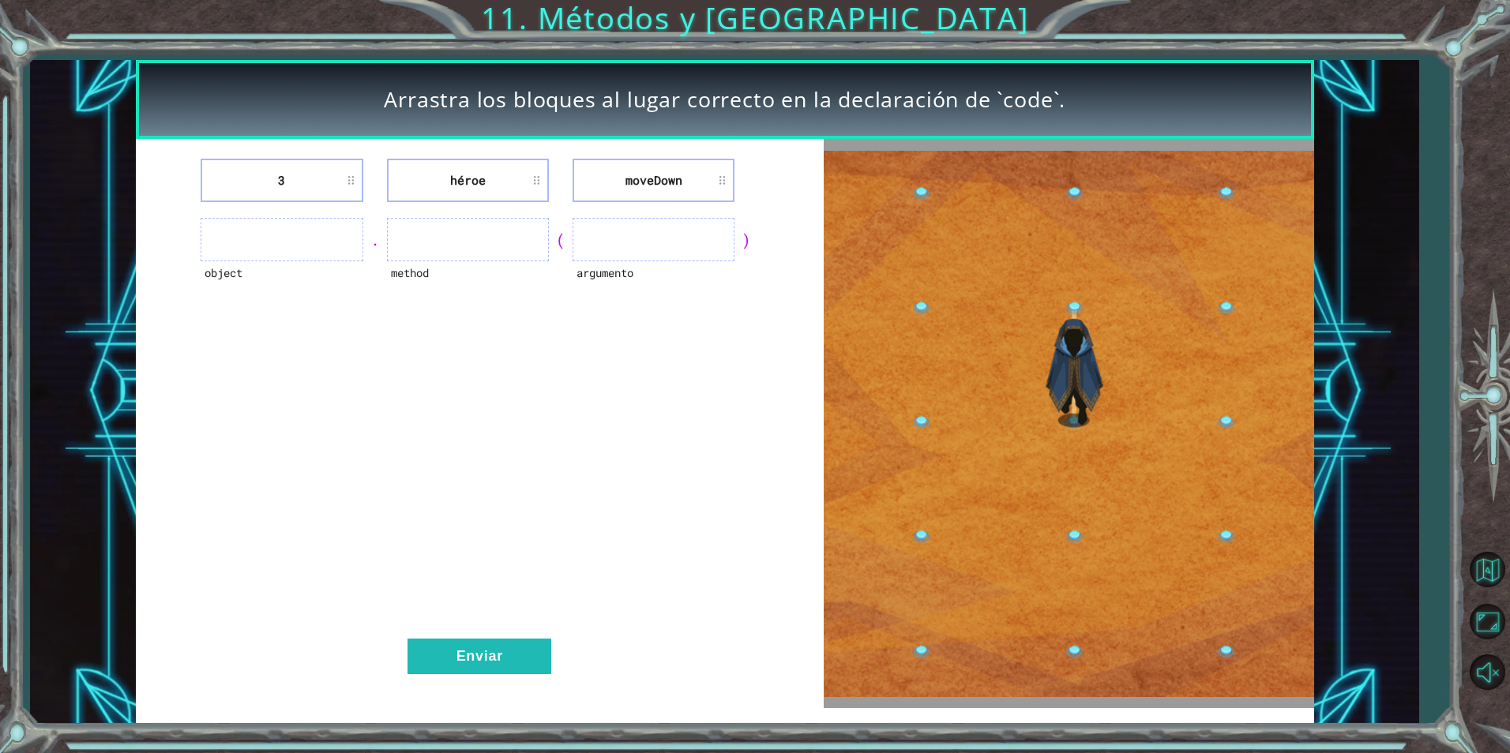
click at [706, 243] on ul at bounding box center [654, 239] width 162 height 43
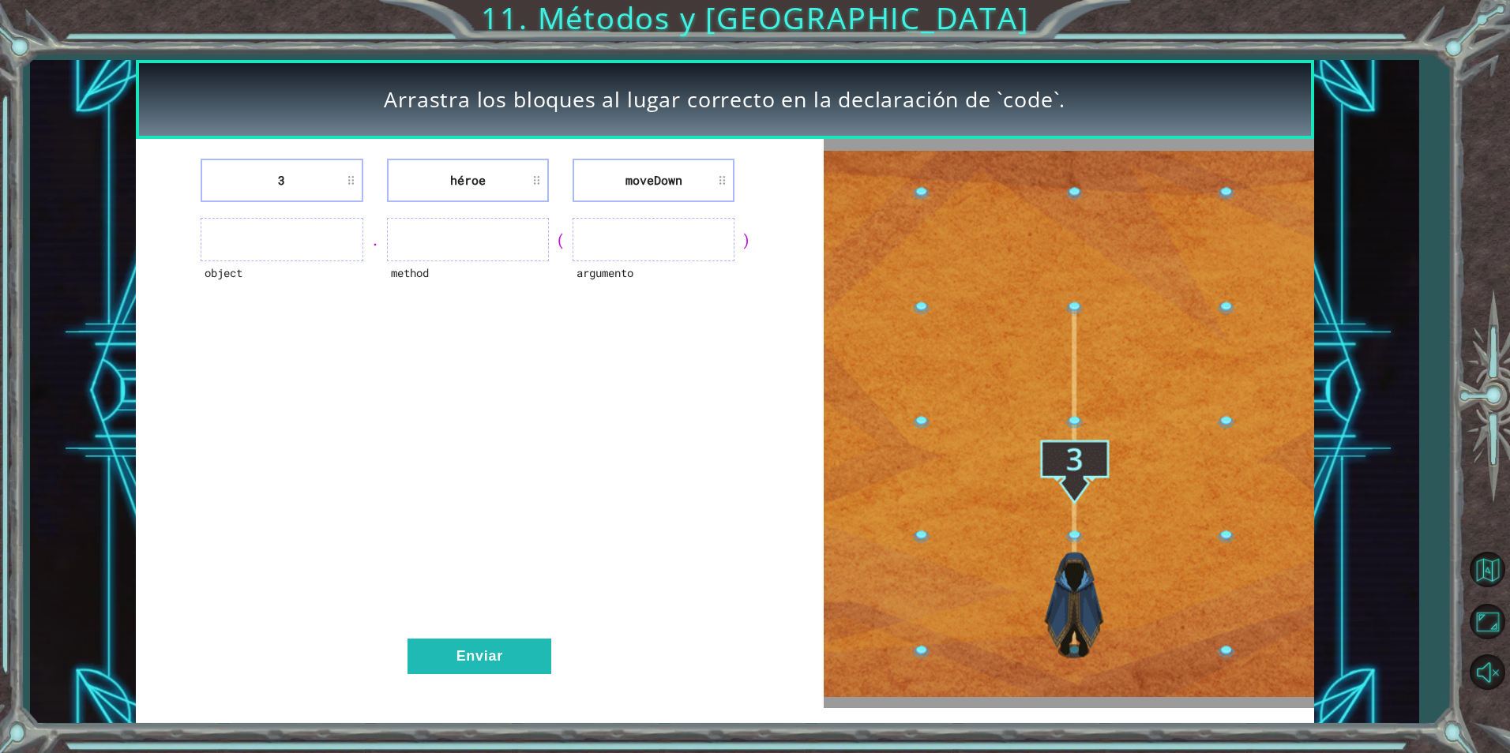
click at [706, 243] on ul at bounding box center [654, 239] width 162 height 43
click at [638, 237] on ul at bounding box center [654, 239] width 162 height 43
drag, startPoint x: 628, startPoint y: 246, endPoint x: 614, endPoint y: 263, distance: 22.4
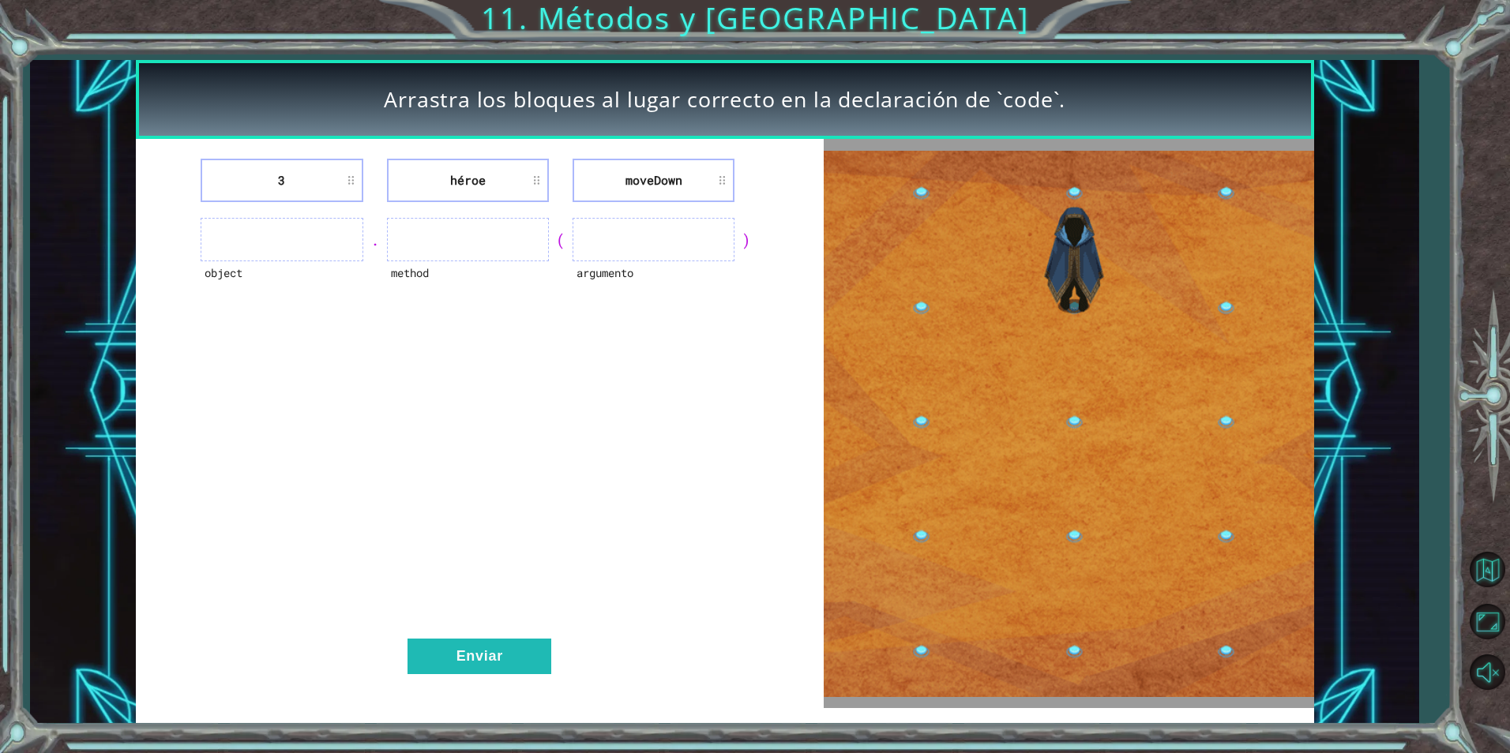
click at [614, 261] on div "argumento" at bounding box center [654, 239] width 162 height 43
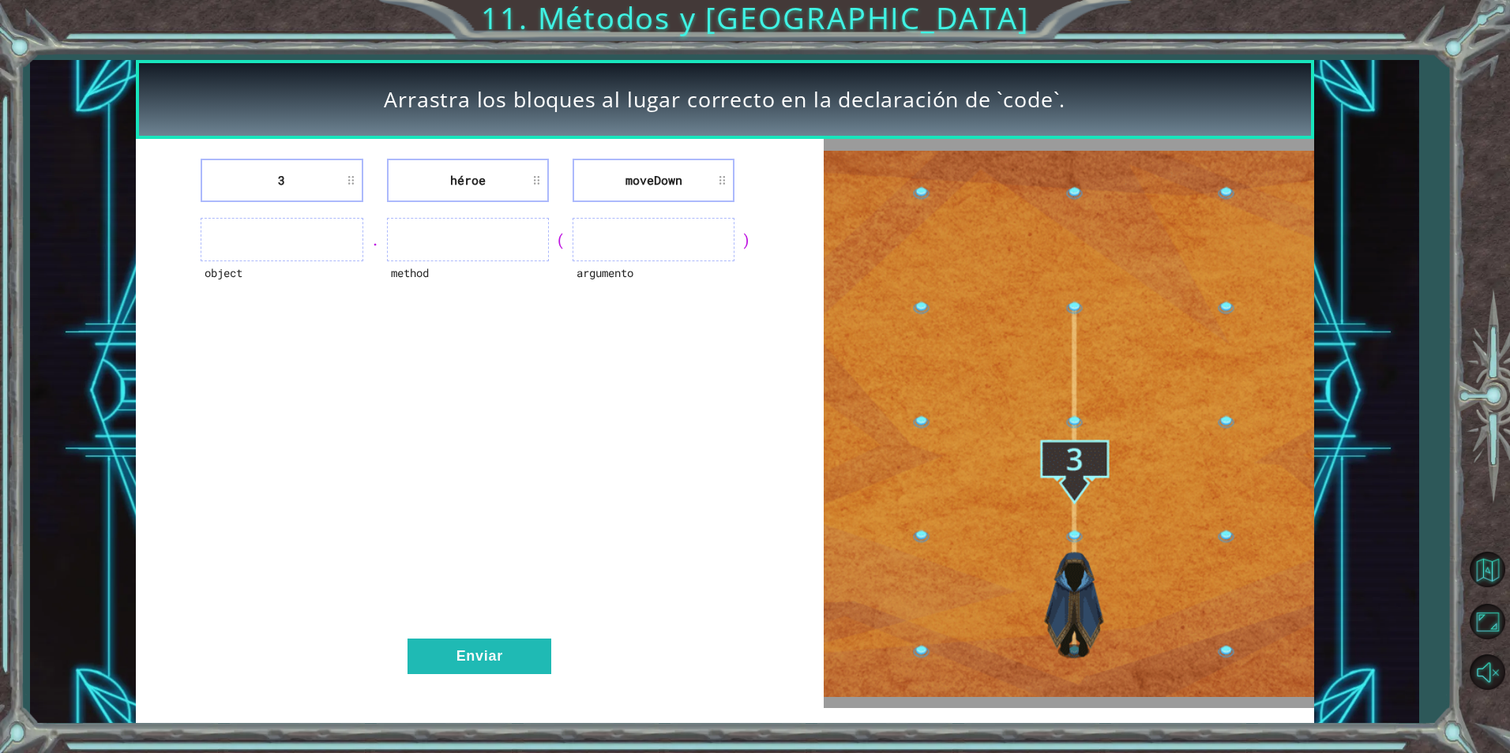
drag, startPoint x: 614, startPoint y: 263, endPoint x: 600, endPoint y: 243, distance: 23.9
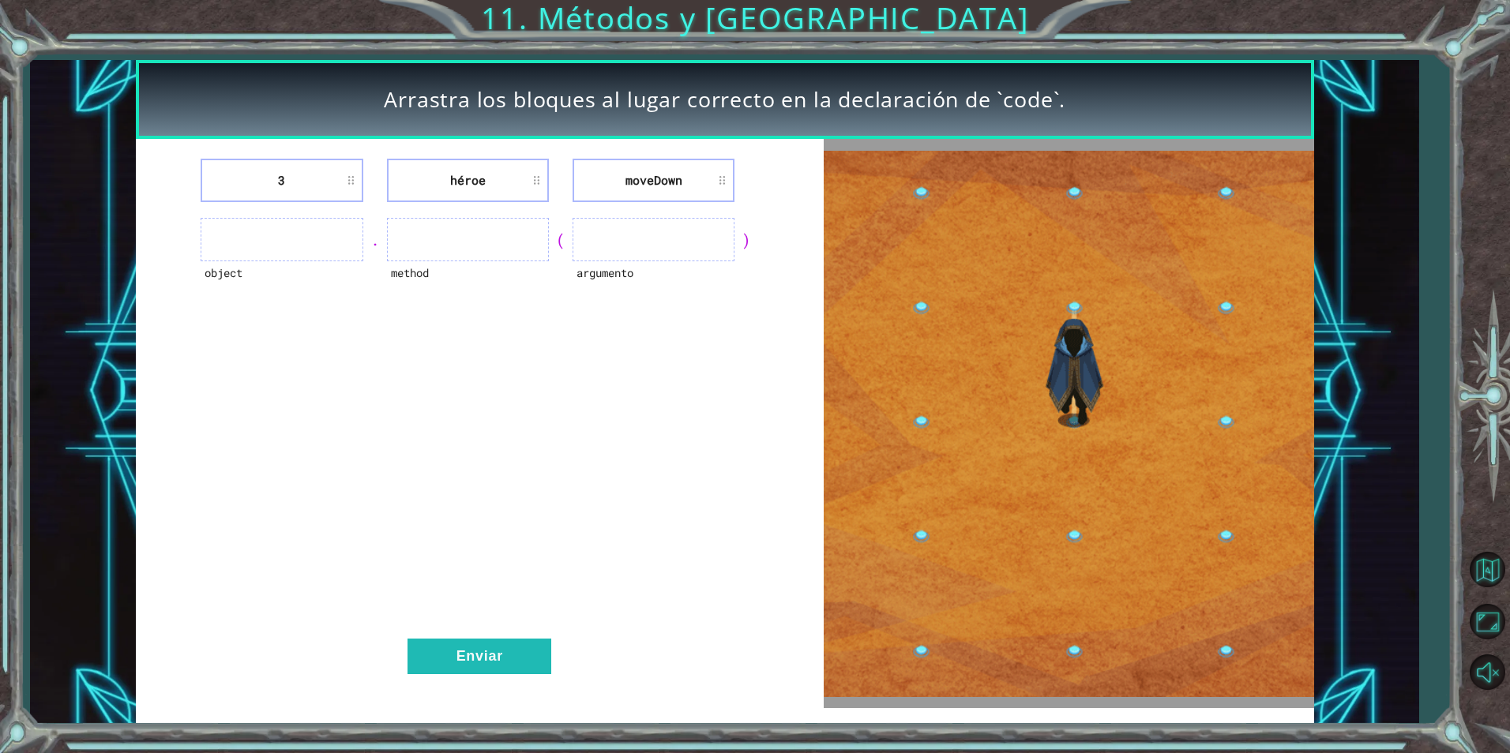
click at [600, 243] on ul at bounding box center [654, 239] width 162 height 43
click at [600, 242] on ul at bounding box center [654, 239] width 162 height 43
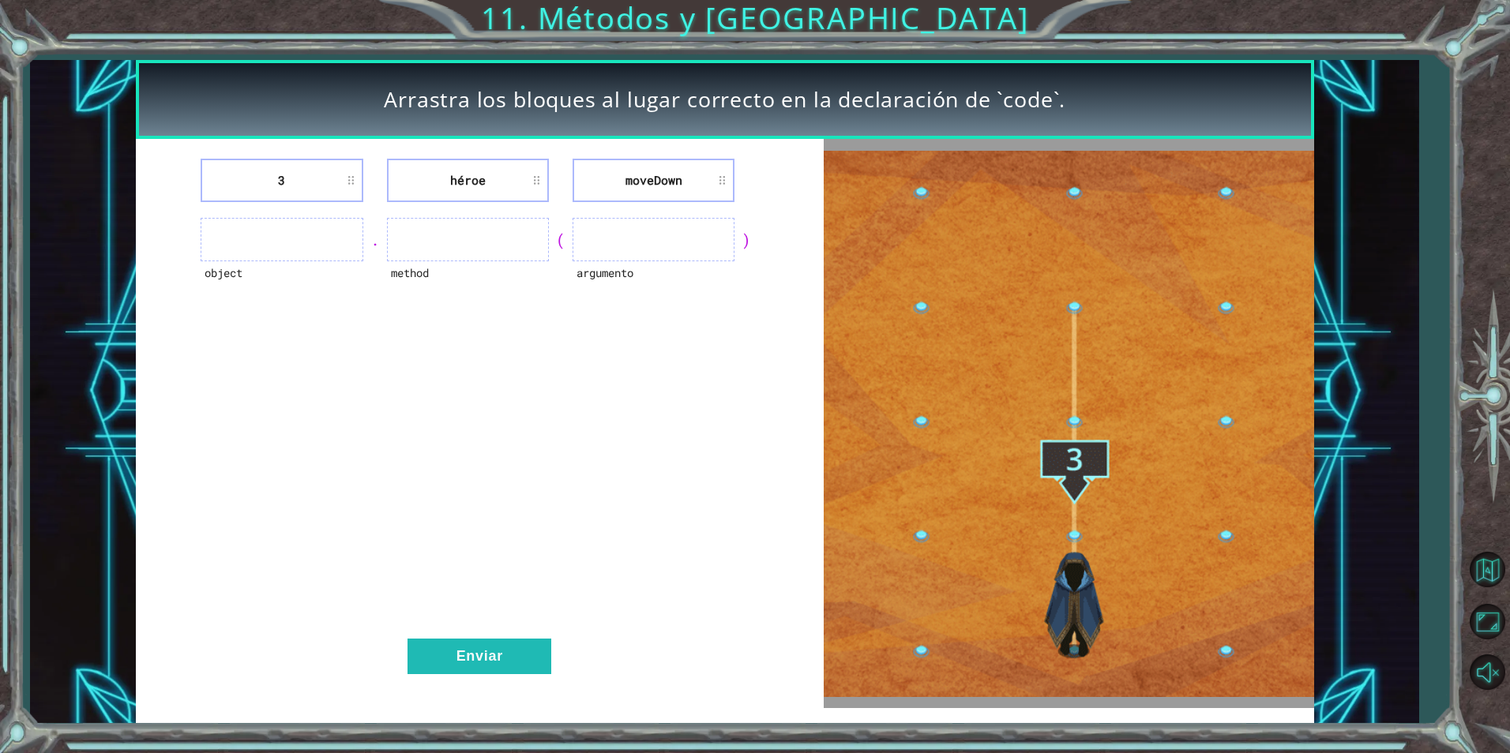
click at [505, 228] on ul at bounding box center [468, 239] width 162 height 43
click at [306, 178] on li "3" at bounding box center [282, 180] width 162 height 43
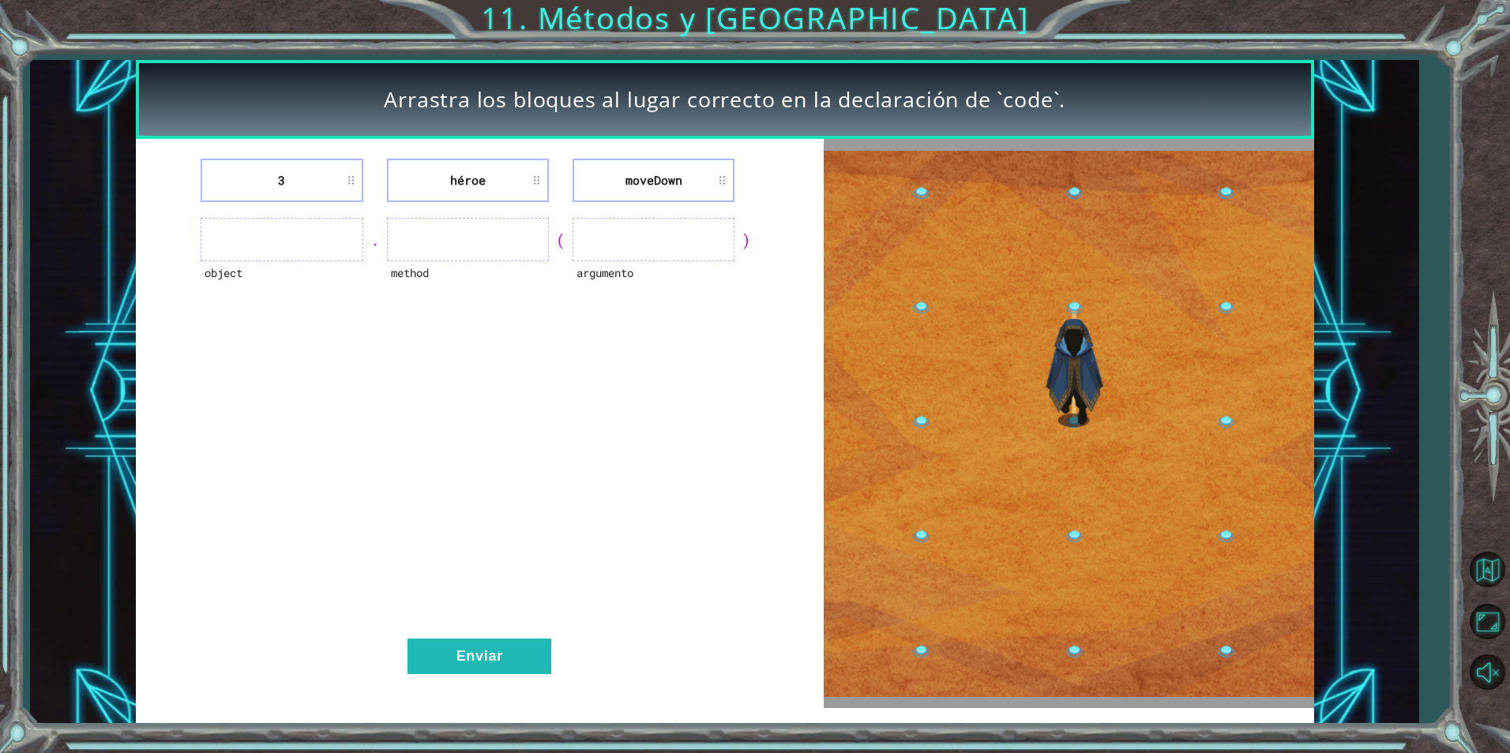
click at [300, 216] on div "3 héroe [GEOGRAPHIC_DATA] object . method ( argumento ) Enviar" at bounding box center [480, 423] width 689 height 569
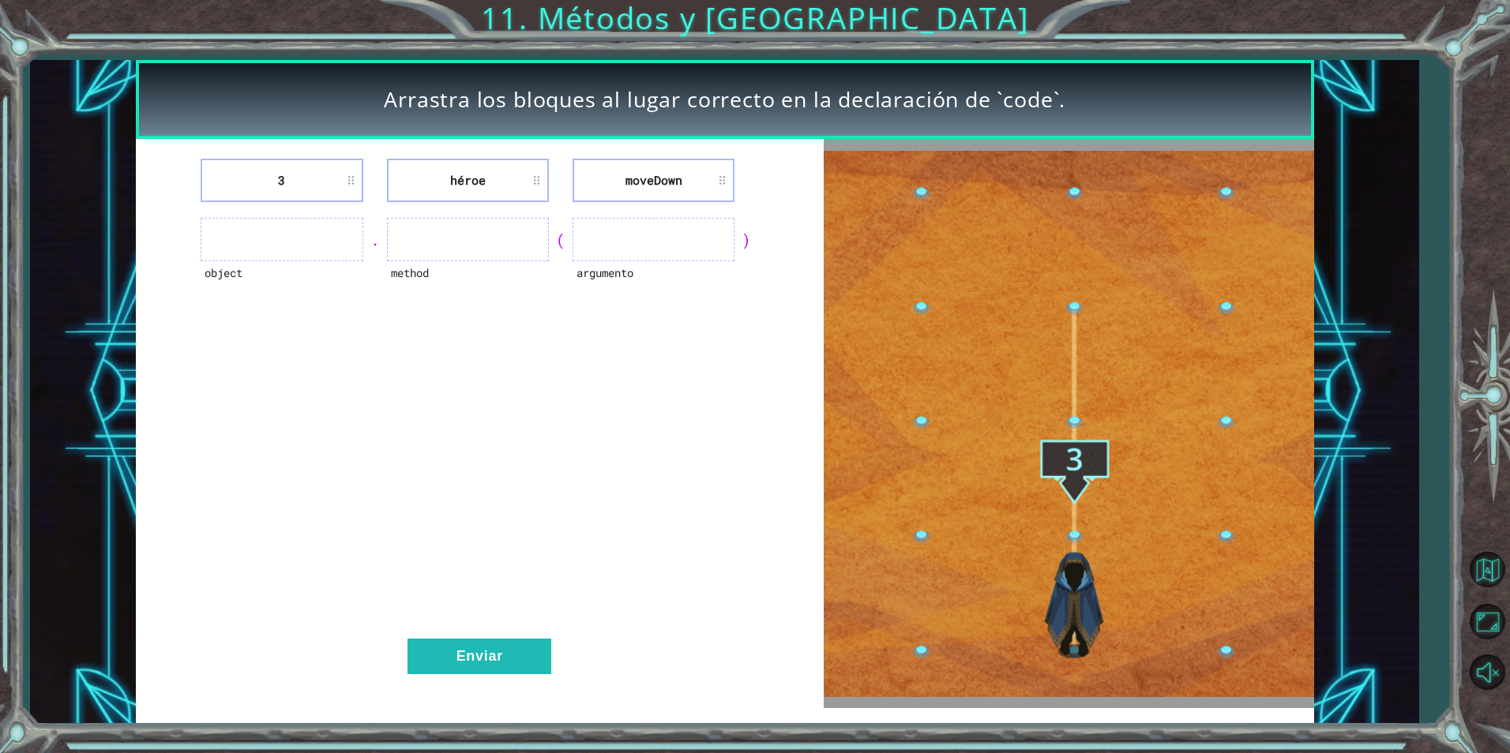
click at [301, 228] on ul at bounding box center [282, 239] width 162 height 43
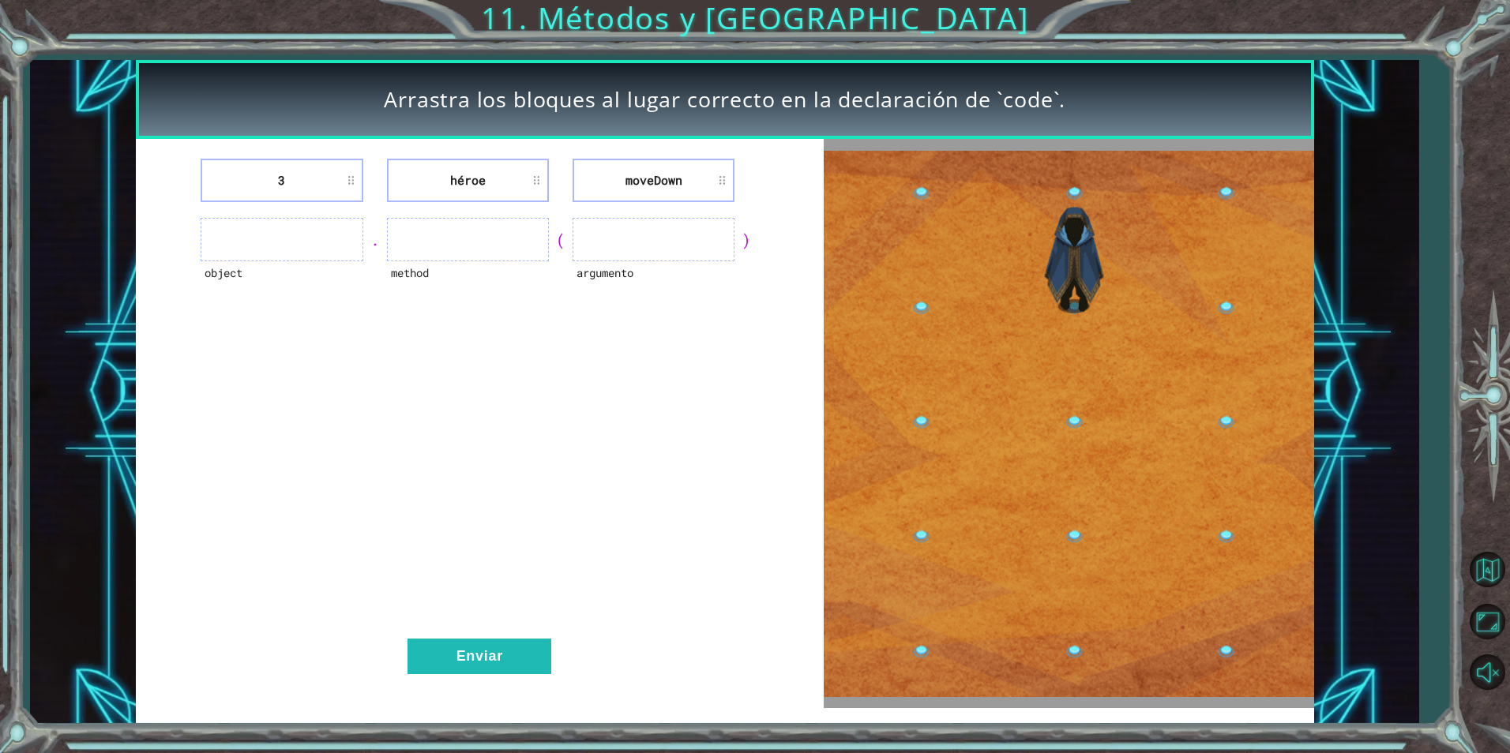
click at [299, 229] on ul at bounding box center [282, 239] width 162 height 43
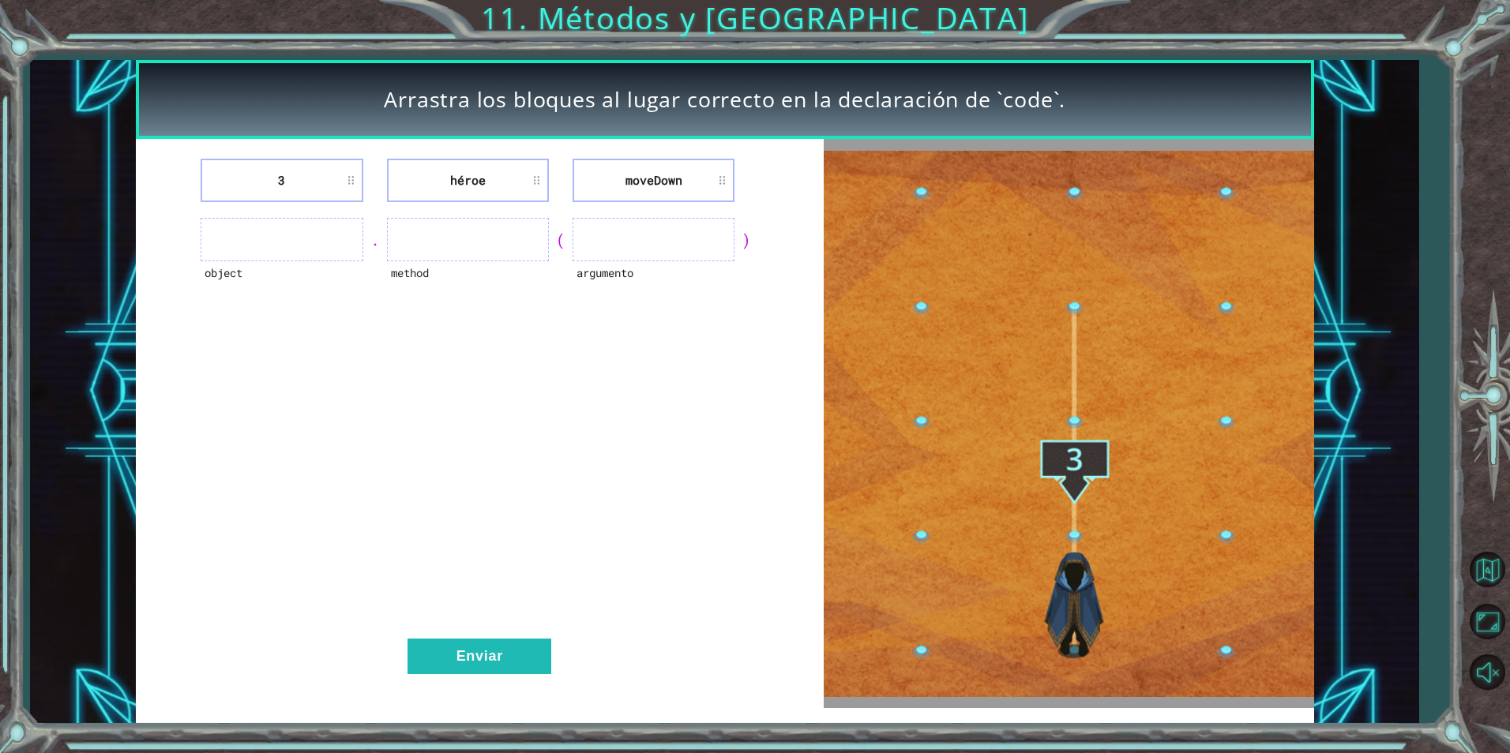
click at [254, 247] on ul at bounding box center [282, 239] width 162 height 43
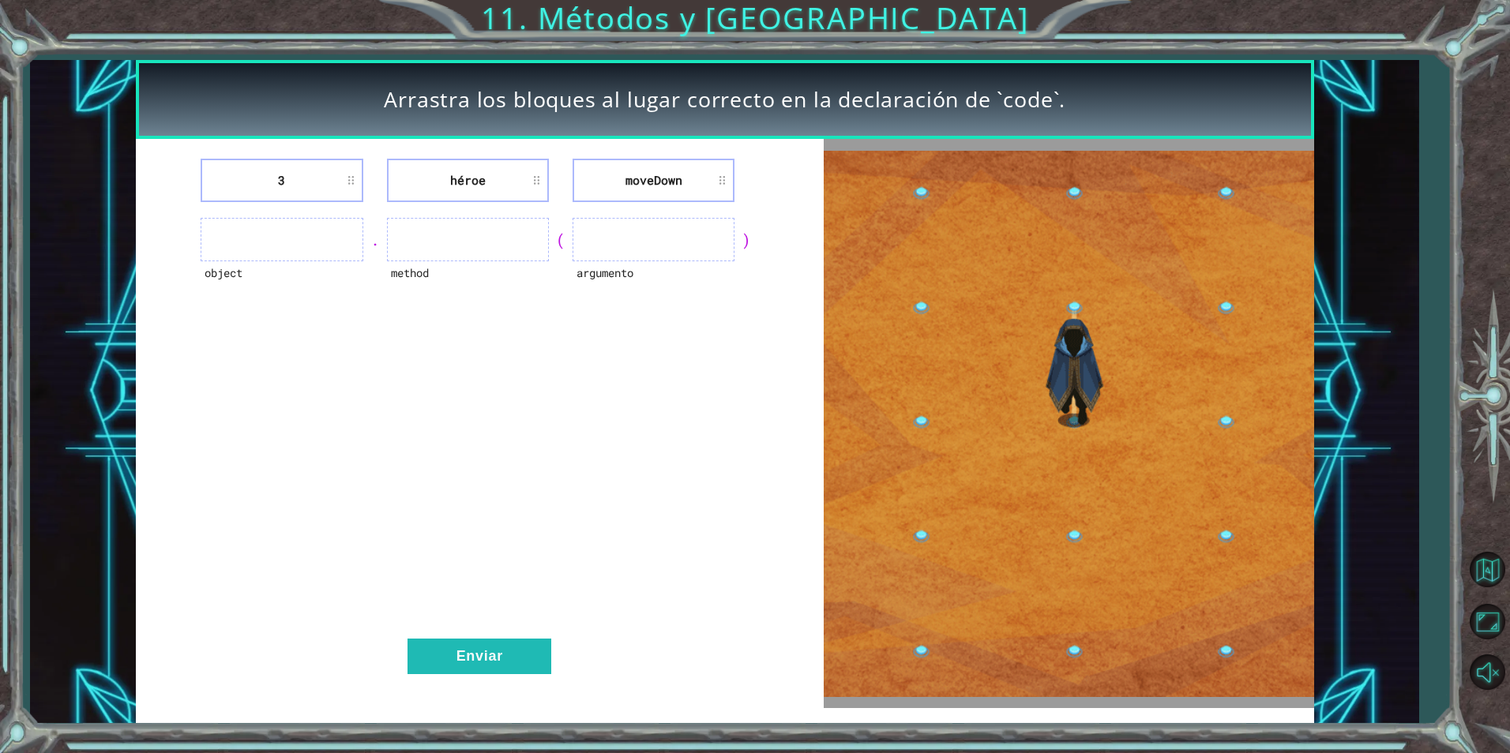
click at [254, 247] on ul at bounding box center [282, 239] width 162 height 43
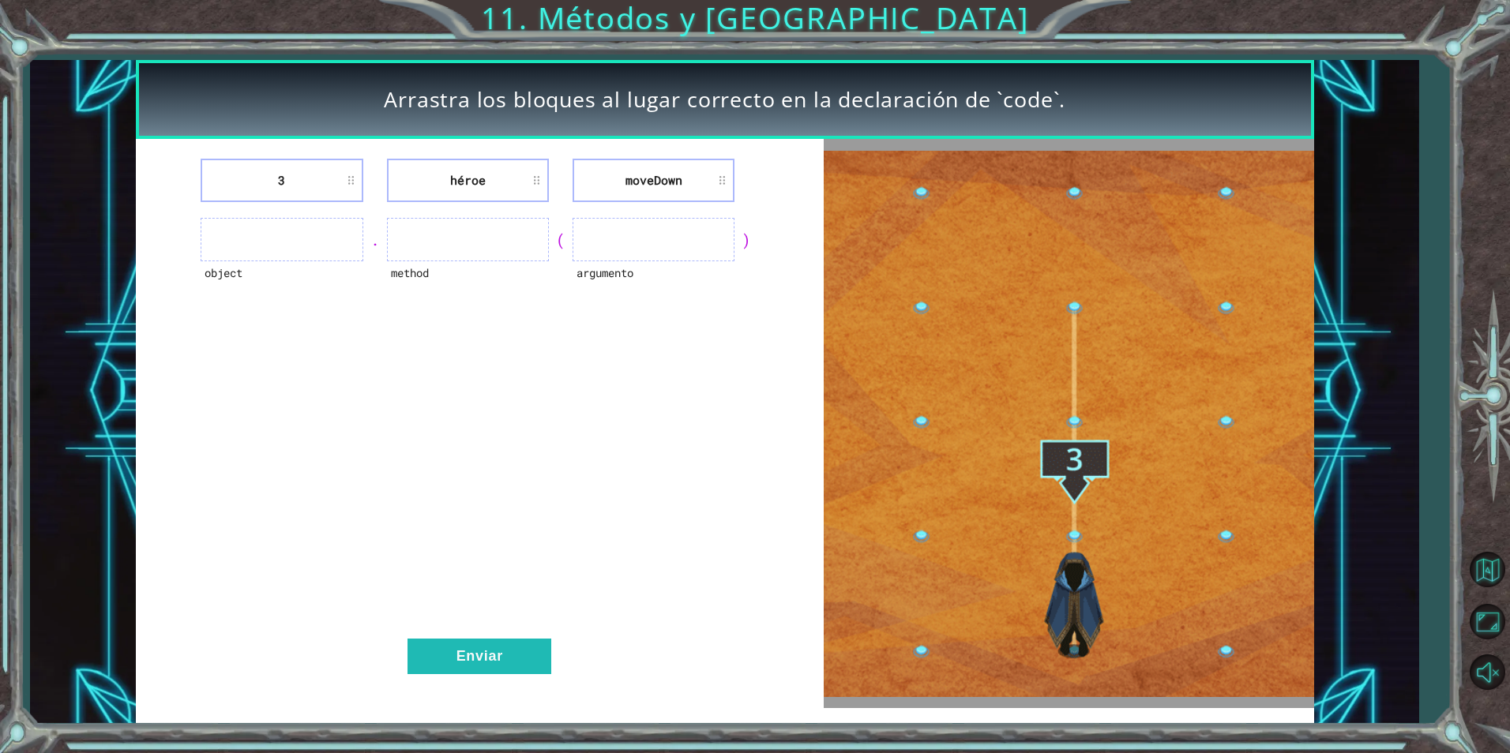
click at [282, 230] on ul at bounding box center [282, 239] width 162 height 43
click at [312, 221] on ul at bounding box center [282, 239] width 162 height 43
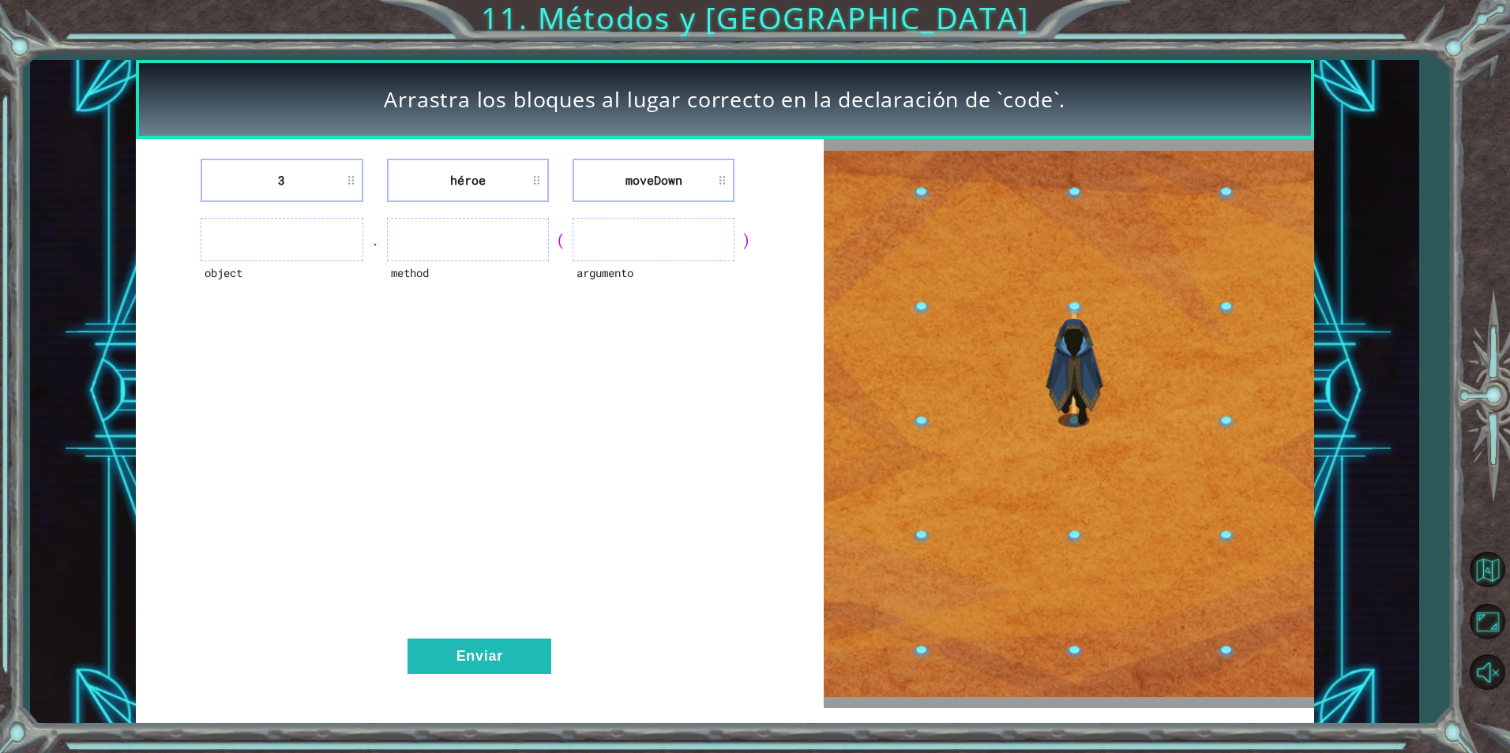
click at [299, 225] on ul at bounding box center [282, 239] width 162 height 43
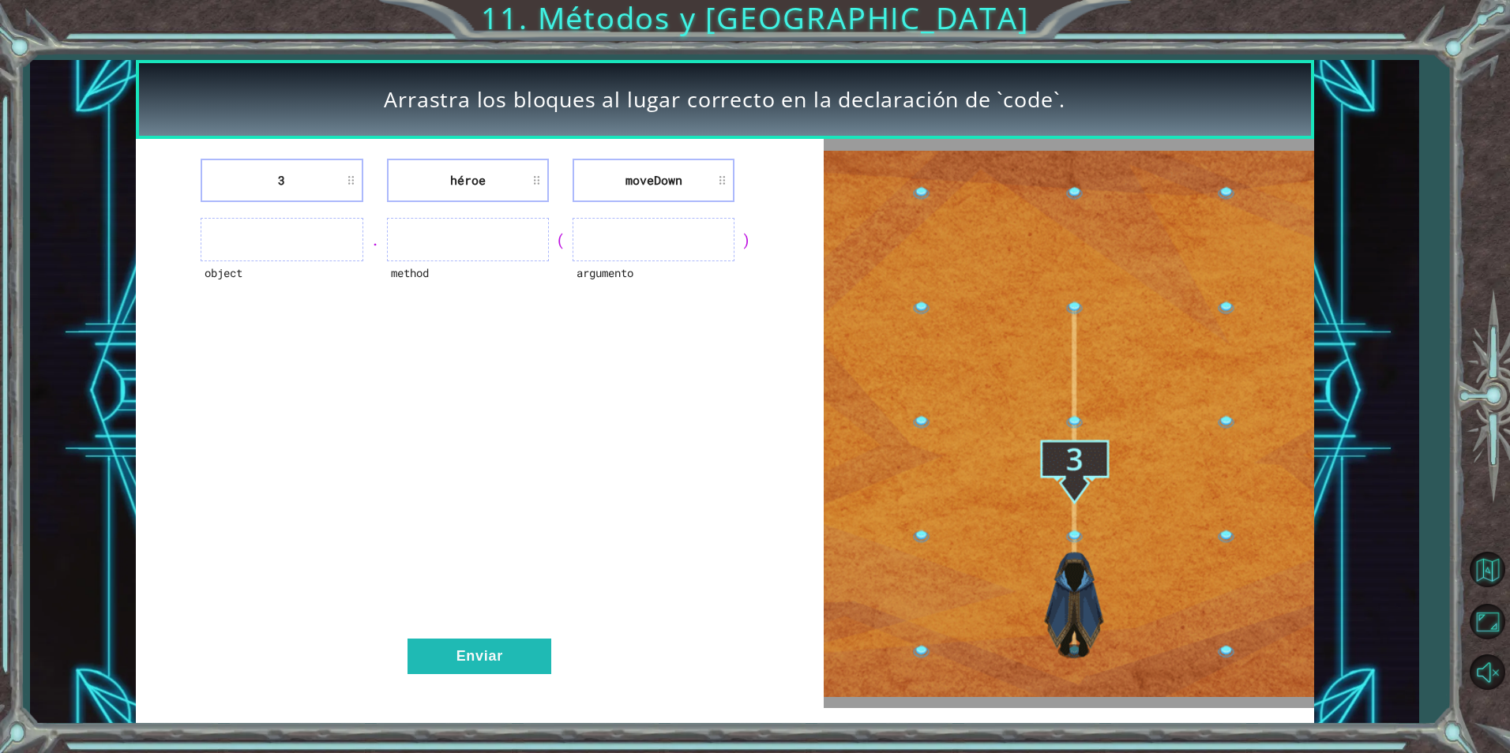
click at [348, 185] on li "3" at bounding box center [282, 180] width 162 height 43
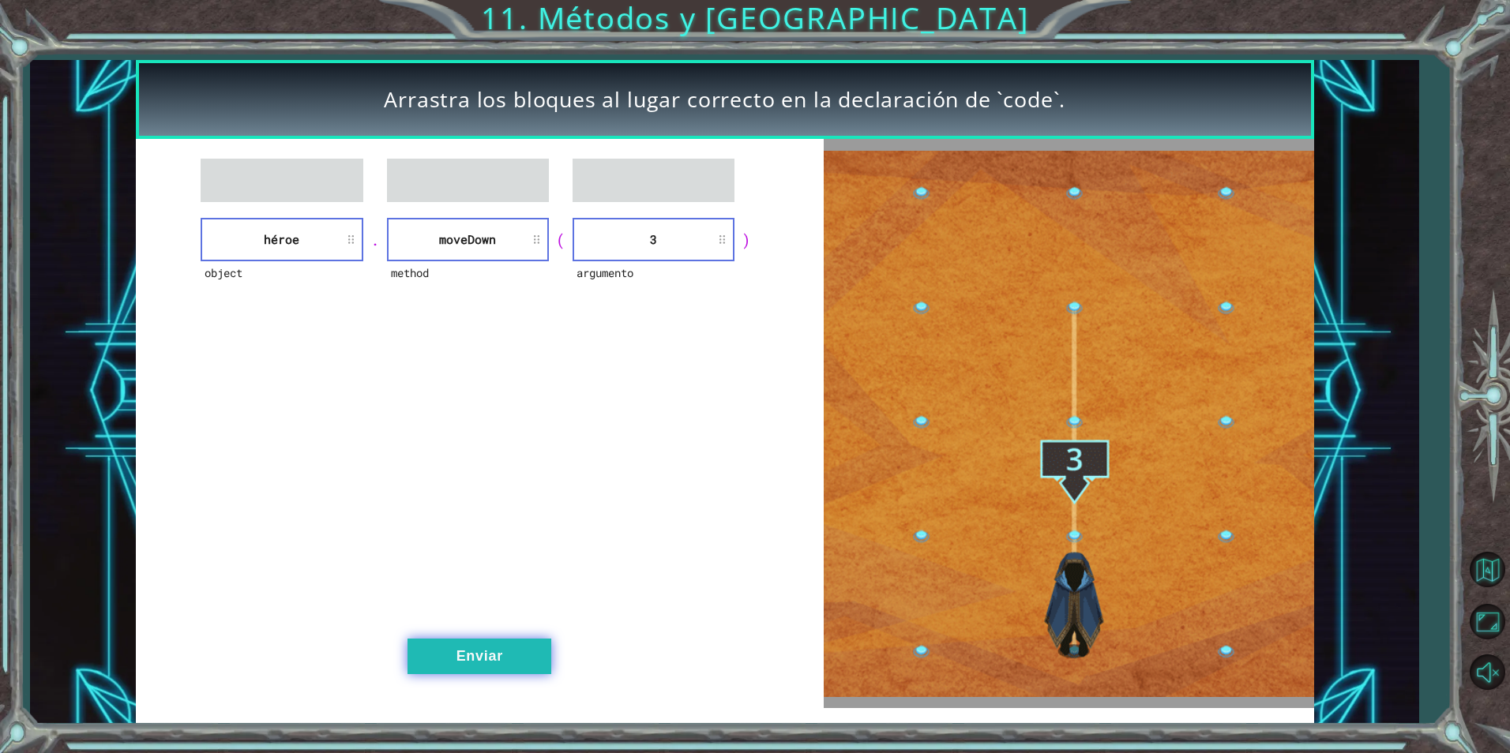
click at [496, 644] on button "Enviar" at bounding box center [480, 657] width 144 height 36
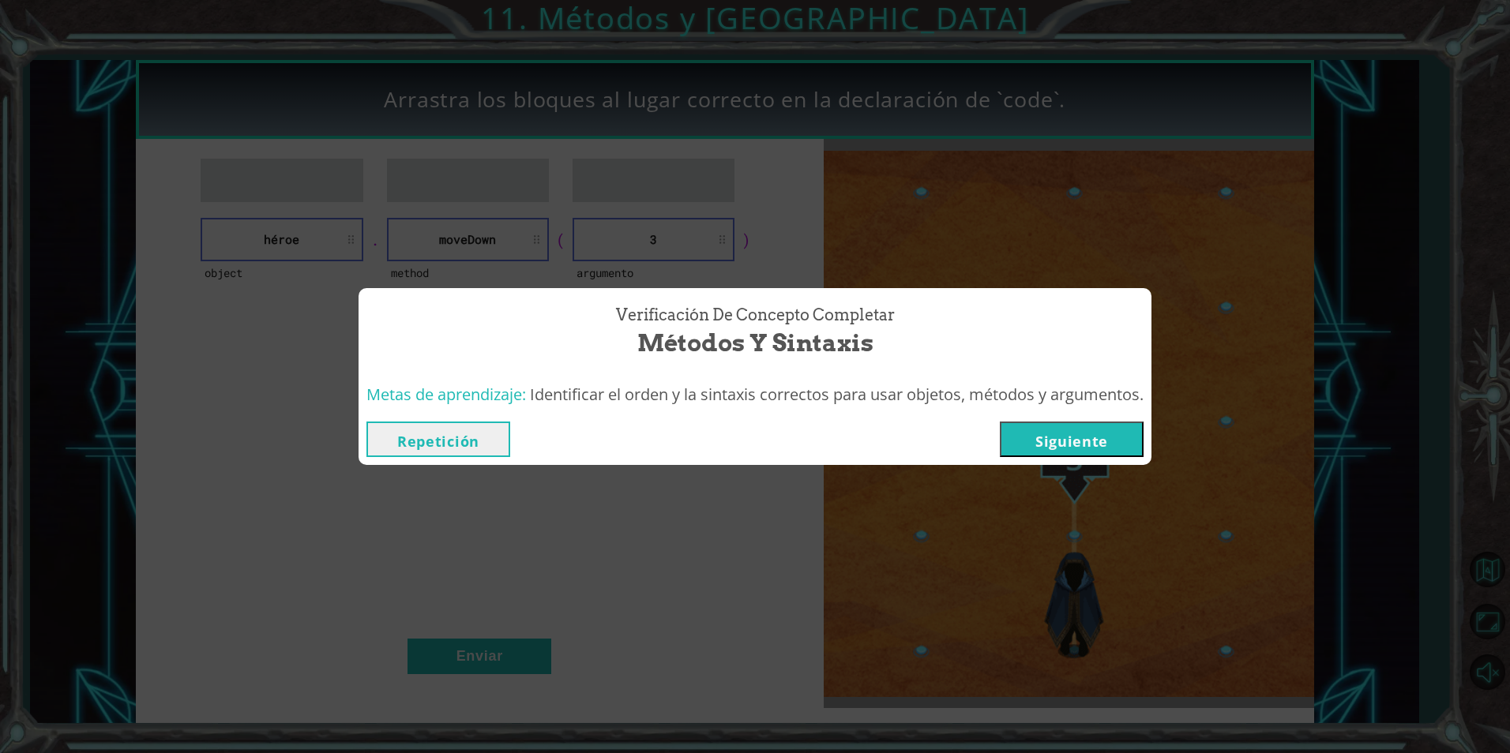
click at [1099, 442] on button "Siguiente" at bounding box center [1072, 440] width 144 height 36
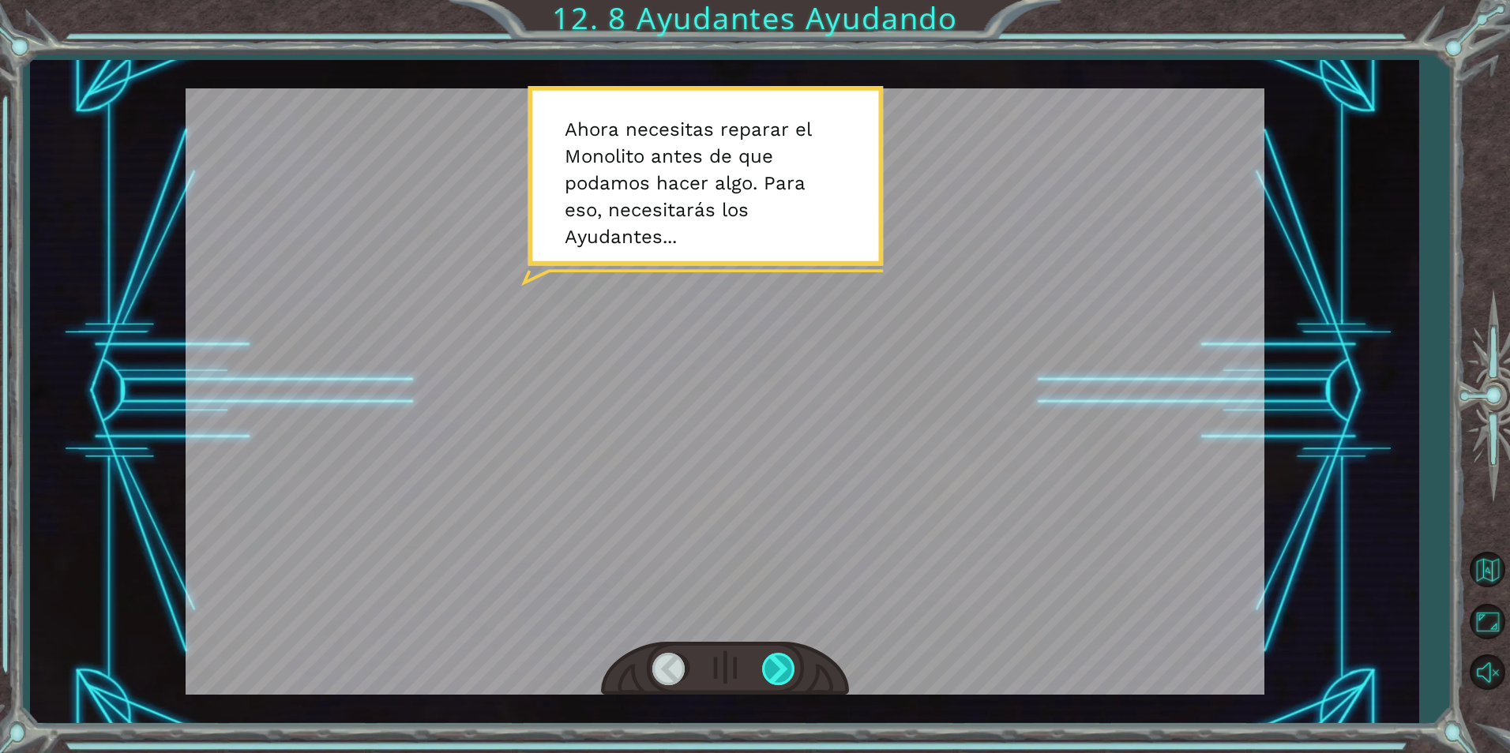
click at [785, 677] on div at bounding box center [780, 669] width 36 height 32
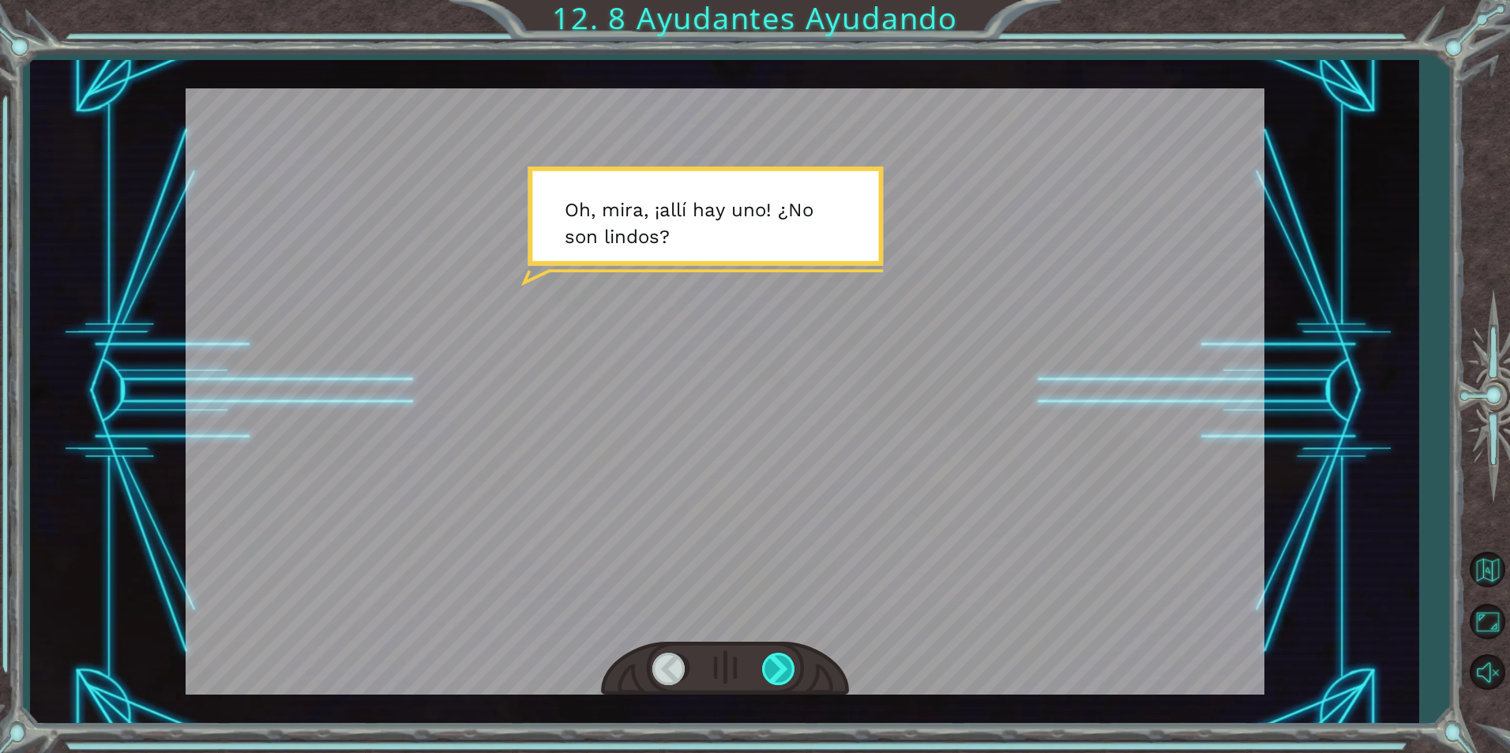
click at [785, 677] on div at bounding box center [780, 669] width 36 height 32
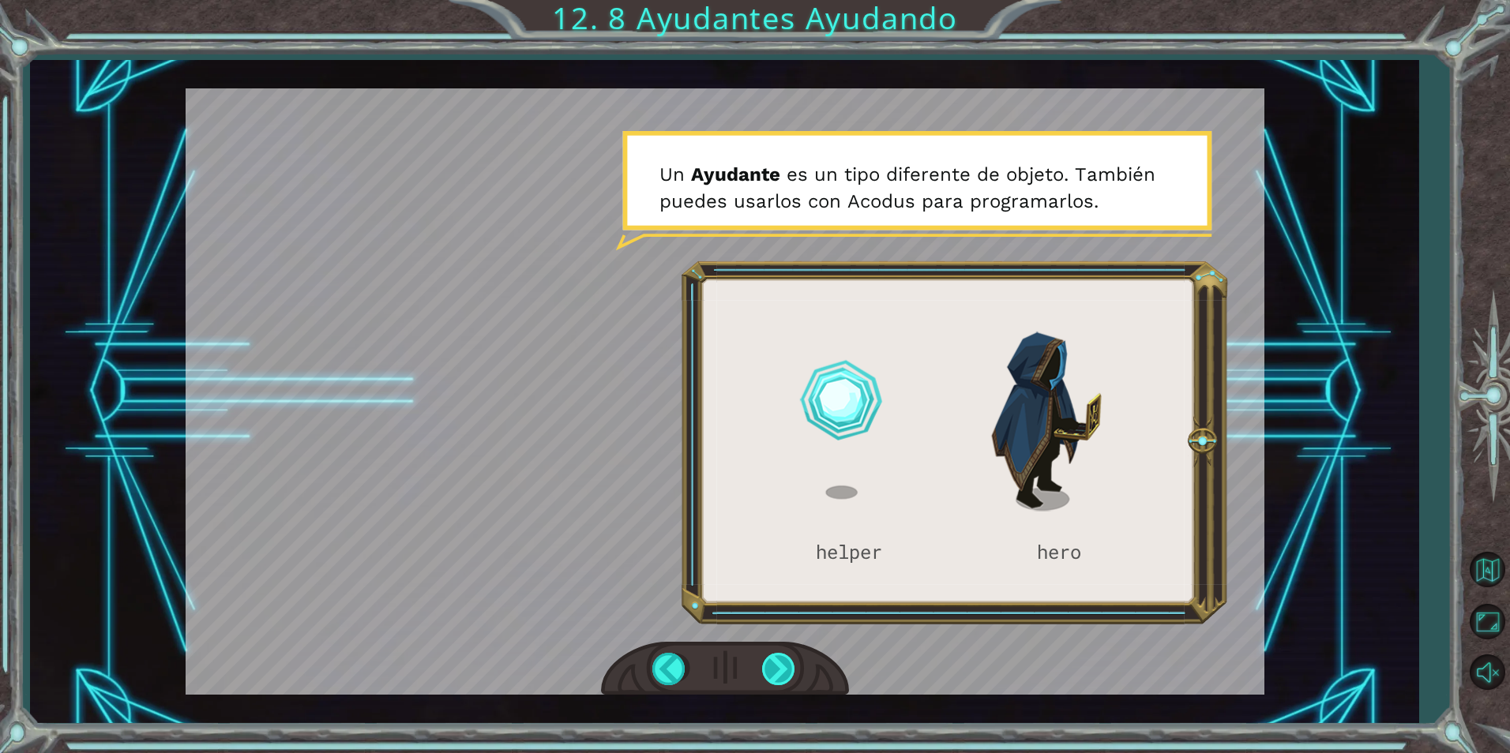
click at [785, 677] on div at bounding box center [780, 669] width 36 height 32
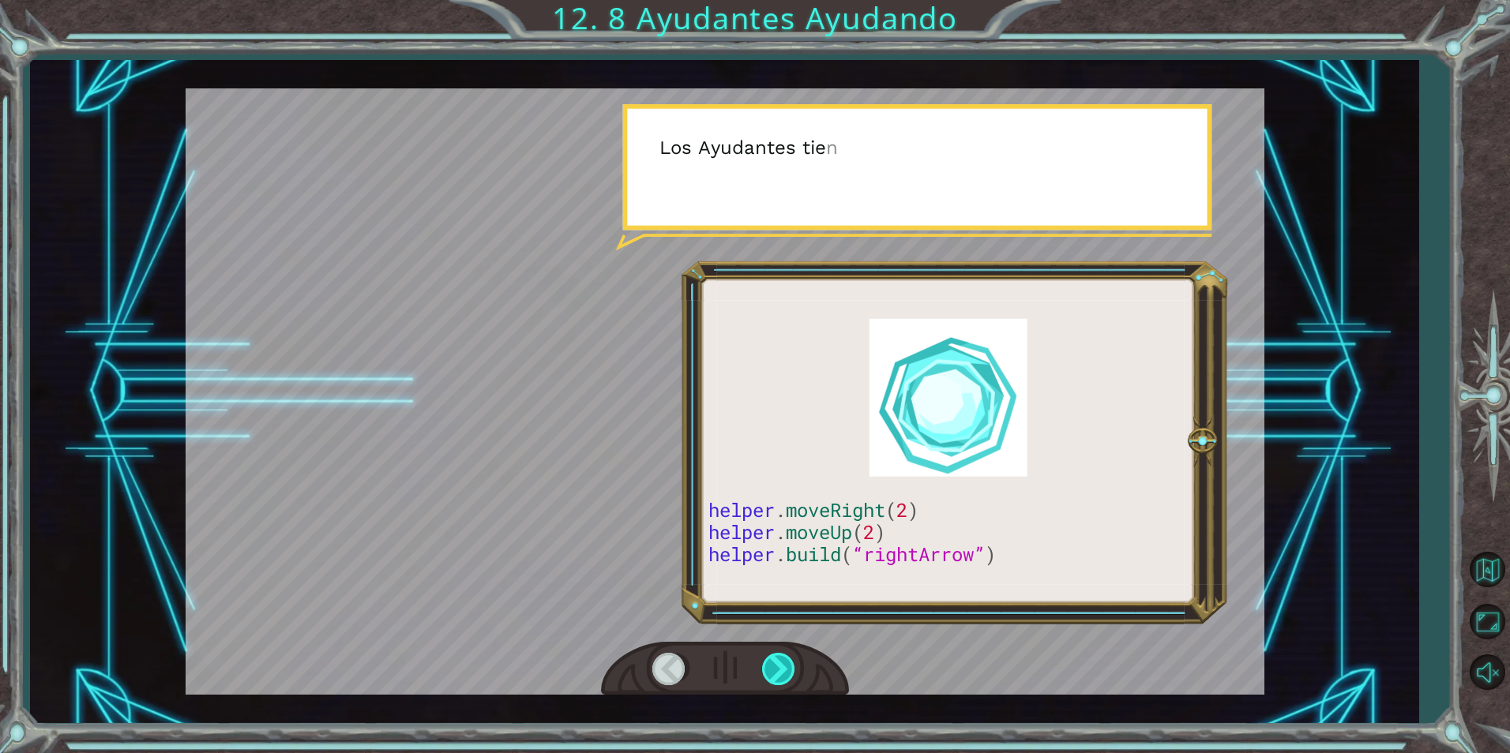
click at [785, 677] on div at bounding box center [780, 669] width 36 height 32
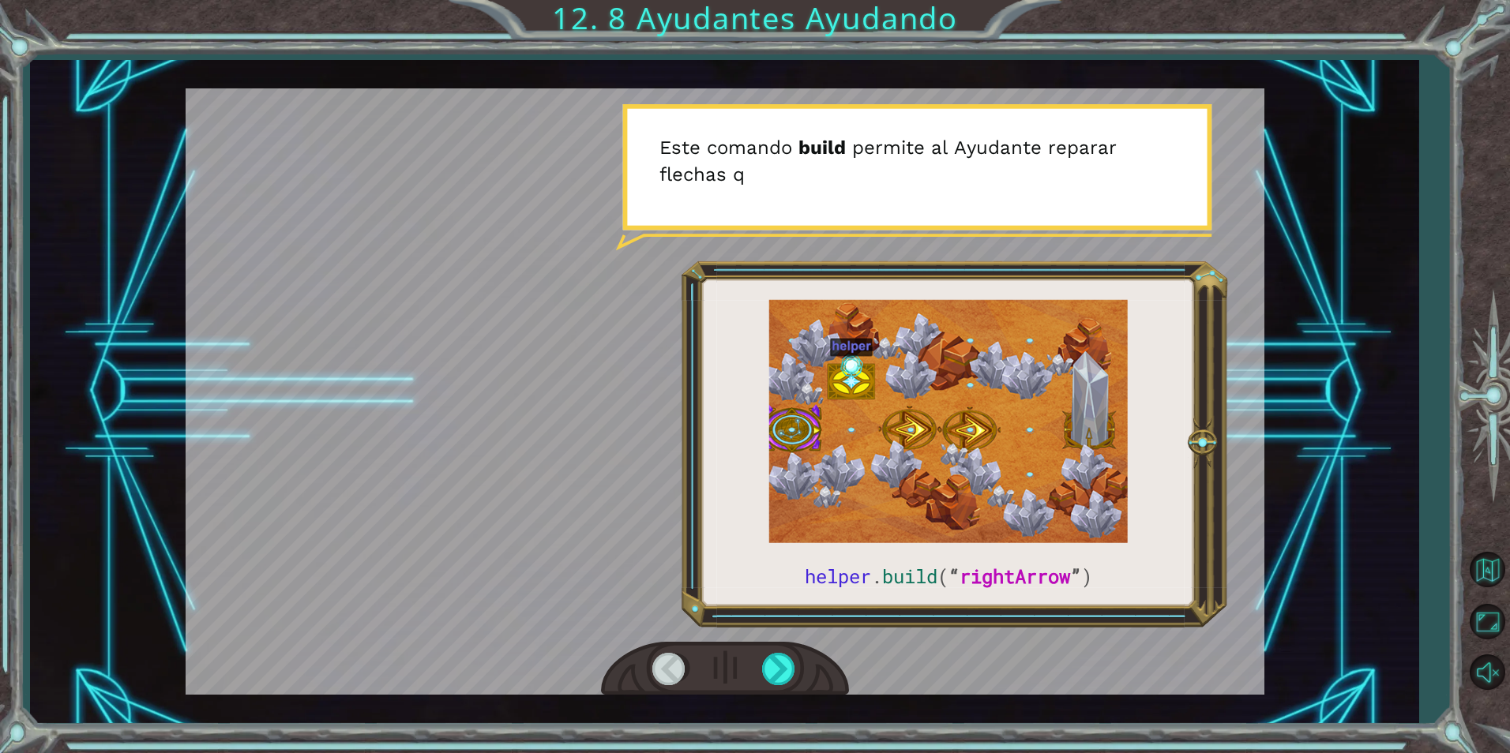
click at [671, 681] on div at bounding box center [670, 669] width 36 height 32
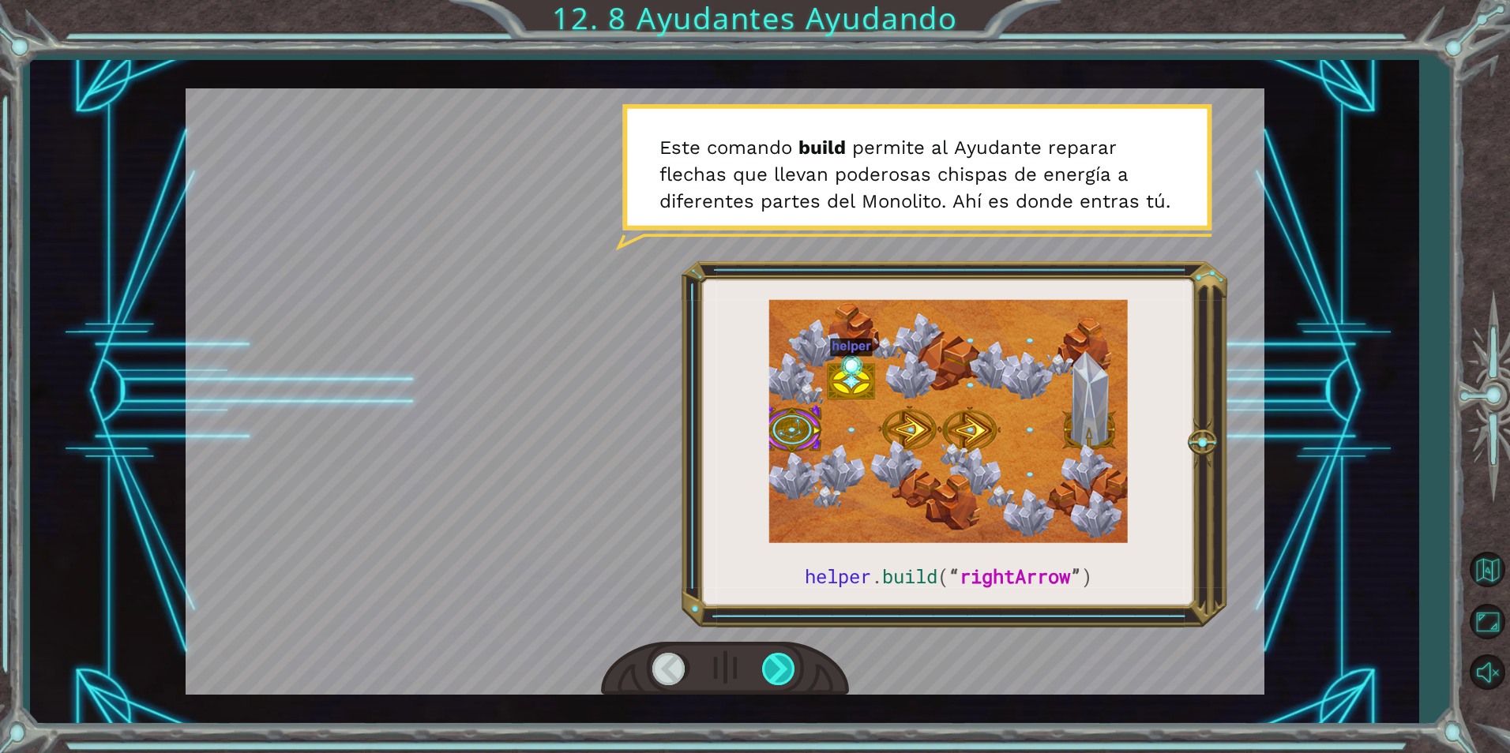
click at [794, 669] on div at bounding box center [780, 669] width 36 height 32
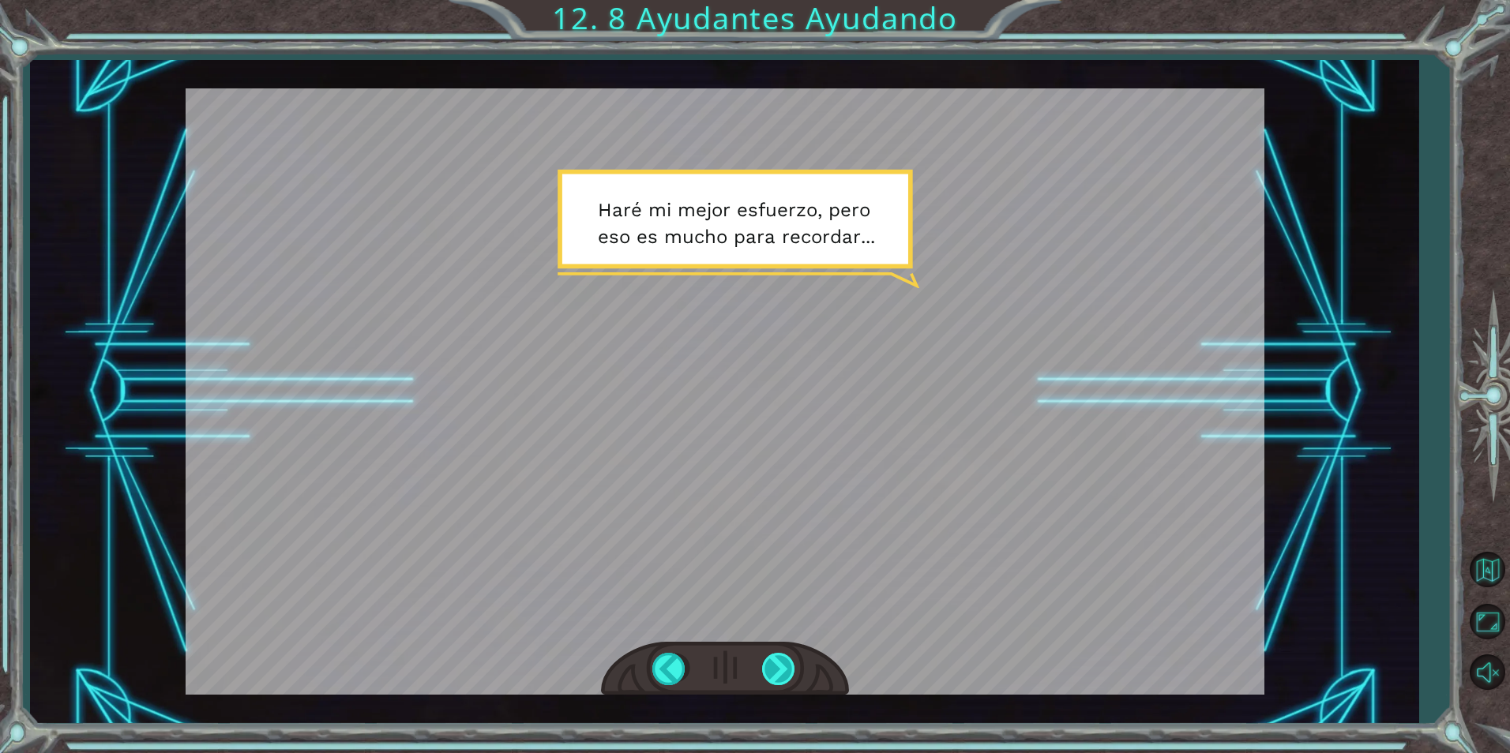
click at [784, 666] on div at bounding box center [780, 669] width 36 height 32
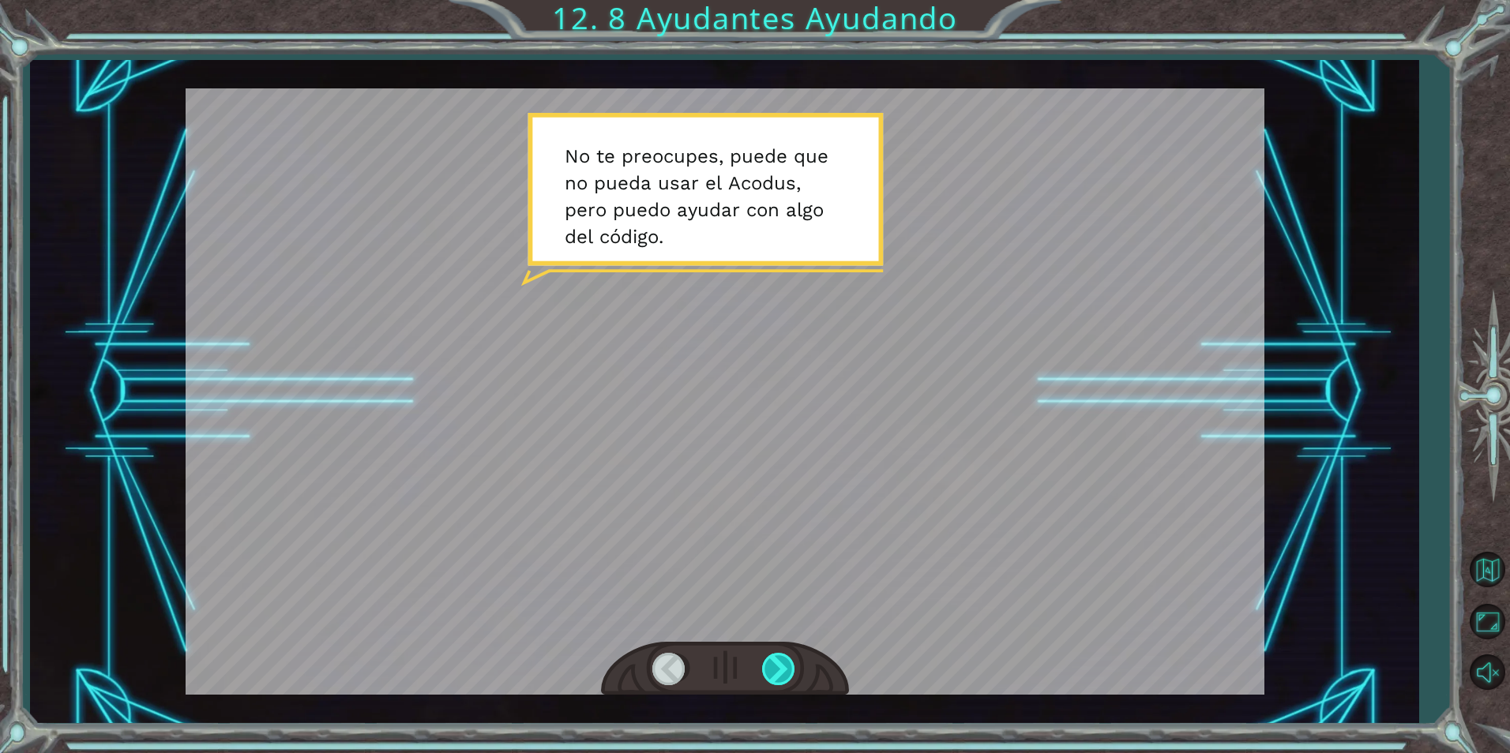
click at [783, 663] on div at bounding box center [780, 669] width 36 height 32
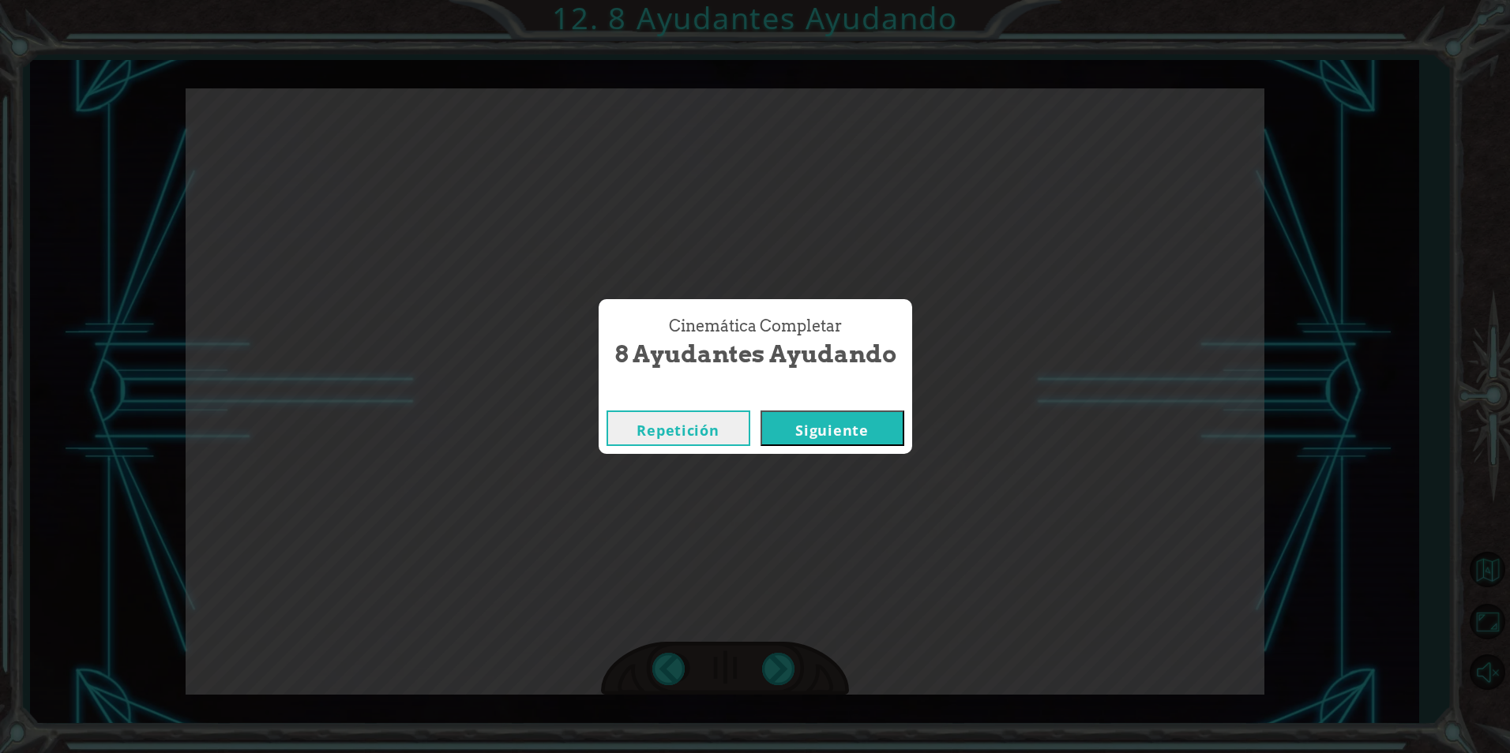
click at [873, 424] on button "Siguiente" at bounding box center [833, 429] width 144 height 36
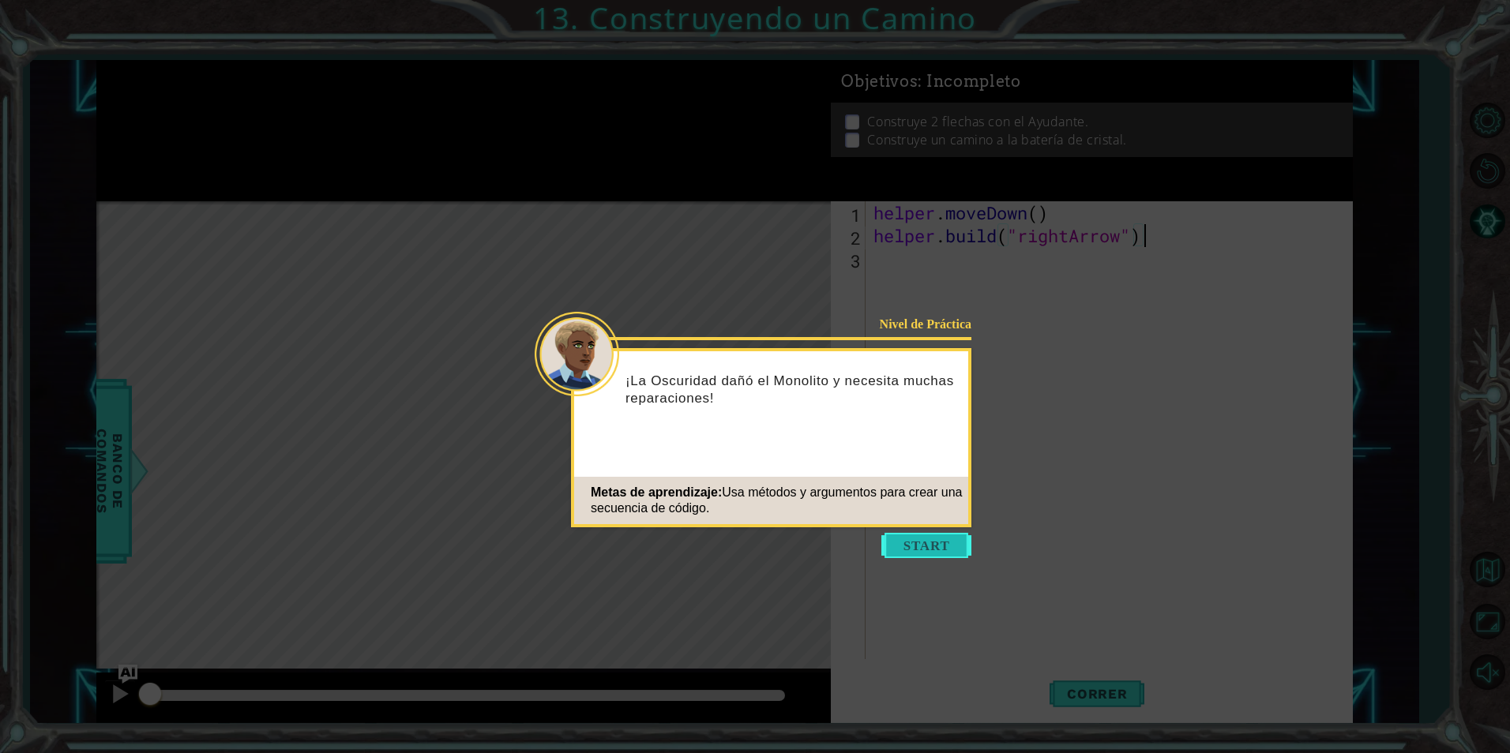
click at [916, 540] on button "Start" at bounding box center [926, 545] width 90 height 25
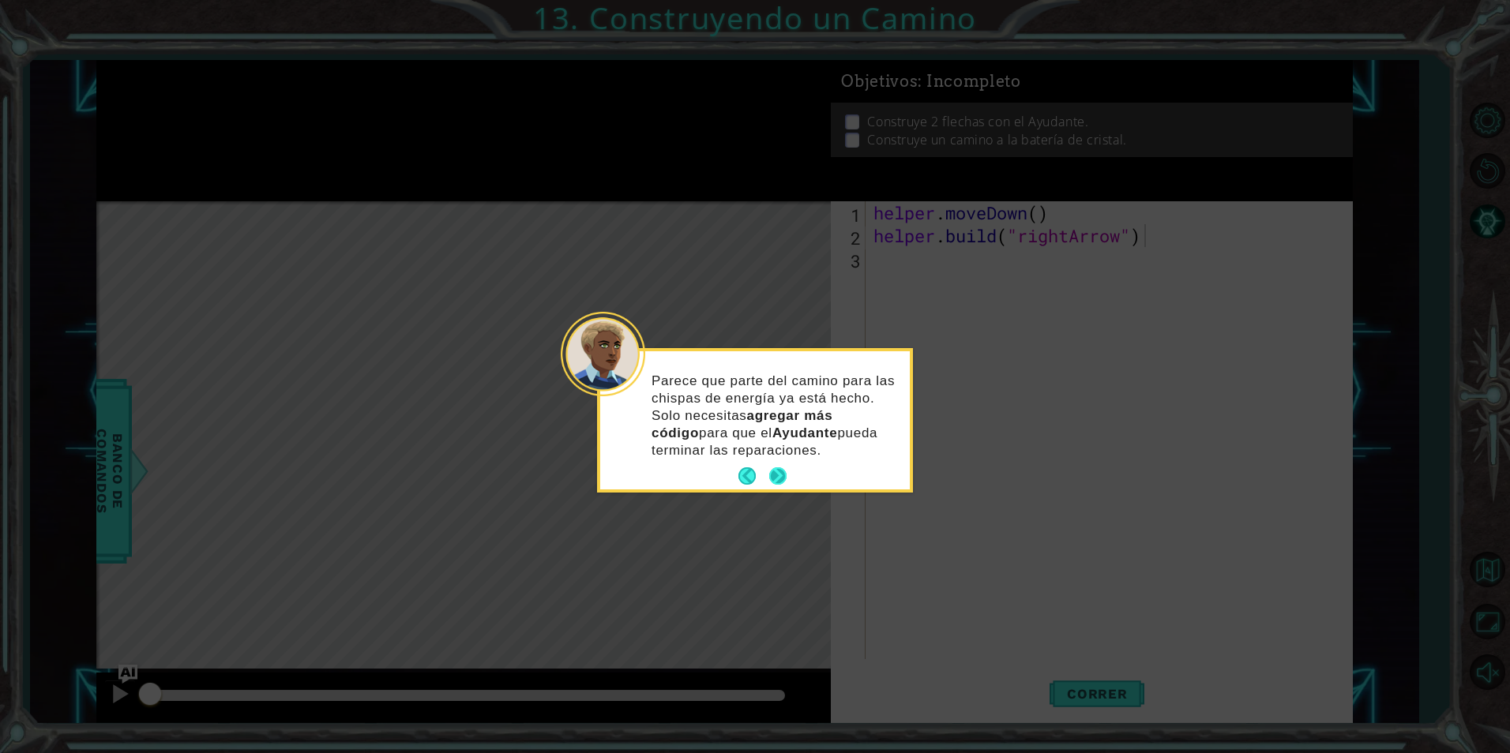
click at [772, 480] on button "Next" at bounding box center [777, 476] width 17 height 17
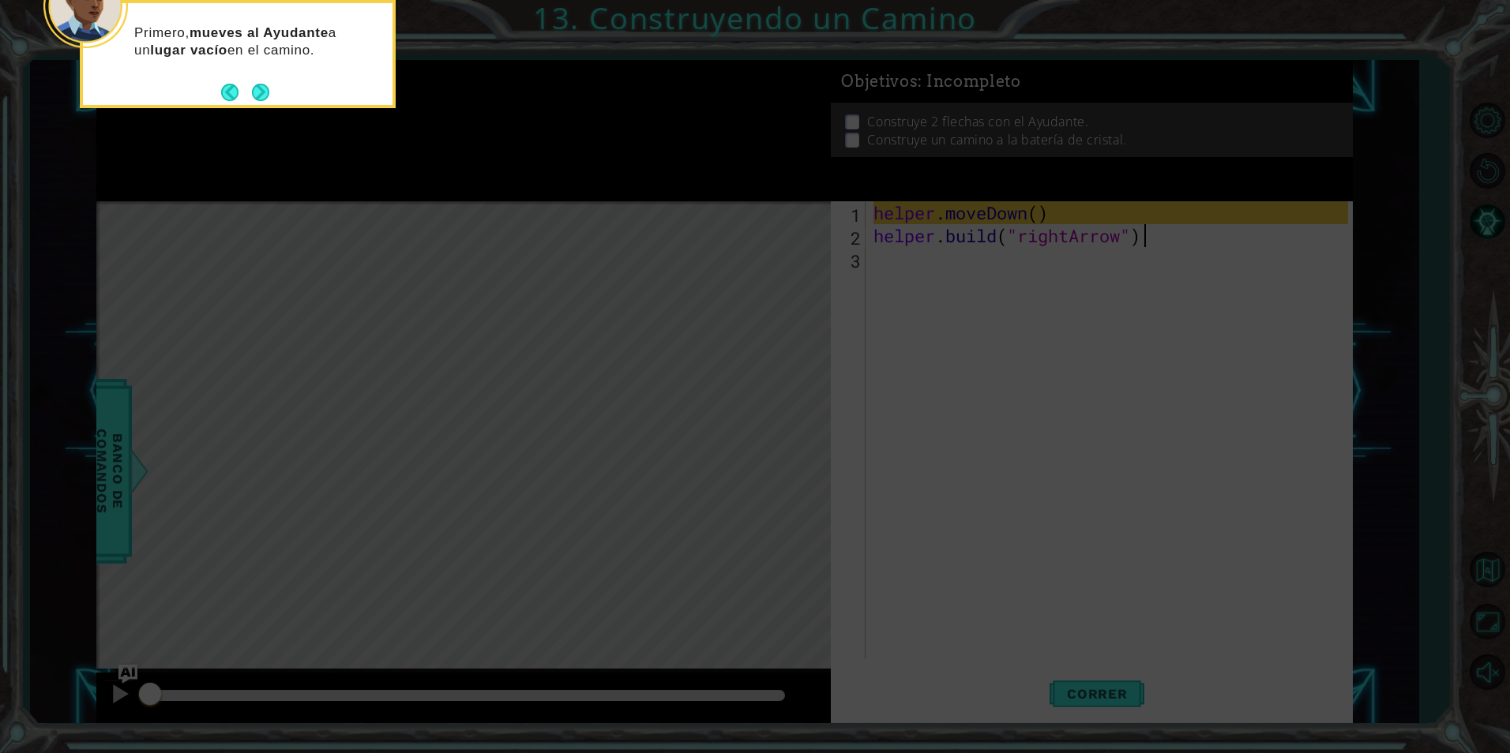
drag, startPoint x: 693, startPoint y: 311, endPoint x: 664, endPoint y: 281, distance: 41.3
click at [680, 293] on icon at bounding box center [755, 112] width 1510 height 1281
drag, startPoint x: 664, startPoint y: 281, endPoint x: 275, endPoint y: 80, distance: 438.4
click at [275, 80] on body "1 ההההההההההההההההההההההההההההההההההההההההההההההההההההההההההההההההההההההההההההה…" at bounding box center [755, 376] width 1510 height 753
drag, startPoint x: 275, startPoint y: 80, endPoint x: 266, endPoint y: 83, distance: 9.2
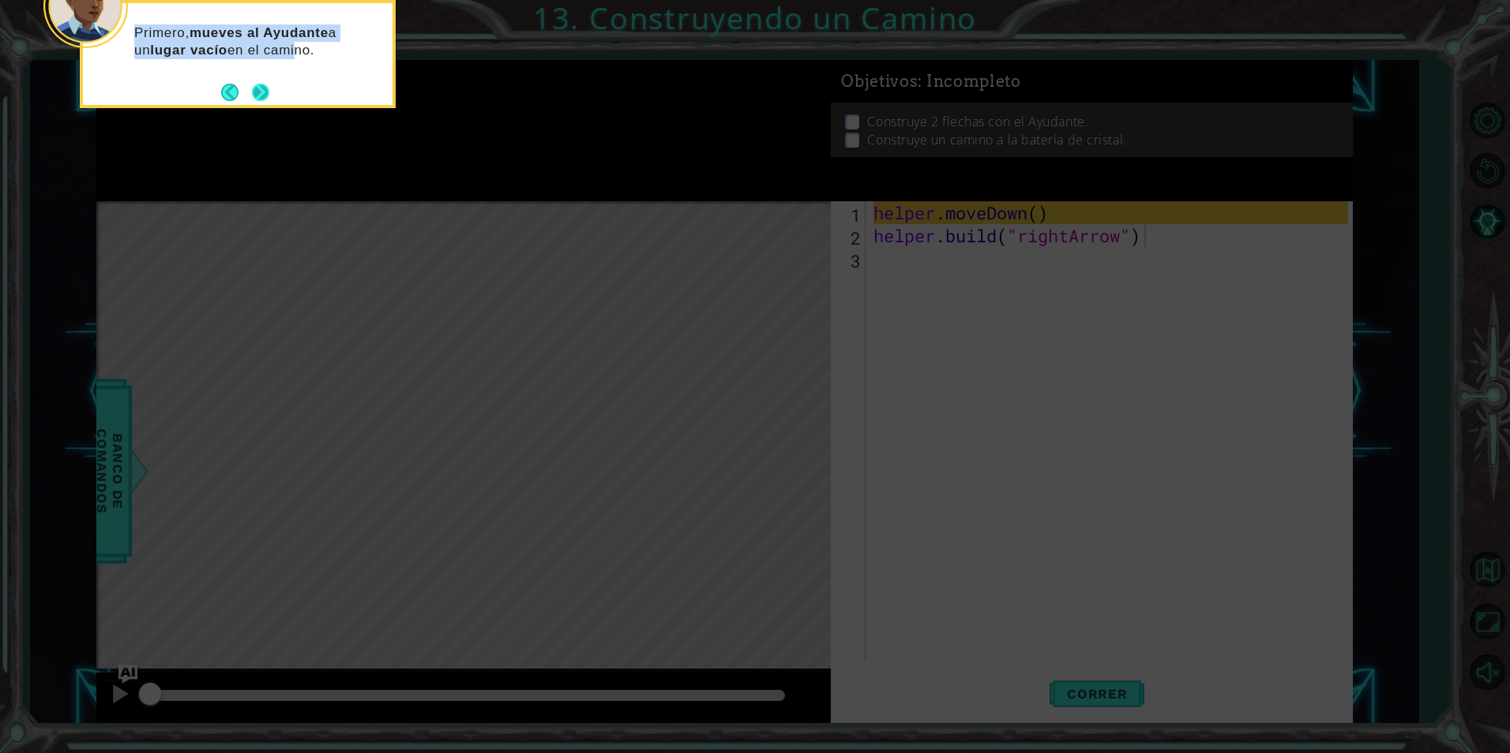
click at [266, 84] on button "Next" at bounding box center [260, 92] width 17 height 17
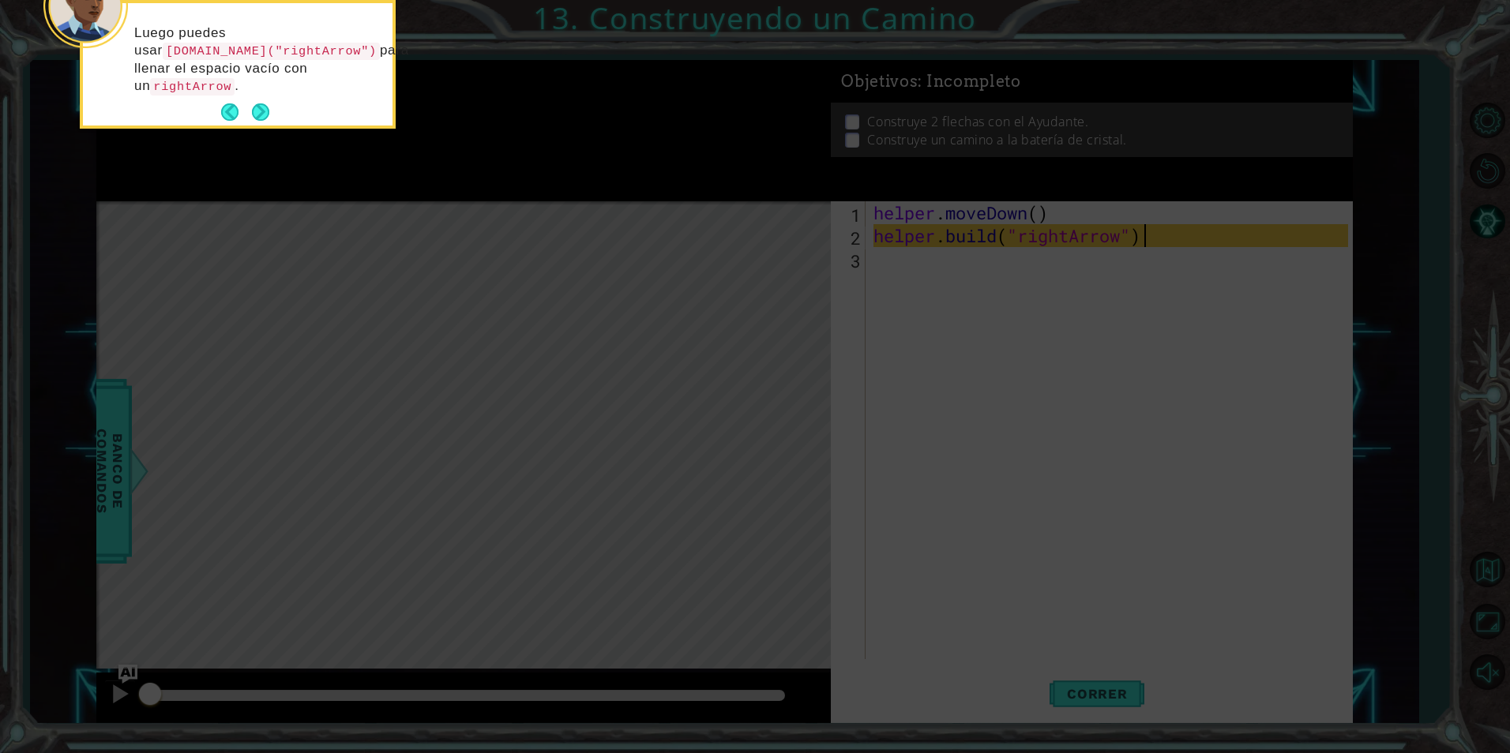
click at [266, 83] on p "Luego puedes usar [DOMAIN_NAME]("rightArrow") para llenar el espacio vacío con …" at bounding box center [257, 59] width 247 height 71
click at [257, 111] on button "Next" at bounding box center [260, 111] width 17 height 17
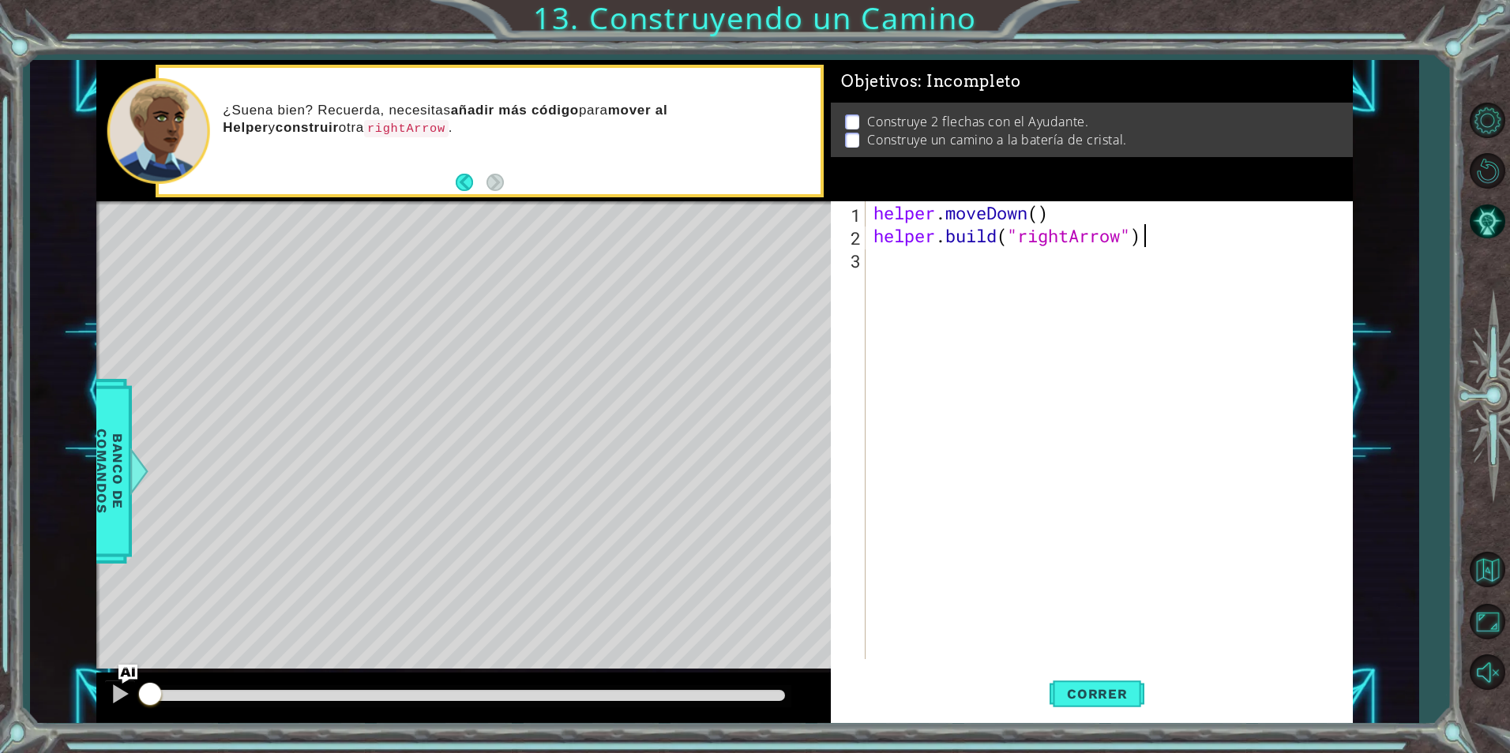
click at [890, 257] on div "helper . moveDown ( ) helper . build ( "rightArrow" )" at bounding box center [1112, 453] width 485 height 504
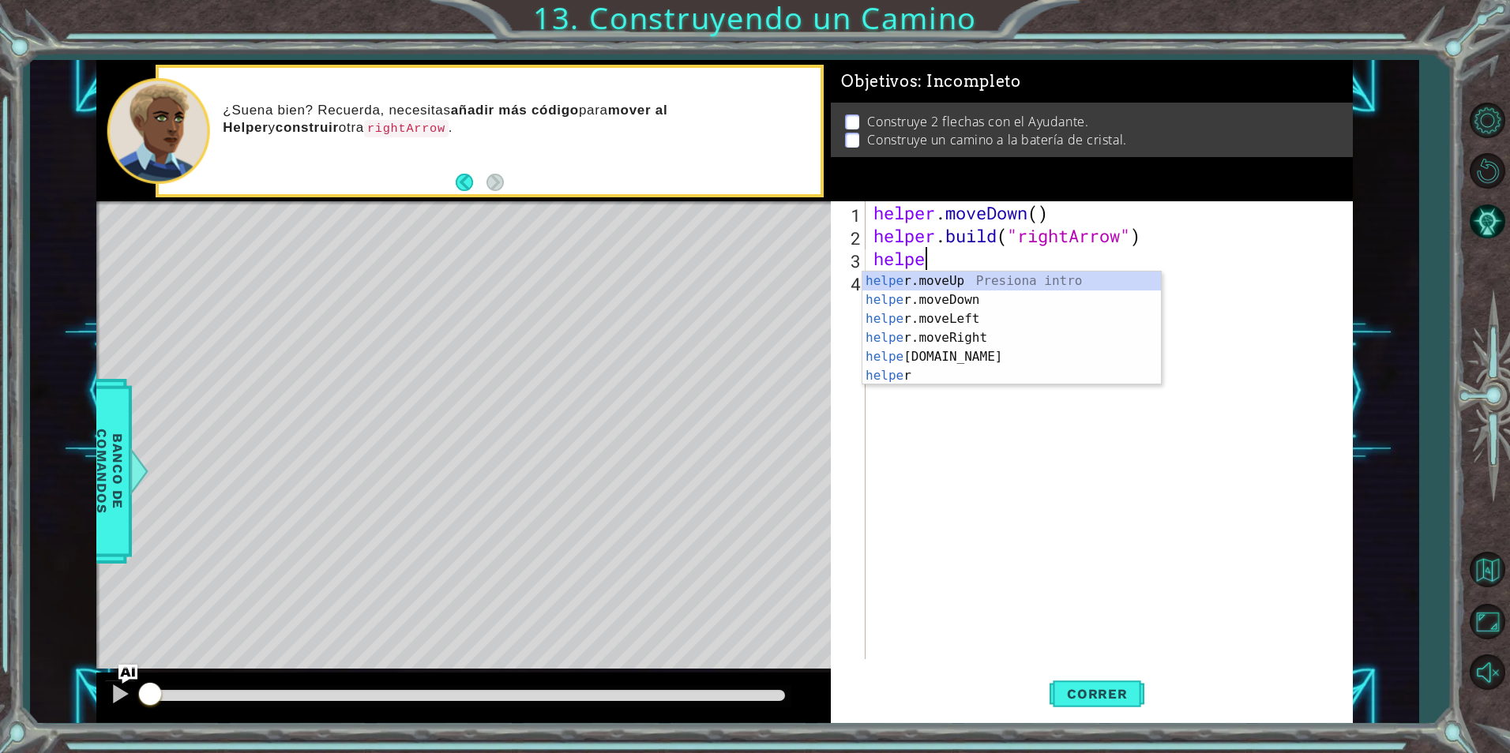
scroll to position [0, 2]
click at [958, 378] on div "helper Presiona intro helper .moveUp Presiona intro helper .moveDown Presiona i…" at bounding box center [1011, 348] width 299 height 152
type textarea "[DOMAIN_NAME]("rightArrow")"
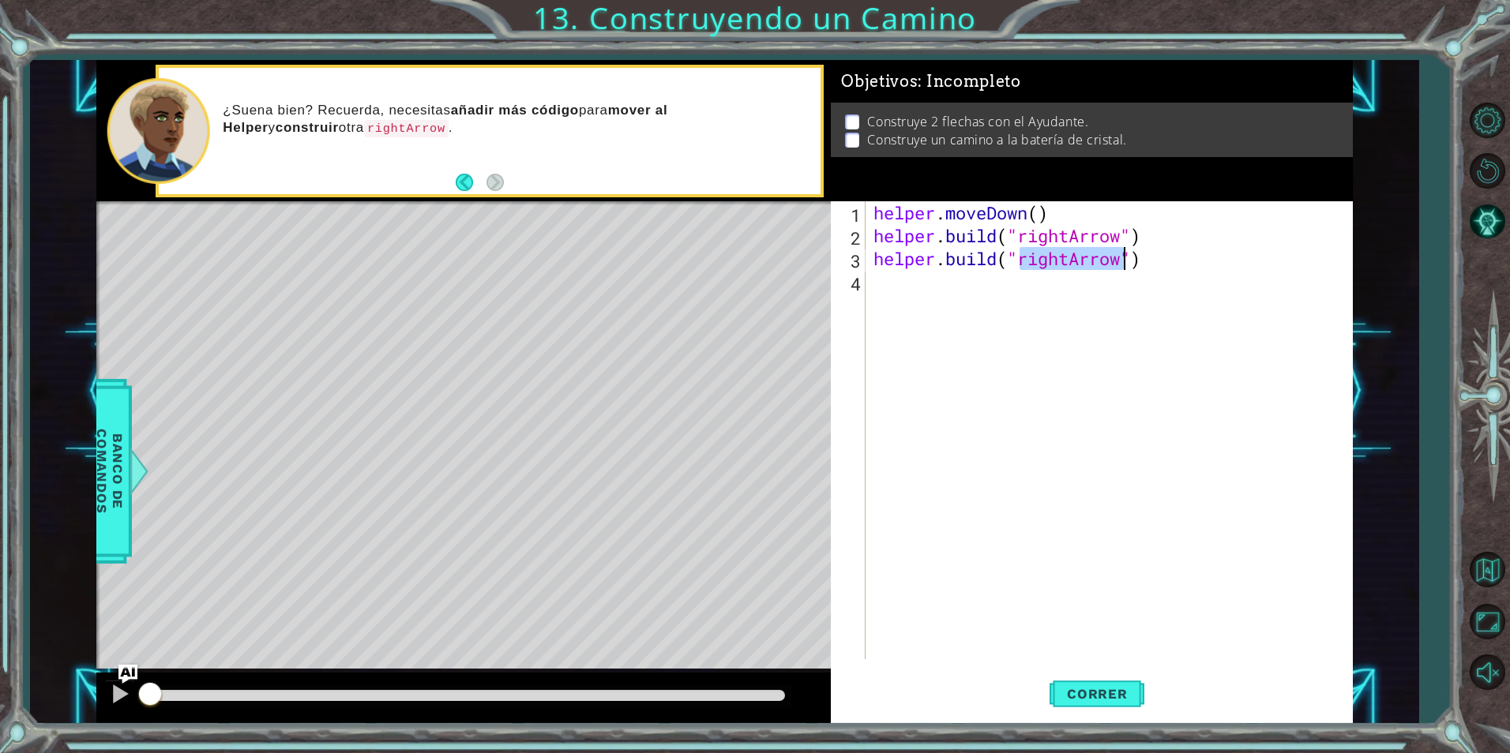
click at [975, 297] on div "helper . moveDown ( ) helper . build ( "rightArrow" ) helper . build ( "rightAr…" at bounding box center [1112, 453] width 485 height 504
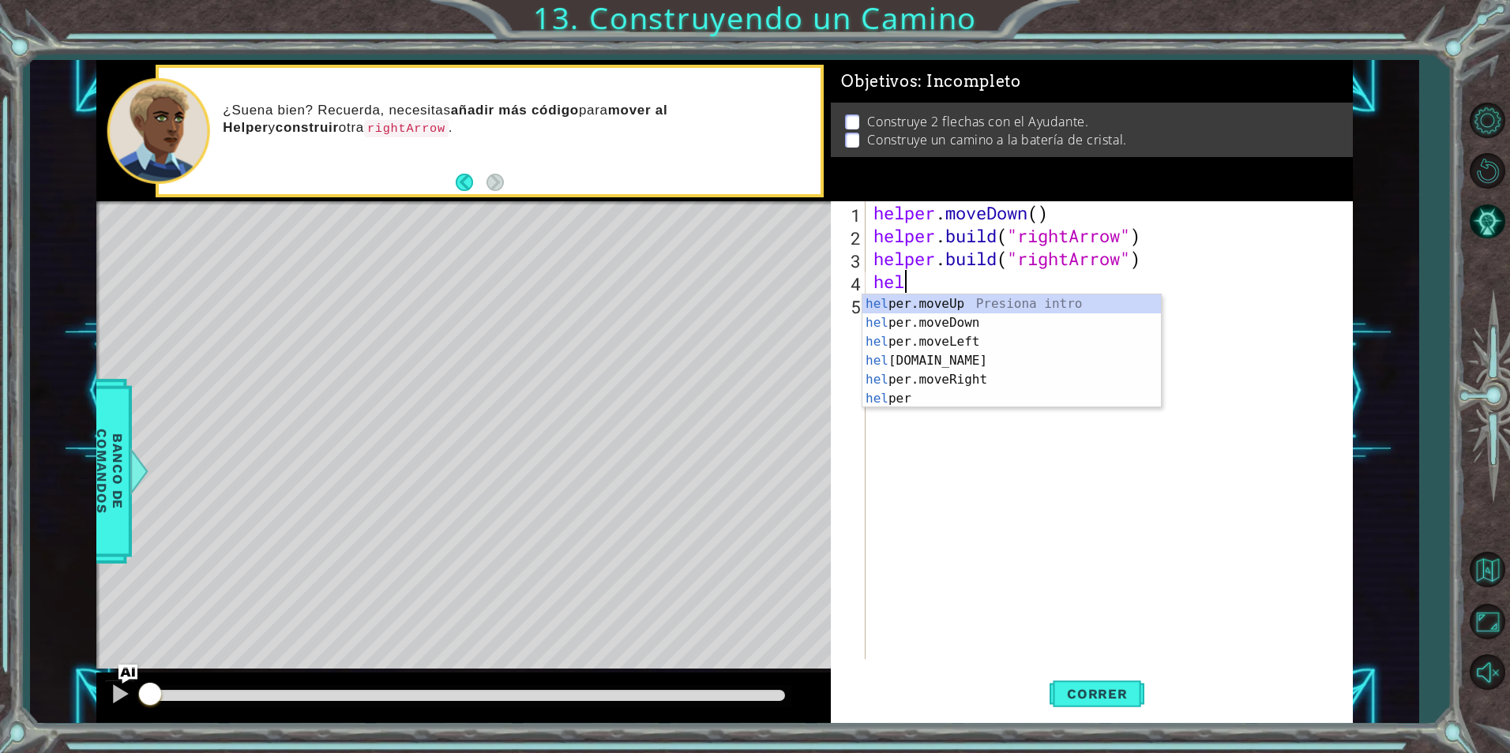
scroll to position [0, 1]
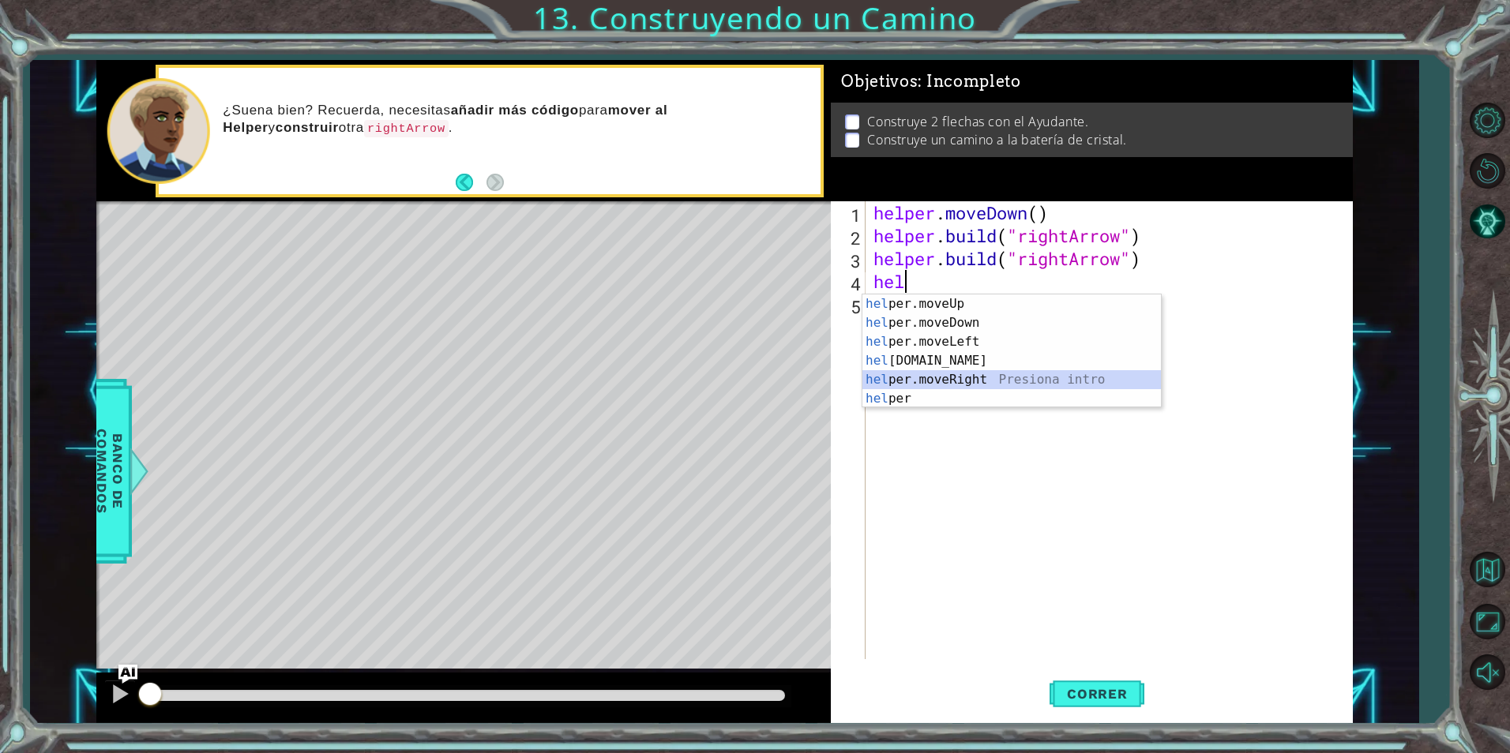
click at [936, 385] on div "hel per.moveUp Presiona intro hel per.moveDown Presiona intro hel per.moveLeft …" at bounding box center [1011, 371] width 299 height 152
type textarea "helper.moveRight(1)"
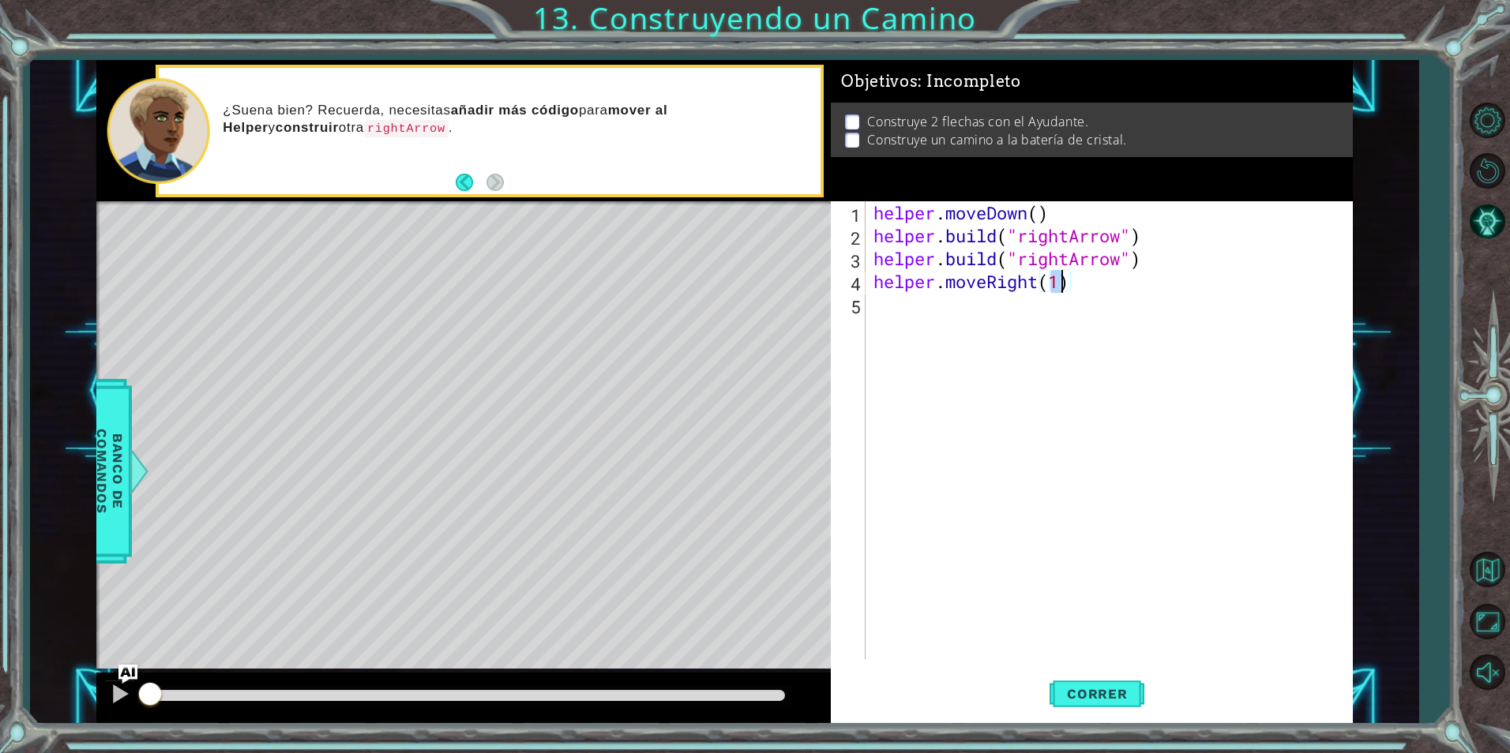
click at [957, 303] on div "helper . moveDown ( ) helper . build ( "rightArrow" ) helper . build ( "rightAr…" at bounding box center [1112, 453] width 485 height 504
click at [1055, 279] on div "helper . moveDown ( ) helper . build ( "rightArrow" ) helper . build ( "rightAr…" at bounding box center [1112, 453] width 485 height 504
click at [1065, 276] on div "helper . moveDown ( ) helper . build ( "rightArrow" ) helper . build ( "rightAr…" at bounding box center [1112, 453] width 485 height 504
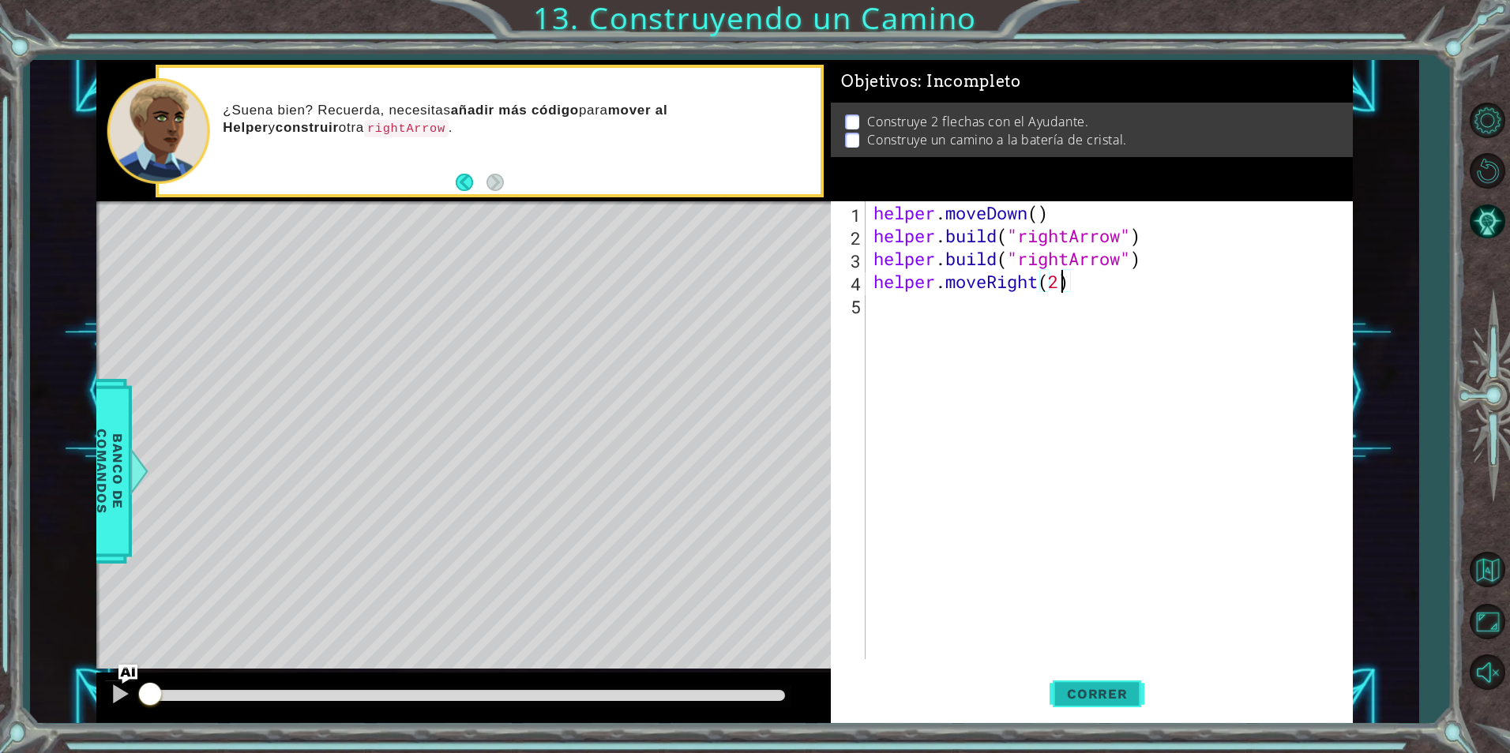
click at [1116, 694] on span "Correr" at bounding box center [1097, 694] width 92 height 16
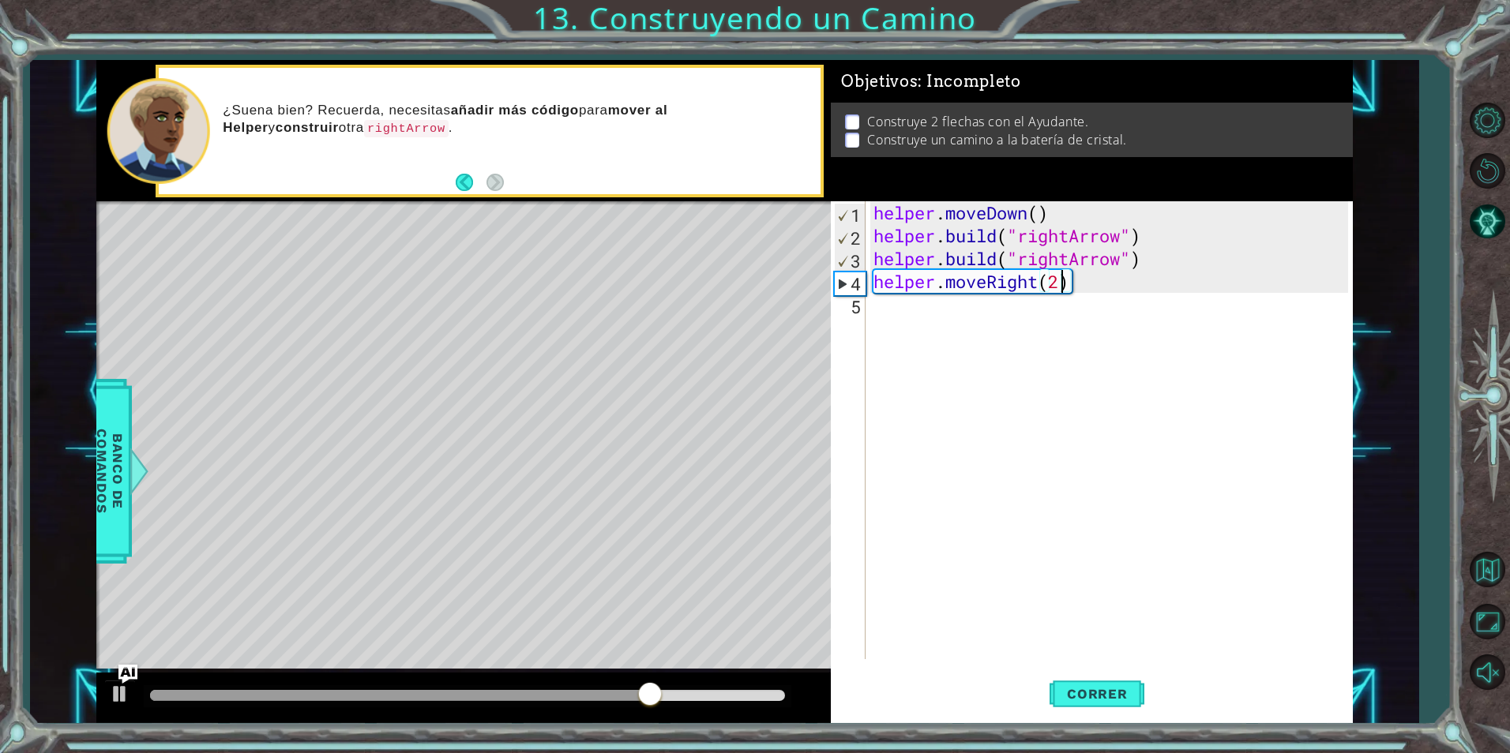
type textarea "helper.moveRight()"
click at [964, 279] on div "helper . moveDown ( ) helper . build ( "rightArrow" ) helper . build ( "rightAr…" at bounding box center [1112, 453] width 485 height 504
click at [941, 317] on div "helper . moveDown ( ) helper . build ( "rightArrow" ) helper . build ( "rightAr…" at bounding box center [1112, 453] width 485 height 504
click at [1060, 276] on div "helper . moveDown ( ) helper . build ( "rightArrow" ) helper . build ( "rightAr…" at bounding box center [1112, 453] width 485 height 504
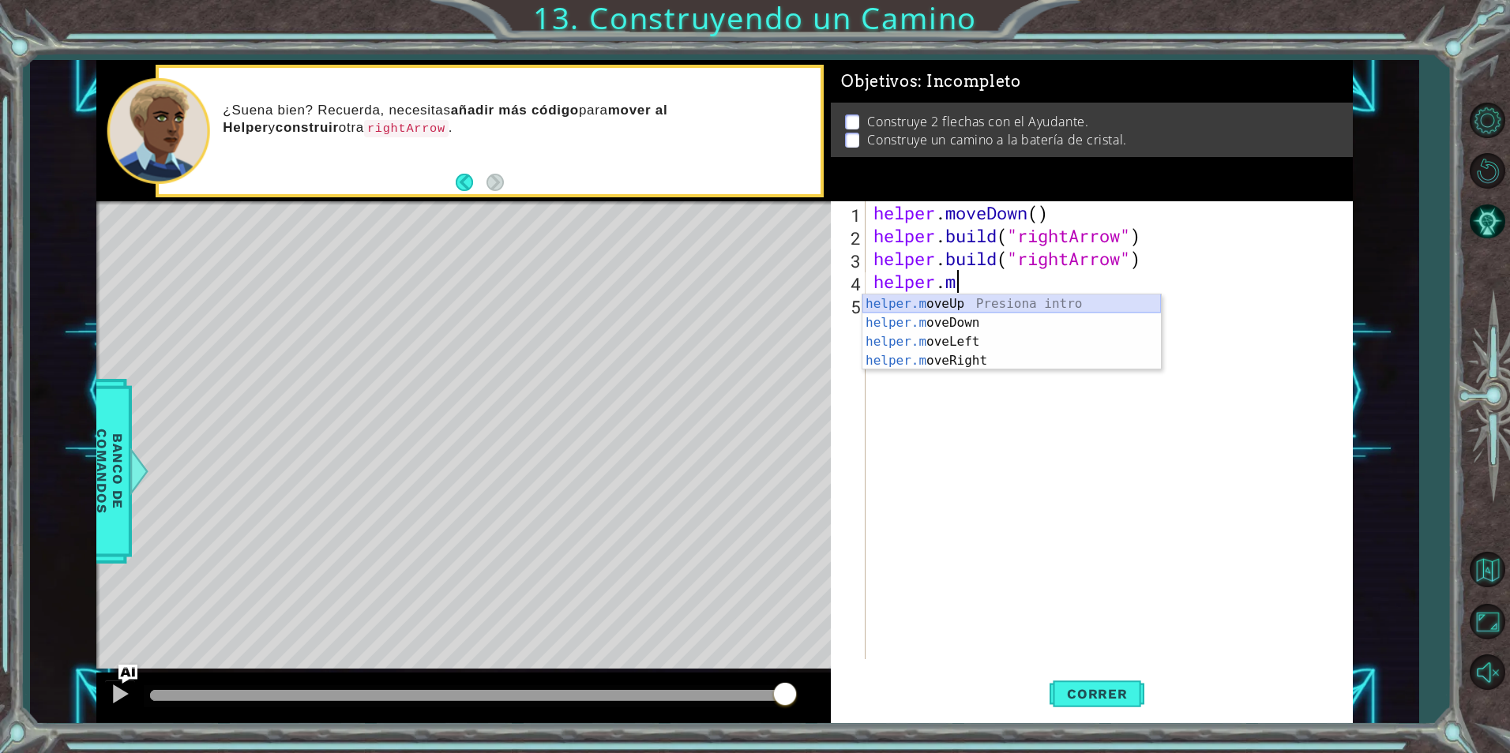
click at [1080, 302] on div "helper.m oveUp Presiona intro helper.m oveDown Presiona intro helper.m oveLeft …" at bounding box center [1011, 352] width 299 height 114
type textarea "helper.moveUp(1)"
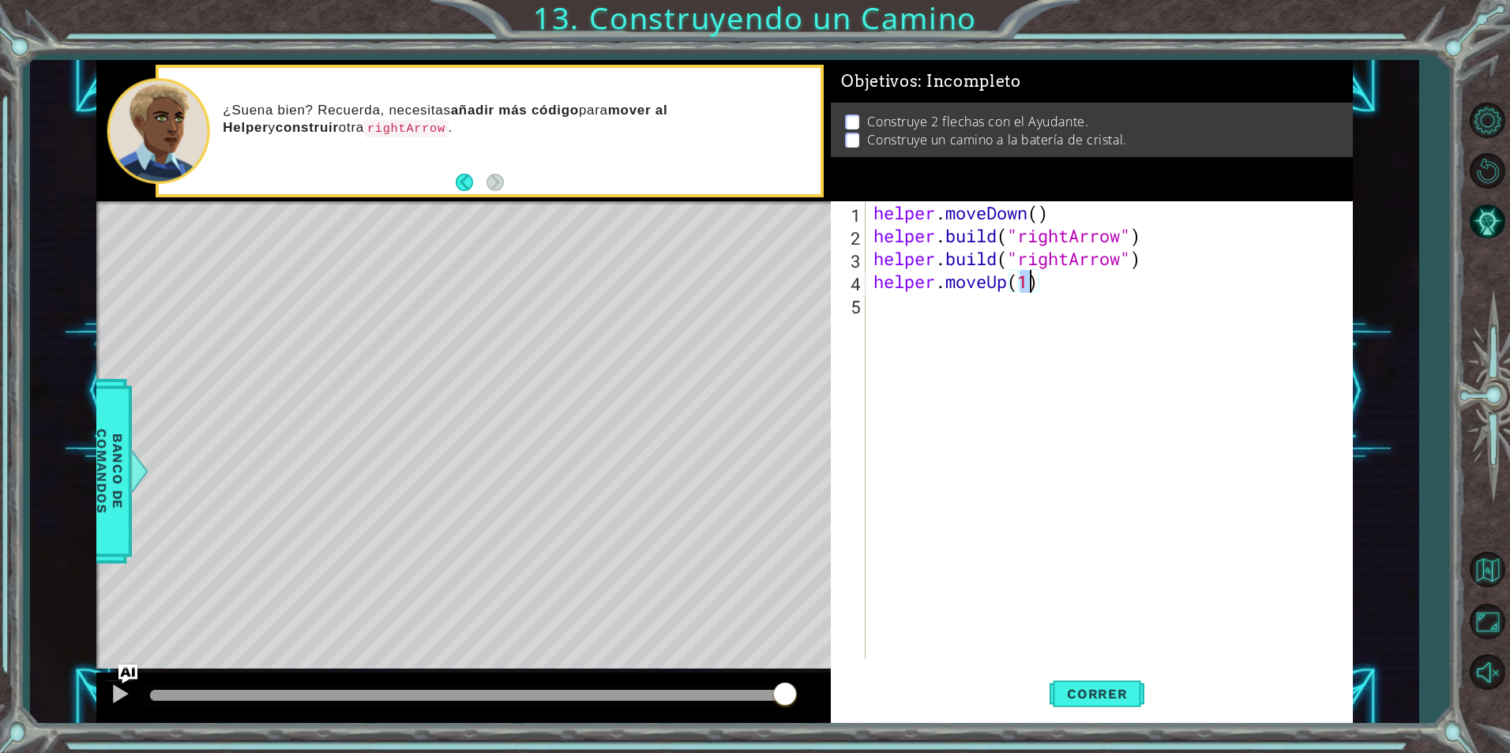
click at [971, 302] on div "helper . moveDown ( ) helper . build ( "rightArrow" ) helper . build ( "rightAr…" at bounding box center [1112, 453] width 485 height 504
click at [1073, 708] on button "Correr" at bounding box center [1097, 694] width 95 height 52
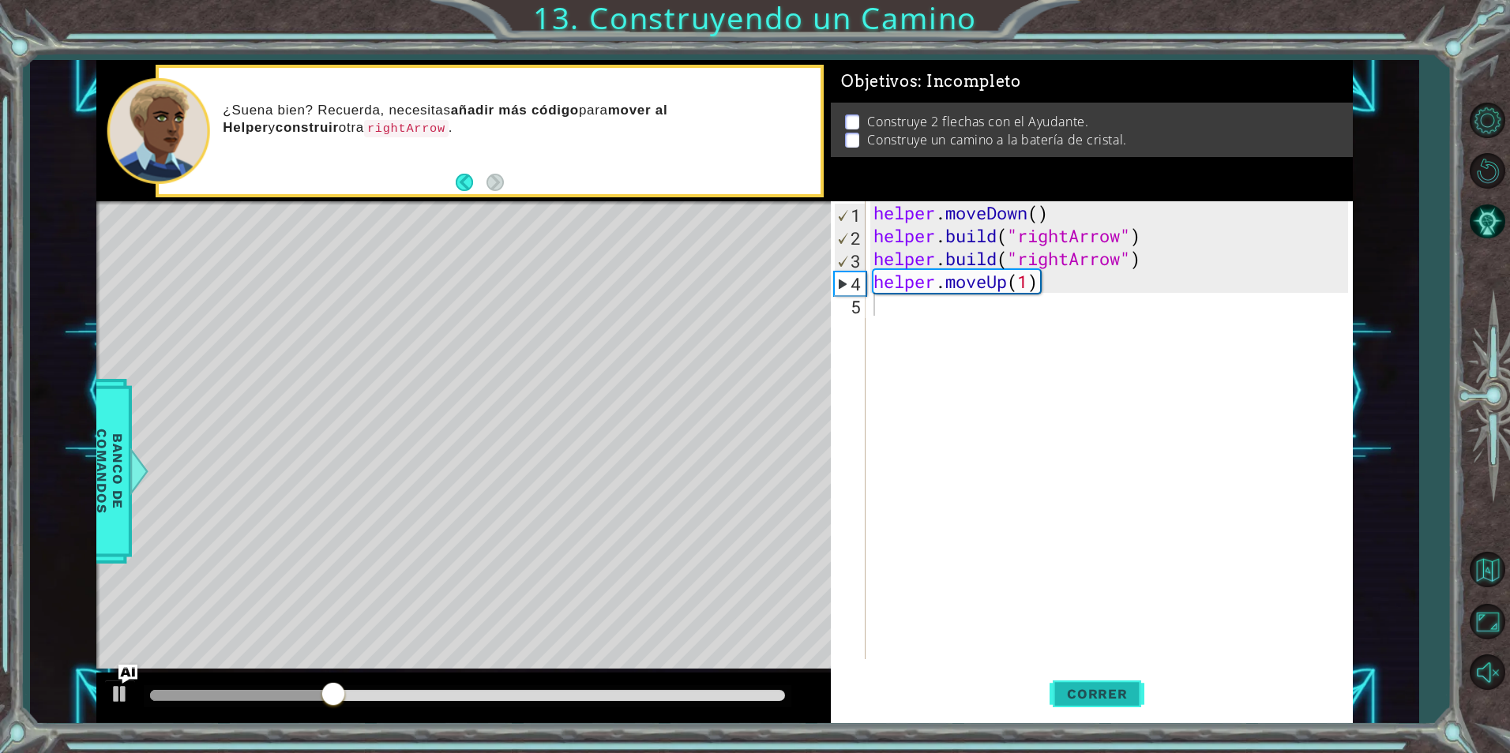
click at [1073, 708] on button "Correr" at bounding box center [1097, 694] width 95 height 52
click at [1033, 287] on div "helper . moveDown ( ) helper . build ( "rightArrow" ) helper . build ( "rightAr…" at bounding box center [1112, 453] width 485 height 504
click at [1036, 288] on div "helper . moveDown ( ) helper . build ( "rightArrow" ) helper . build ( "rightAr…" at bounding box center [1112, 453] width 485 height 504
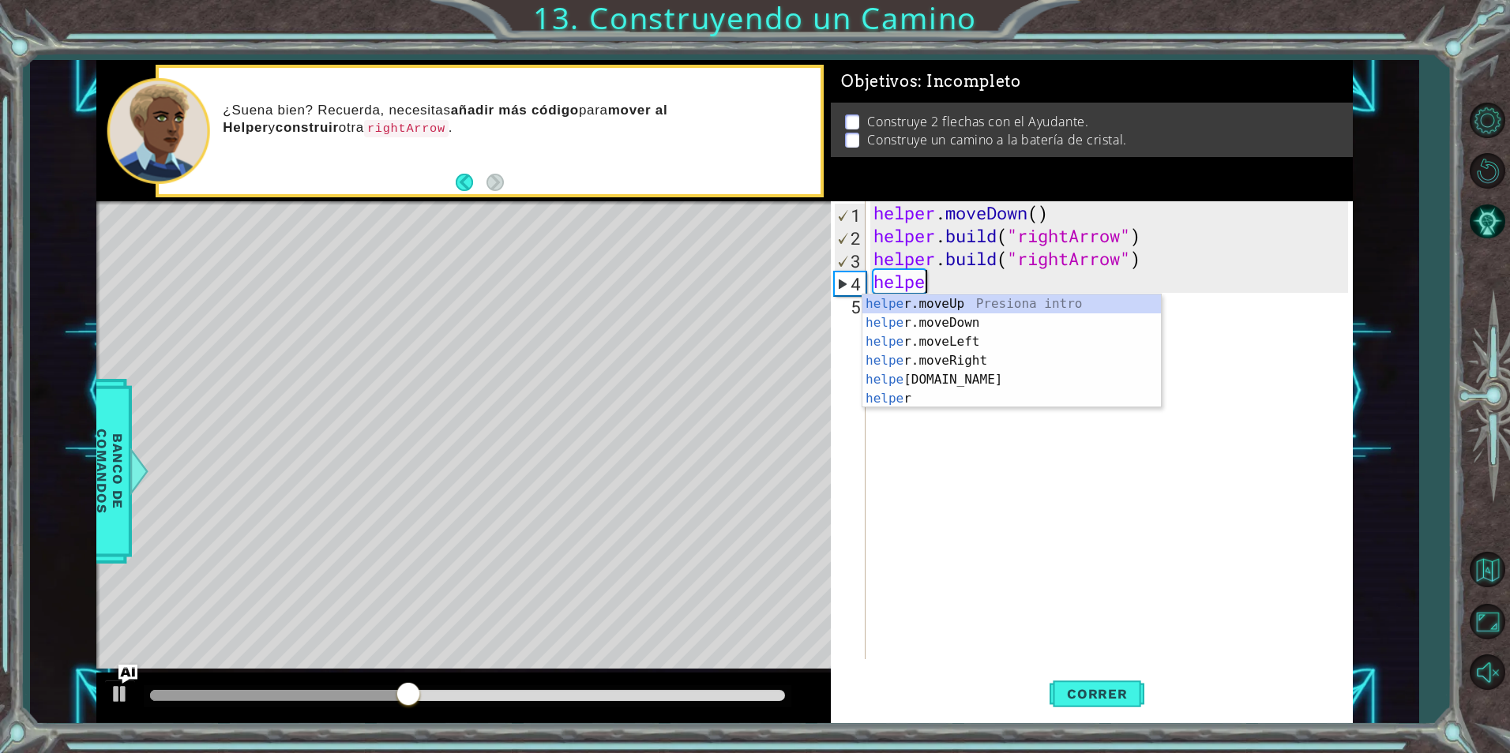
type textarea "h"
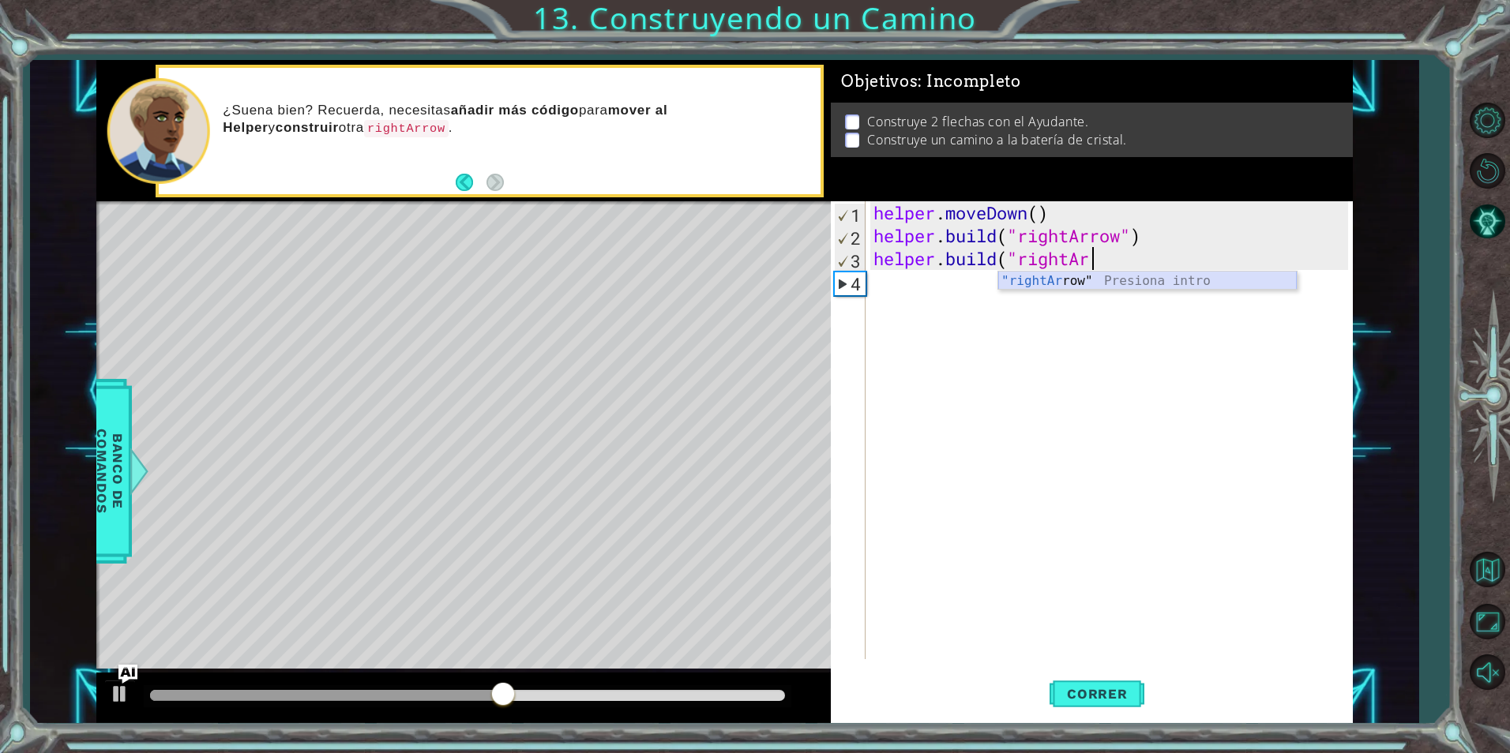
click at [1092, 288] on div ""rightAr row" Presiona intro" at bounding box center [1147, 300] width 299 height 57
click at [1111, 701] on span "Correr" at bounding box center [1097, 694] width 92 height 16
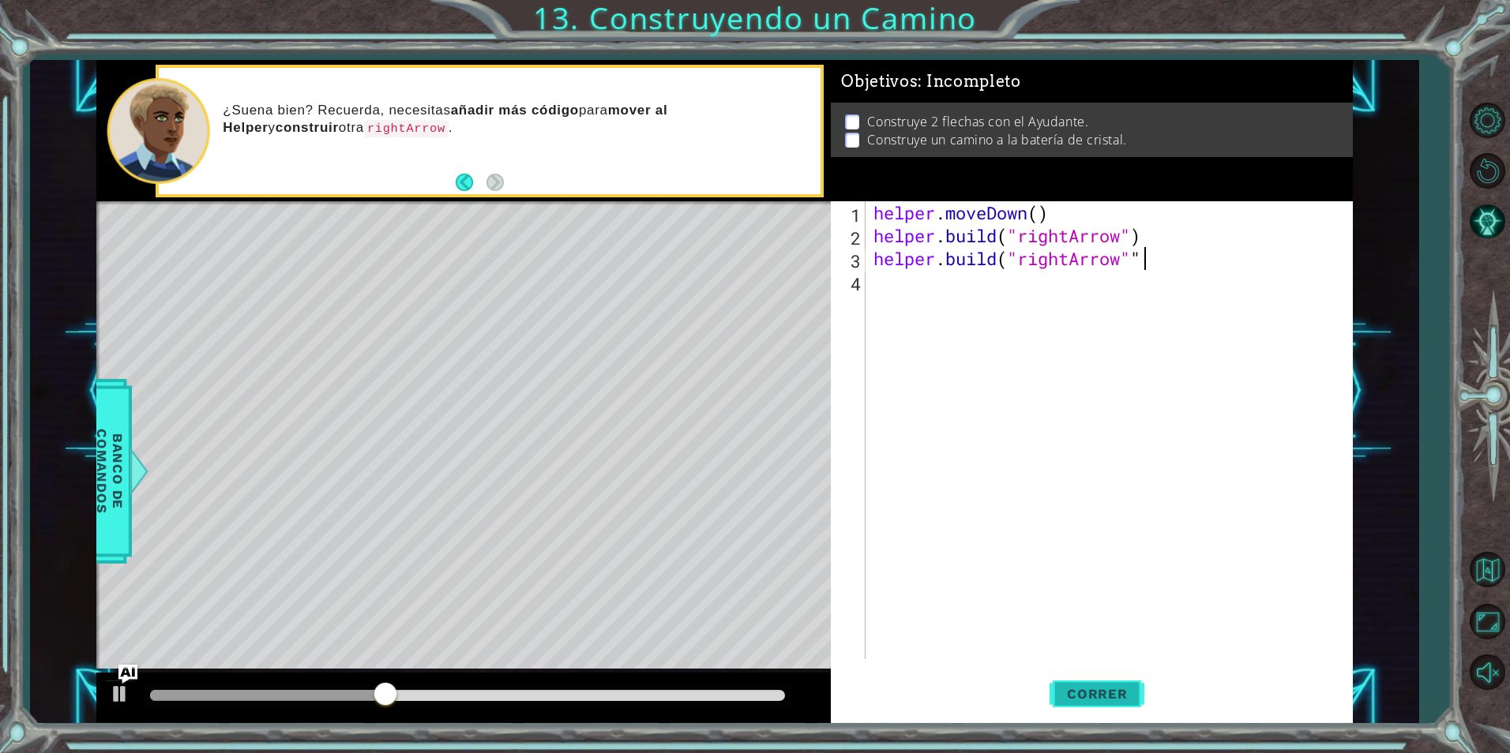
scroll to position [0, 12]
click at [1128, 261] on div "helper . moveDown ( ) helper . build ( "rightArrow" ) helper . build ( "rightAr…" at bounding box center [1112, 453] width 485 height 504
click at [1140, 257] on div "helper . moveDown ( ) helper . build ( "rightArrow" ) helper . build ( "rightAr…" at bounding box center [1112, 453] width 485 height 504
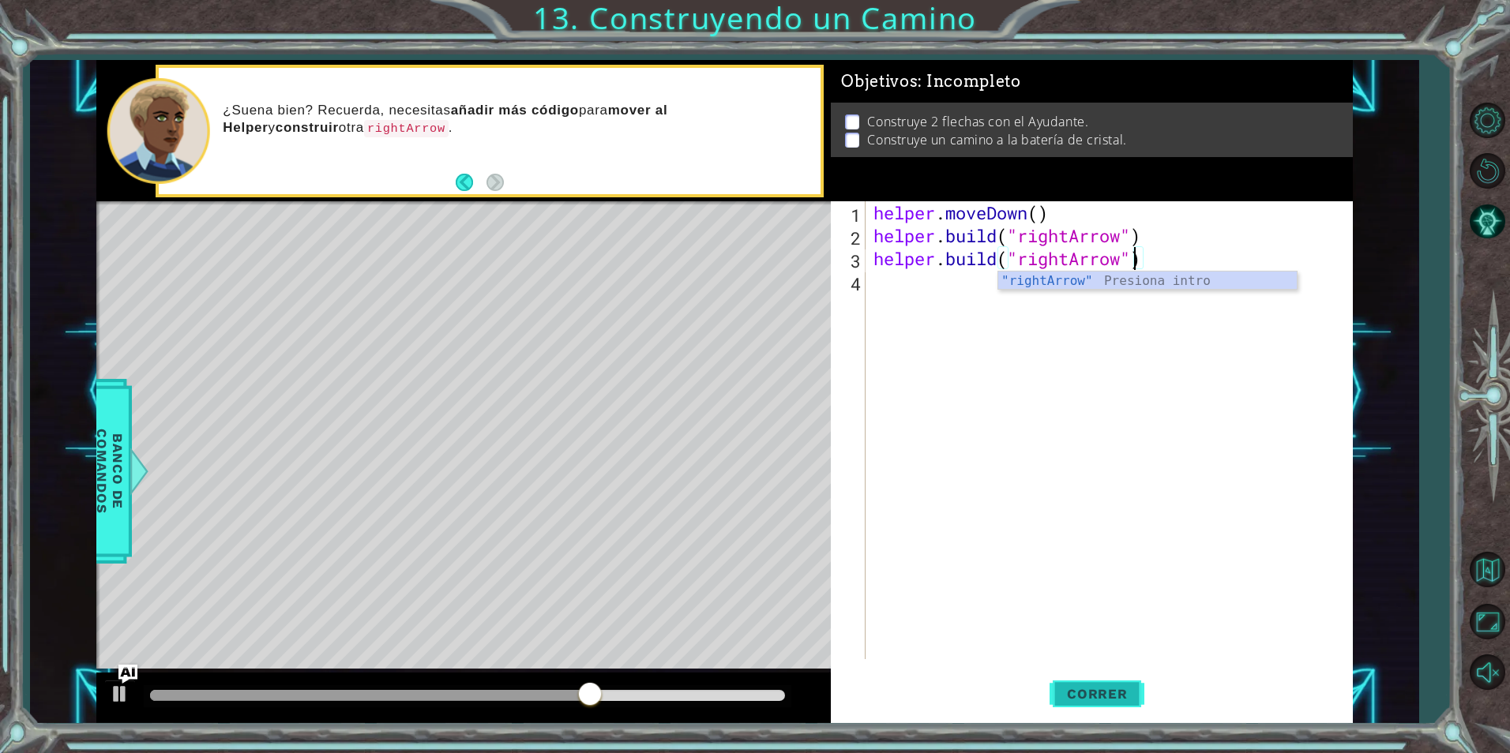
type textarea "[DOMAIN_NAME]("rightArrow")"
click at [1100, 696] on span "Correr" at bounding box center [1097, 694] width 92 height 16
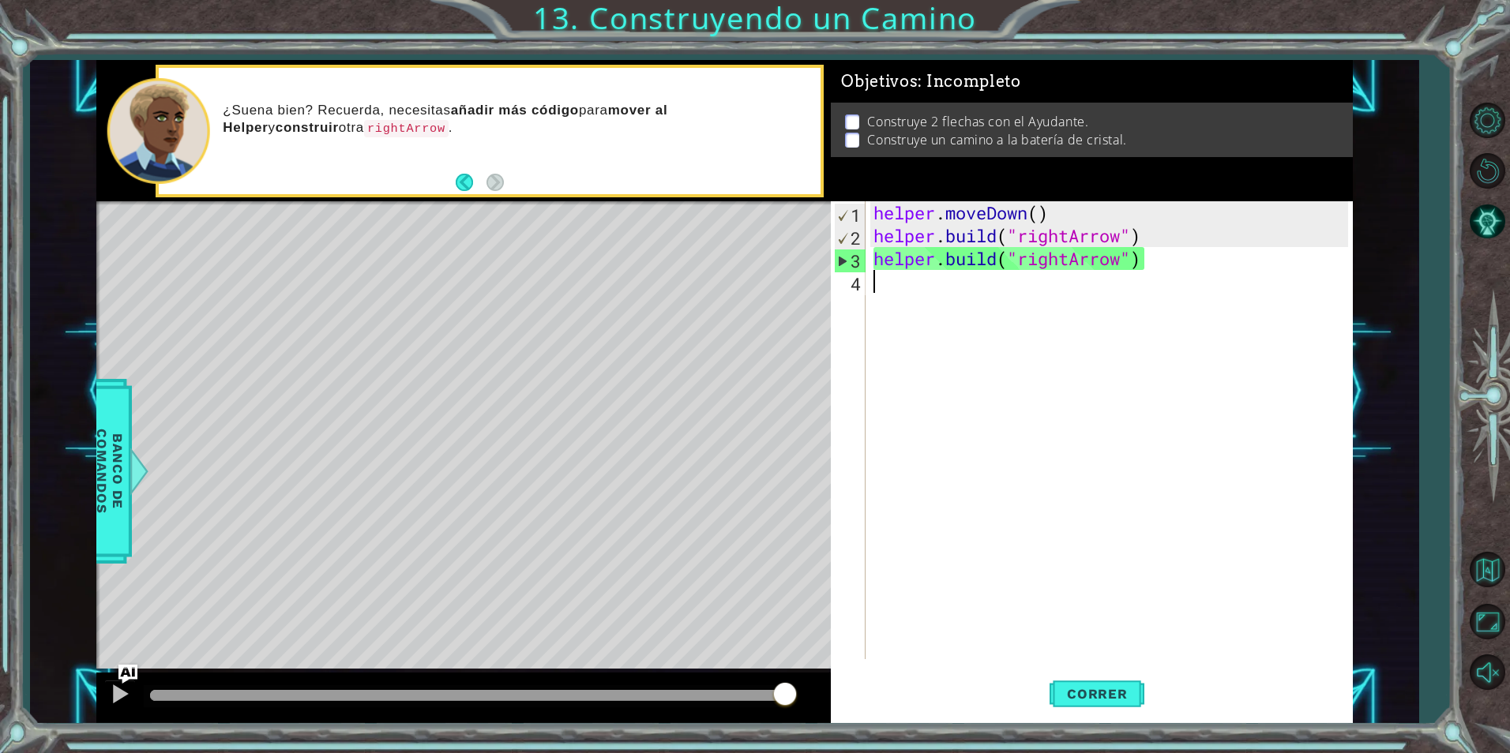
click at [948, 291] on div "helper . moveDown ( ) helper . build ( "rightArrow" ) helper . build ( "rightAr…" at bounding box center [1112, 453] width 485 height 504
click at [101, 503] on span "Banco de comandos" at bounding box center [109, 471] width 41 height 163
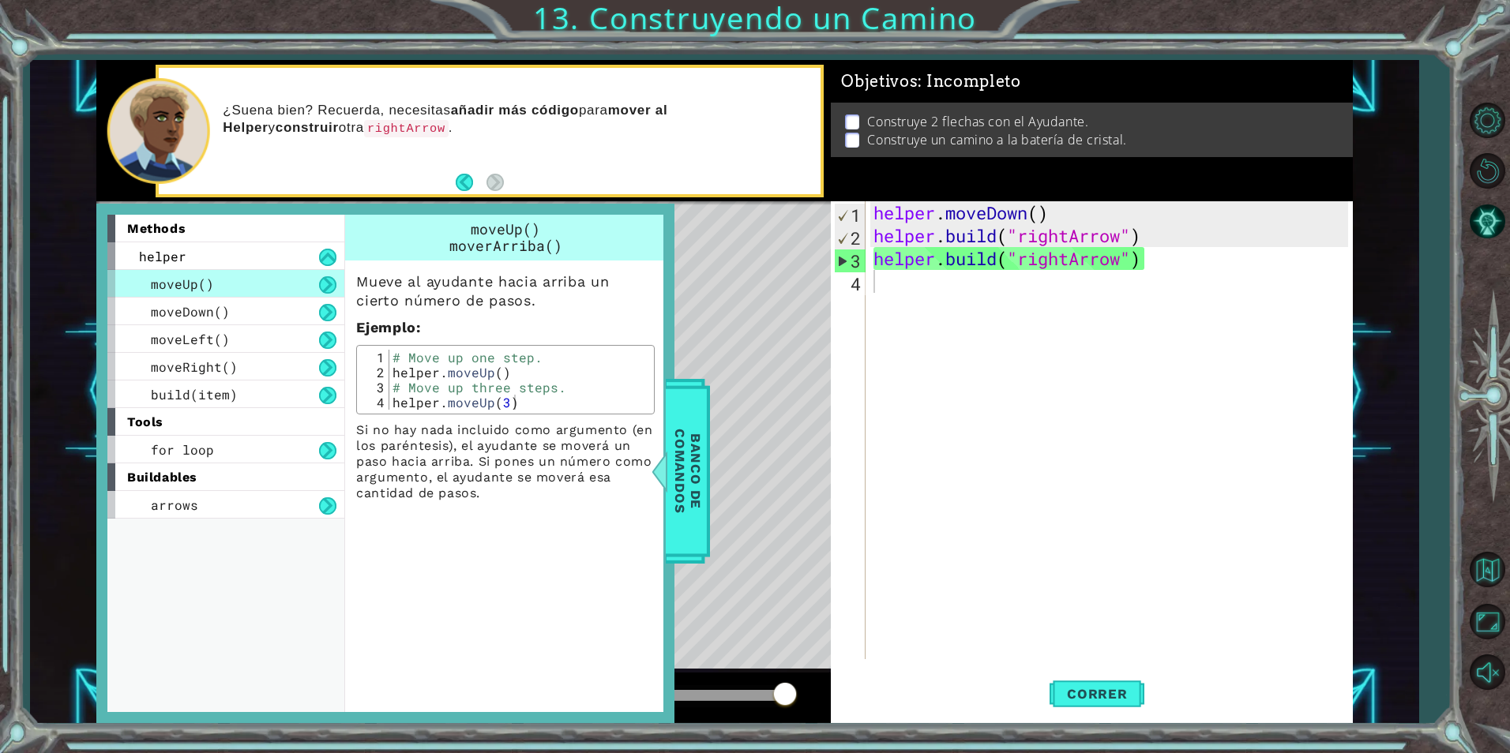
click at [1099, 348] on div "helper . moveDown ( ) helper . build ( "rightArrow" ) helper . build ( "rightAr…" at bounding box center [1112, 453] width 485 height 504
click at [704, 443] on span "Banco de comandos" at bounding box center [687, 471] width 41 height 163
